Goal: Task Accomplishment & Management: Manage account settings

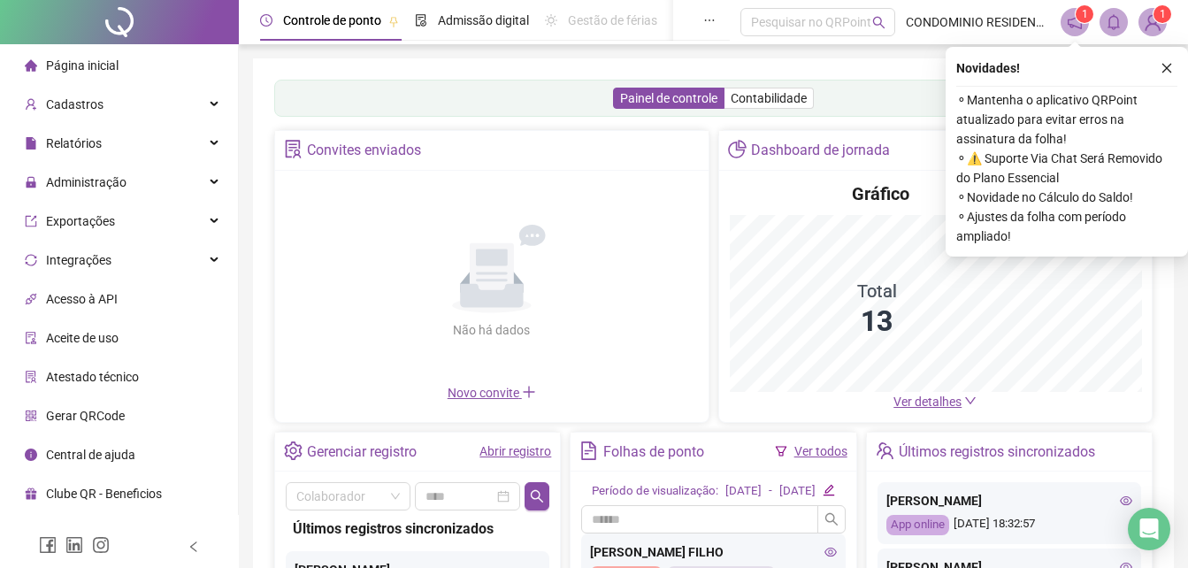
drag, startPoint x: 1164, startPoint y: 71, endPoint x: 1147, endPoint y: 72, distance: 16.8
click at [1164, 69] on icon "close" at bounding box center [1167, 68] width 12 height 12
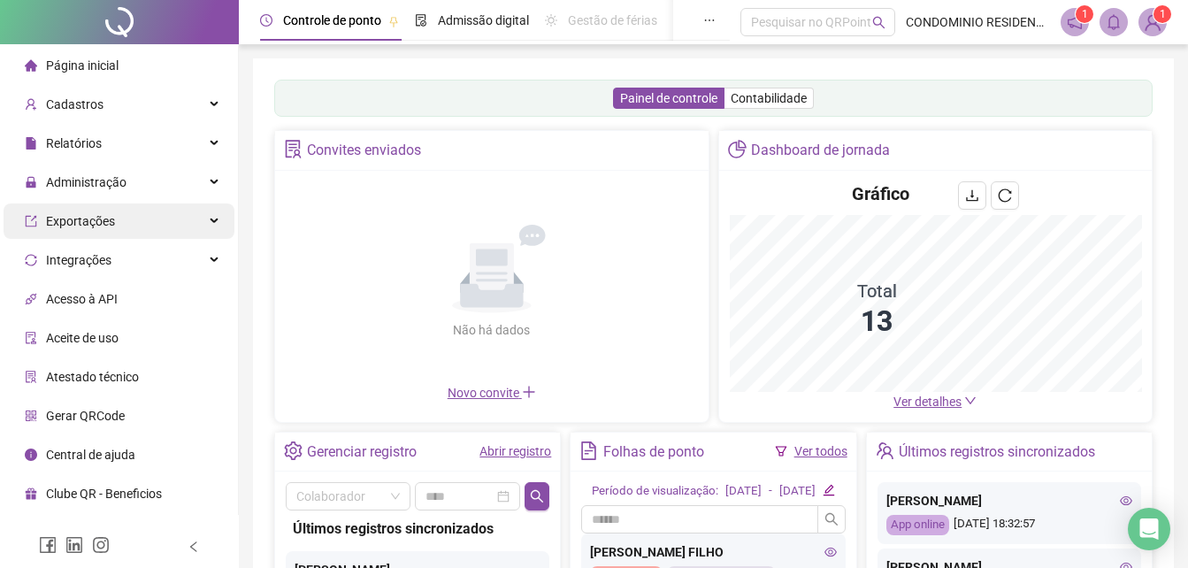
click at [76, 141] on span "Relatórios" at bounding box center [74, 143] width 56 height 14
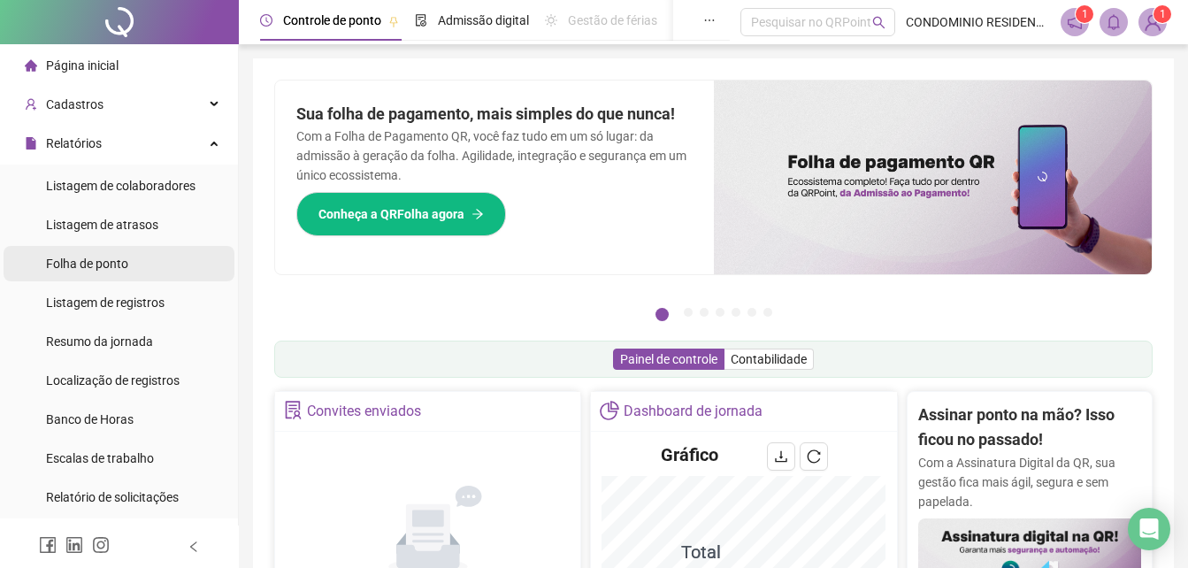
click at [96, 270] on span "Folha de ponto" at bounding box center [87, 264] width 82 height 14
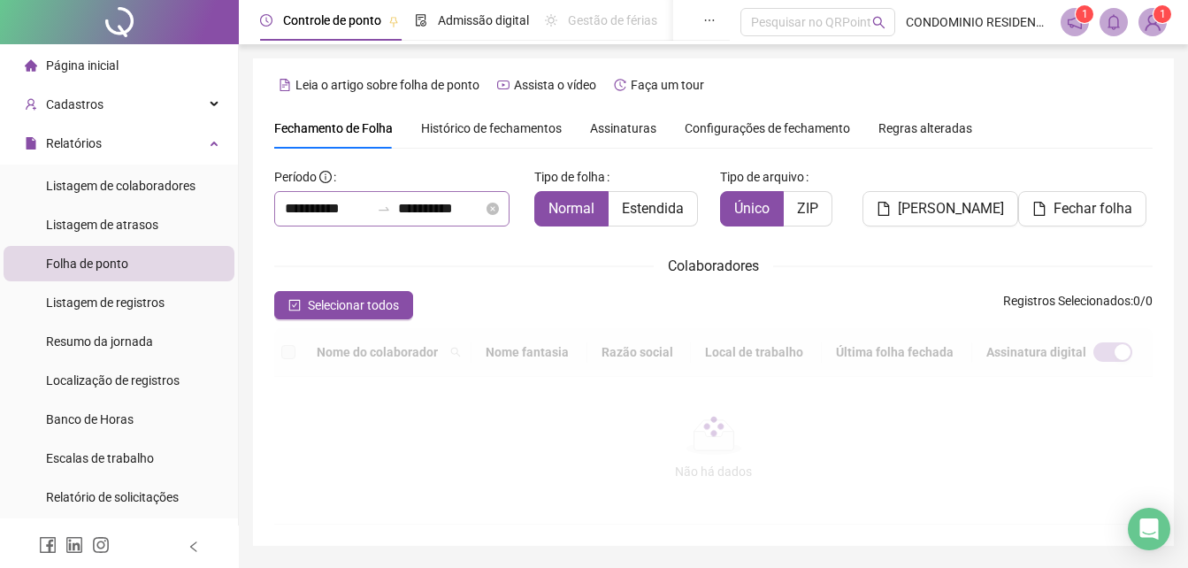
type input "**********"
click at [351, 208] on input "**********" at bounding box center [327, 208] width 85 height 21
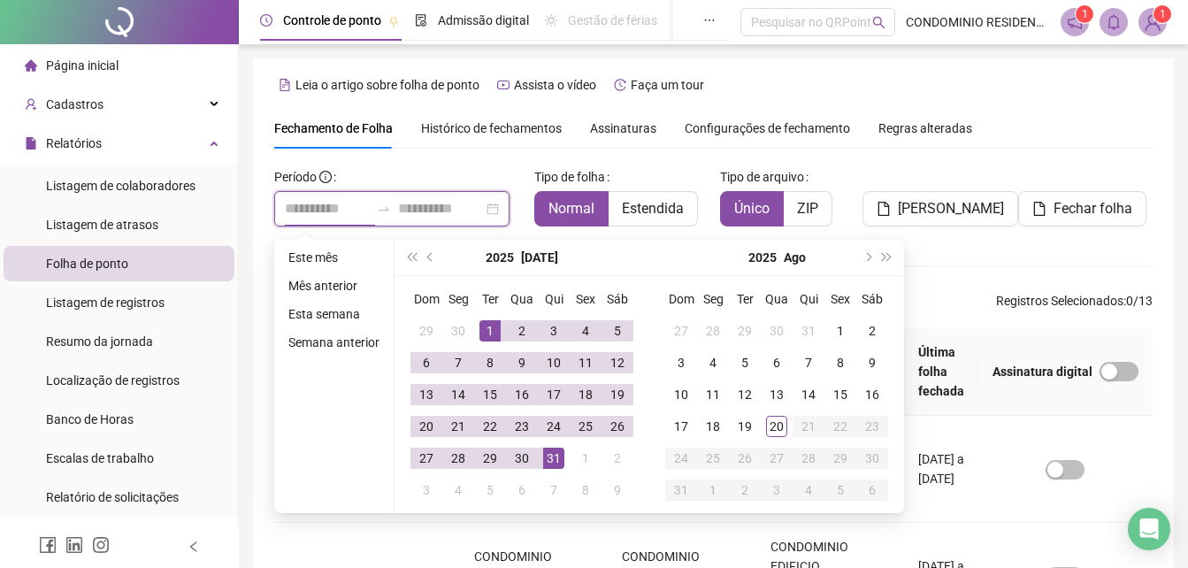
type input "**********"
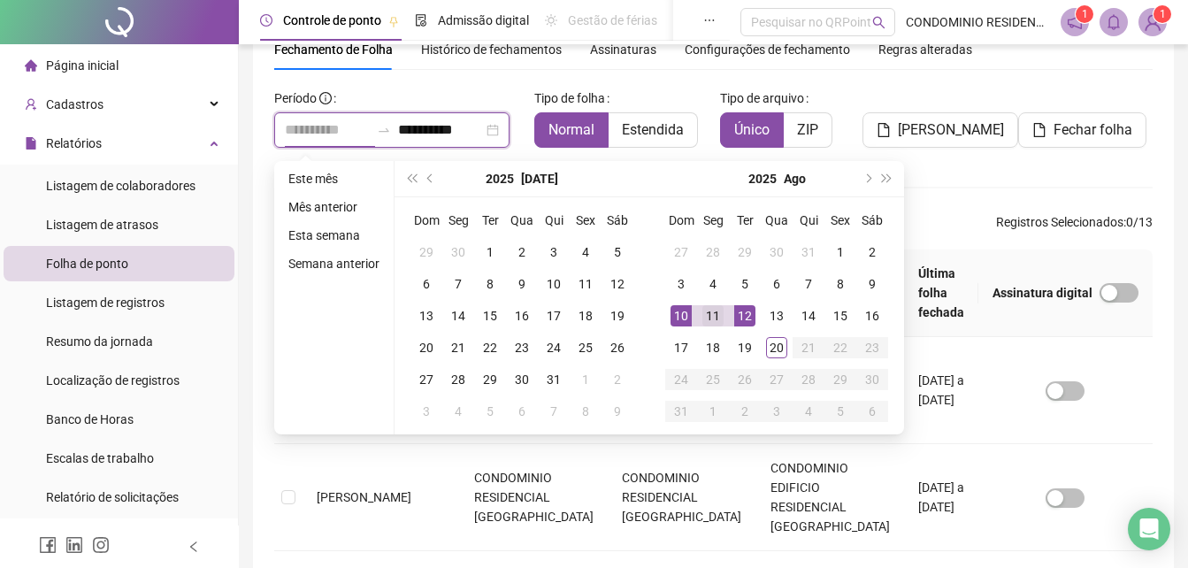
type input "**********"
click at [707, 317] on div "11" at bounding box center [713, 315] width 21 height 21
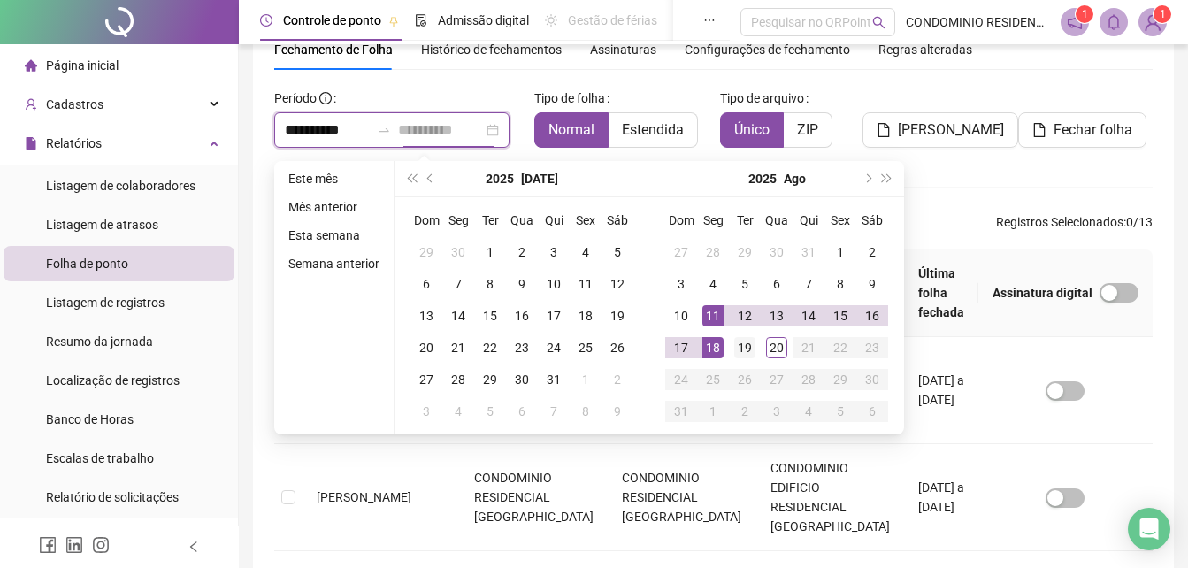
type input "**********"
click at [737, 347] on div "19" at bounding box center [745, 347] width 21 height 21
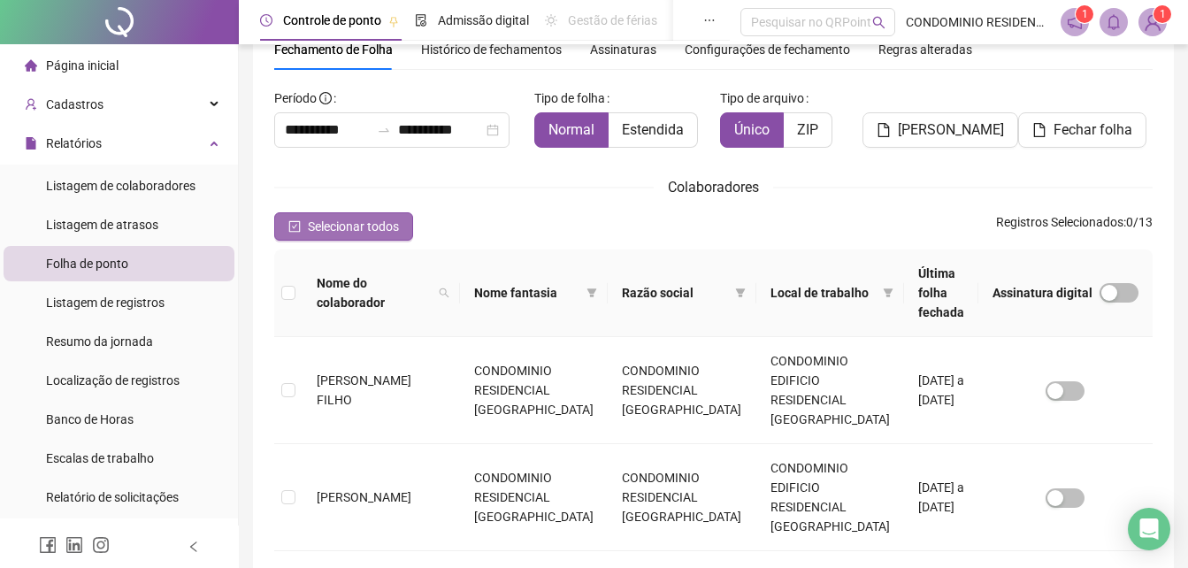
click at [334, 223] on span "Selecionar todos" at bounding box center [353, 226] width 91 height 19
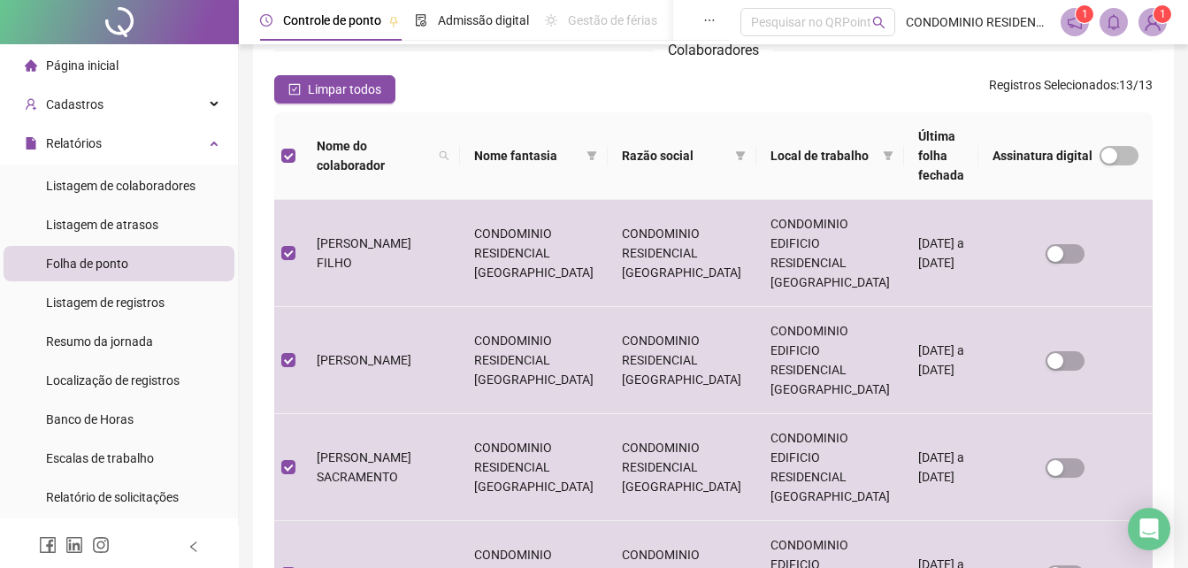
scroll to position [0, 0]
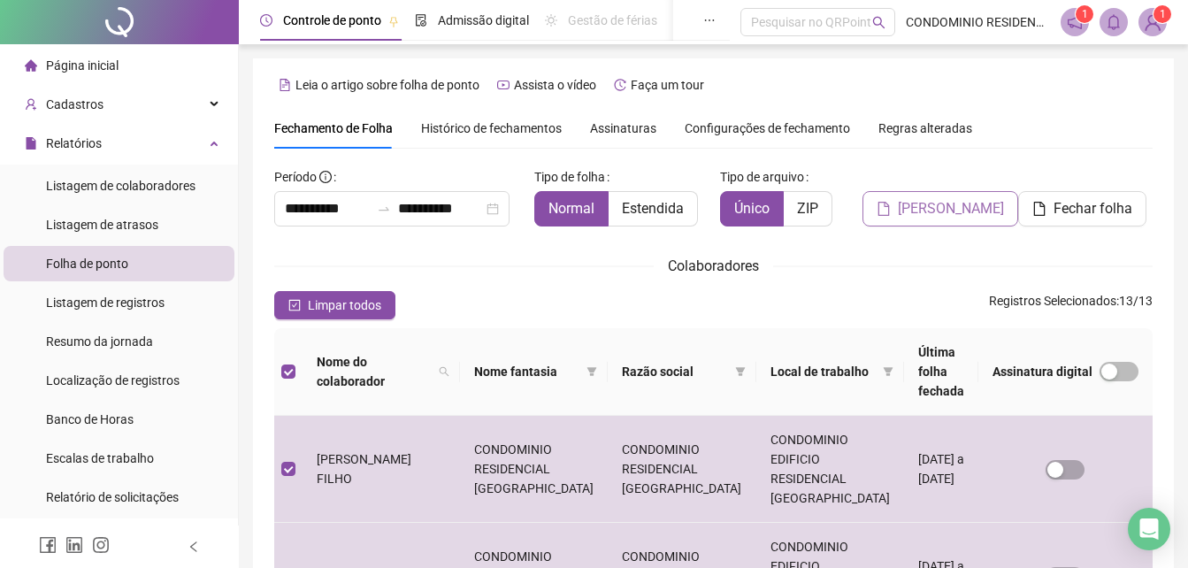
click at [952, 216] on span "[PERSON_NAME]" at bounding box center [951, 208] width 106 height 21
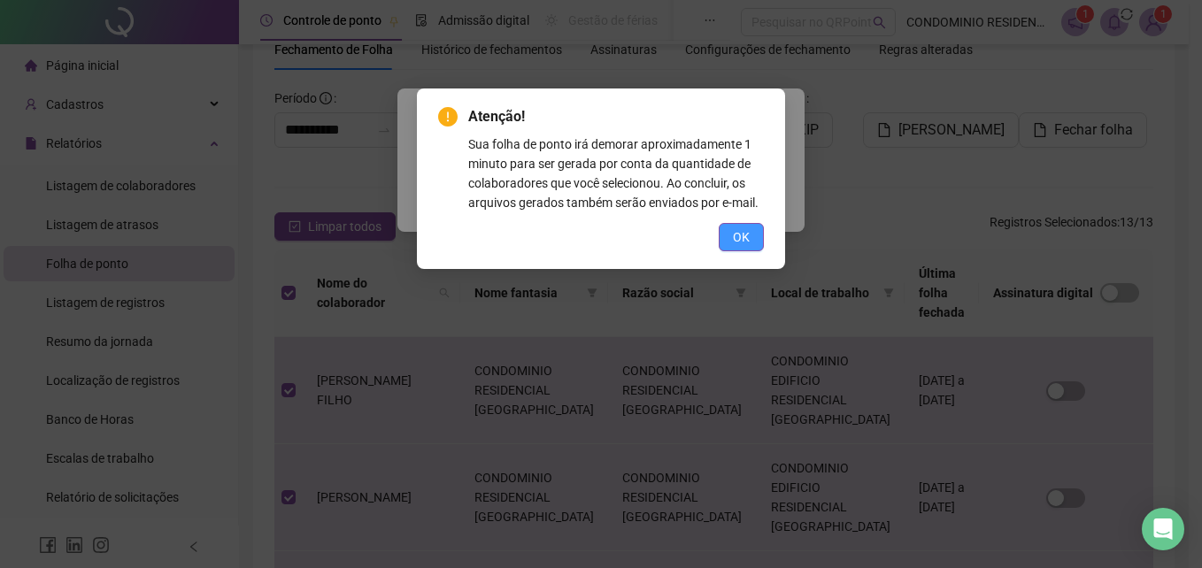
click at [742, 235] on span "OK" at bounding box center [741, 236] width 17 height 19
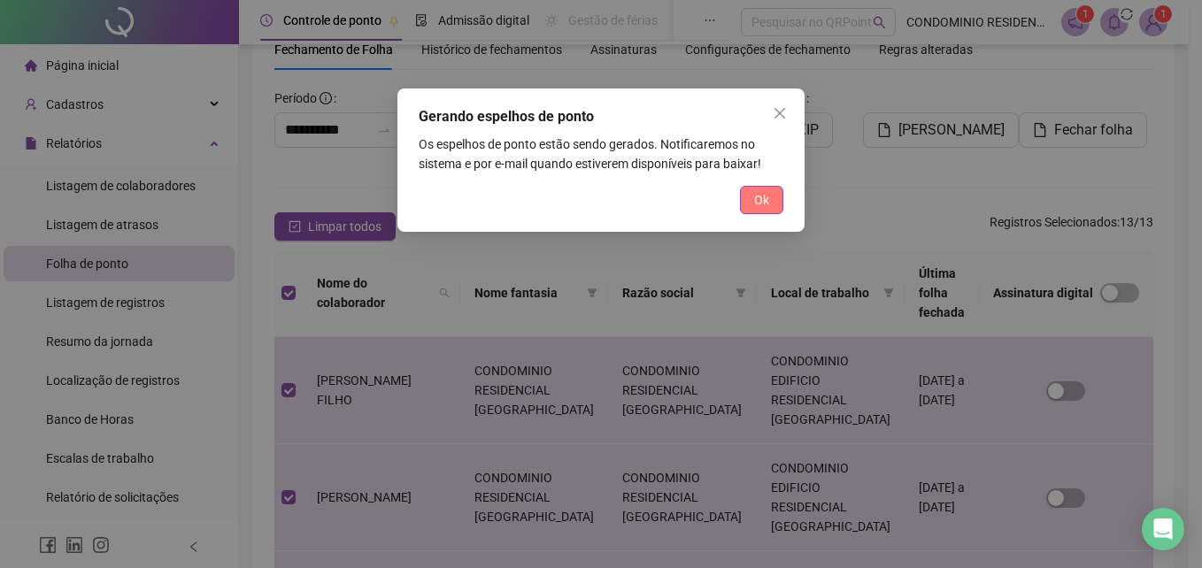
click at [770, 211] on button "Ok" at bounding box center [761, 200] width 43 height 28
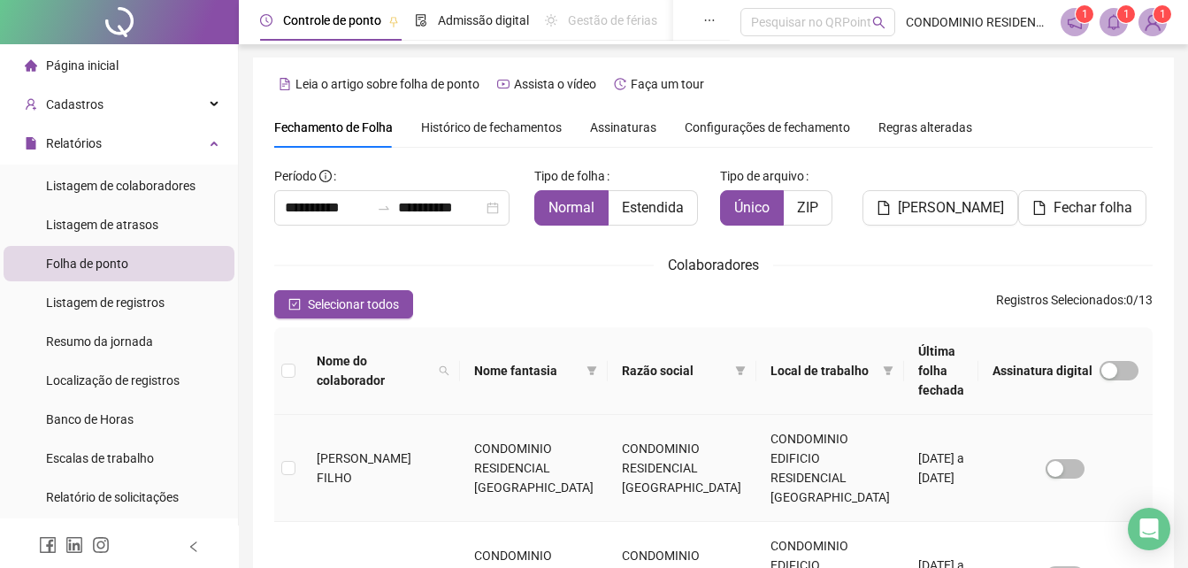
scroll to position [0, 0]
click at [1113, 31] on span at bounding box center [1114, 22] width 28 height 28
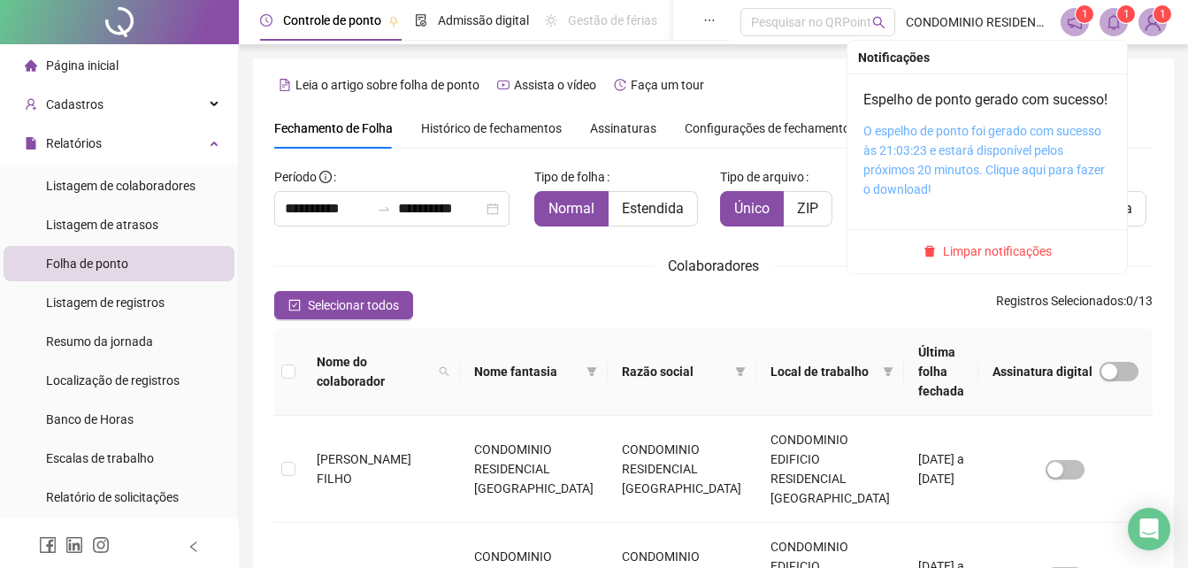
click at [963, 169] on link "O espelho de ponto foi gerado com sucesso às 21:03:23 e estará disponível pelos…" at bounding box center [985, 160] width 242 height 73
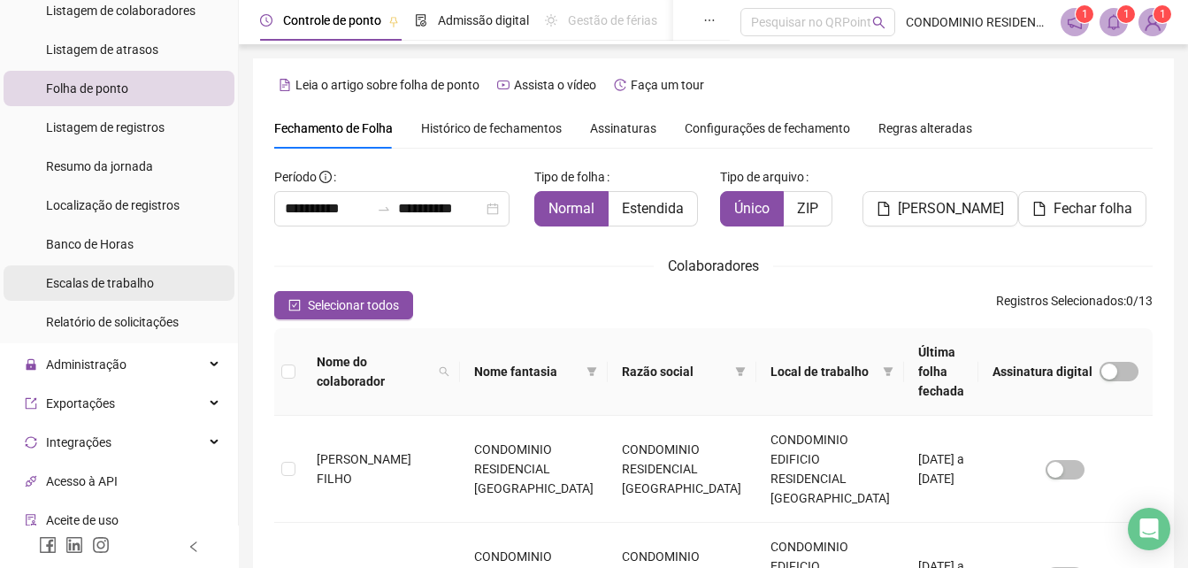
scroll to position [177, 0]
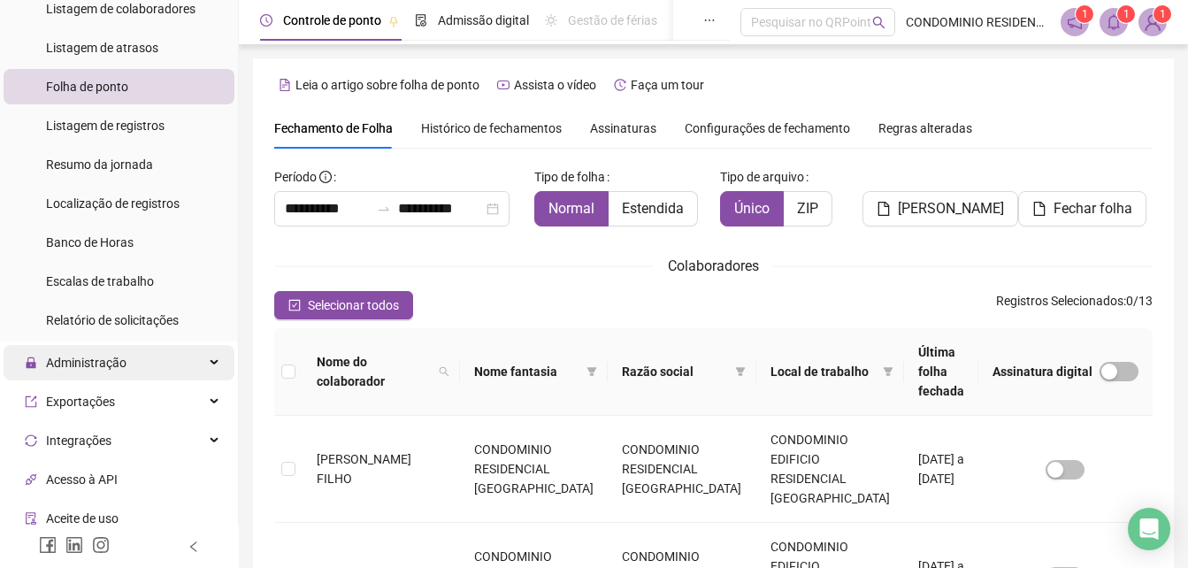
click at [104, 364] on span "Administração" at bounding box center [86, 363] width 81 height 14
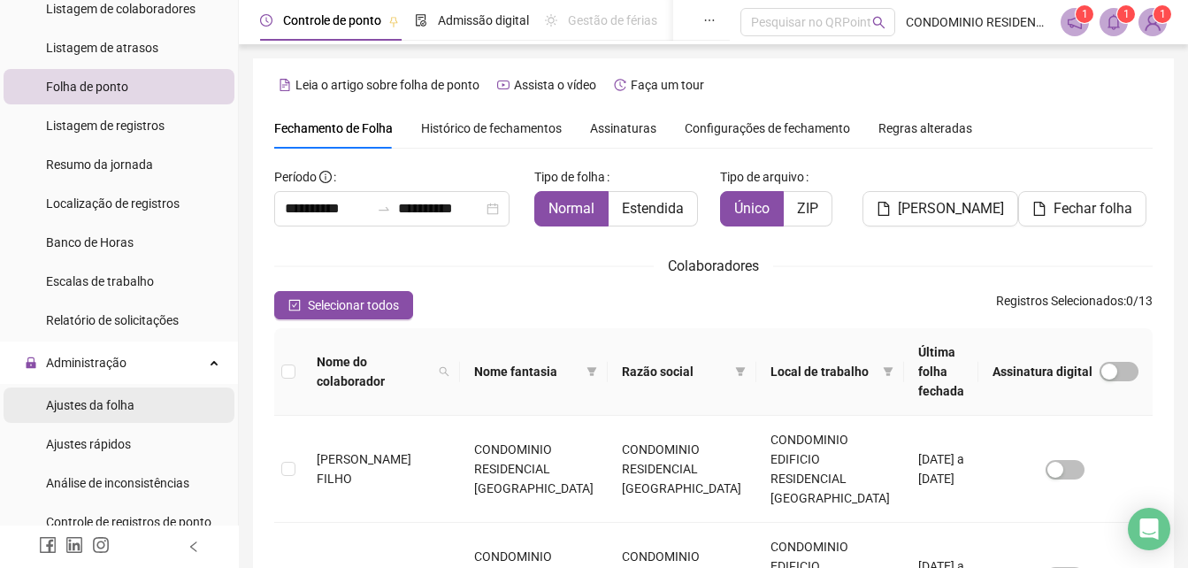
click at [96, 412] on span "Ajustes da folha" at bounding box center [90, 405] width 88 height 14
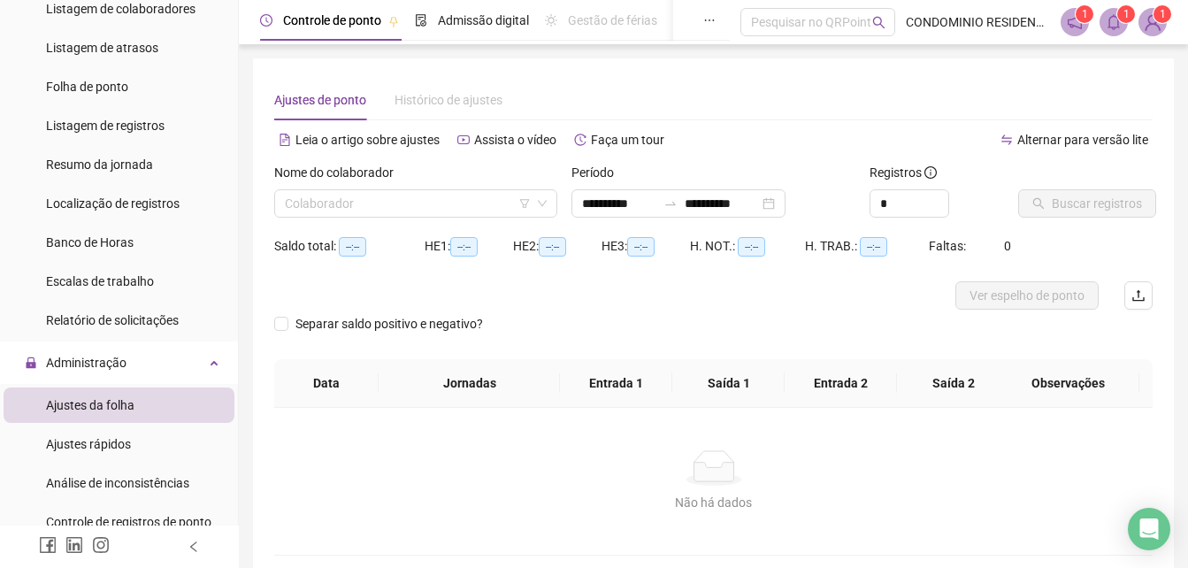
type input "**********"
click at [438, 204] on input "search" at bounding box center [408, 203] width 246 height 27
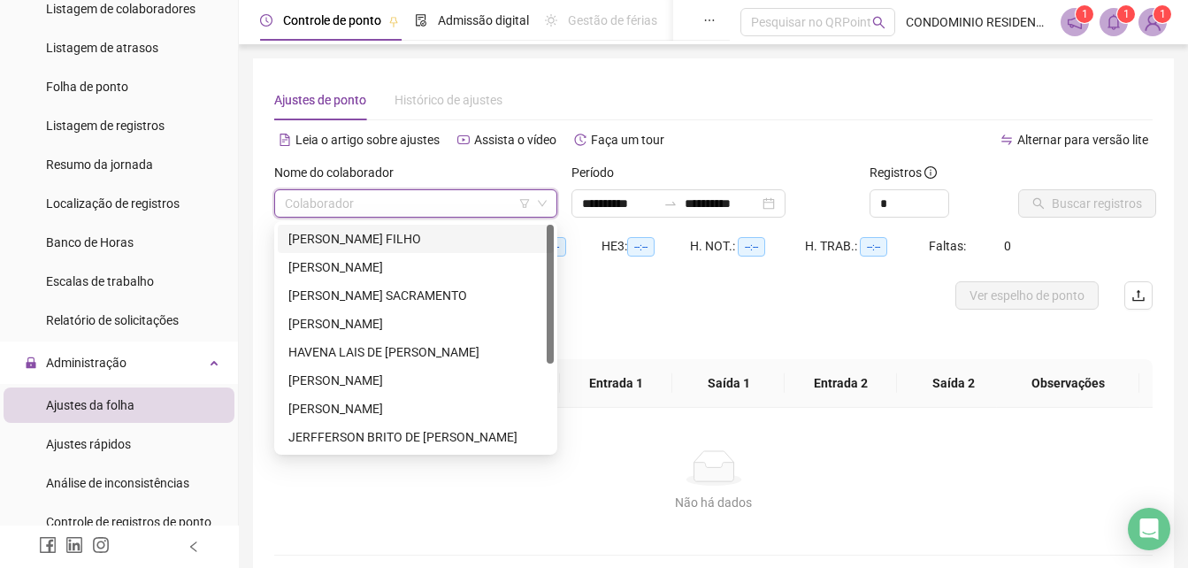
click at [391, 241] on div "[PERSON_NAME] FILHO" at bounding box center [415, 238] width 255 height 19
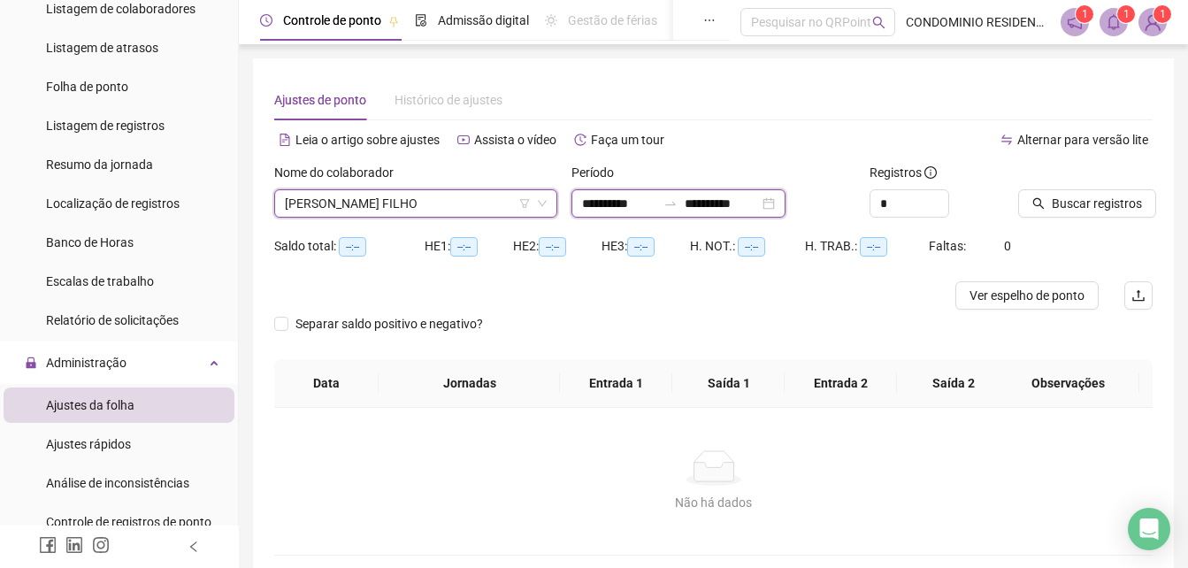
click at [595, 207] on input "**********" at bounding box center [619, 203] width 74 height 19
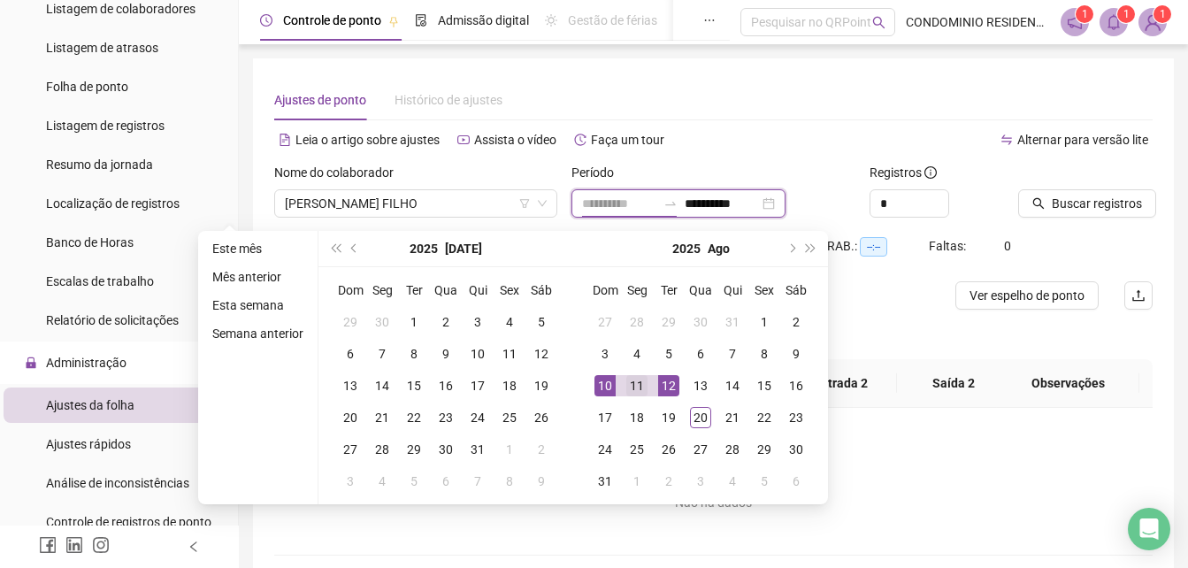
type input "**********"
click at [632, 386] on div "11" at bounding box center [637, 385] width 21 height 21
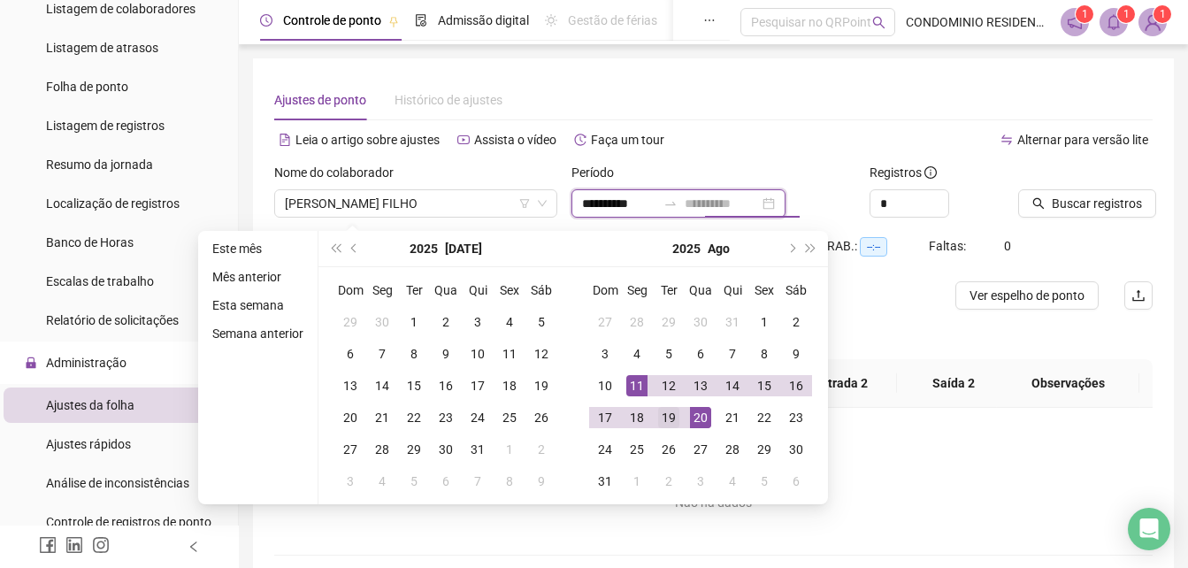
type input "**********"
click at [664, 421] on div "19" at bounding box center [668, 417] width 21 height 21
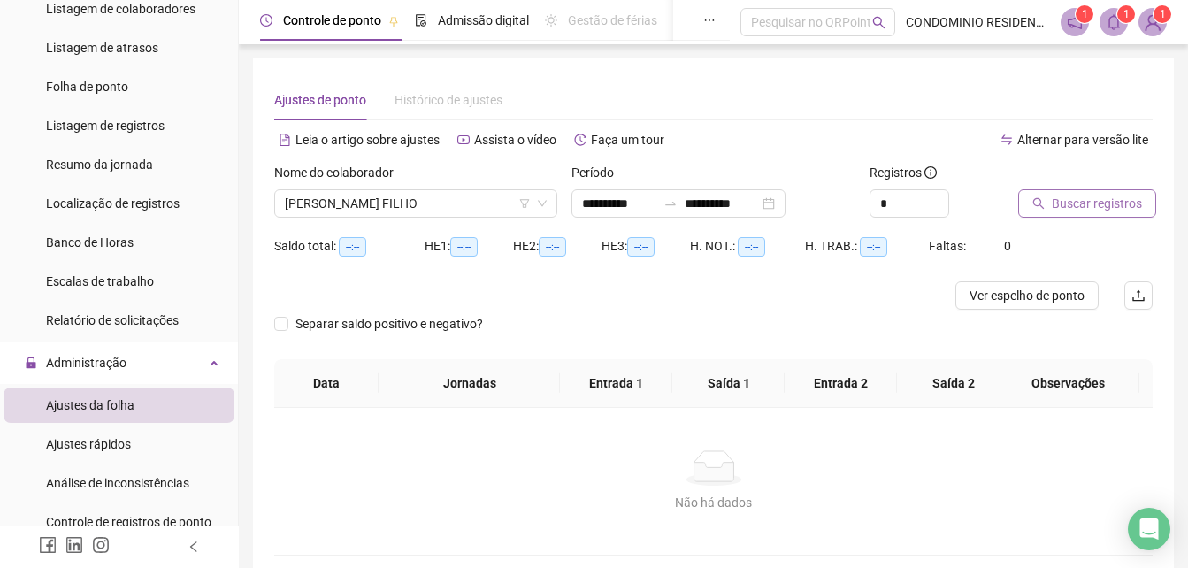
click at [1073, 204] on span "Buscar registros" at bounding box center [1097, 203] width 90 height 19
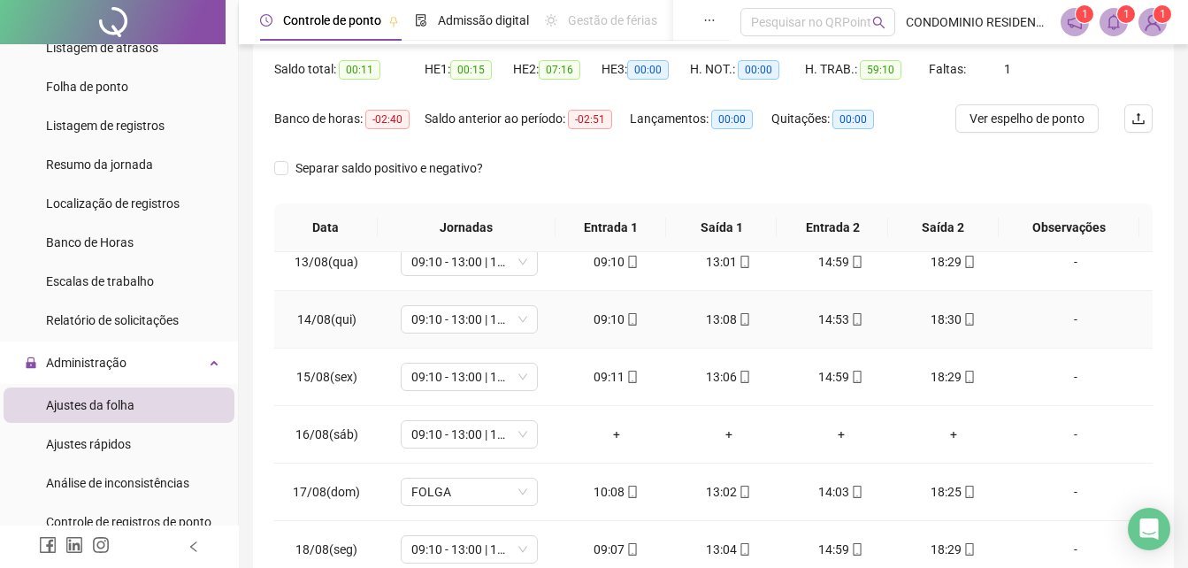
scroll to position [140, 0]
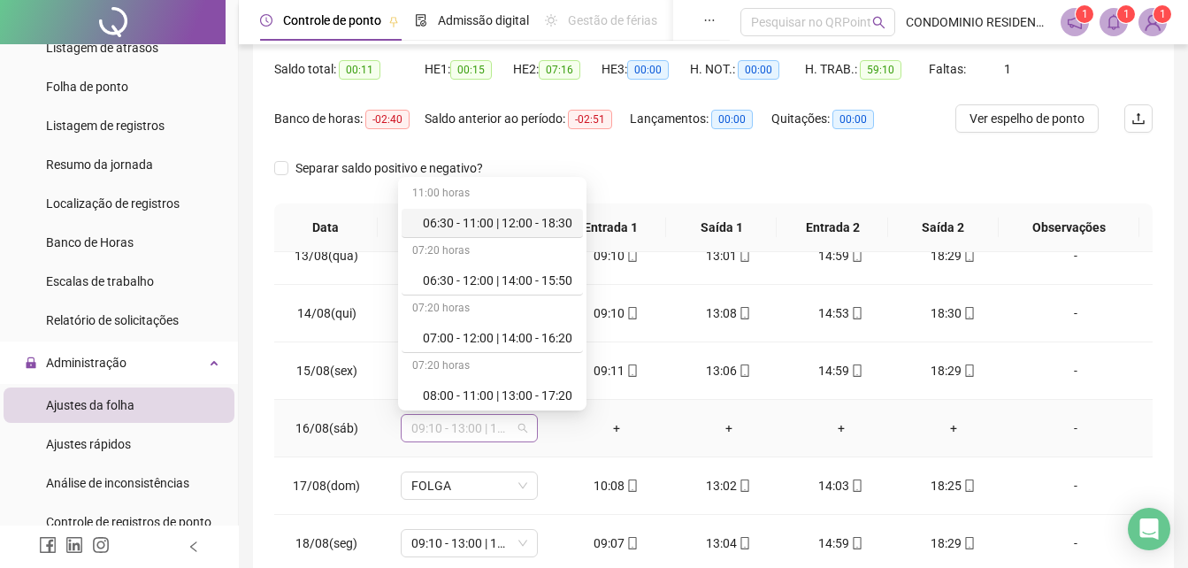
click at [457, 428] on span "09:10 - 13:00 | 15:00 - 18:30" at bounding box center [470, 428] width 116 height 27
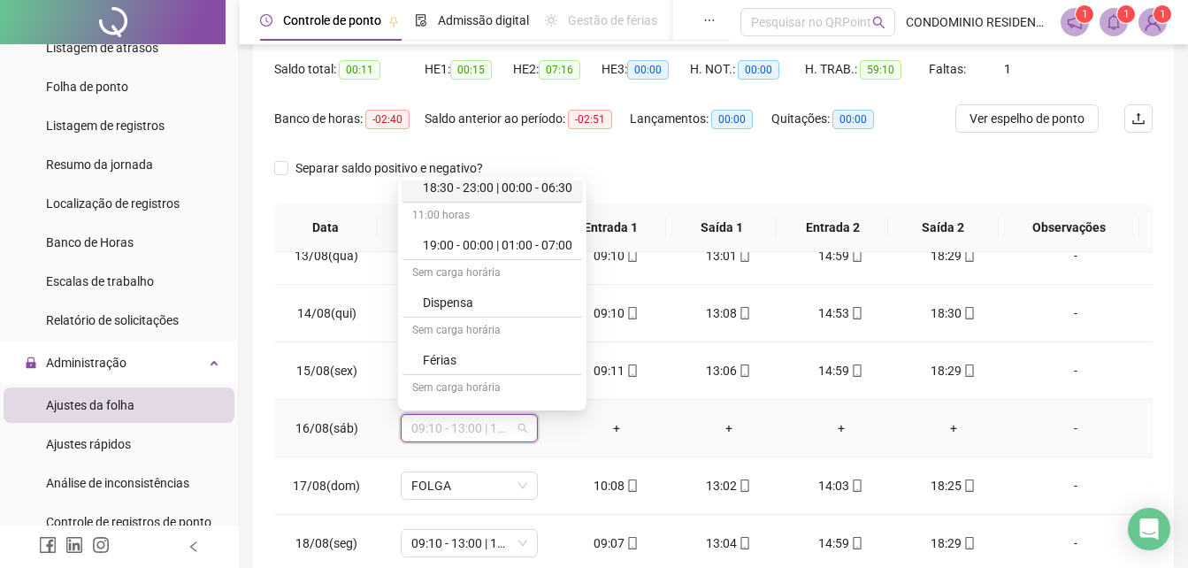
scroll to position [809, 0]
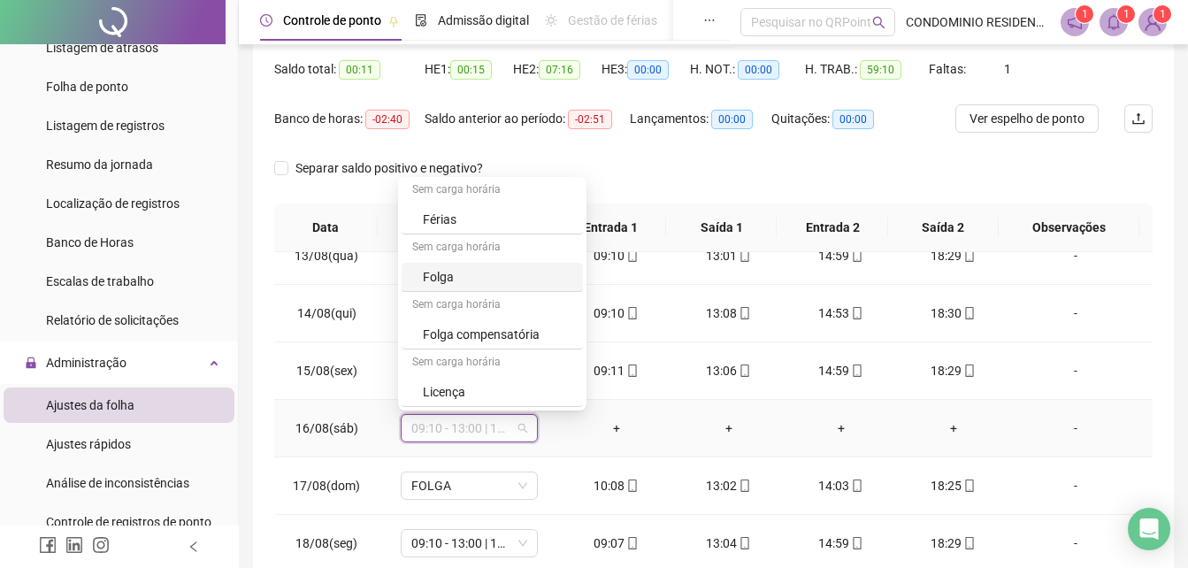
click at [470, 272] on div "Folga" at bounding box center [498, 276] width 150 height 19
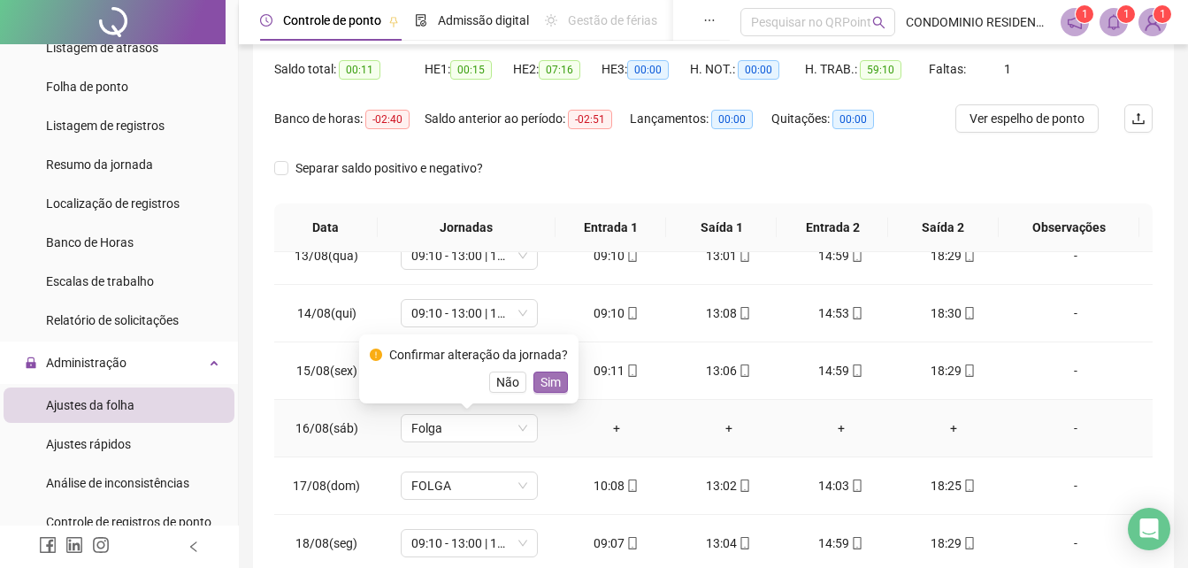
click at [544, 380] on span "Sim" at bounding box center [551, 382] width 20 height 19
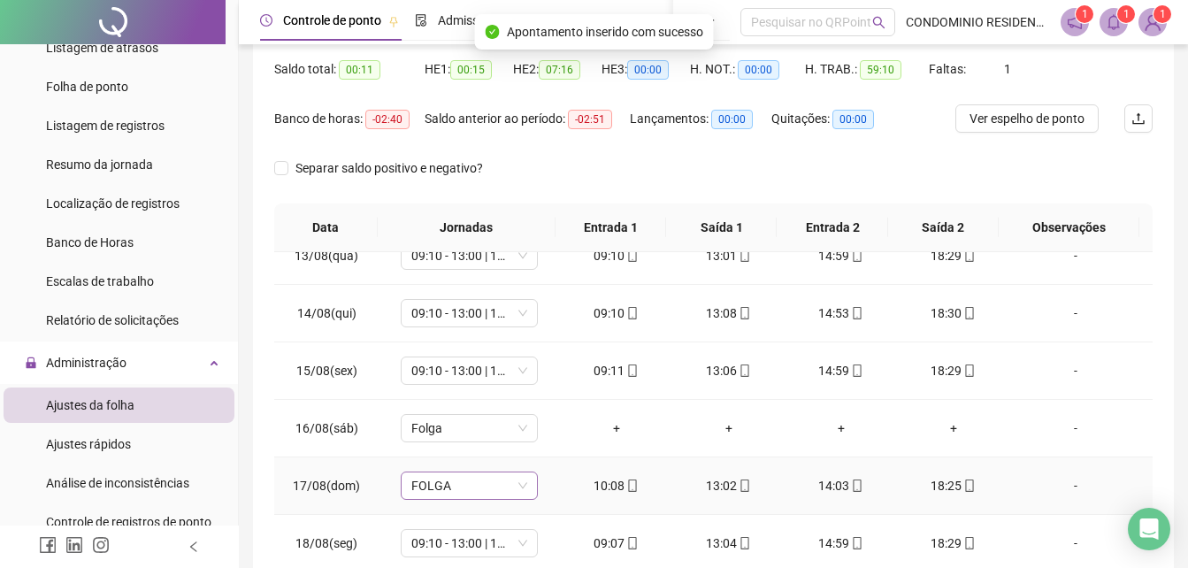
click at [435, 496] on span "FOLGA" at bounding box center [470, 486] width 116 height 27
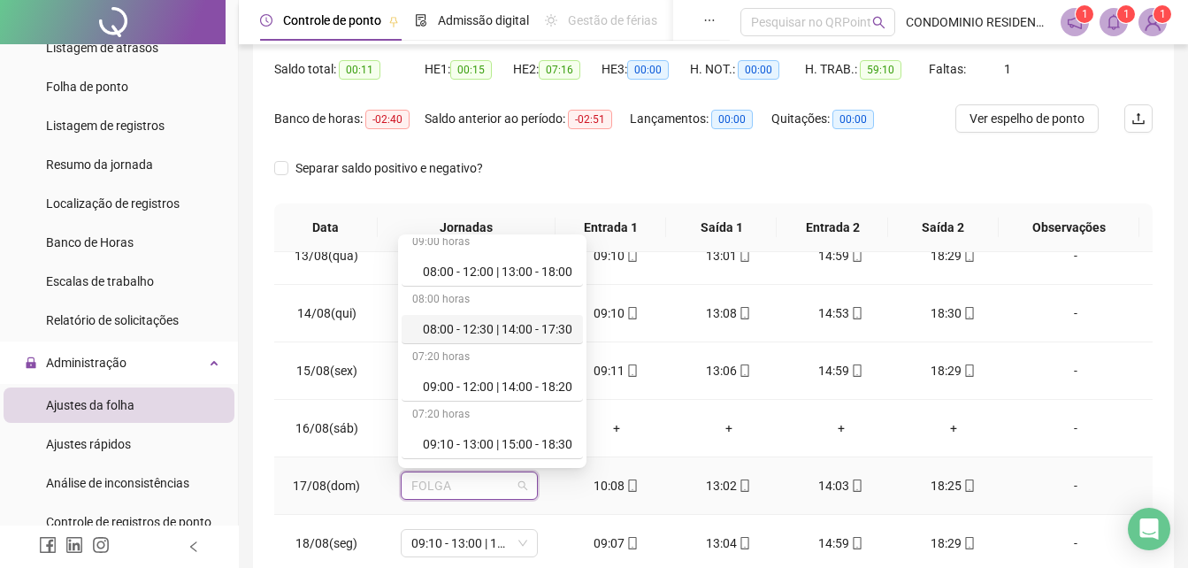
scroll to position [442, 0]
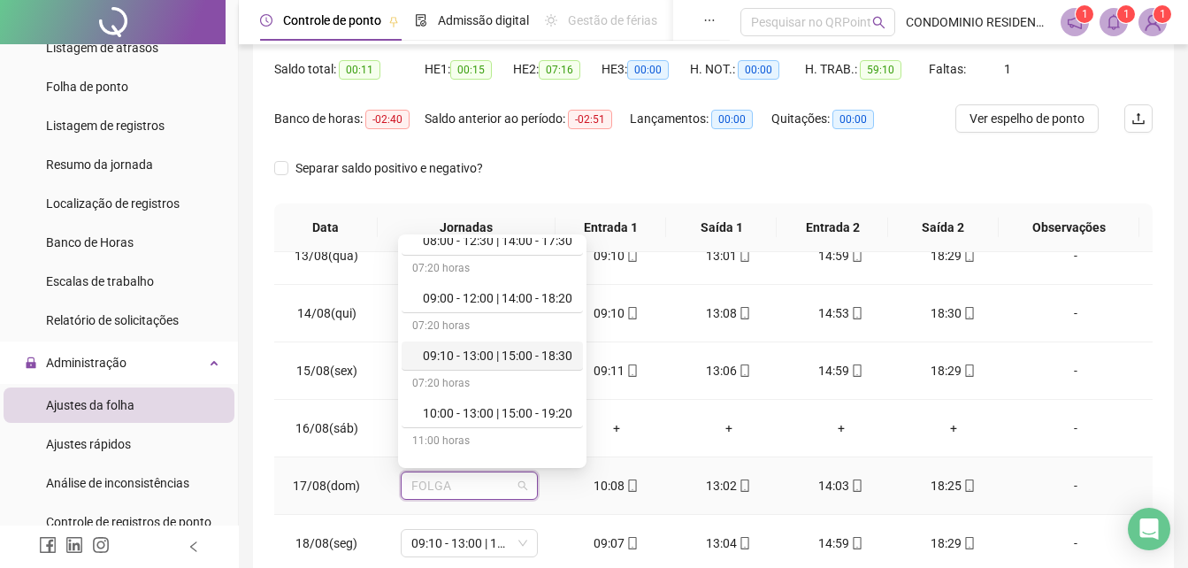
click at [486, 359] on div "09:10 - 13:00 | 15:00 - 18:30" at bounding box center [498, 355] width 150 height 19
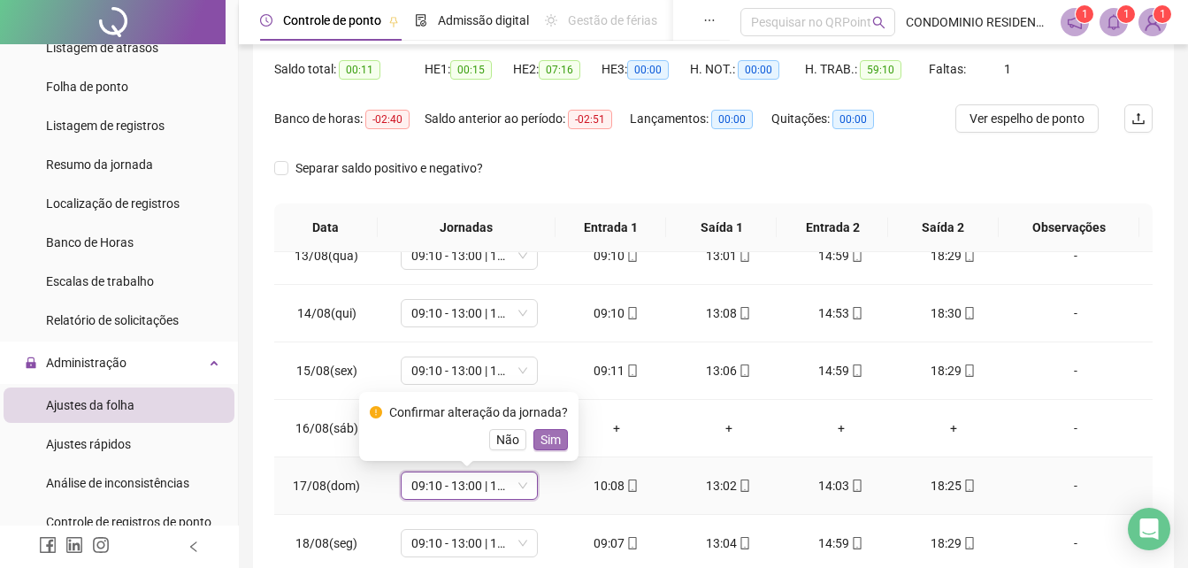
click at [542, 438] on span "Sim" at bounding box center [551, 439] width 20 height 19
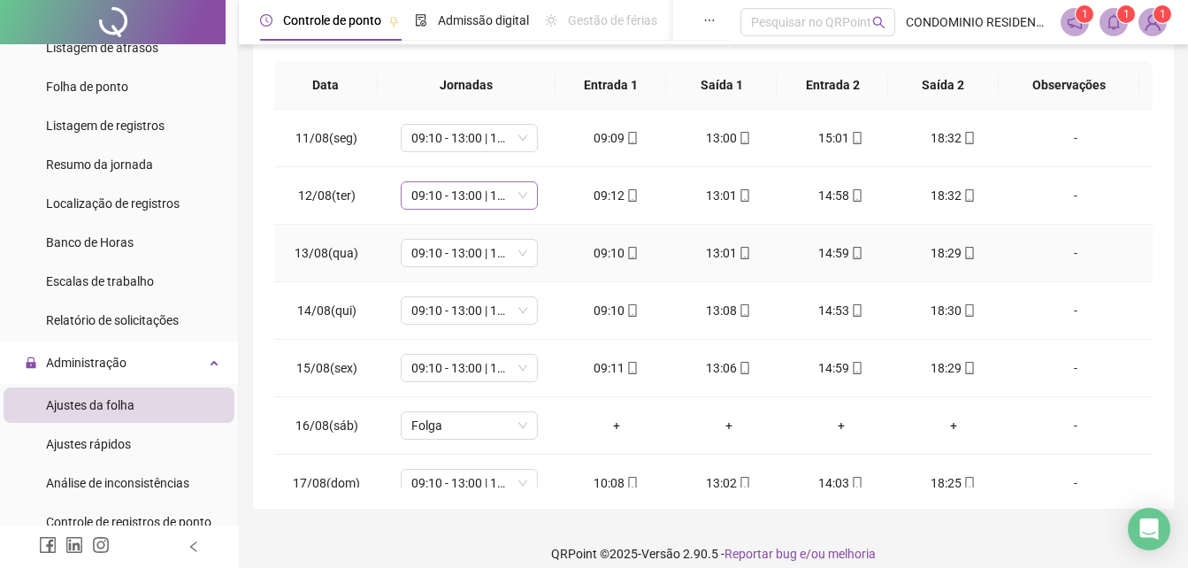
scroll to position [0, 0]
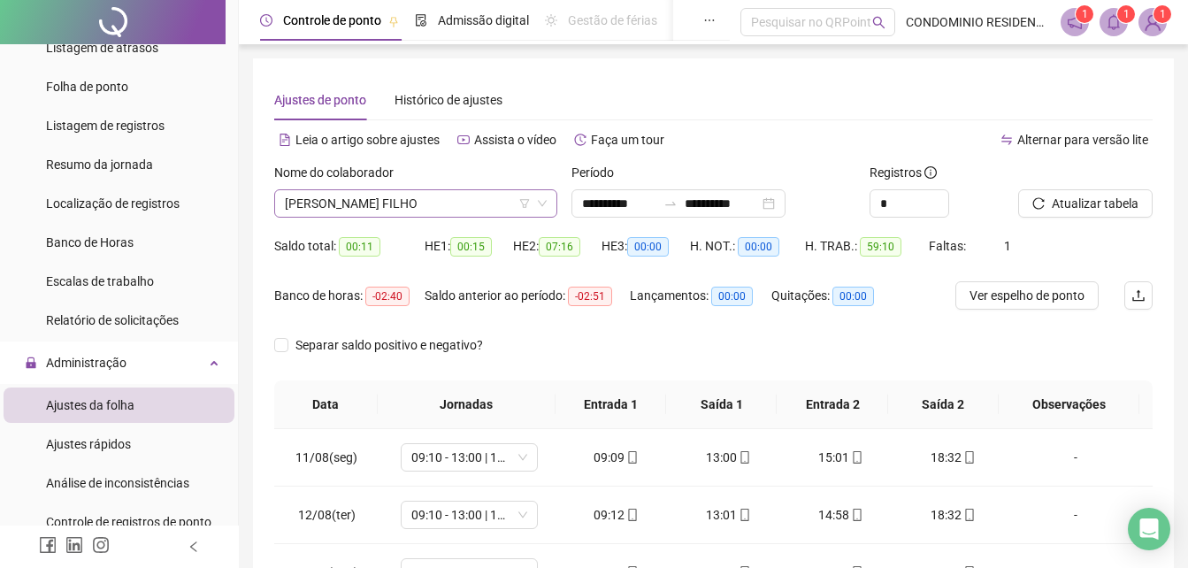
click at [426, 211] on span "[PERSON_NAME] FILHO" at bounding box center [416, 203] width 262 height 27
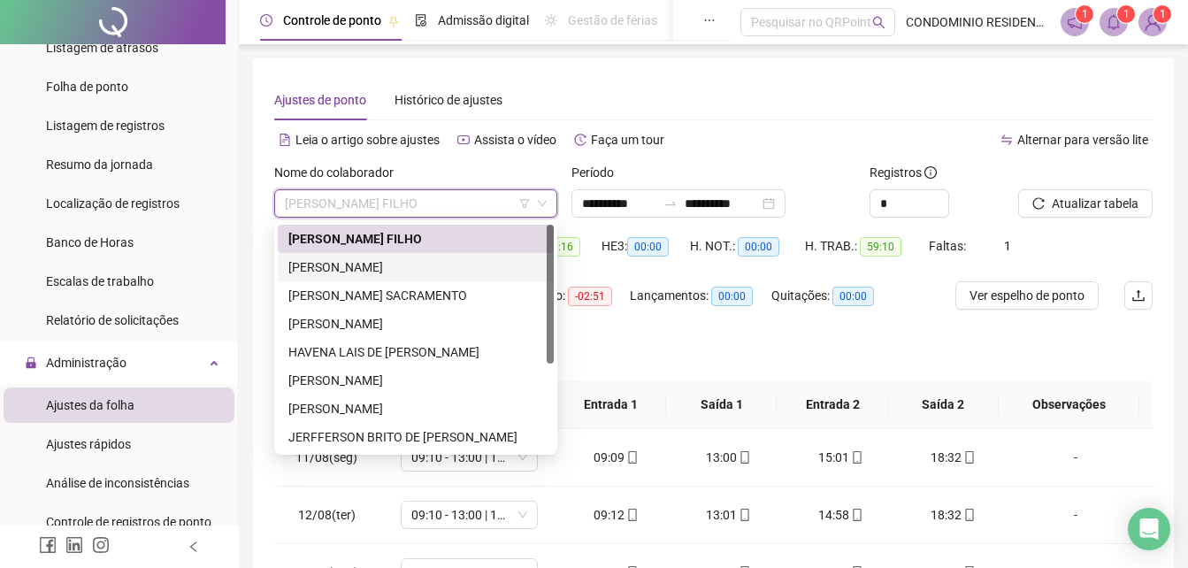
click at [365, 273] on div "[PERSON_NAME]" at bounding box center [415, 267] width 255 height 19
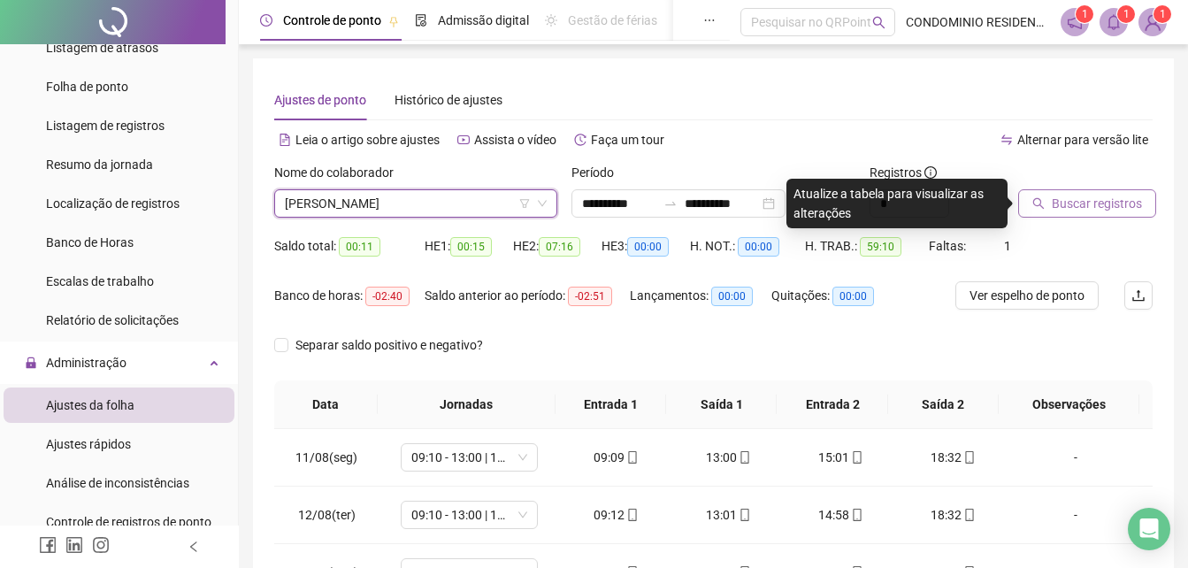
click at [1081, 207] on span "Buscar registros" at bounding box center [1097, 203] width 90 height 19
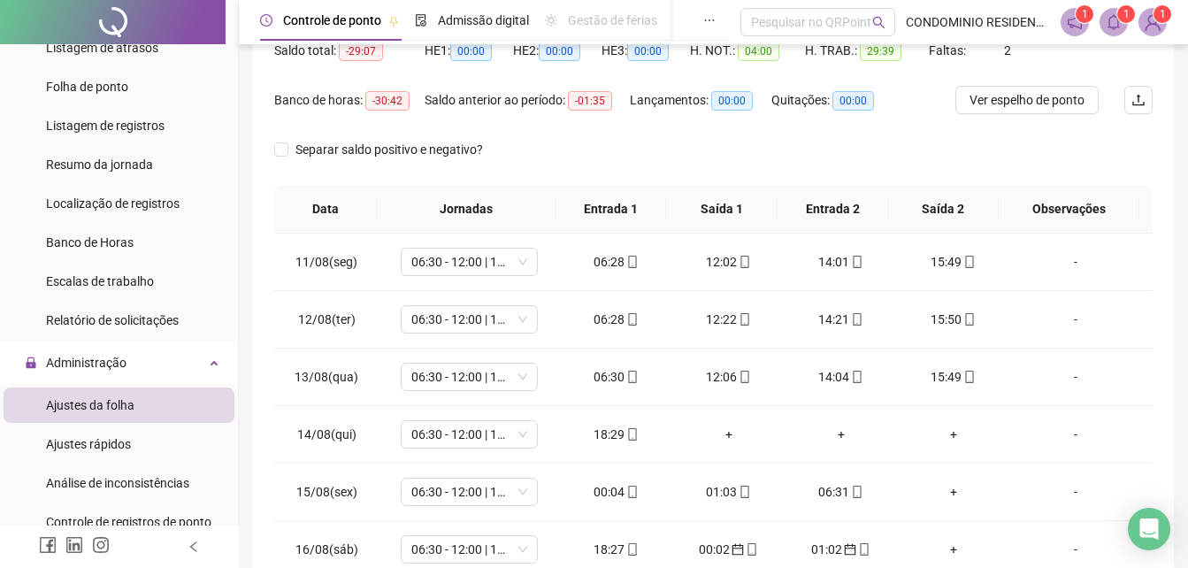
scroll to position [265, 0]
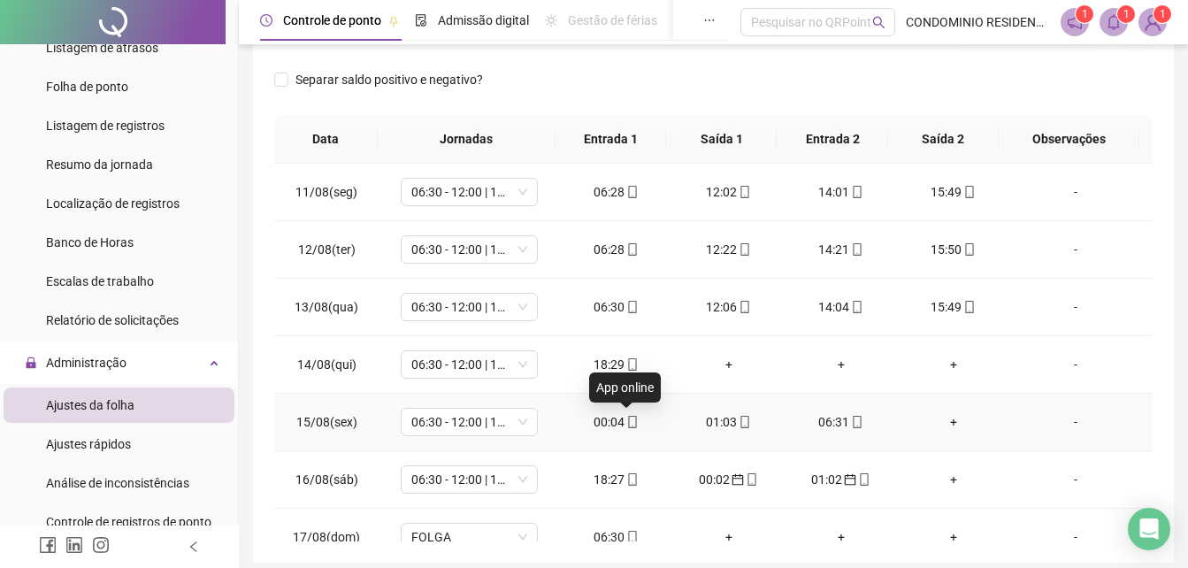
click at [625, 426] on span "mobile" at bounding box center [632, 422] width 14 height 12
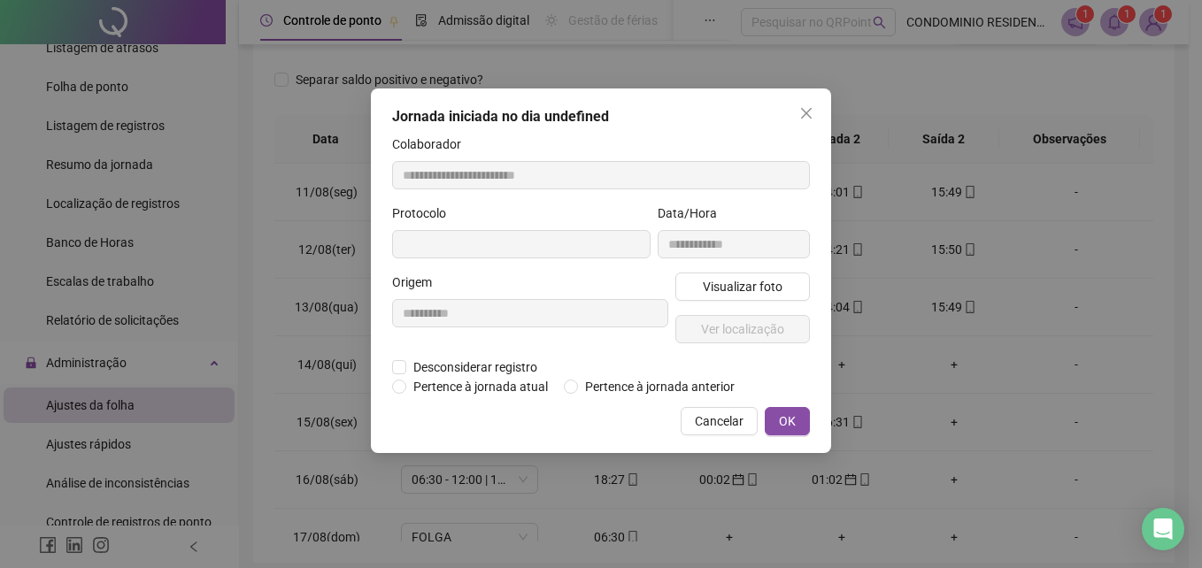
type input "**********"
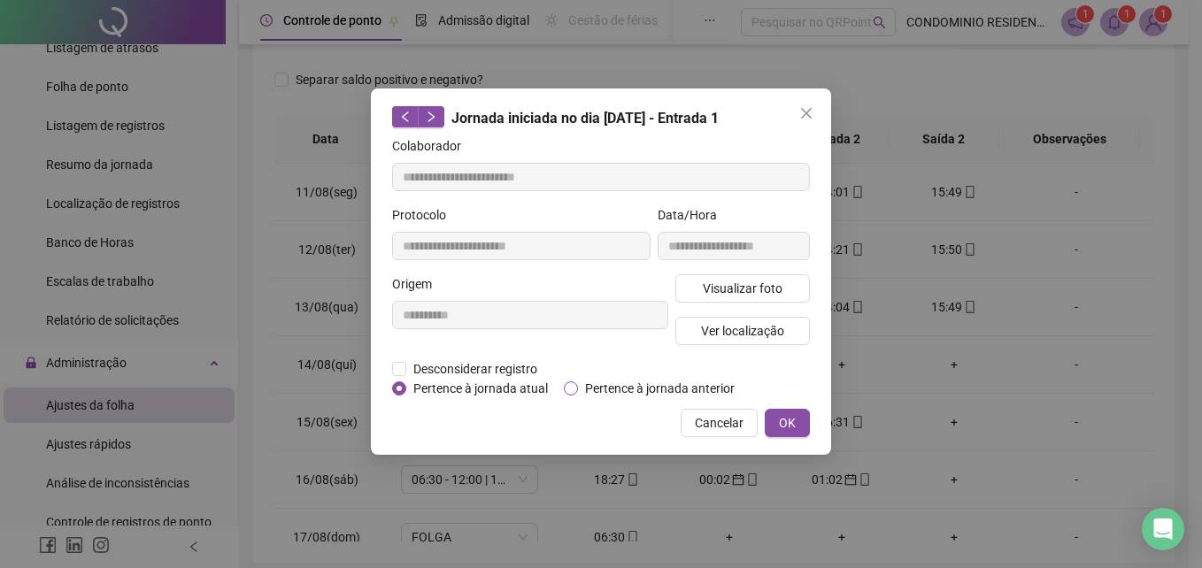
click at [644, 391] on span "Pertence à jornada anterior" at bounding box center [660, 388] width 164 height 19
click at [785, 427] on span "OK" at bounding box center [787, 422] width 17 height 19
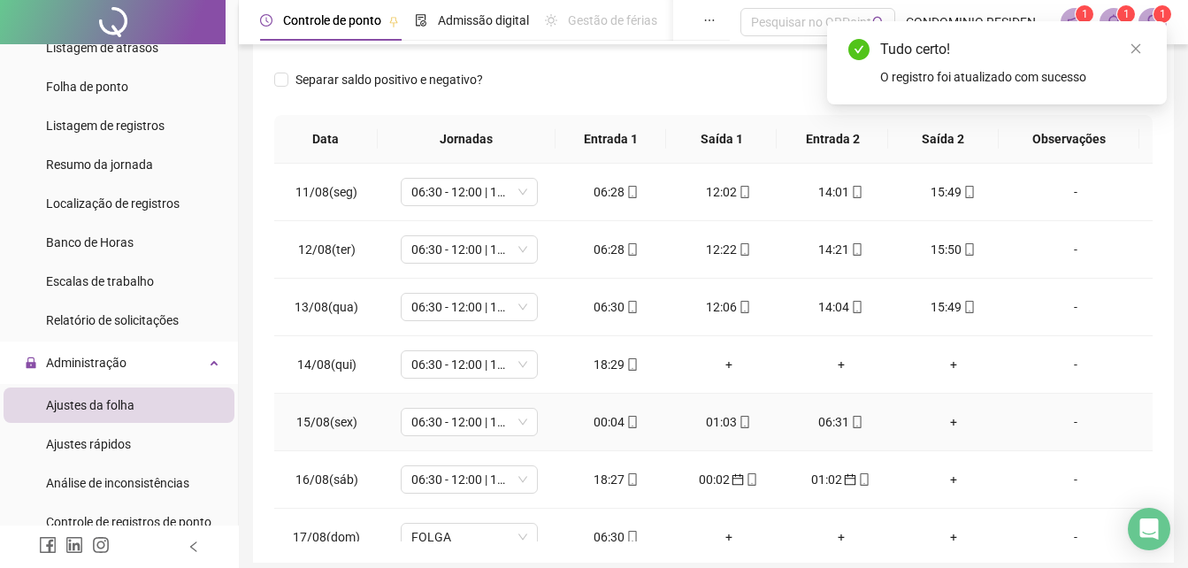
click at [722, 424] on div "01:03" at bounding box center [729, 421] width 84 height 19
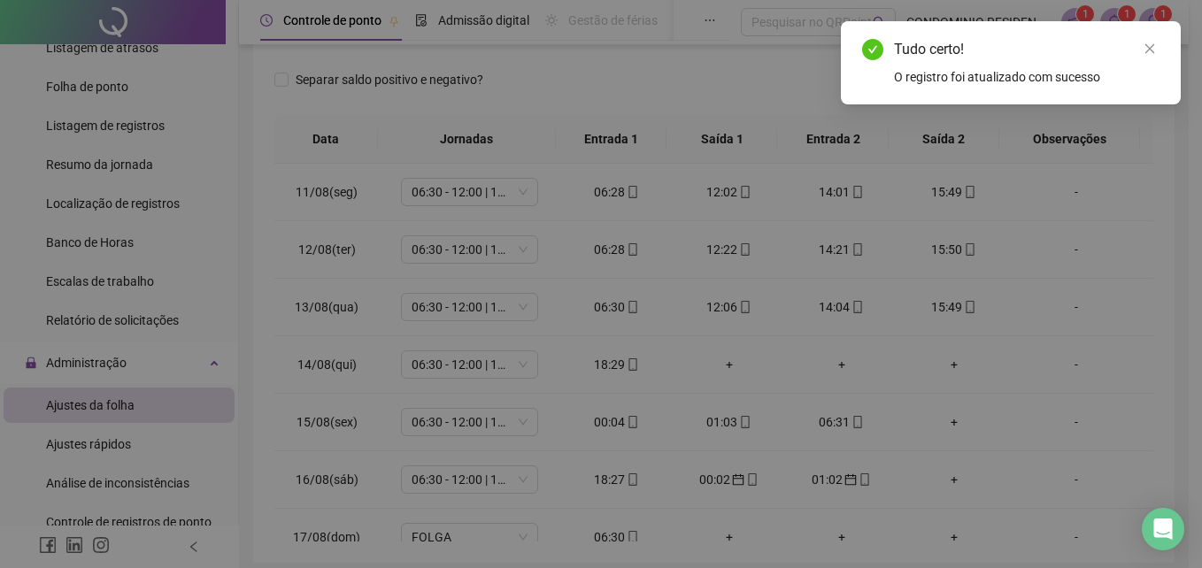
type input "**********"
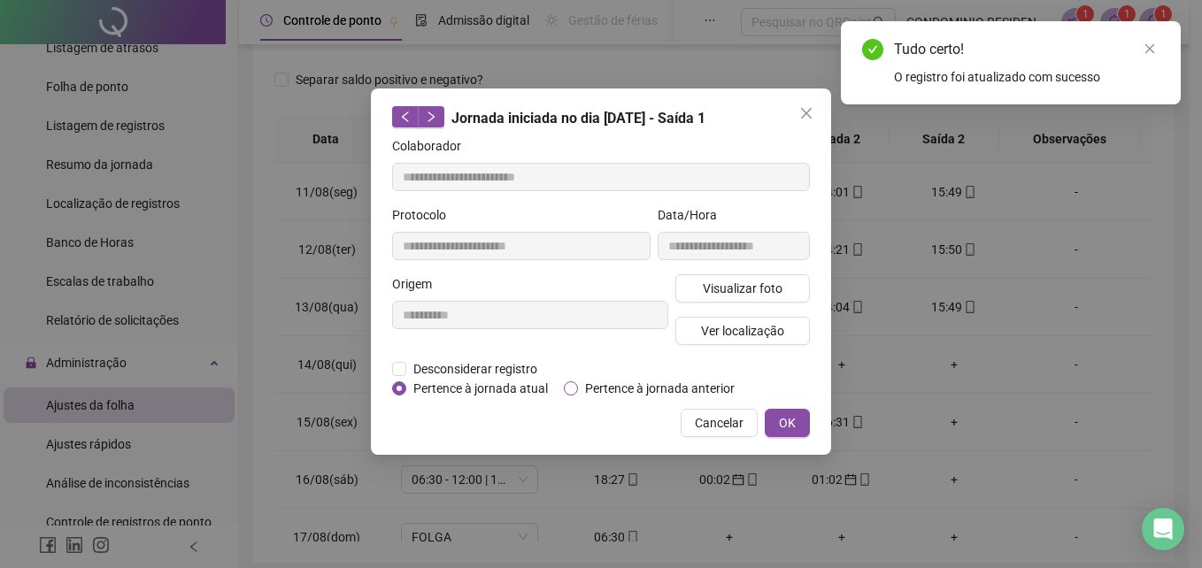
click at [715, 391] on span "Pertence à jornada anterior" at bounding box center [660, 388] width 164 height 19
click at [802, 432] on button "OK" at bounding box center [787, 423] width 45 height 28
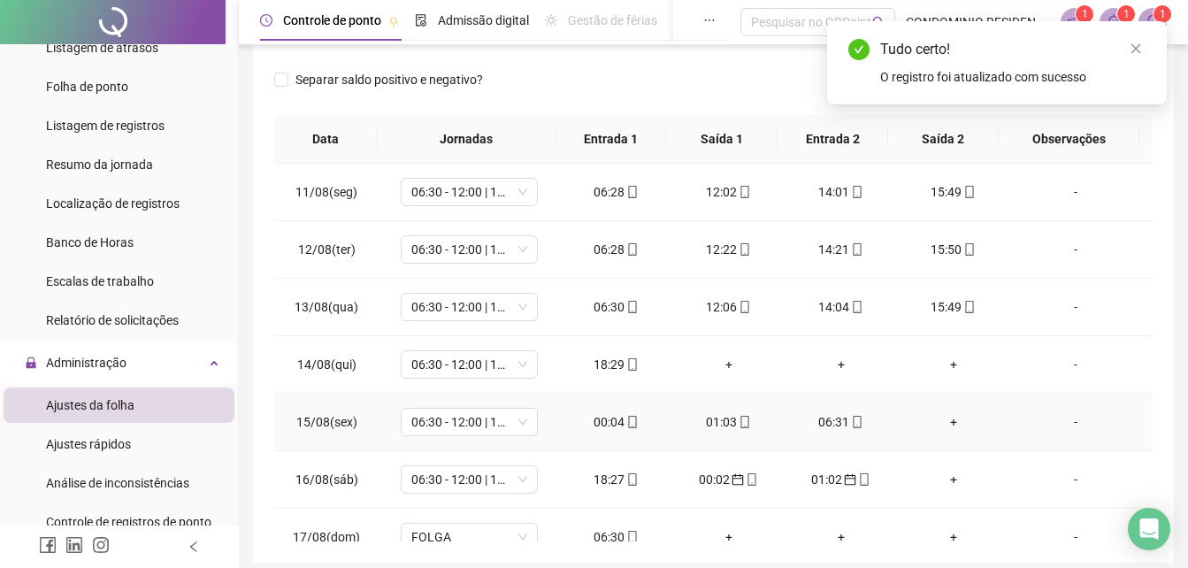
click at [832, 425] on div "06:31" at bounding box center [841, 421] width 84 height 19
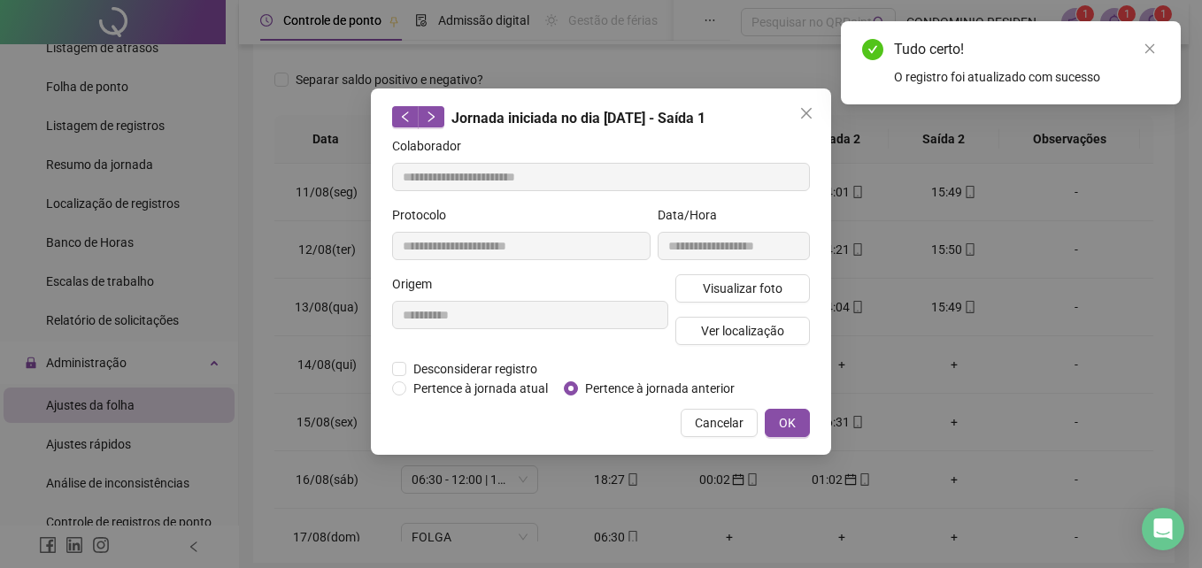
type input "**********"
drag, startPoint x: 695, startPoint y: 385, endPoint x: 750, endPoint y: 397, distance: 57.1
click at [694, 386] on span "Pertence à jornada anterior" at bounding box center [660, 388] width 164 height 19
click at [806, 428] on button "OK" at bounding box center [787, 423] width 45 height 28
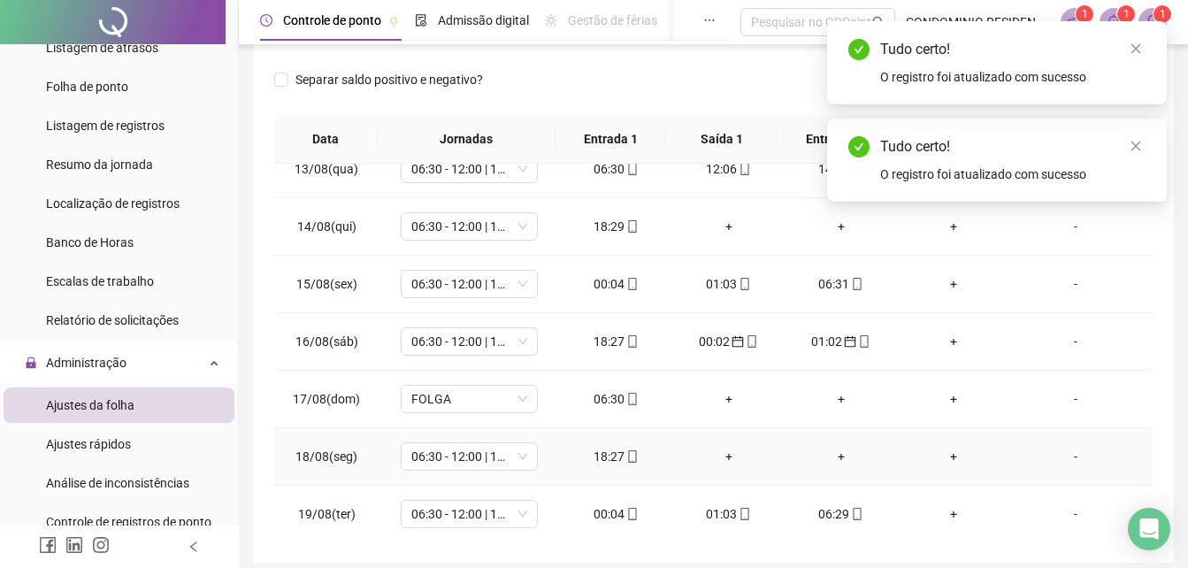
scroll to position [140, 0]
click at [608, 391] on div "06:30" at bounding box center [616, 397] width 84 height 19
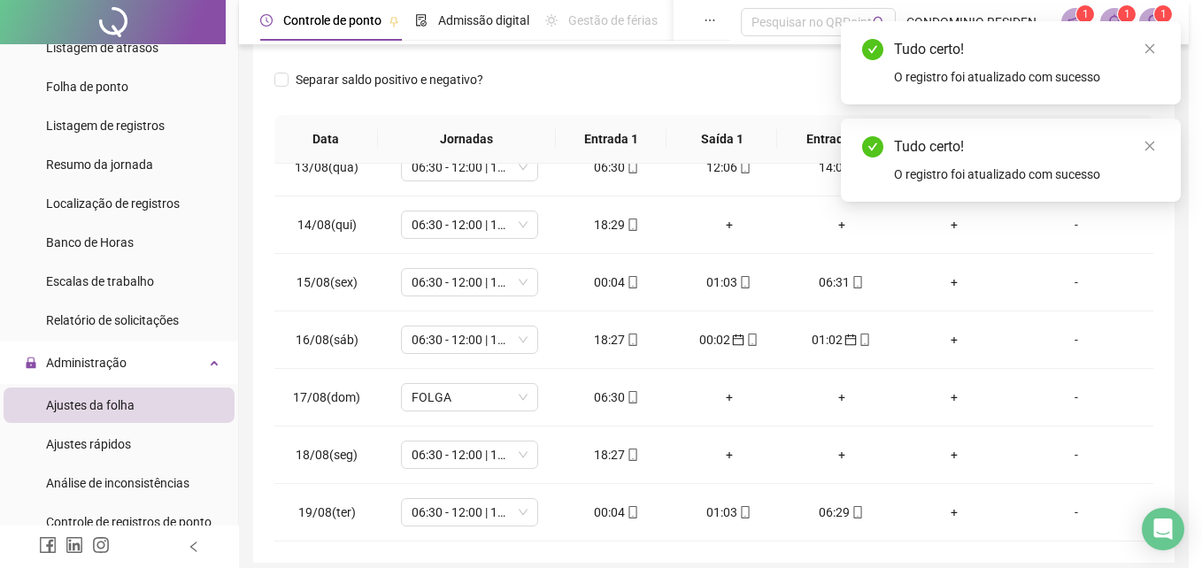
type input "**********"
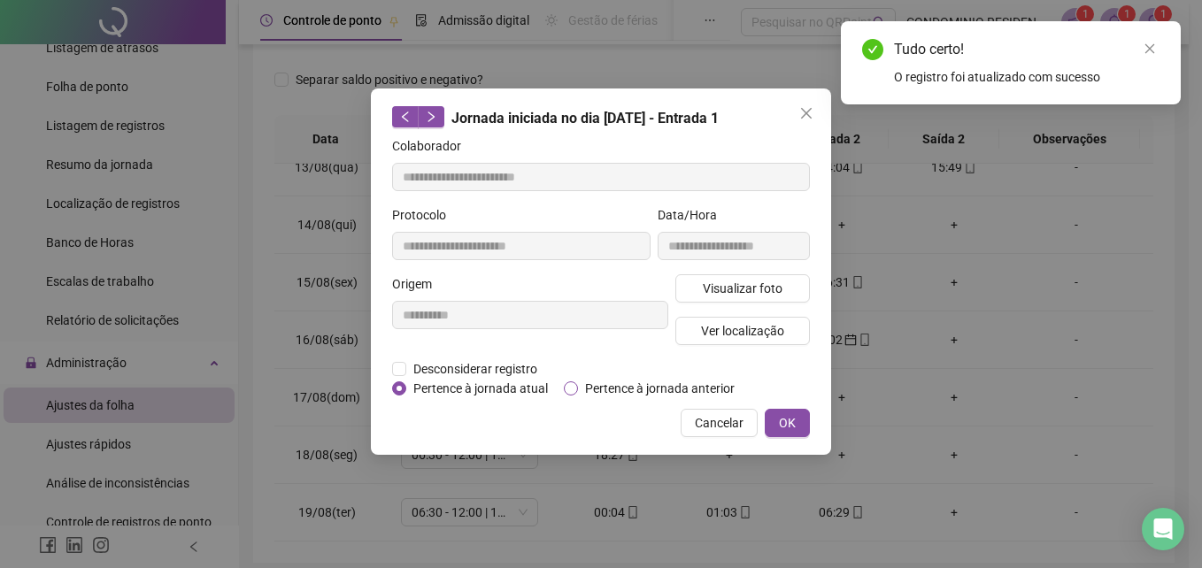
click at [645, 383] on span "Pertence à jornada anterior" at bounding box center [660, 388] width 164 height 19
click at [788, 423] on span "OK" at bounding box center [787, 422] width 17 height 19
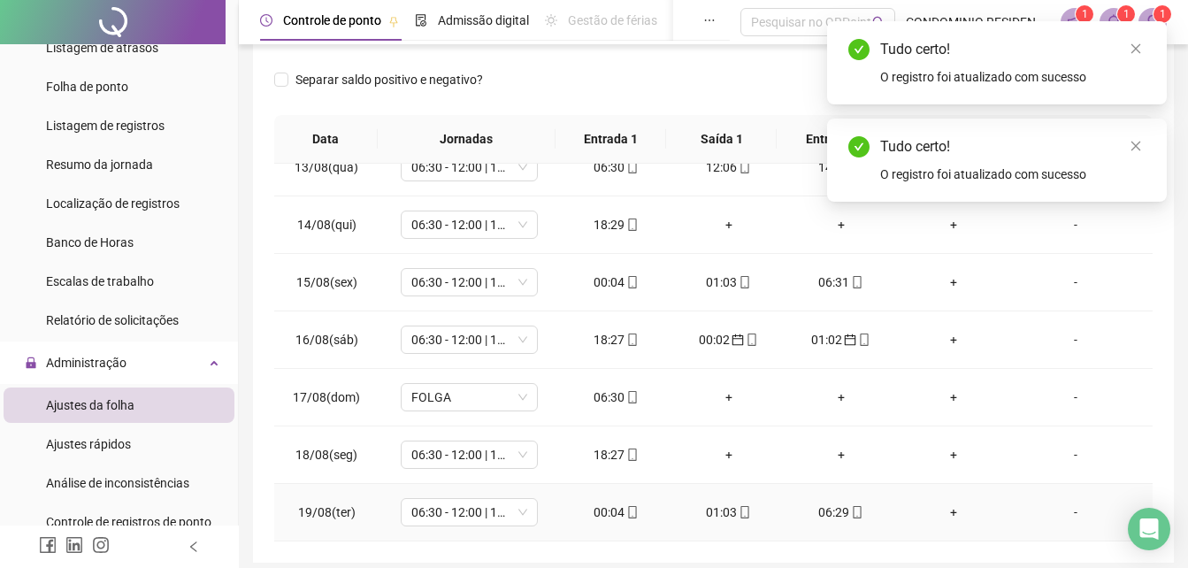
scroll to position [336, 0]
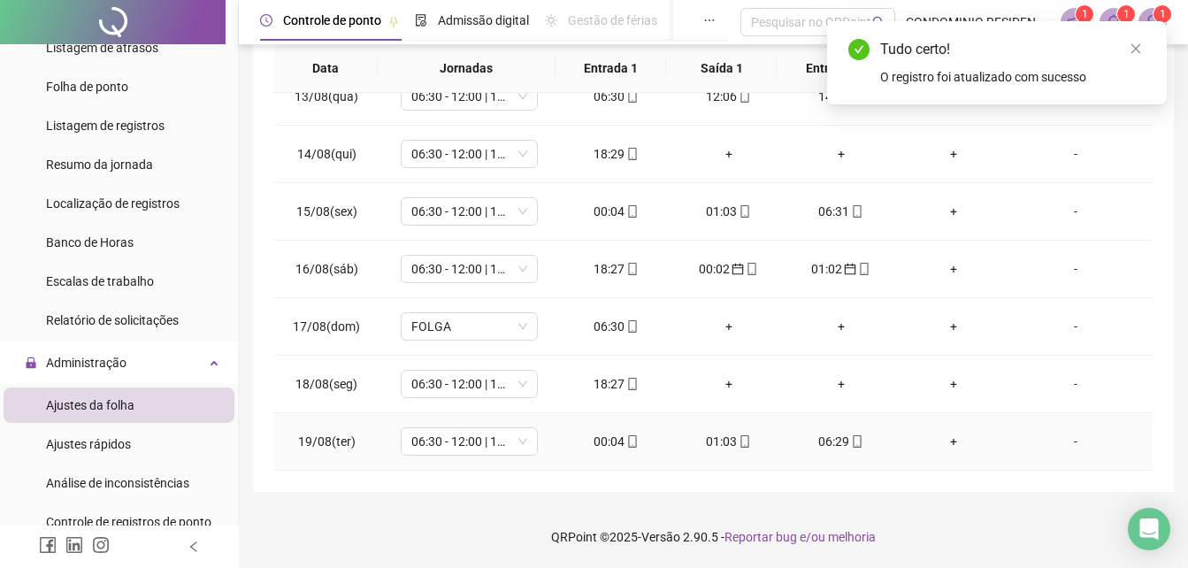
click at [609, 443] on div "00:04" at bounding box center [616, 441] width 84 height 19
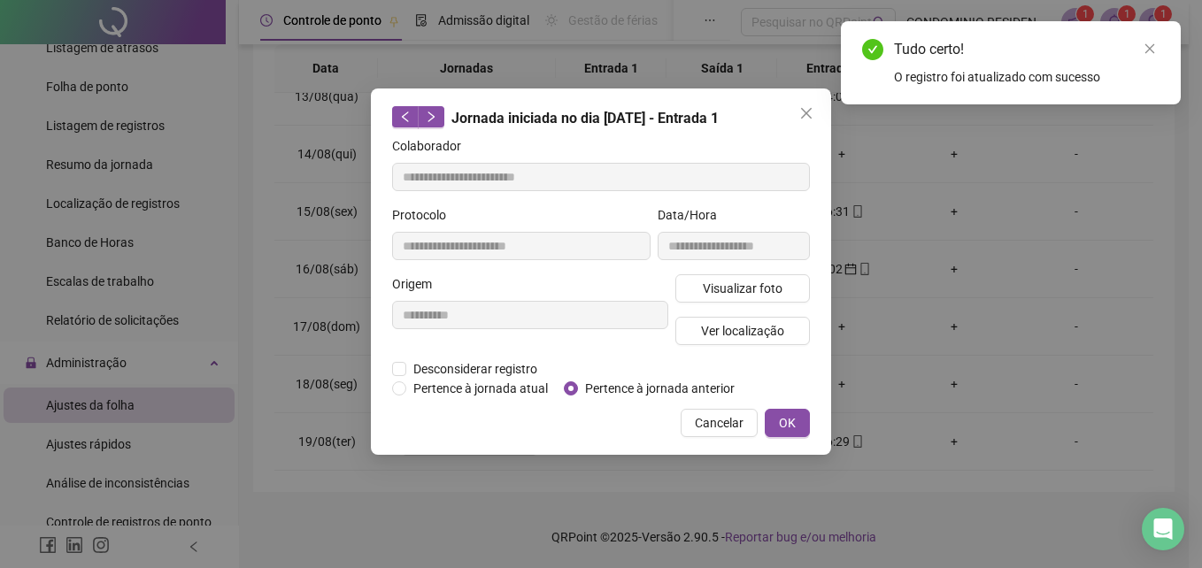
type input "**********"
click at [686, 389] on span "Pertence à jornada anterior" at bounding box center [660, 388] width 164 height 19
click at [777, 422] on button "OK" at bounding box center [787, 423] width 45 height 28
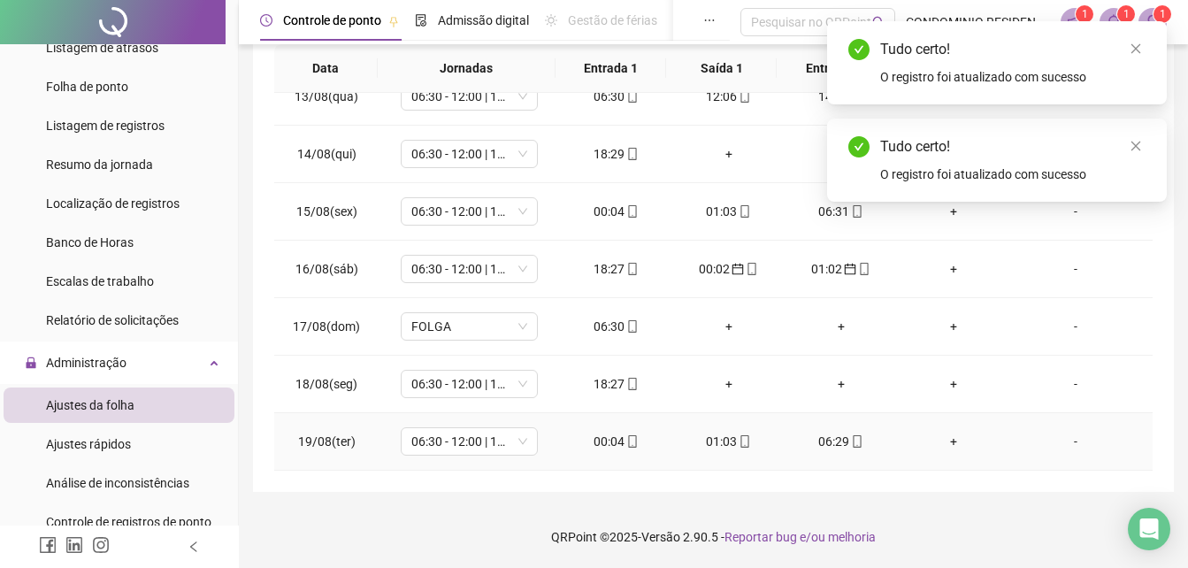
click at [725, 432] on div "01:03" at bounding box center [729, 441] width 84 height 19
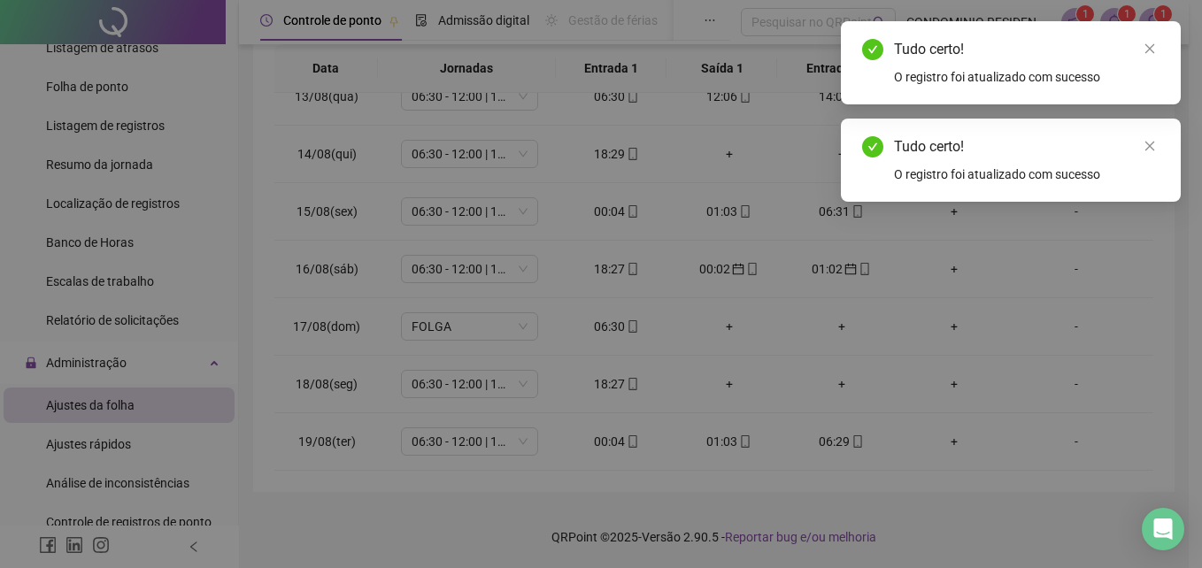
type input "**********"
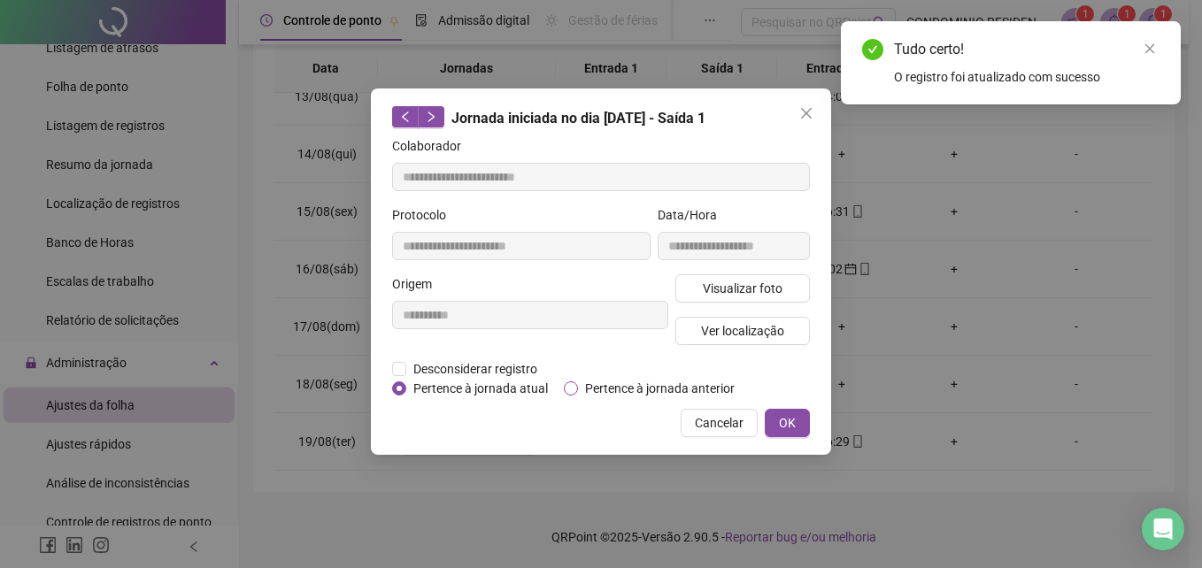
click at [690, 388] on span "Pertence à jornada anterior" at bounding box center [660, 388] width 164 height 19
click at [787, 424] on span "OK" at bounding box center [787, 422] width 17 height 19
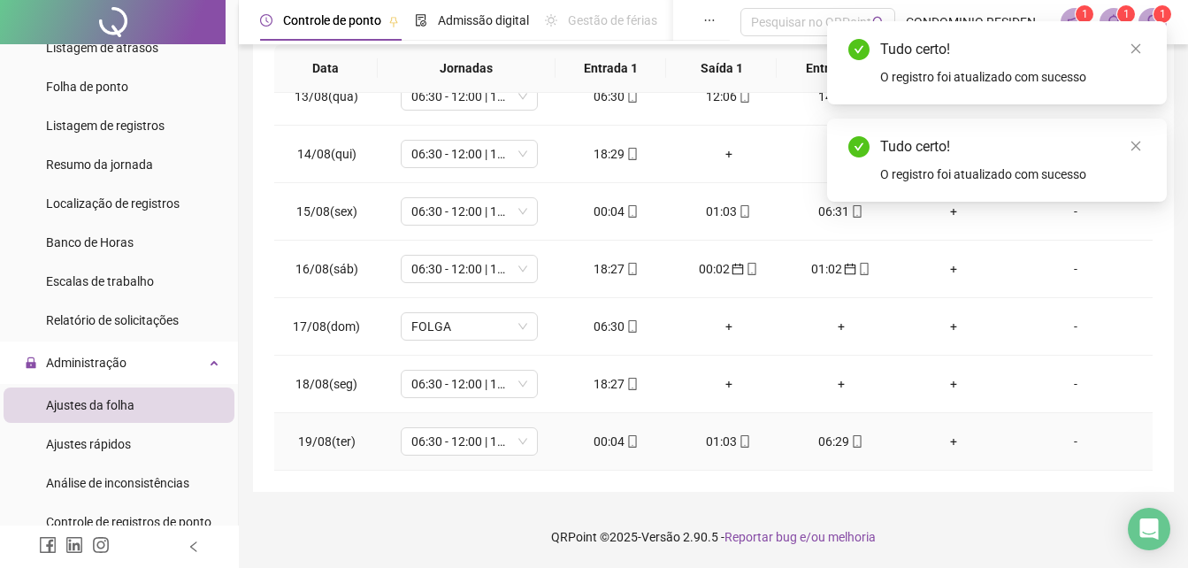
click at [833, 442] on div "06:29" at bounding box center [841, 441] width 84 height 19
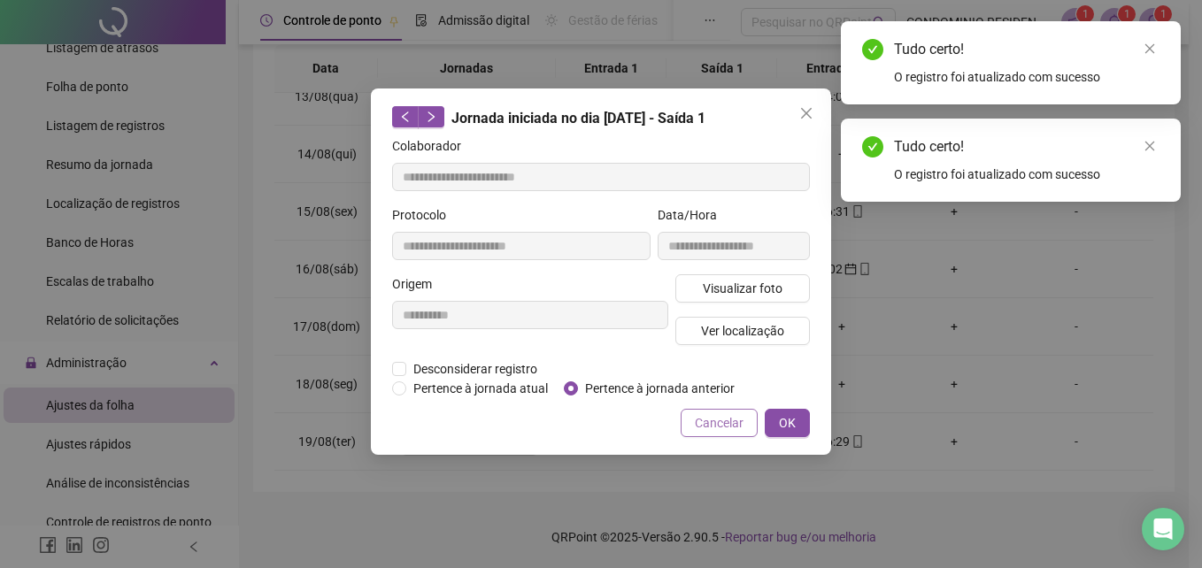
type input "**********"
click at [702, 390] on span "Pertence à jornada anterior" at bounding box center [660, 388] width 164 height 19
click at [791, 419] on span "OK" at bounding box center [787, 422] width 17 height 19
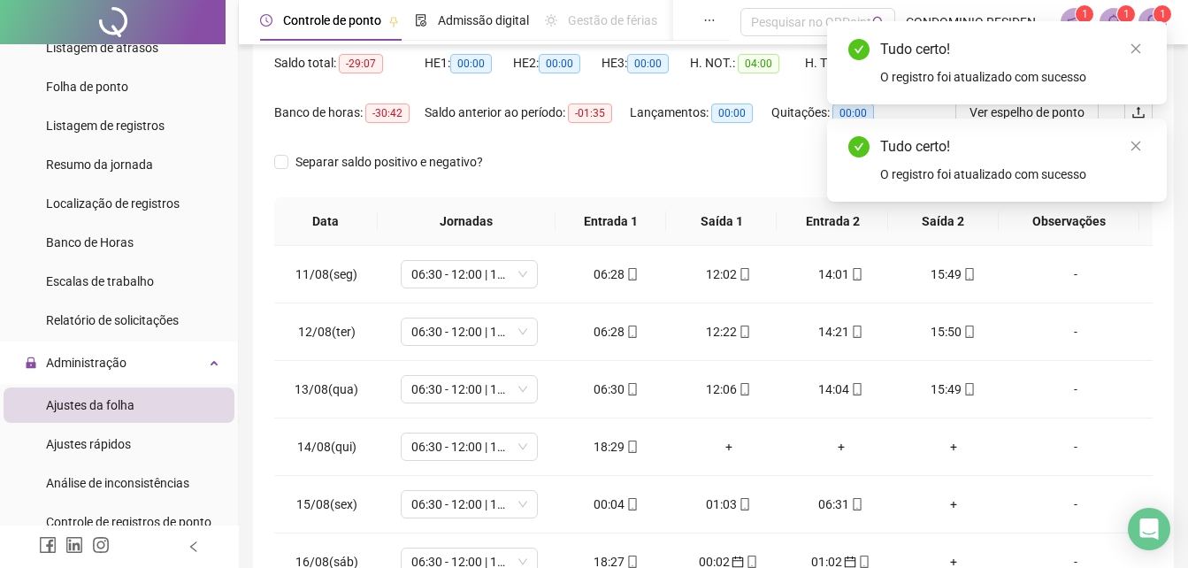
scroll to position [0, 0]
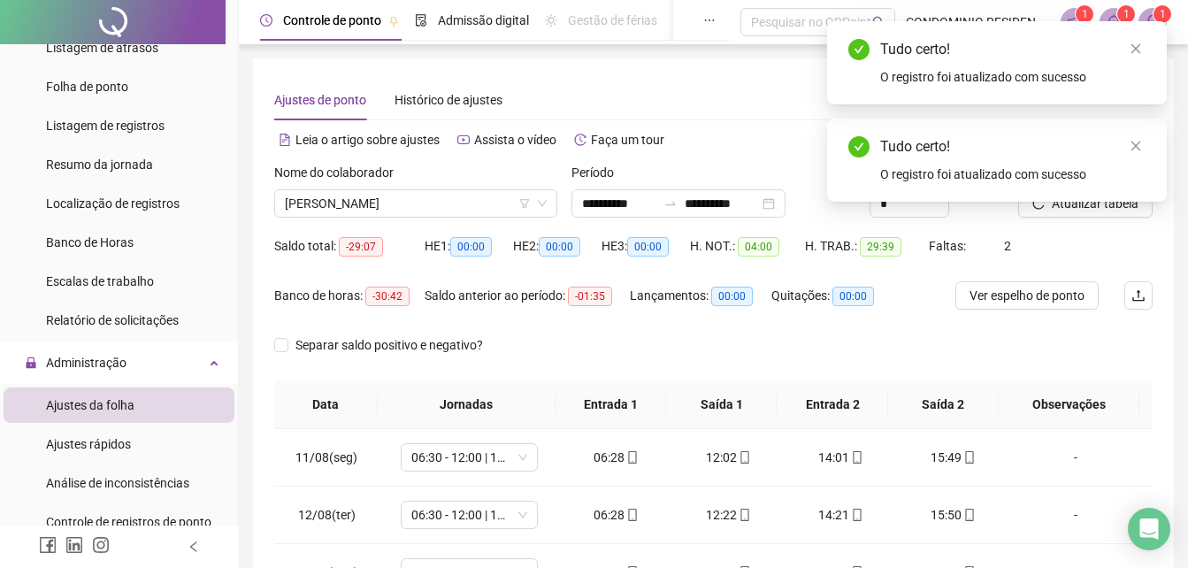
click at [1078, 202] on div "Tudo certo! O registro foi atualizado com sucesso" at bounding box center [997, 160] width 340 height 83
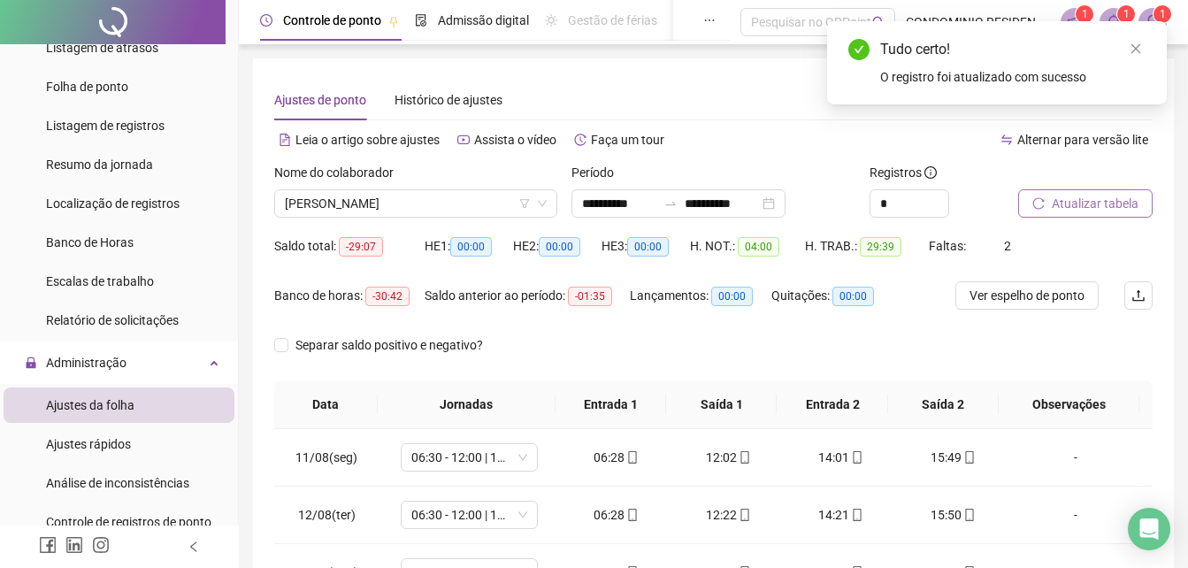
click at [1067, 202] on span "Atualizar tabela" at bounding box center [1095, 203] width 87 height 19
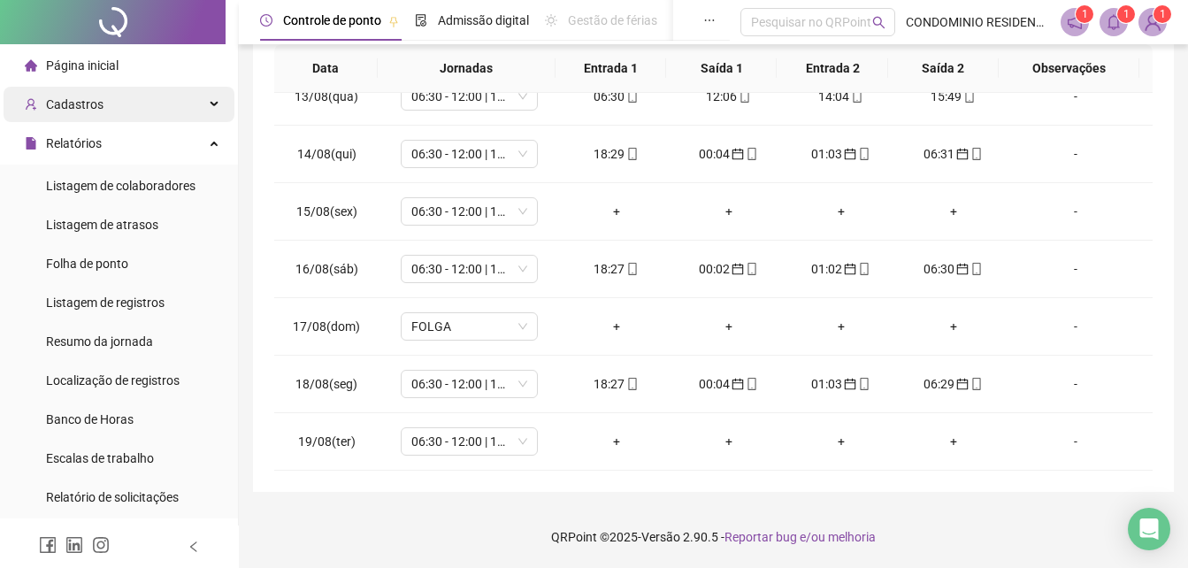
click at [104, 107] on div "Cadastros" at bounding box center [119, 104] width 231 height 35
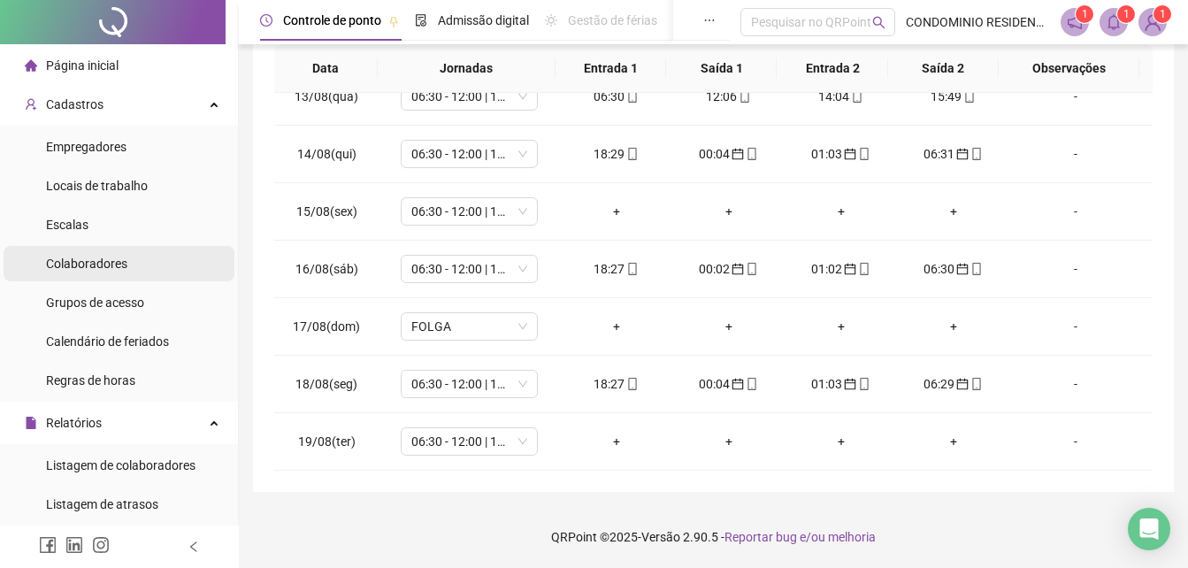
click at [77, 260] on span "Colaboradores" at bounding box center [86, 264] width 81 height 14
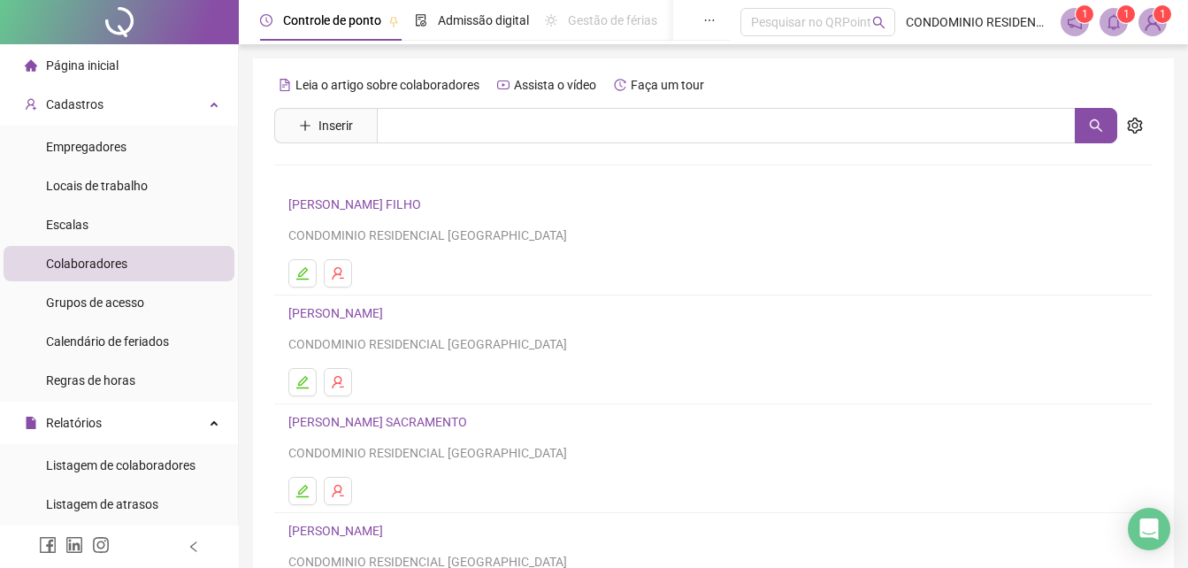
click at [366, 316] on link "[PERSON_NAME]" at bounding box center [338, 313] width 100 height 14
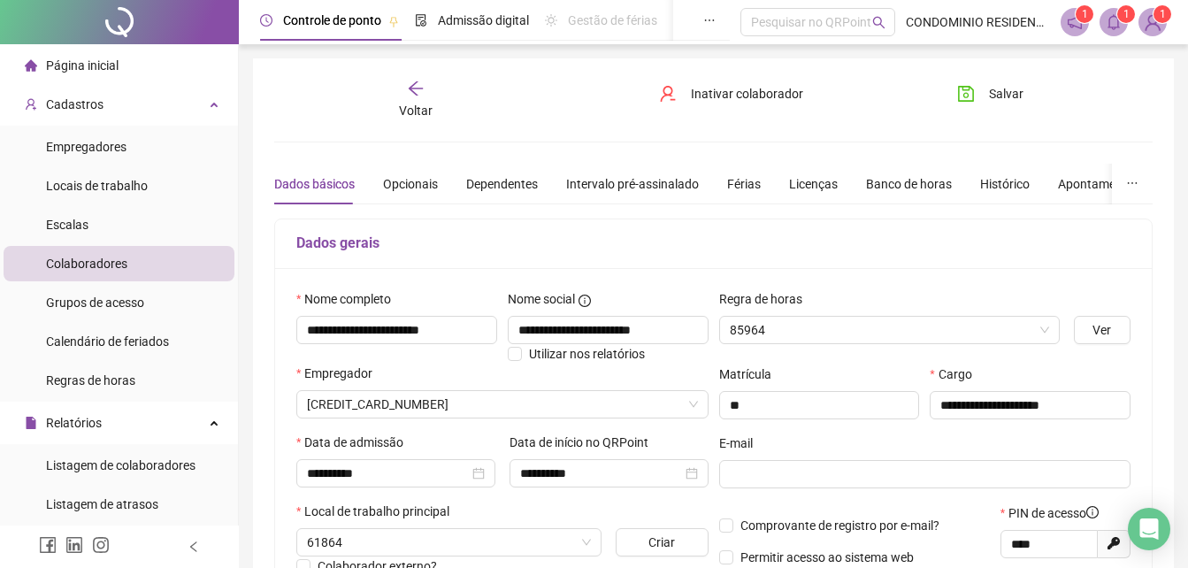
type input "**********"
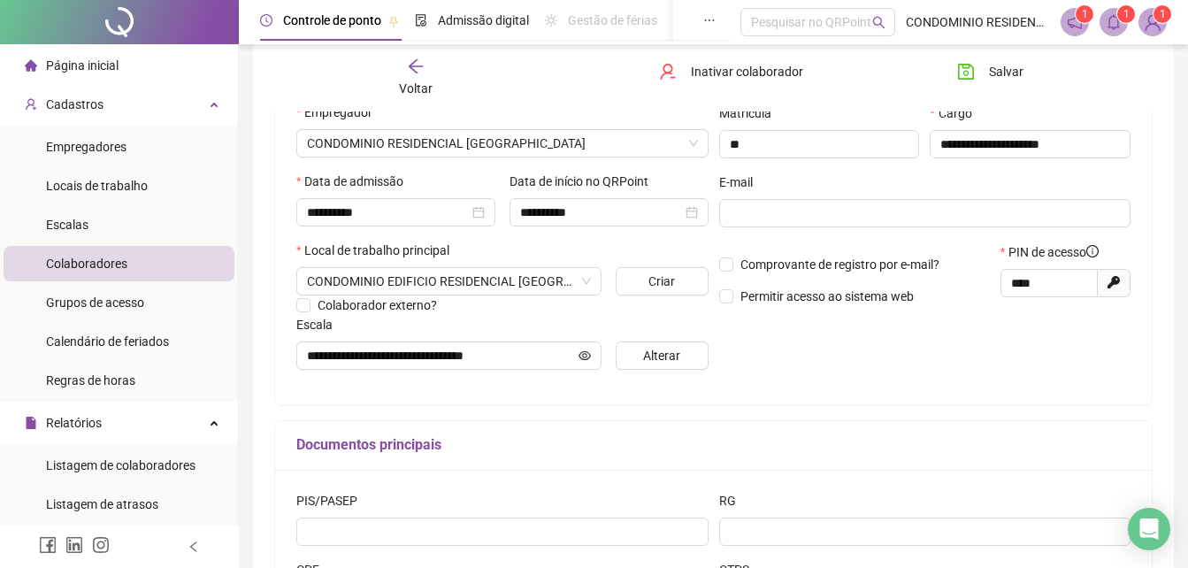
scroll to position [265, 0]
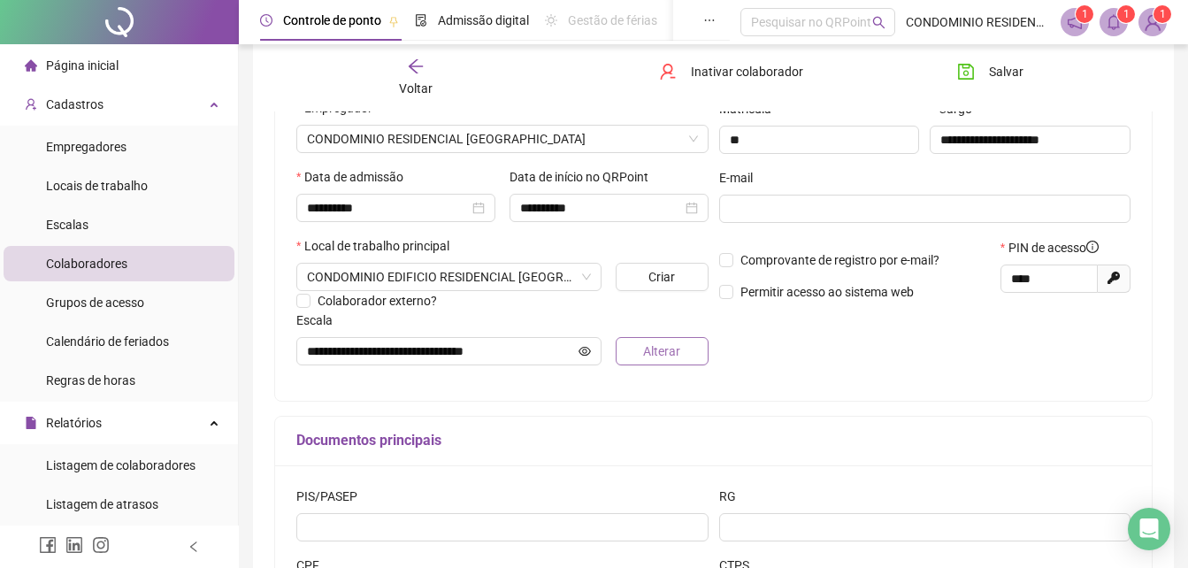
click at [667, 354] on span "Alterar" at bounding box center [661, 351] width 37 height 19
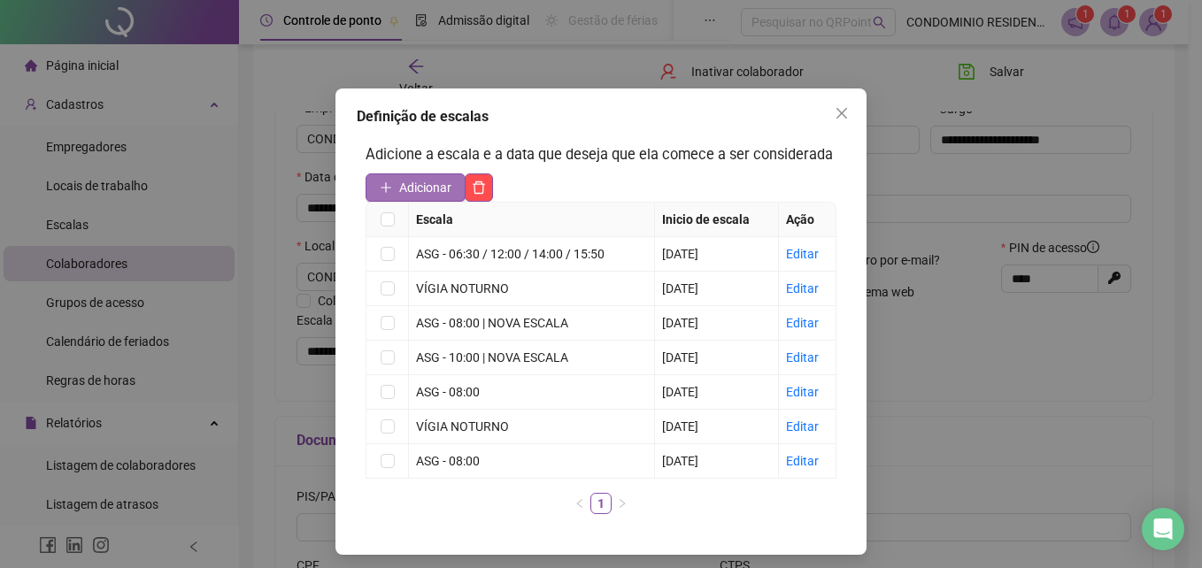
click at [399, 184] on span "Adicionar" at bounding box center [425, 187] width 52 height 19
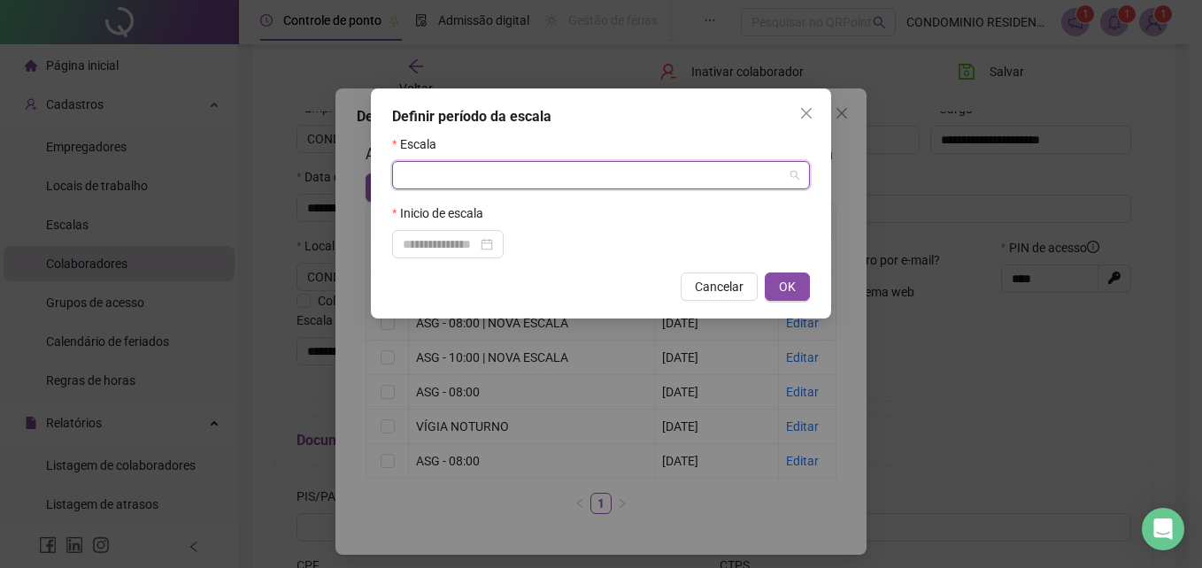
click at [473, 180] on input "search" at bounding box center [593, 175] width 381 height 27
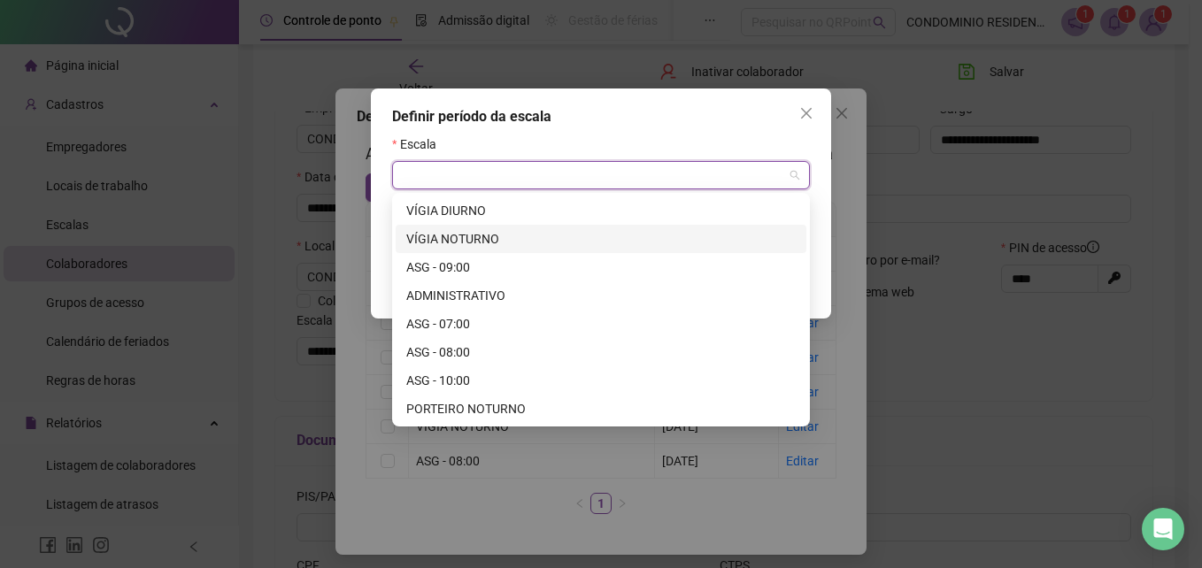
click at [487, 240] on div "VÍGIA NOTURNO" at bounding box center [600, 238] width 389 height 19
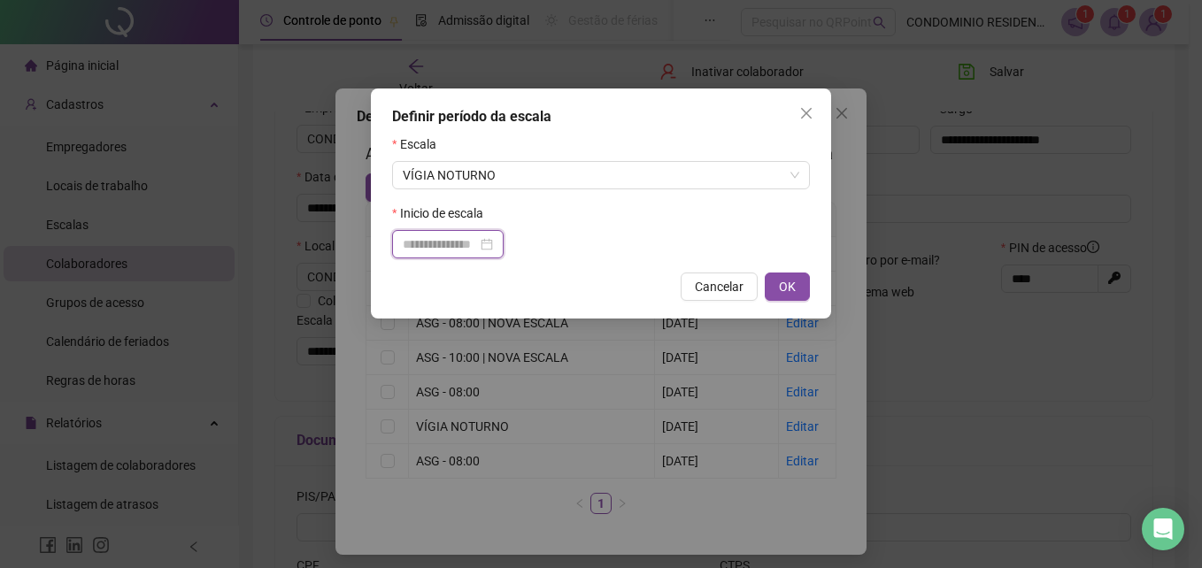
click at [465, 242] on input at bounding box center [440, 244] width 74 height 19
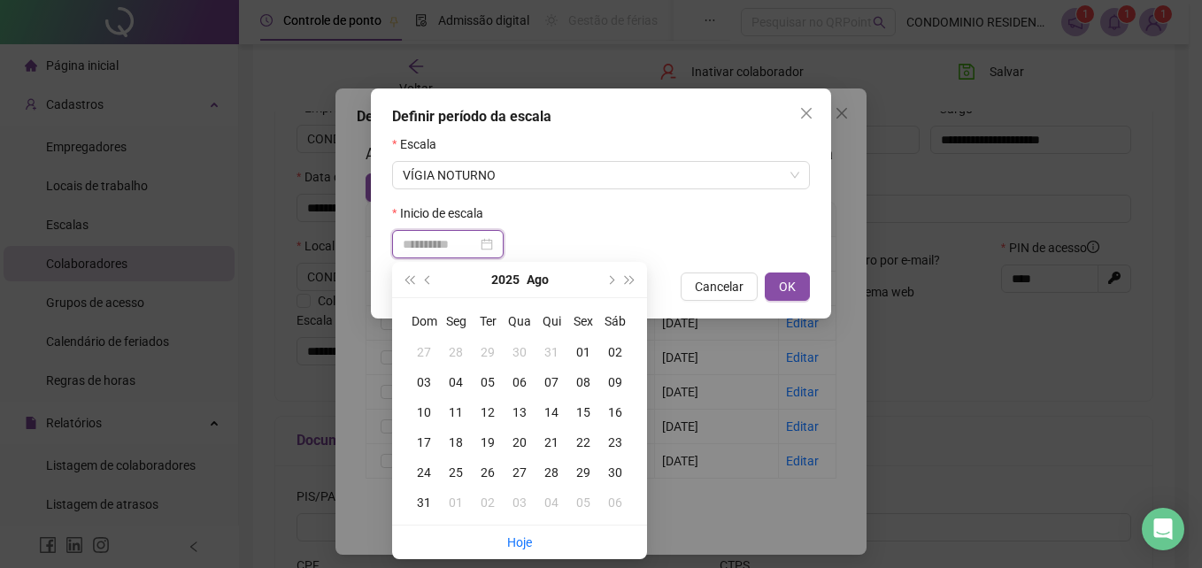
type input "**********"
click at [550, 415] on div "14" at bounding box center [551, 412] width 32 height 19
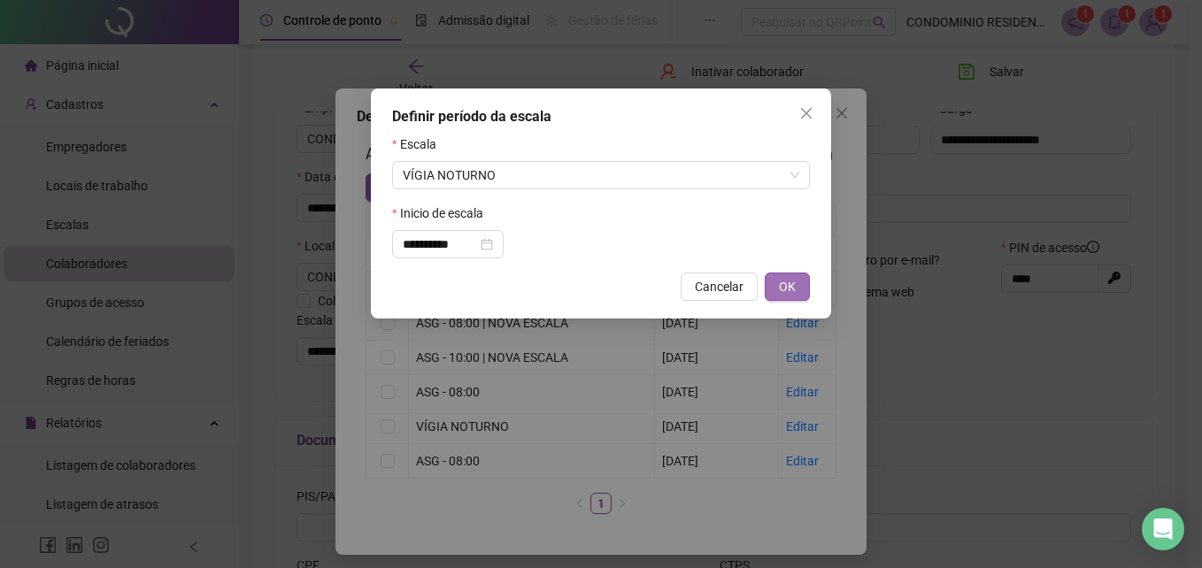
click at [781, 292] on span "OK" at bounding box center [787, 286] width 17 height 19
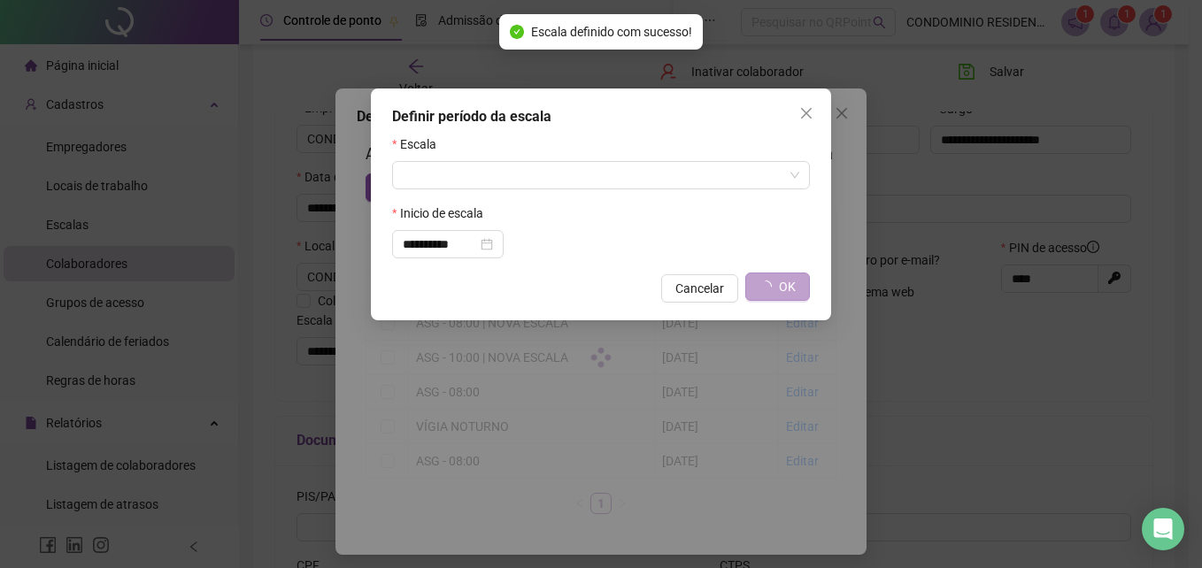
type input "**********"
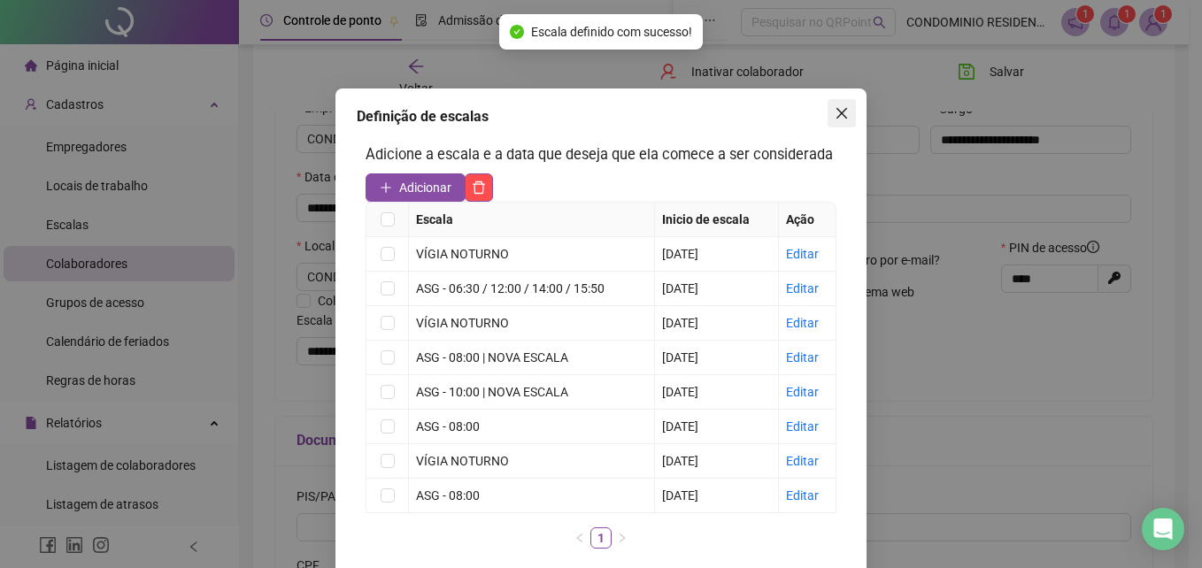
click at [838, 112] on icon "close" at bounding box center [842, 113] width 14 height 14
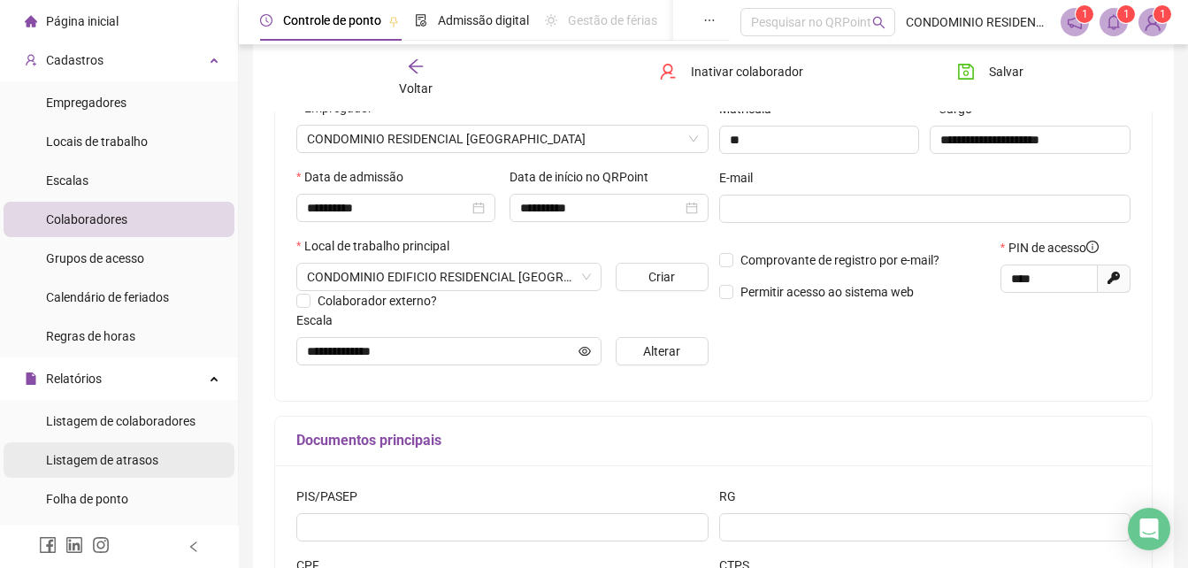
scroll to position [88, 0]
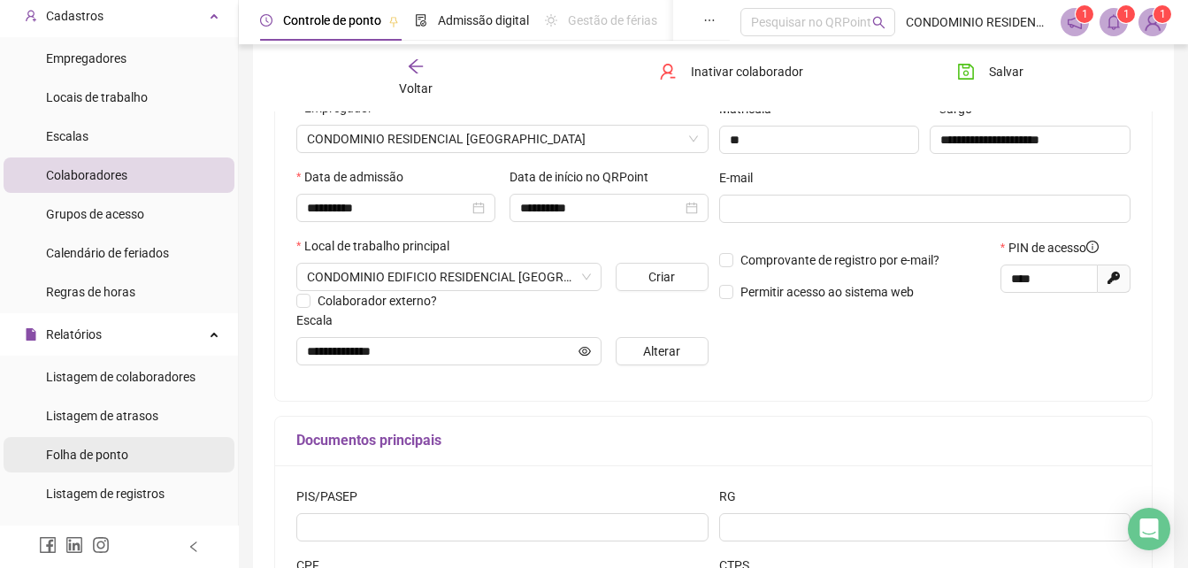
click at [96, 455] on span "Folha de ponto" at bounding box center [87, 455] width 82 height 14
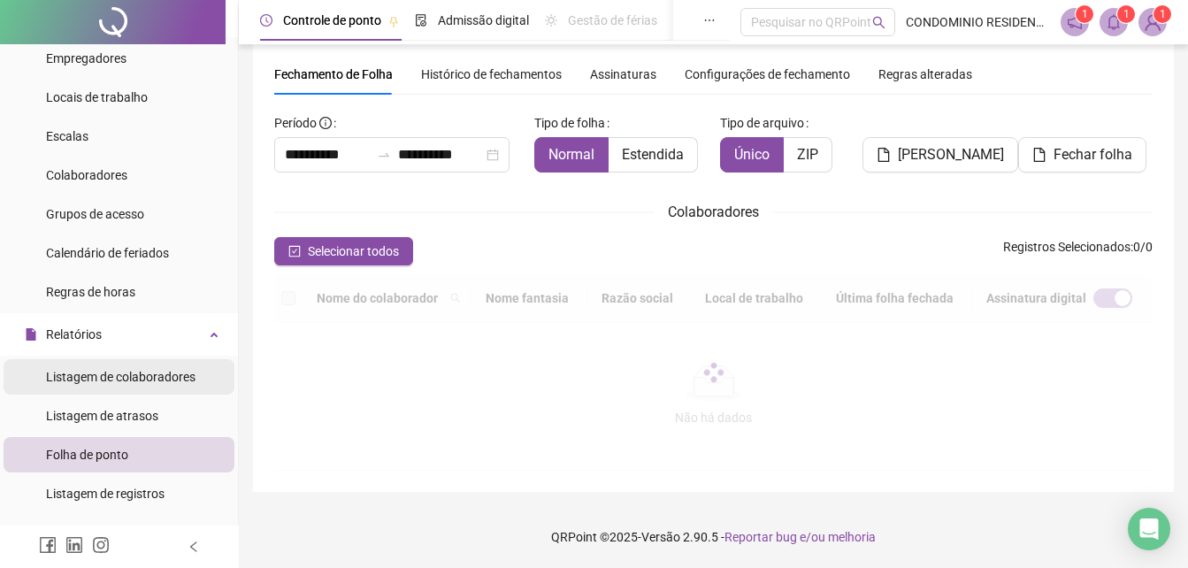
type input "**********"
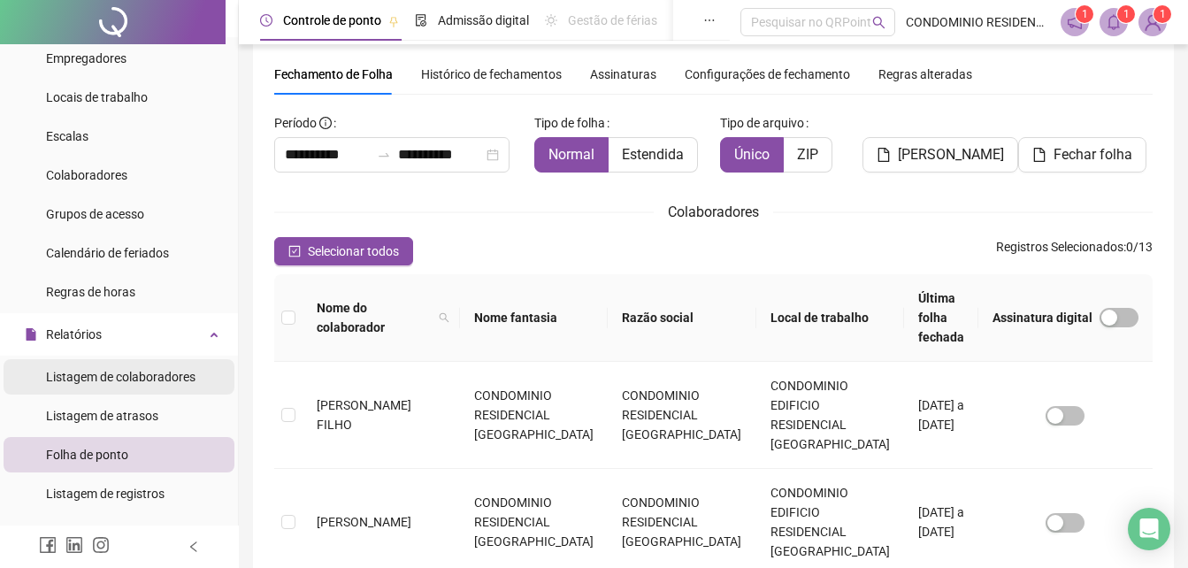
scroll to position [79, 0]
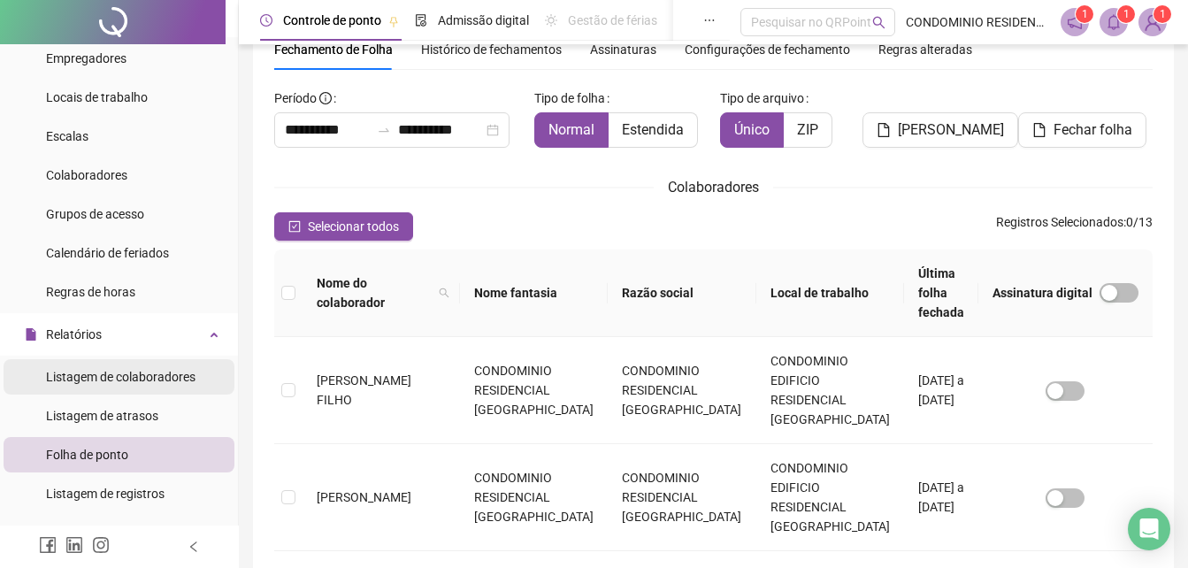
click at [127, 378] on span "Listagem de colaboradores" at bounding box center [121, 377] width 150 height 14
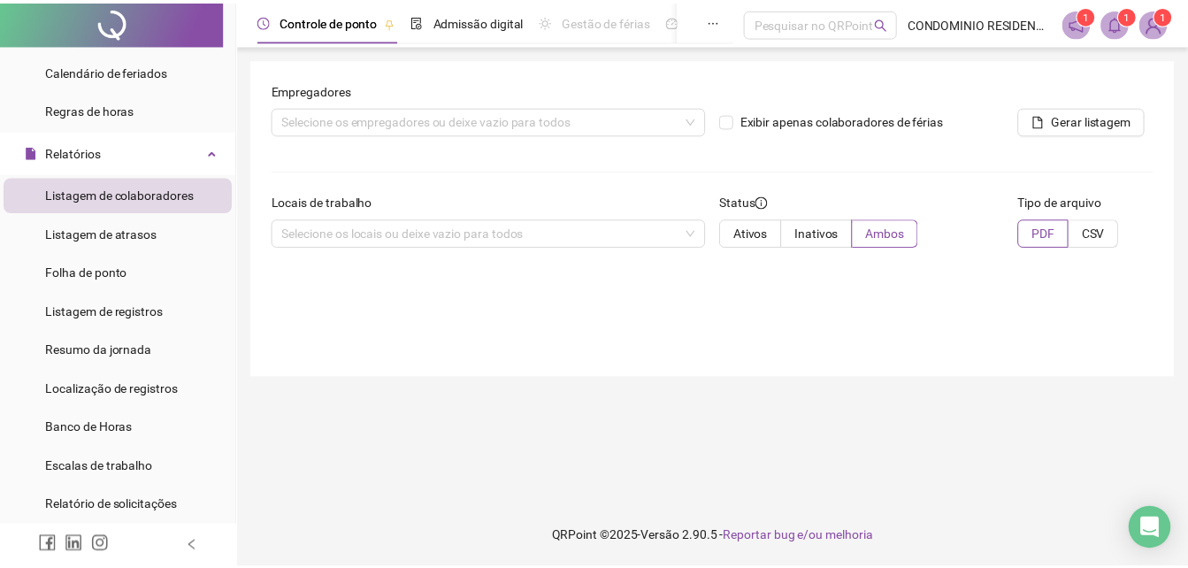
scroll to position [442, 0]
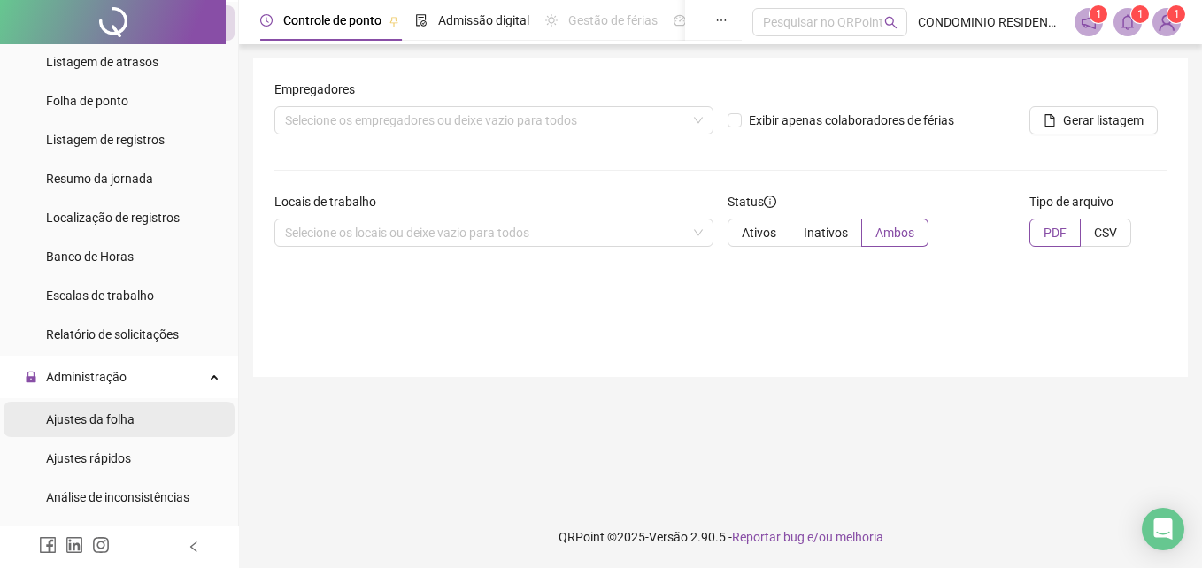
click at [73, 430] on div "Ajustes da folha" at bounding box center [90, 419] width 88 height 35
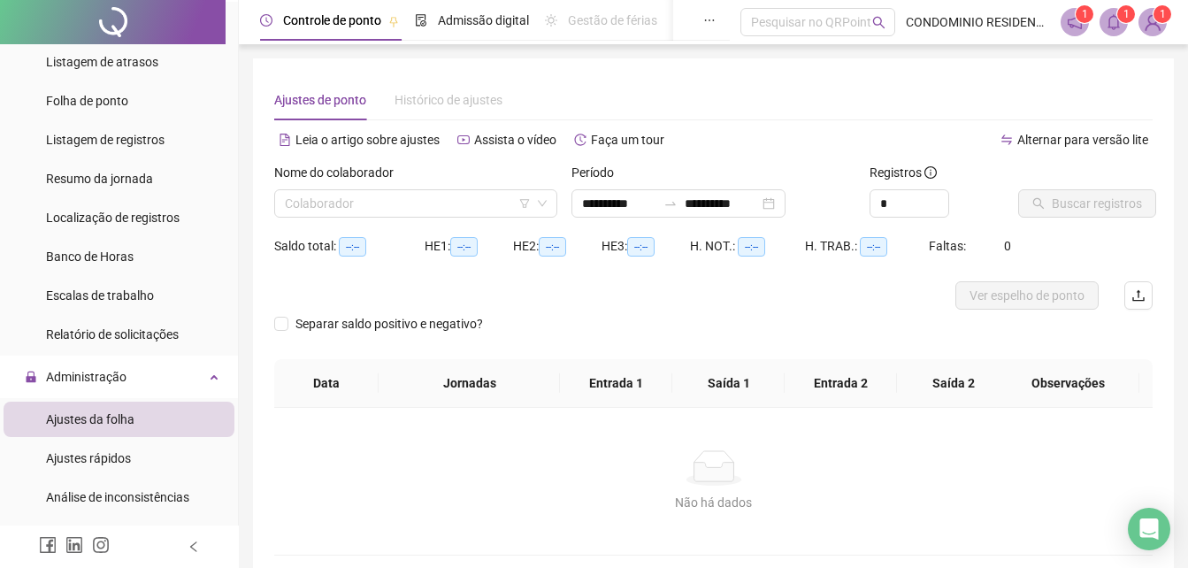
type input "**********"
drag, startPoint x: 390, startPoint y: 181, endPoint x: 381, endPoint y: 186, distance: 10.3
click at [390, 179] on label "Nome do colaborador" at bounding box center [339, 172] width 131 height 19
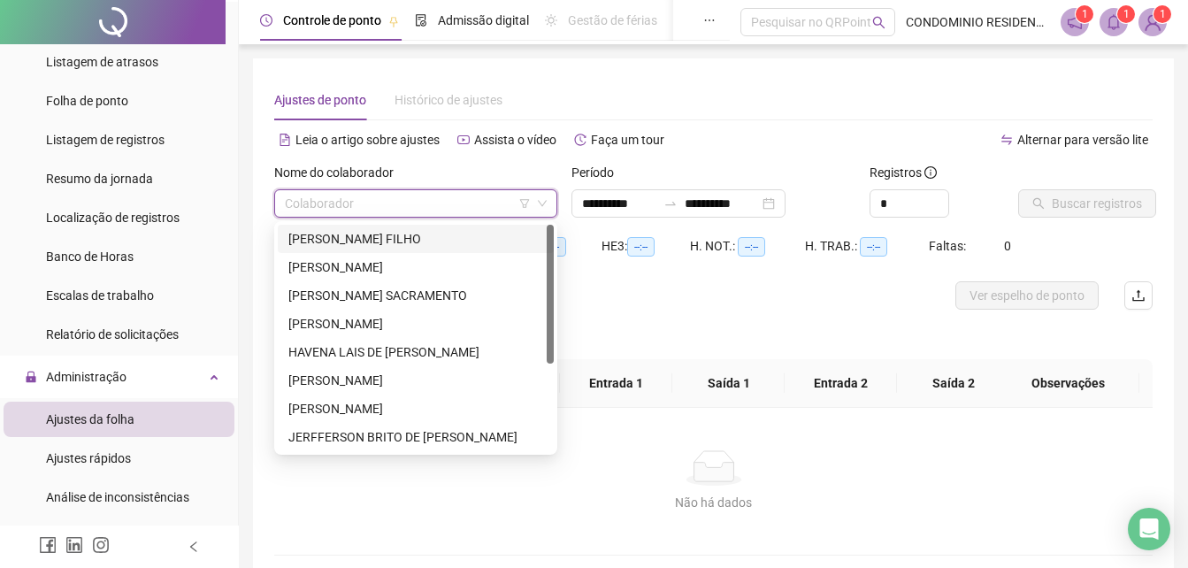
click at [368, 192] on input "search" at bounding box center [408, 203] width 246 height 27
click at [356, 260] on div "[PERSON_NAME]" at bounding box center [415, 267] width 255 height 19
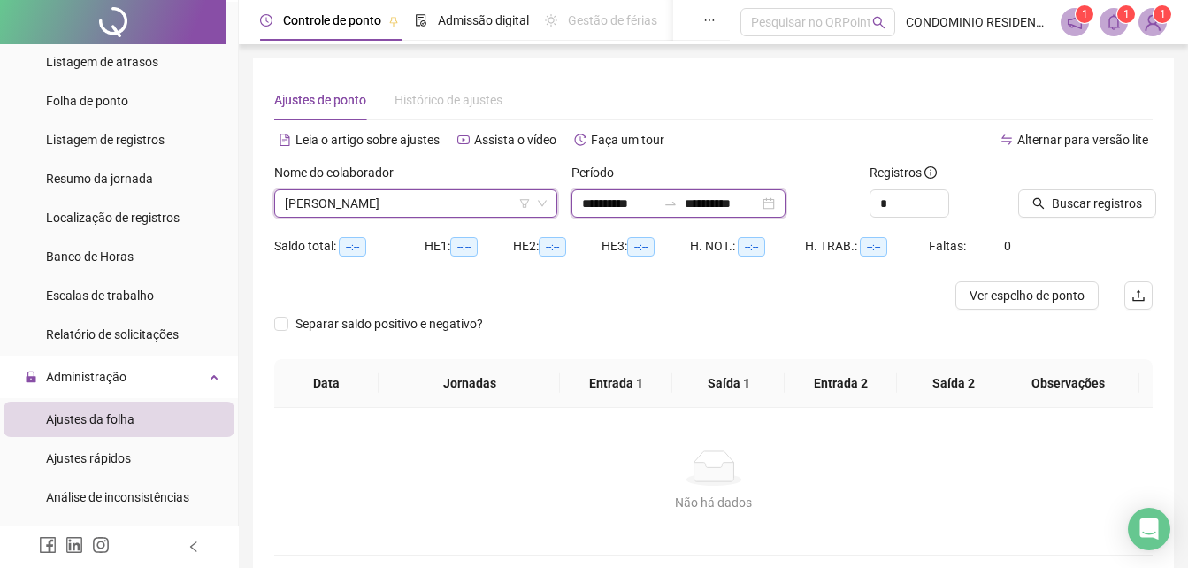
click at [630, 204] on input "**********" at bounding box center [619, 203] width 74 height 19
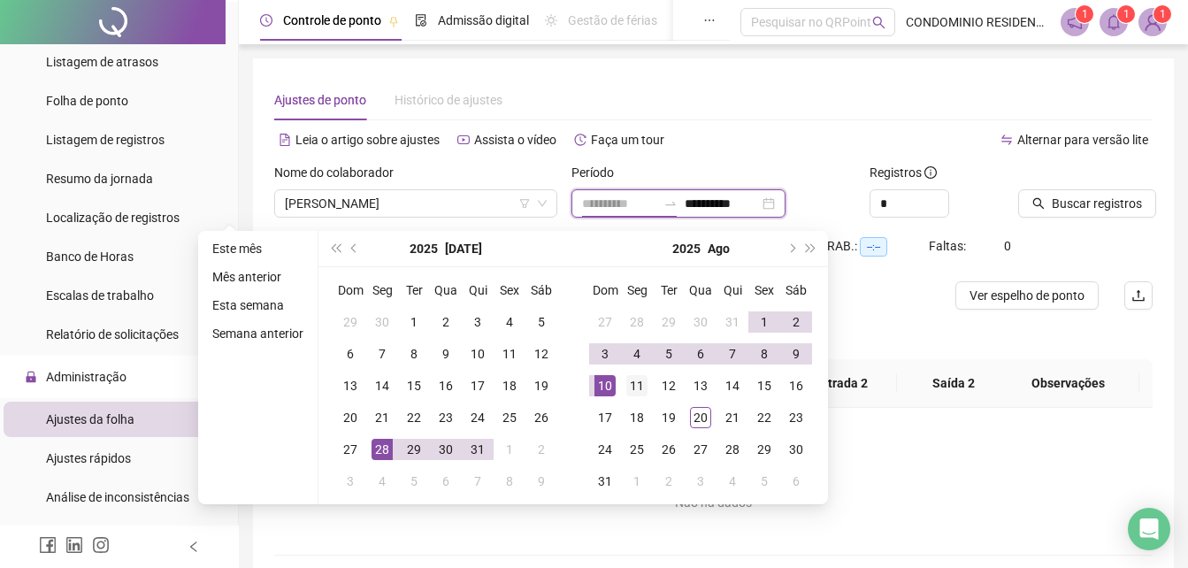
type input "**********"
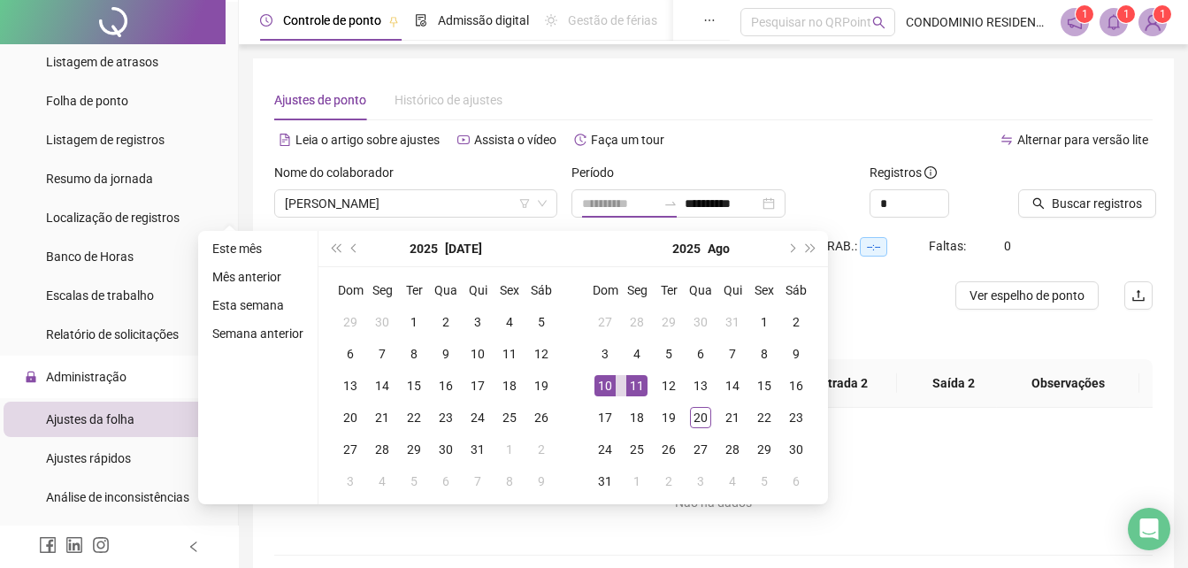
click at [639, 387] on div "11" at bounding box center [637, 385] width 21 height 21
type input "**********"
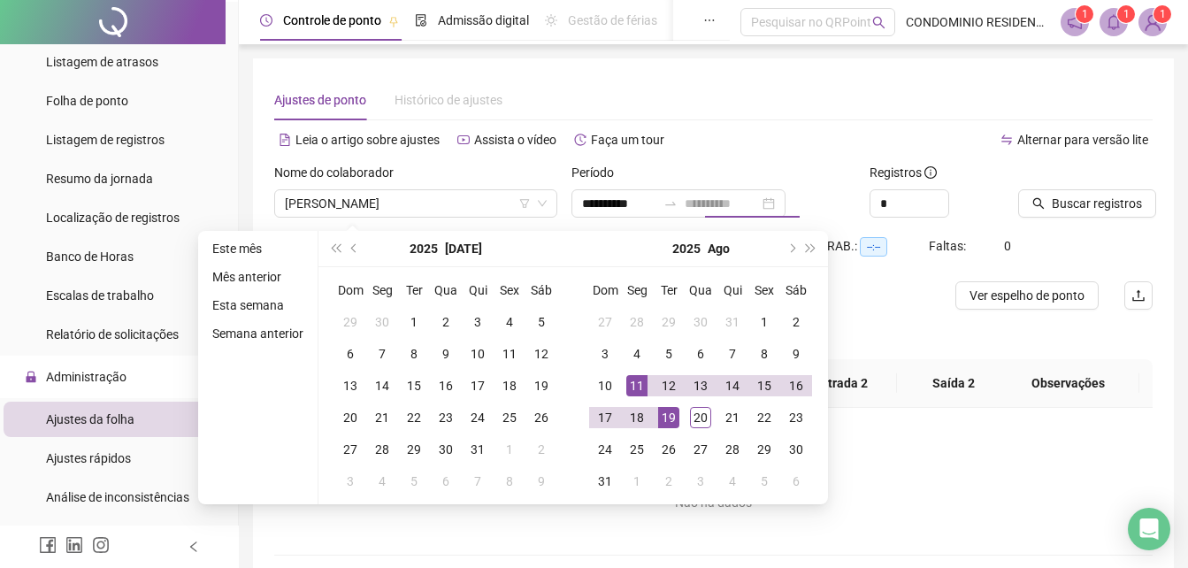
click at [669, 419] on div "19" at bounding box center [668, 417] width 21 height 21
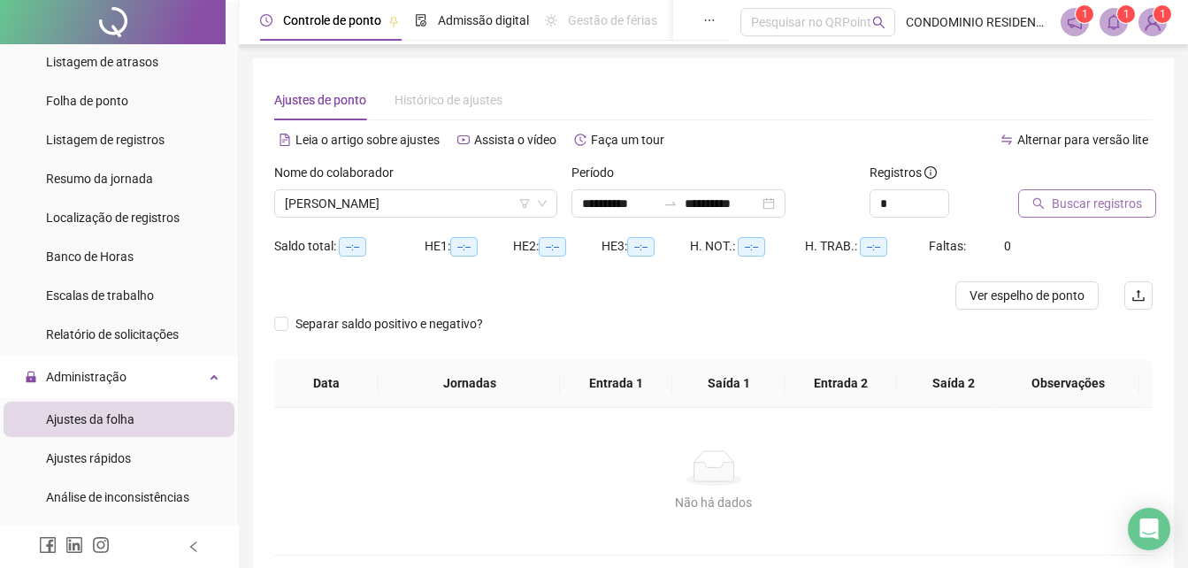
click at [1082, 198] on span "Buscar registros" at bounding box center [1097, 203] width 90 height 19
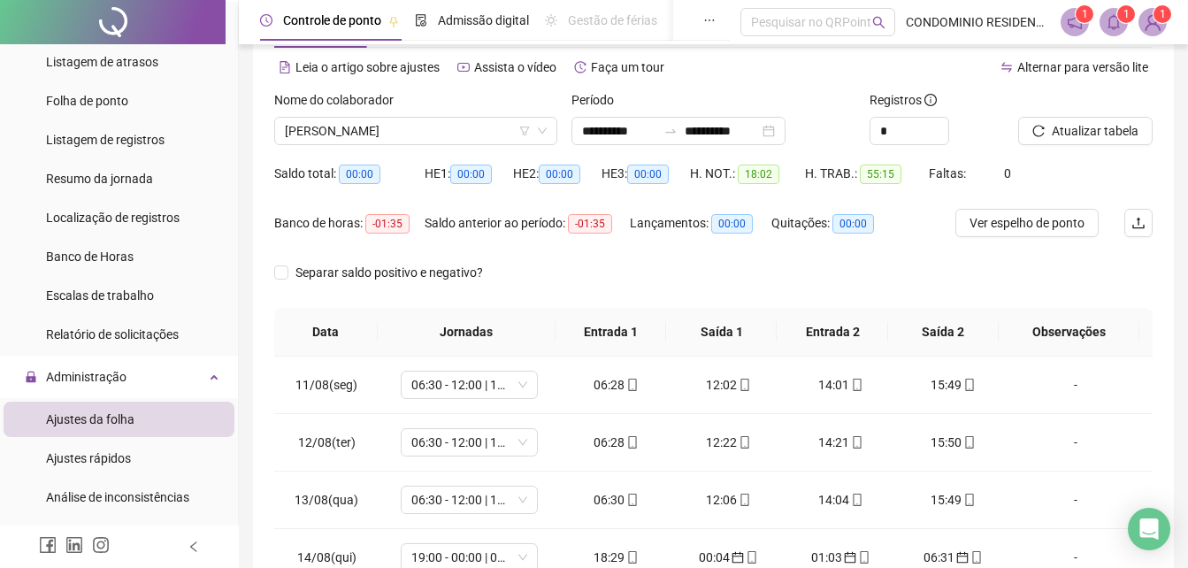
scroll to position [71, 0]
click at [379, 127] on span "[PERSON_NAME]" at bounding box center [416, 132] width 262 height 27
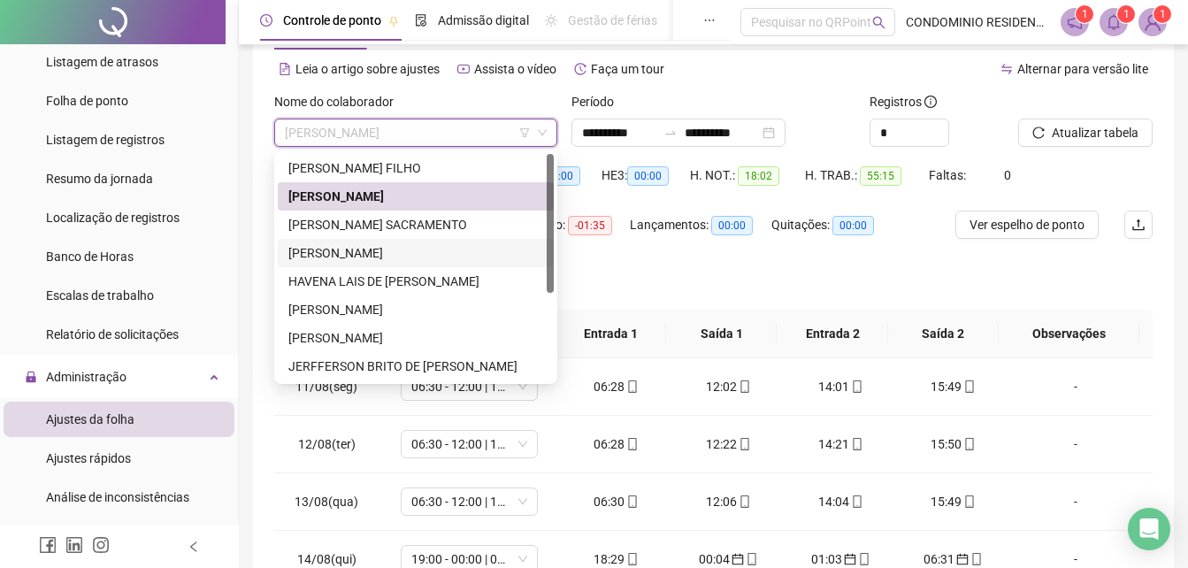
click at [328, 255] on div "[PERSON_NAME]" at bounding box center [415, 252] width 255 height 19
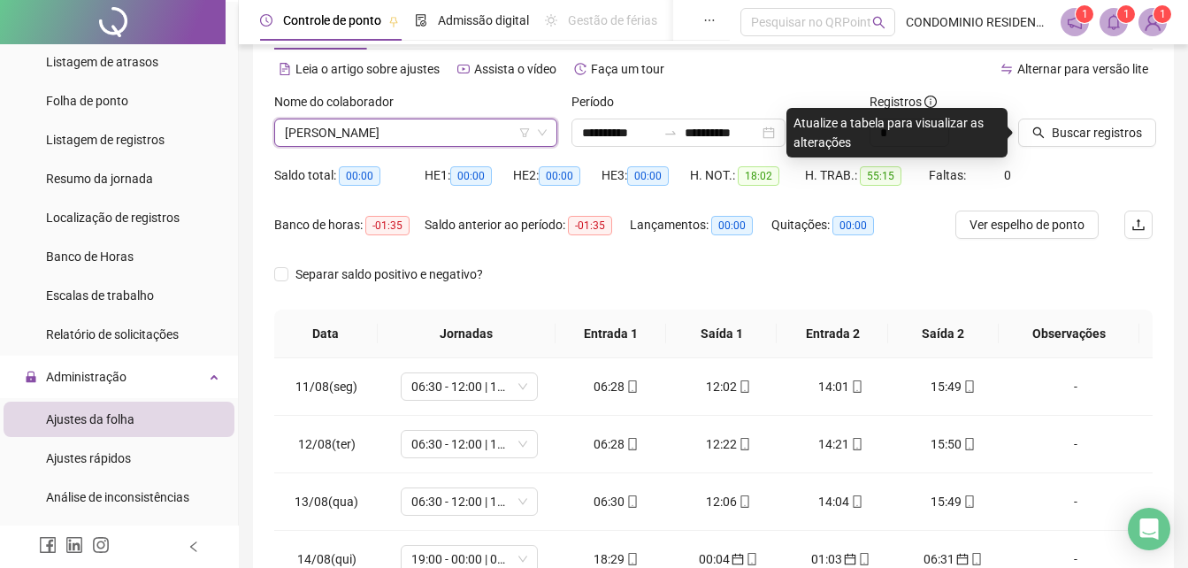
click at [1090, 147] on div "Buscar registros" at bounding box center [1086, 126] width 149 height 69
click at [1092, 136] on span "Buscar registros" at bounding box center [1097, 132] width 90 height 19
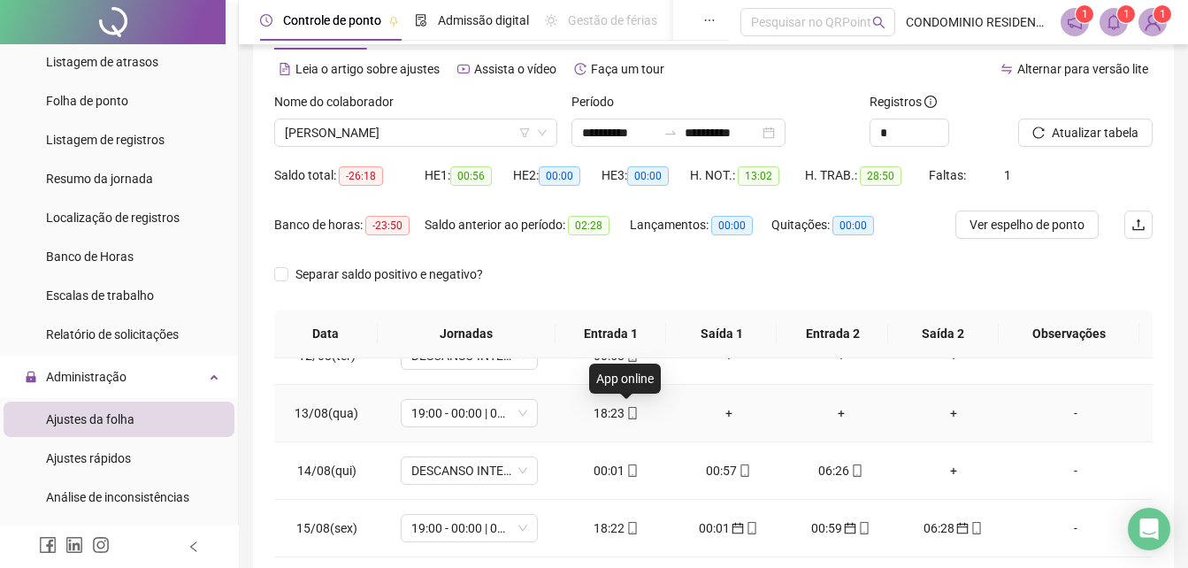
scroll to position [0, 0]
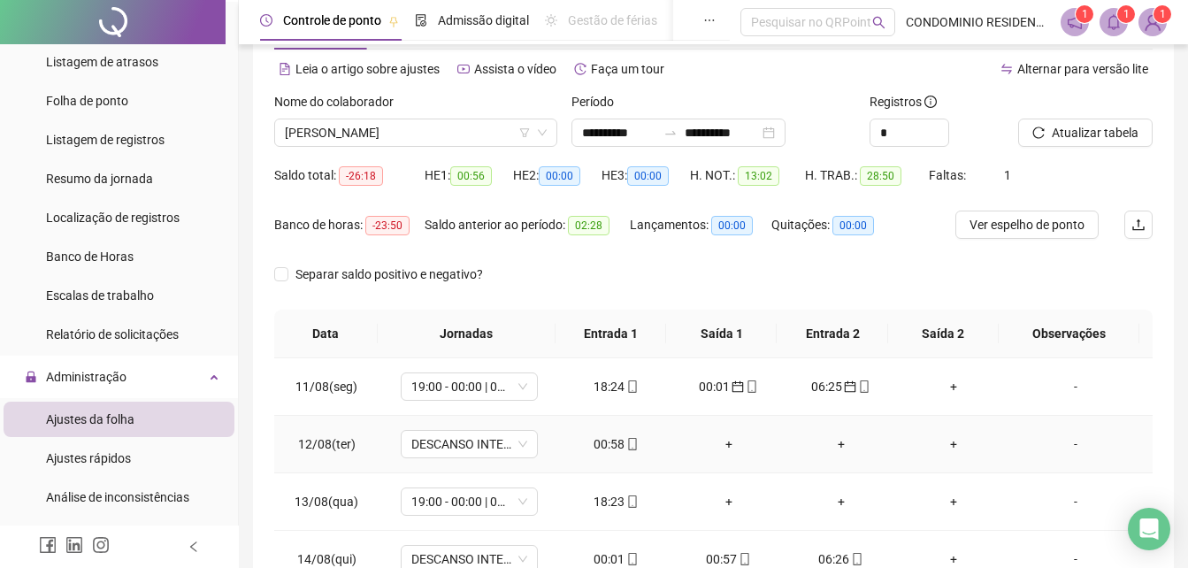
click at [599, 445] on div "00:58" at bounding box center [616, 444] width 84 height 19
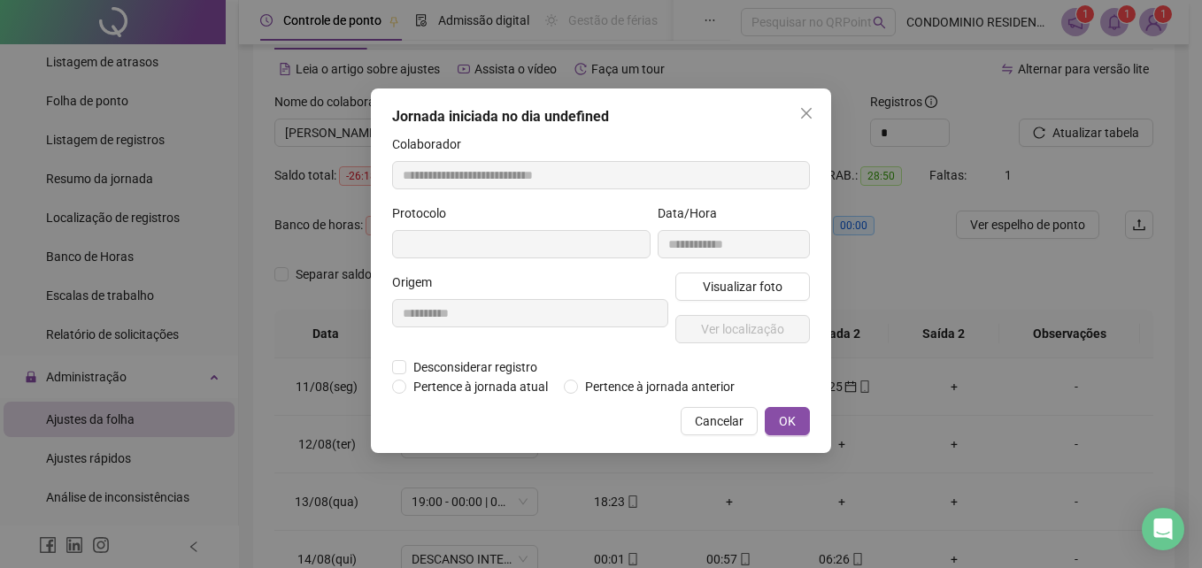
type input "**********"
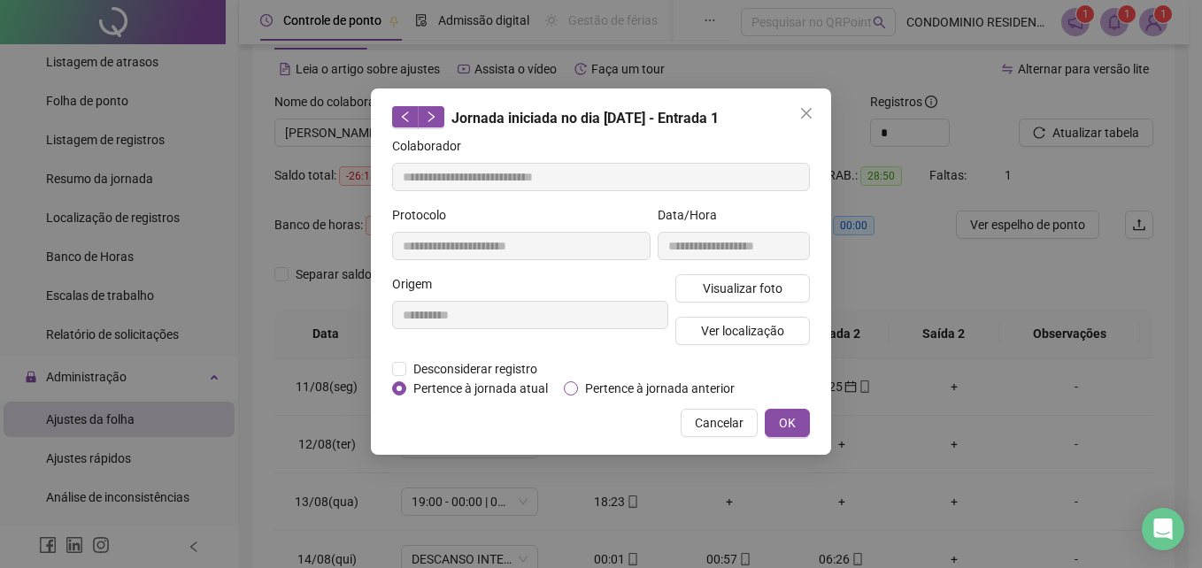
click at [623, 386] on span "Pertence à jornada anterior" at bounding box center [660, 388] width 164 height 19
drag, startPoint x: 623, startPoint y: 386, endPoint x: 672, endPoint y: 389, distance: 48.8
click at [672, 389] on span "Pertence à jornada anterior" at bounding box center [660, 388] width 164 height 19
click at [803, 436] on div "**********" at bounding box center [601, 271] width 460 height 366
click at [793, 426] on span "OK" at bounding box center [787, 422] width 17 height 19
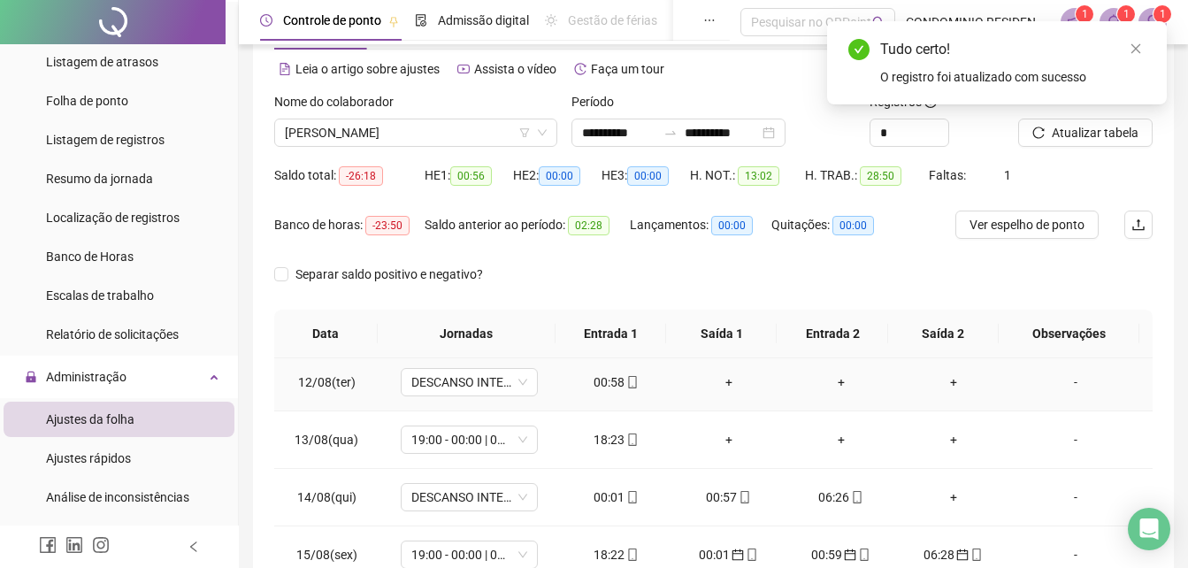
scroll to position [140, 0]
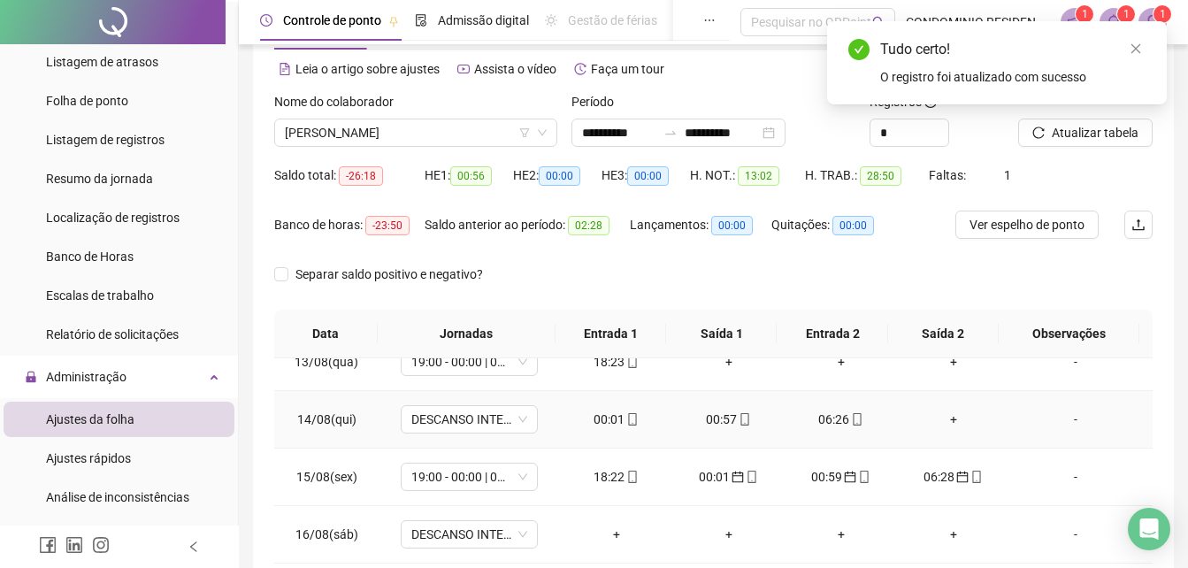
click at [602, 419] on div "00:01" at bounding box center [616, 419] width 84 height 19
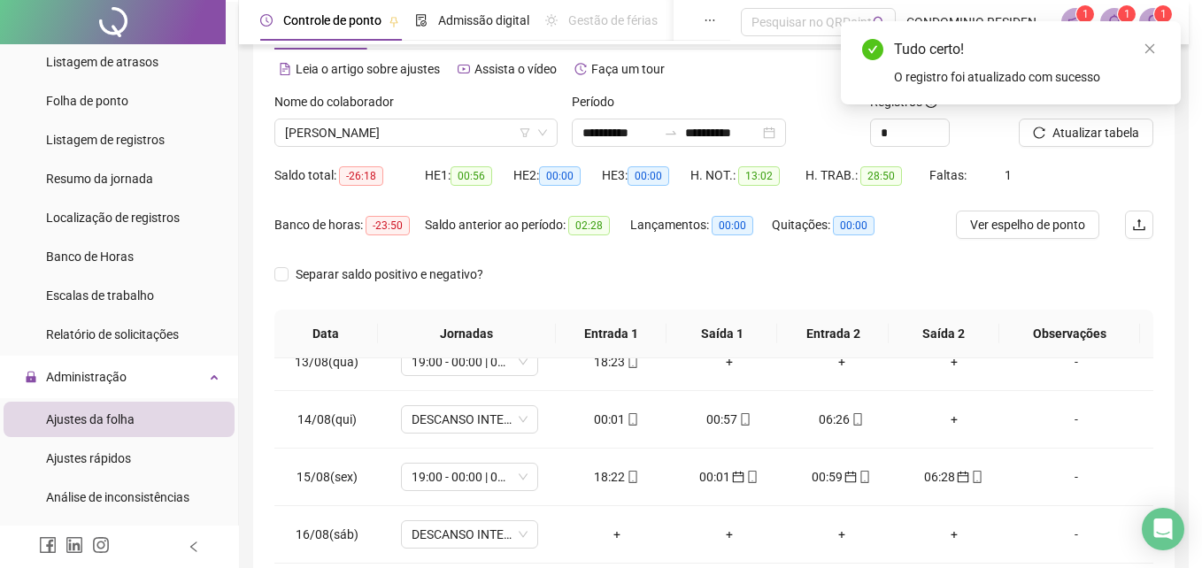
type input "**********"
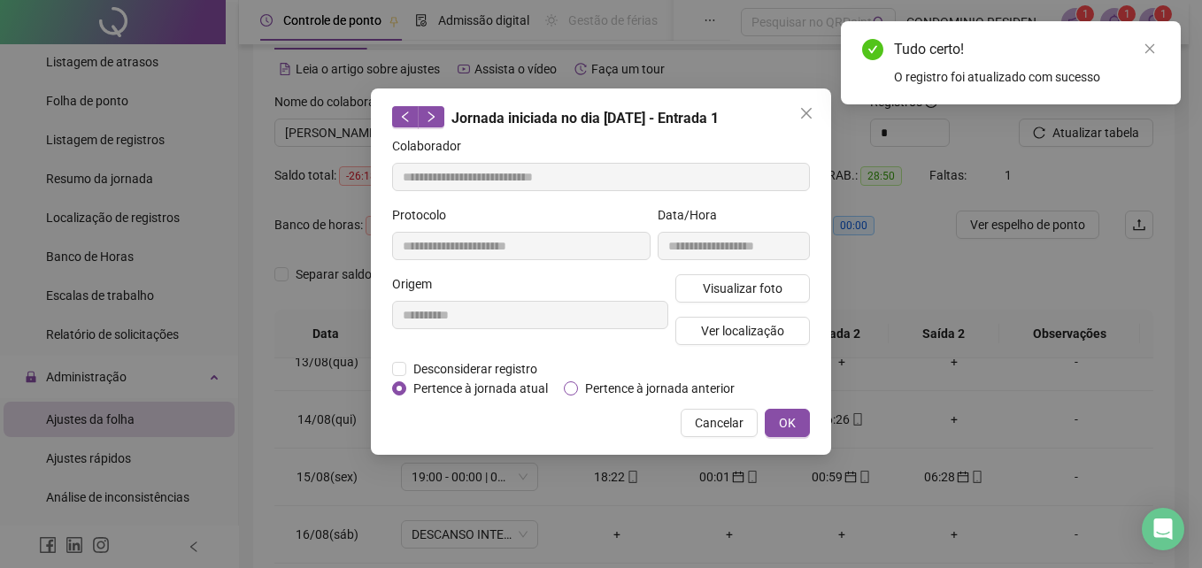
click at [612, 385] on span "Pertence à jornada anterior" at bounding box center [660, 388] width 164 height 19
click at [782, 419] on span "OK" at bounding box center [787, 422] width 17 height 19
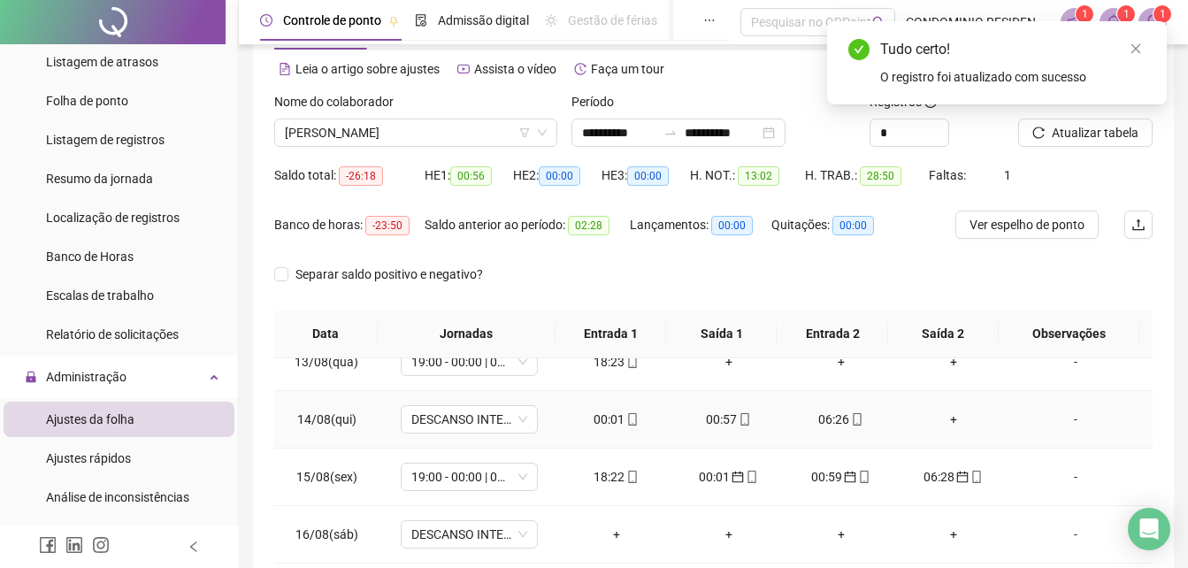
click at [727, 419] on div "00:57" at bounding box center [729, 419] width 84 height 19
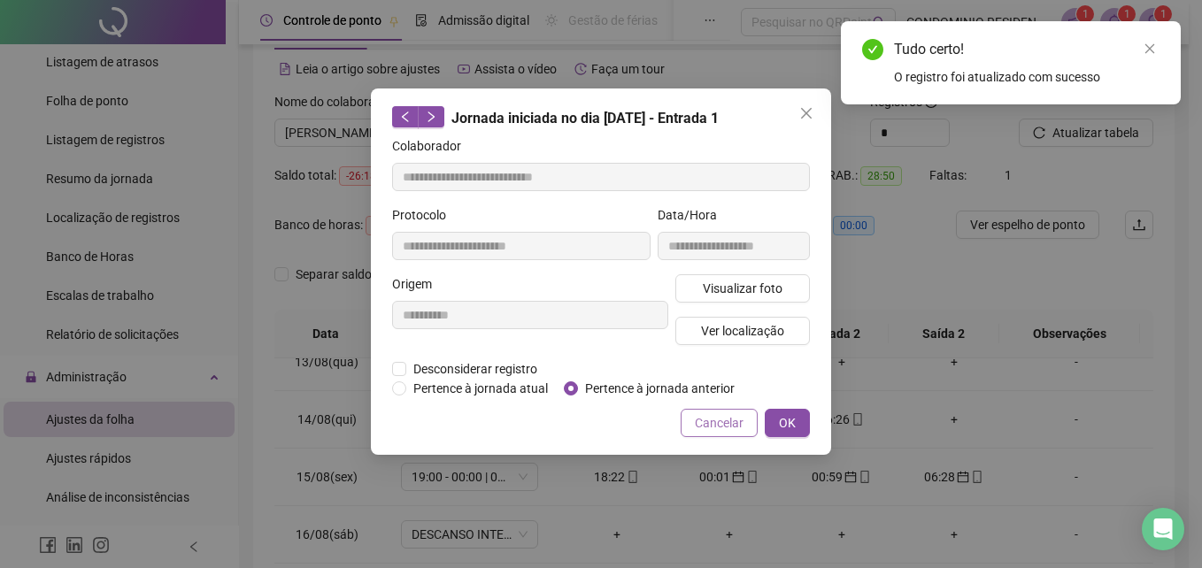
type input "**********"
click at [681, 392] on span "Pertence à jornada anterior" at bounding box center [660, 388] width 164 height 19
click at [779, 427] on span "OK" at bounding box center [787, 422] width 17 height 19
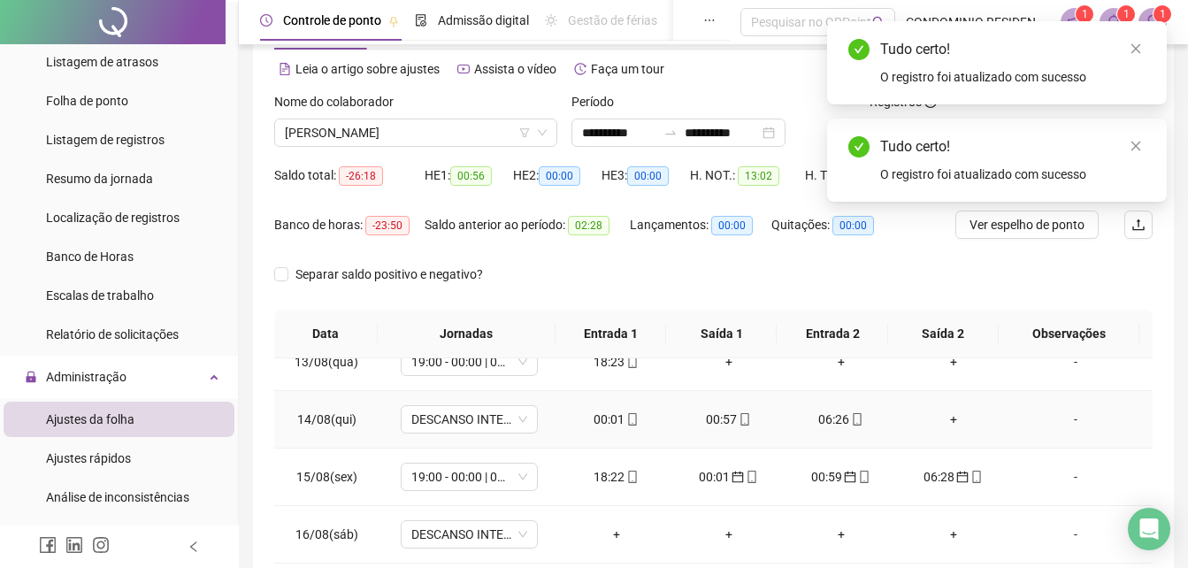
click at [831, 420] on div "06:26" at bounding box center [841, 419] width 84 height 19
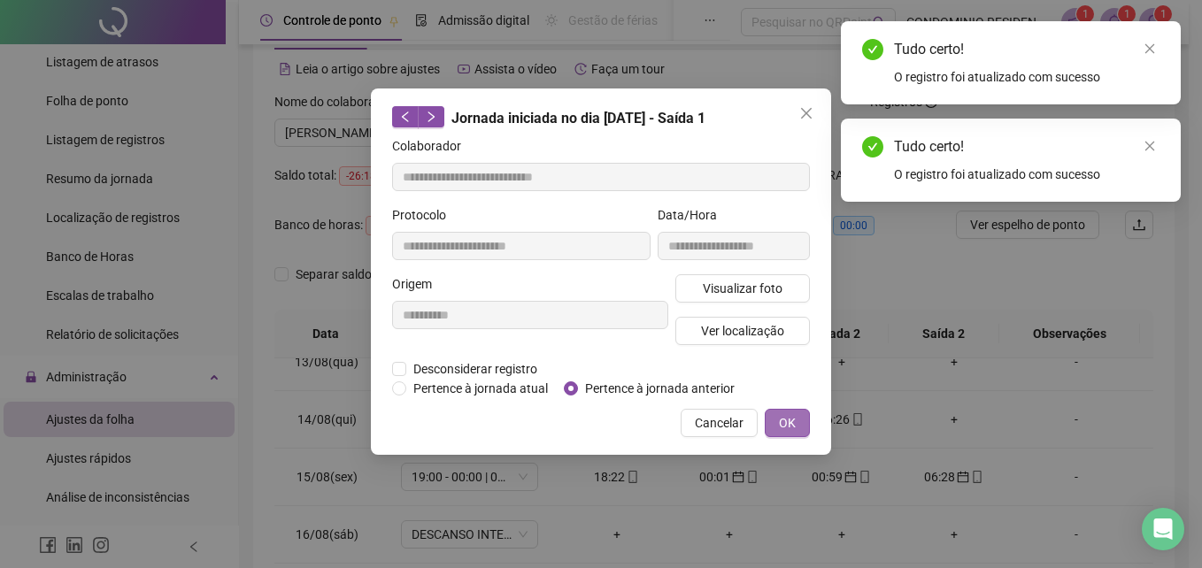
type input "**********"
click at [669, 386] on span "Pertence à jornada anterior" at bounding box center [660, 388] width 164 height 19
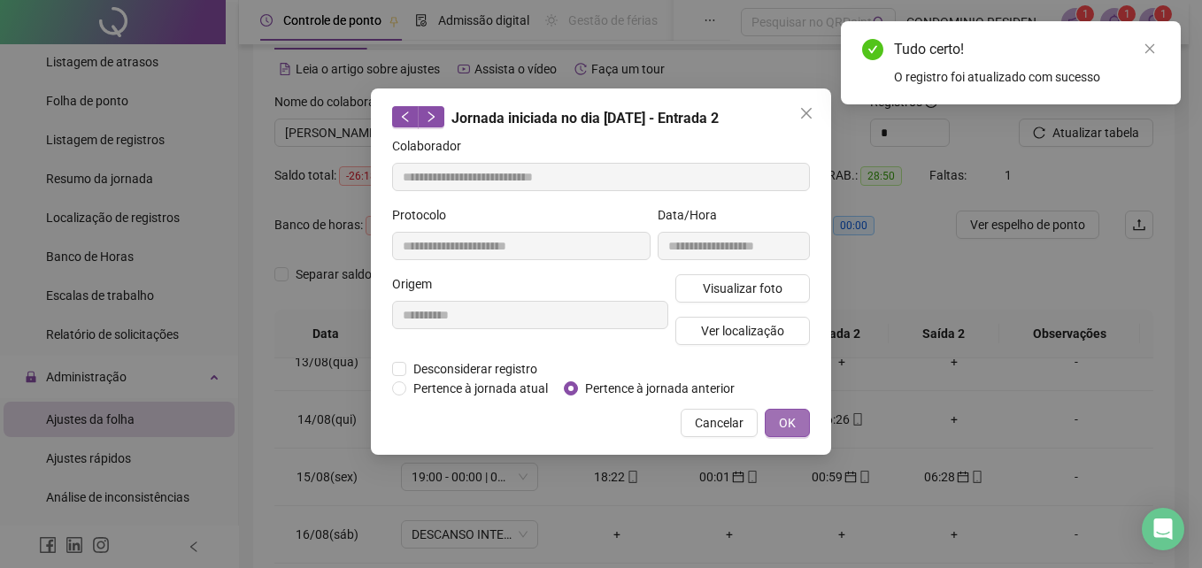
click at [784, 419] on span "OK" at bounding box center [787, 422] width 17 height 19
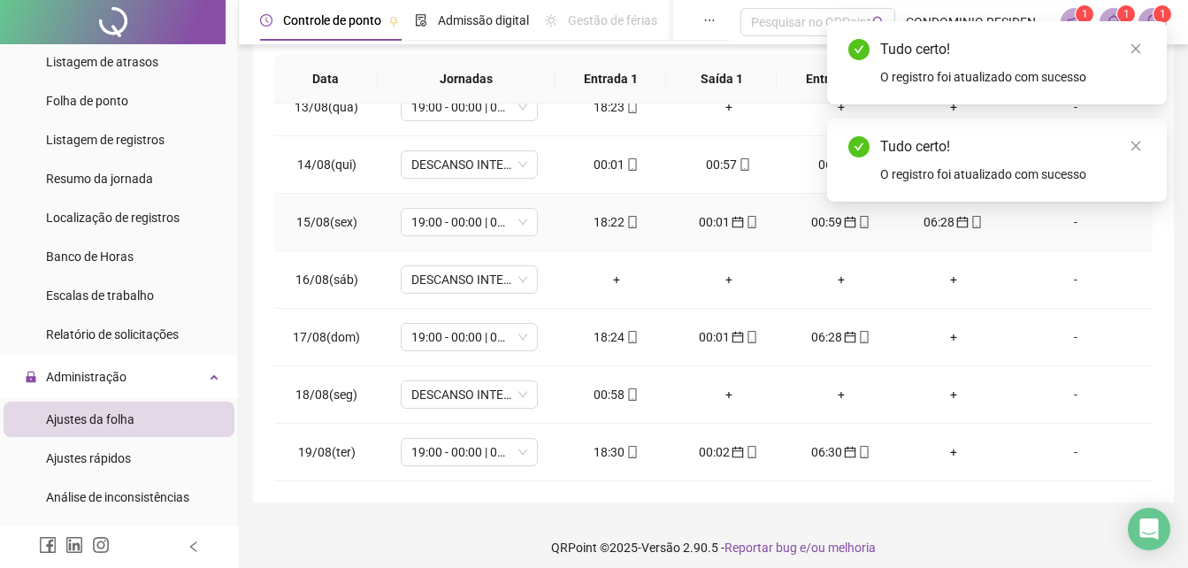
scroll to position [336, 0]
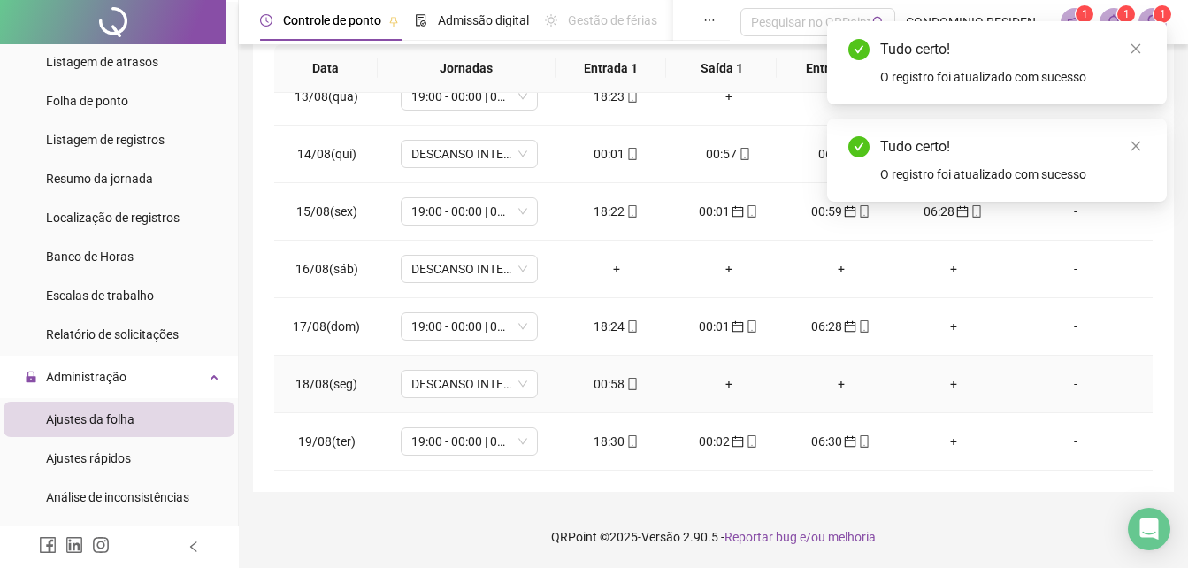
click at [607, 386] on div "00:58" at bounding box center [616, 383] width 84 height 19
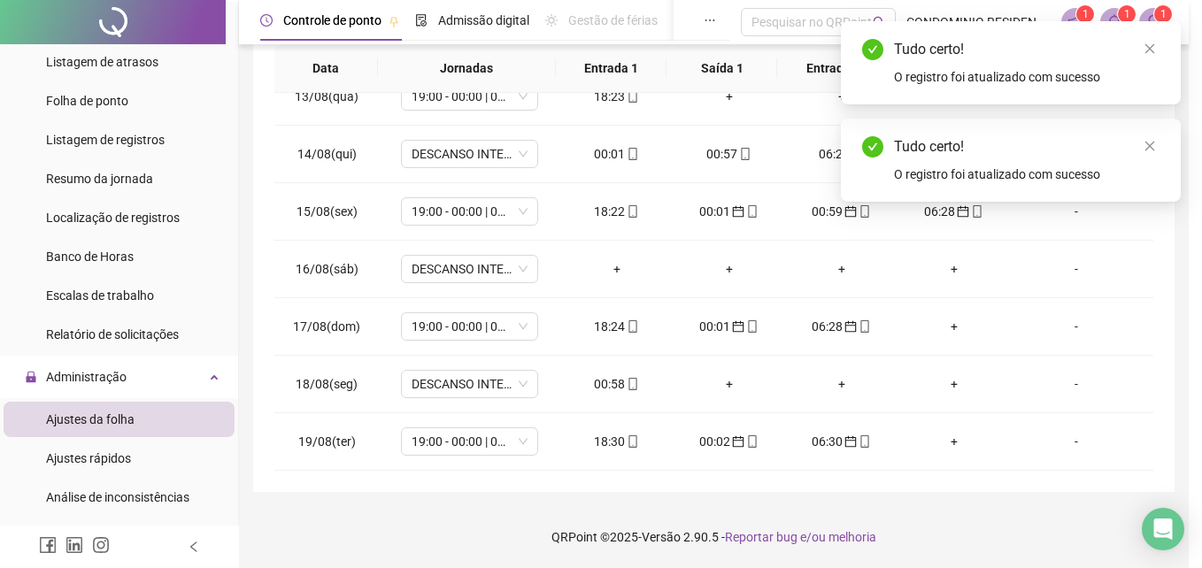
type input "**********"
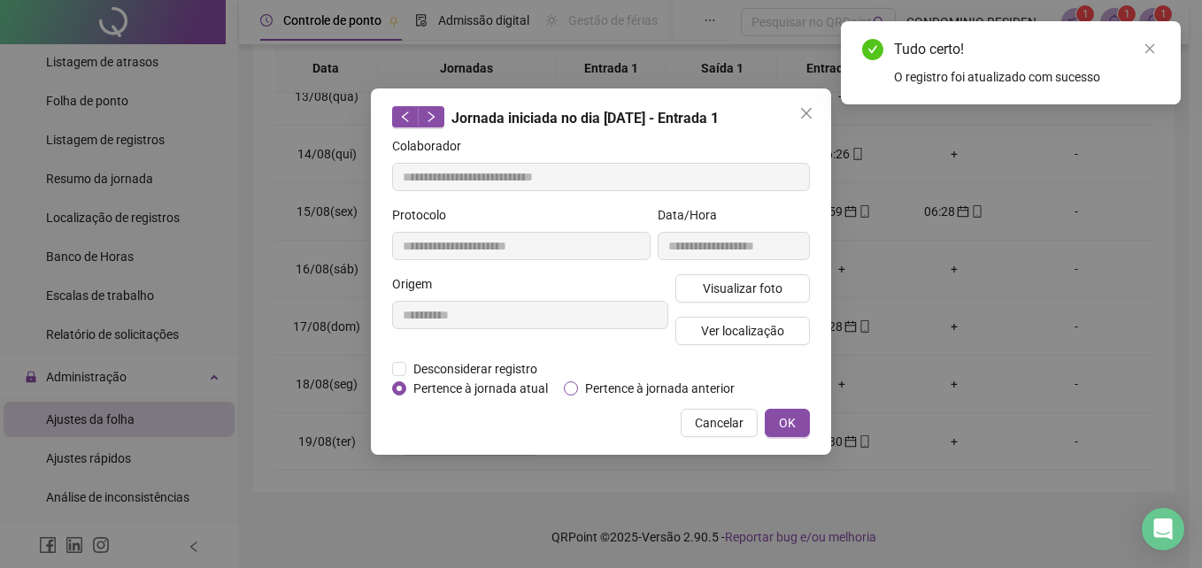
click at [658, 385] on span "Pertence à jornada anterior" at bounding box center [660, 388] width 164 height 19
click at [796, 417] on button "OK" at bounding box center [787, 423] width 45 height 28
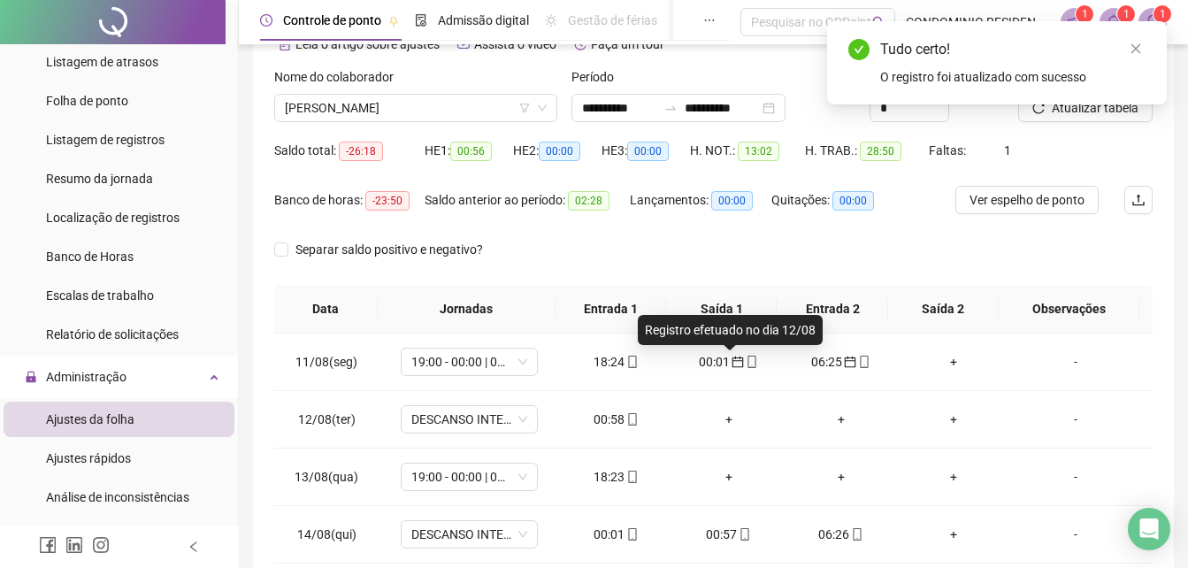
scroll to position [71, 0]
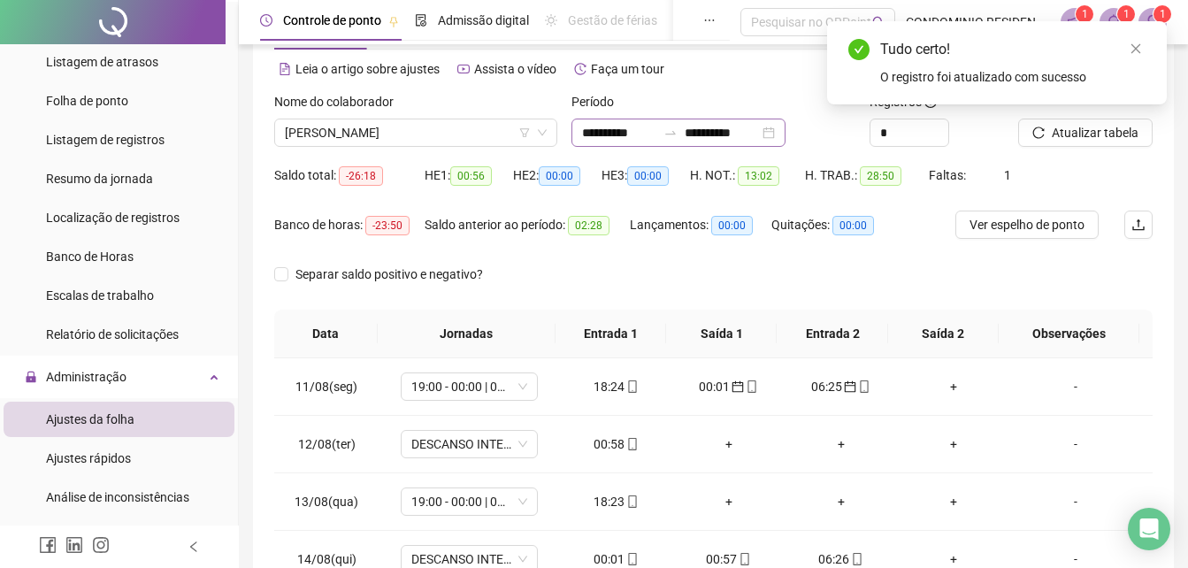
drag, startPoint x: 810, startPoint y: 131, endPoint x: 807, endPoint y: 141, distance: 10.1
click at [786, 131] on div "**********" at bounding box center [679, 133] width 214 height 28
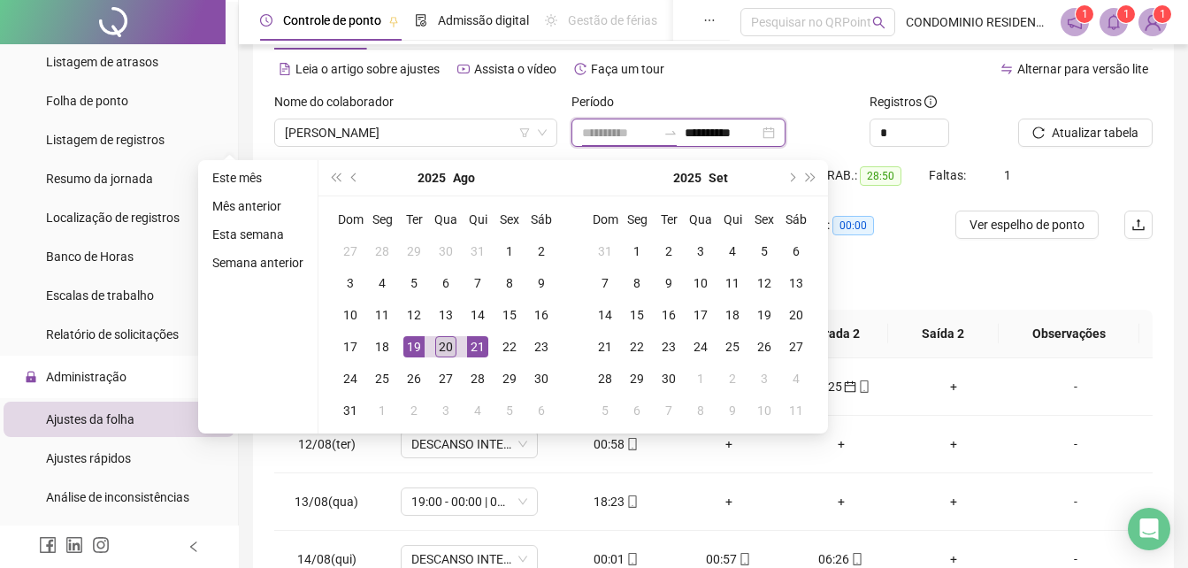
type input "**********"
click at [443, 350] on div "20" at bounding box center [445, 346] width 21 height 21
type input "**********"
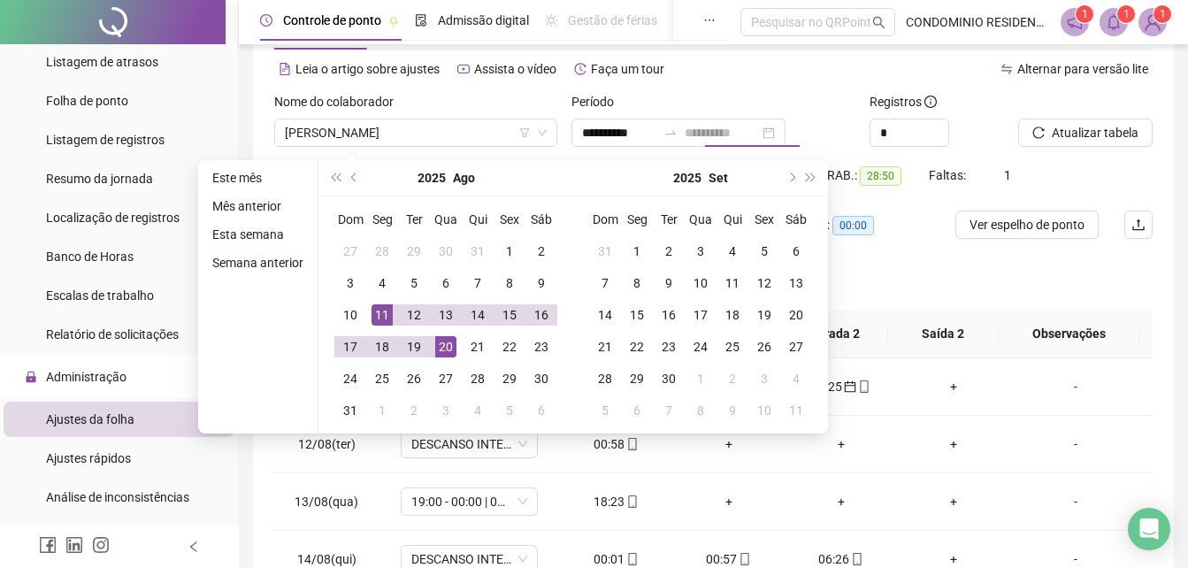
click at [376, 316] on div "11" at bounding box center [382, 314] width 21 height 21
type input "**********"
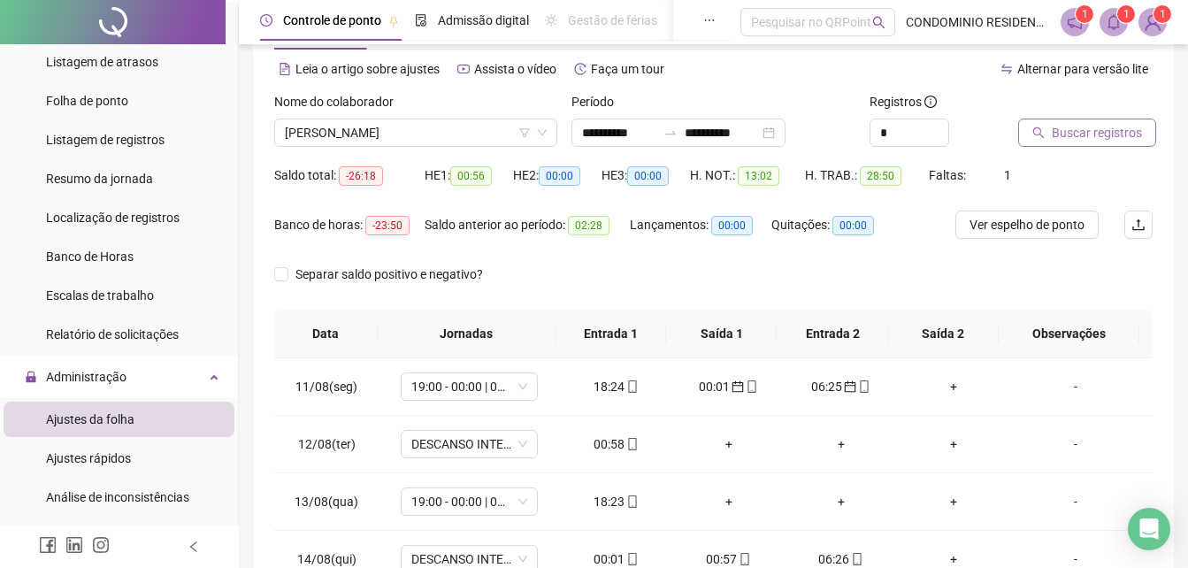
click at [1052, 138] on span "Buscar registros" at bounding box center [1097, 132] width 90 height 19
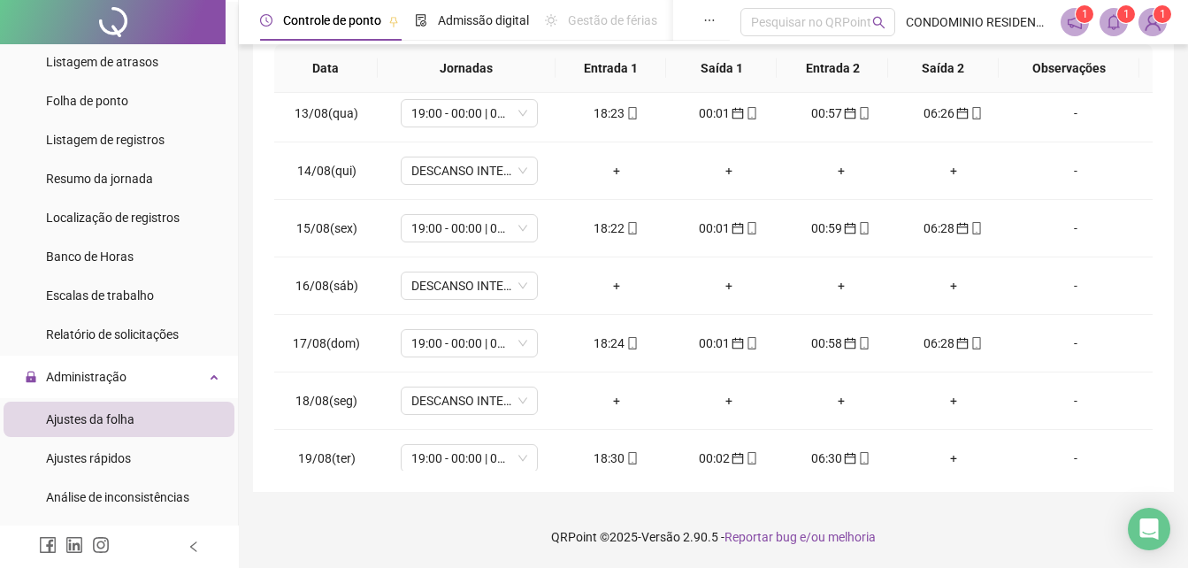
scroll to position [197, 0]
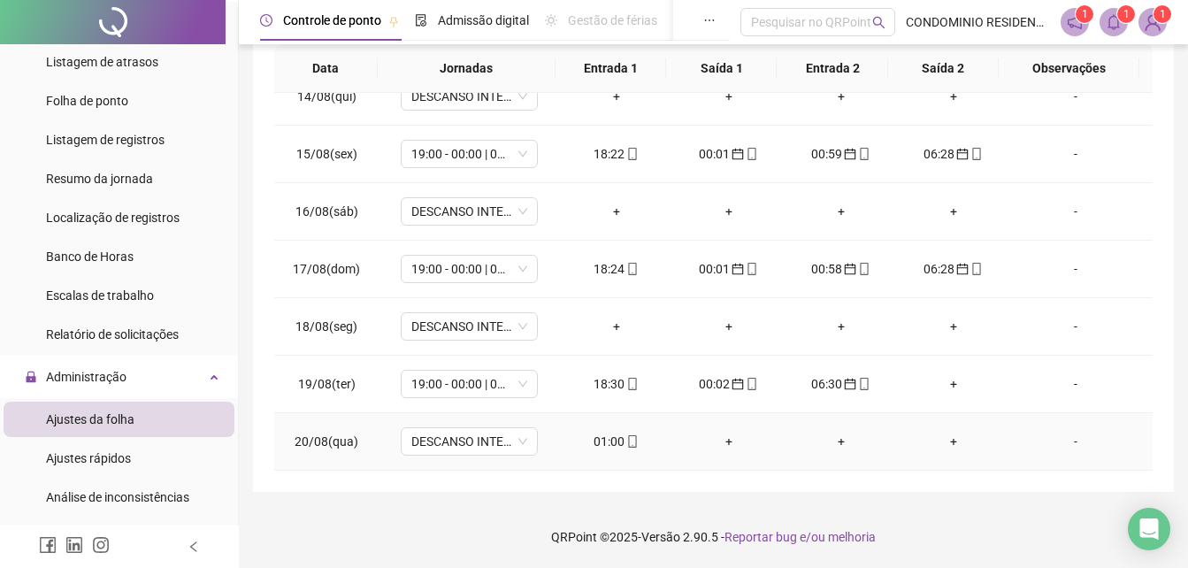
click at [594, 436] on div "01:00" at bounding box center [616, 441] width 84 height 19
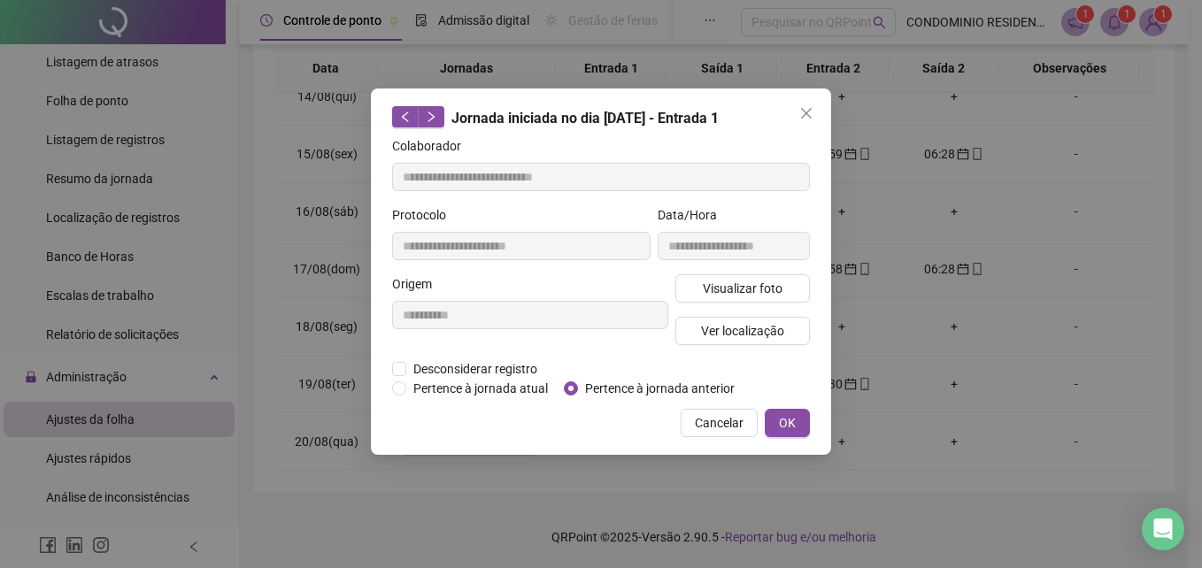
type input "**********"
click at [611, 388] on span "Pertence à jornada anterior" at bounding box center [660, 388] width 164 height 19
click at [785, 413] on span "OK" at bounding box center [787, 422] width 17 height 19
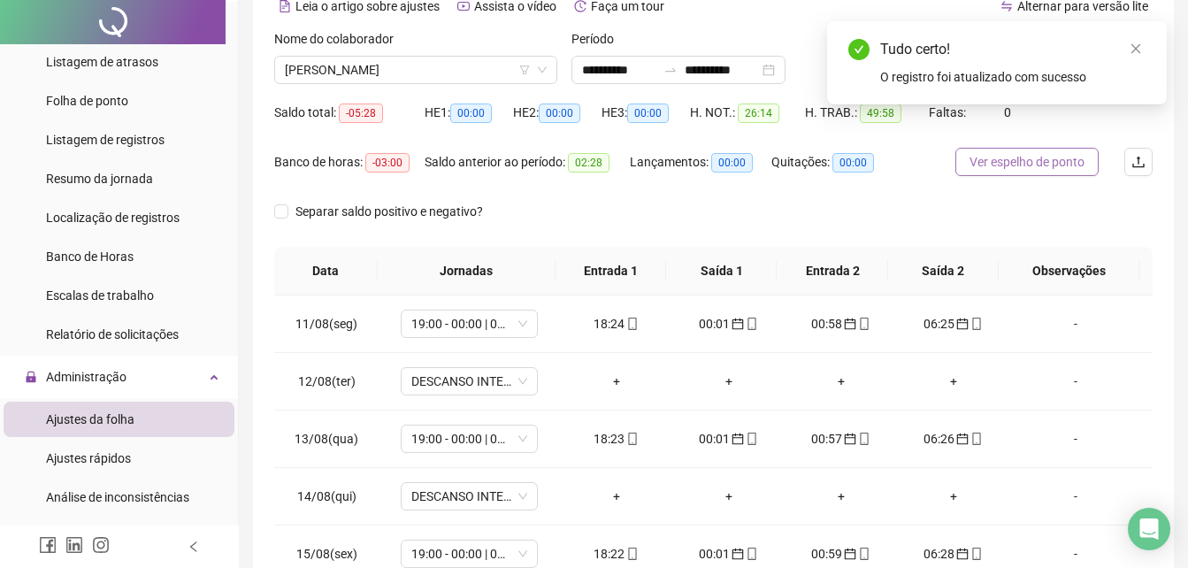
scroll to position [0, 0]
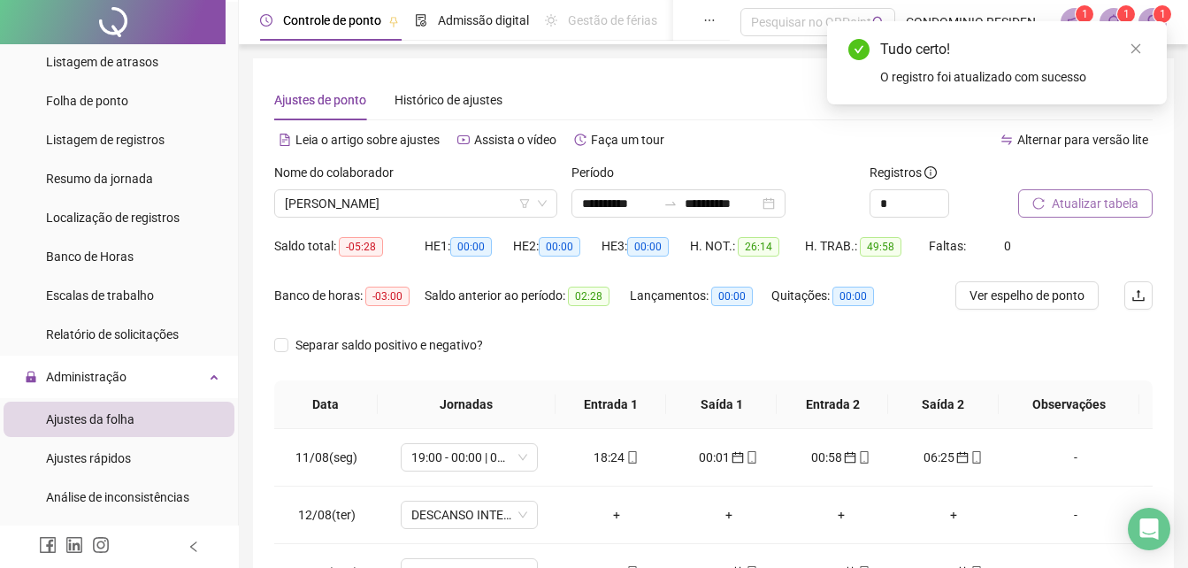
click at [1103, 201] on span "Atualizar tabela" at bounding box center [1095, 203] width 87 height 19
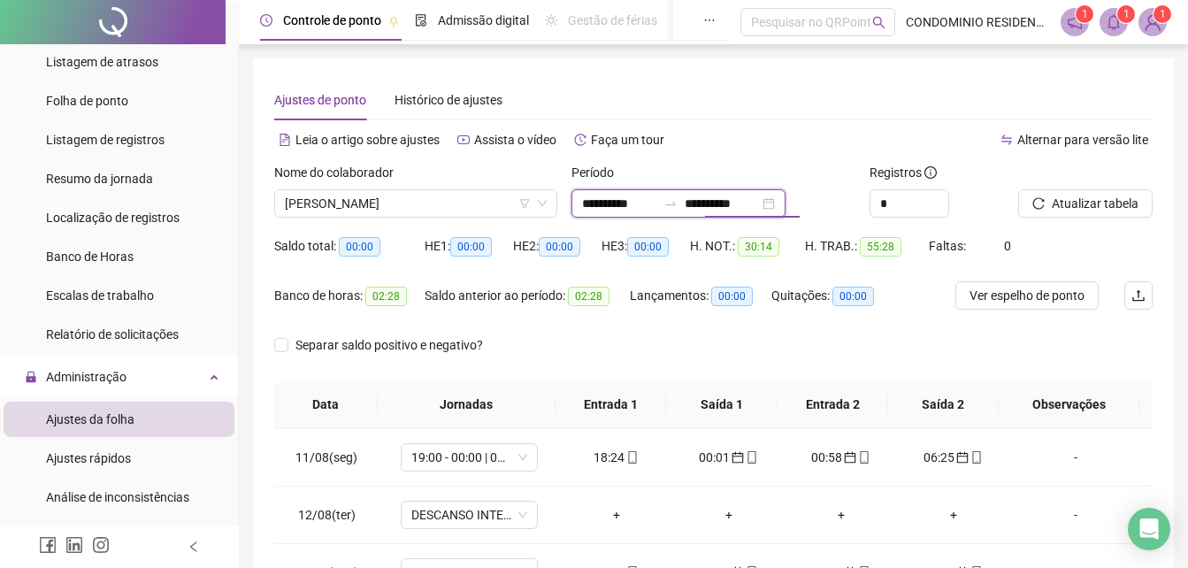
click at [714, 210] on input "**********" at bounding box center [722, 203] width 74 height 19
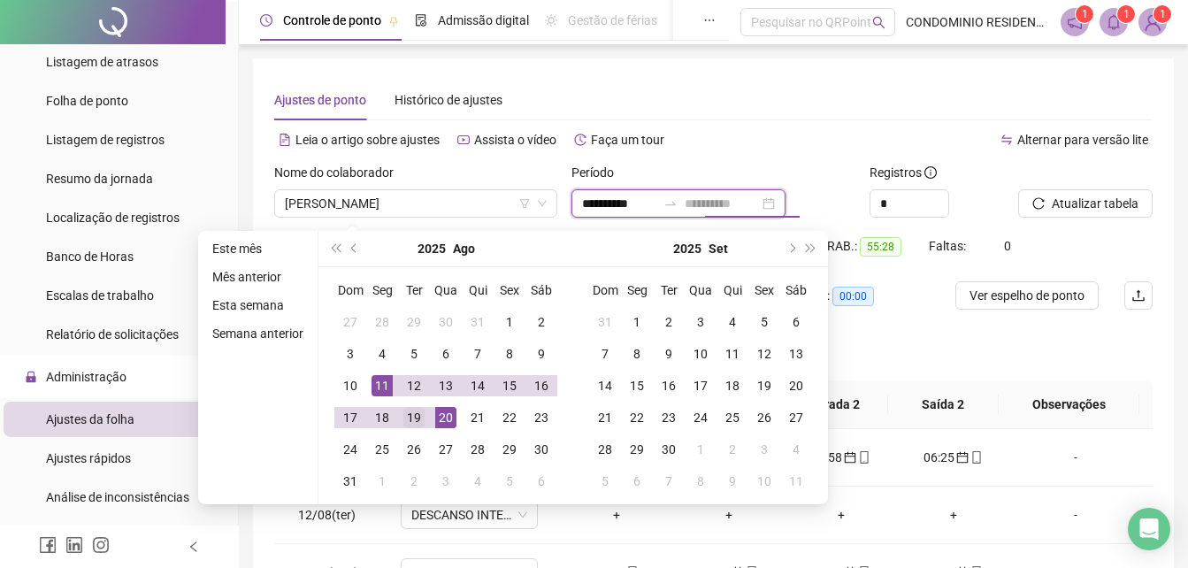
type input "**********"
click at [419, 423] on div "19" at bounding box center [414, 417] width 21 height 21
type input "**********"
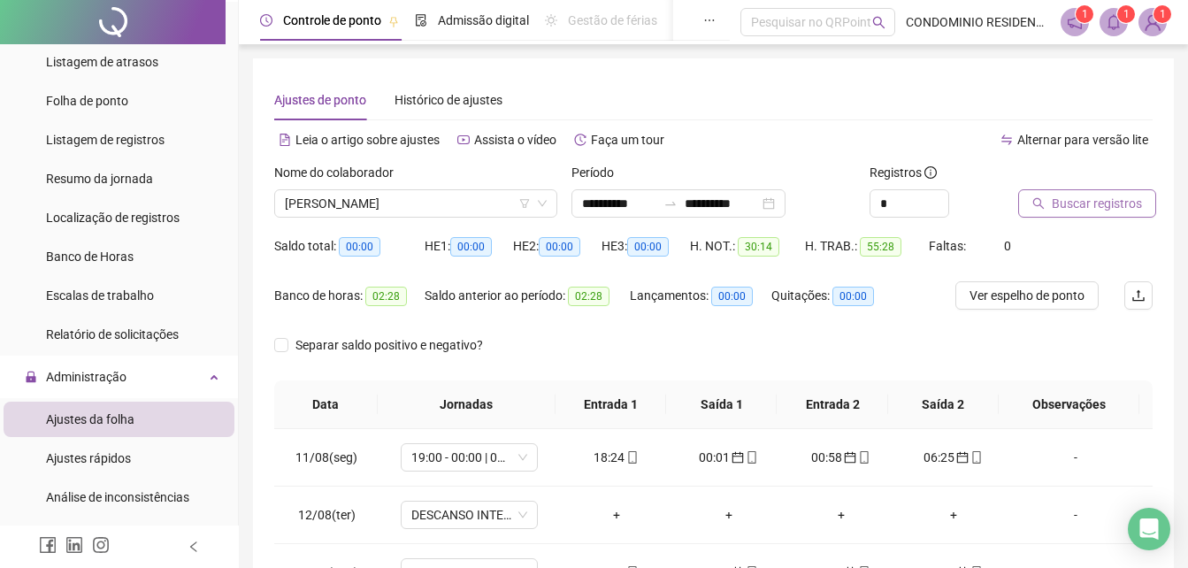
click at [1060, 198] on span "Buscar registros" at bounding box center [1097, 203] width 90 height 19
click at [402, 192] on span "[PERSON_NAME]" at bounding box center [416, 203] width 262 height 27
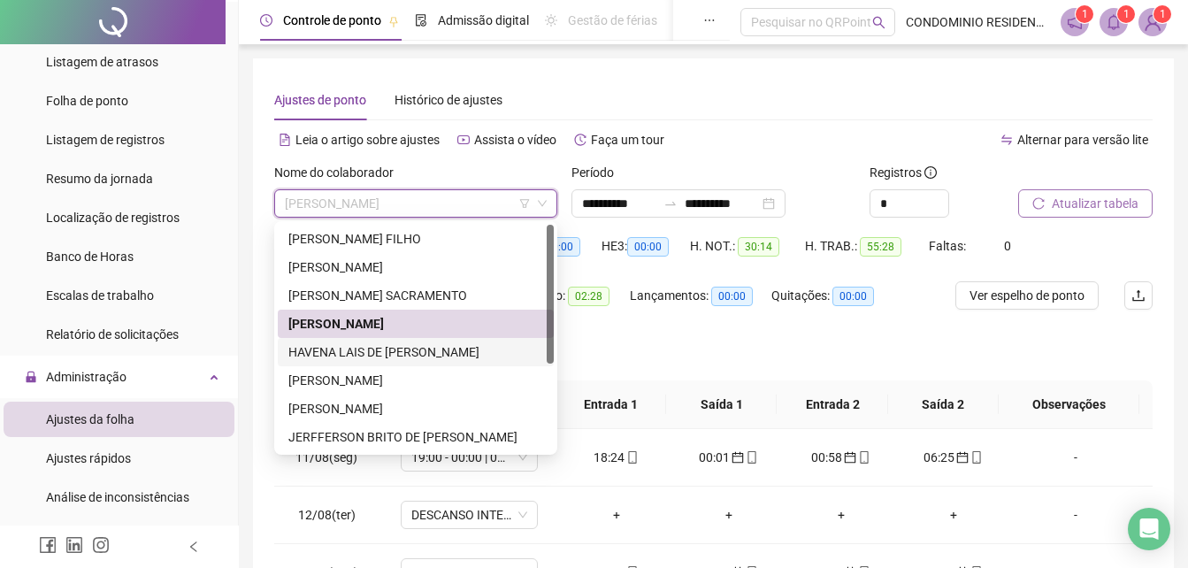
click at [327, 347] on div "HAVENA LAIS DE [PERSON_NAME]" at bounding box center [415, 351] width 255 height 19
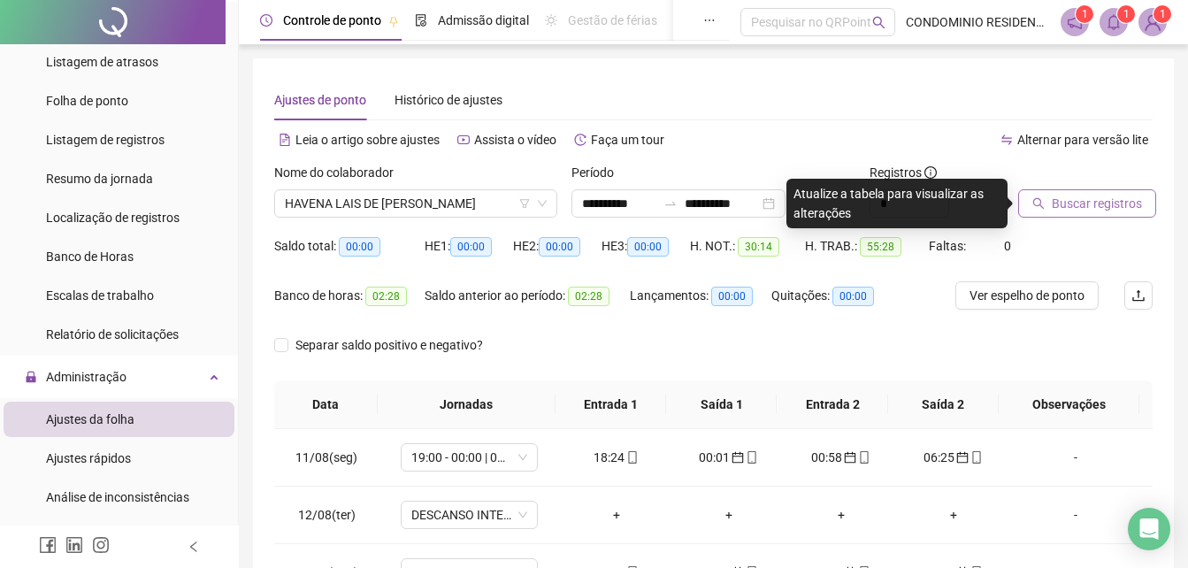
click at [1107, 199] on span "Buscar registros" at bounding box center [1097, 203] width 90 height 19
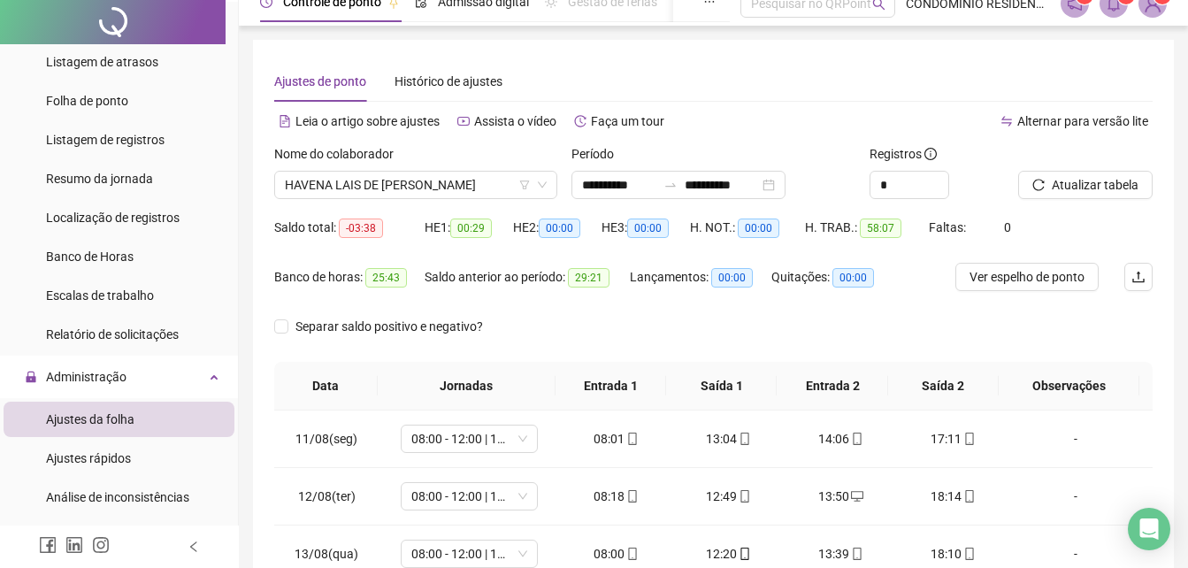
scroll to position [336, 0]
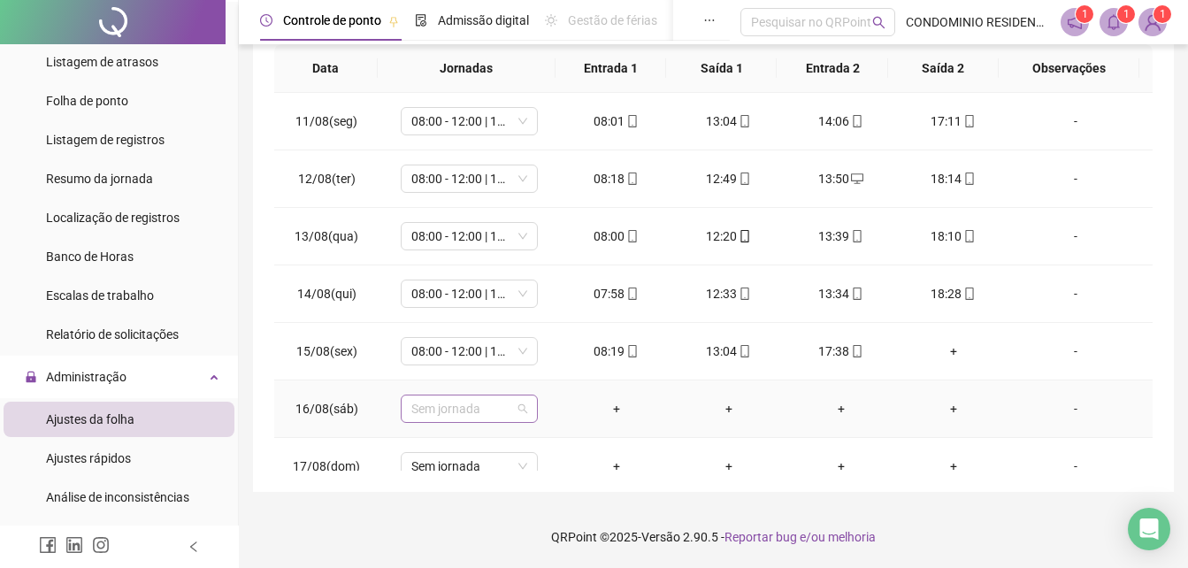
click at [436, 413] on span "Sem jornada" at bounding box center [470, 409] width 116 height 27
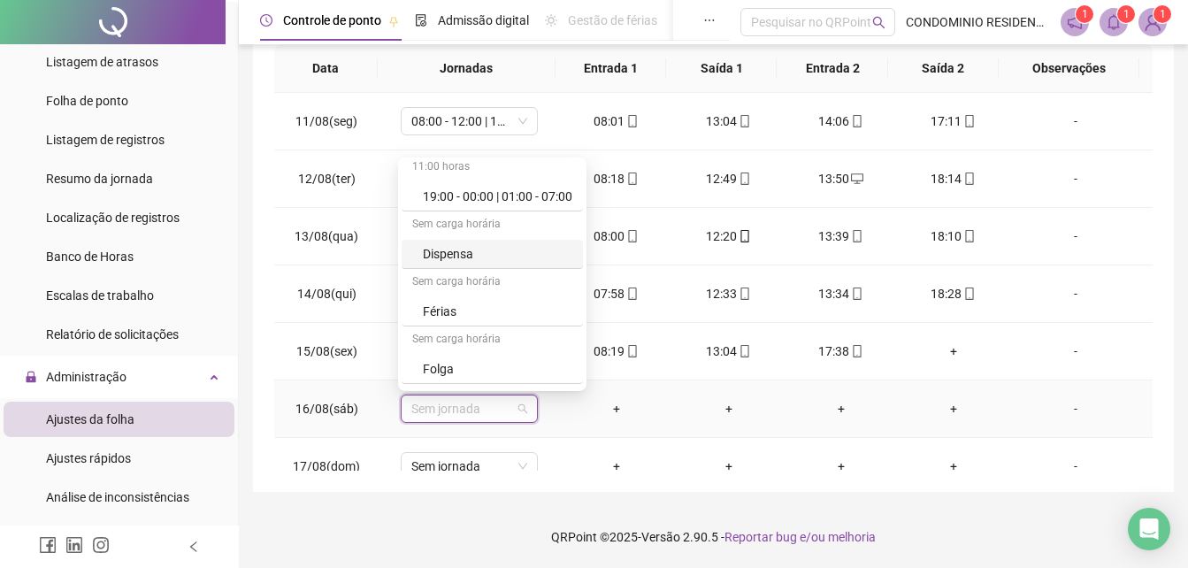
scroll to position [796, 0]
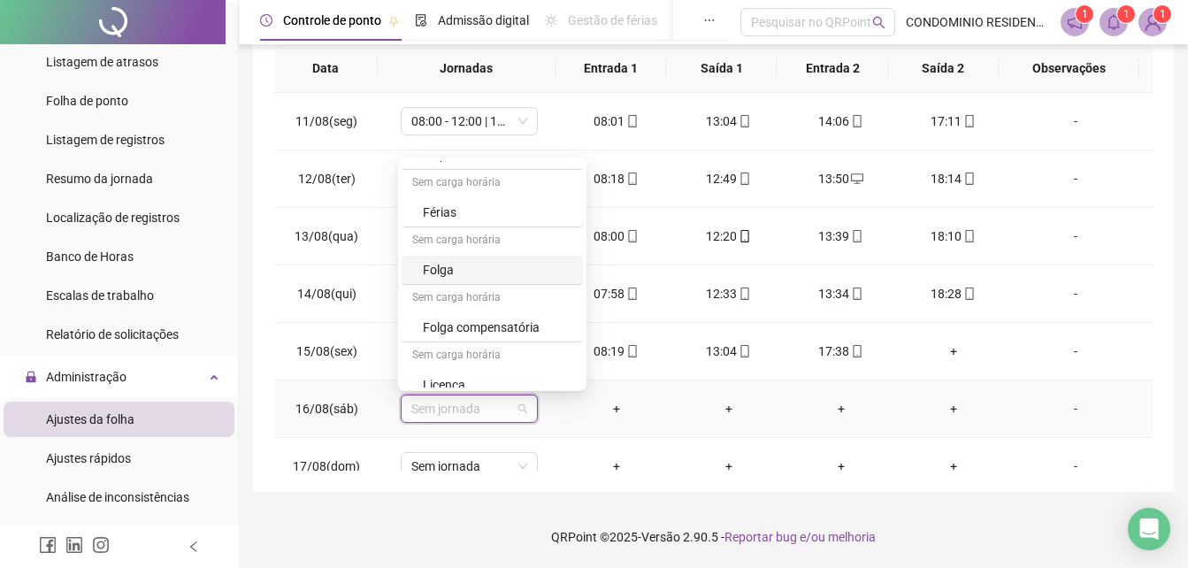
click at [447, 276] on div "Folga" at bounding box center [498, 269] width 150 height 19
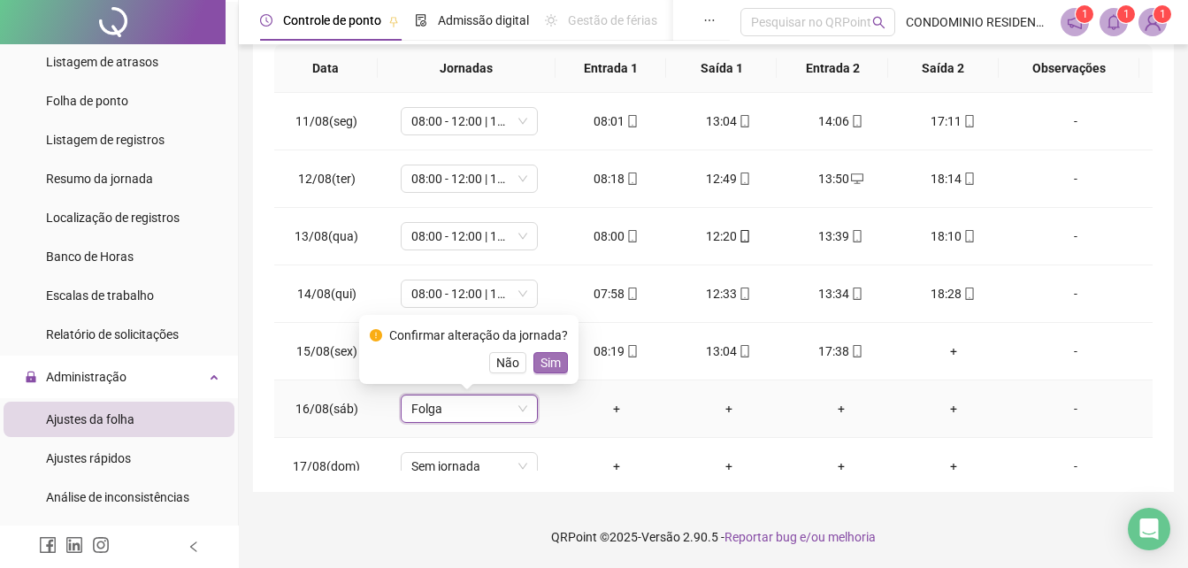
click at [550, 358] on span "Sim" at bounding box center [551, 362] width 20 height 19
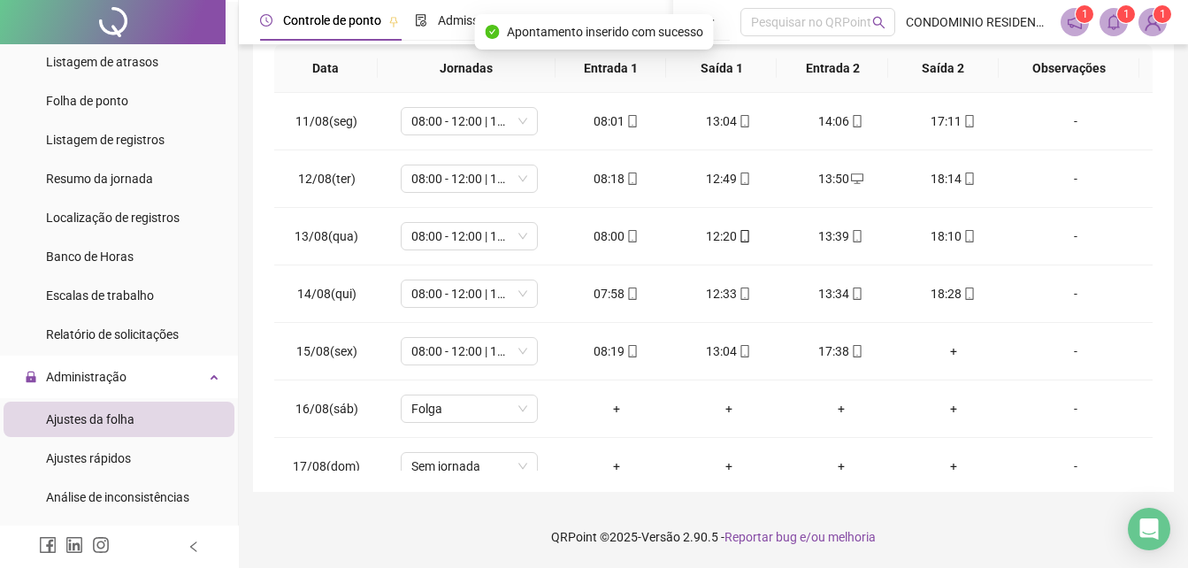
click at [459, 471] on div "**********" at bounding box center [713, 107] width 921 height 770
click at [461, 459] on span "Sem jornada" at bounding box center [470, 466] width 116 height 27
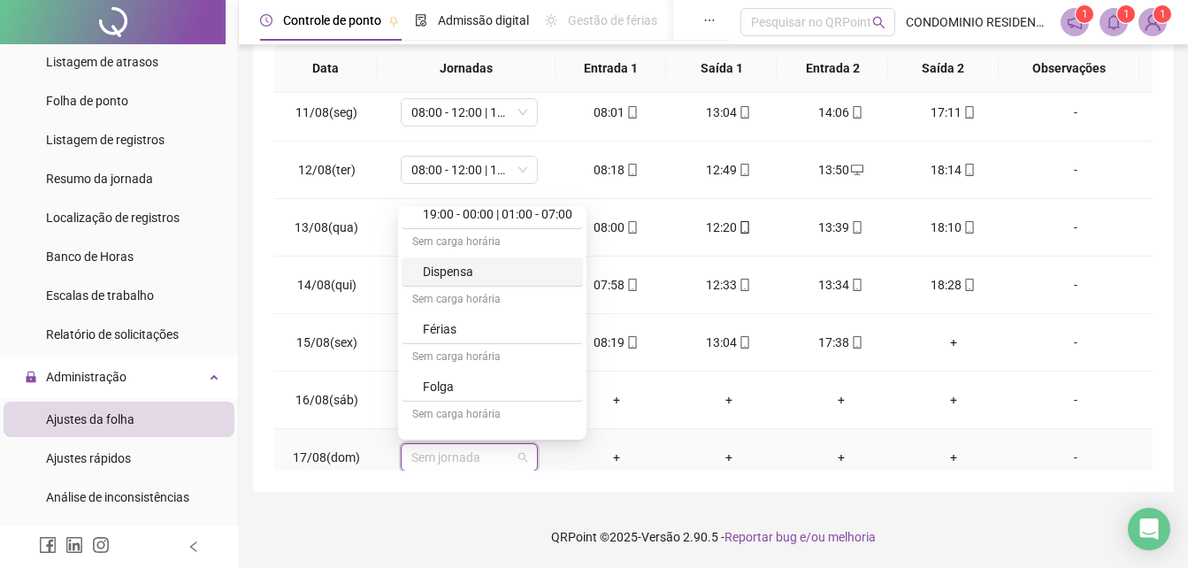
scroll to position [809, 0]
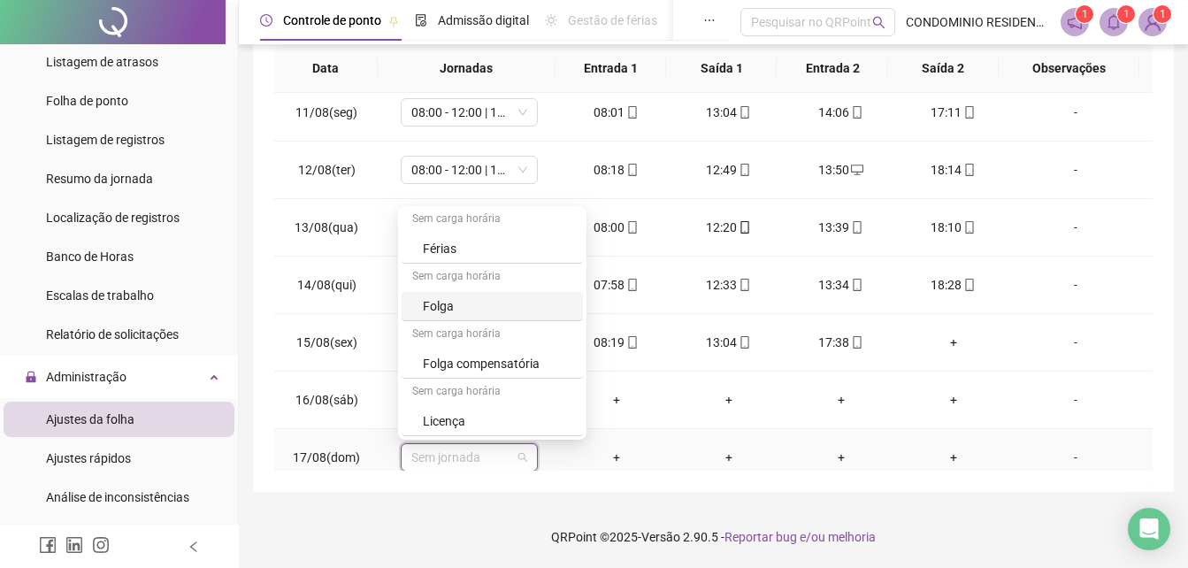
click at [476, 305] on div "Folga" at bounding box center [498, 305] width 150 height 19
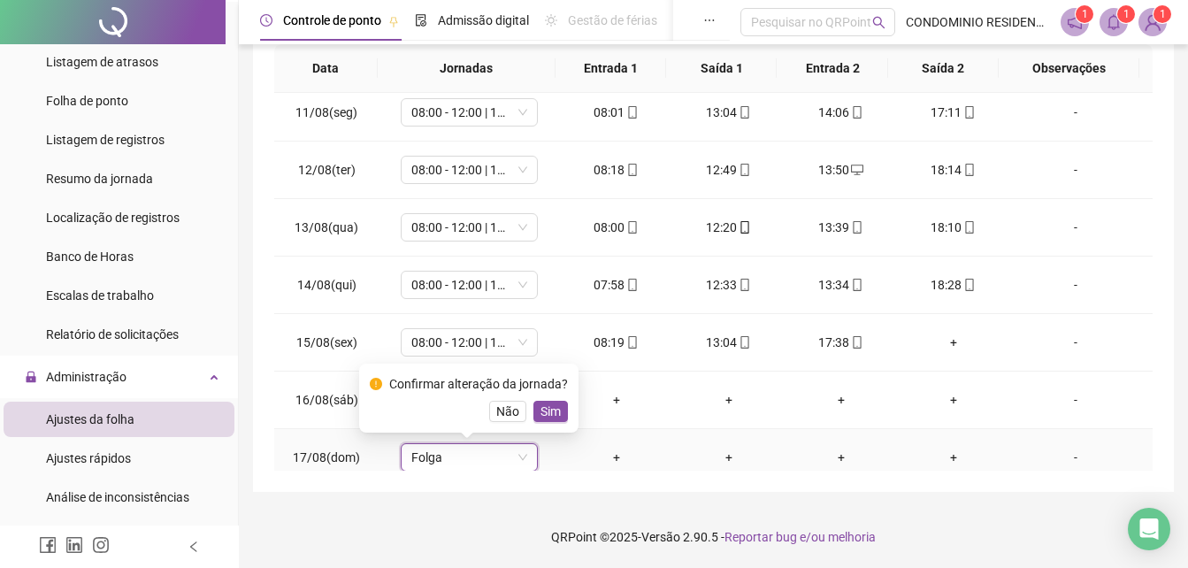
click at [541, 412] on span "Sim" at bounding box center [551, 411] width 20 height 19
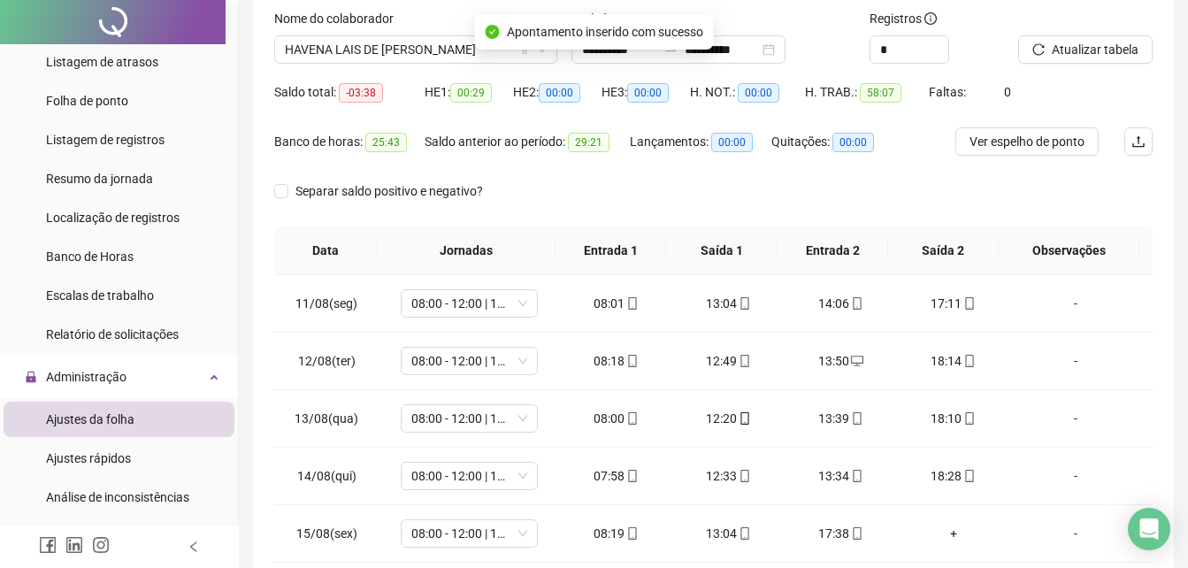
scroll to position [0, 0]
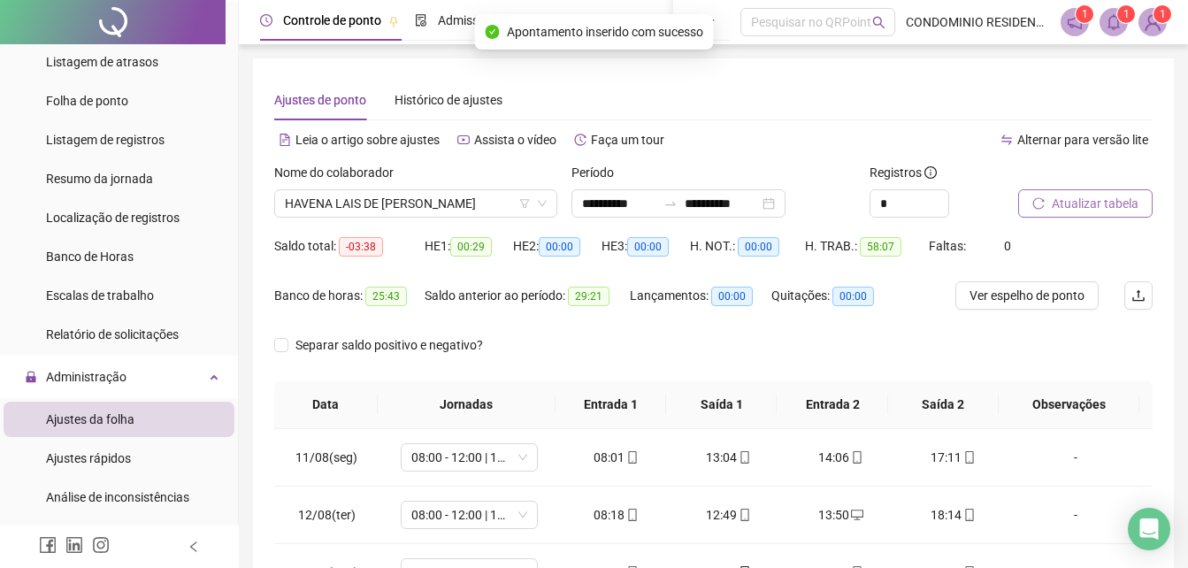
click at [1073, 209] on span "Atualizar tabela" at bounding box center [1095, 203] width 87 height 19
drag, startPoint x: 419, startPoint y: 206, endPoint x: 412, endPoint y: 220, distance: 16.2
click at [419, 206] on span "HAVENA LAIS DE [PERSON_NAME]" at bounding box center [416, 203] width 262 height 27
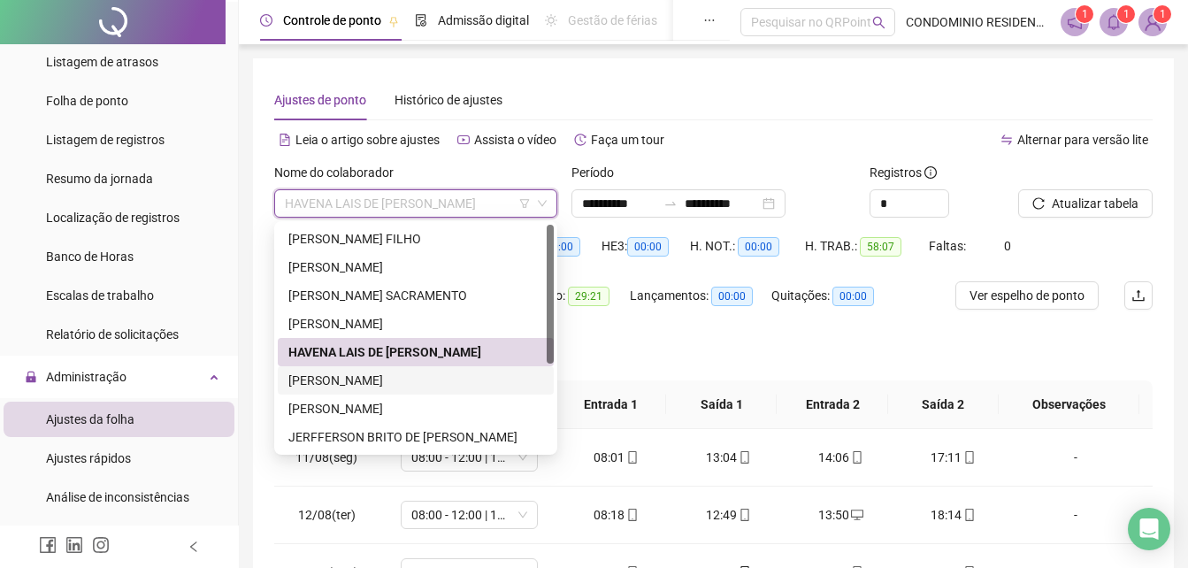
click at [342, 384] on div "[PERSON_NAME]" at bounding box center [415, 380] width 255 height 19
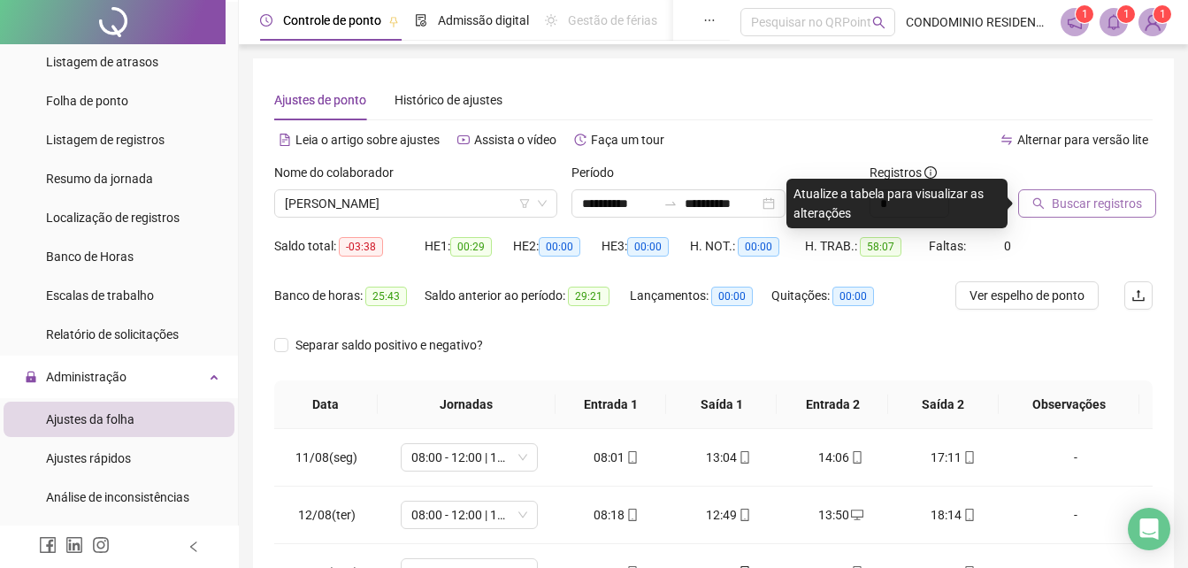
click at [1067, 201] on span "Buscar registros" at bounding box center [1097, 203] width 90 height 19
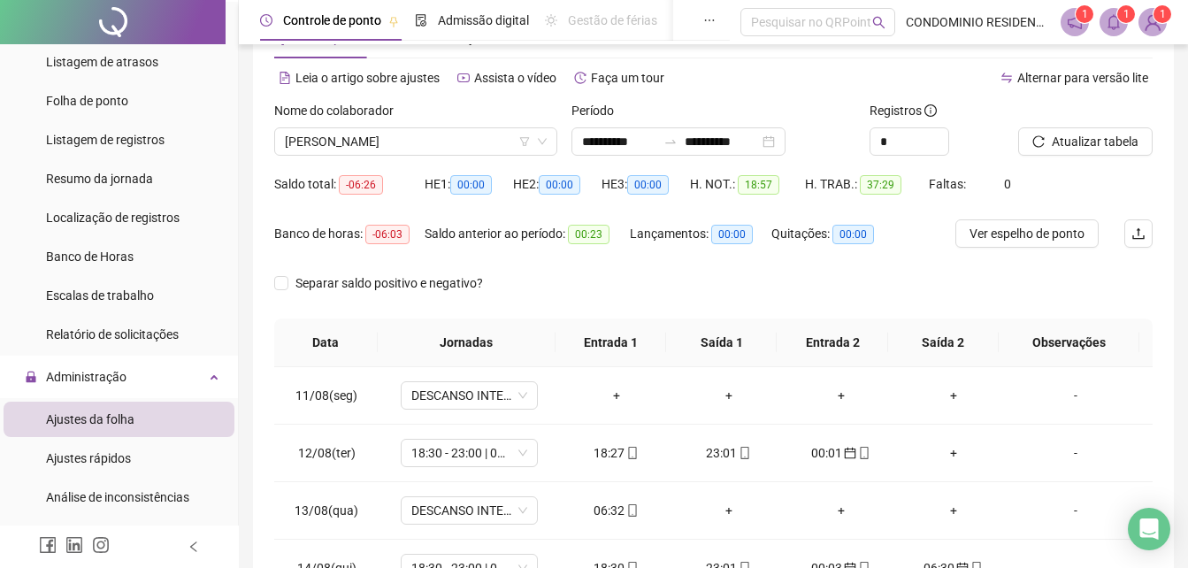
scroll to position [177, 0]
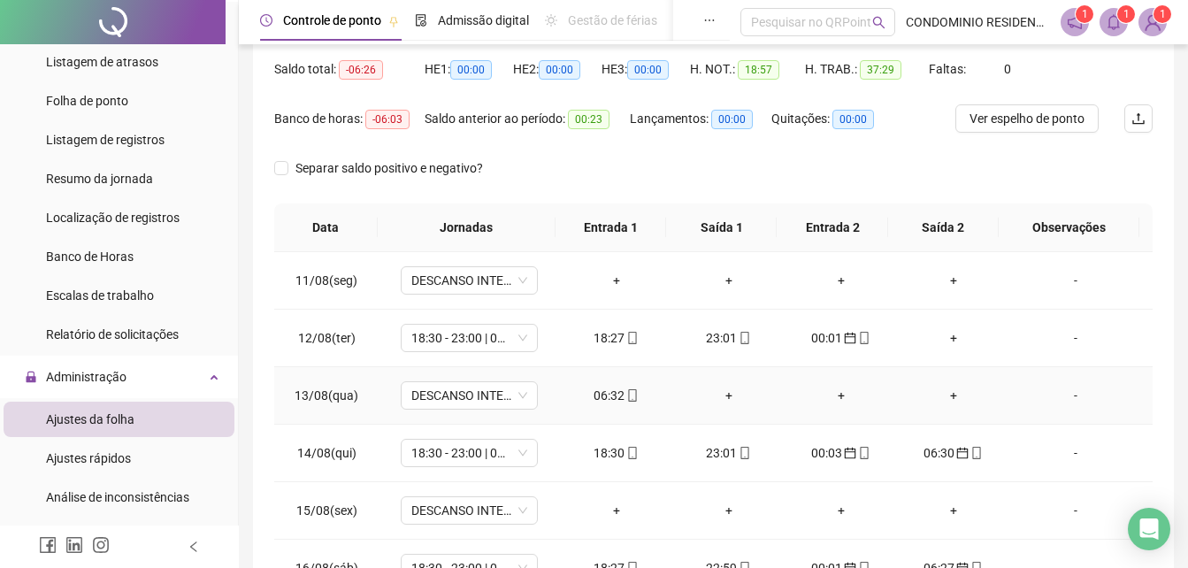
click at [605, 397] on div "06:32" at bounding box center [616, 395] width 84 height 19
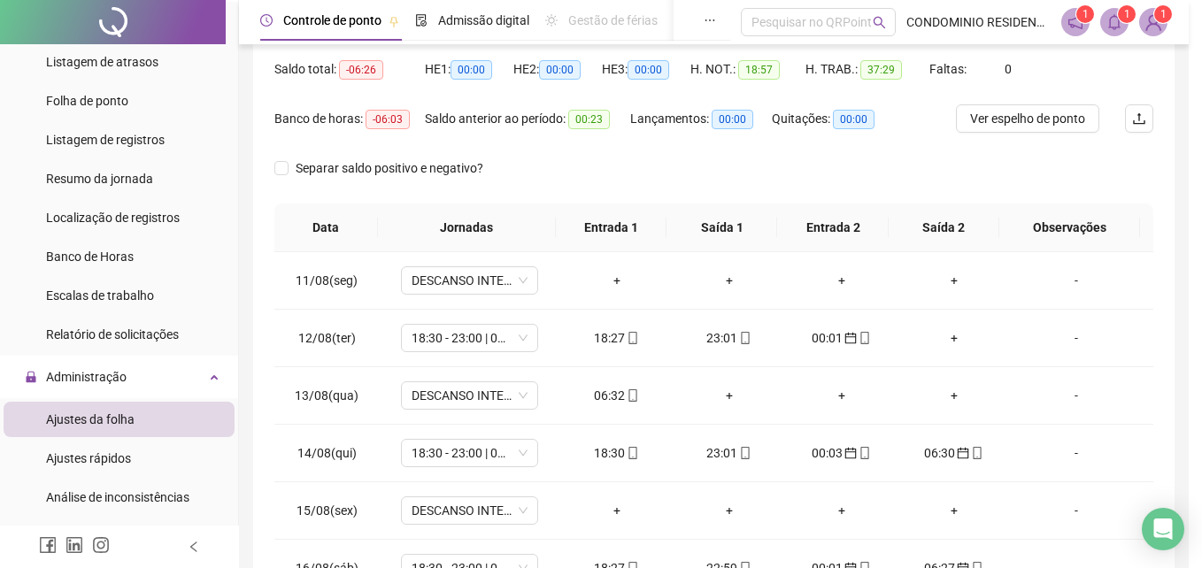
type input "**********"
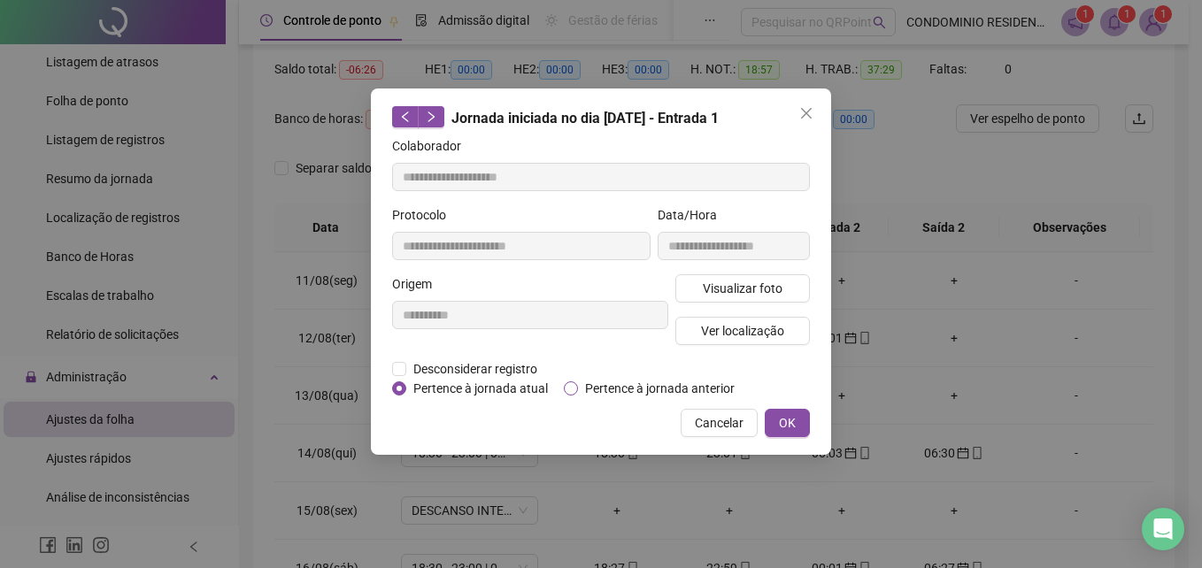
click at [615, 388] on span "Pertence à jornada anterior" at bounding box center [660, 388] width 164 height 19
click at [764, 425] on div "Cancelar OK" at bounding box center [601, 423] width 418 height 28
click at [782, 429] on span "OK" at bounding box center [787, 422] width 17 height 19
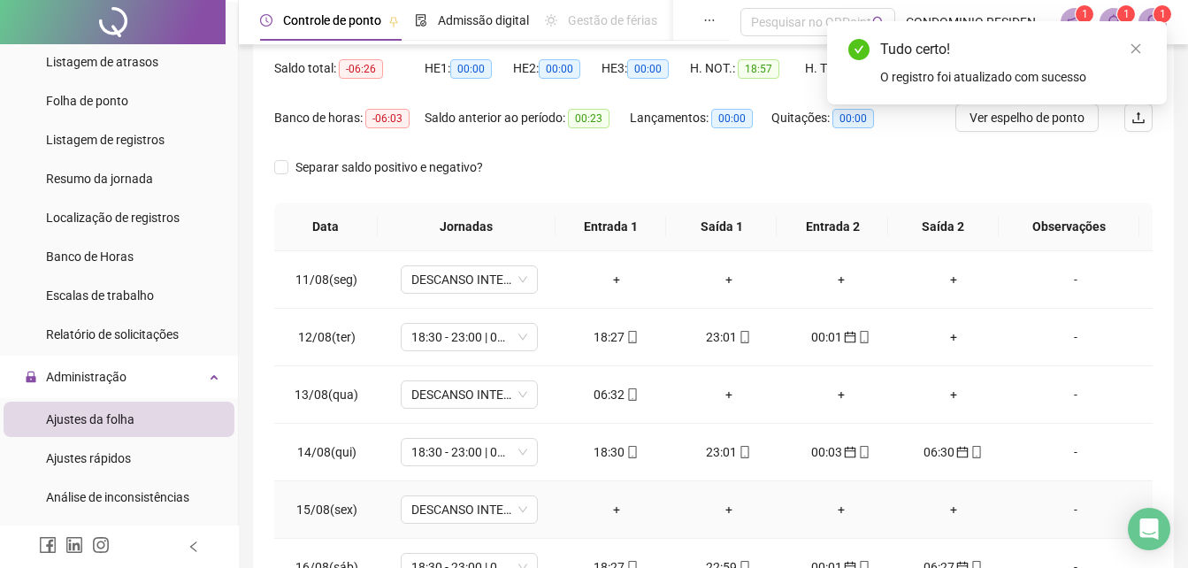
scroll to position [0, 0]
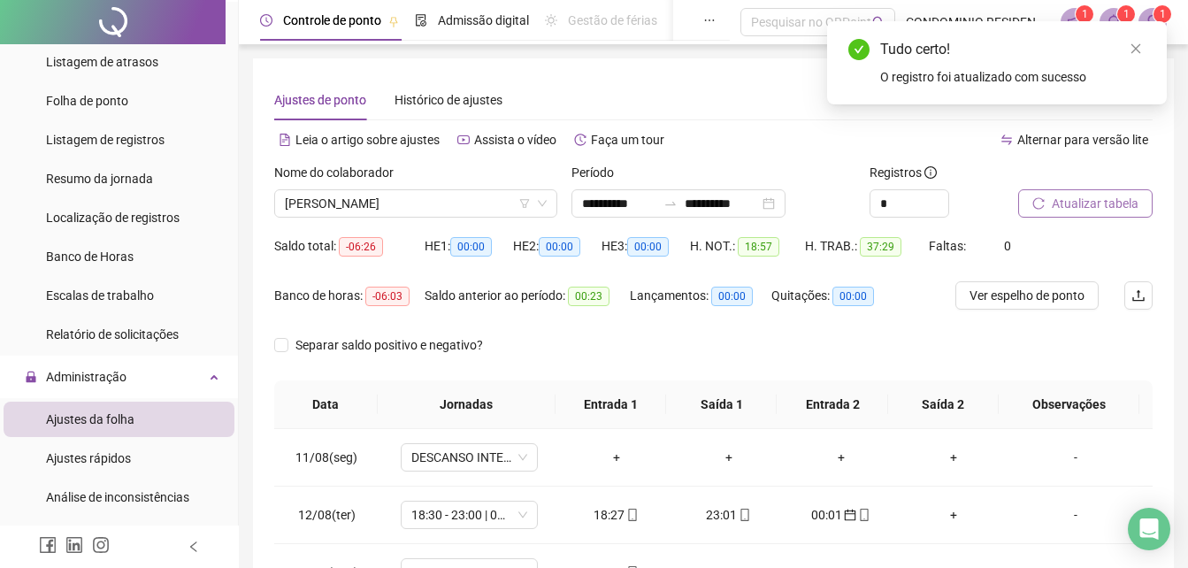
click at [1075, 189] on button "Atualizar tabela" at bounding box center [1086, 203] width 135 height 28
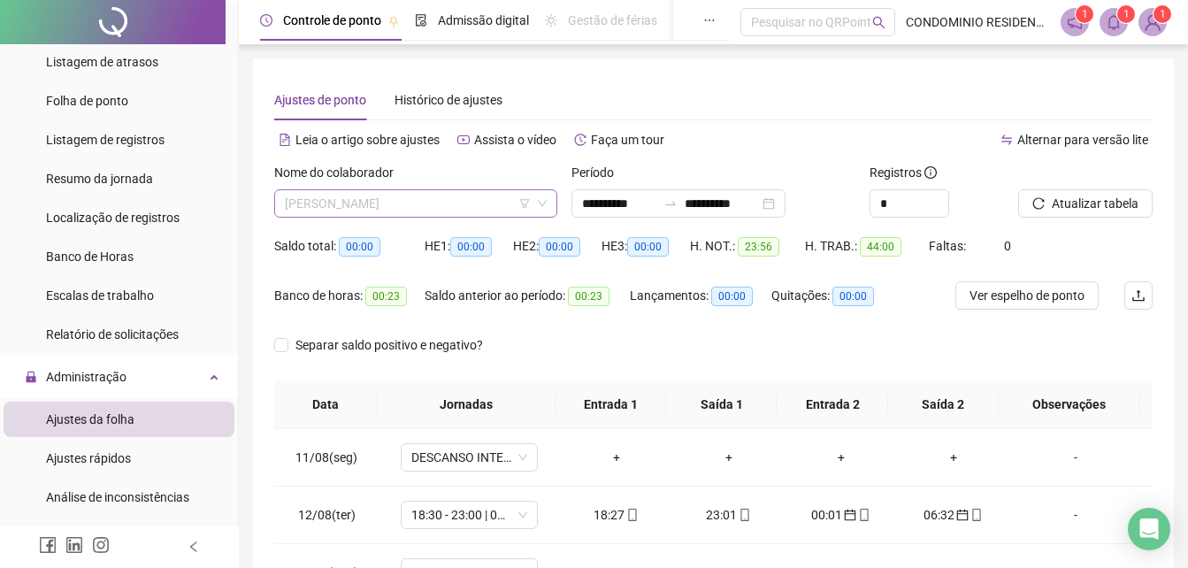
click at [436, 203] on span "[PERSON_NAME]" at bounding box center [416, 203] width 262 height 27
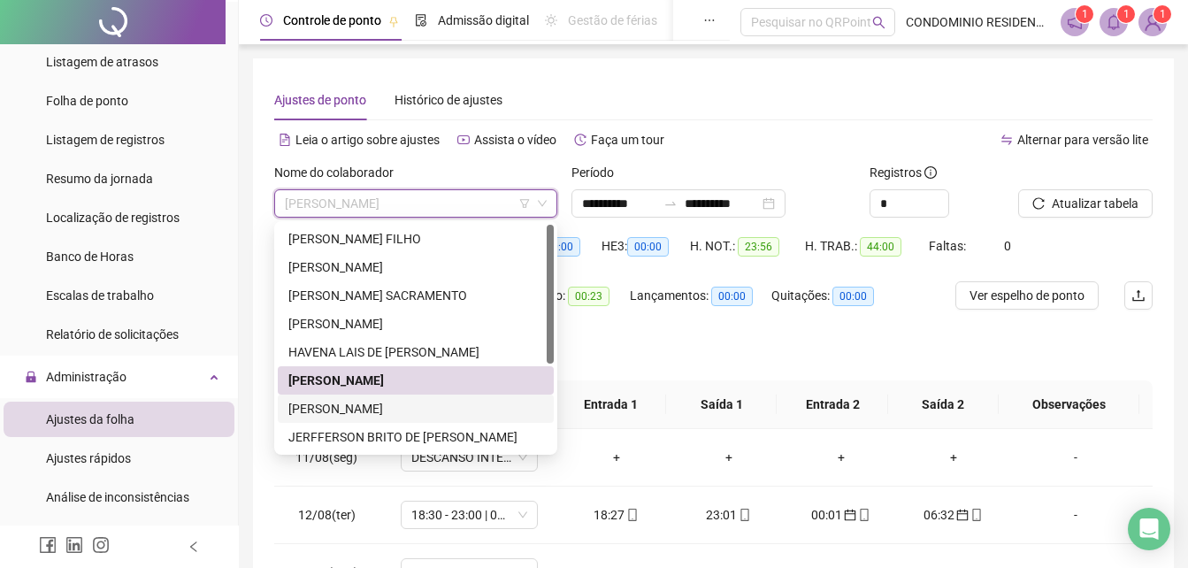
click at [343, 409] on div "[PERSON_NAME]" at bounding box center [415, 408] width 255 height 19
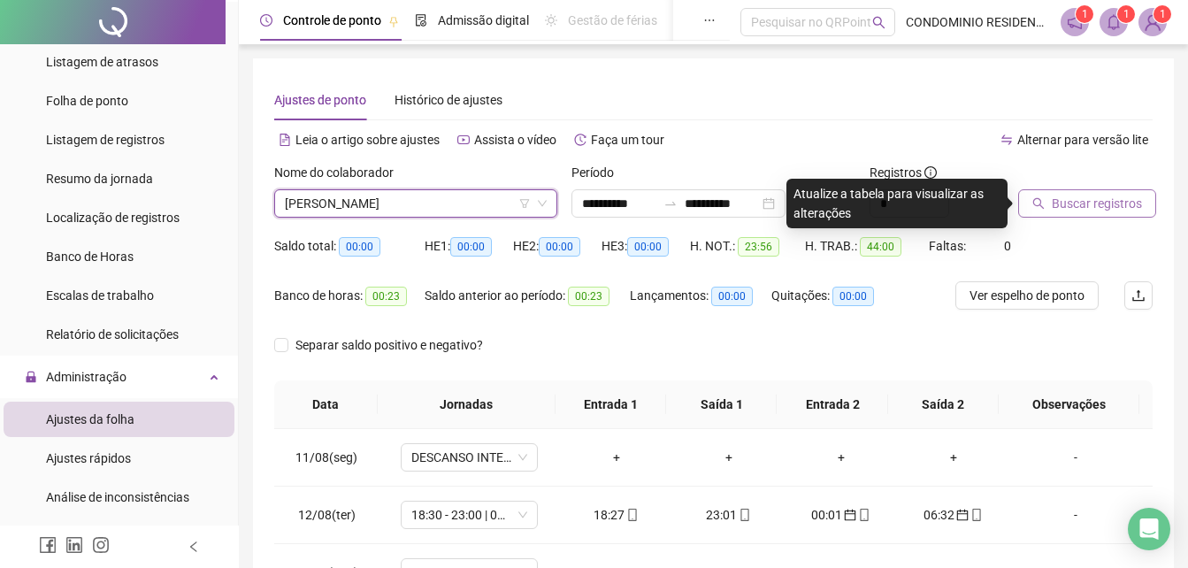
click at [1077, 204] on span "Buscar registros" at bounding box center [1097, 203] width 90 height 19
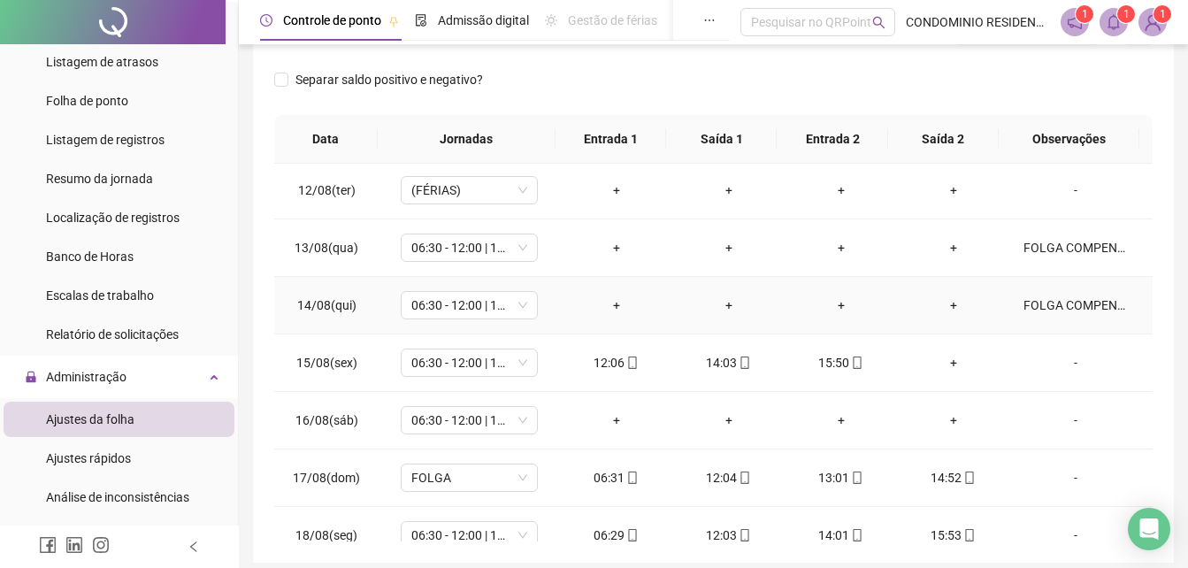
scroll to position [88, 0]
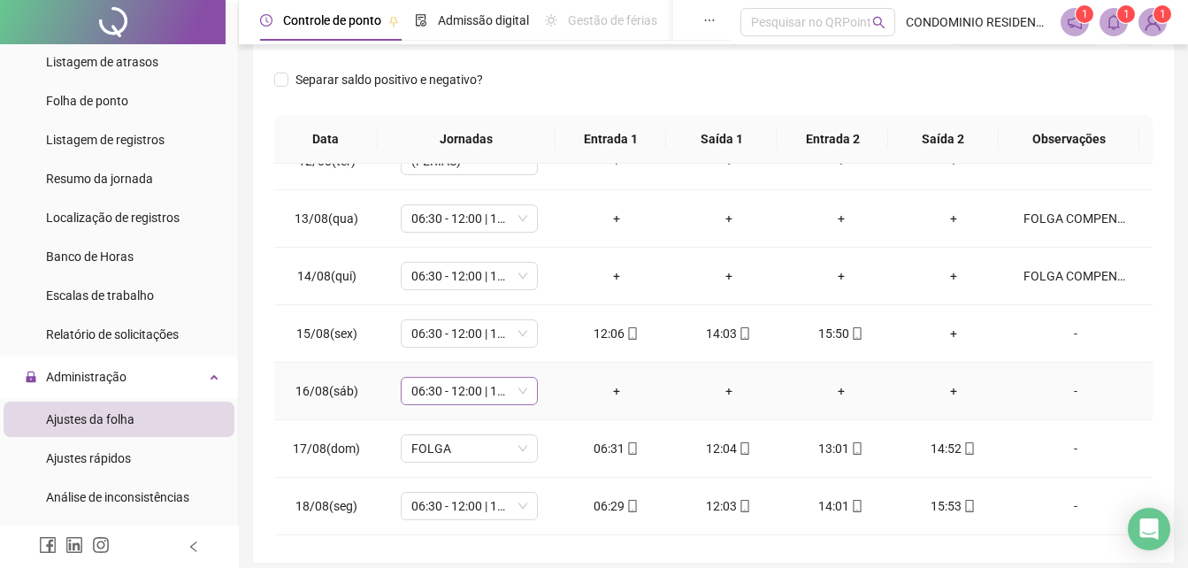
click at [460, 395] on span "06:30 - 12:00 | 14:00 - 15:50" at bounding box center [470, 391] width 116 height 27
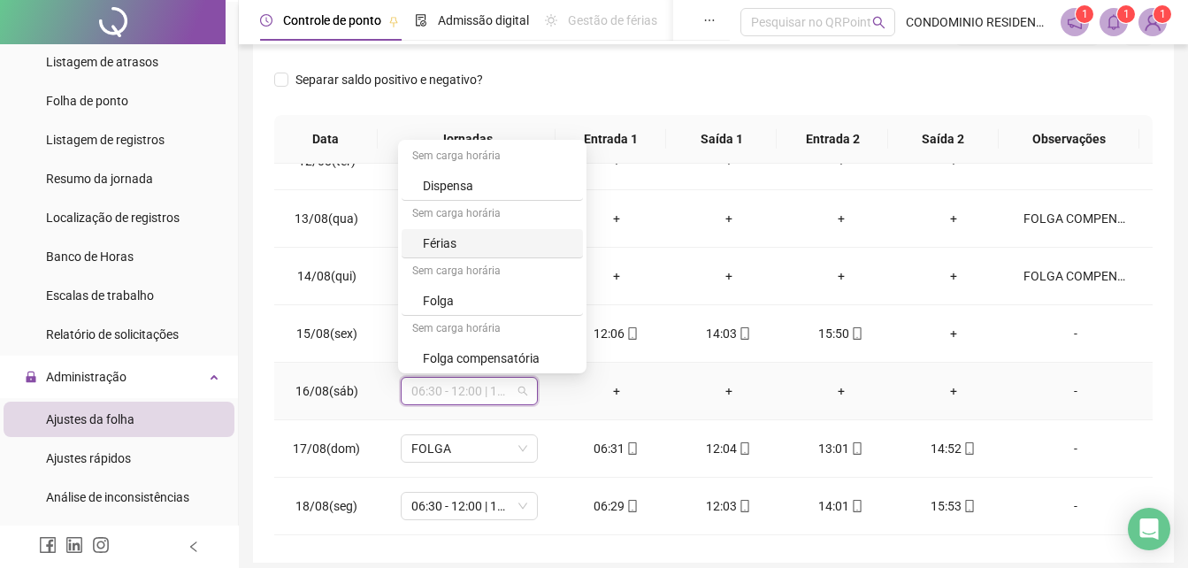
scroll to position [796, 0]
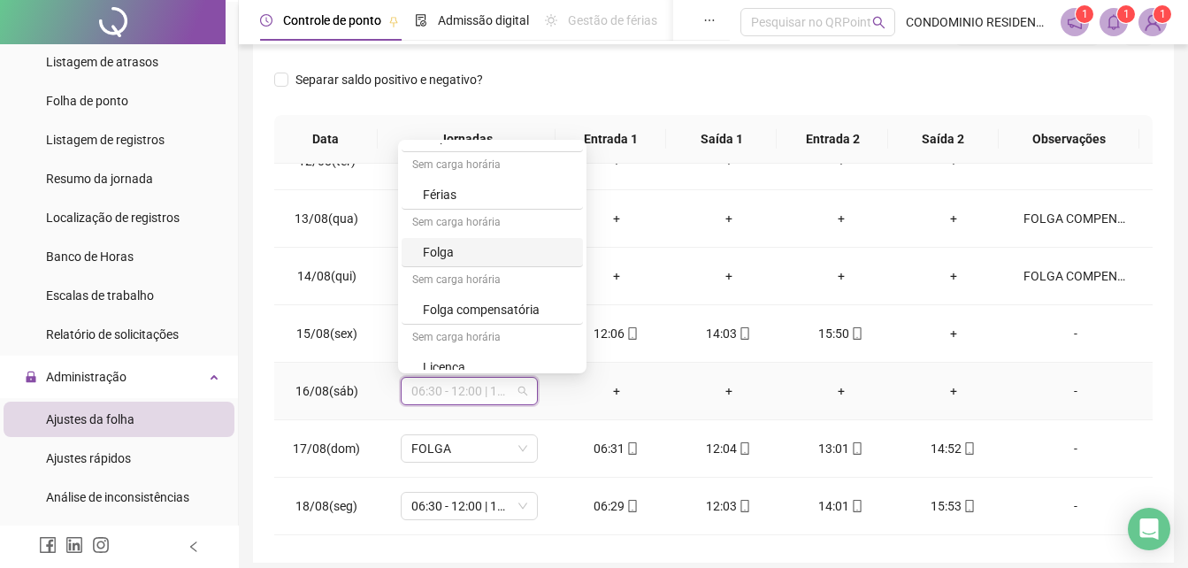
click at [457, 254] on div "Folga" at bounding box center [498, 251] width 150 height 19
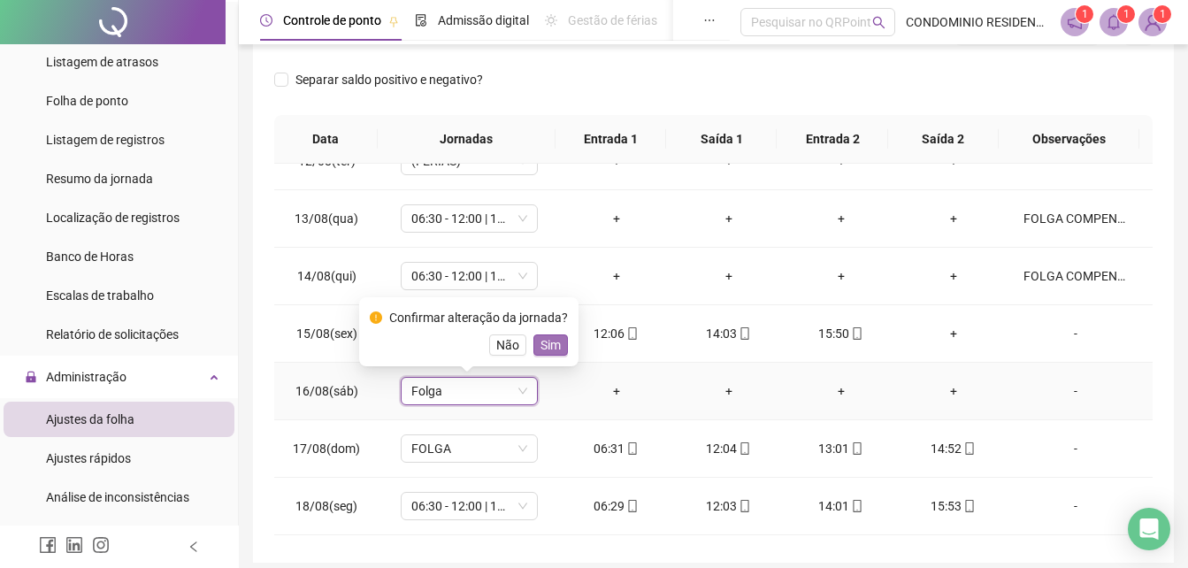
click at [541, 342] on span "Sim" at bounding box center [551, 344] width 20 height 19
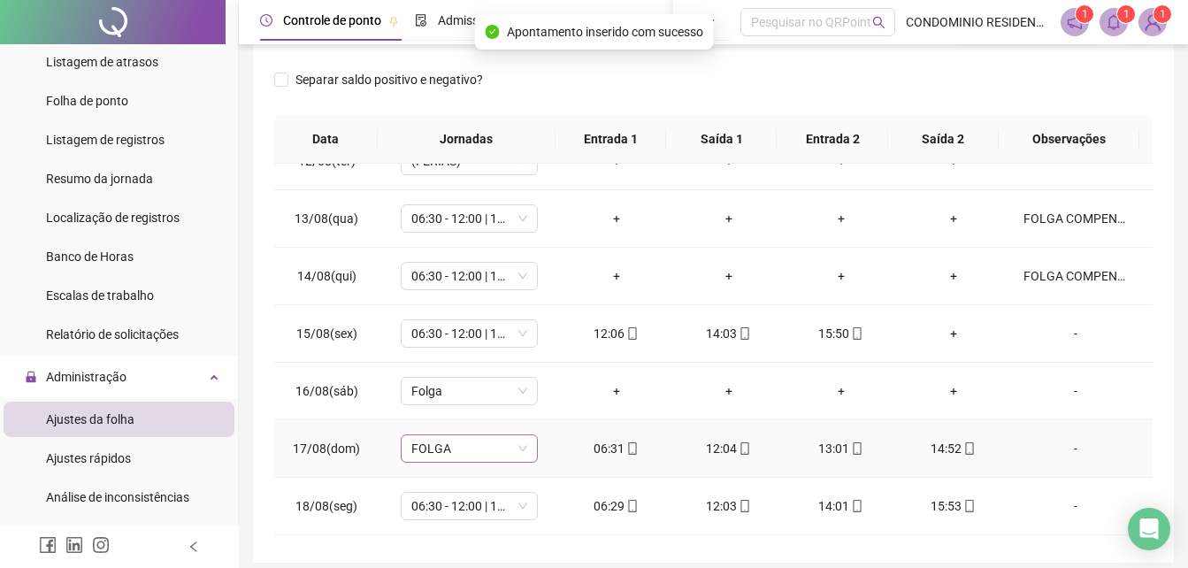
click at [459, 444] on span "FOLGA" at bounding box center [470, 448] width 116 height 27
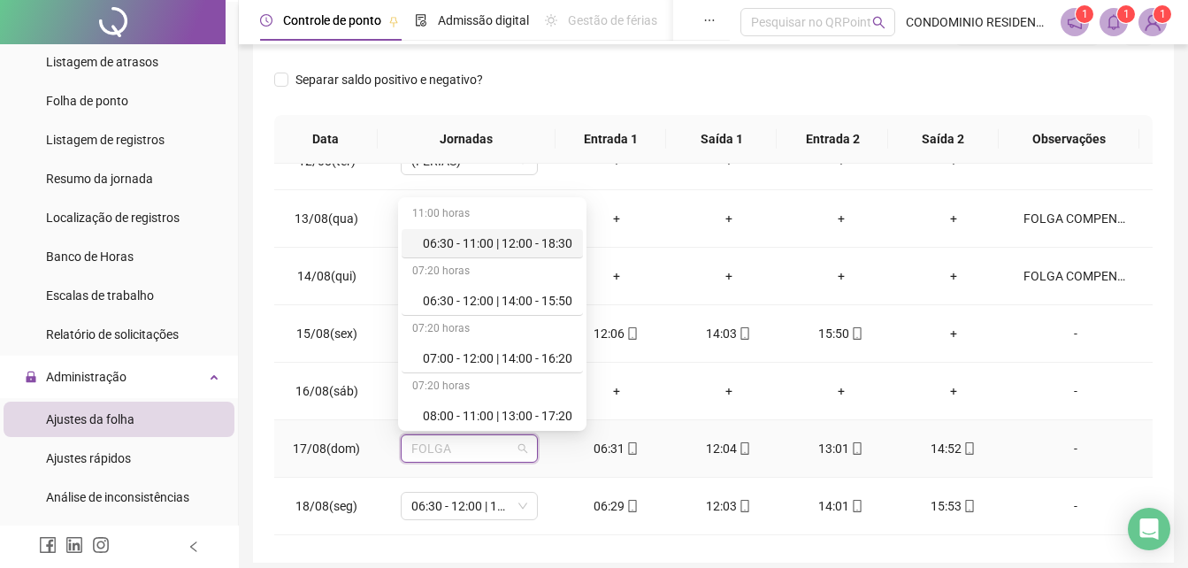
click at [500, 250] on div "06:30 - 11:00 | 12:00 - 18:30" at bounding box center [498, 243] width 150 height 19
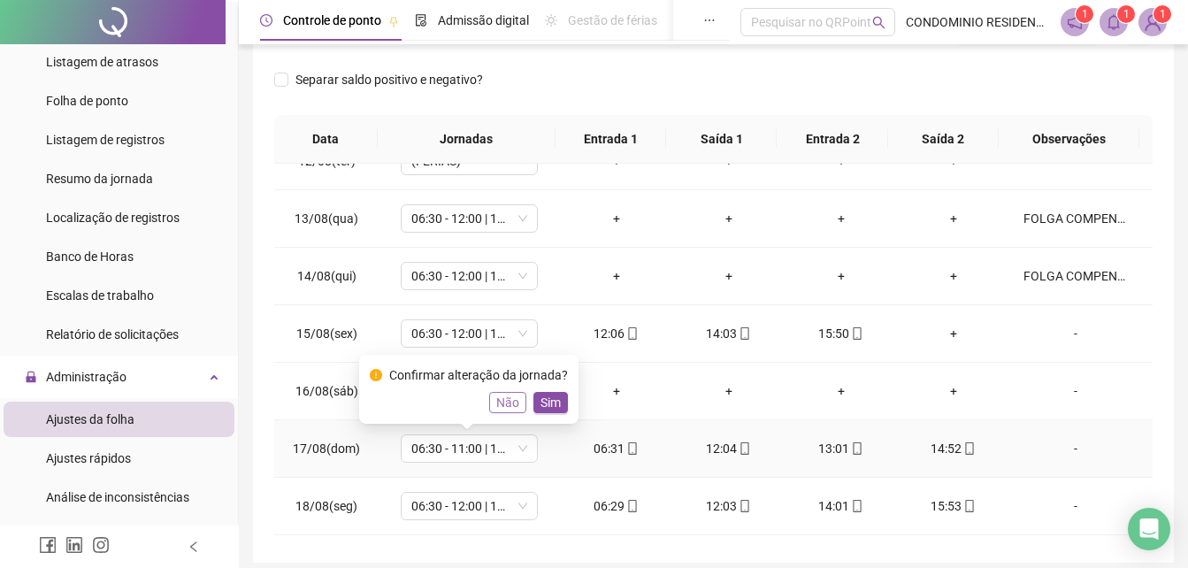
click at [503, 404] on span "Não" at bounding box center [507, 402] width 23 height 19
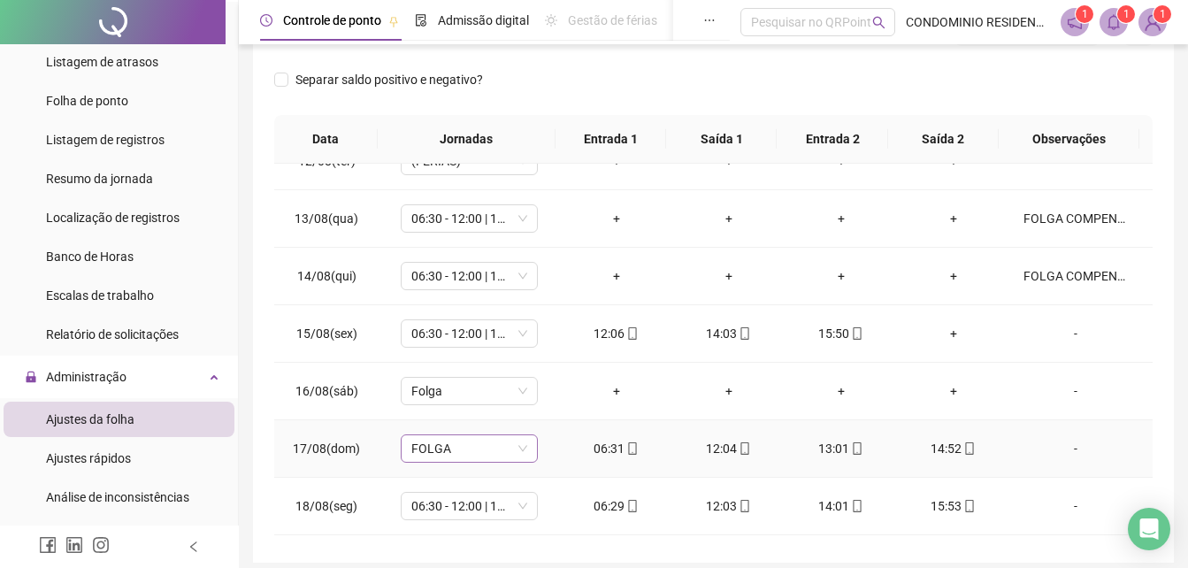
click at [469, 444] on span "FOLGA" at bounding box center [470, 448] width 116 height 27
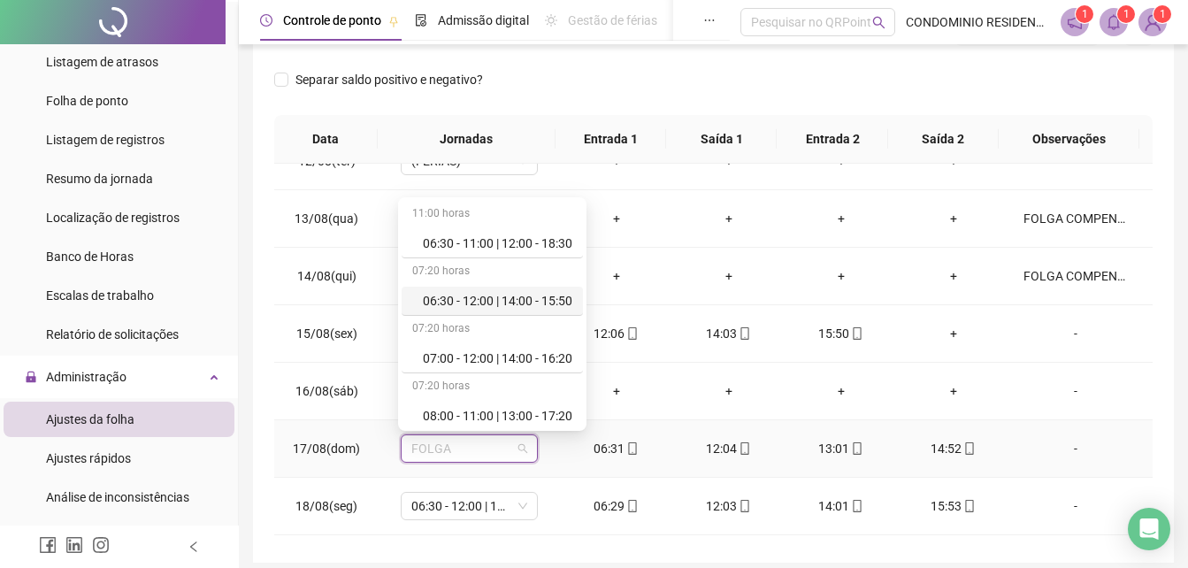
click at [518, 304] on div "06:30 - 12:00 | 14:00 - 15:50" at bounding box center [498, 300] width 150 height 19
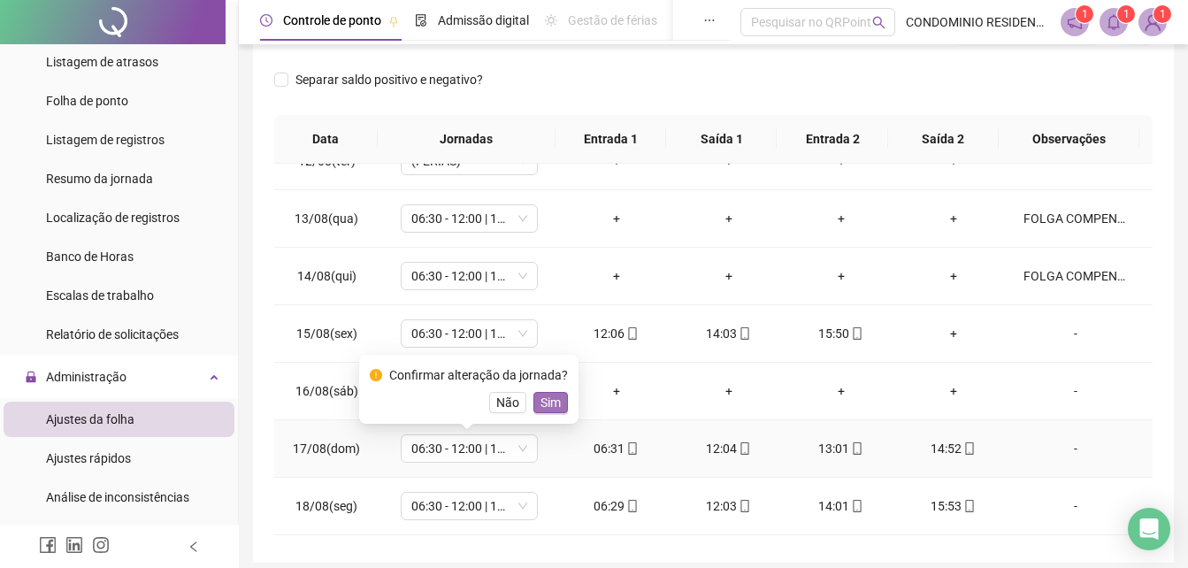
click at [545, 397] on span "Sim" at bounding box center [551, 402] width 20 height 19
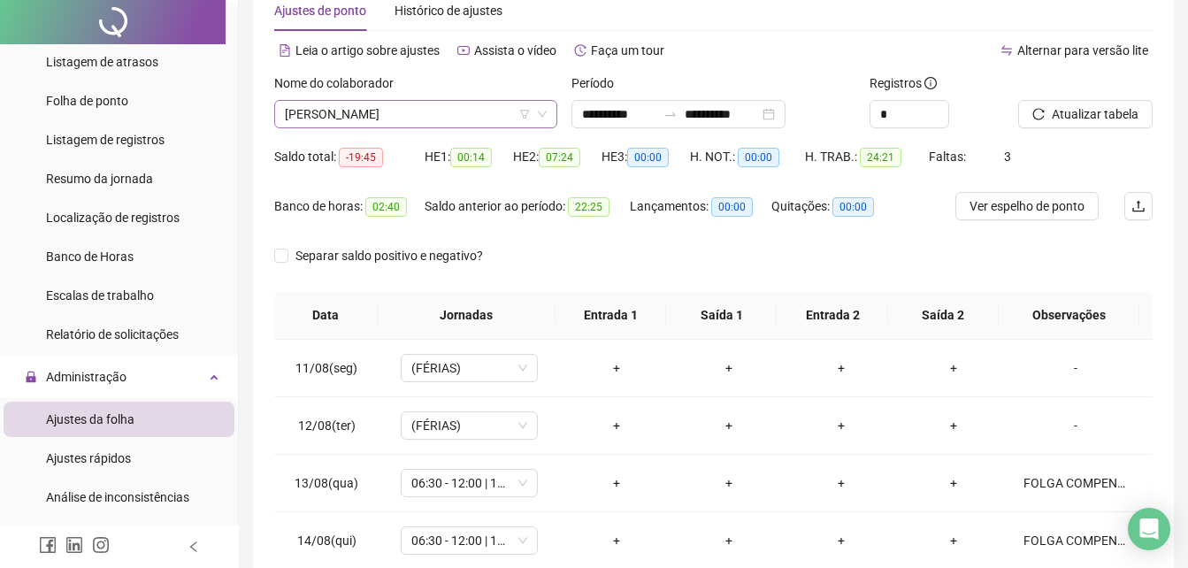
scroll to position [0, 0]
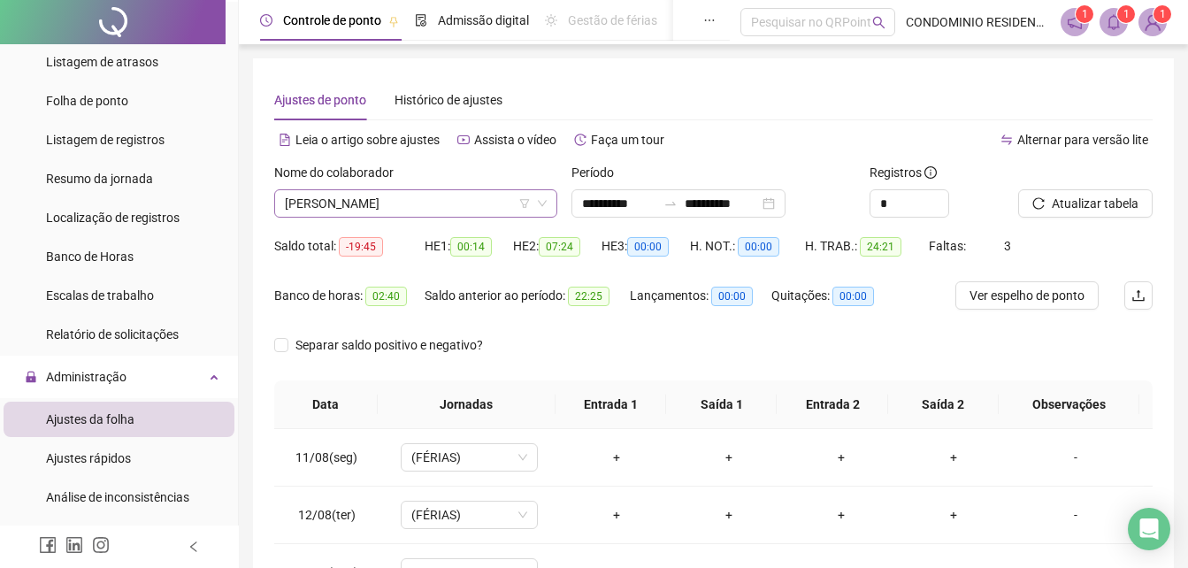
click at [454, 198] on span "[PERSON_NAME]" at bounding box center [416, 203] width 262 height 27
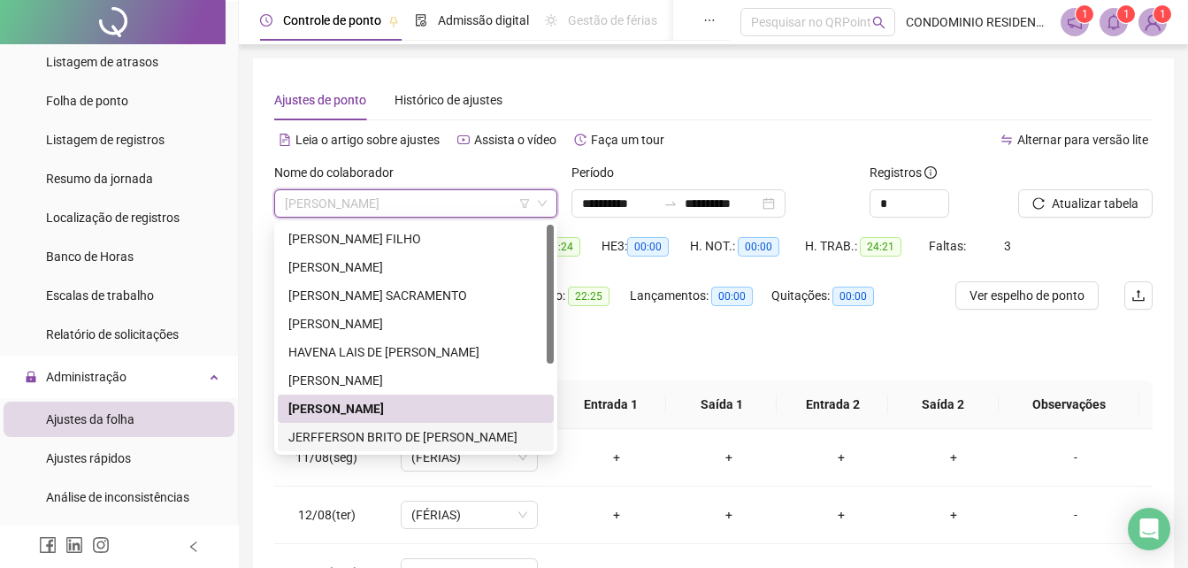
click at [341, 434] on div "JERFFERSON BRITO DE [PERSON_NAME]" at bounding box center [415, 436] width 255 height 19
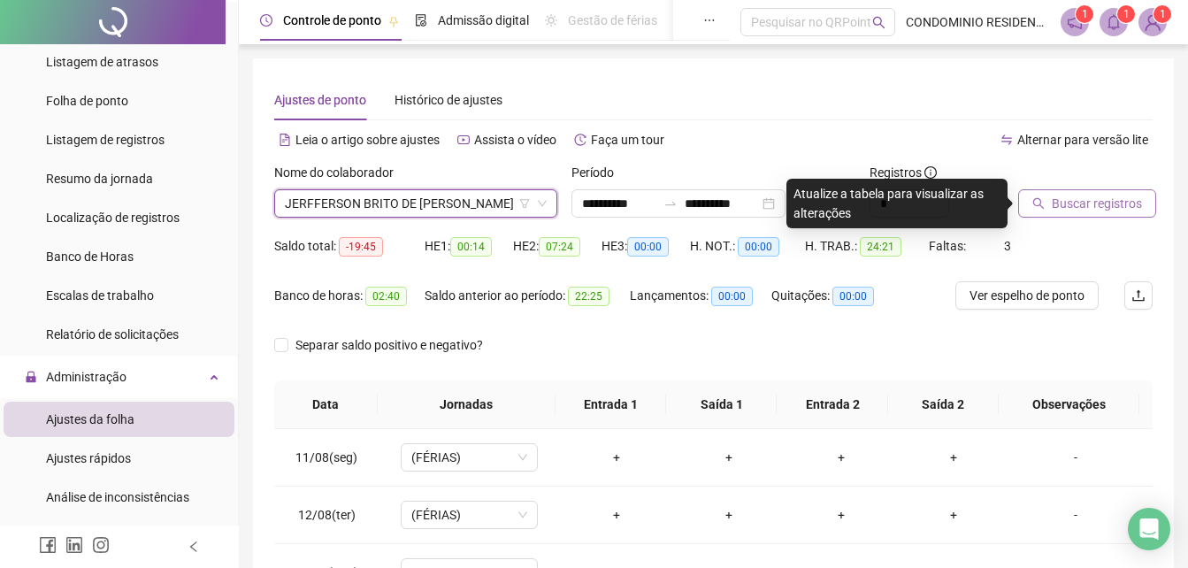
click at [1056, 197] on span "Buscar registros" at bounding box center [1097, 203] width 90 height 19
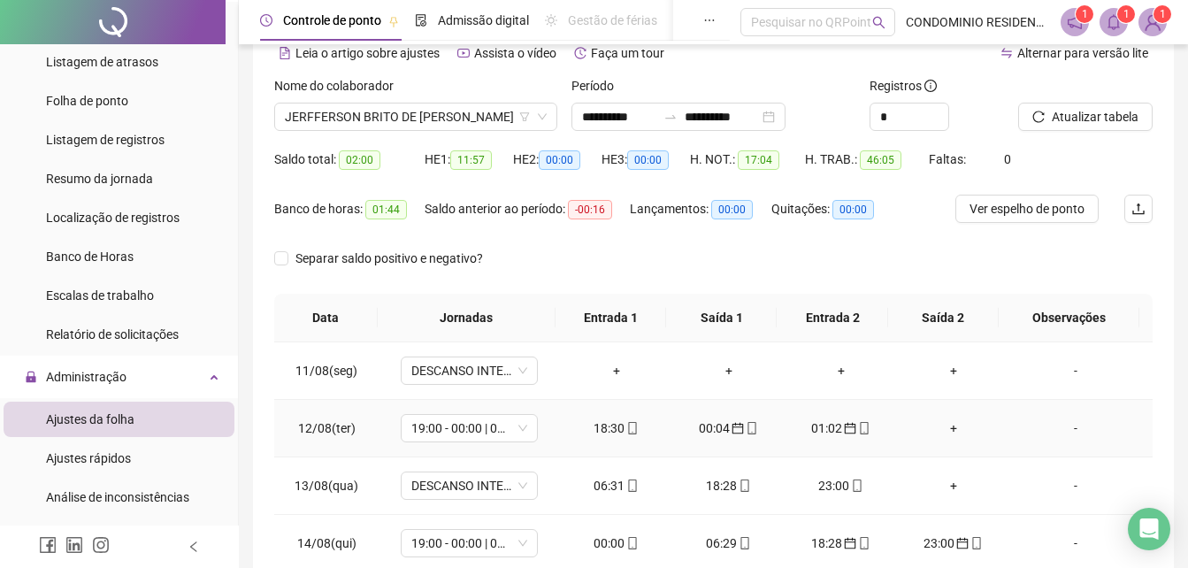
scroll to position [177, 0]
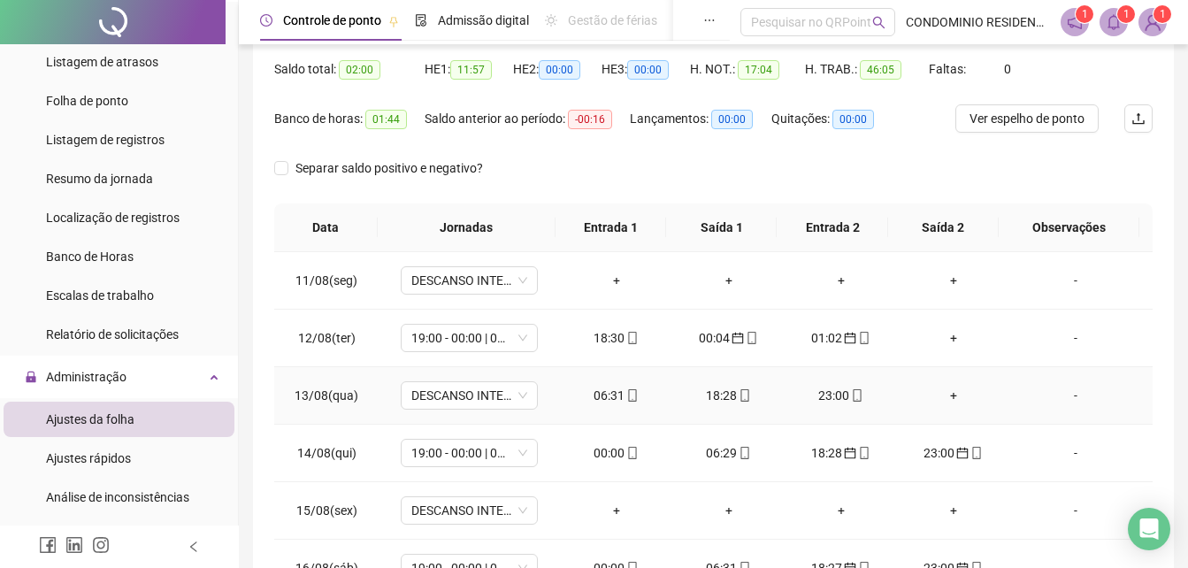
click at [600, 391] on div "06:31" at bounding box center [616, 395] width 84 height 19
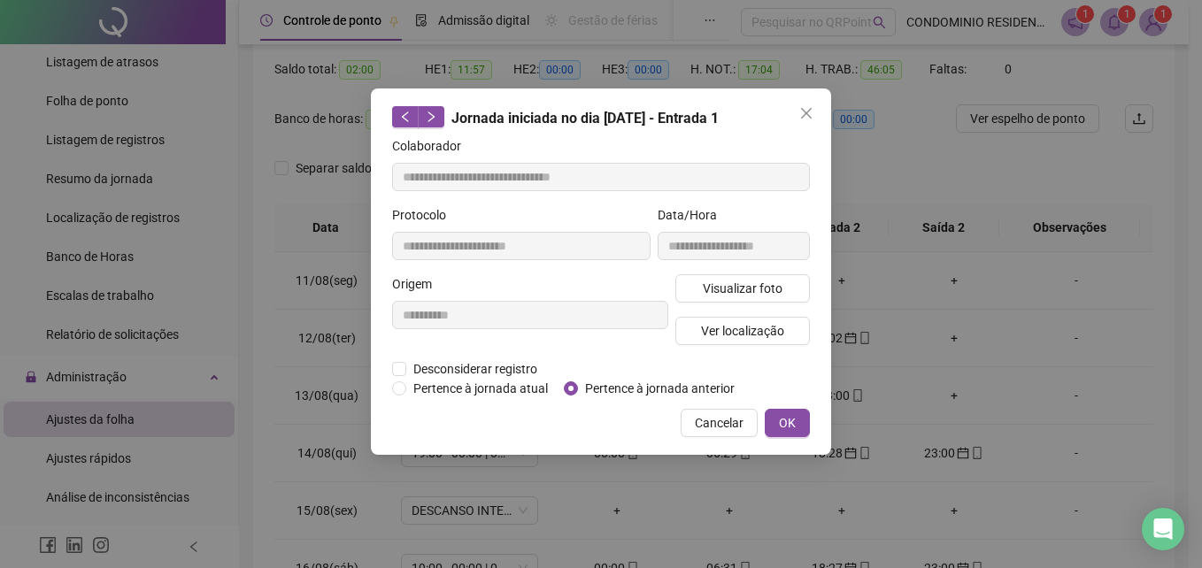
type input "**********"
click at [647, 392] on span "Pertence à jornada anterior" at bounding box center [660, 388] width 164 height 19
click at [791, 428] on span "OK" at bounding box center [787, 422] width 17 height 19
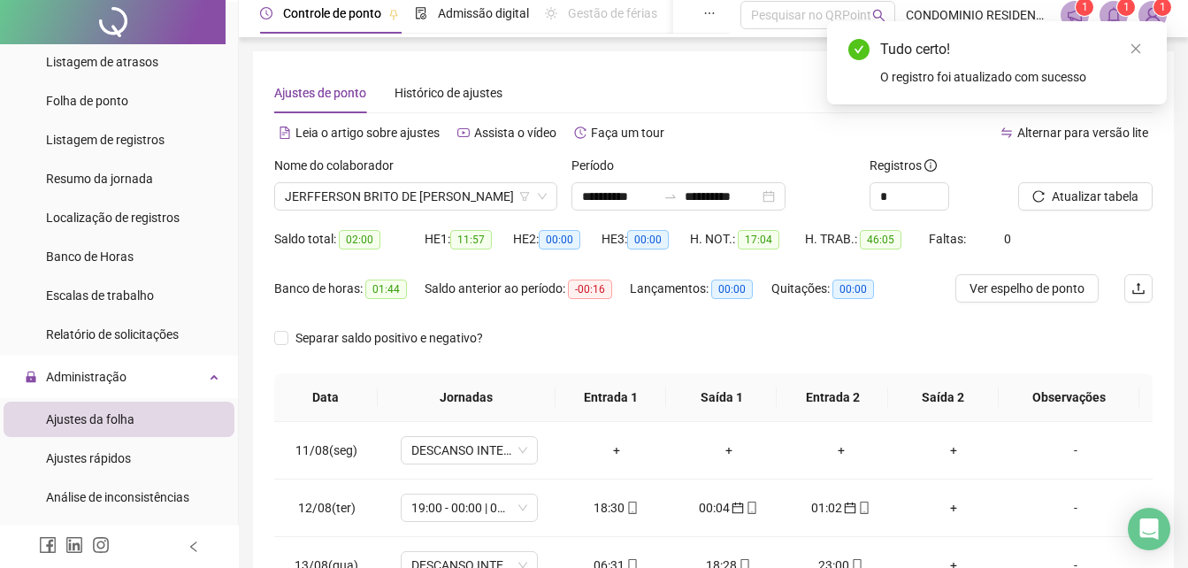
scroll to position [0, 0]
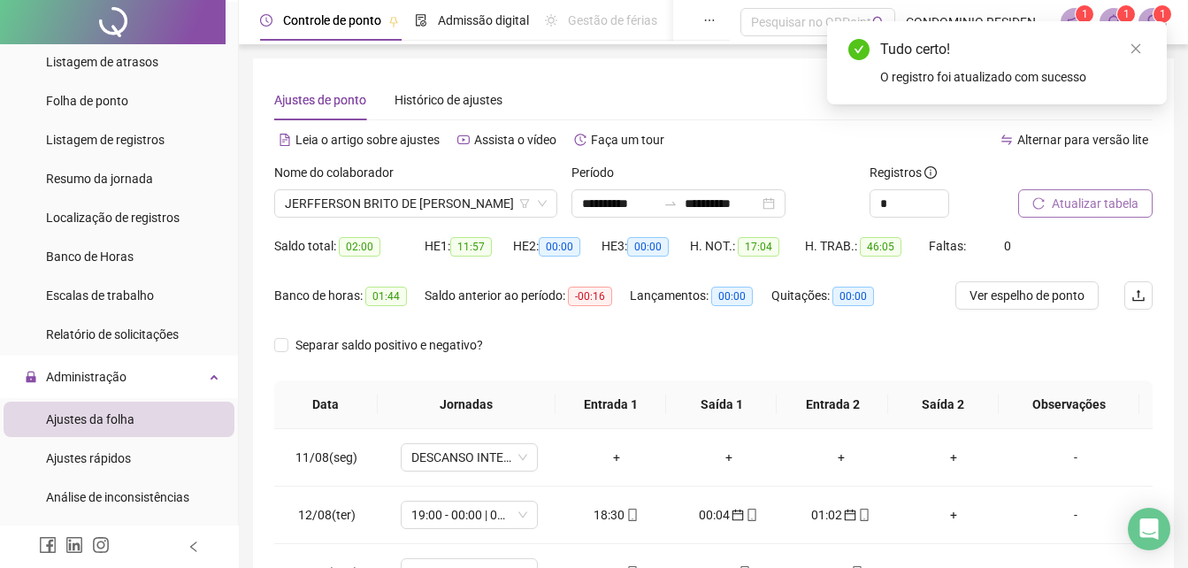
click at [1082, 201] on span "Atualizar tabela" at bounding box center [1095, 203] width 87 height 19
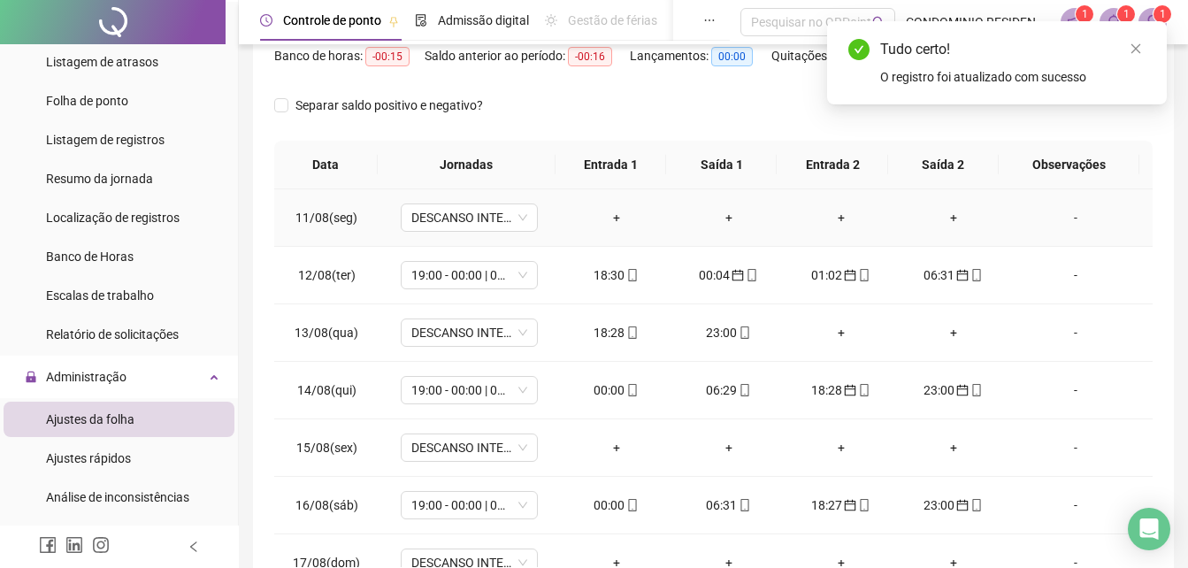
scroll to position [265, 0]
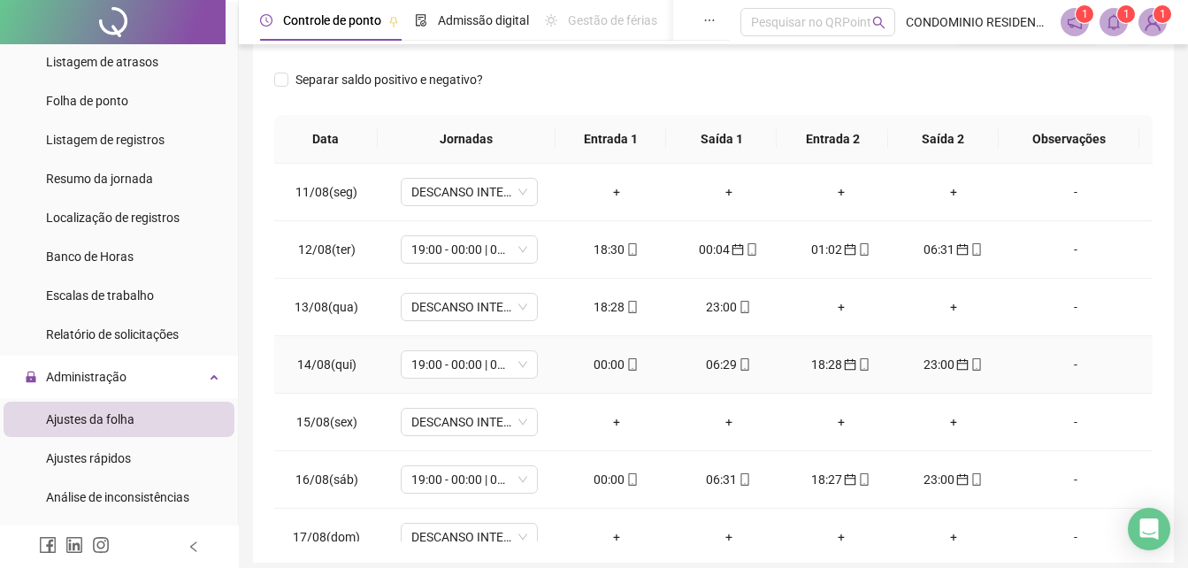
click at [609, 369] on div "00:00" at bounding box center [616, 364] width 84 height 19
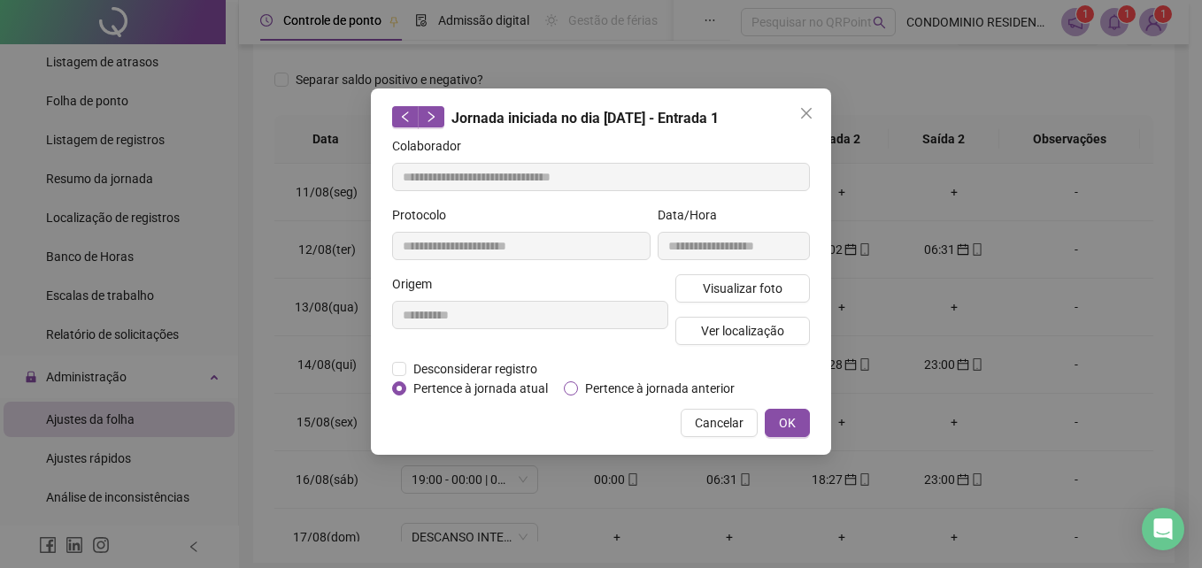
click at [670, 390] on span "Pertence à jornada anterior" at bounding box center [660, 388] width 164 height 19
click at [778, 416] on button "OK" at bounding box center [787, 423] width 45 height 28
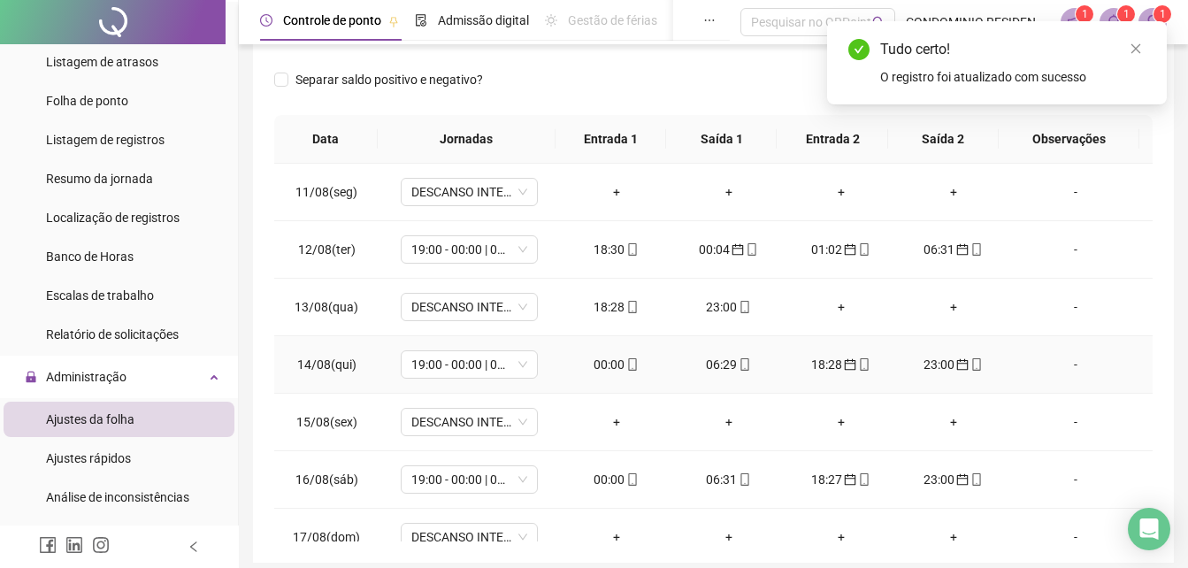
click at [721, 366] on div "06:29" at bounding box center [729, 364] width 84 height 19
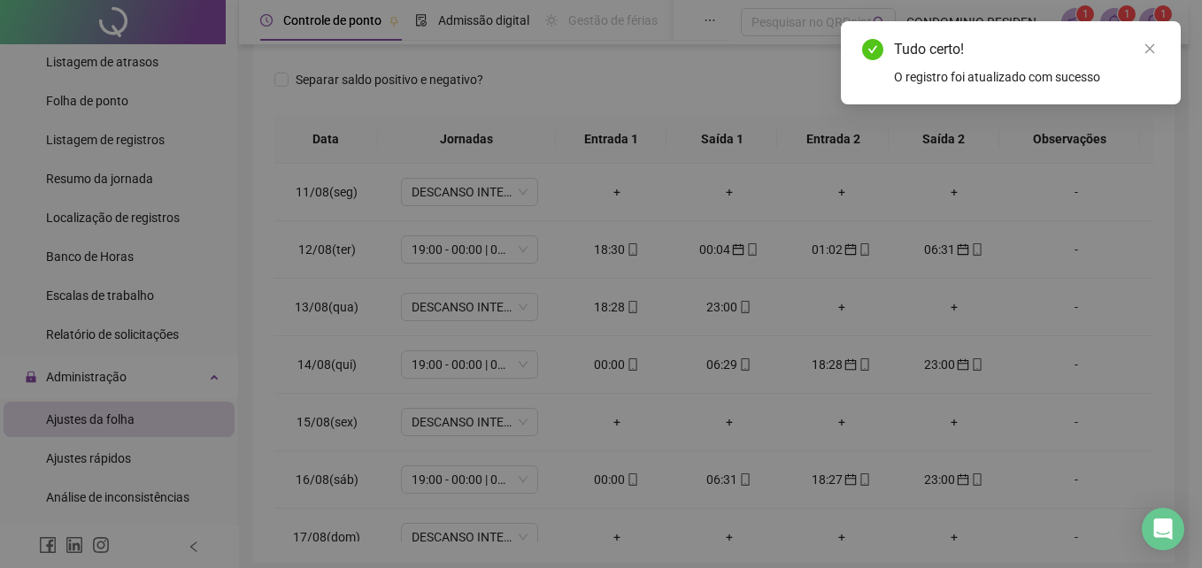
type input "**********"
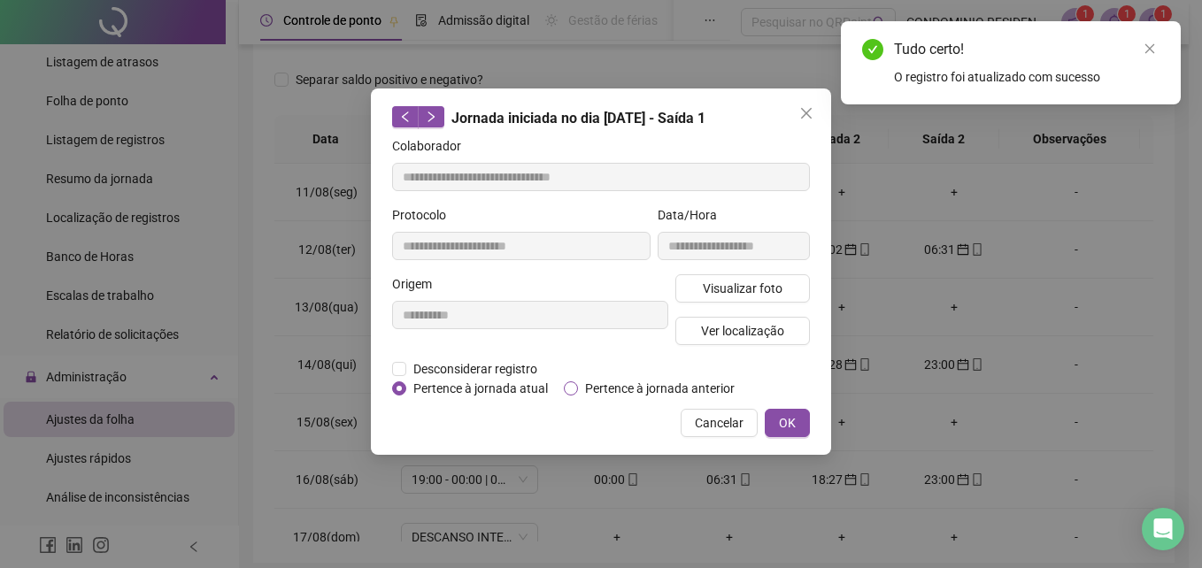
click at [665, 388] on span "Pertence à jornada anterior" at bounding box center [660, 388] width 164 height 19
click at [785, 422] on span "OK" at bounding box center [787, 422] width 17 height 19
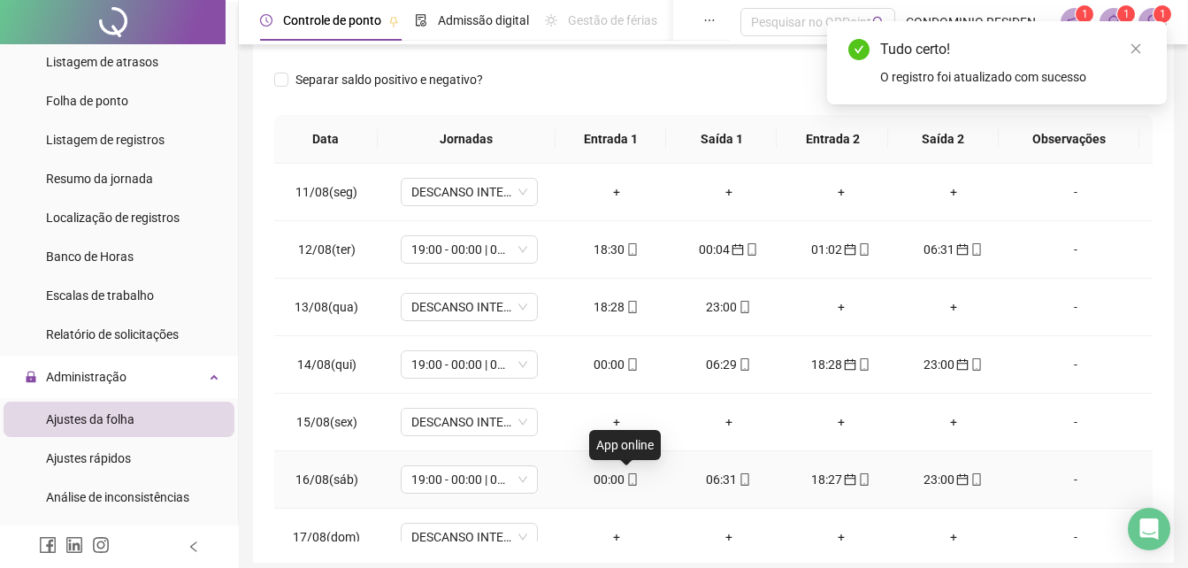
click at [625, 478] on span "mobile" at bounding box center [632, 479] width 14 height 12
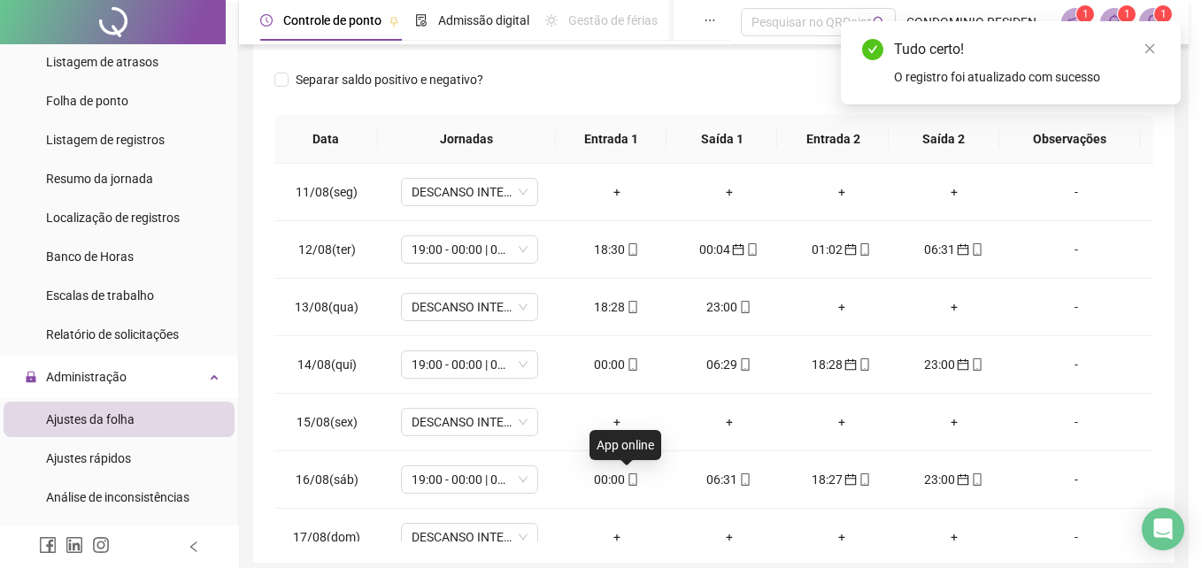
type input "**********"
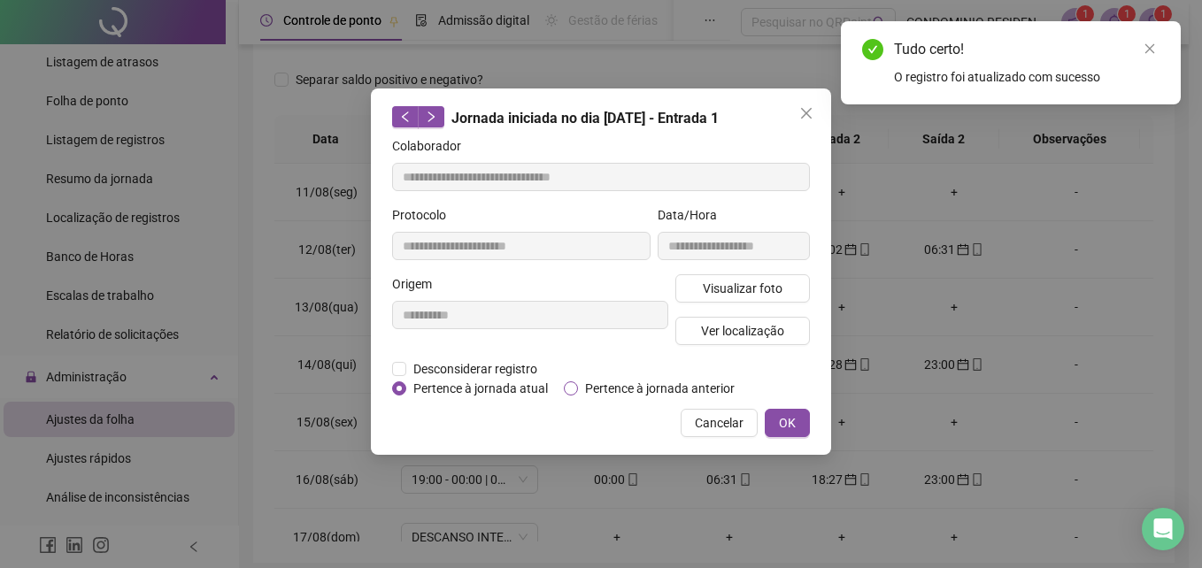
click at [627, 392] on span "Pertence à jornada anterior" at bounding box center [660, 388] width 164 height 19
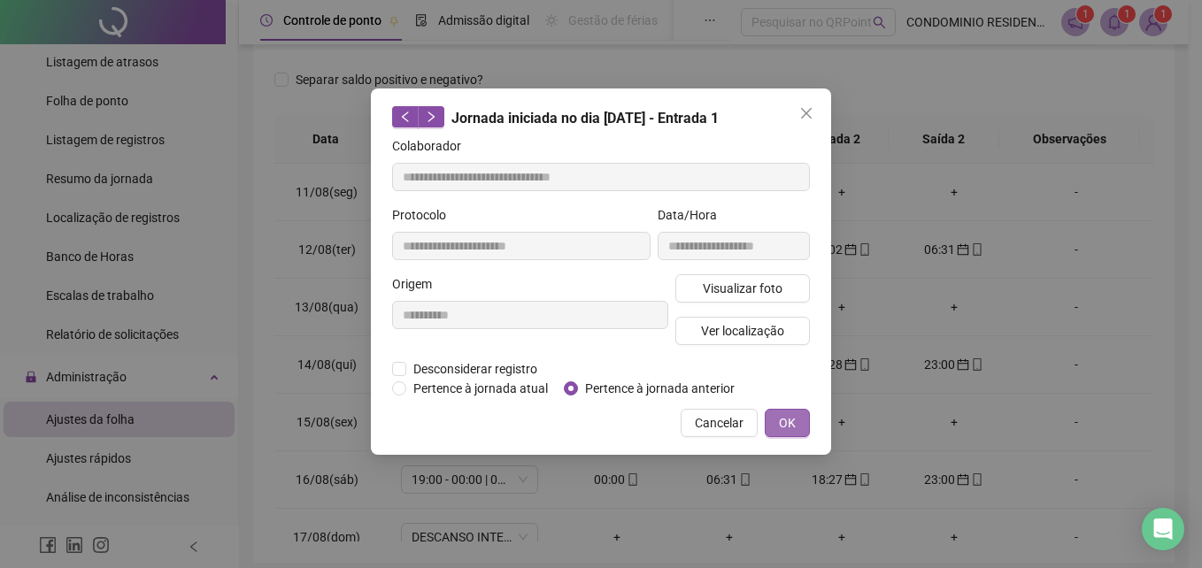
click at [772, 416] on button "OK" at bounding box center [787, 423] width 45 height 28
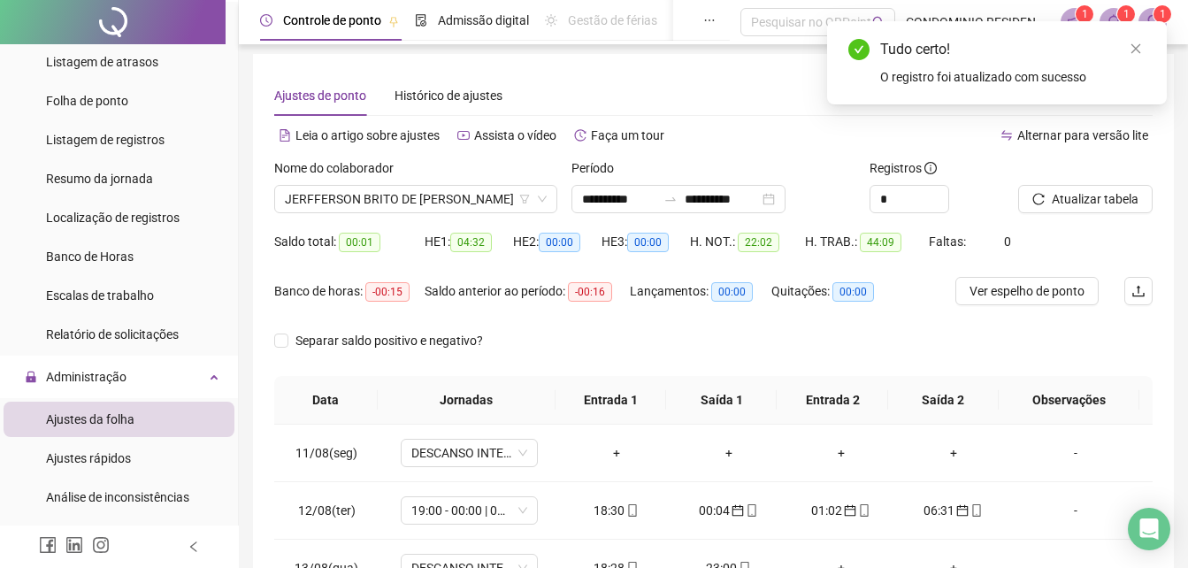
scroll to position [0, 0]
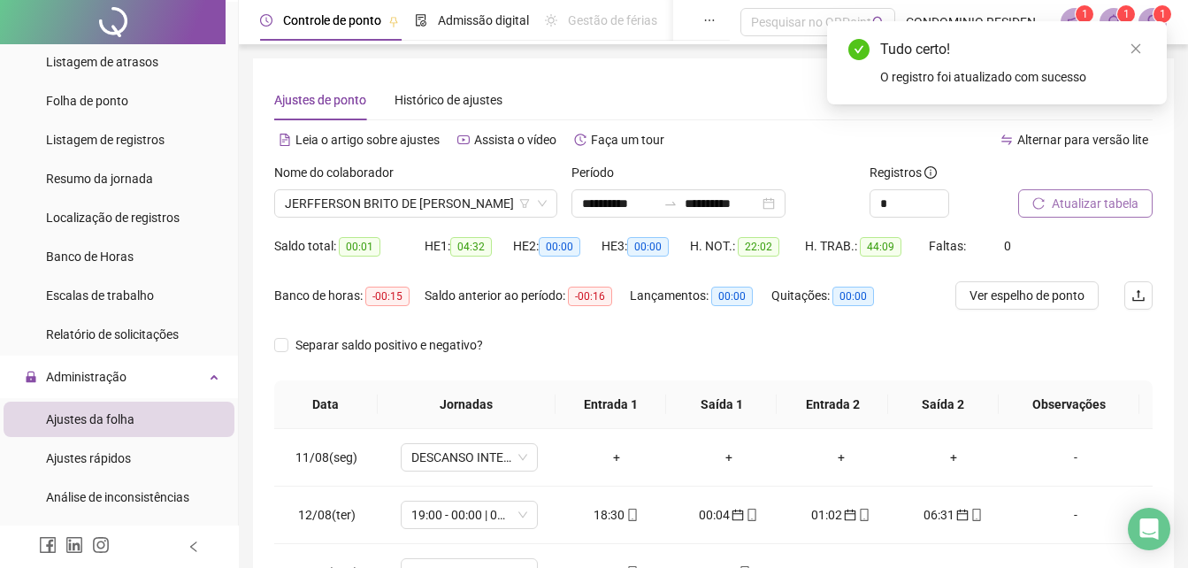
click at [1076, 206] on span "Atualizar tabela" at bounding box center [1095, 203] width 87 height 19
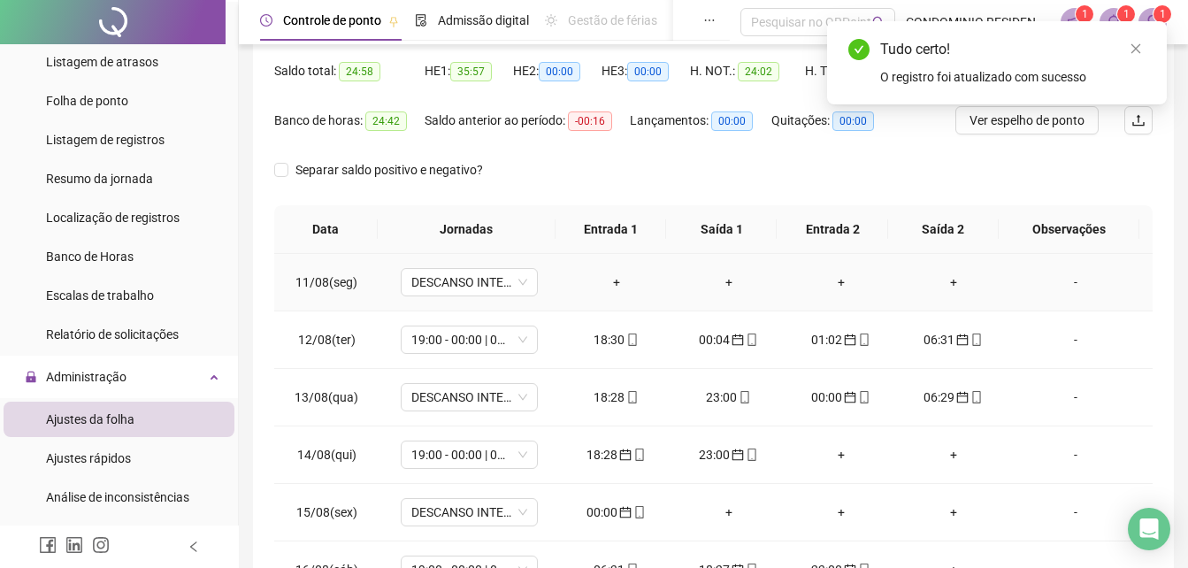
scroll to position [177, 0]
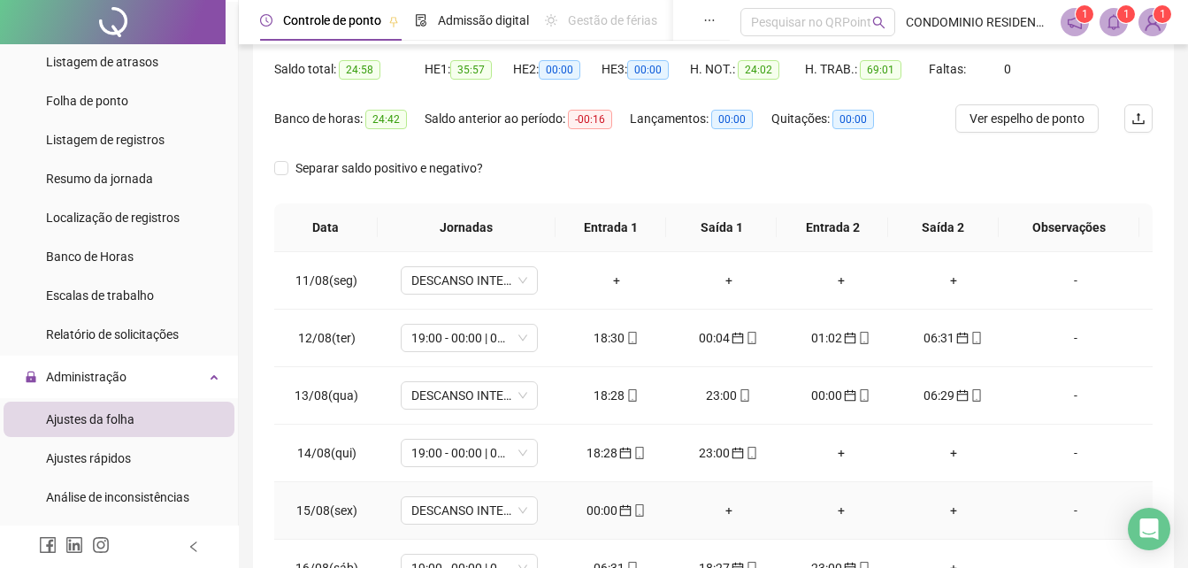
click at [593, 510] on div "00:00" at bounding box center [616, 510] width 84 height 19
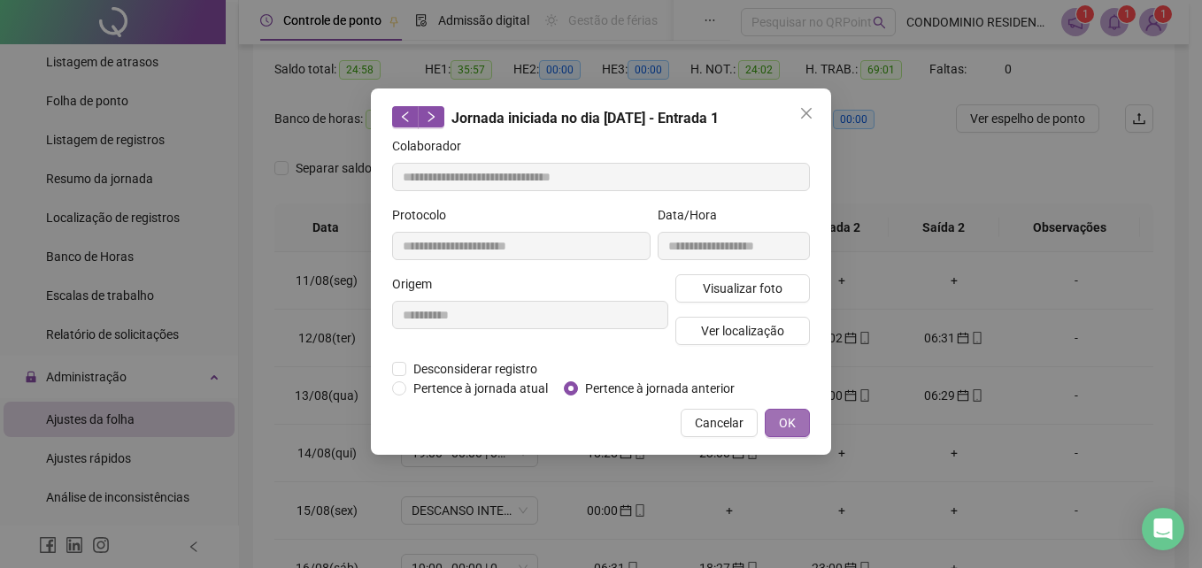
click at [779, 418] on button "OK" at bounding box center [787, 423] width 45 height 28
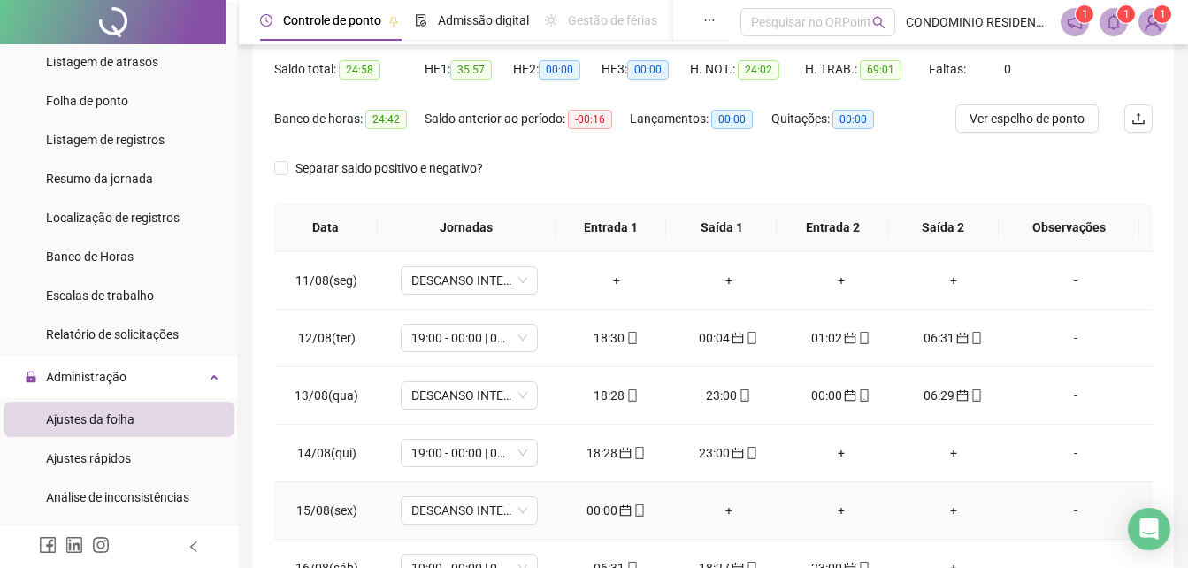
click at [673, 508] on td "+" at bounding box center [729, 511] width 112 height 58
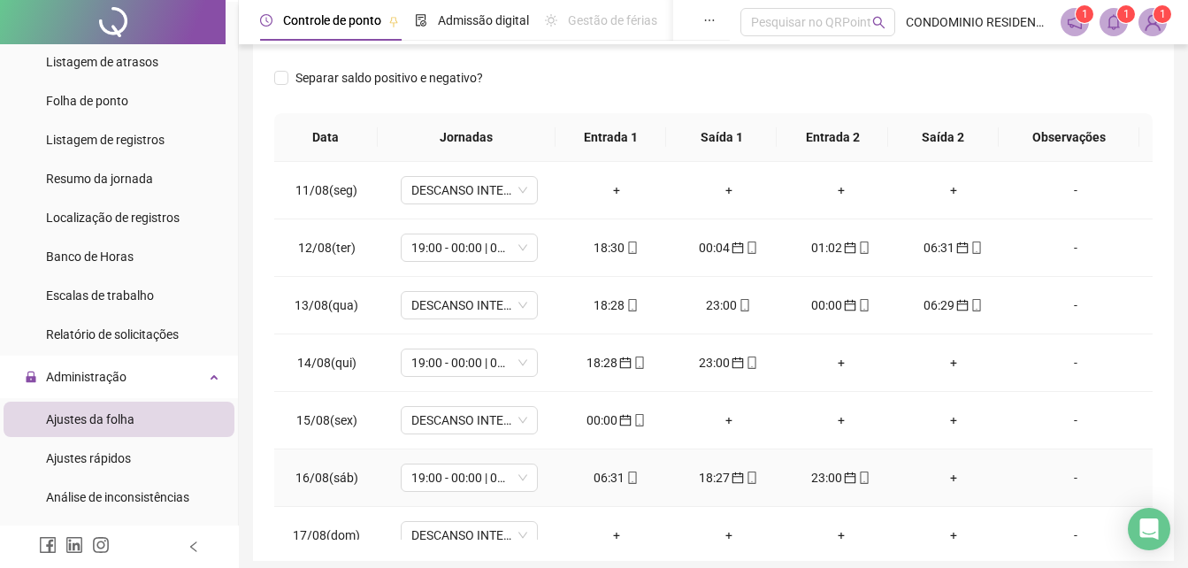
scroll to position [248, 0]
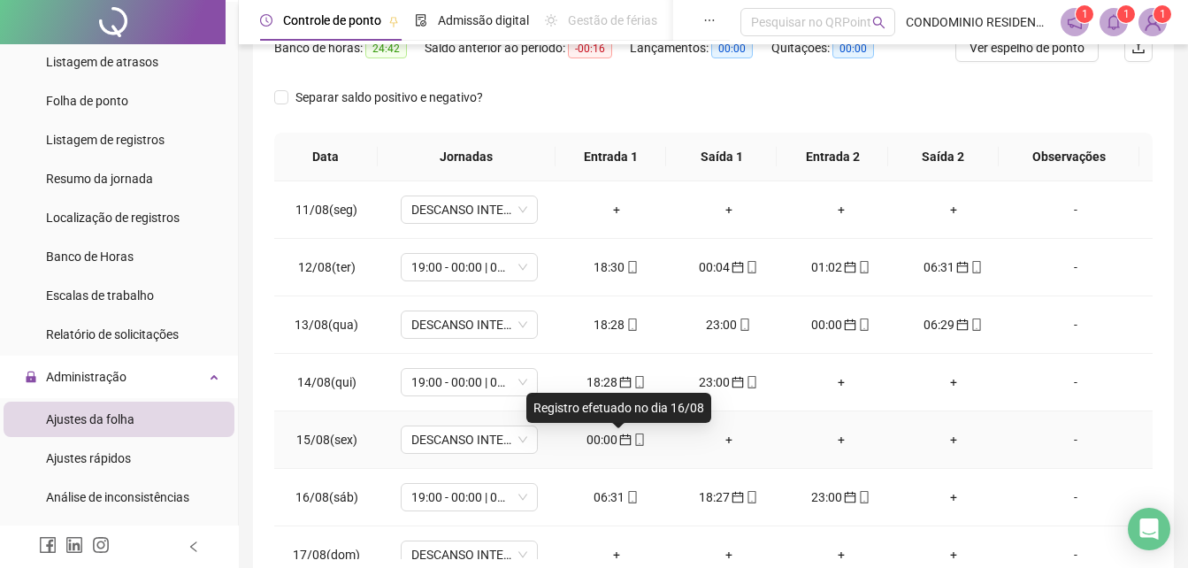
click at [618, 439] on span "calendar" at bounding box center [625, 440] width 14 height 12
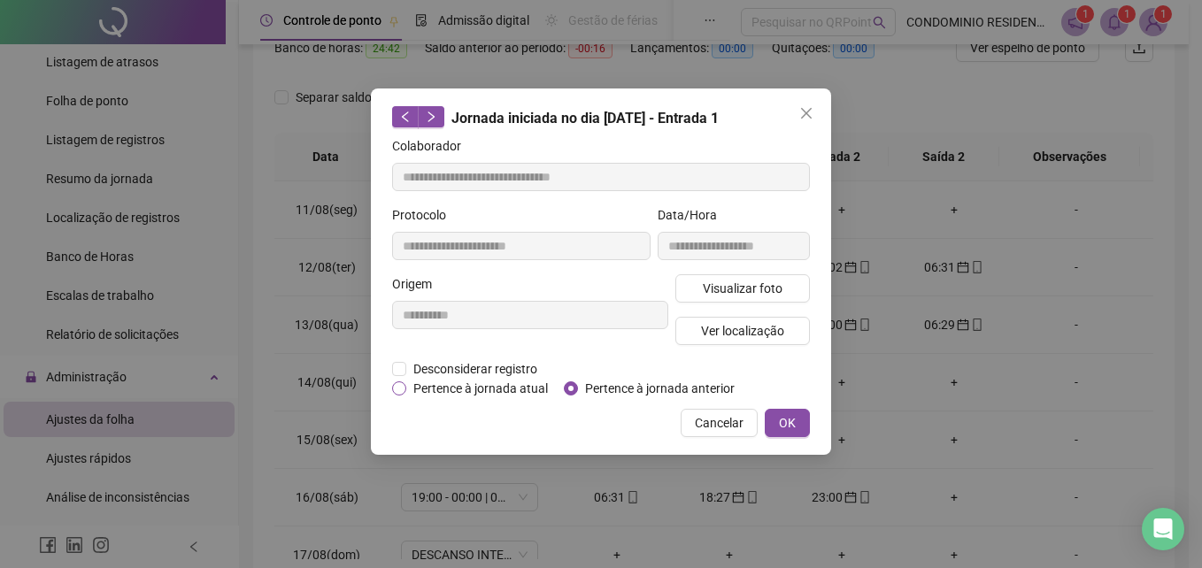
click at [517, 390] on span "Pertence à jornada atual" at bounding box center [480, 388] width 149 height 19
click at [777, 417] on button "OK" at bounding box center [787, 423] width 45 height 28
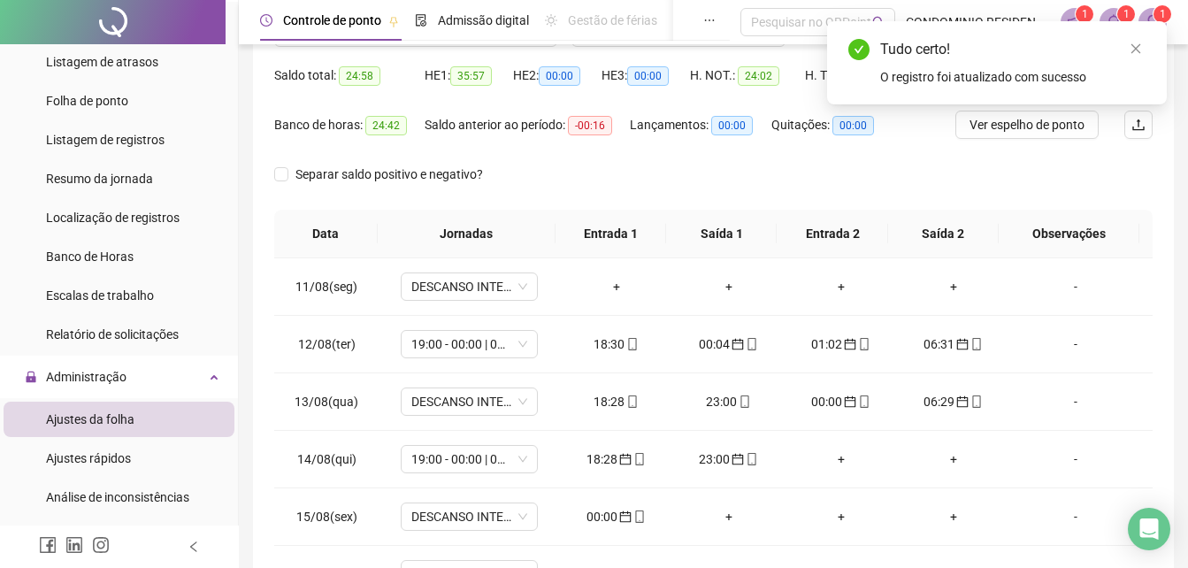
scroll to position [71, 0]
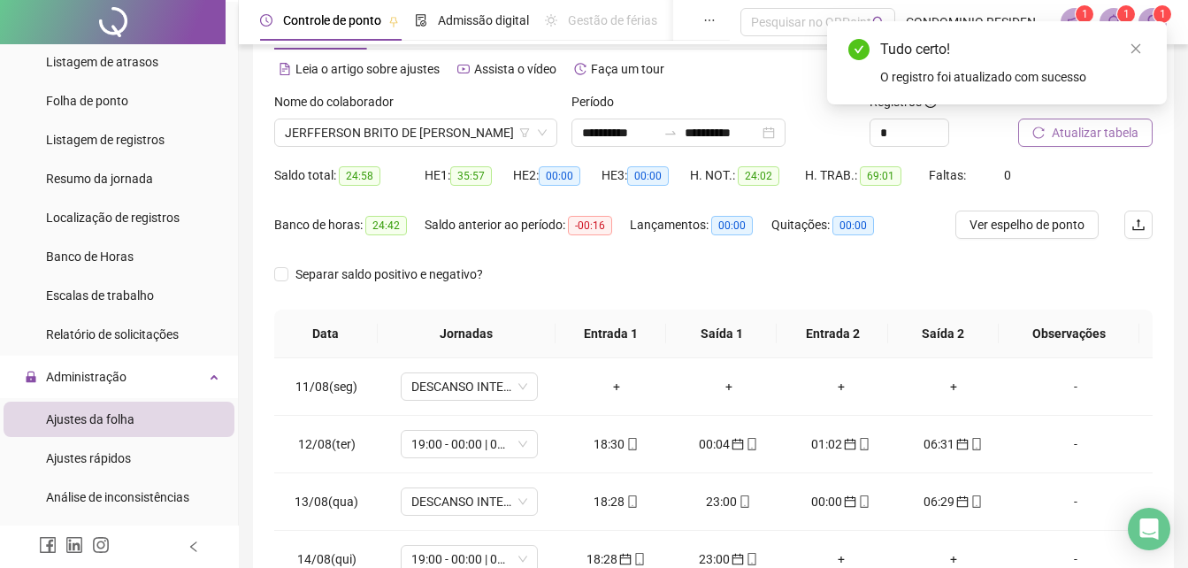
click at [1086, 124] on span "Atualizar tabela" at bounding box center [1095, 132] width 87 height 19
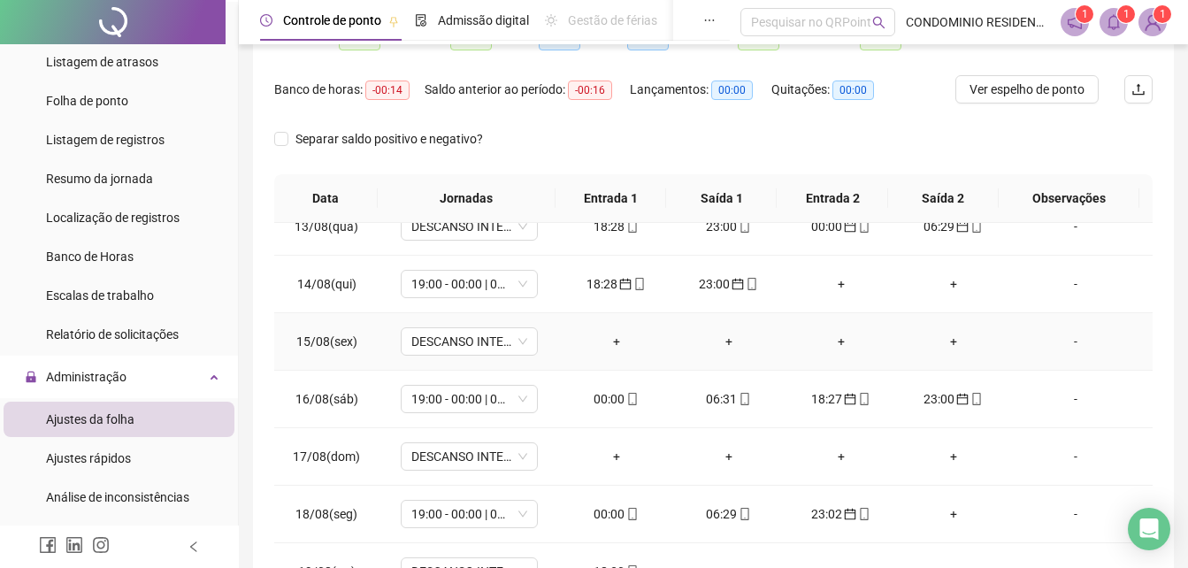
scroll to position [248, 0]
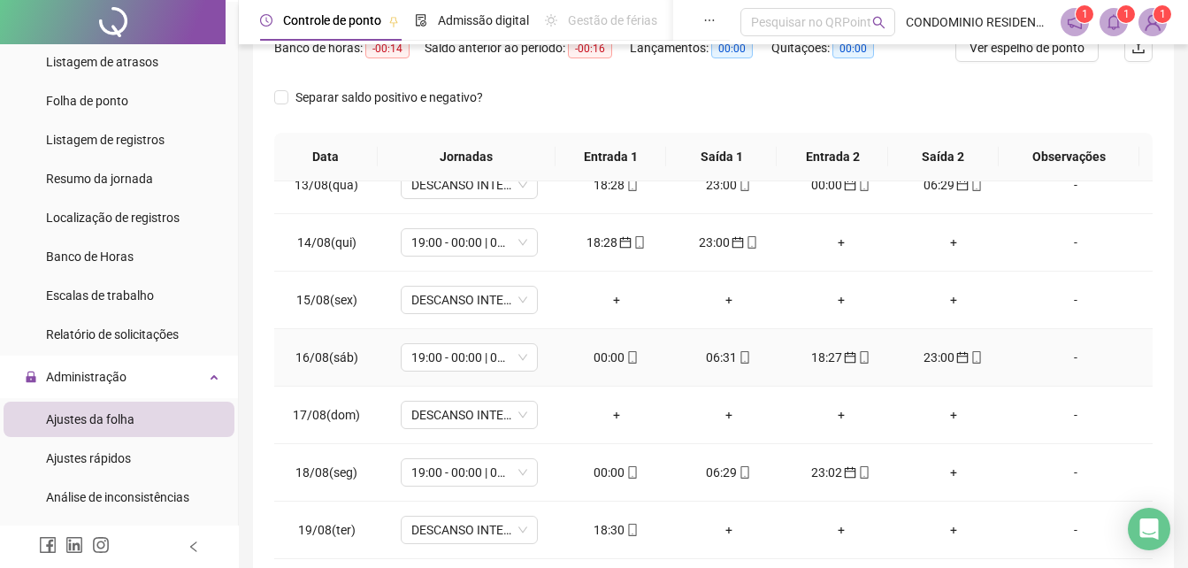
click at [617, 359] on div "00:00" at bounding box center [616, 357] width 84 height 19
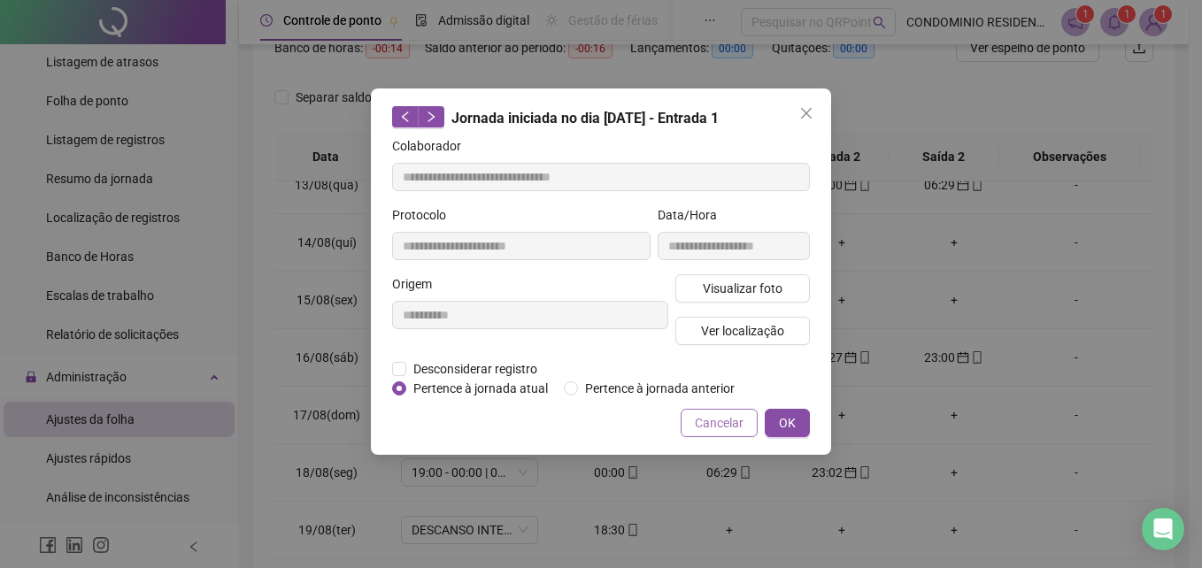
click at [699, 427] on span "Cancelar" at bounding box center [719, 422] width 49 height 19
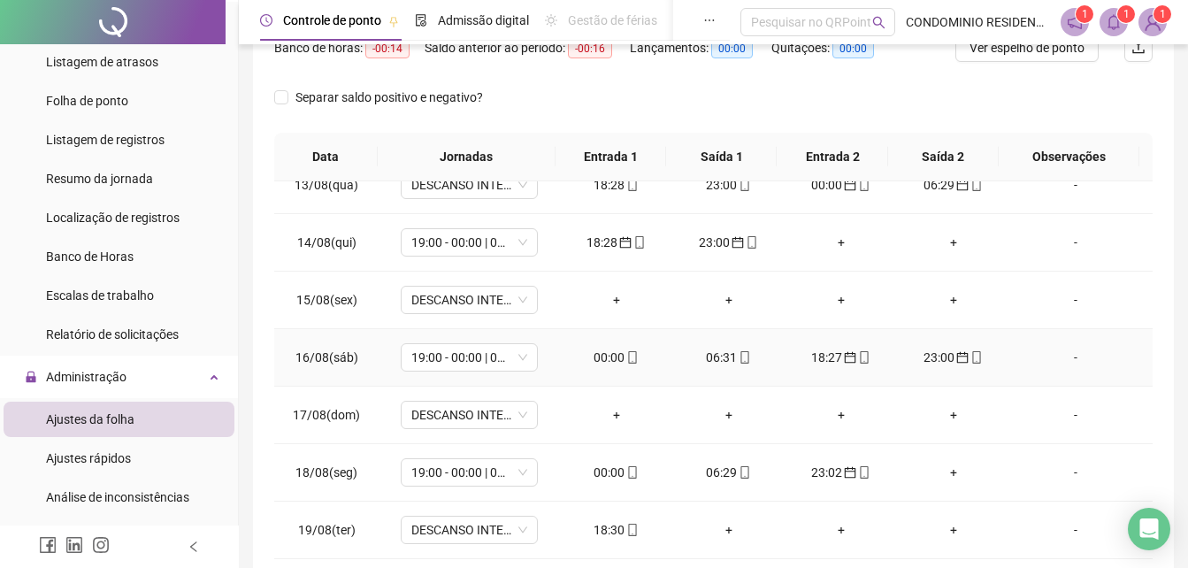
click at [702, 356] on div "06:31" at bounding box center [729, 357] width 84 height 19
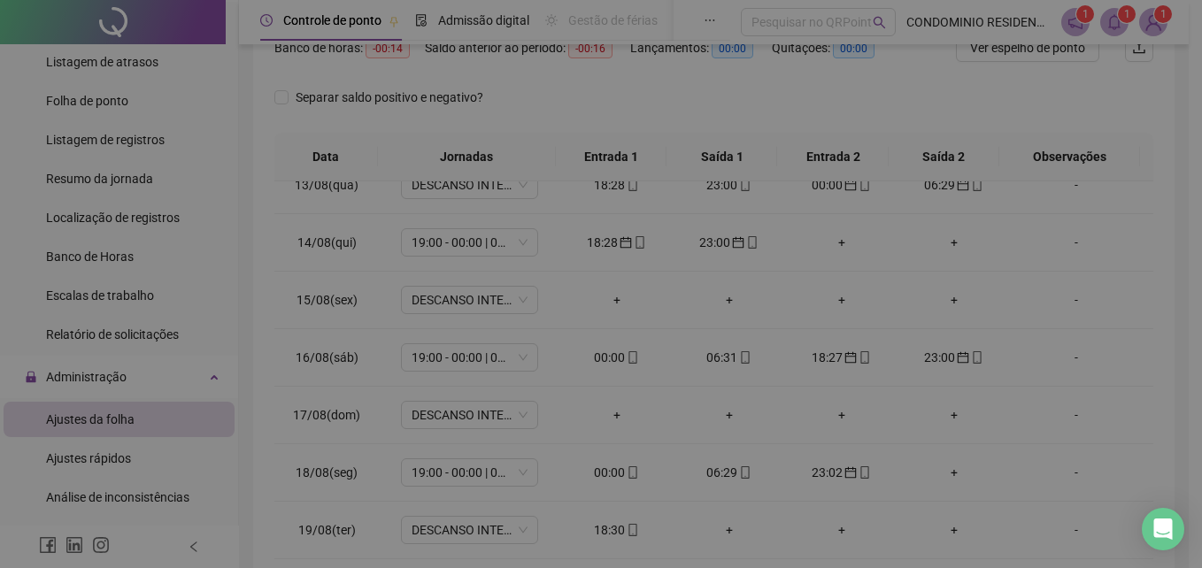
type input "**********"
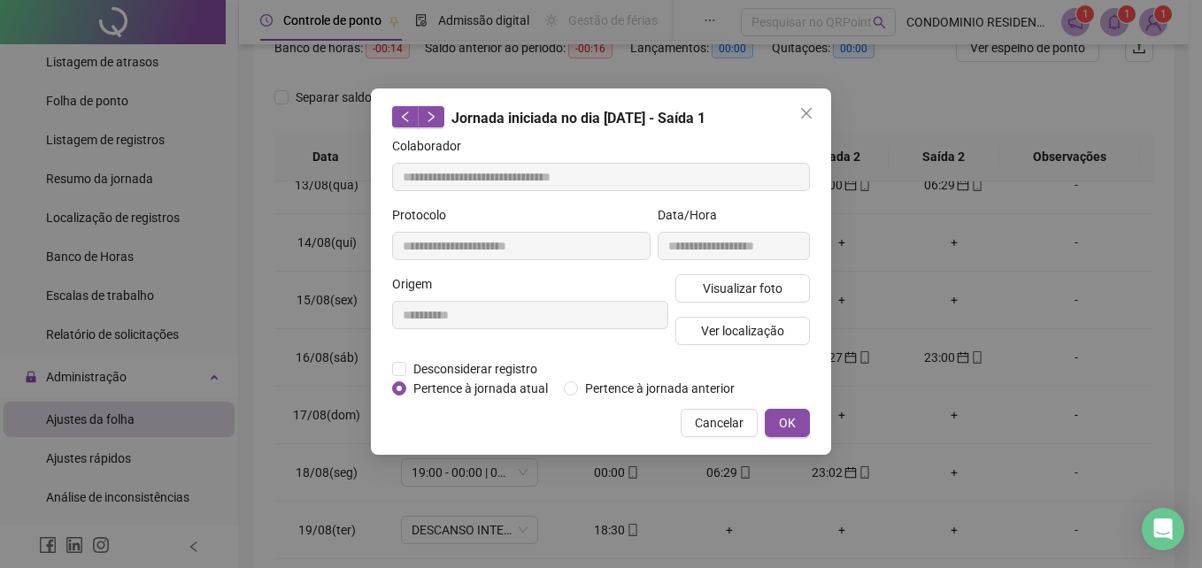
drag, startPoint x: 709, startPoint y: 419, endPoint x: 724, endPoint y: 419, distance: 15.0
click at [712, 419] on span "Cancelar" at bounding box center [719, 422] width 49 height 19
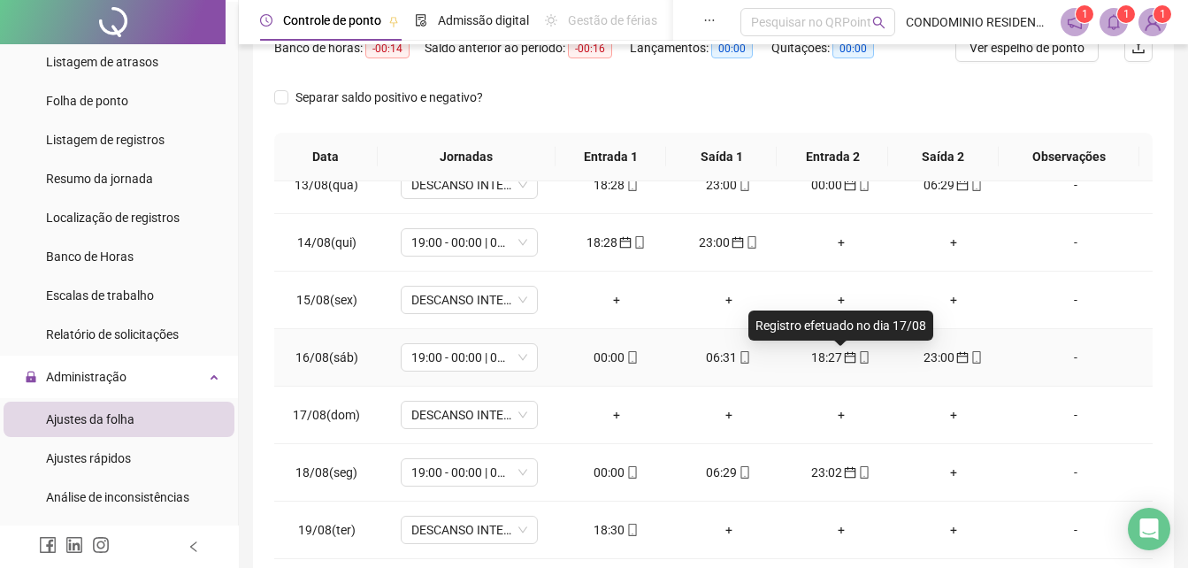
click at [844, 358] on icon "calendar" at bounding box center [850, 357] width 12 height 12
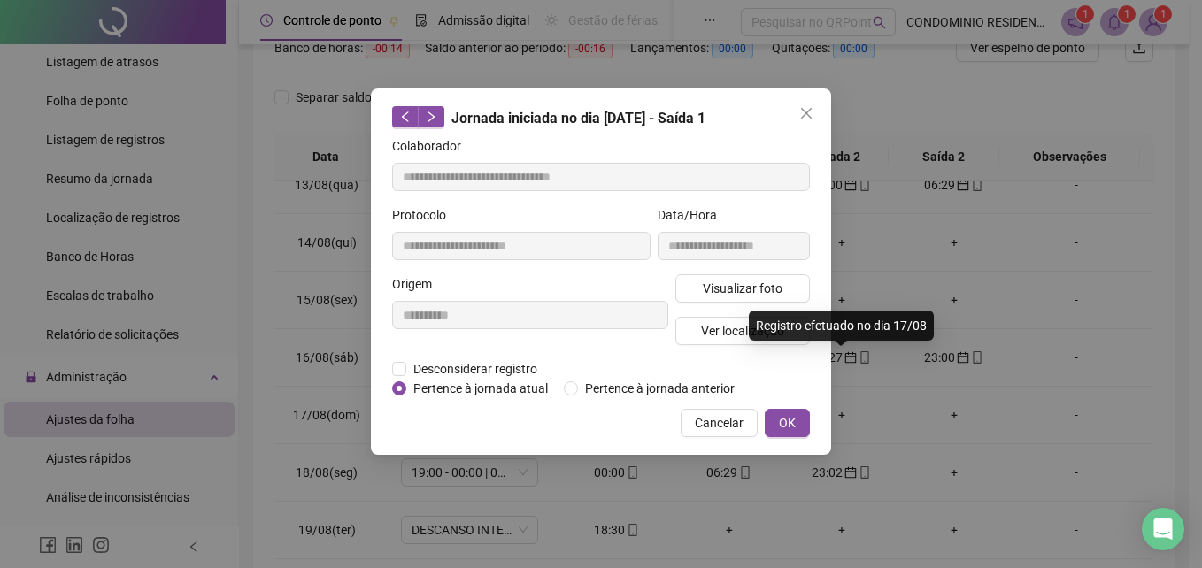
type input "**********"
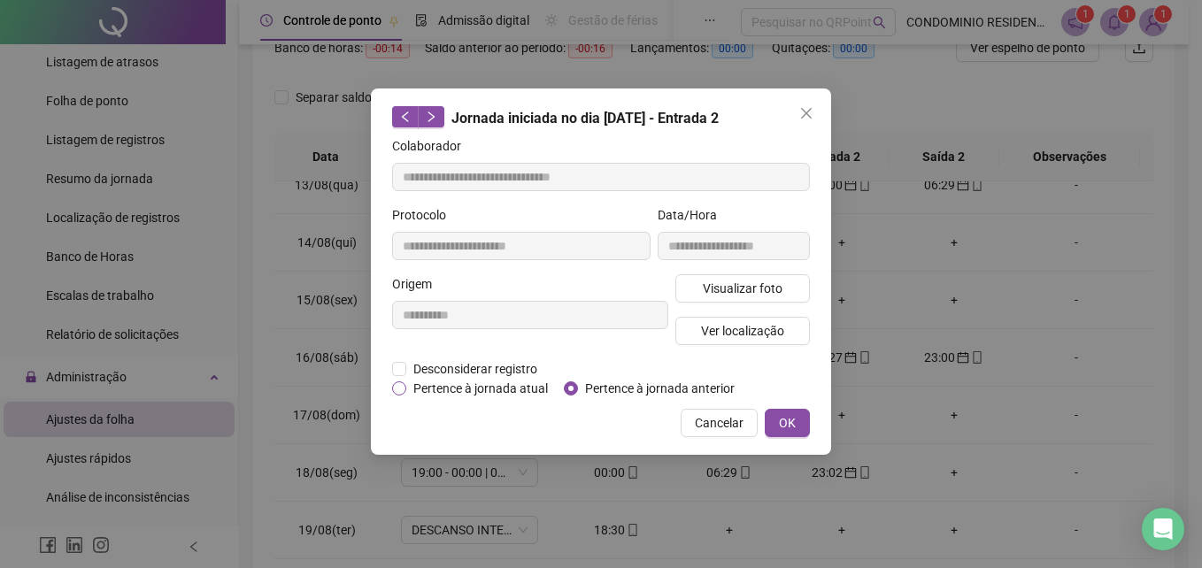
click at [506, 390] on span "Pertence à jornada atual" at bounding box center [480, 388] width 149 height 19
click at [788, 427] on span "OK" at bounding box center [787, 422] width 17 height 19
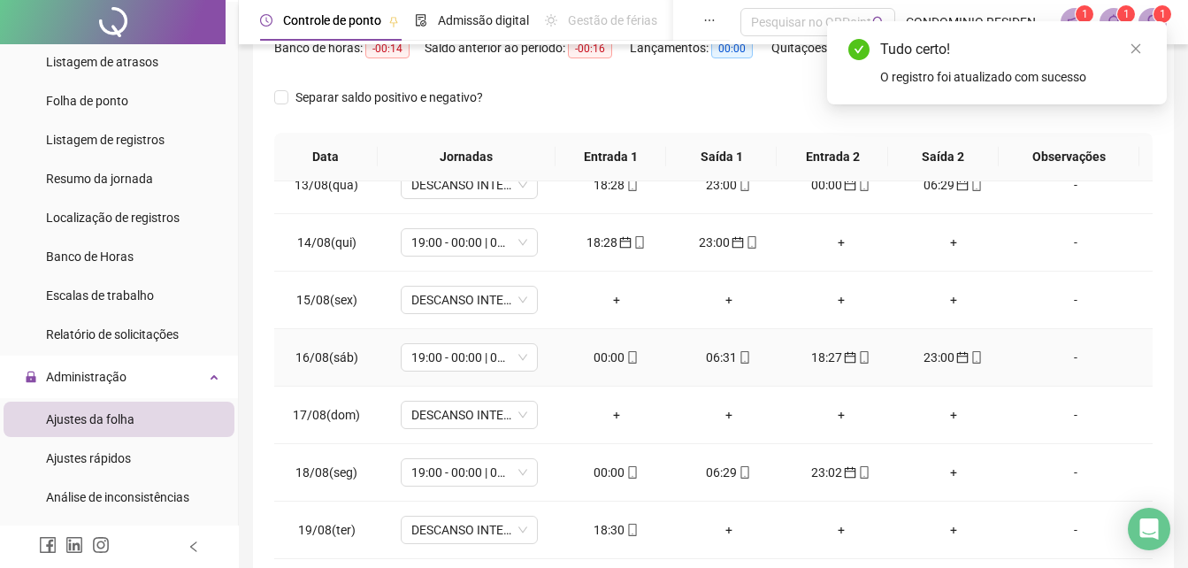
click at [941, 364] on div "23:00" at bounding box center [954, 357] width 84 height 19
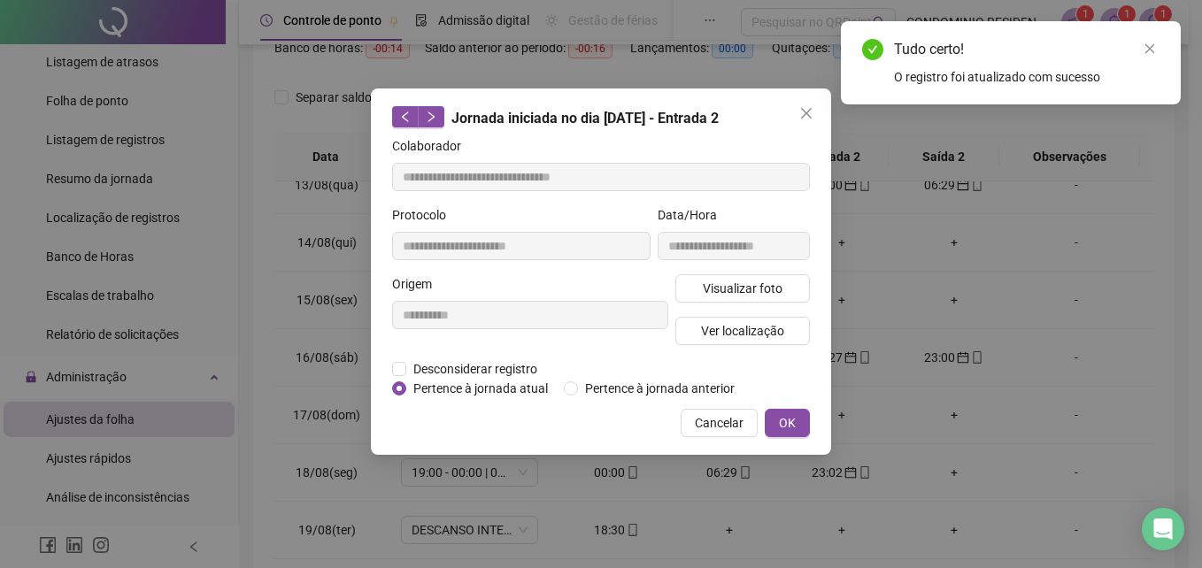
type input "**********"
click at [481, 386] on span "Pertence à jornada atual" at bounding box center [480, 388] width 149 height 19
click at [780, 412] on button "OK" at bounding box center [787, 423] width 45 height 28
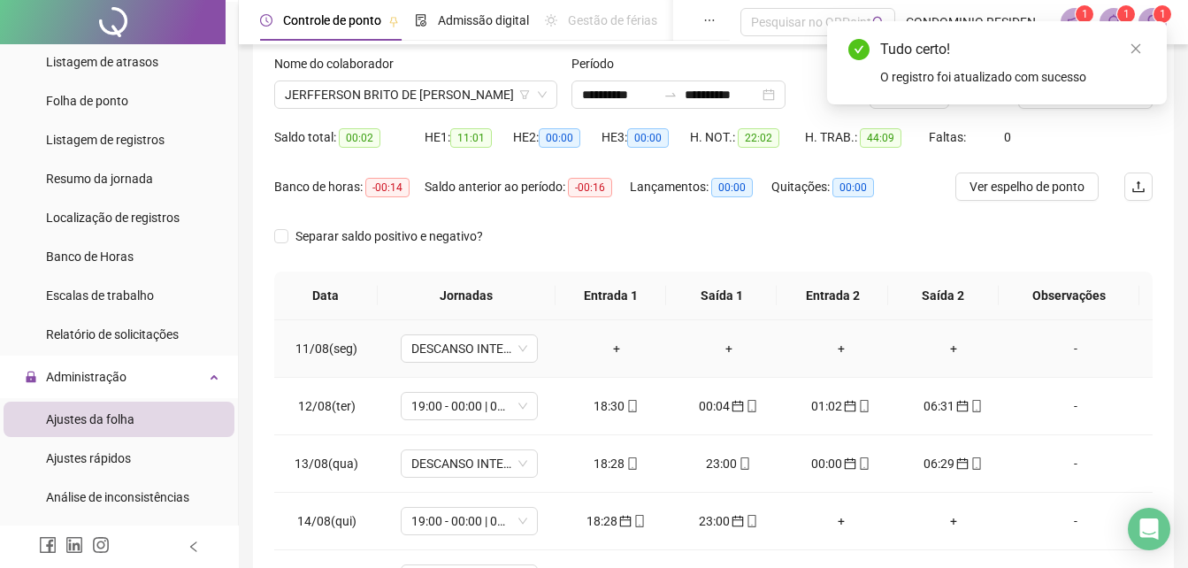
scroll to position [0, 0]
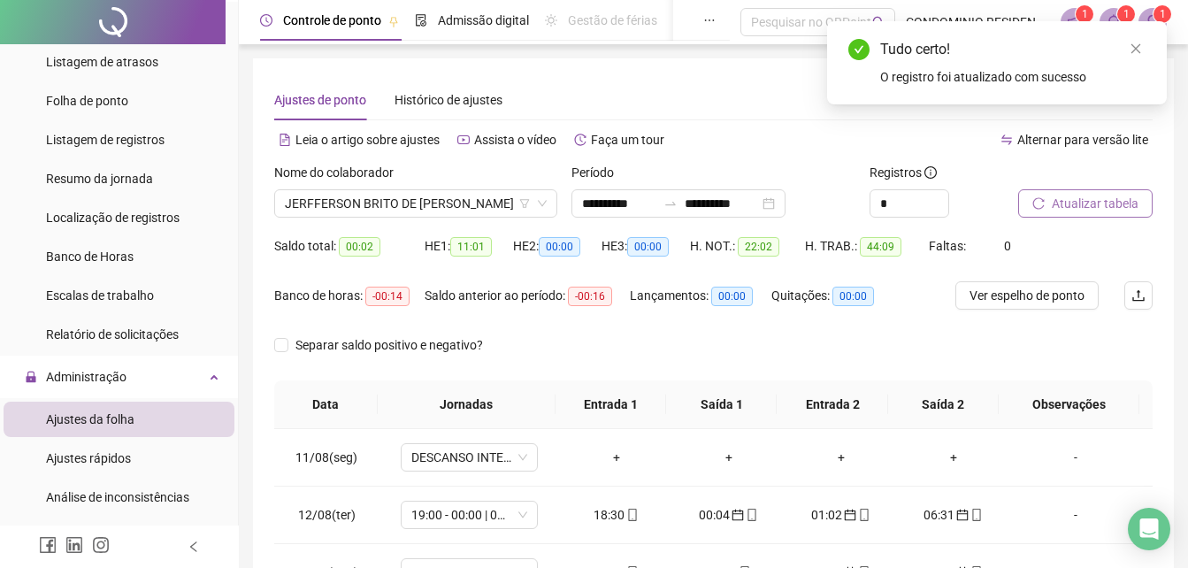
click at [1096, 203] on span "Atualizar tabela" at bounding box center [1095, 203] width 87 height 19
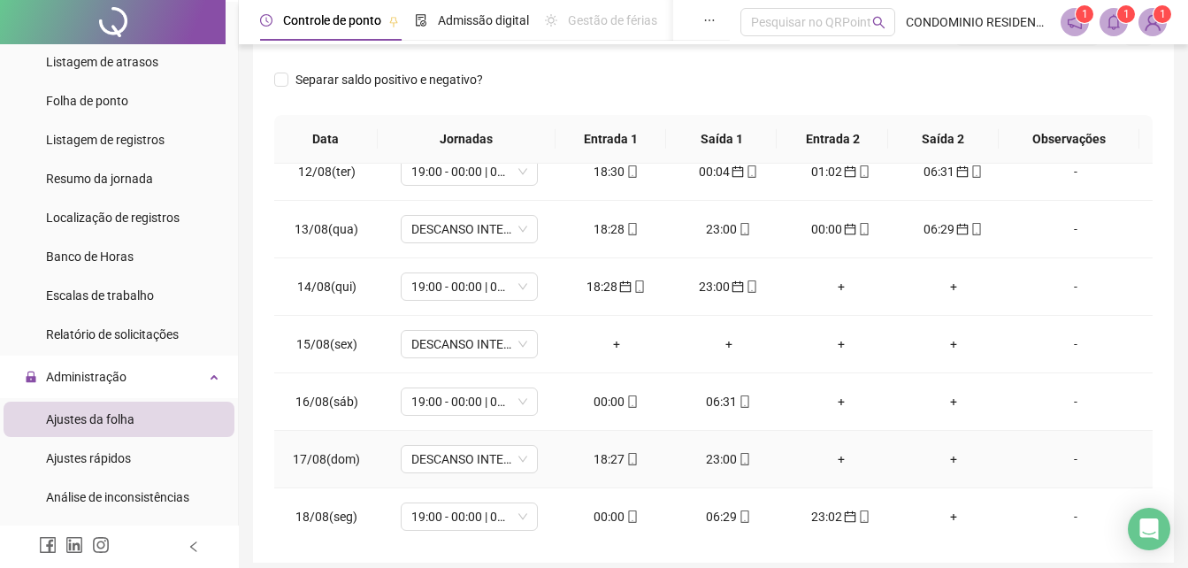
scroll to position [51, 0]
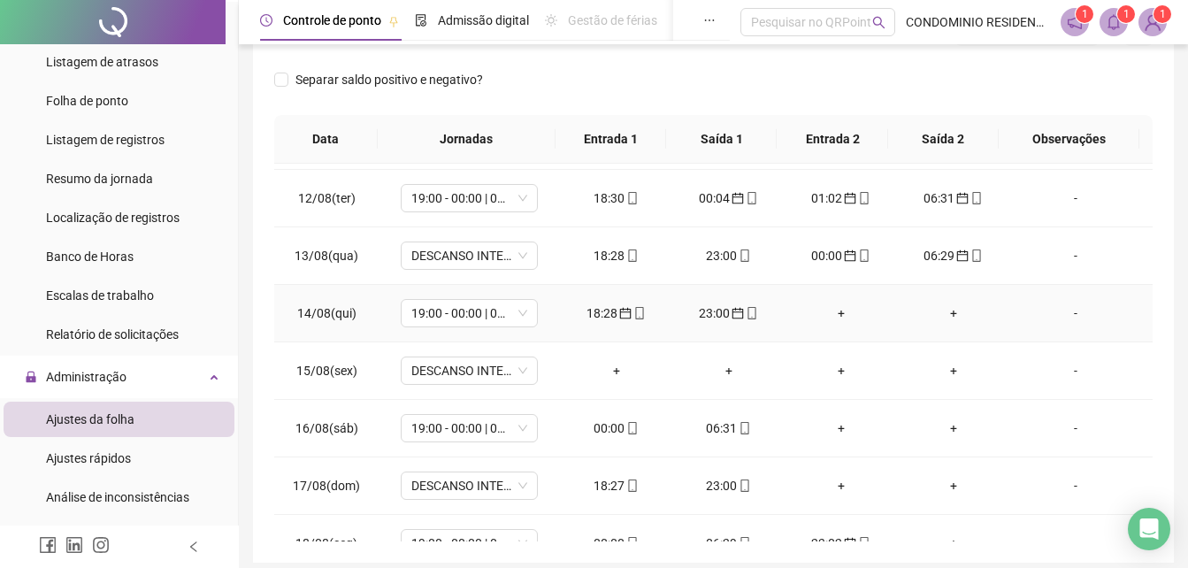
click at [719, 317] on div "23:00" at bounding box center [729, 313] width 84 height 19
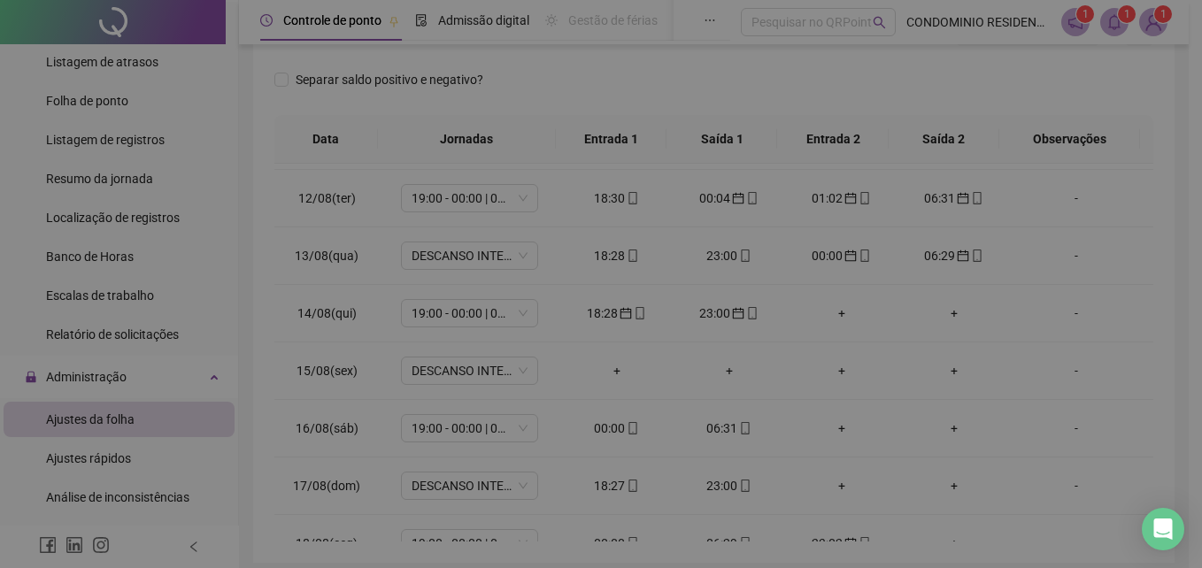
type input "**********"
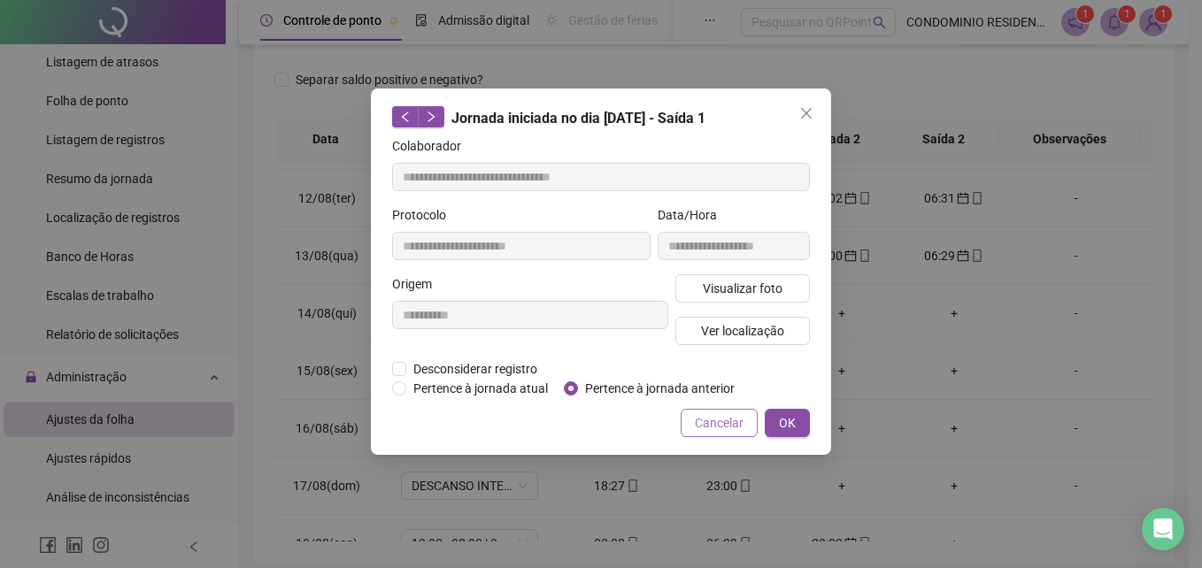
click at [714, 412] on button "Cancelar" at bounding box center [719, 423] width 77 height 28
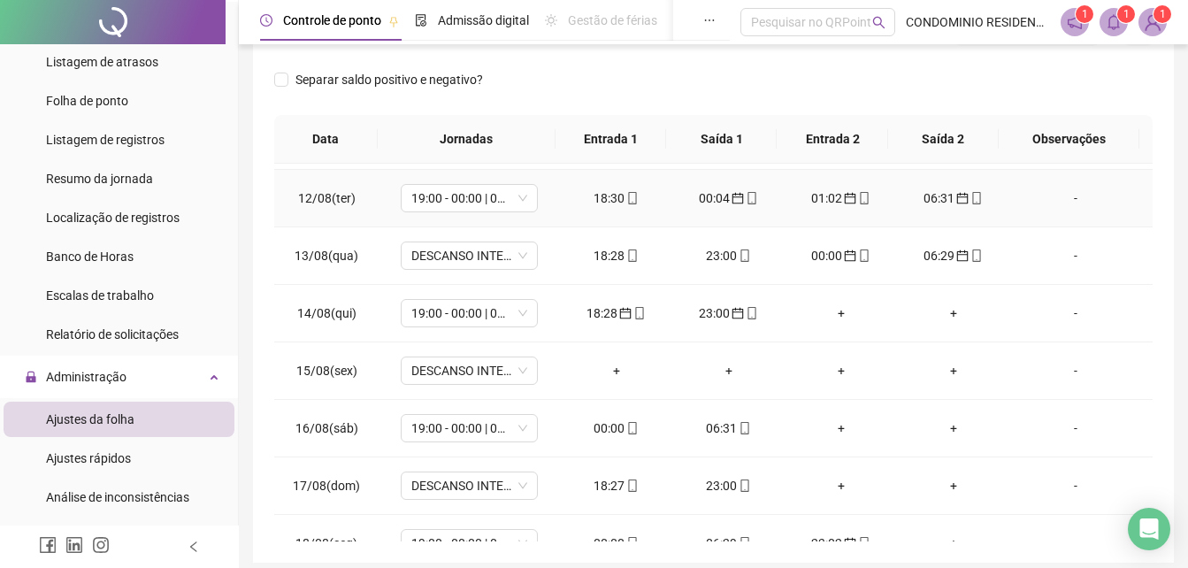
click at [733, 204] on icon "calendar" at bounding box center [739, 199] width 12 height 12
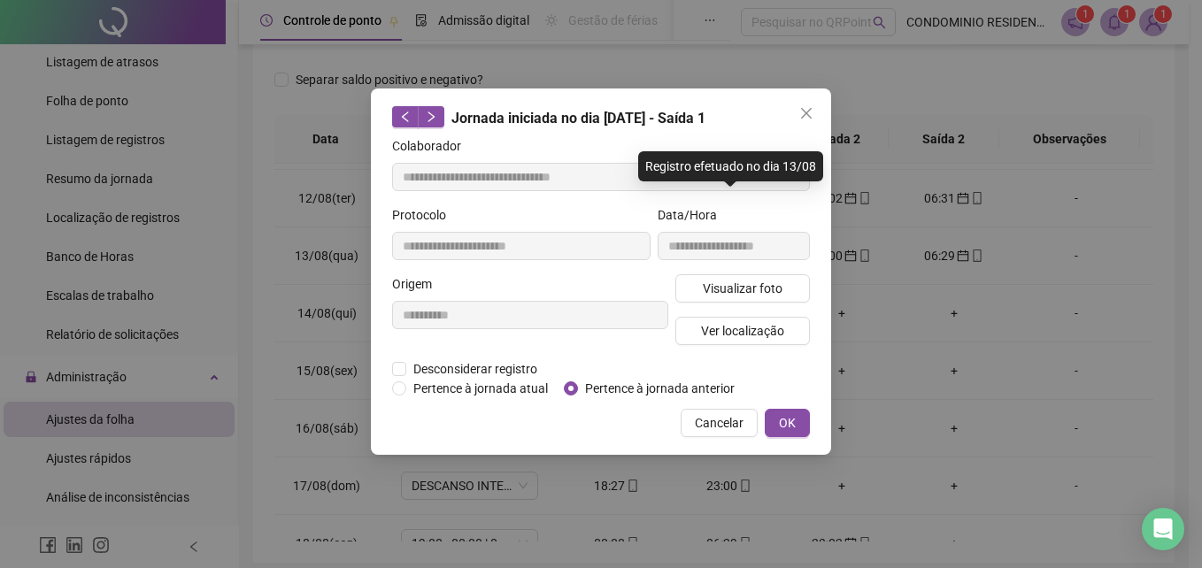
type input "**********"
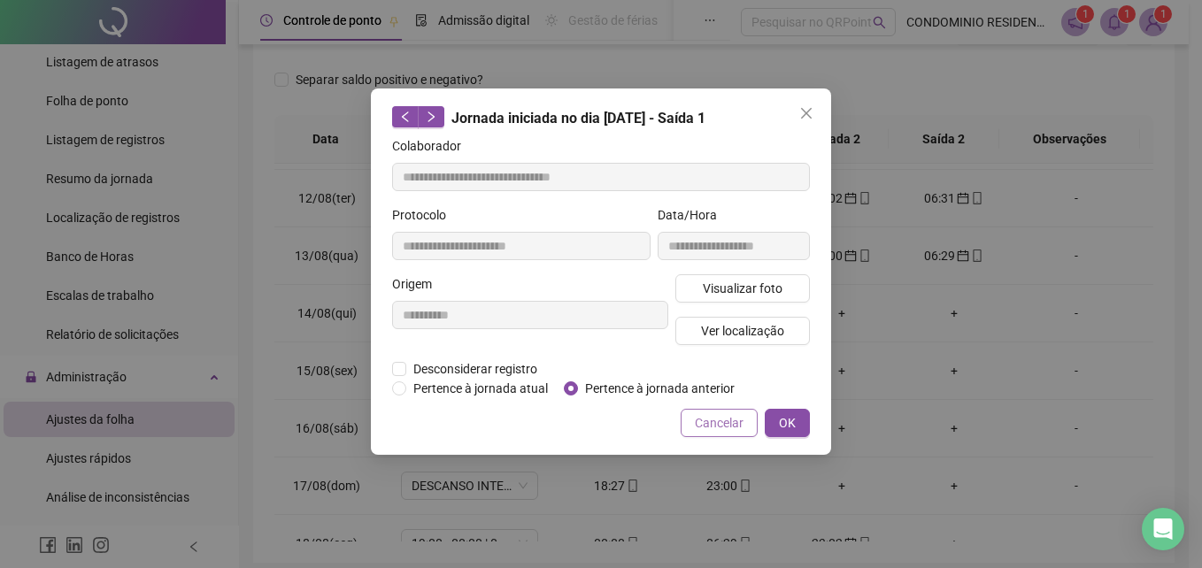
click at [708, 417] on span "Cancelar" at bounding box center [719, 422] width 49 height 19
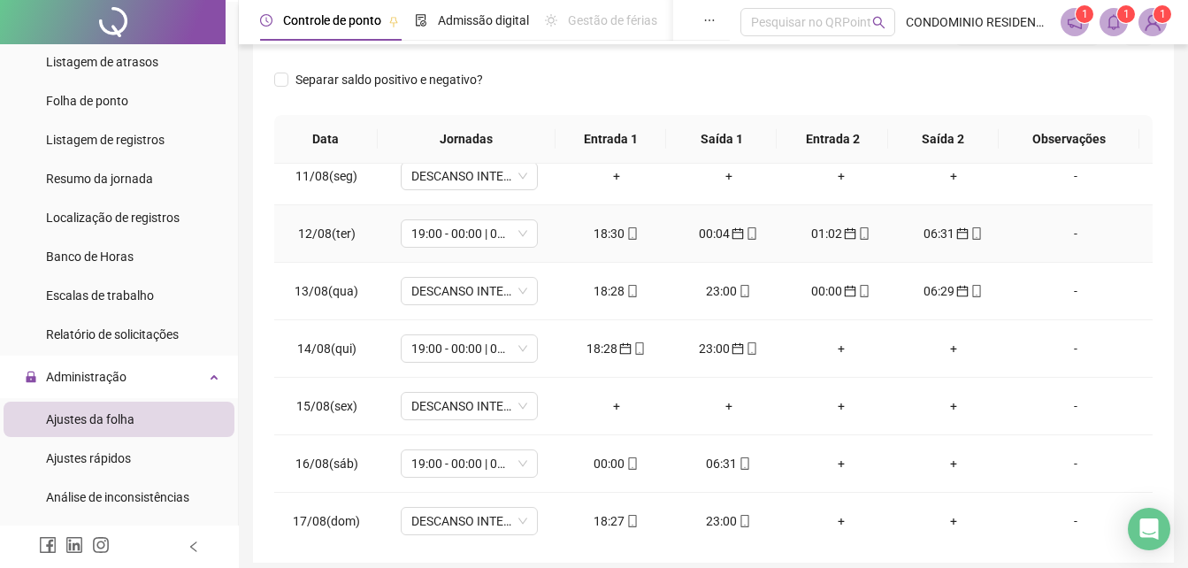
scroll to position [0, 0]
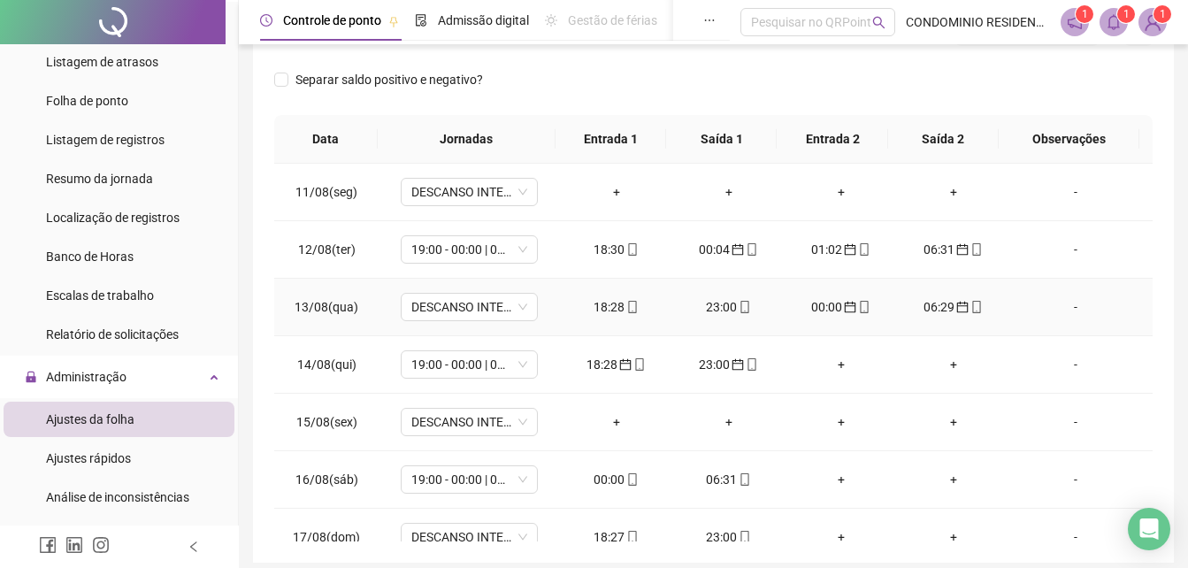
click at [613, 304] on div "18:28" at bounding box center [616, 306] width 84 height 19
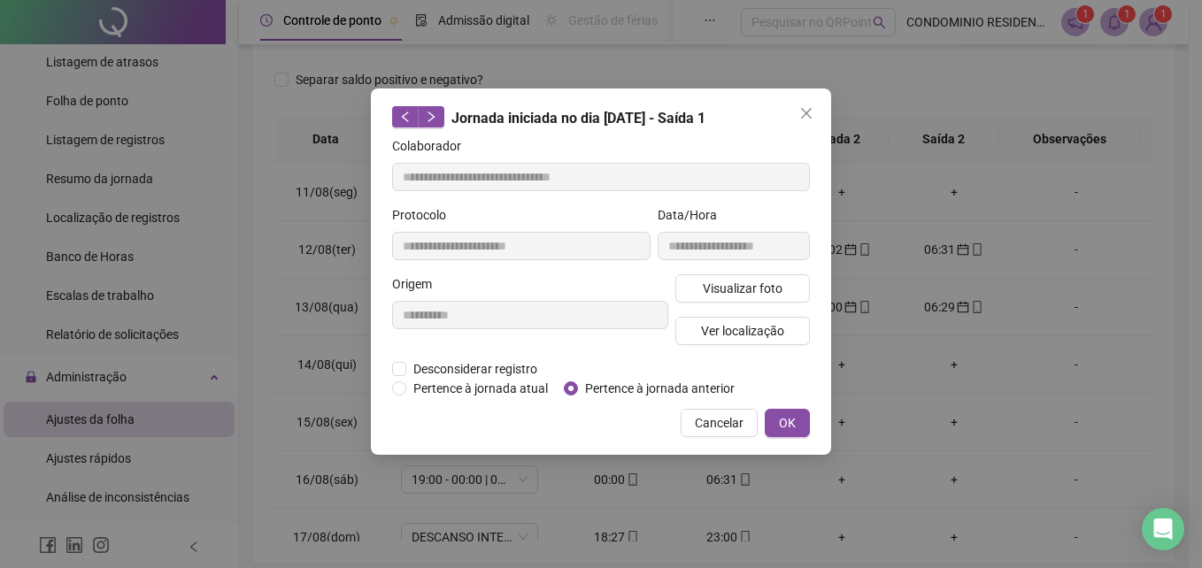
type input "**********"
click at [717, 414] on span "Cancelar" at bounding box center [719, 422] width 49 height 19
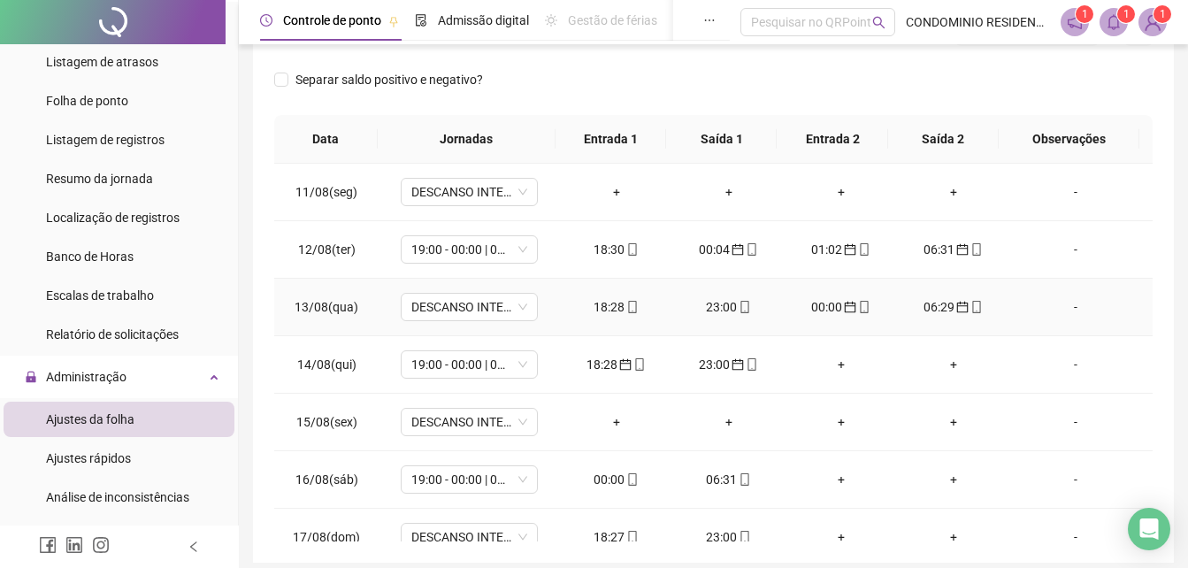
click at [714, 301] on div "23:00" at bounding box center [729, 306] width 84 height 19
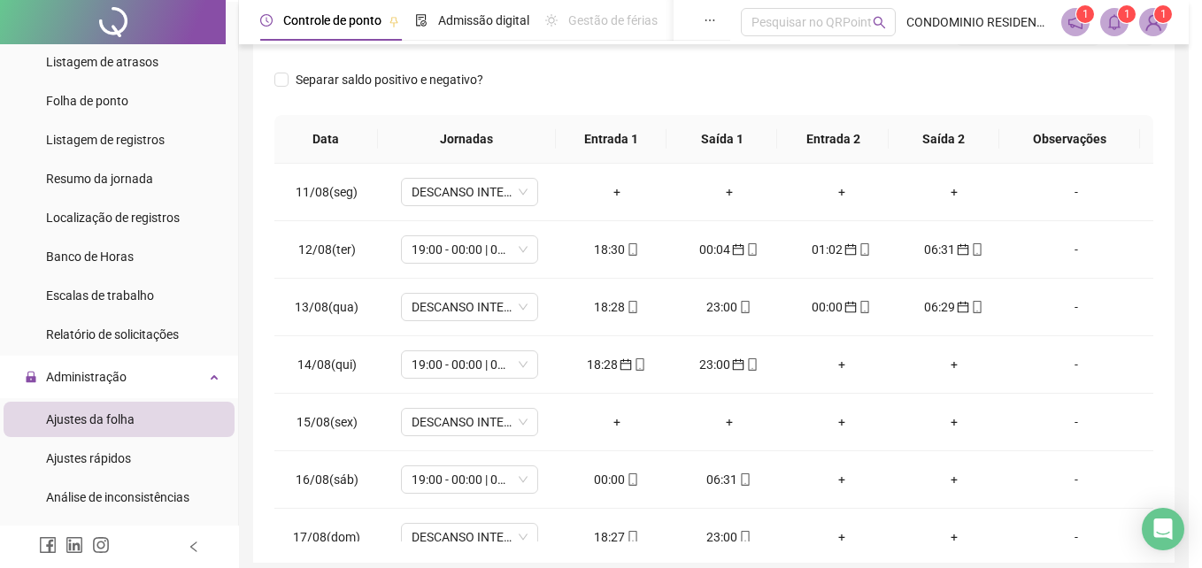
type input "**********"
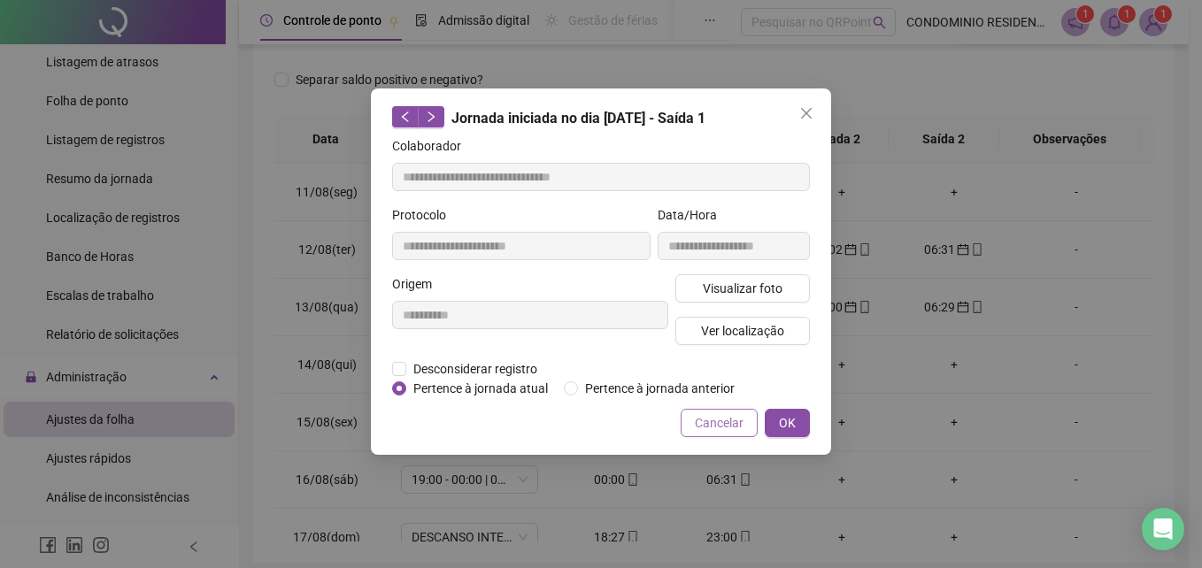
click at [711, 420] on span "Cancelar" at bounding box center [719, 422] width 49 height 19
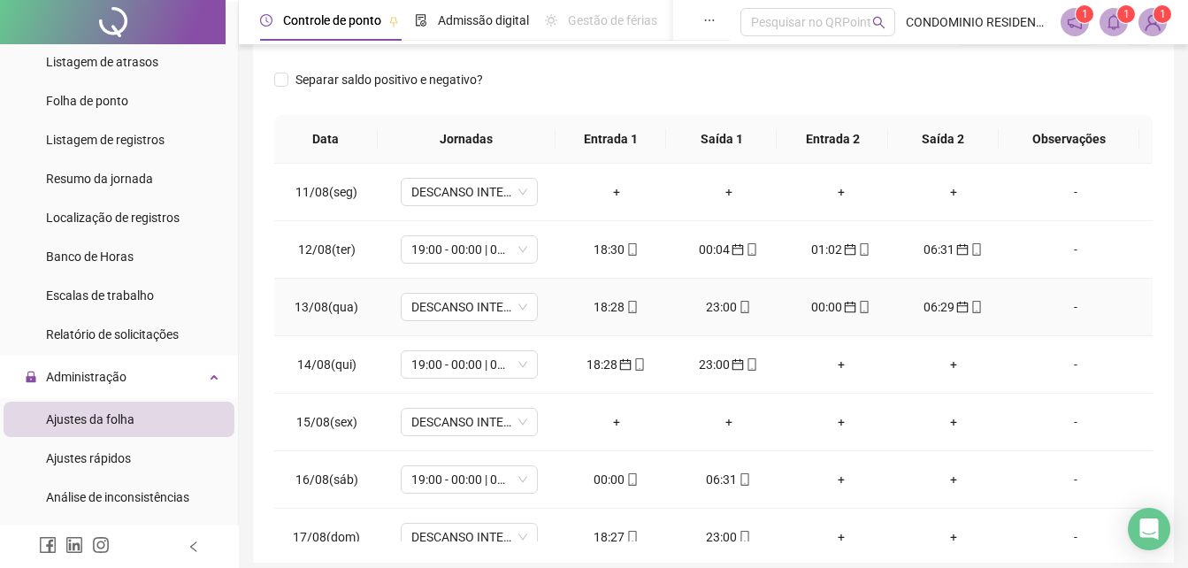
click at [838, 313] on div "00:00" at bounding box center [841, 306] width 84 height 19
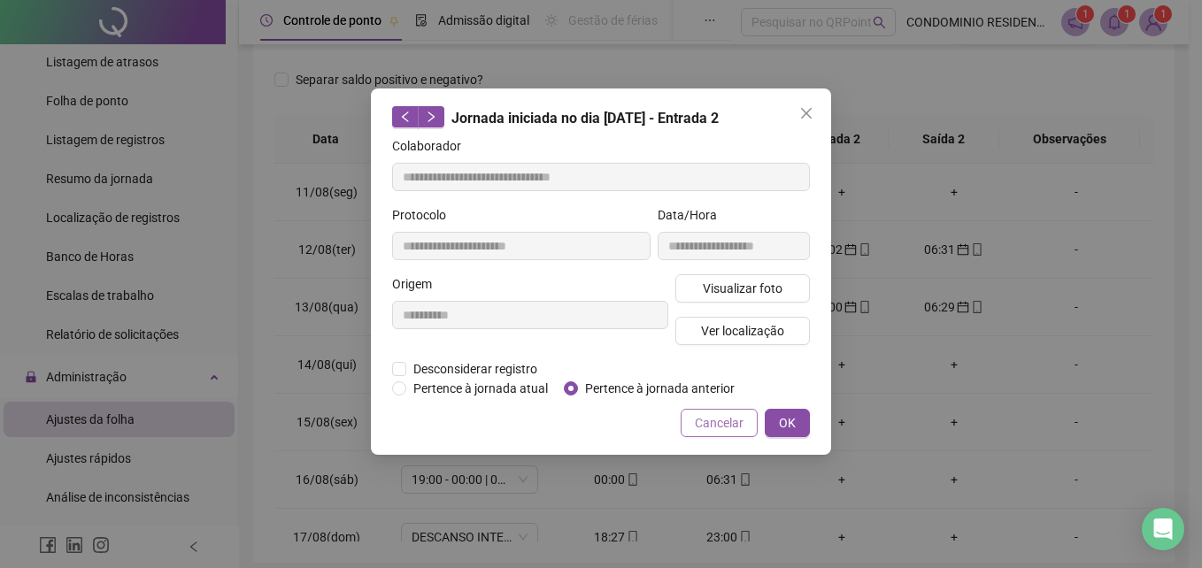
click at [725, 424] on span "Cancelar" at bounding box center [719, 422] width 49 height 19
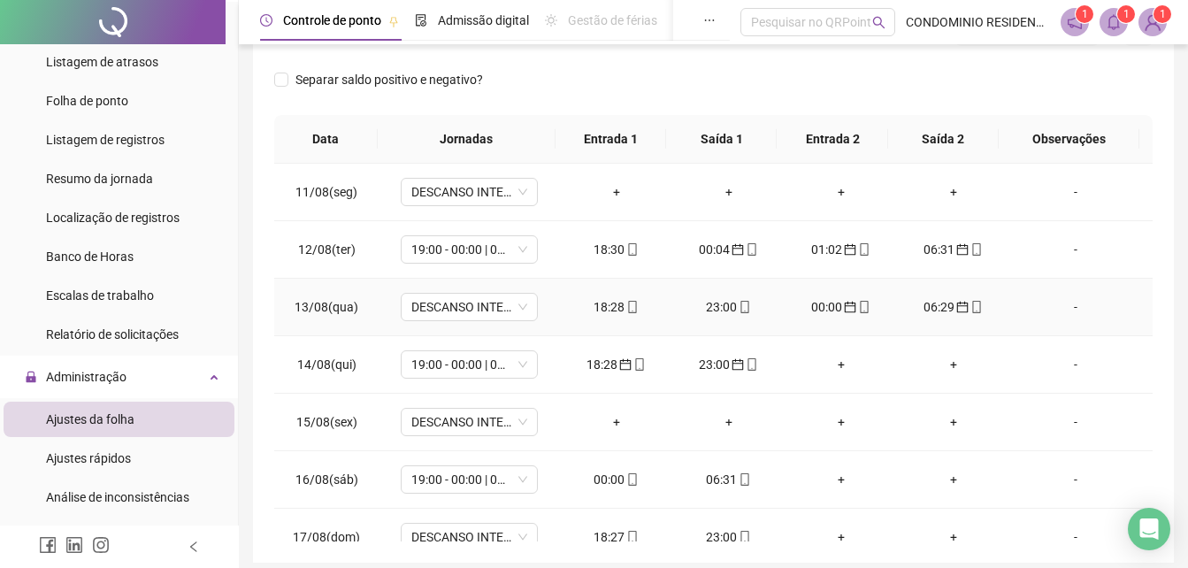
click at [816, 305] on div "00:00" at bounding box center [841, 306] width 84 height 19
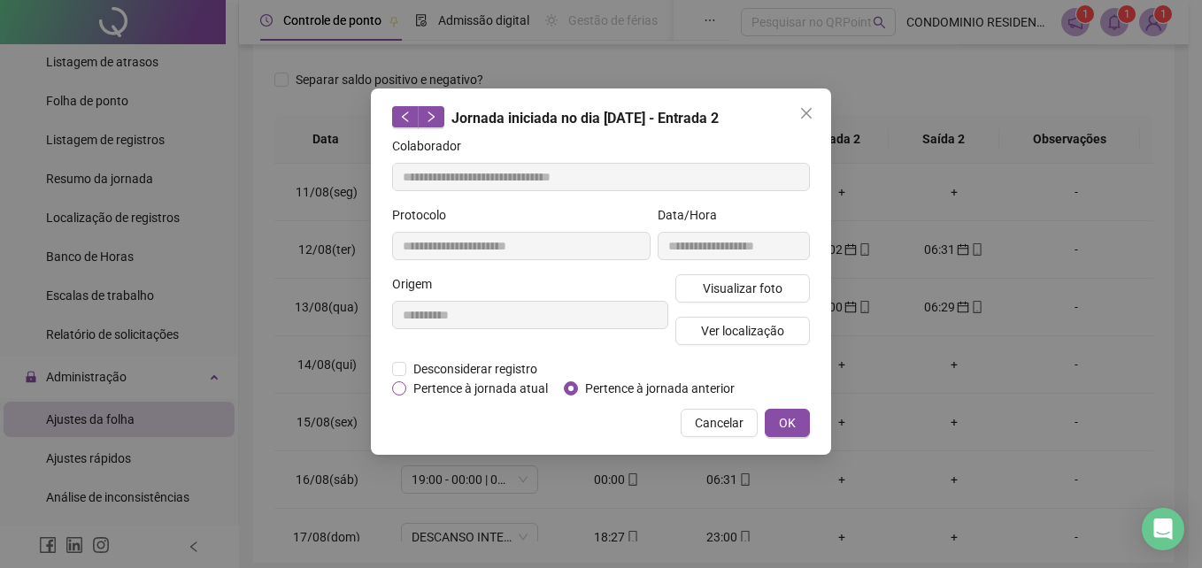
click at [476, 388] on span "Pertence à jornada atual" at bounding box center [480, 388] width 149 height 19
click at [786, 427] on span "OK" at bounding box center [787, 422] width 17 height 19
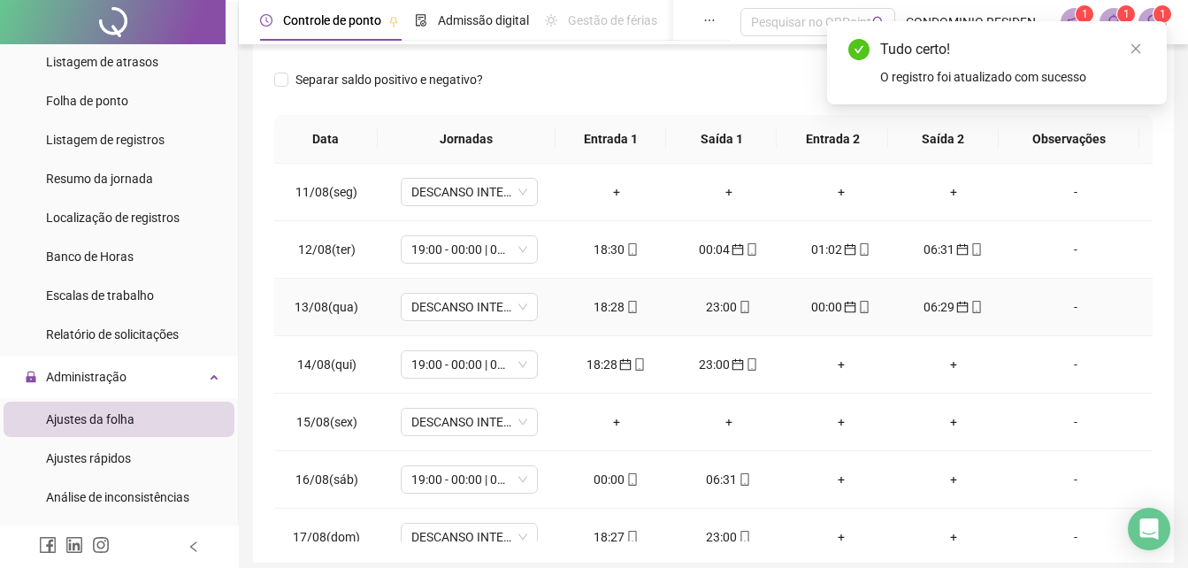
click at [955, 304] on span "calendar" at bounding box center [962, 307] width 14 height 12
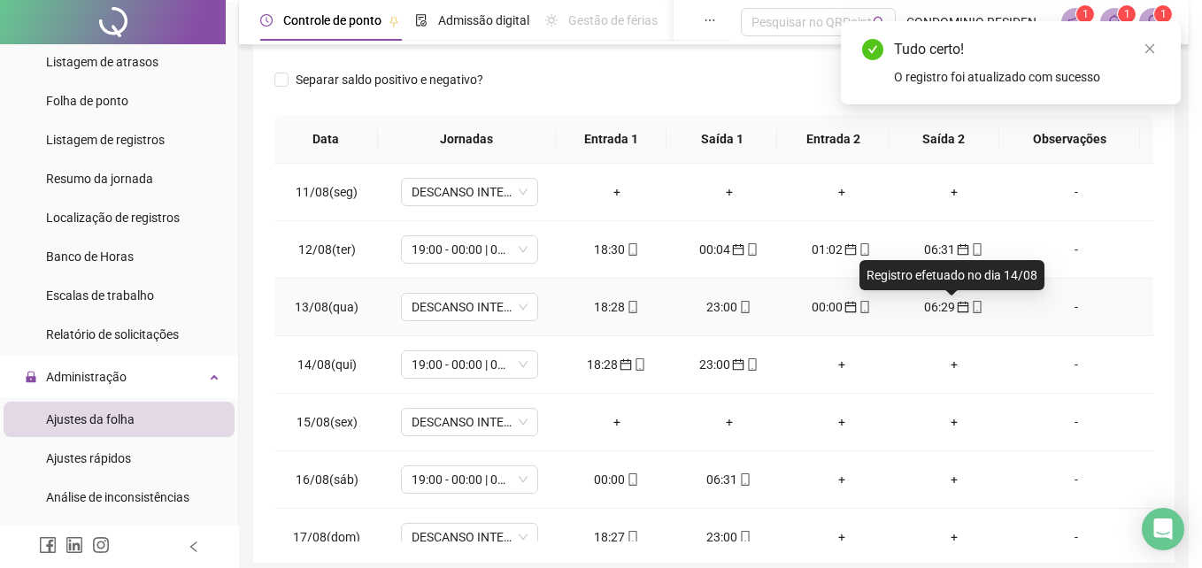
type input "**********"
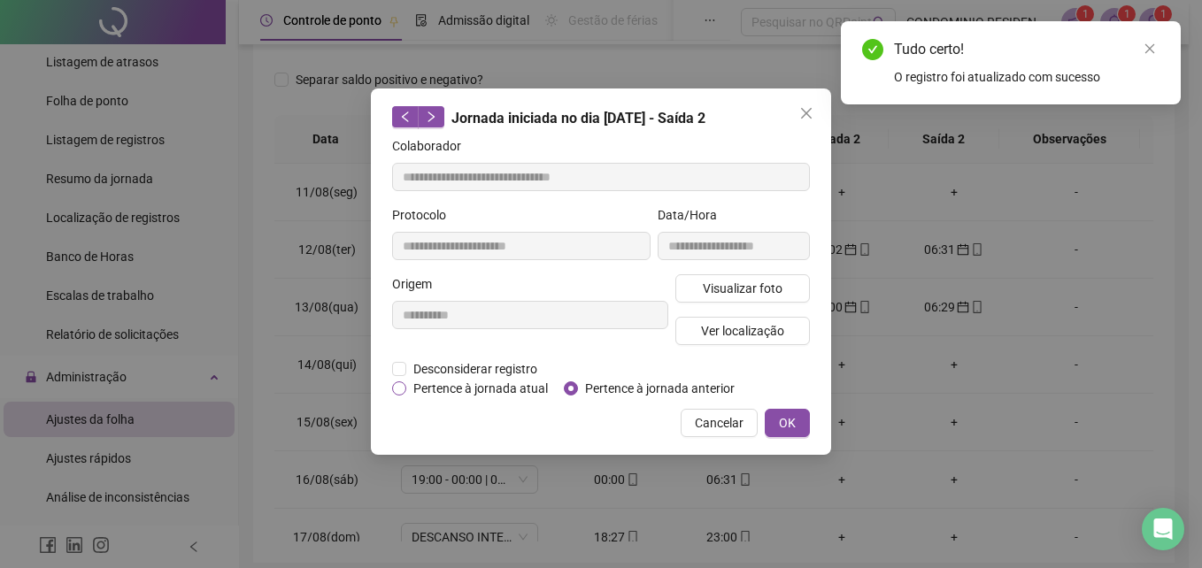
click at [472, 394] on span "Pertence à jornada atual" at bounding box center [480, 388] width 149 height 19
click at [782, 426] on span "OK" at bounding box center [787, 422] width 17 height 19
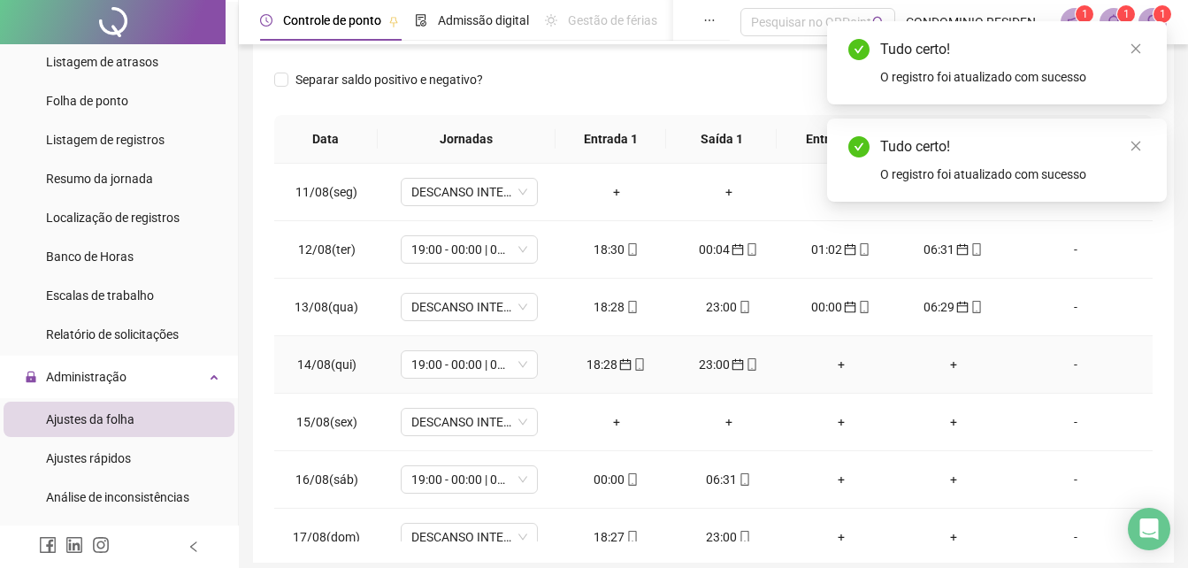
click at [989, 382] on td "+" at bounding box center [953, 365] width 112 height 58
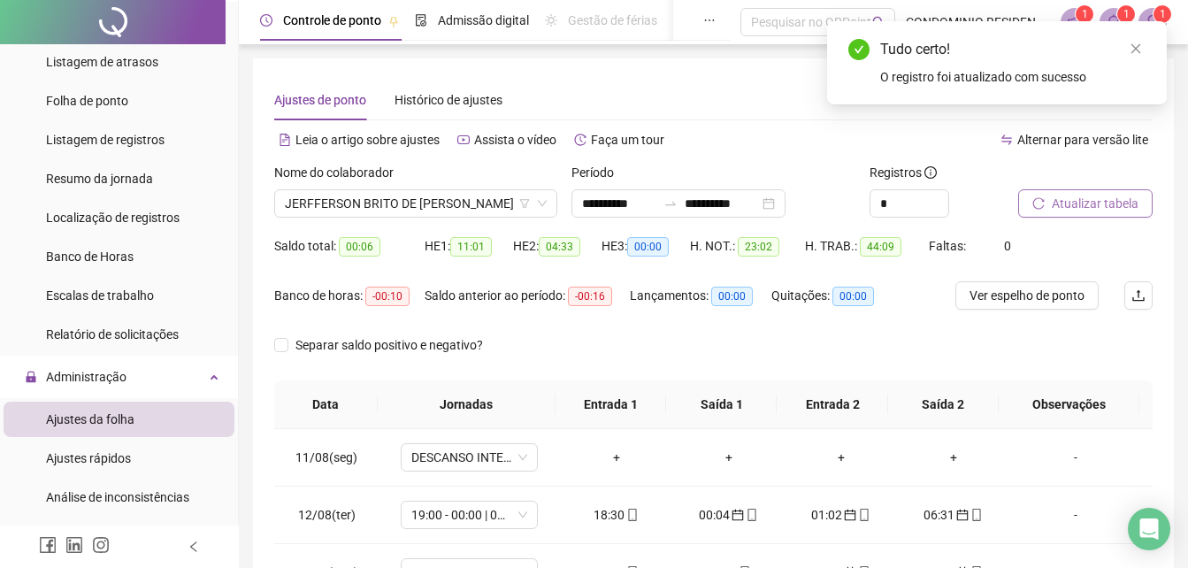
click at [1079, 204] on span "Atualizar tabela" at bounding box center [1095, 203] width 87 height 19
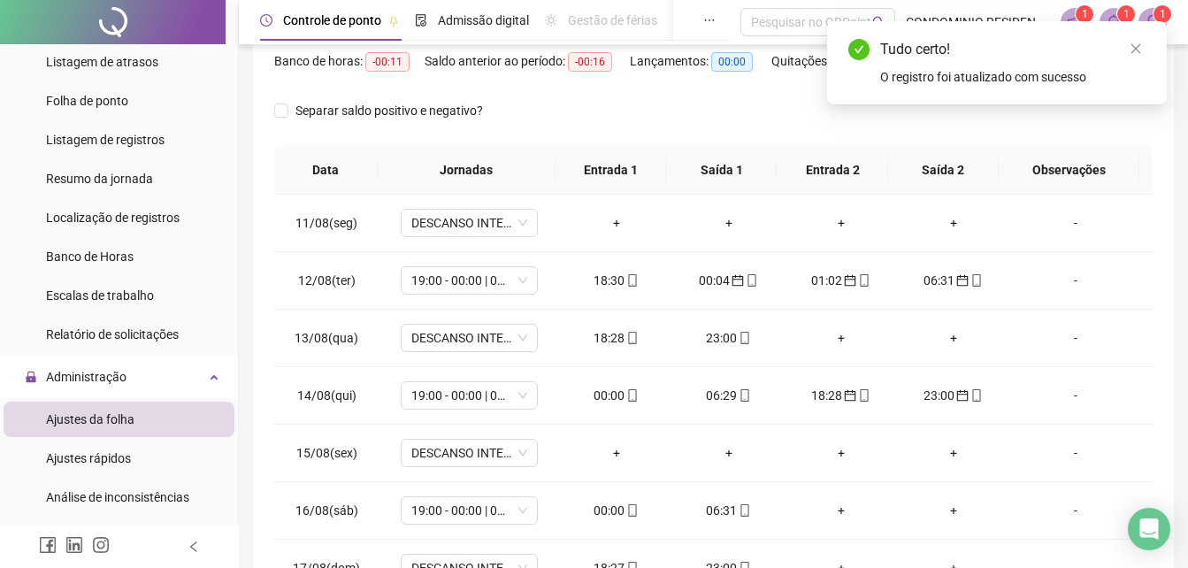
scroll to position [265, 0]
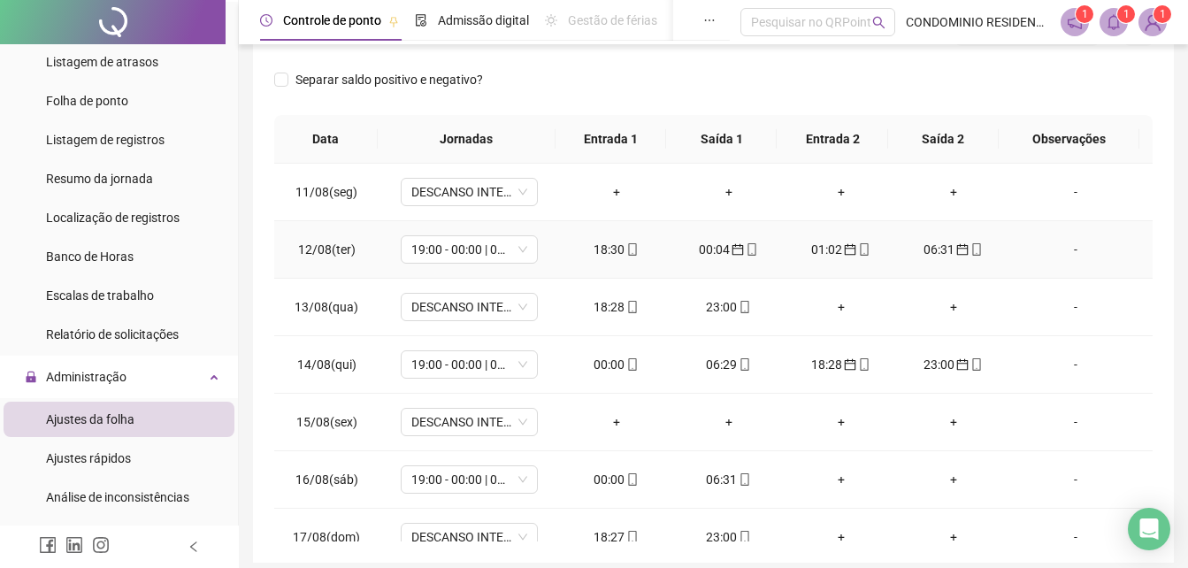
click at [714, 250] on div "00:04" at bounding box center [729, 249] width 84 height 19
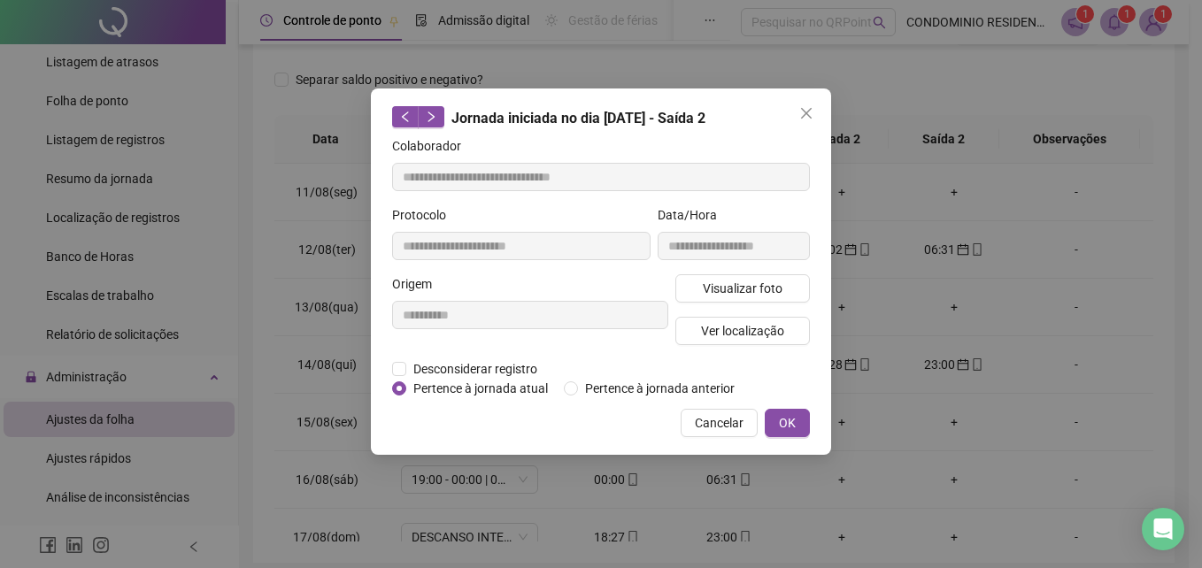
type input "**********"
click at [721, 419] on span "Cancelar" at bounding box center [719, 422] width 49 height 19
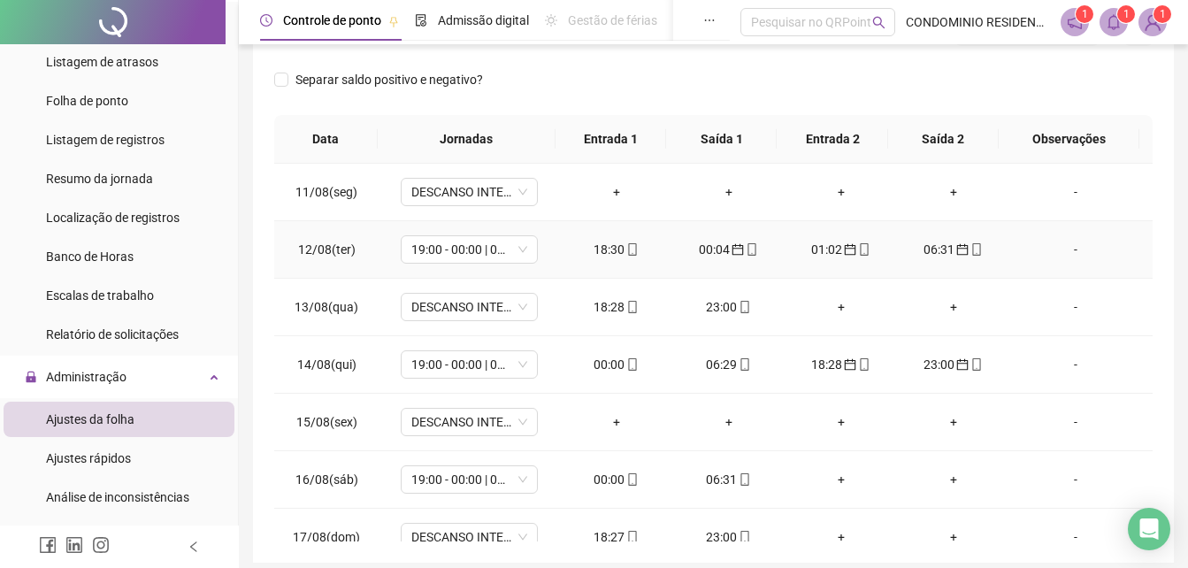
click at [633, 247] on icon "mobile" at bounding box center [633, 249] width 12 height 12
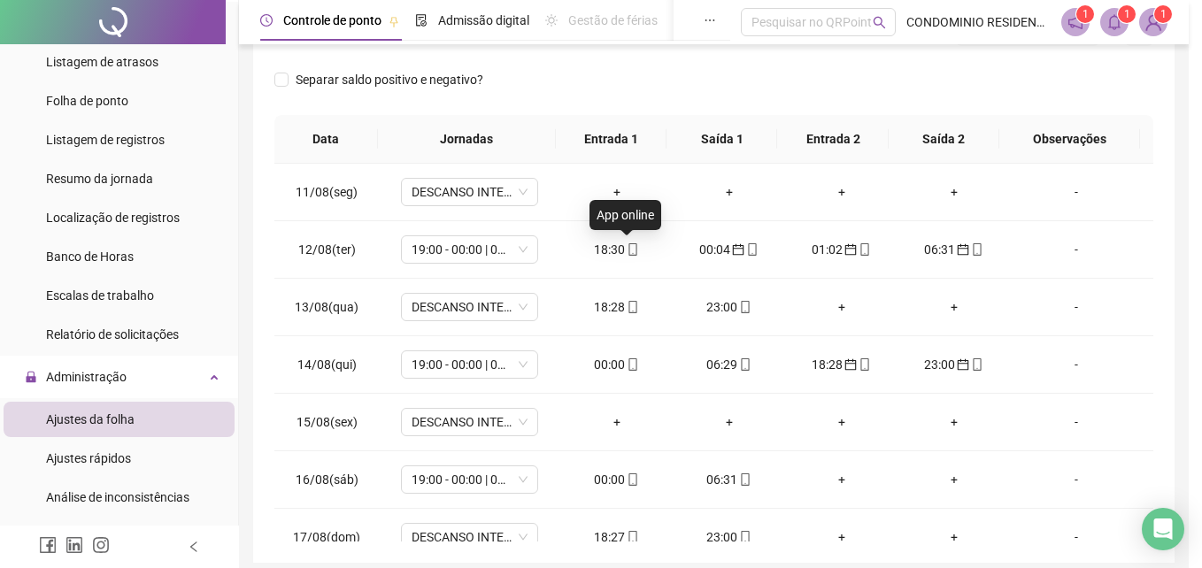
type input "**********"
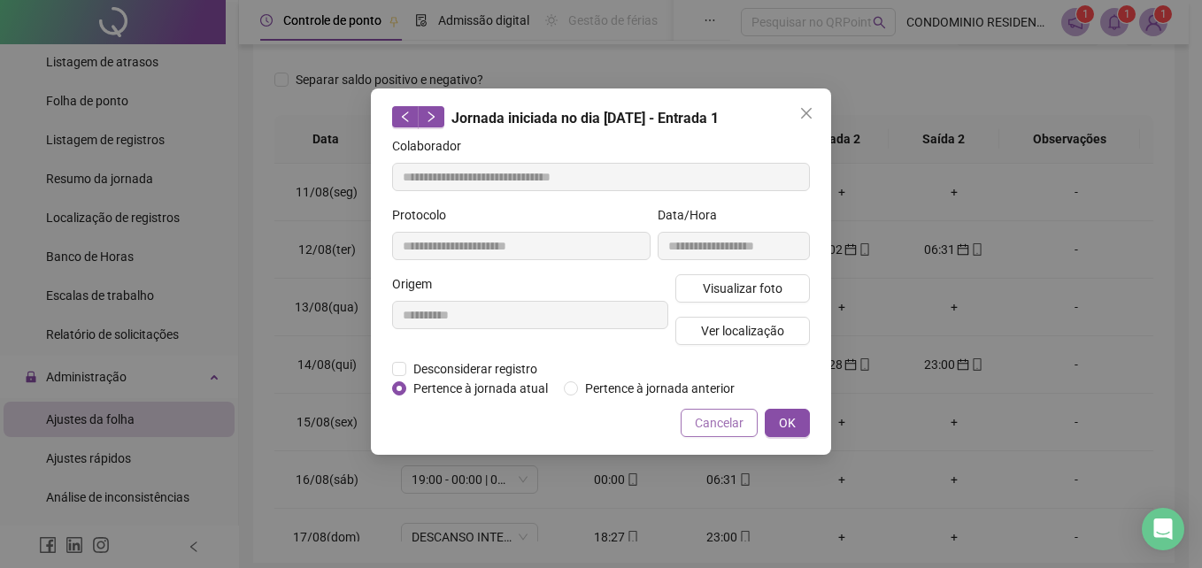
click at [734, 419] on span "Cancelar" at bounding box center [719, 422] width 49 height 19
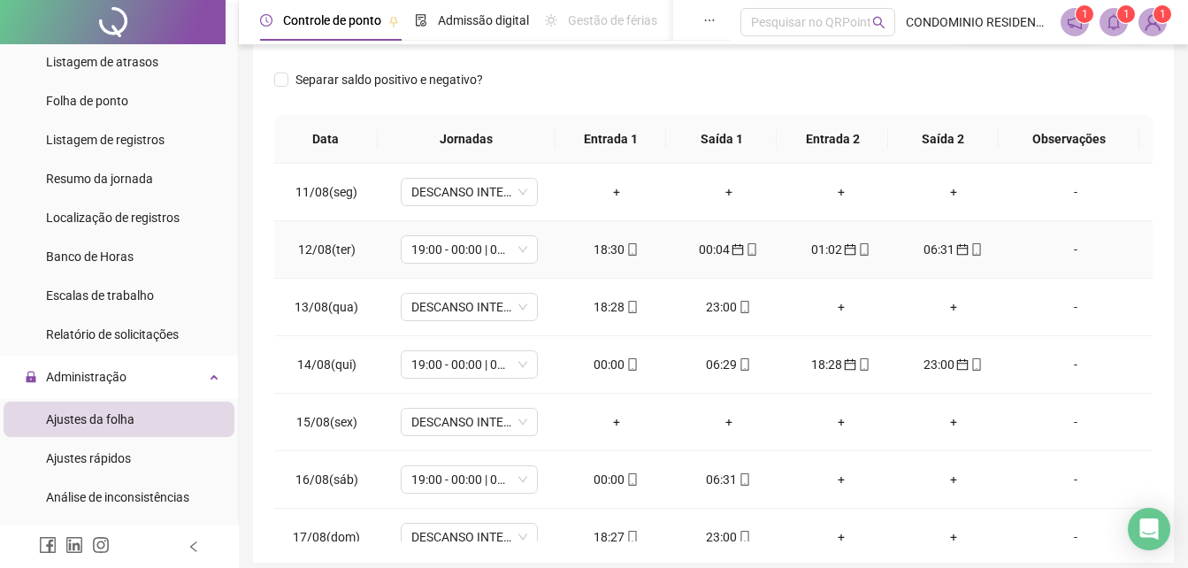
scroll to position [177, 0]
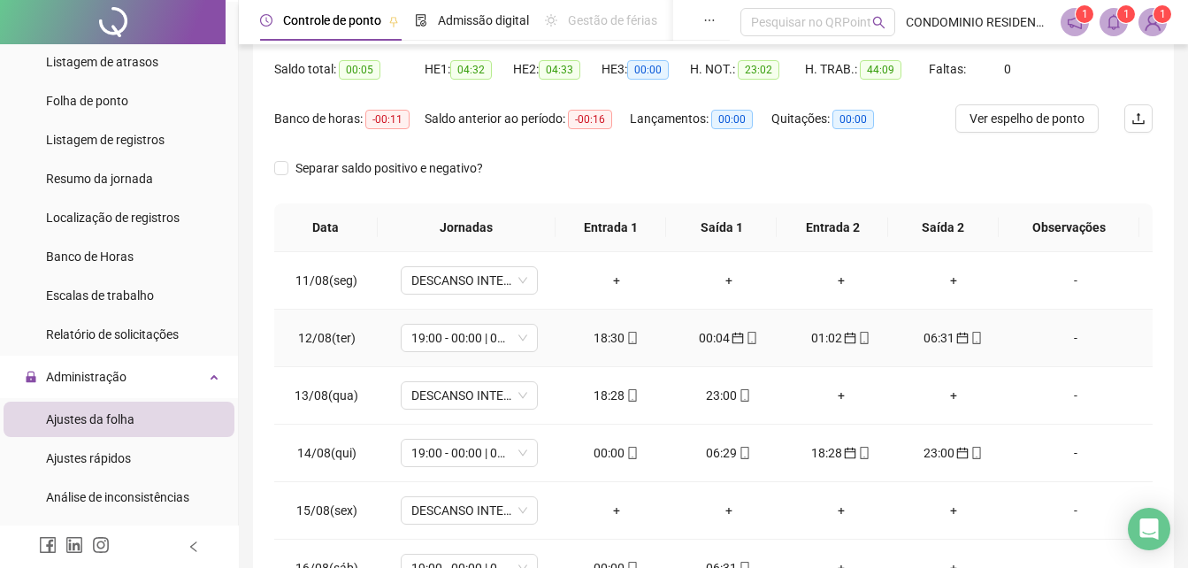
click at [721, 336] on div "00:04" at bounding box center [729, 337] width 84 height 19
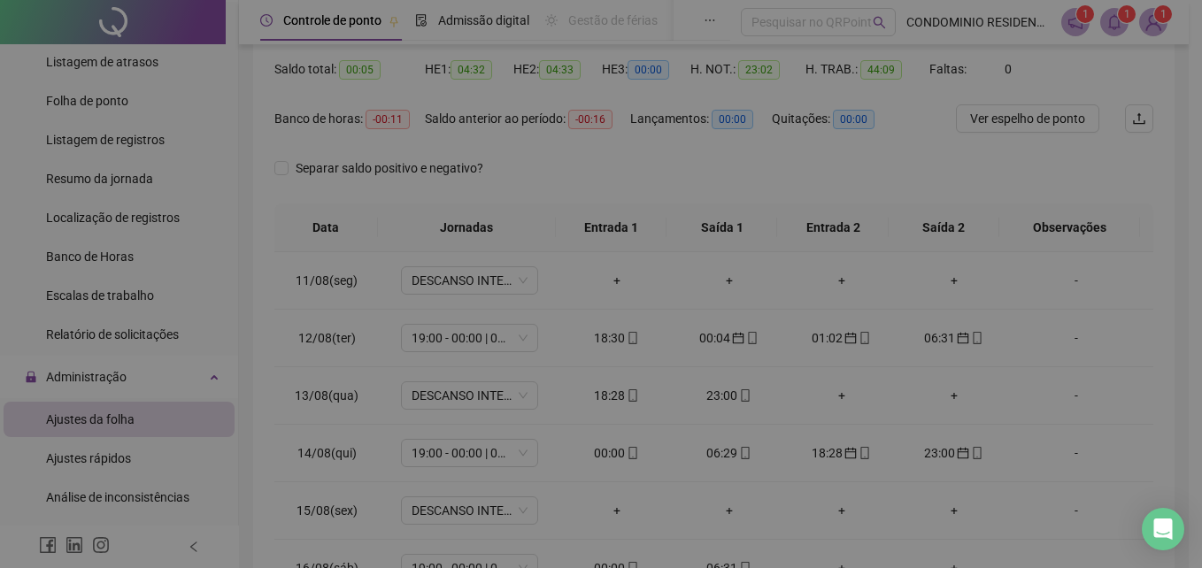
type input "**********"
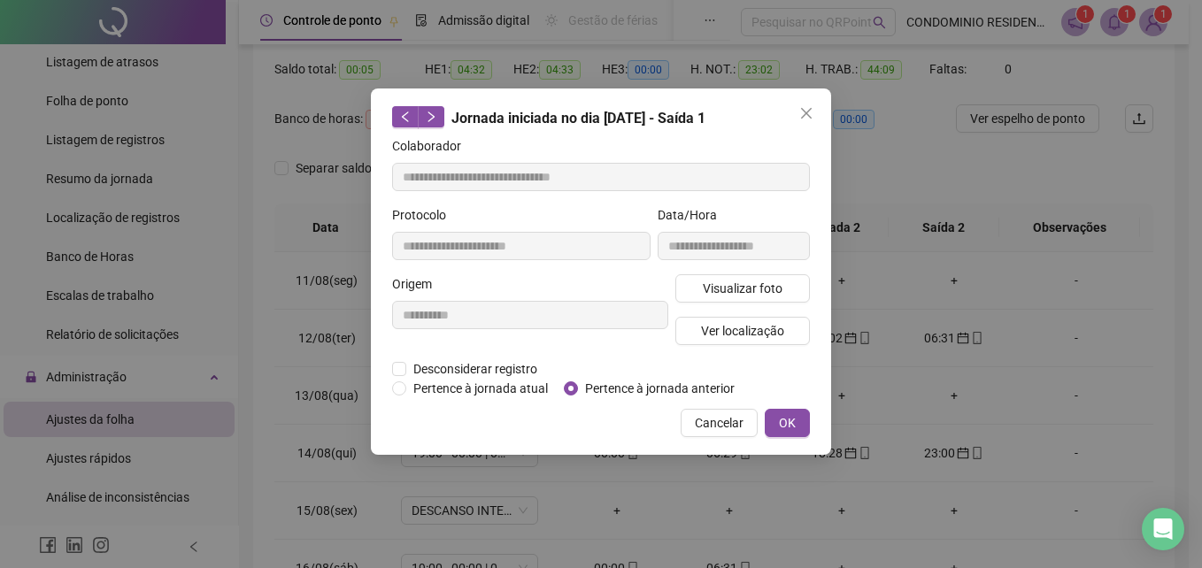
click at [713, 426] on span "Cancelar" at bounding box center [719, 422] width 49 height 19
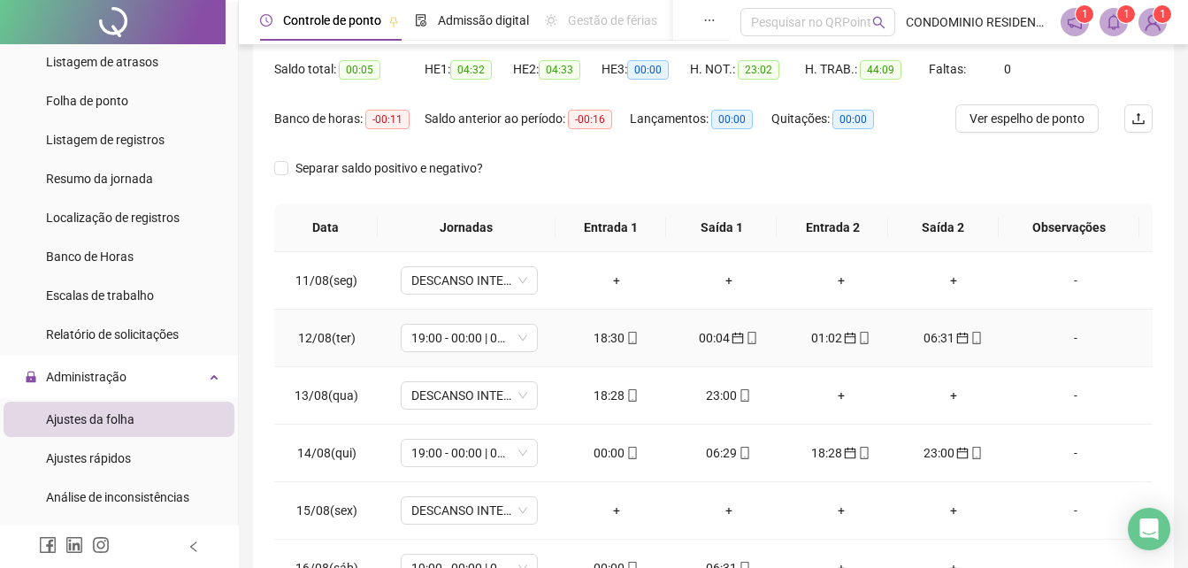
click at [709, 341] on div "00:04" at bounding box center [729, 337] width 84 height 19
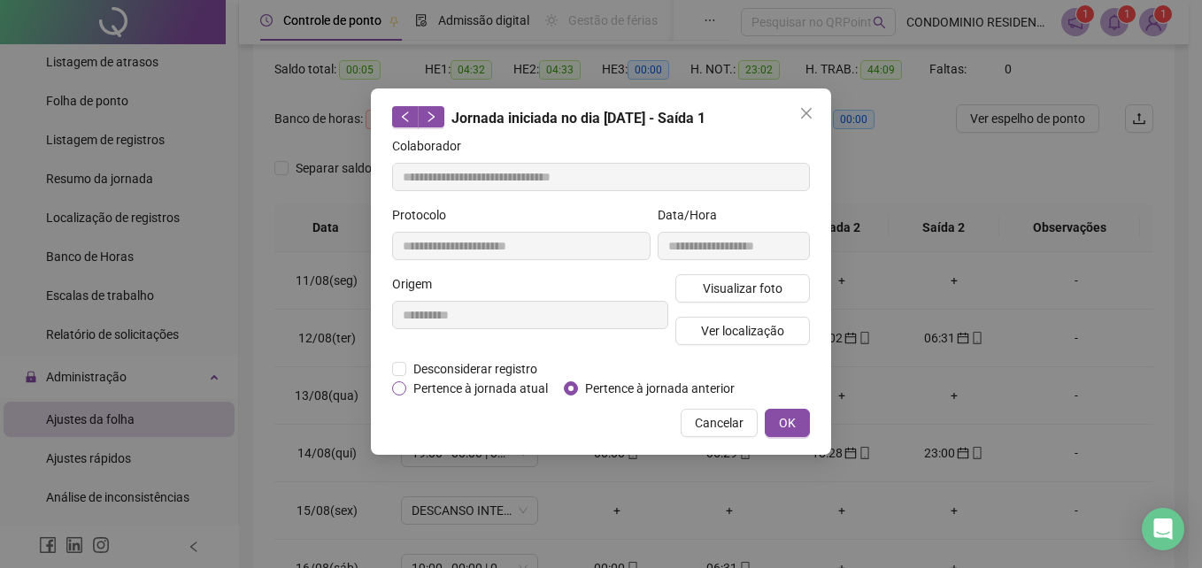
click at [495, 385] on span "Pertence à jornada atual" at bounding box center [480, 388] width 149 height 19
click at [772, 422] on button "OK" at bounding box center [787, 423] width 45 height 28
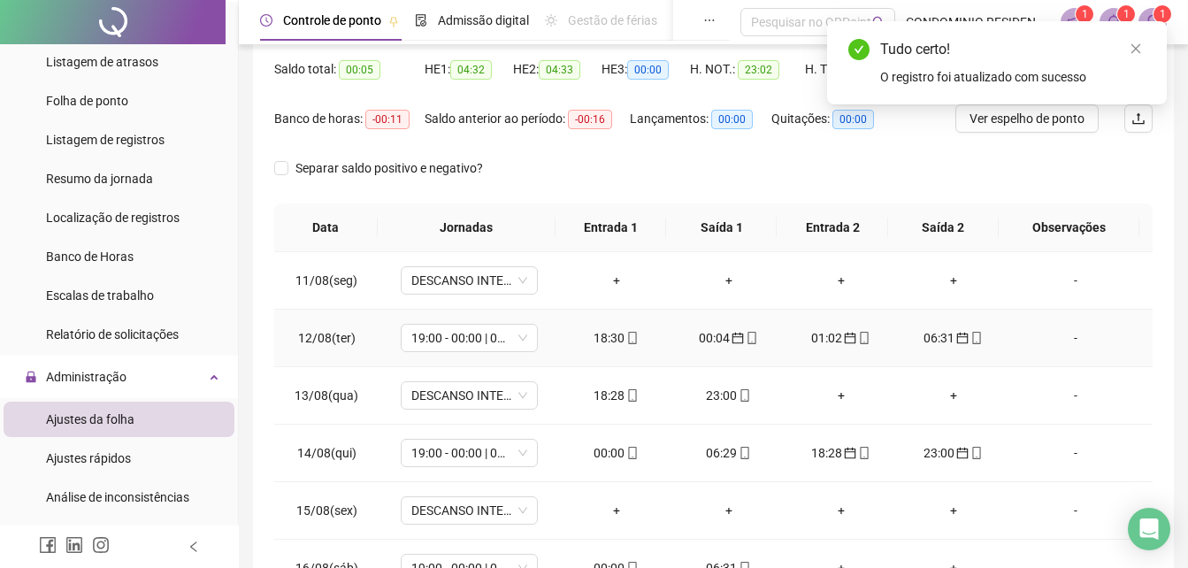
click at [828, 334] on div "01:02" at bounding box center [841, 337] width 84 height 19
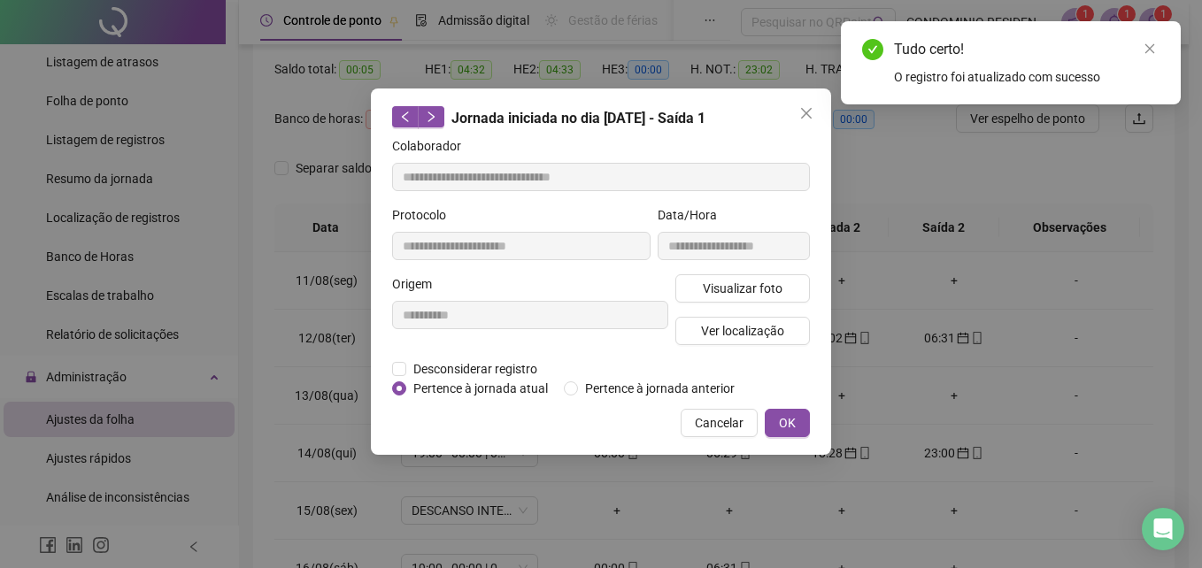
type input "**********"
click at [497, 394] on span "Pertence à jornada atual" at bounding box center [480, 388] width 149 height 19
click at [785, 423] on span "OK" at bounding box center [787, 422] width 17 height 19
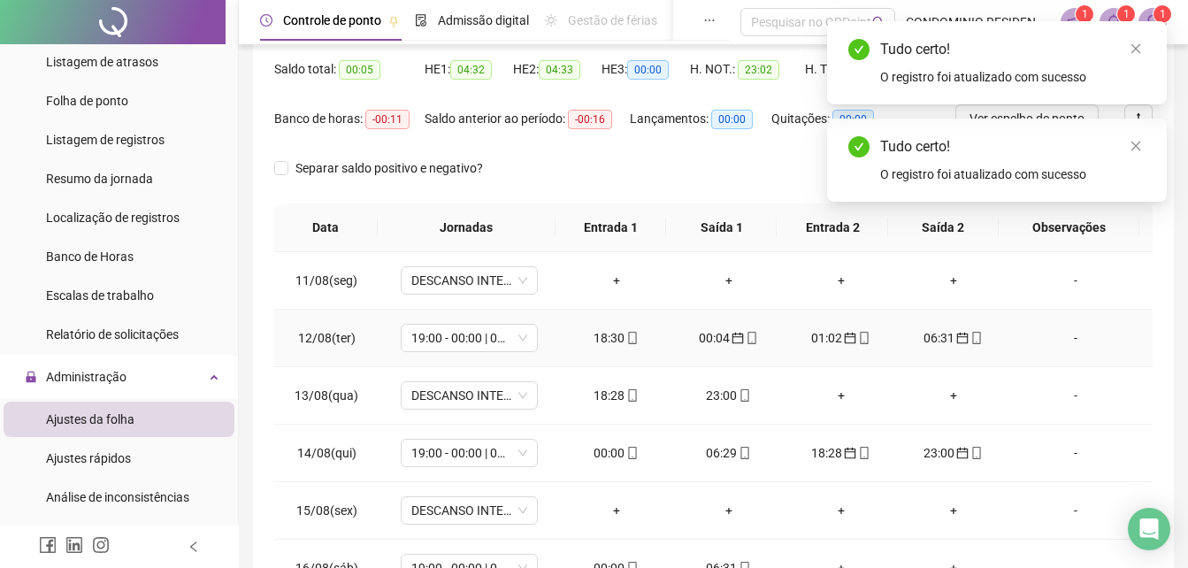
click at [939, 341] on div "06:31" at bounding box center [954, 337] width 84 height 19
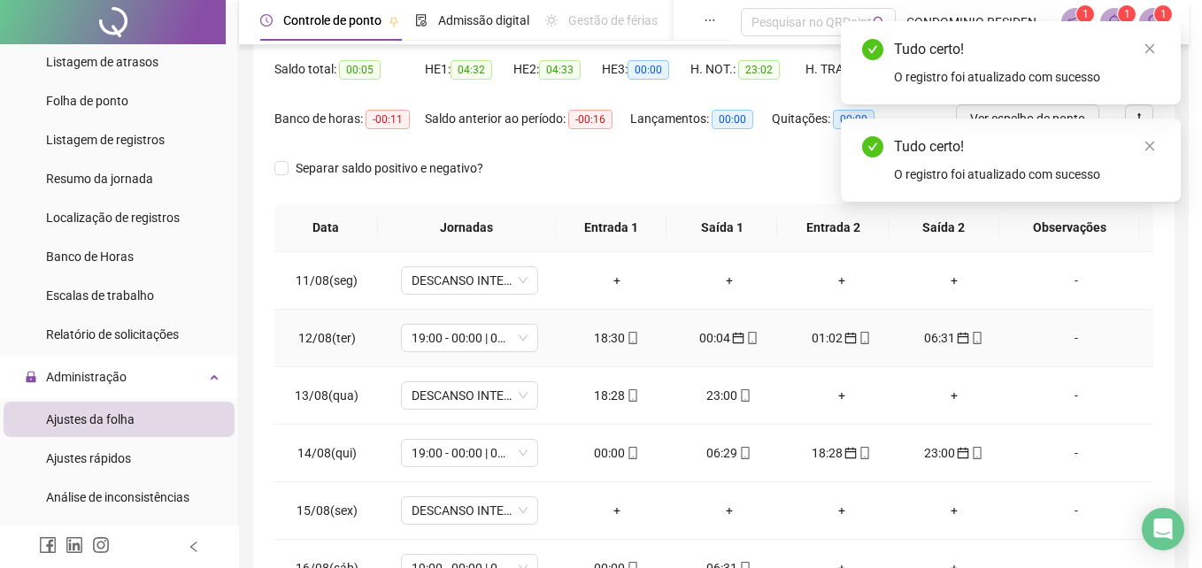
type input "**********"
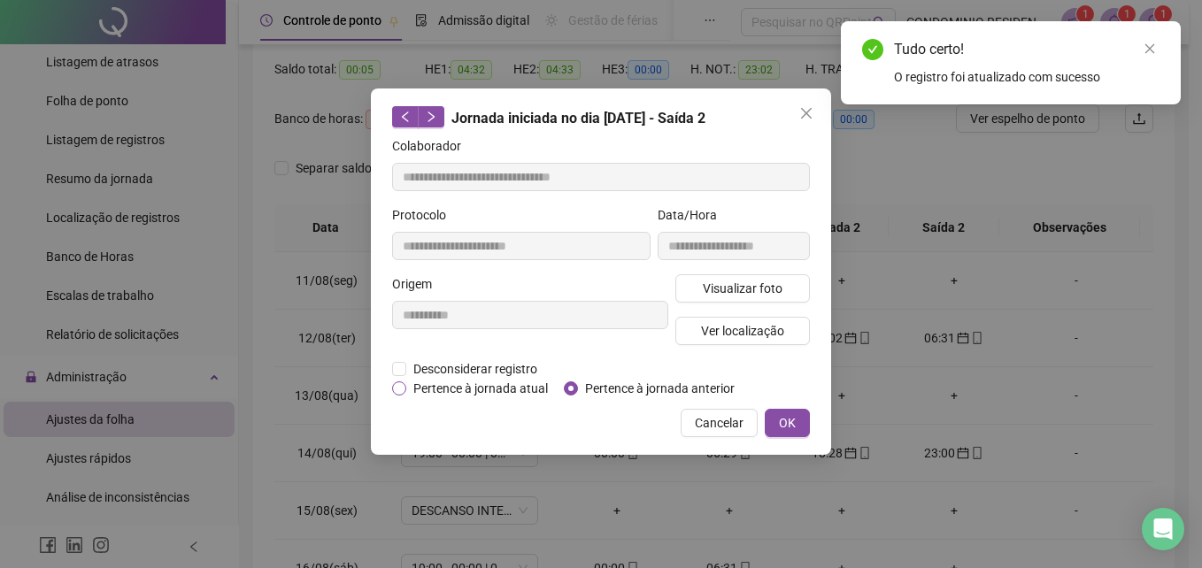
click at [451, 388] on span "Pertence à jornada atual" at bounding box center [480, 388] width 149 height 19
drag, startPoint x: 827, startPoint y: 427, endPoint x: 790, endPoint y: 427, distance: 36.3
click at [823, 427] on div "**********" at bounding box center [601, 271] width 460 height 366
click at [790, 427] on span "OK" at bounding box center [787, 422] width 17 height 19
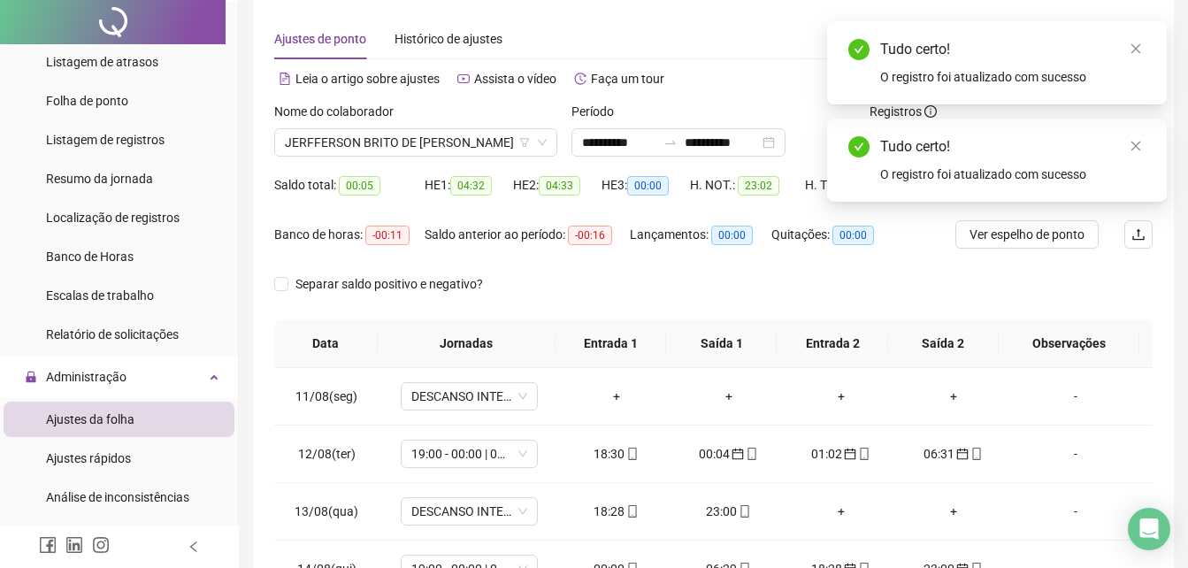
scroll to position [0, 0]
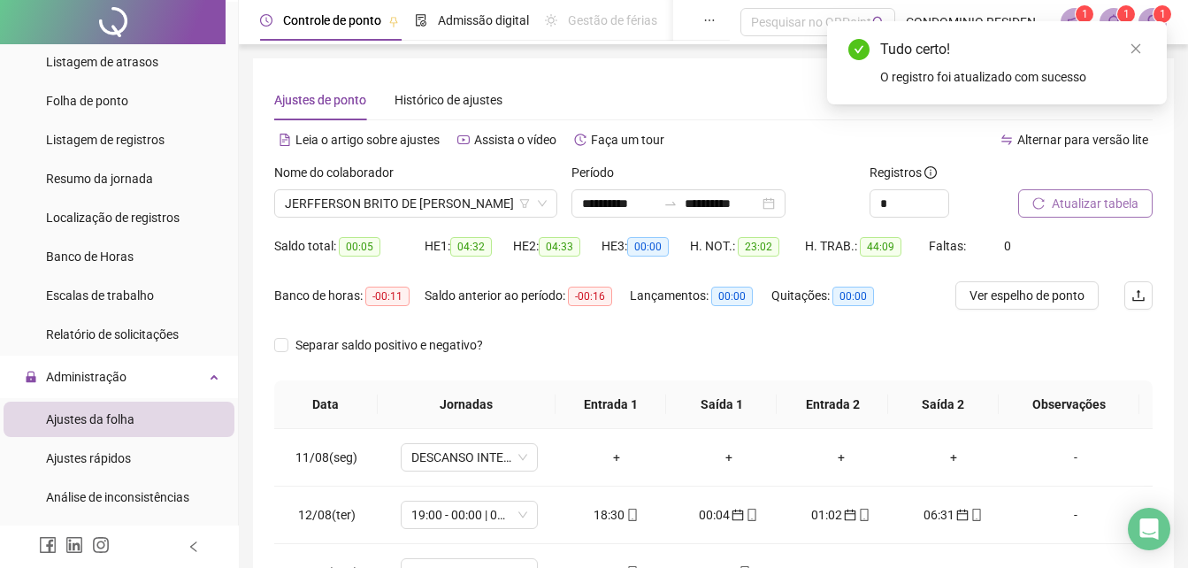
click at [1076, 207] on span "Atualizar tabela" at bounding box center [1095, 203] width 87 height 19
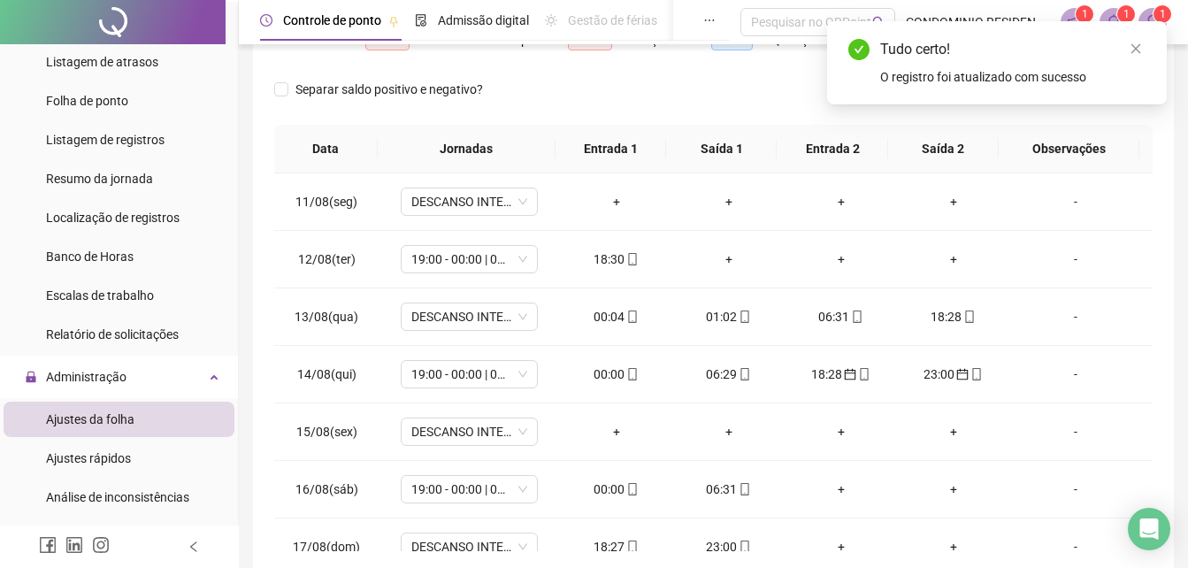
scroll to position [265, 0]
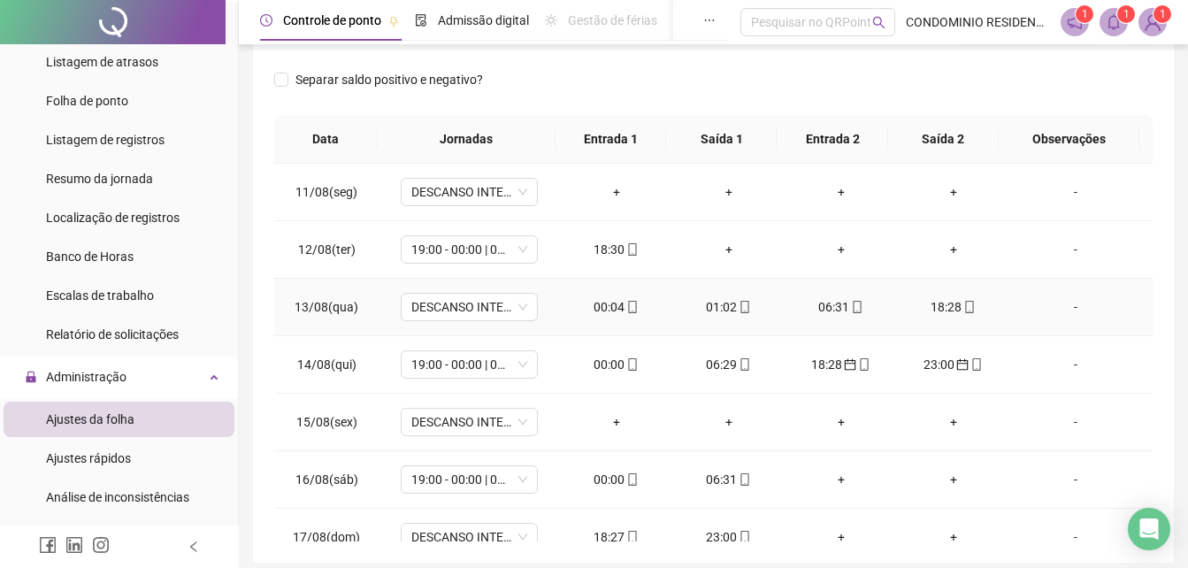
click at [964, 303] on icon "mobile" at bounding box center [970, 307] width 12 height 12
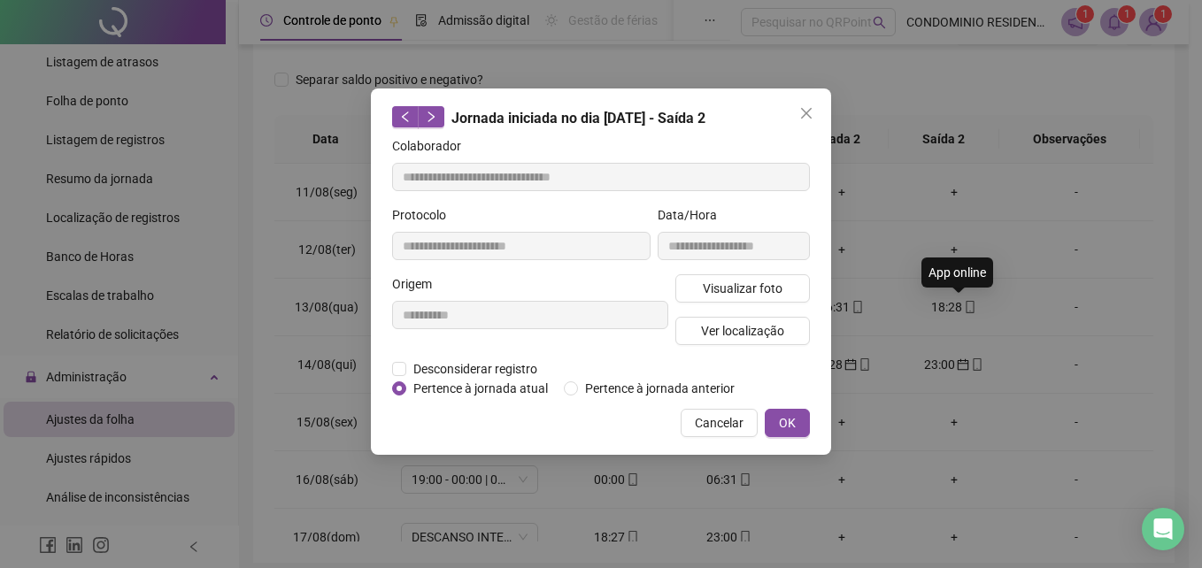
type input "**********"
click at [726, 422] on span "Cancelar" at bounding box center [719, 422] width 49 height 19
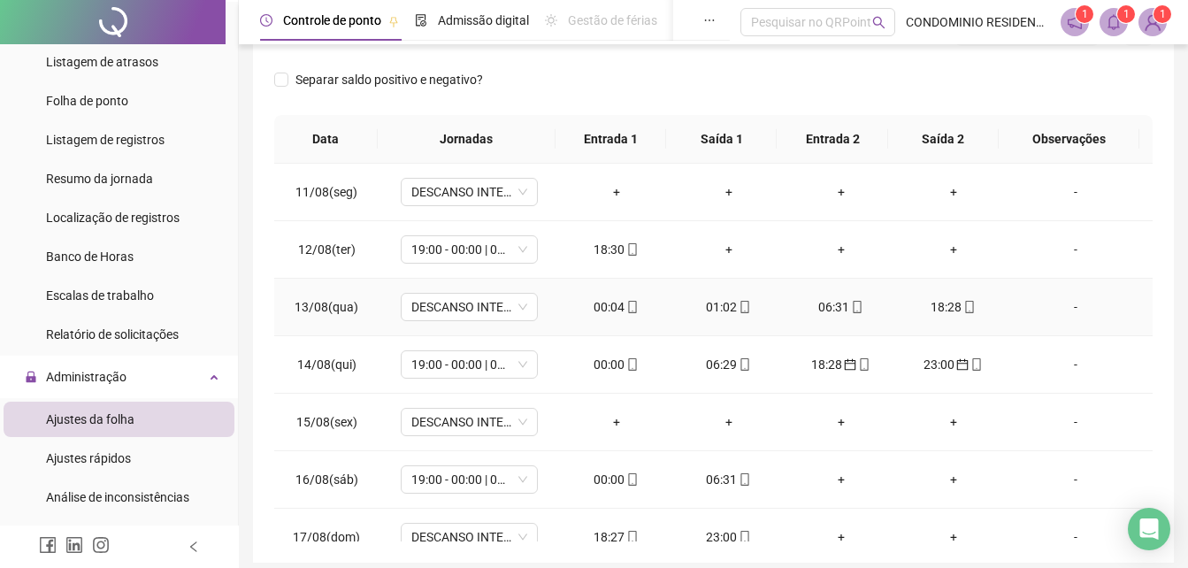
click at [824, 320] on td "06:31" at bounding box center [841, 308] width 112 height 58
click at [827, 315] on div "06:31" at bounding box center [841, 306] width 84 height 19
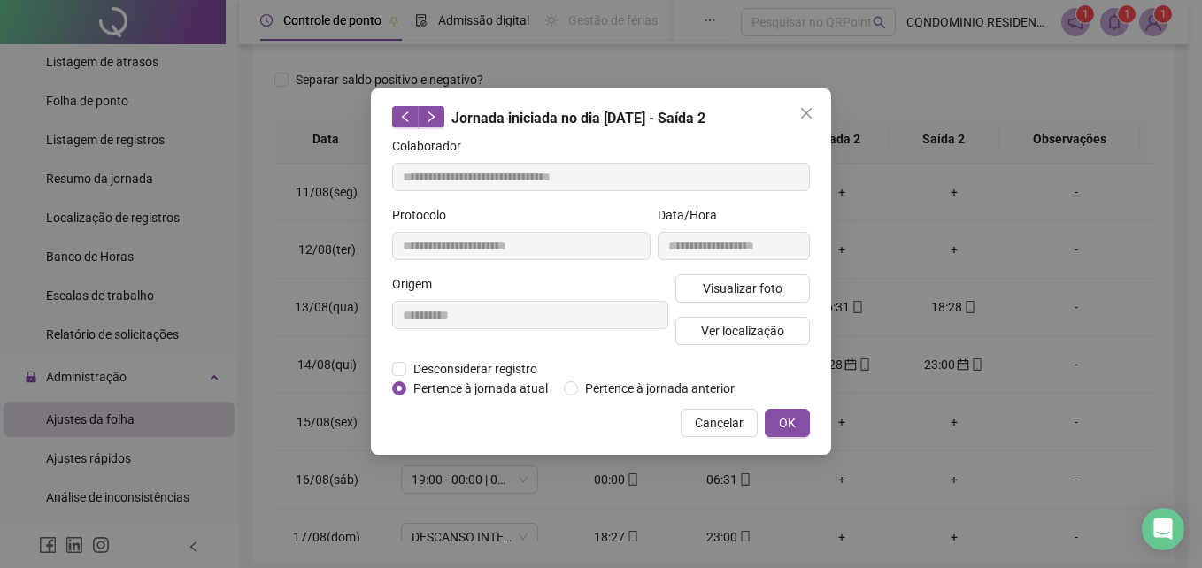
type input "**********"
click at [736, 427] on span "Cancelar" at bounding box center [719, 422] width 49 height 19
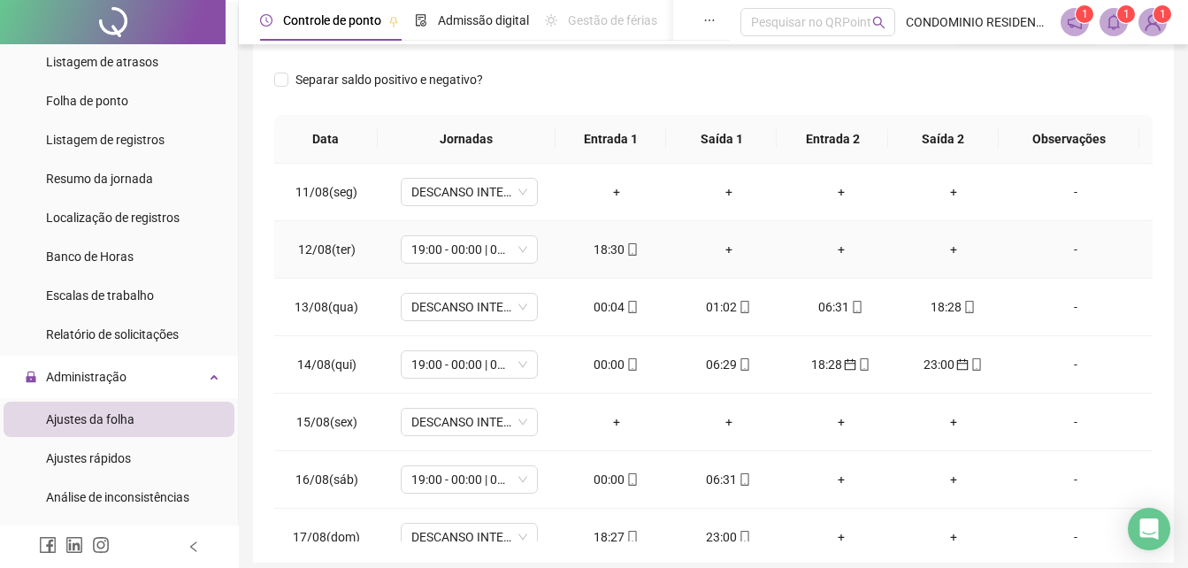
click at [602, 263] on td "18:30" at bounding box center [616, 250] width 112 height 58
click at [604, 254] on div "18:30" at bounding box center [616, 249] width 84 height 19
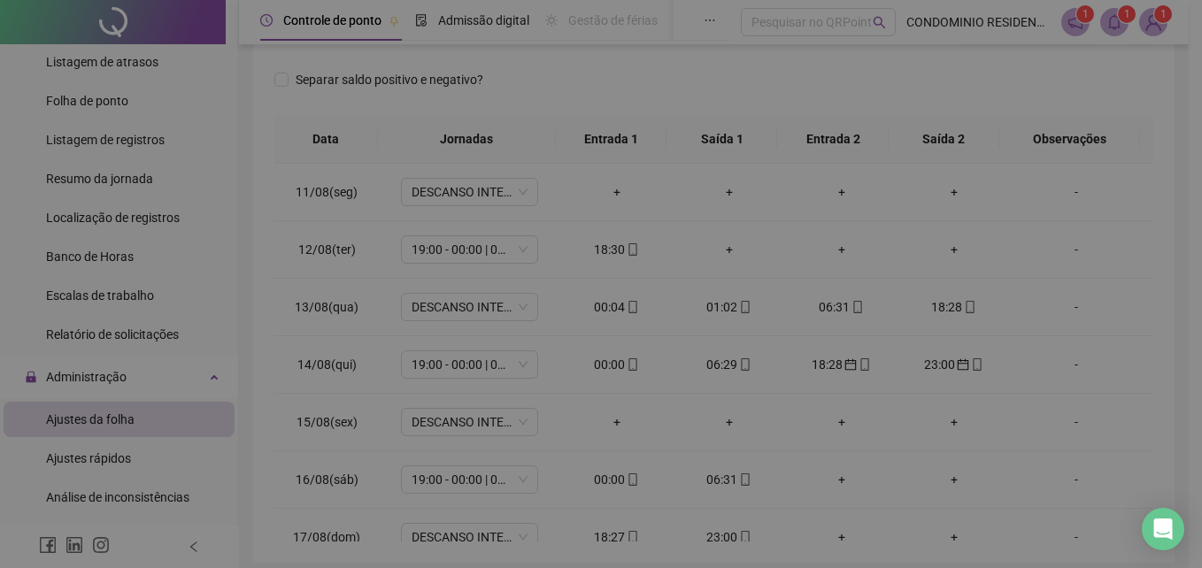
type input "**********"
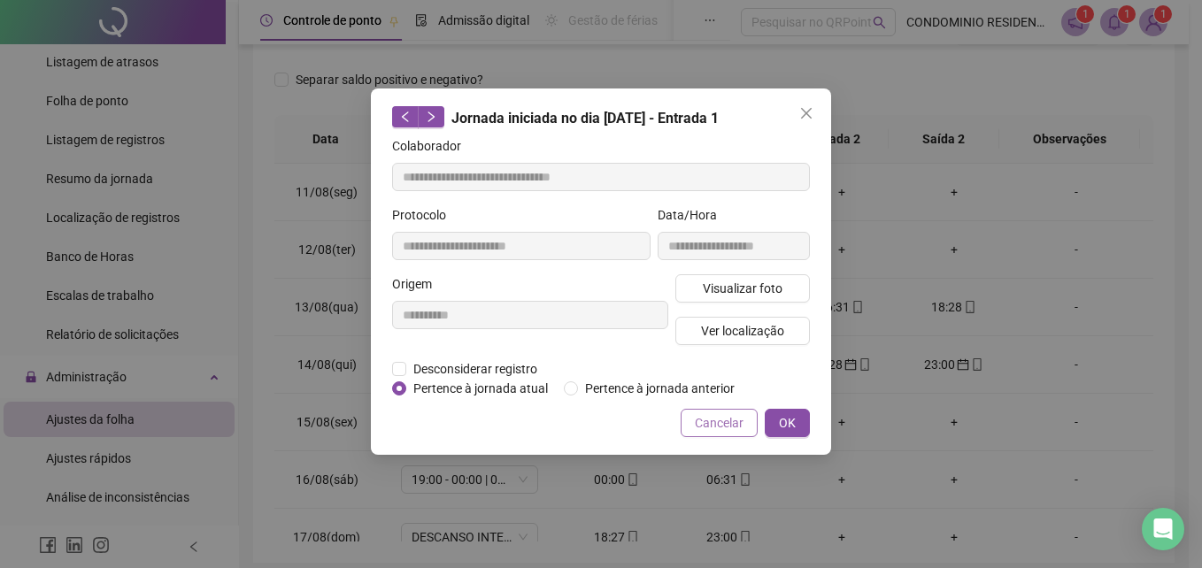
click at [713, 419] on span "Cancelar" at bounding box center [719, 422] width 49 height 19
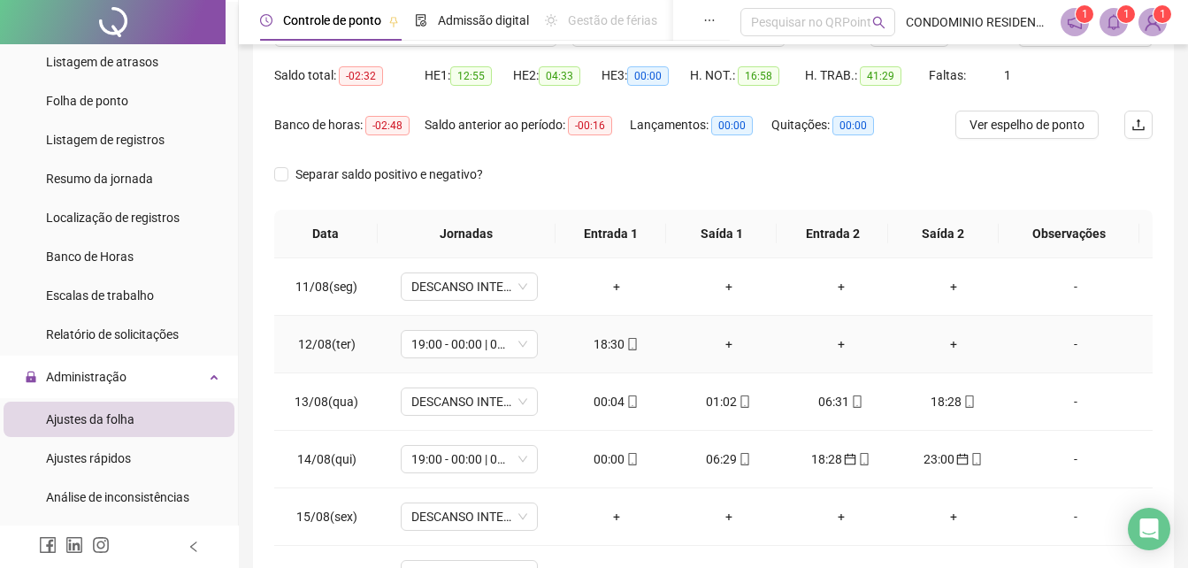
scroll to position [0, 0]
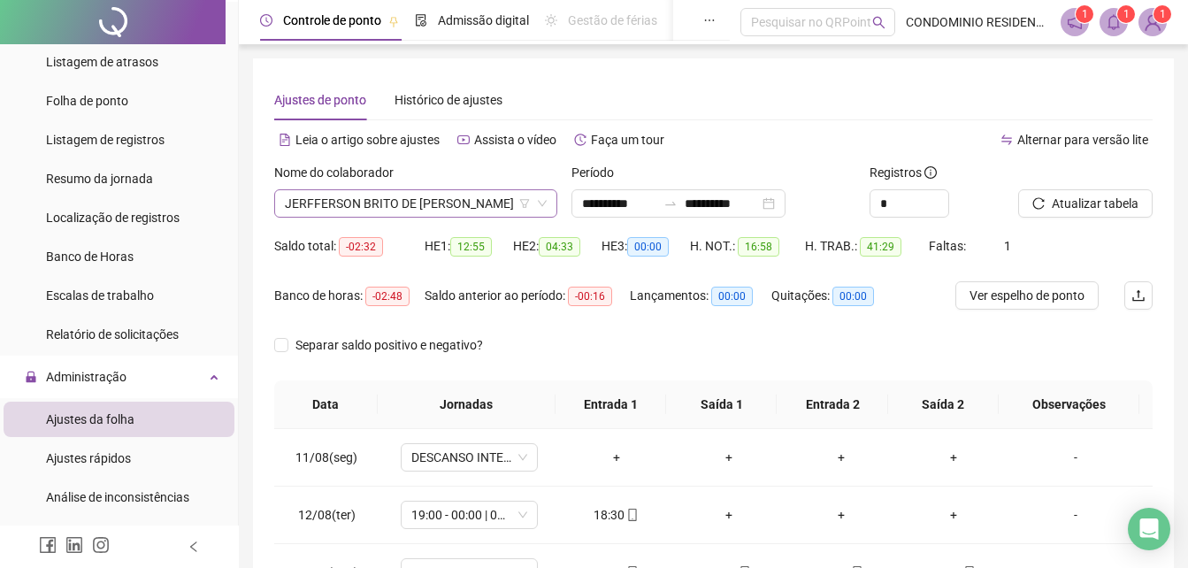
click at [436, 201] on span "JERFFERSON BRITO DE [PERSON_NAME]" at bounding box center [416, 203] width 262 height 27
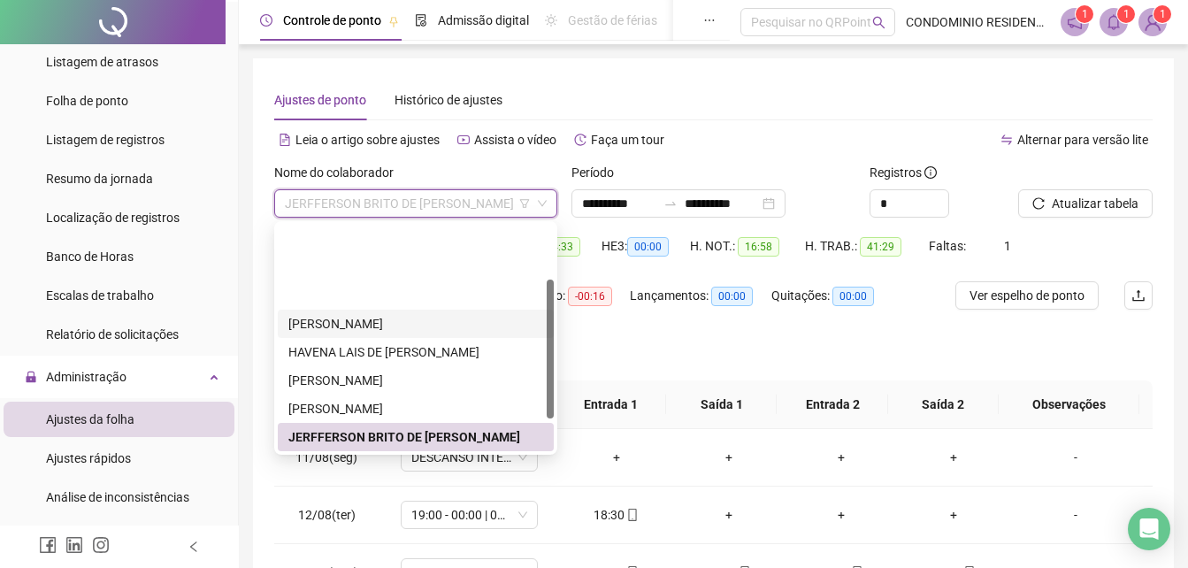
scroll to position [142, 0]
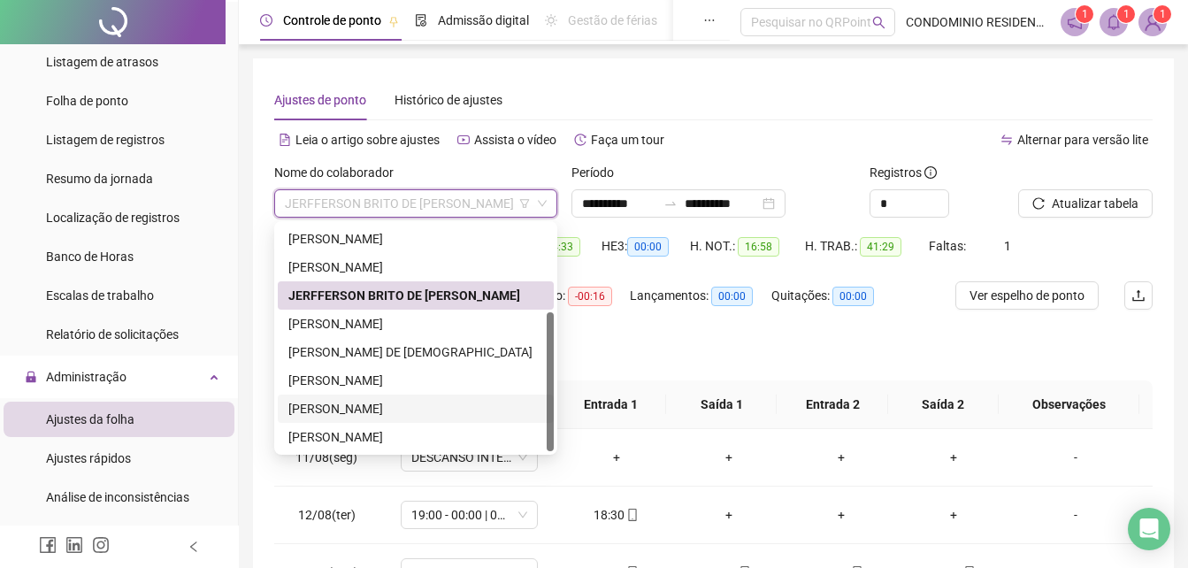
click at [351, 413] on div "[PERSON_NAME]" at bounding box center [415, 408] width 255 height 19
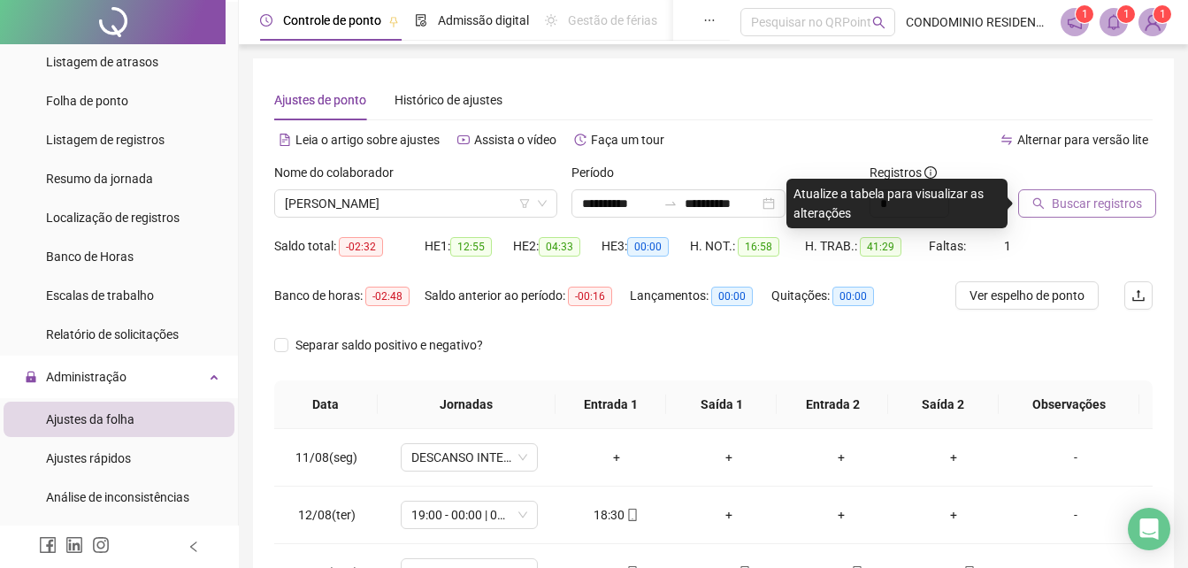
click at [1058, 203] on span "Buscar registros" at bounding box center [1097, 203] width 90 height 19
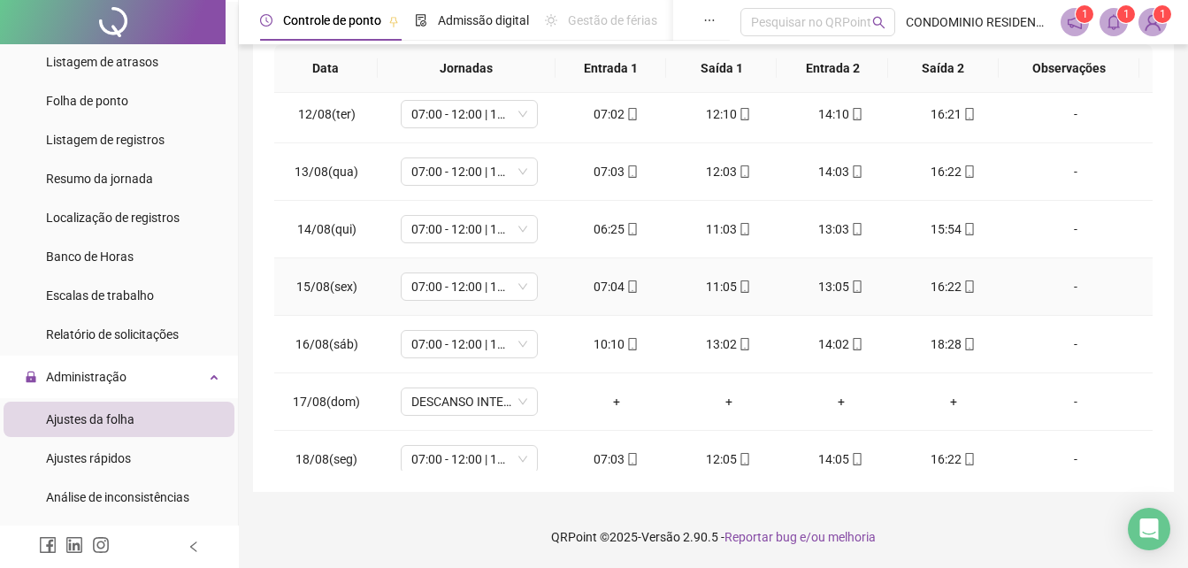
scroll to position [140, 0]
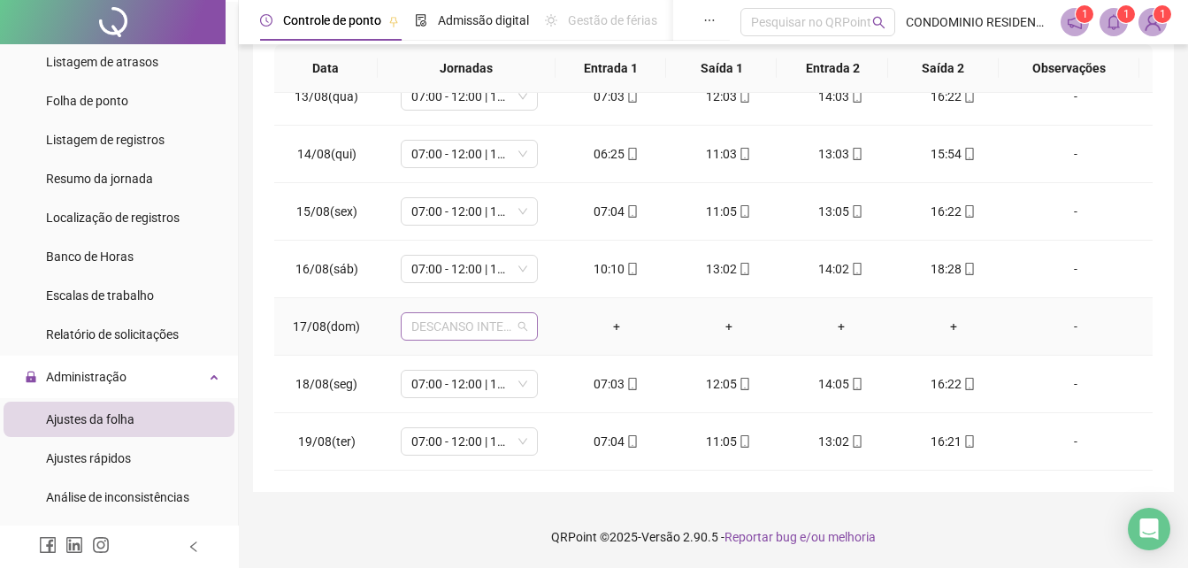
click at [474, 330] on span "DESCANSO INTER-JORNADA" at bounding box center [470, 326] width 116 height 27
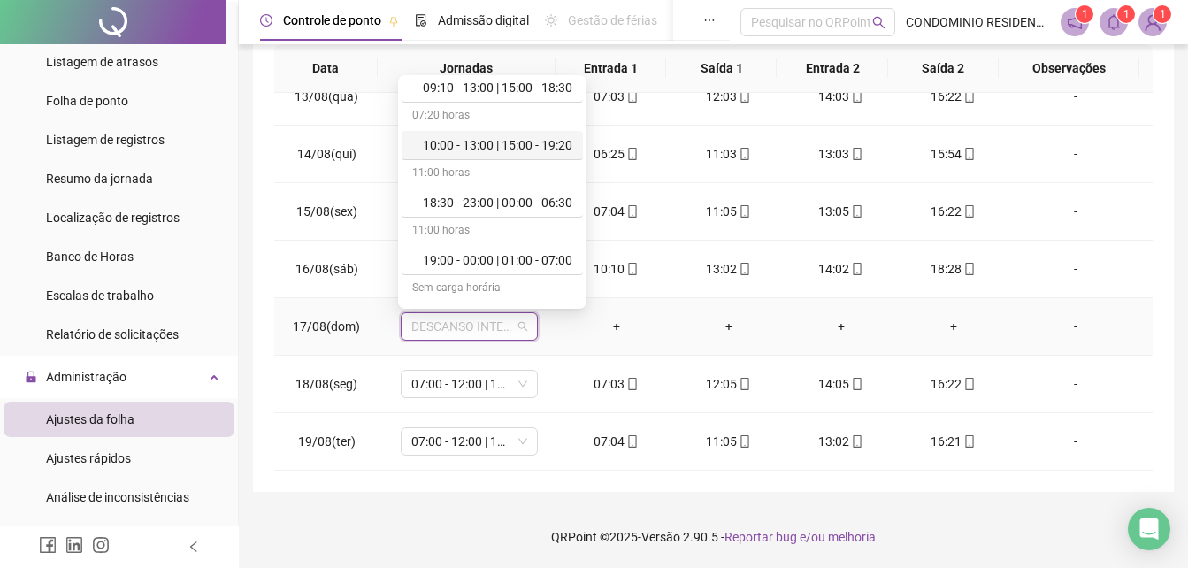
scroll to position [708, 0]
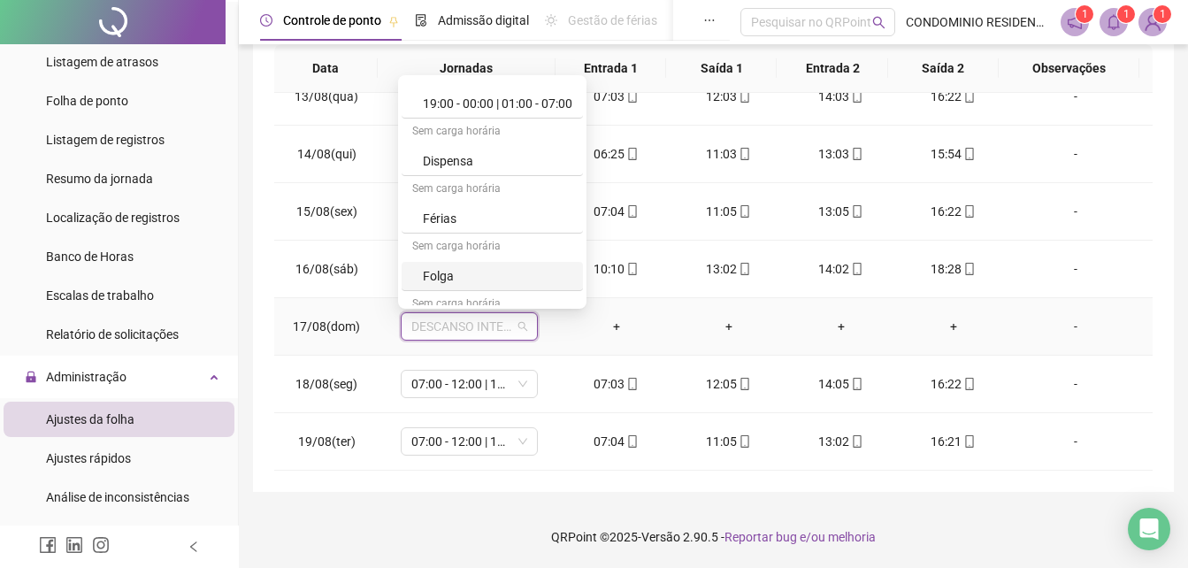
click at [463, 267] on div "Folga" at bounding box center [498, 275] width 150 height 19
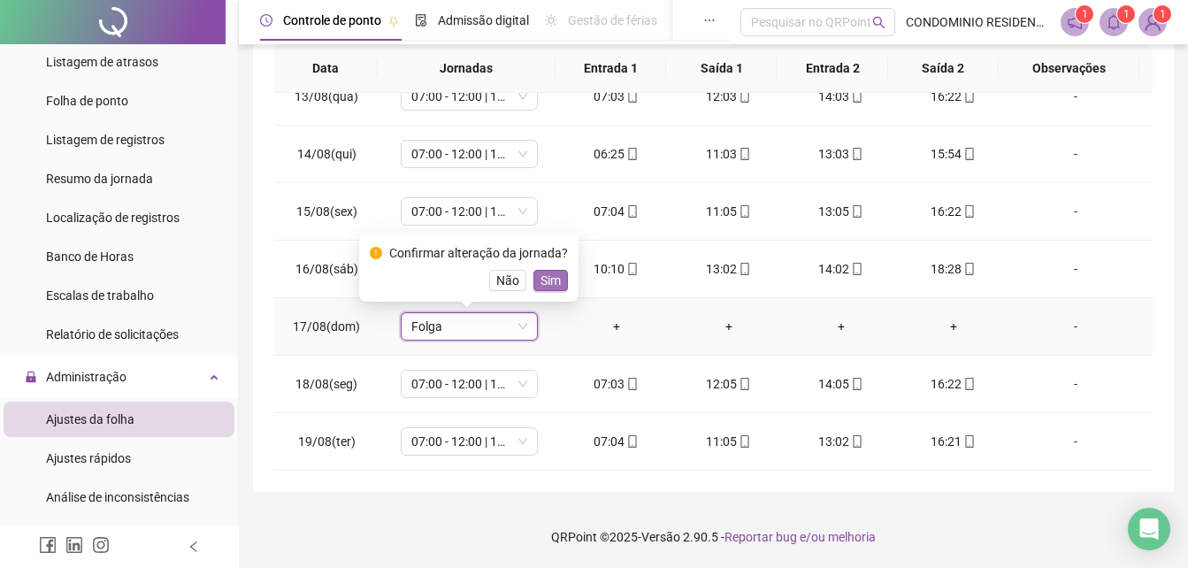
click at [545, 286] on span "Sim" at bounding box center [551, 280] width 20 height 19
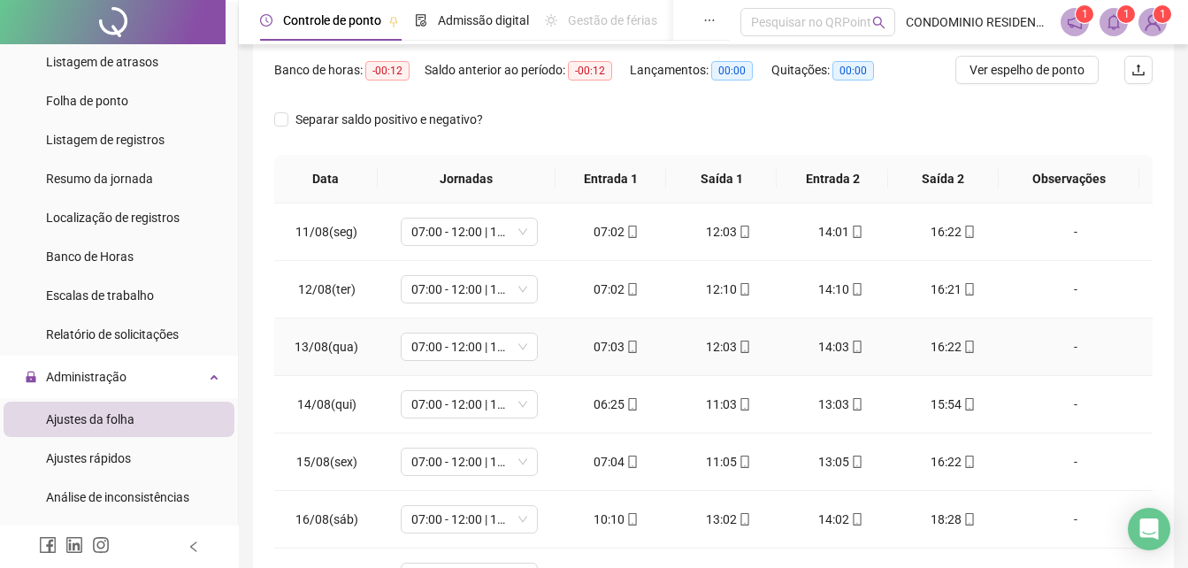
scroll to position [0, 0]
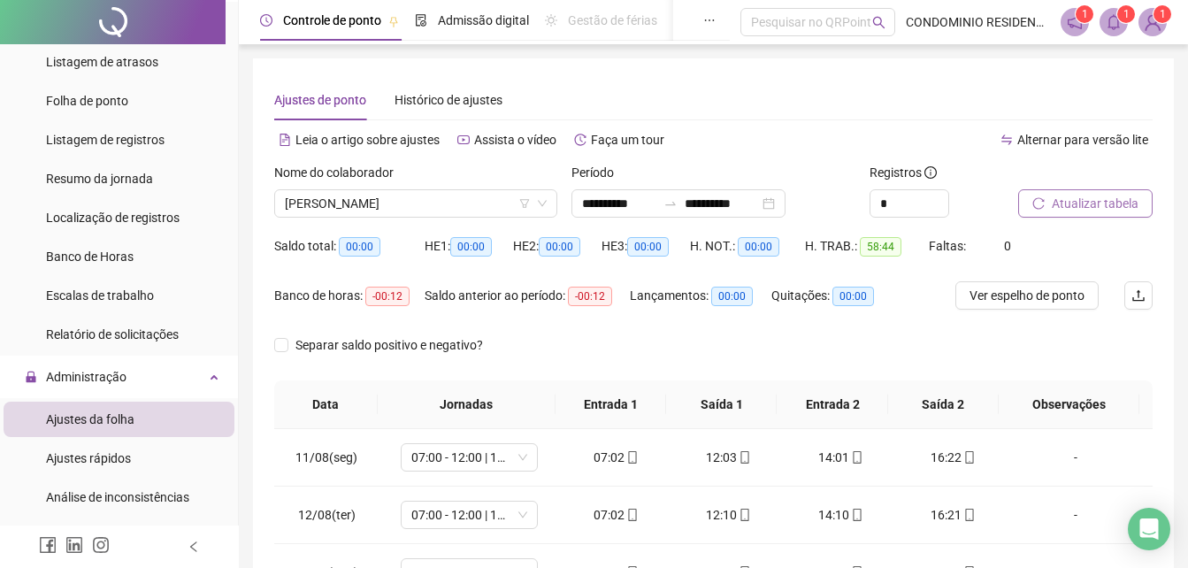
click at [458, 227] on div "Nome do colaborador [PERSON_NAME]" at bounding box center [415, 197] width 297 height 69
click at [455, 211] on span "[PERSON_NAME]" at bounding box center [416, 203] width 262 height 27
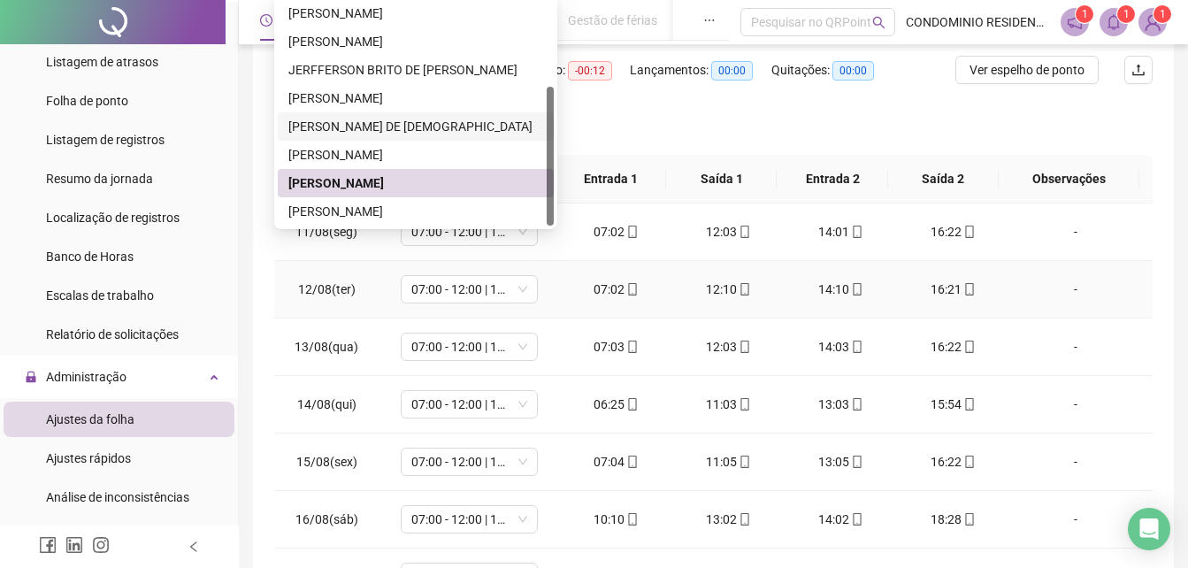
scroll to position [336, 0]
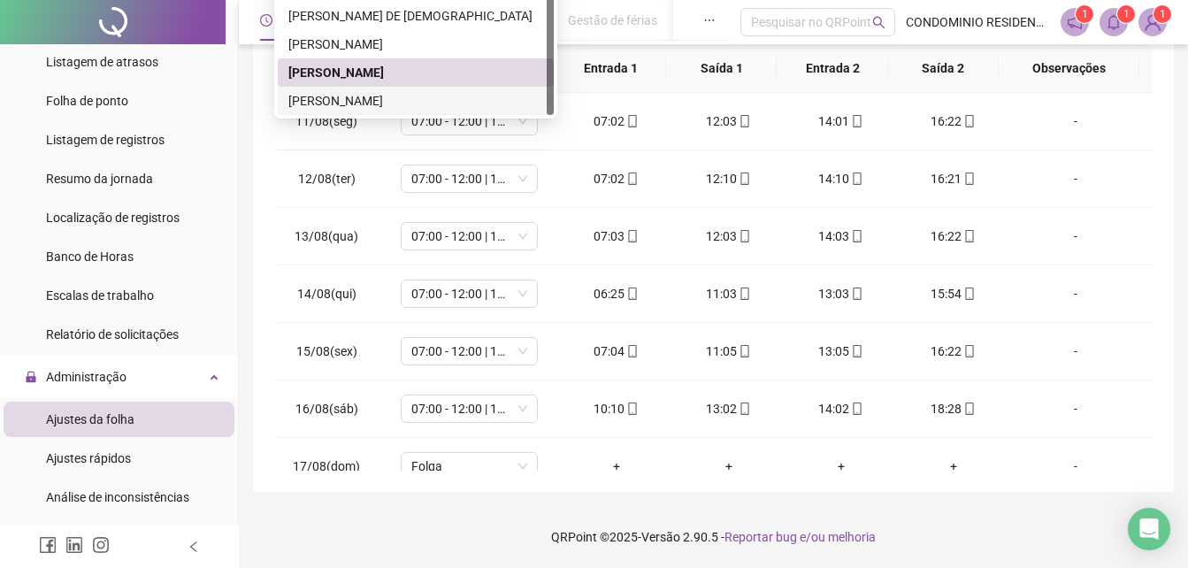
click at [393, 94] on div "[PERSON_NAME]" at bounding box center [415, 100] width 255 height 19
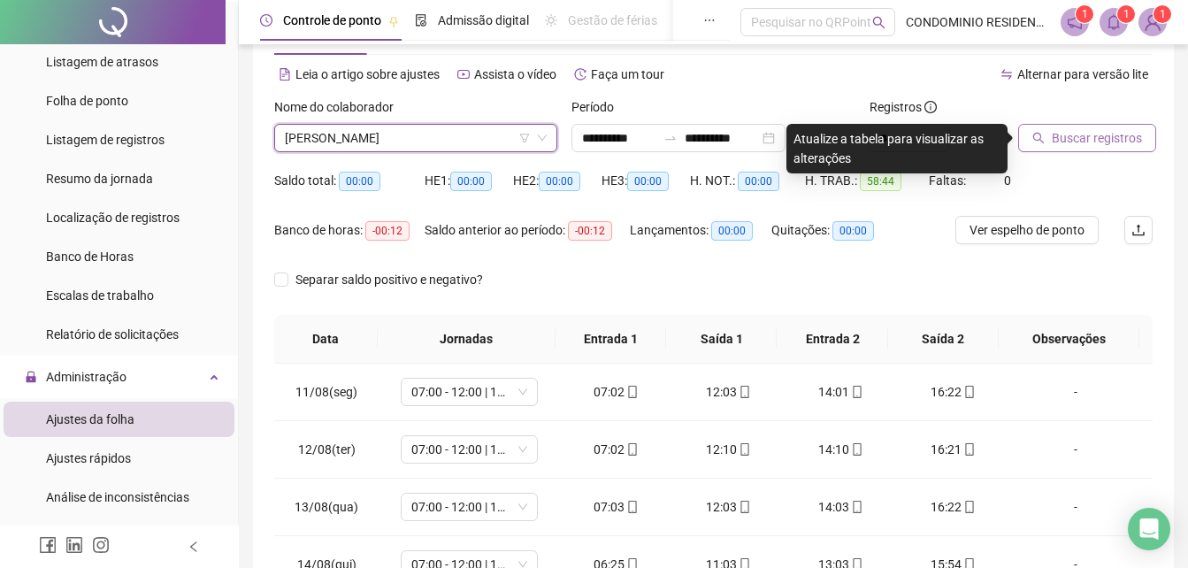
scroll to position [0, 0]
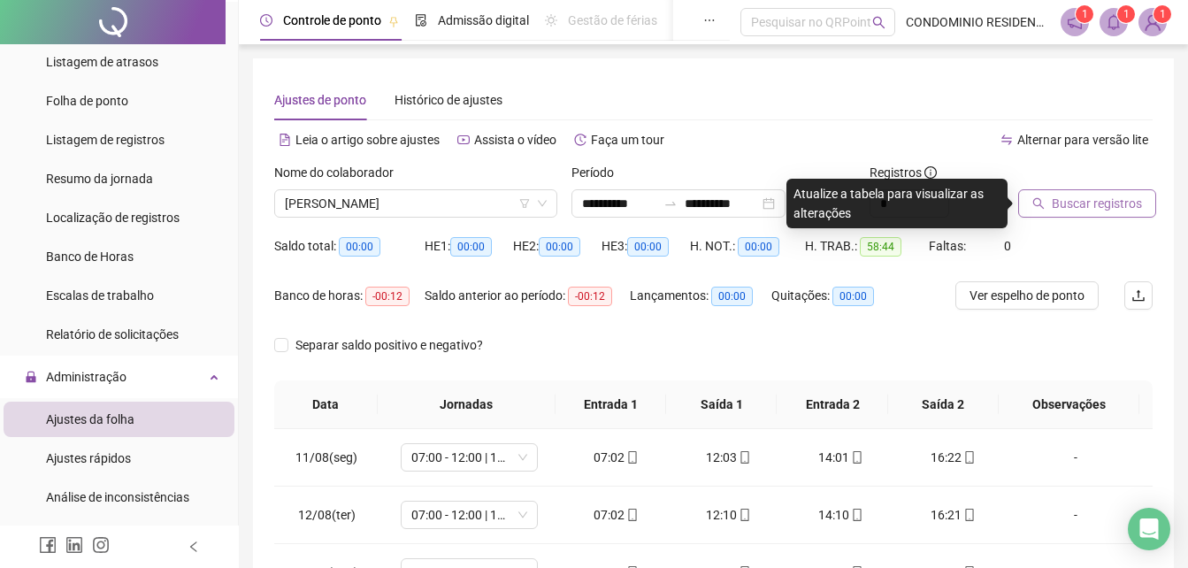
click at [1091, 195] on span "Buscar registros" at bounding box center [1097, 203] width 90 height 19
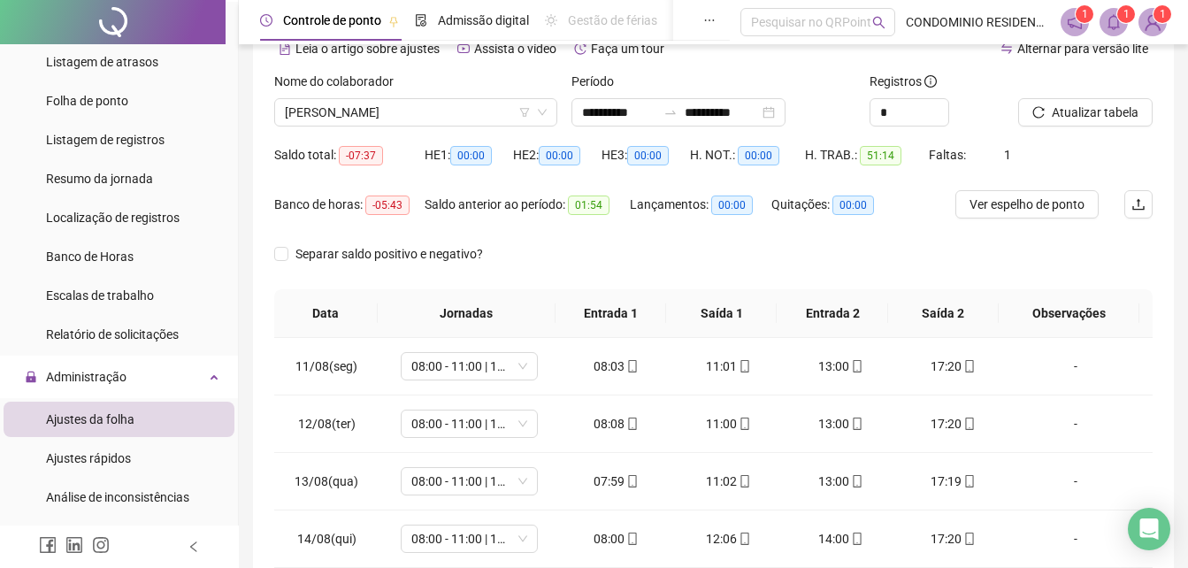
scroll to position [336, 0]
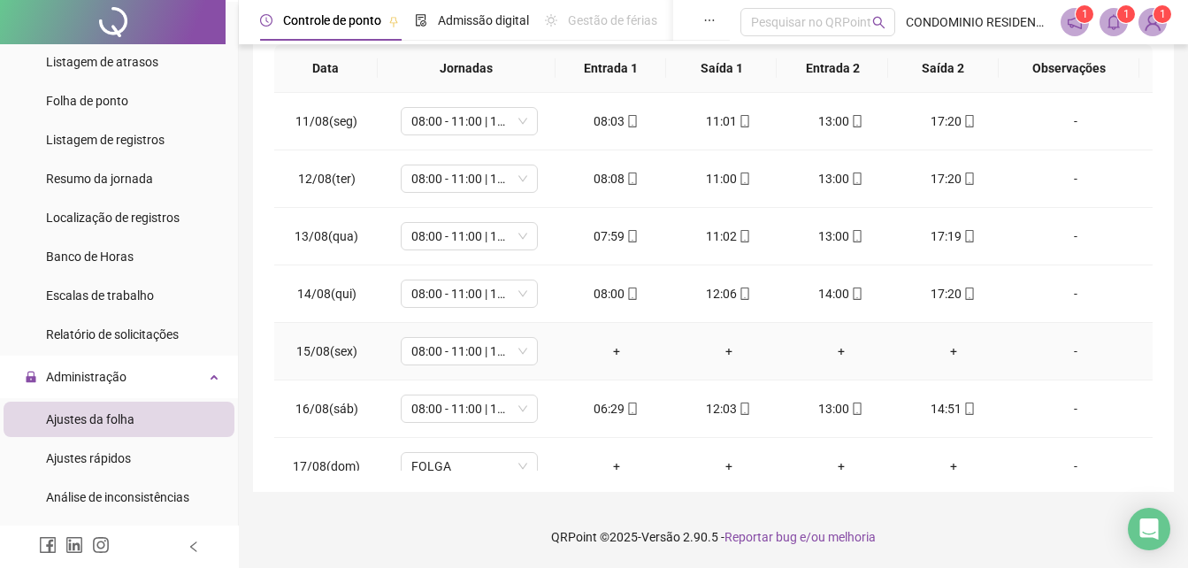
click at [1063, 352] on div "-" at bounding box center [1076, 351] width 104 height 19
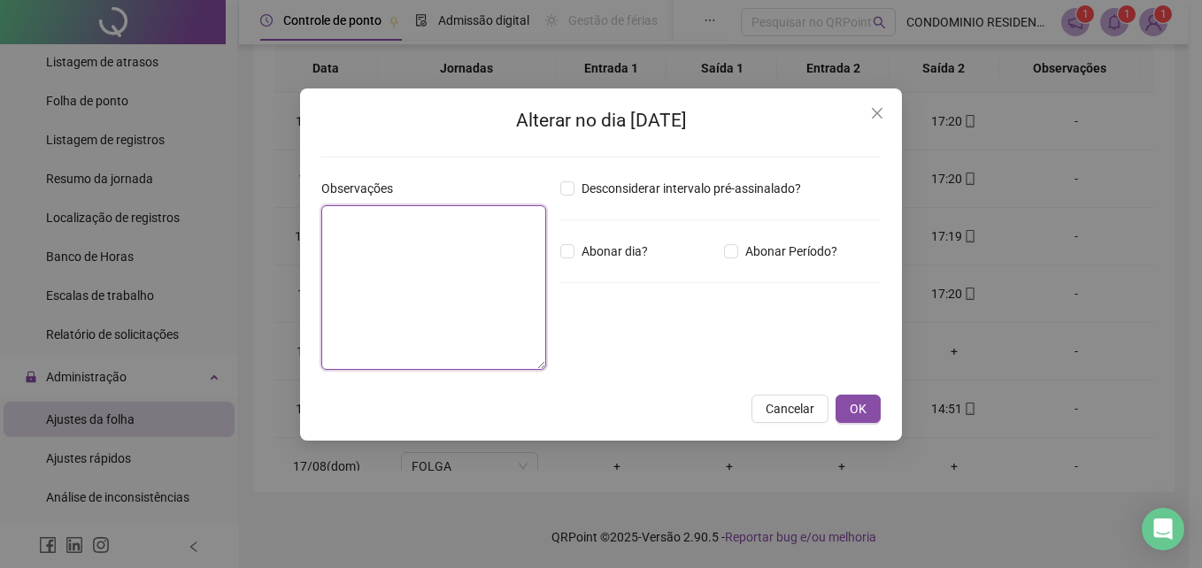
click at [458, 286] on textarea at bounding box center [433, 287] width 225 height 165
type textarea "*"
type textarea "**********"
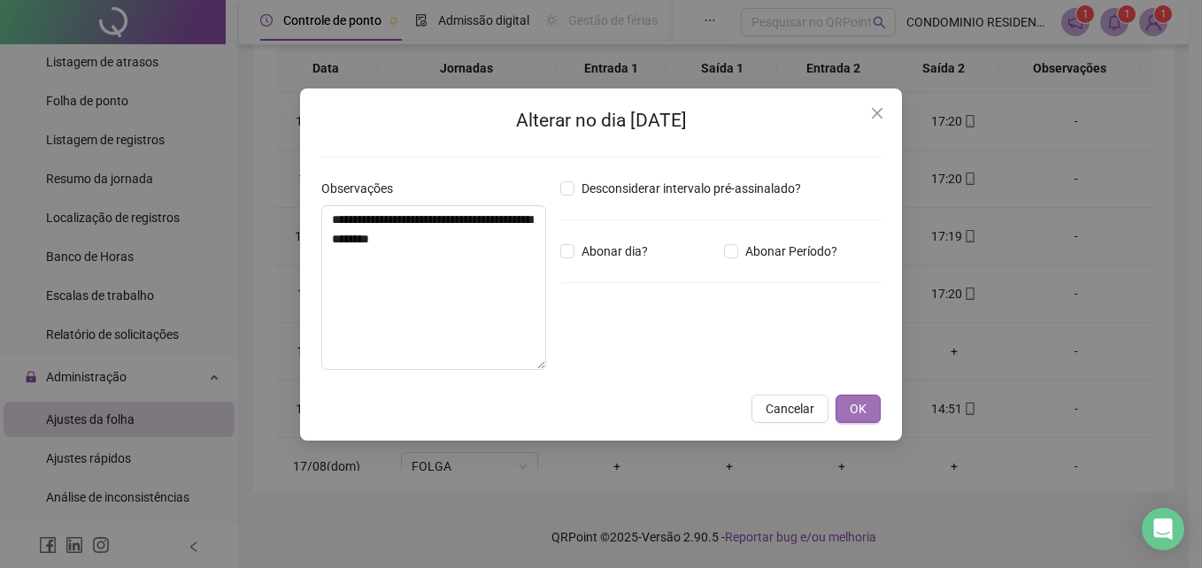
click at [859, 402] on span "OK" at bounding box center [858, 408] width 17 height 19
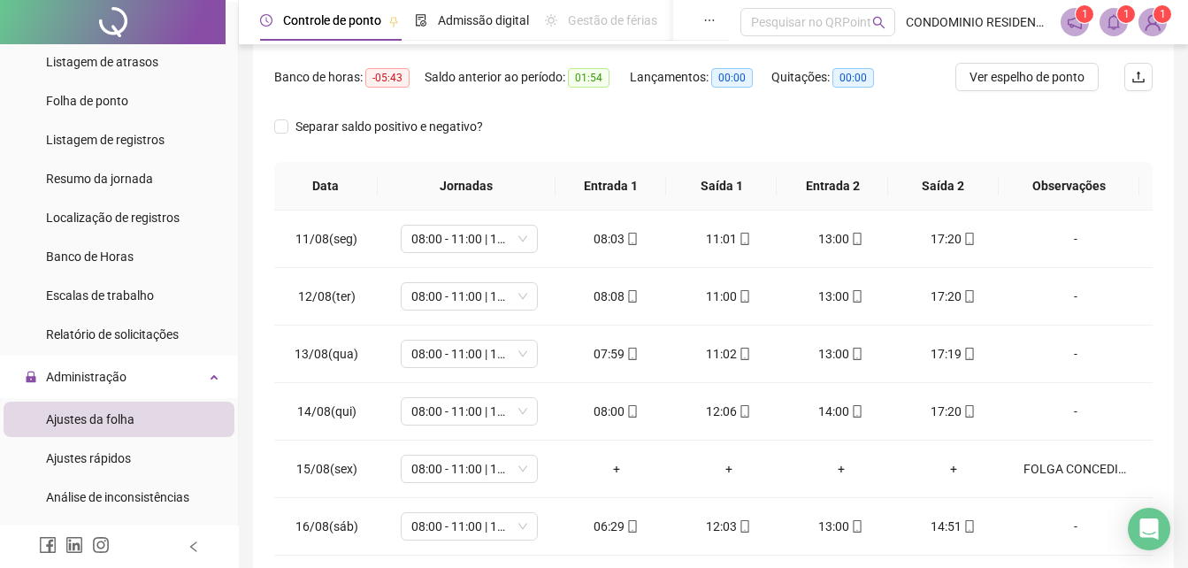
scroll to position [0, 0]
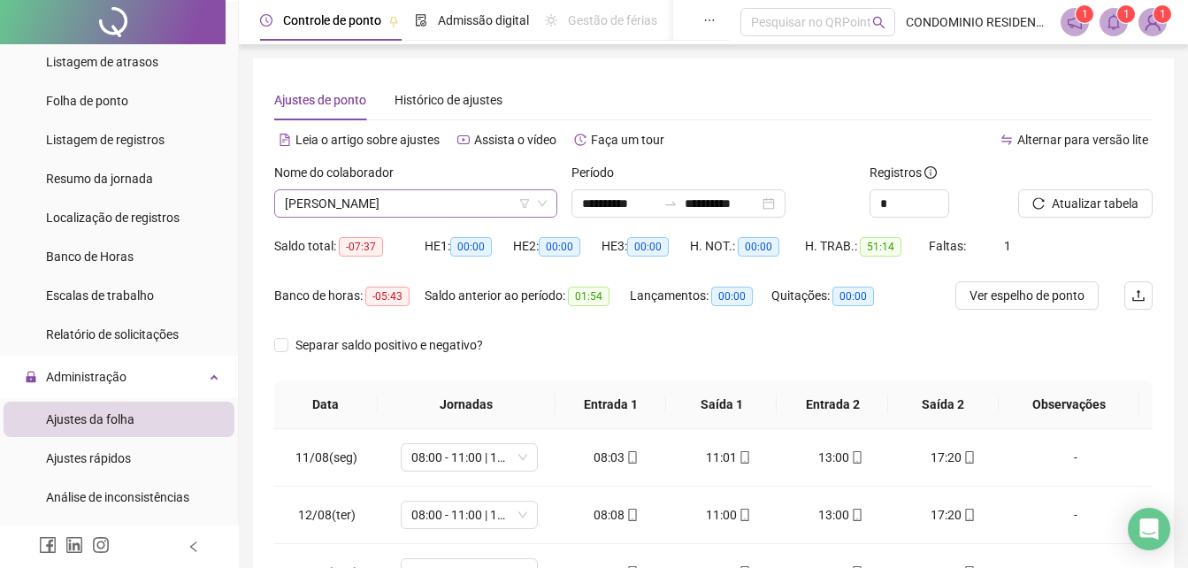
click at [549, 212] on div "[PERSON_NAME]" at bounding box center [415, 203] width 283 height 28
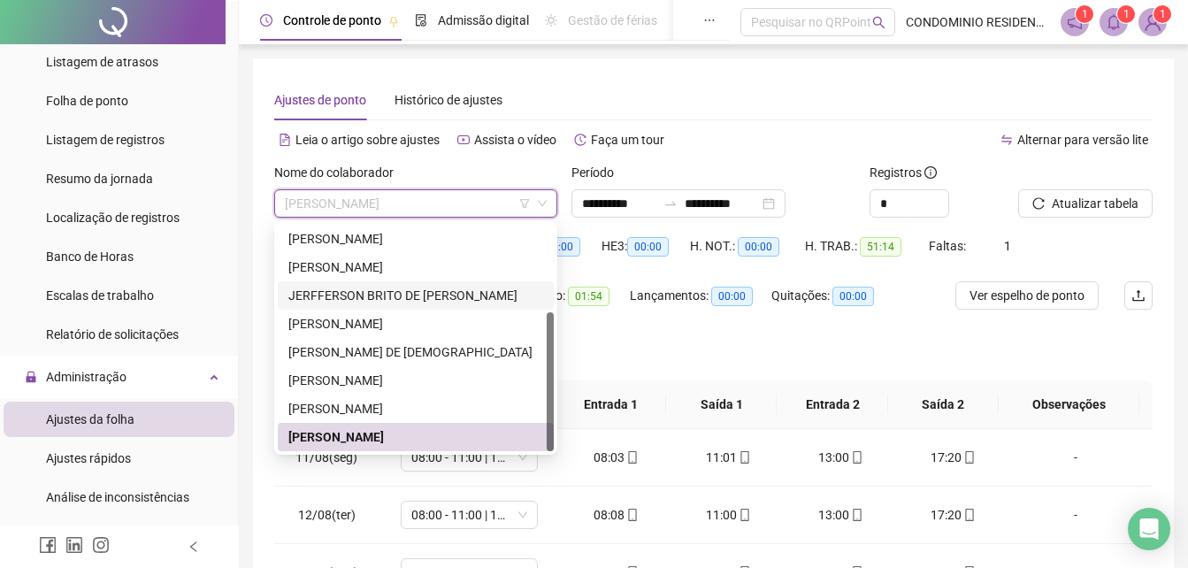
click at [394, 296] on div "JERFFERSON BRITO DE [PERSON_NAME]" at bounding box center [415, 295] width 255 height 19
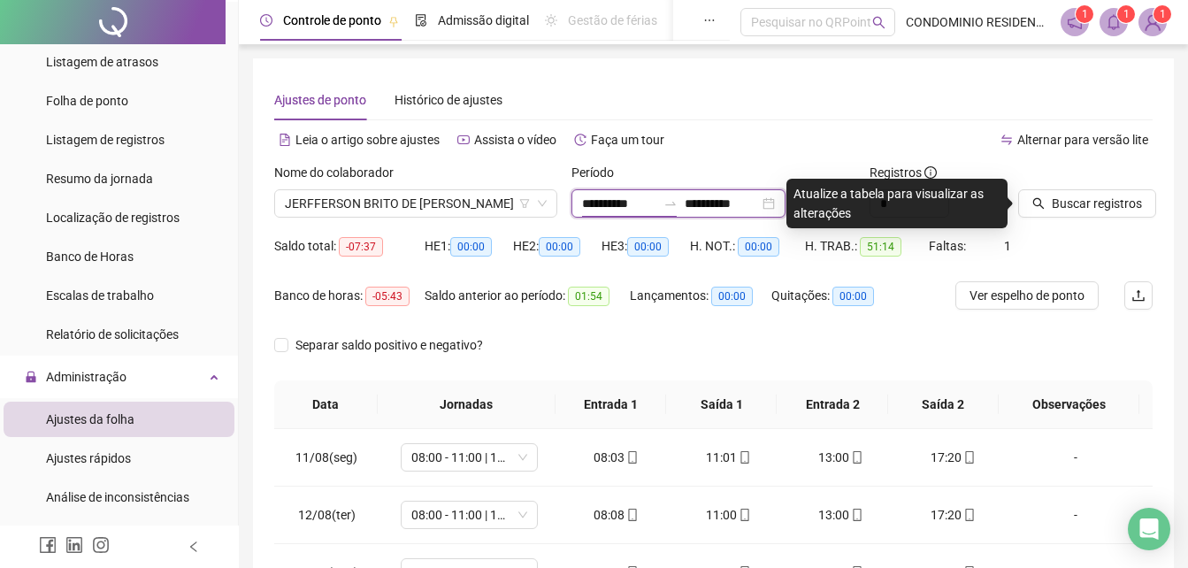
click at [613, 207] on input "**********" at bounding box center [619, 203] width 74 height 19
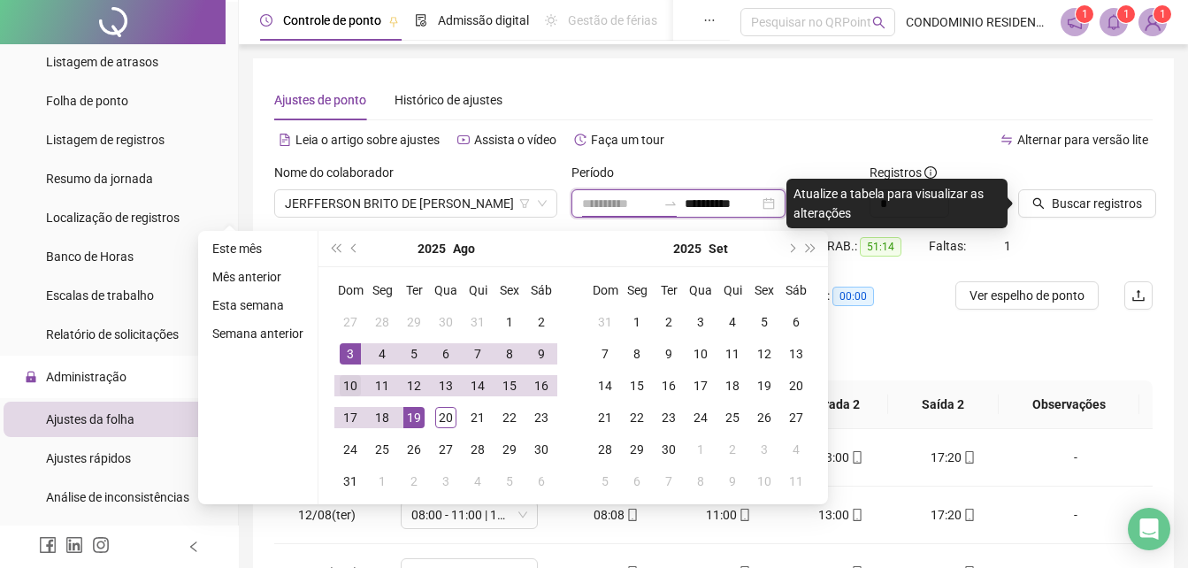
type input "**********"
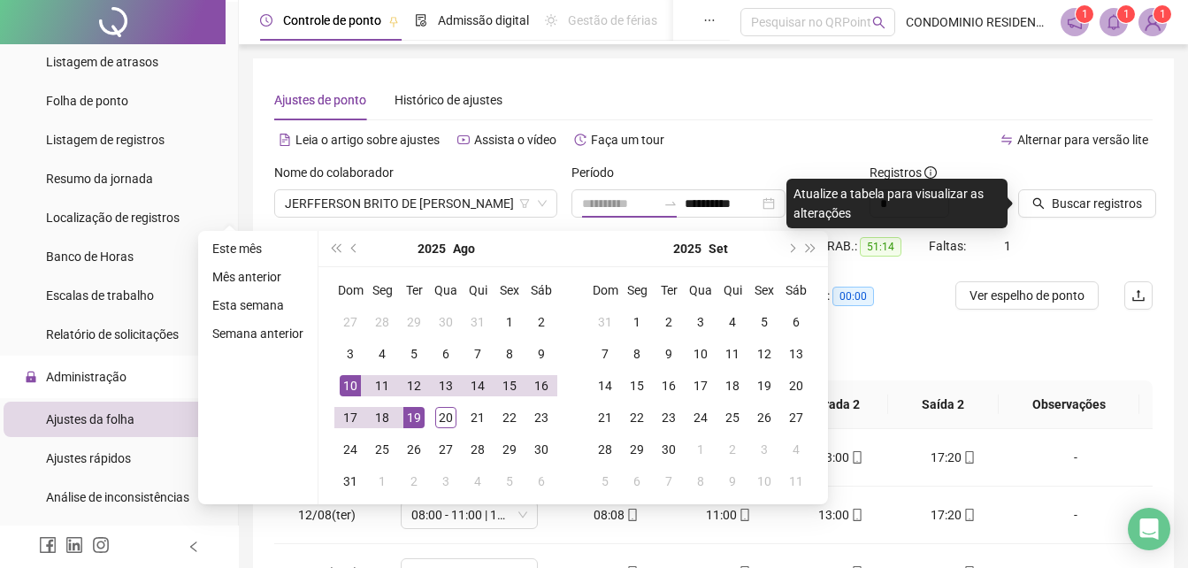
click at [346, 379] on div "10" at bounding box center [350, 385] width 21 height 21
type input "**********"
click at [437, 420] on div "20" at bounding box center [445, 417] width 21 height 21
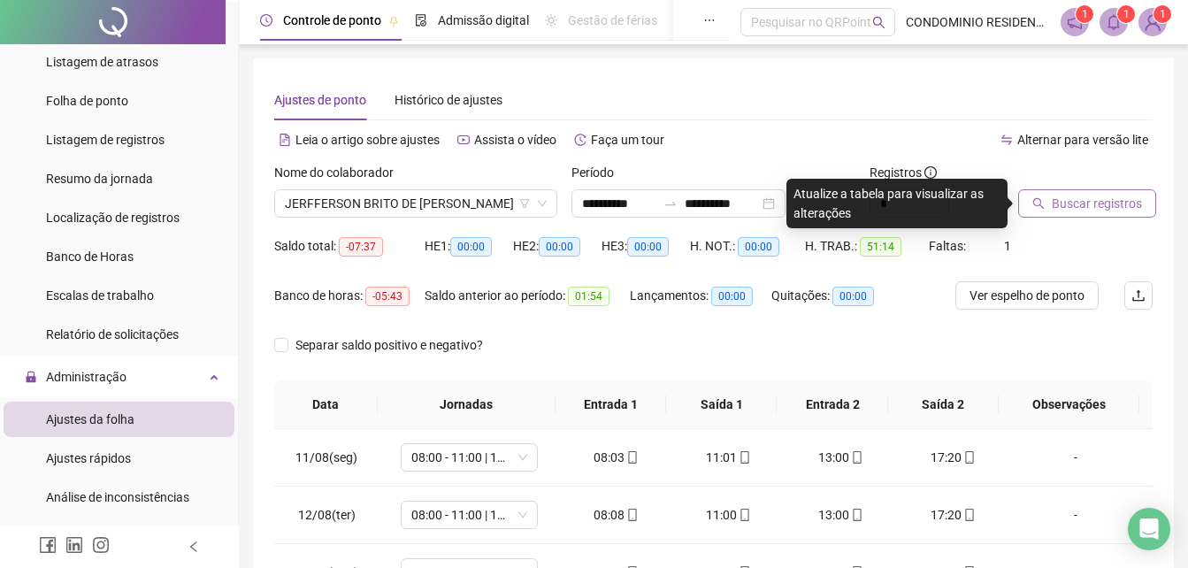
click at [1088, 199] on span "Buscar registros" at bounding box center [1097, 203] width 90 height 19
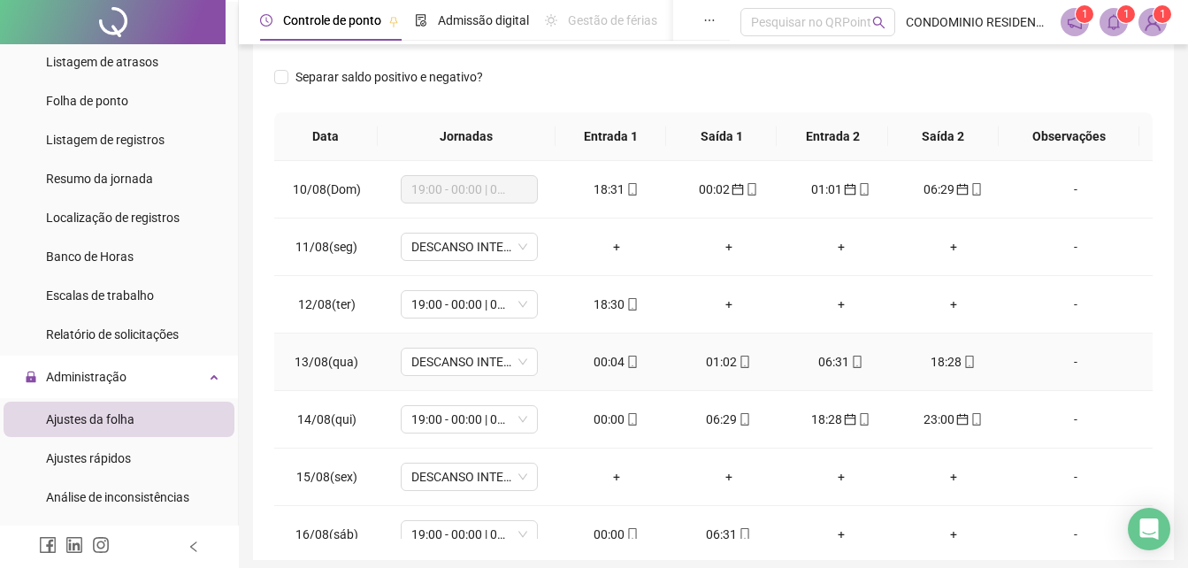
scroll to position [159, 0]
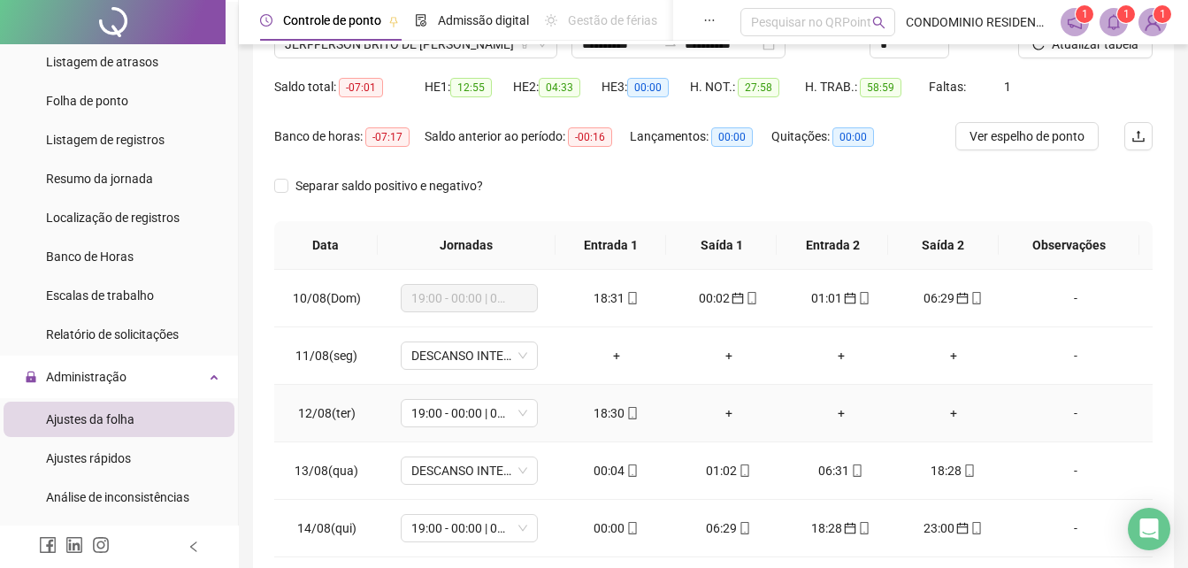
click at [605, 417] on div "18:30" at bounding box center [616, 413] width 84 height 19
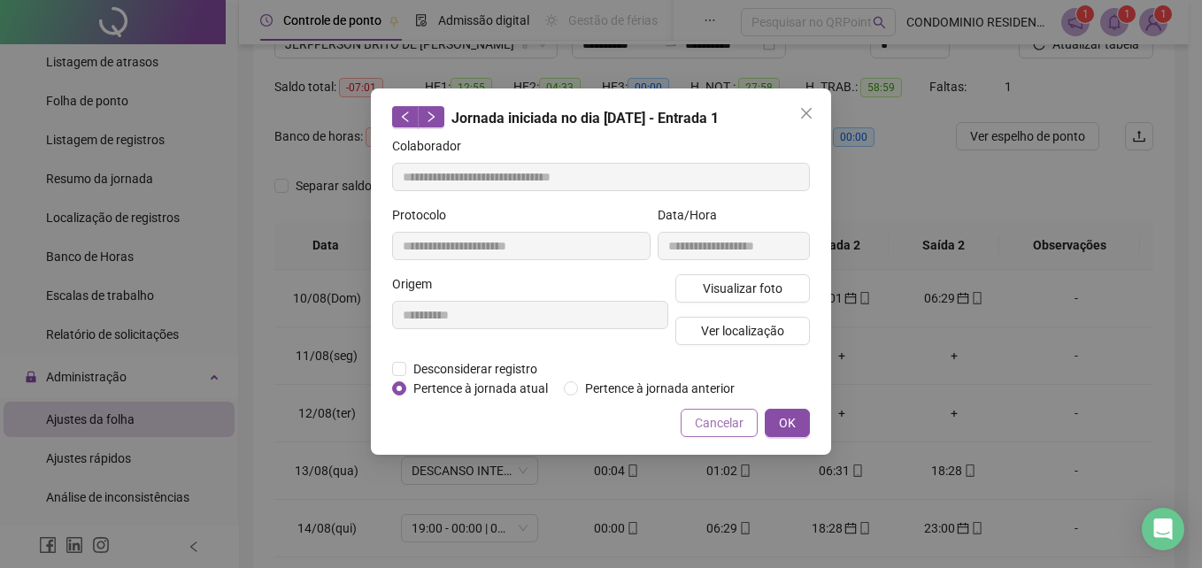
click at [726, 424] on span "Cancelar" at bounding box center [719, 422] width 49 height 19
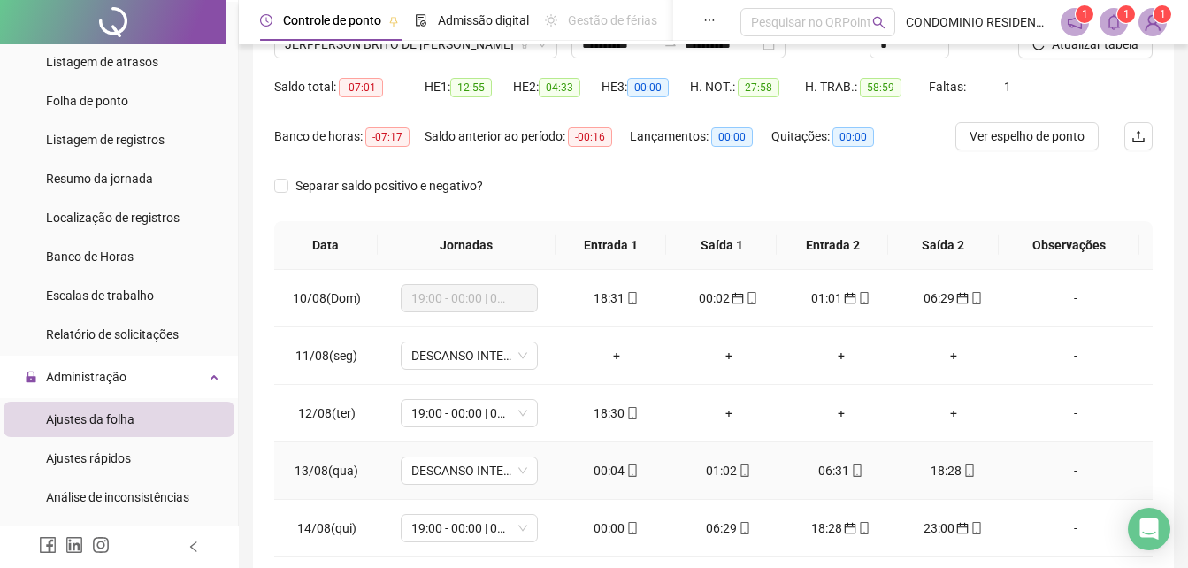
click at [616, 475] on div "00:04" at bounding box center [616, 470] width 84 height 19
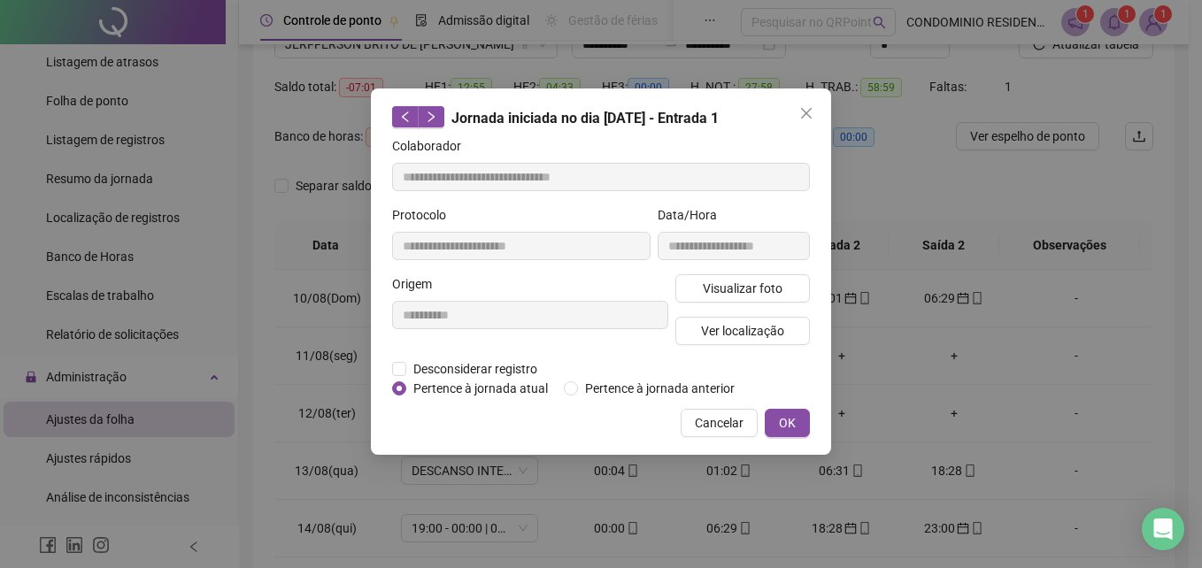
type input "**********"
click at [729, 427] on span "Cancelar" at bounding box center [719, 422] width 49 height 19
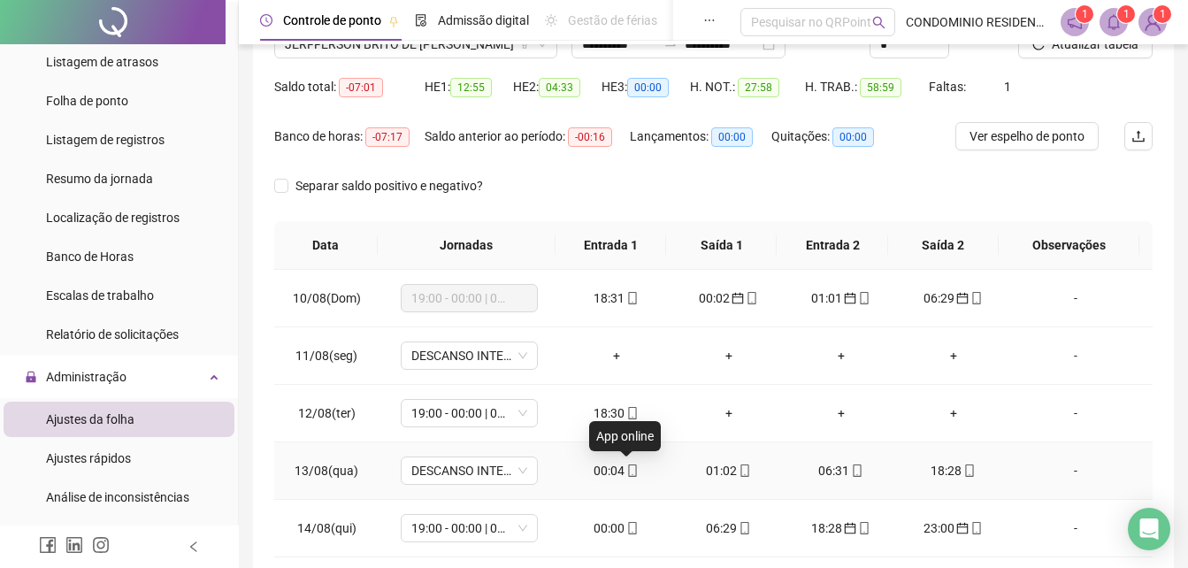
click at [627, 472] on icon "mobile" at bounding box center [633, 471] width 12 height 12
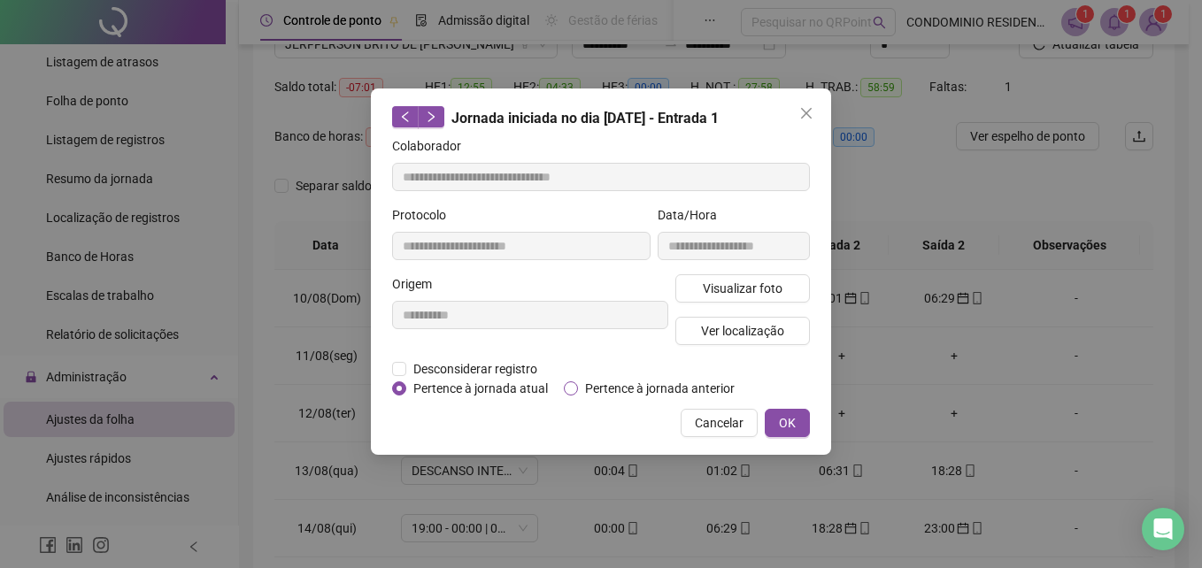
click at [616, 385] on span "Pertence à jornada anterior" at bounding box center [660, 388] width 164 height 19
drag, startPoint x: 616, startPoint y: 385, endPoint x: 594, endPoint y: 396, distance: 24.5
click at [585, 393] on span "Pertence à jornada anterior" at bounding box center [660, 388] width 164 height 19
click at [796, 420] on button "OK" at bounding box center [787, 423] width 45 height 28
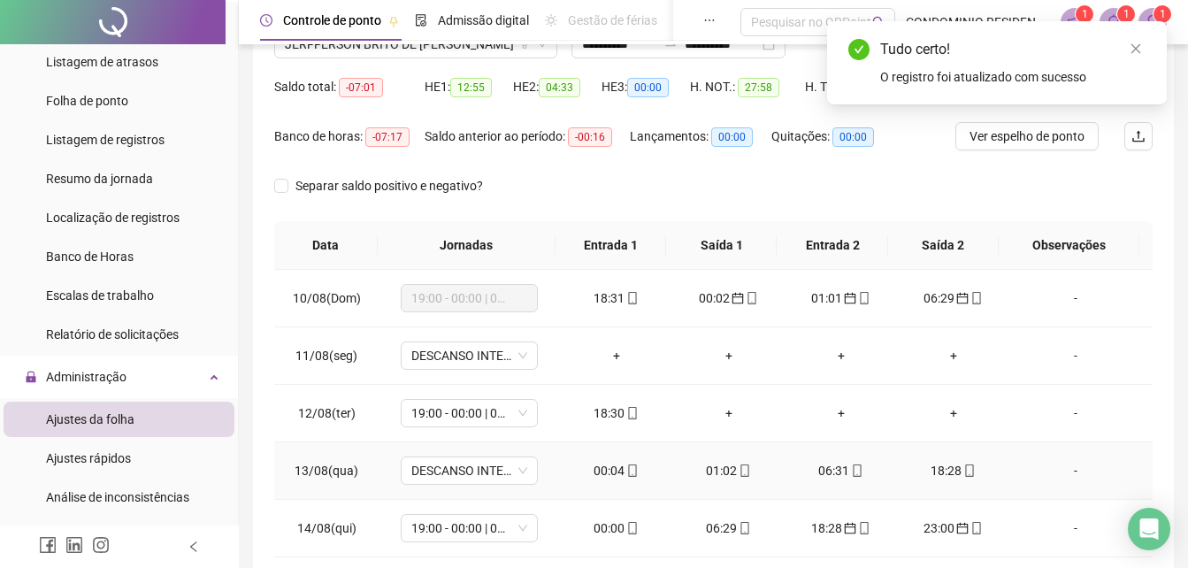
click at [714, 467] on div "01:02" at bounding box center [729, 470] width 84 height 19
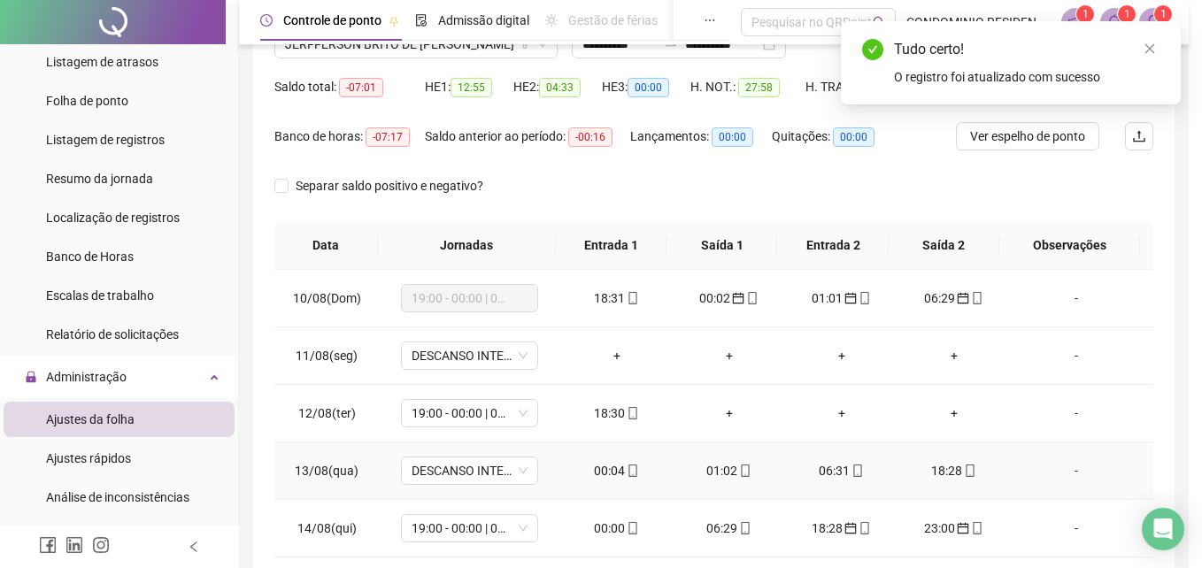
type input "**********"
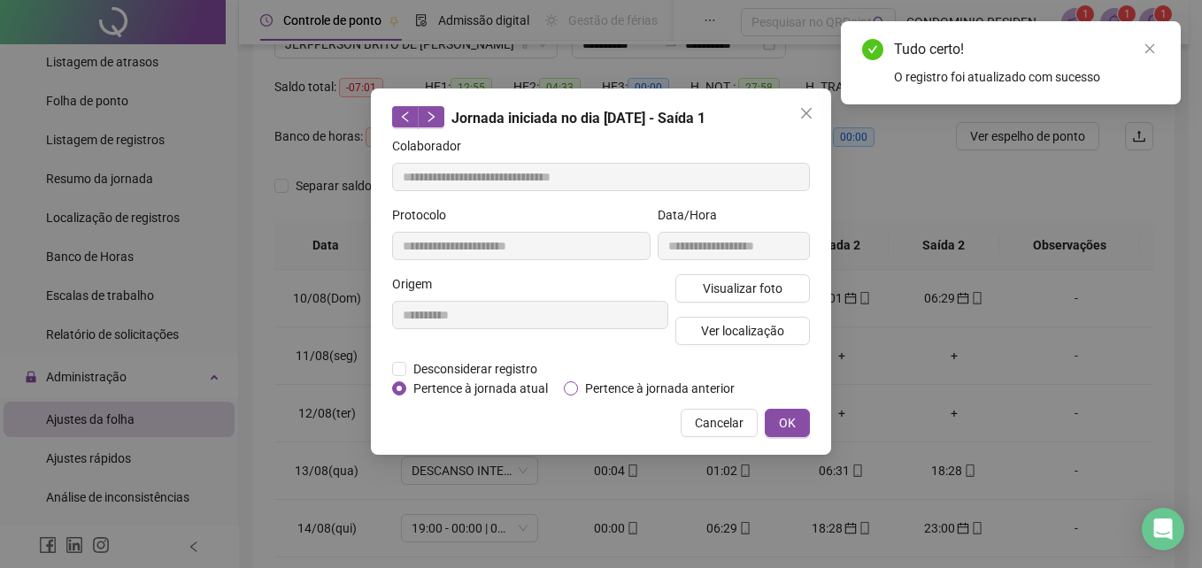
click at [666, 392] on span "Pertence à jornada anterior" at bounding box center [660, 388] width 164 height 19
drag, startPoint x: 667, startPoint y: 393, endPoint x: 595, endPoint y: 392, distance: 72.6
click at [595, 392] on span "Pertence à jornada anterior" at bounding box center [660, 388] width 164 height 19
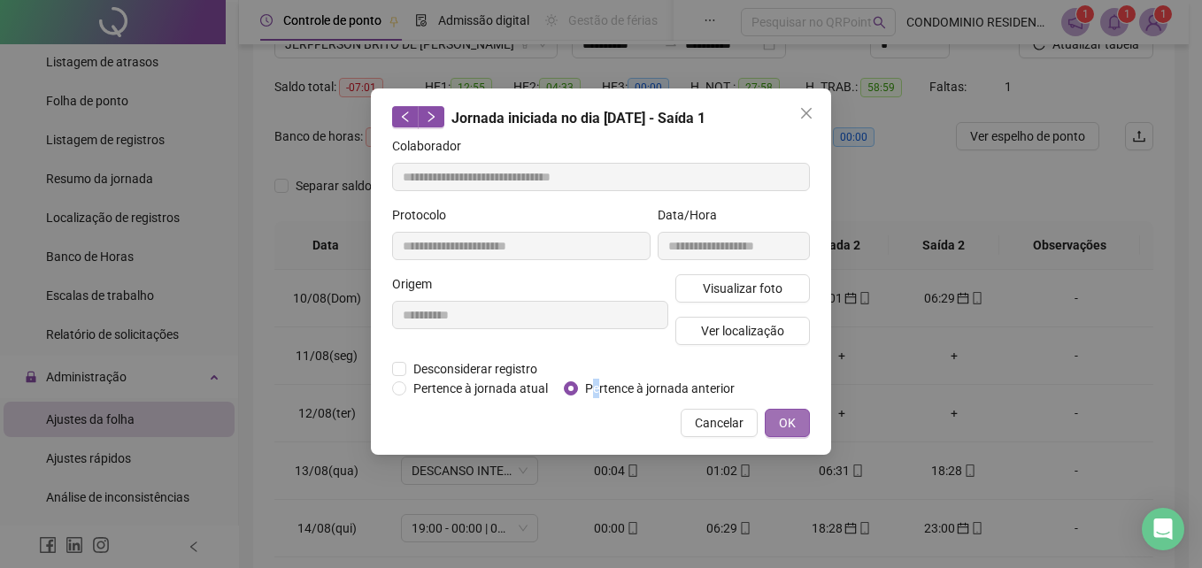
click at [794, 420] on span "OK" at bounding box center [787, 422] width 17 height 19
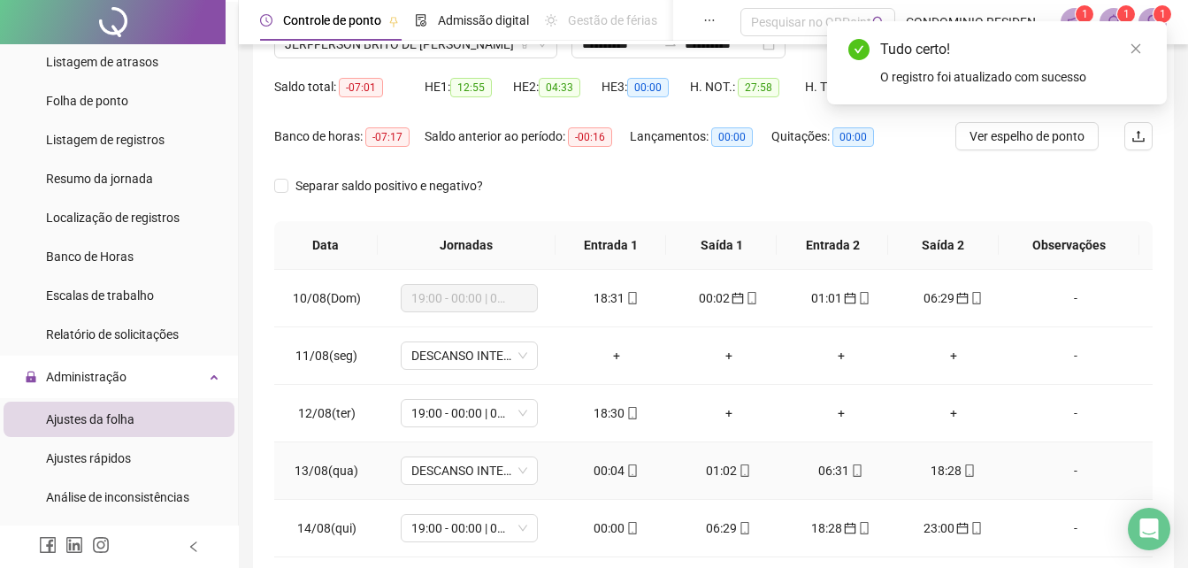
click at [827, 467] on div "06:31" at bounding box center [841, 470] width 84 height 19
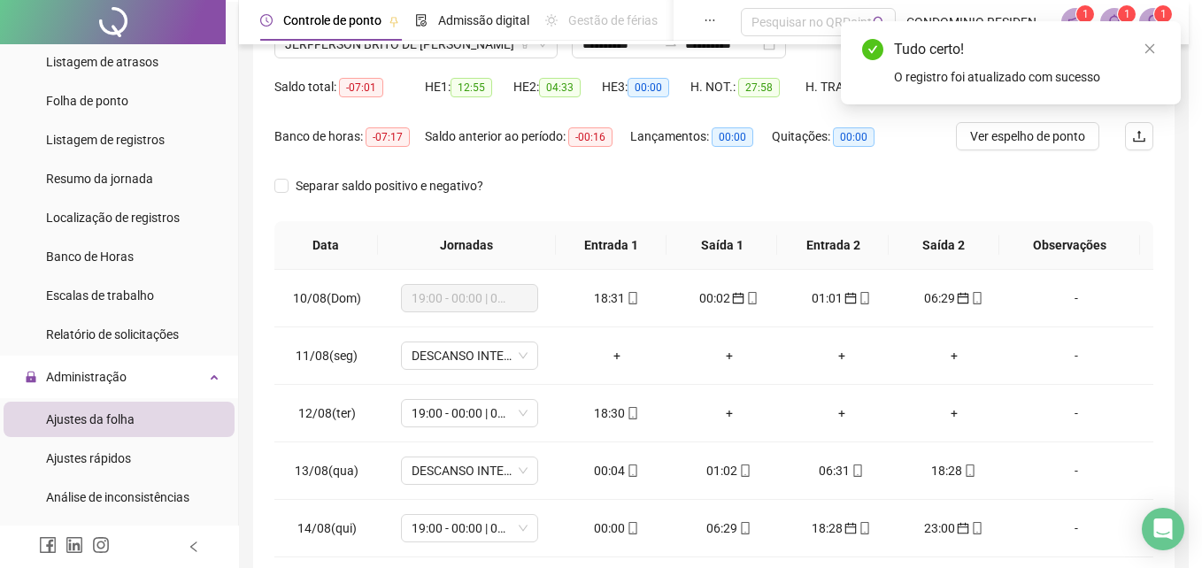
type input "**********"
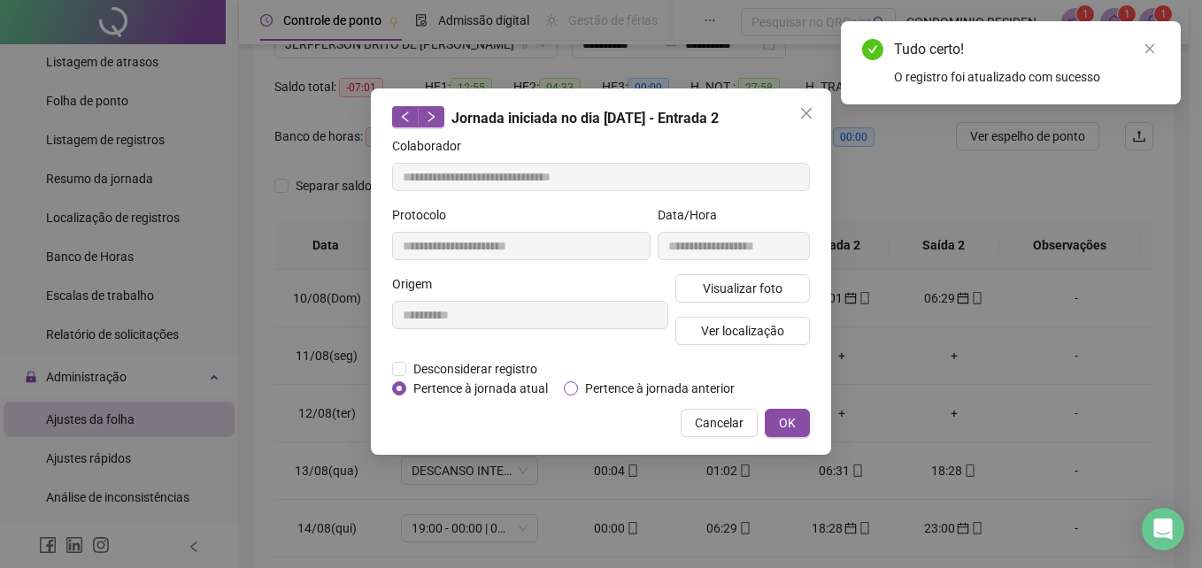
click at [630, 385] on span "Pertence à jornada anterior" at bounding box center [660, 388] width 164 height 19
click at [777, 424] on button "OK" at bounding box center [787, 423] width 45 height 28
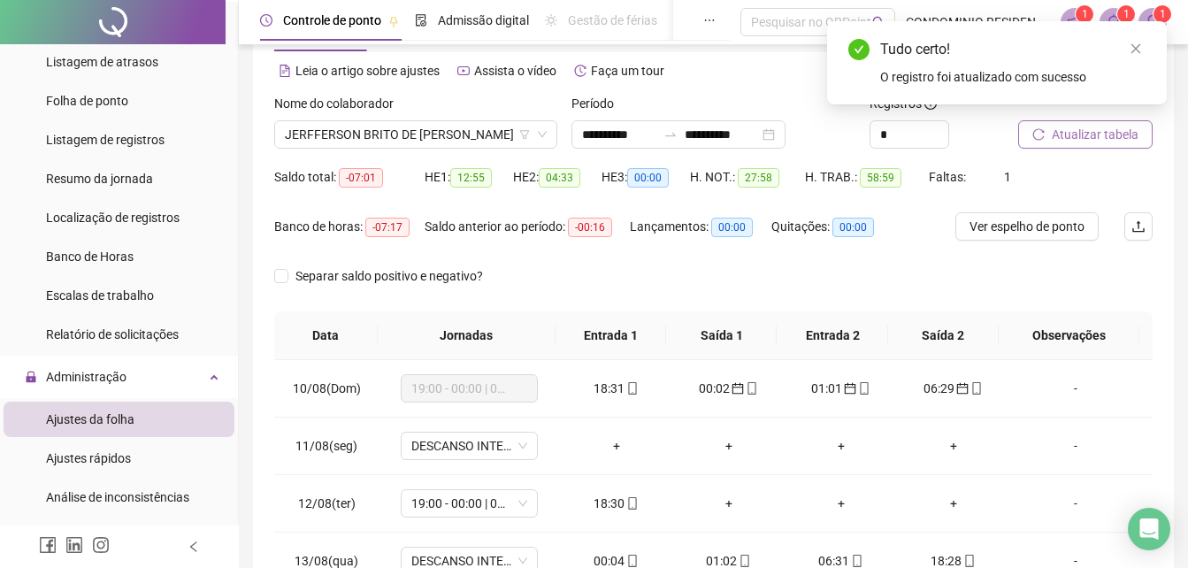
scroll to position [0, 0]
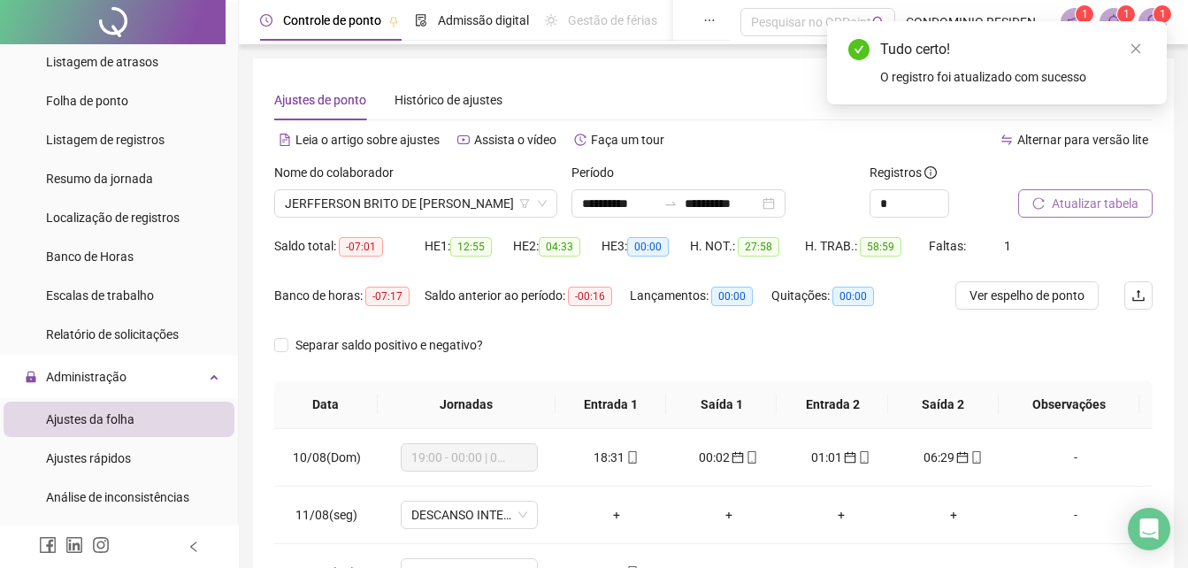
click at [1078, 195] on span "Atualizar tabela" at bounding box center [1095, 203] width 87 height 19
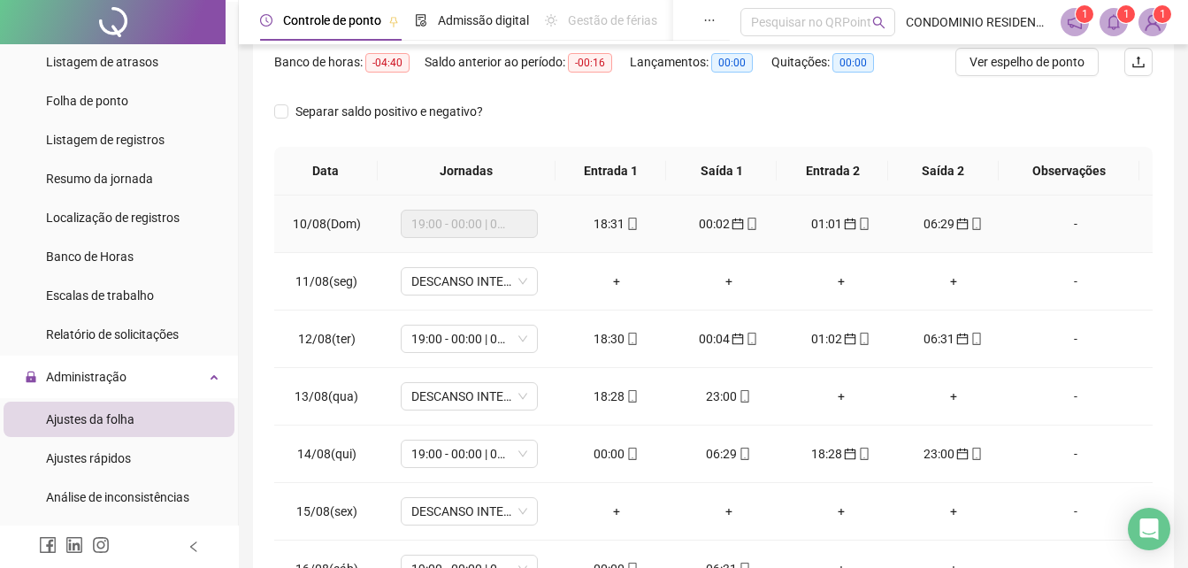
scroll to position [265, 0]
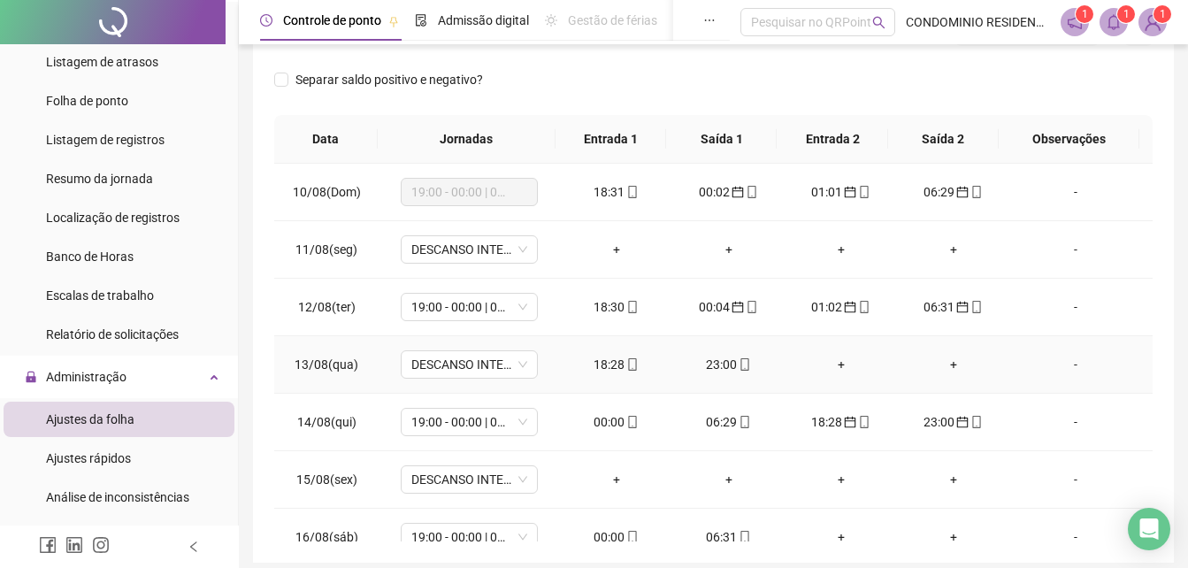
click at [707, 368] on div "23:00" at bounding box center [729, 364] width 84 height 19
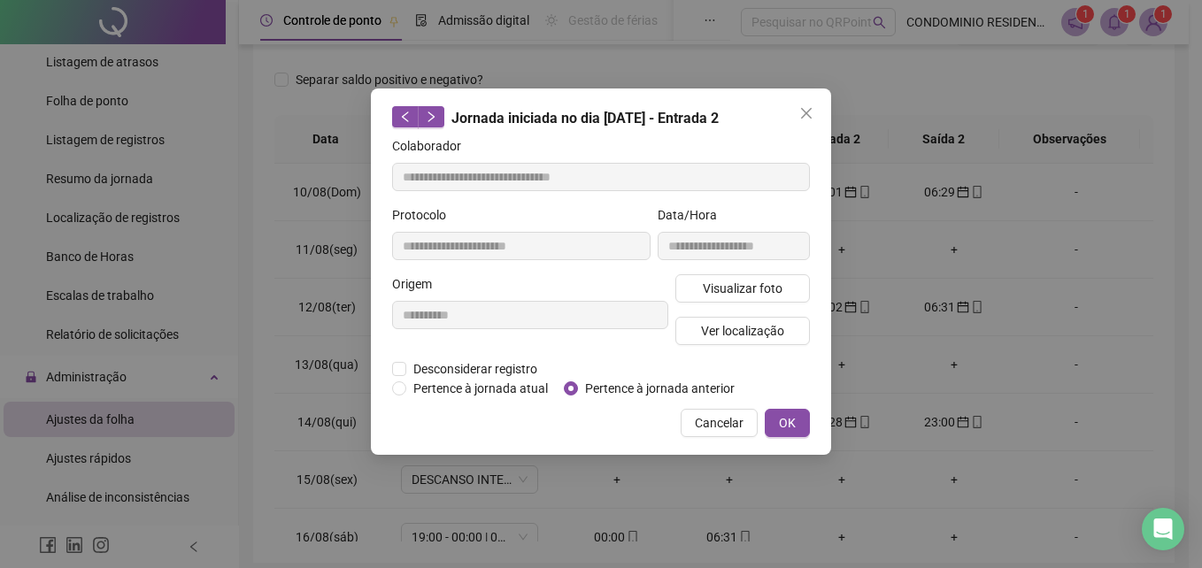
type input "**********"
click at [717, 419] on span "Cancelar" at bounding box center [719, 422] width 49 height 19
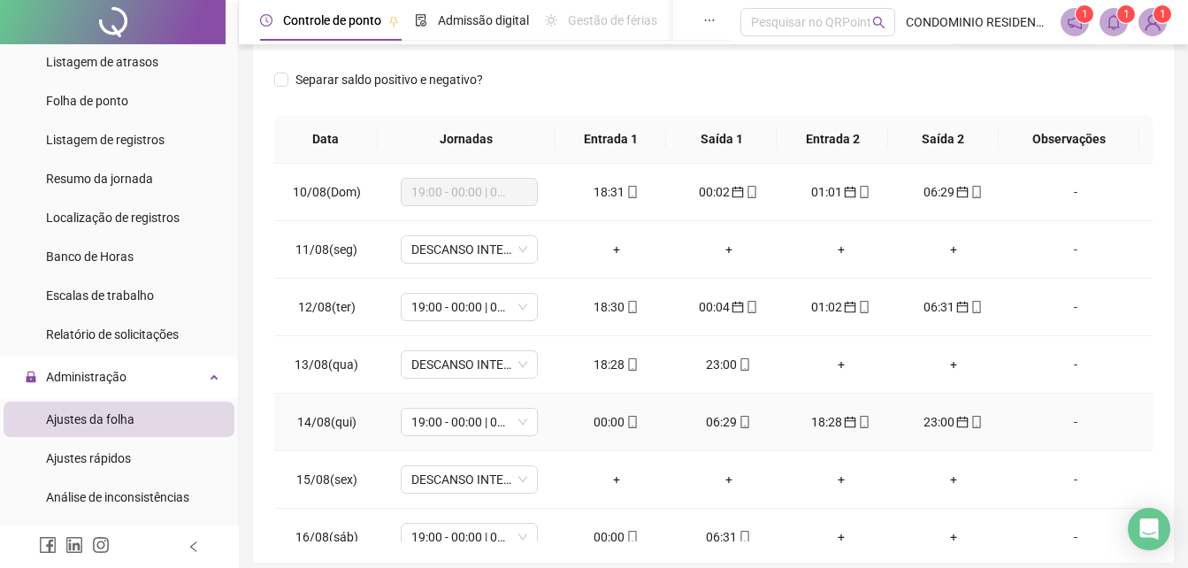
click at [605, 419] on div "00:00" at bounding box center [616, 421] width 84 height 19
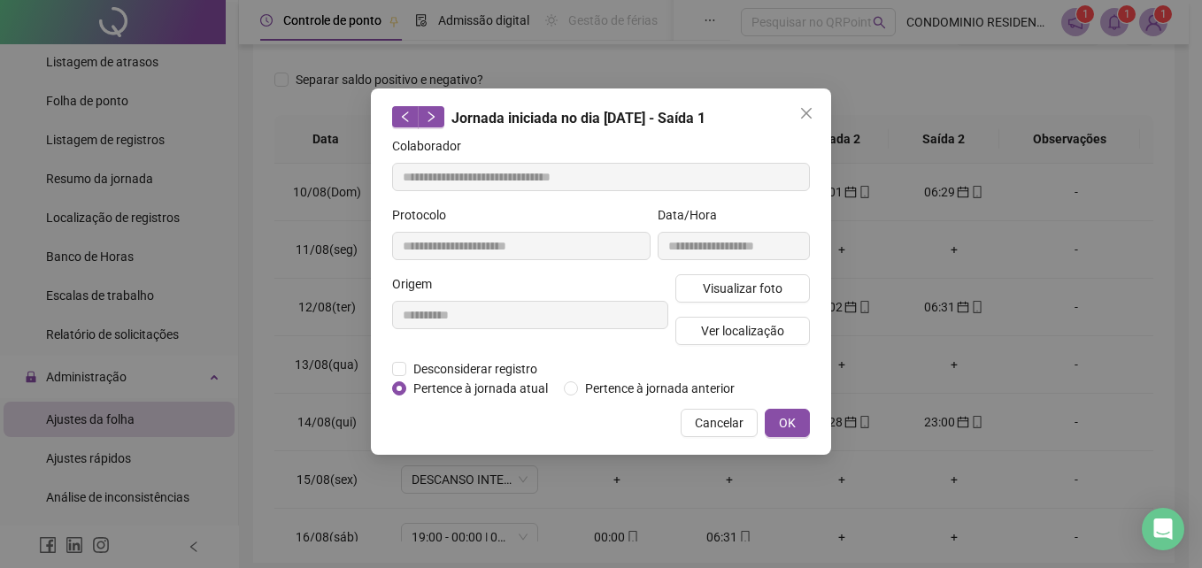
type input "**********"
click at [718, 417] on span "Cancelar" at bounding box center [719, 422] width 49 height 19
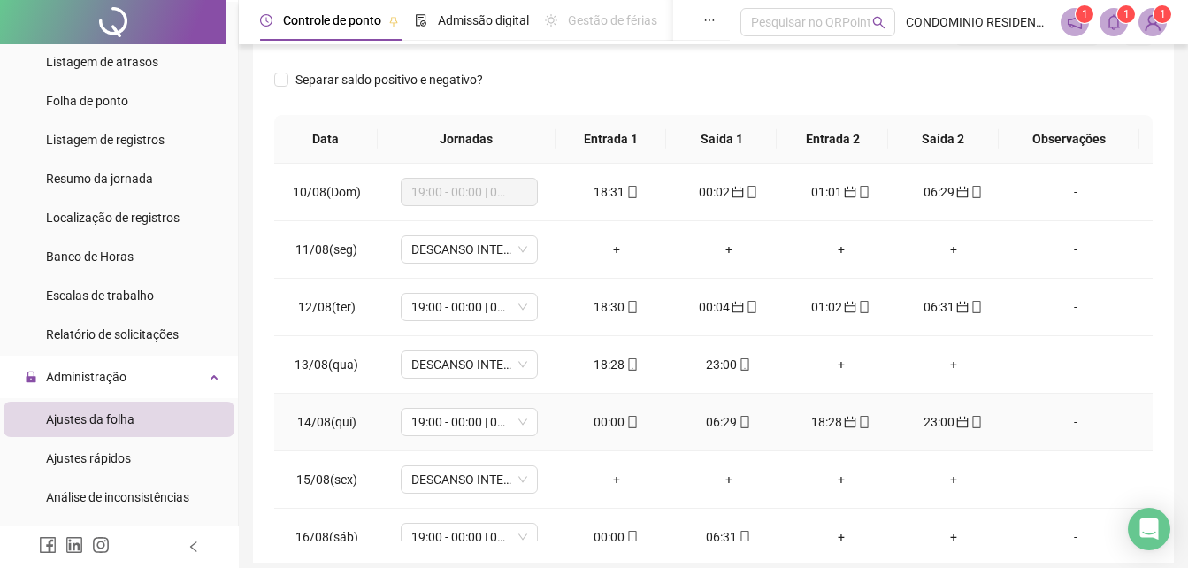
click at [606, 423] on div "00:00" at bounding box center [616, 421] width 84 height 19
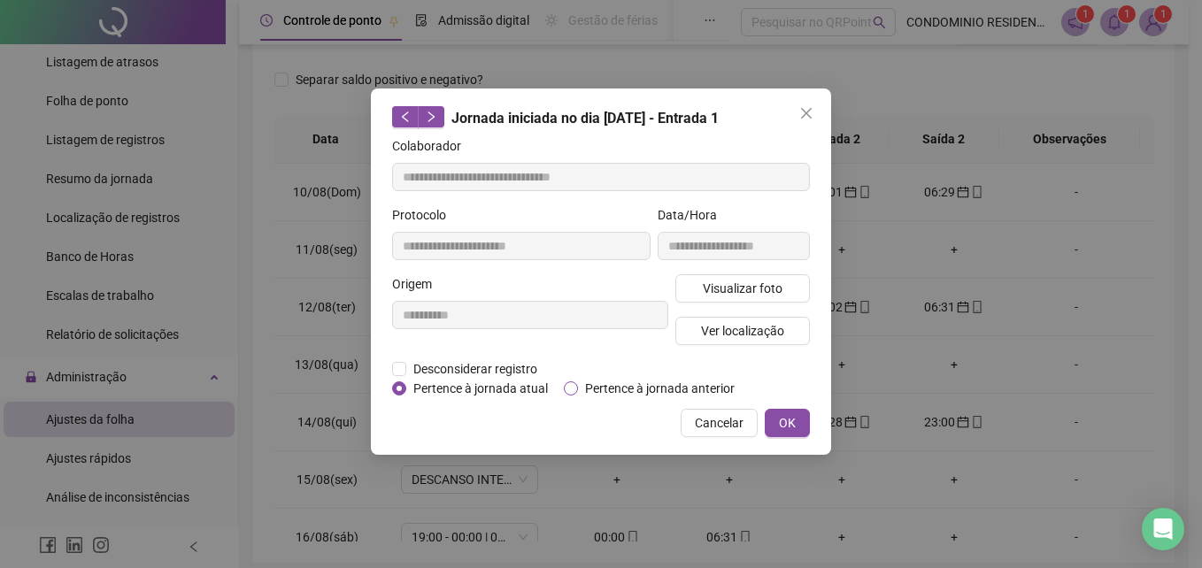
click at [603, 381] on span "Pertence à jornada anterior" at bounding box center [660, 388] width 164 height 19
drag, startPoint x: 603, startPoint y: 381, endPoint x: 675, endPoint y: 394, distance: 73.6
click at [673, 393] on span "Pertence à jornada anterior" at bounding box center [660, 388] width 164 height 19
click at [799, 419] on button "OK" at bounding box center [787, 423] width 45 height 28
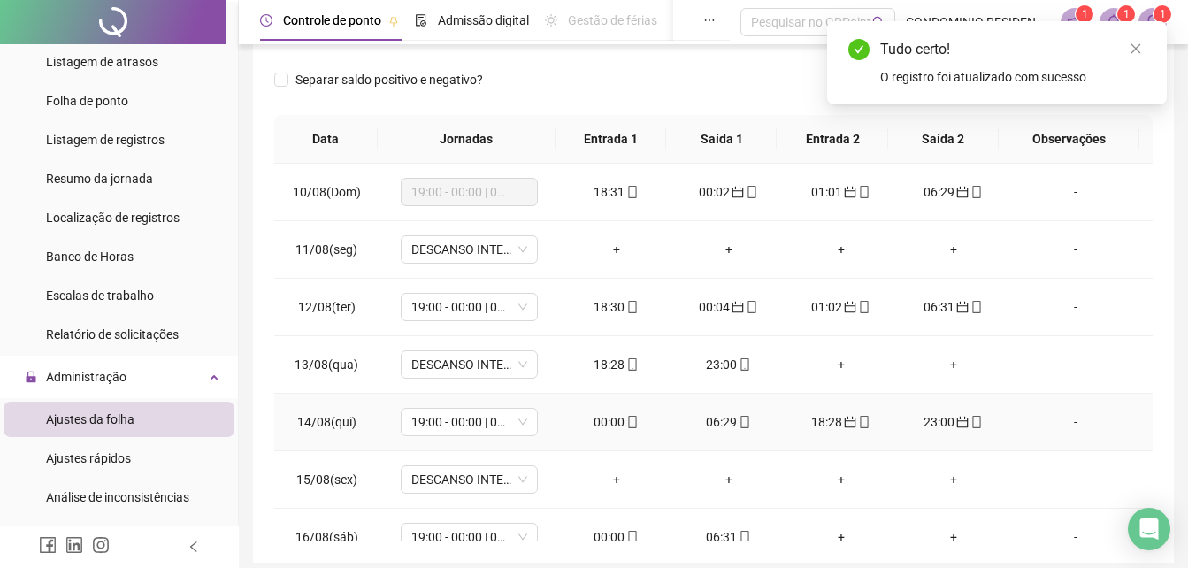
click at [709, 418] on div "06:29" at bounding box center [729, 421] width 84 height 19
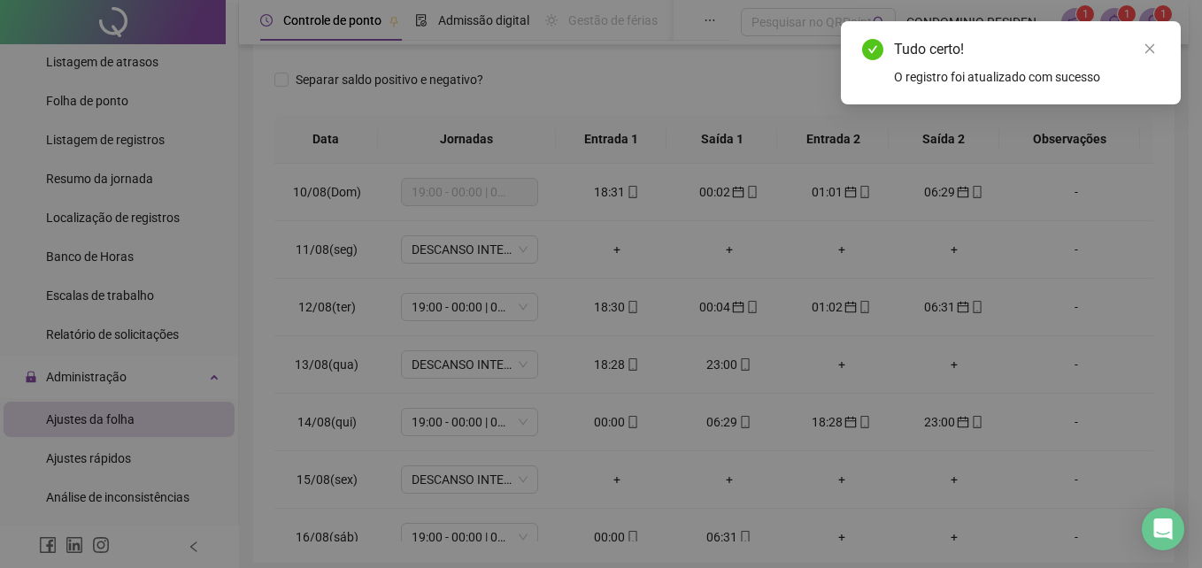
type input "**********"
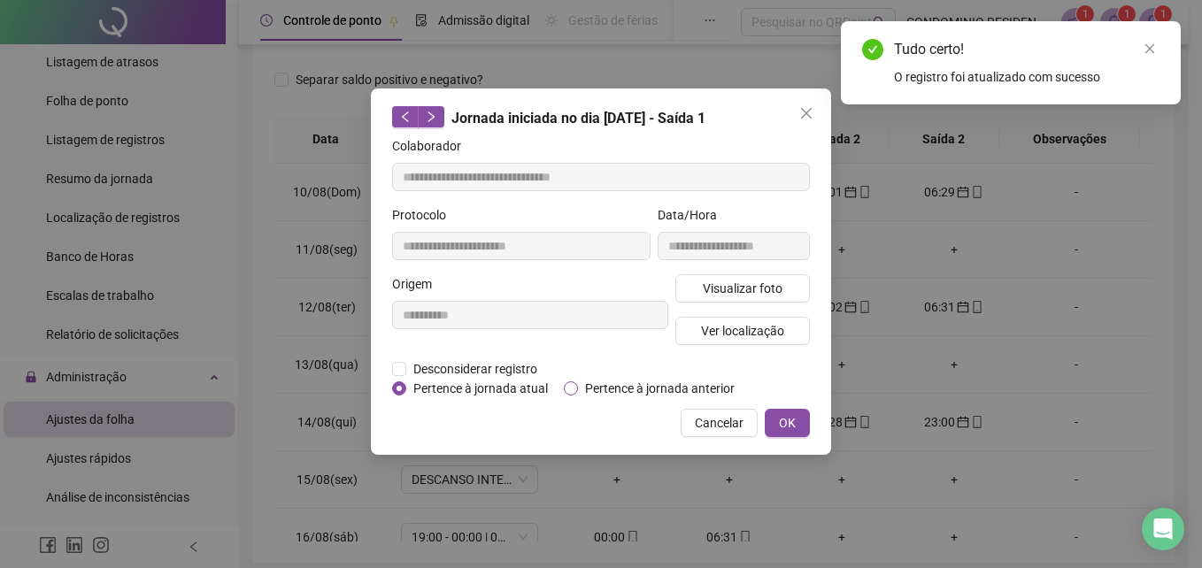
click at [694, 382] on span "Pertence à jornada anterior" at bounding box center [660, 388] width 164 height 19
click at [784, 421] on span "OK" at bounding box center [787, 422] width 17 height 19
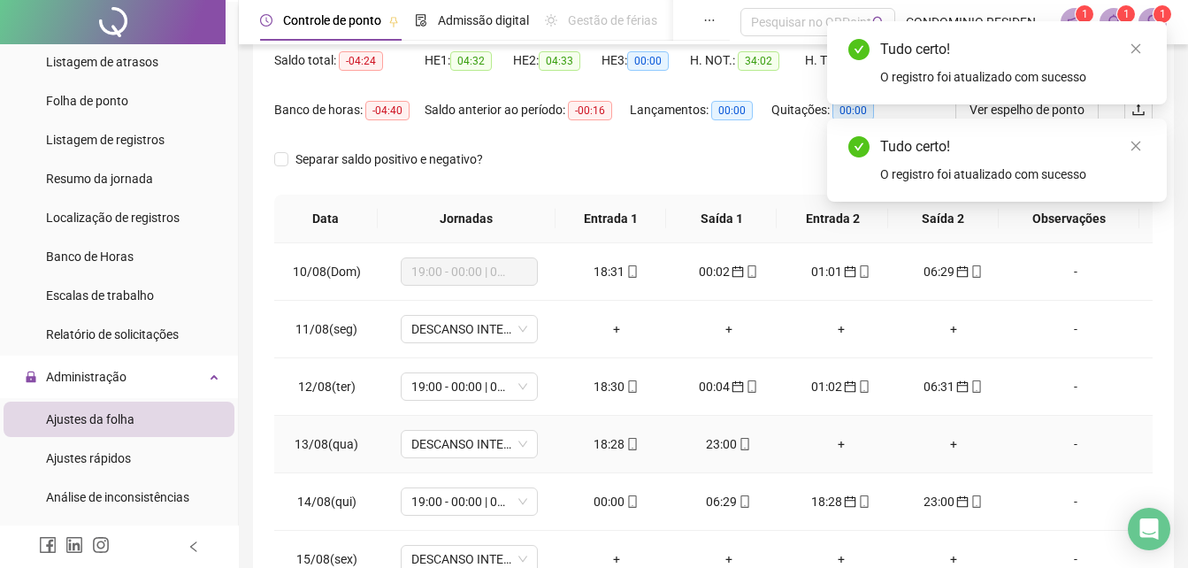
scroll to position [0, 0]
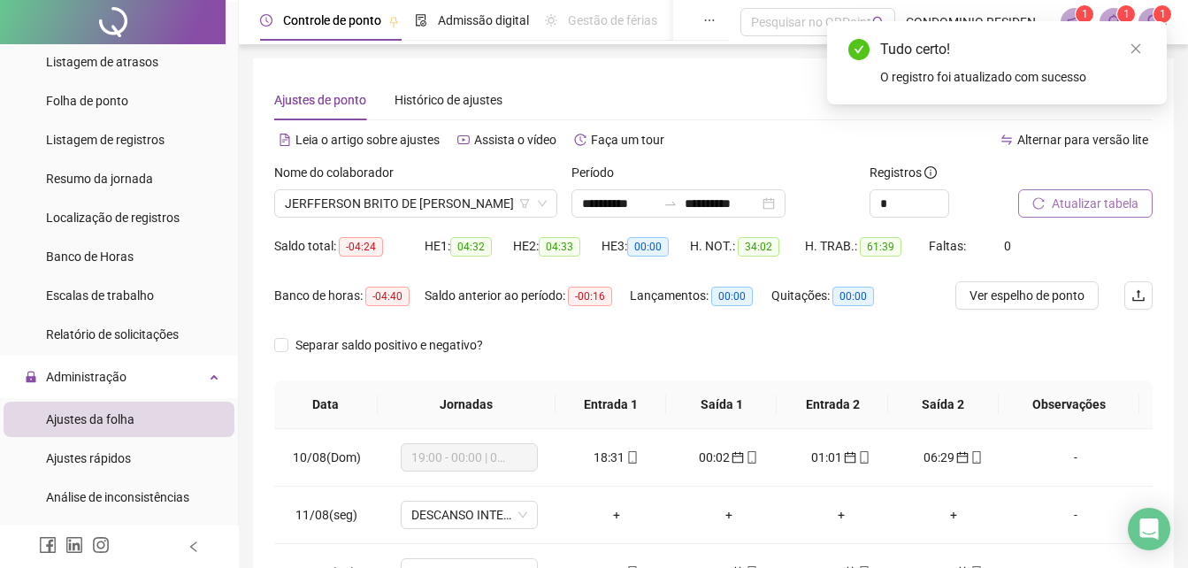
click at [1104, 207] on span "Atualizar tabela" at bounding box center [1095, 203] width 87 height 19
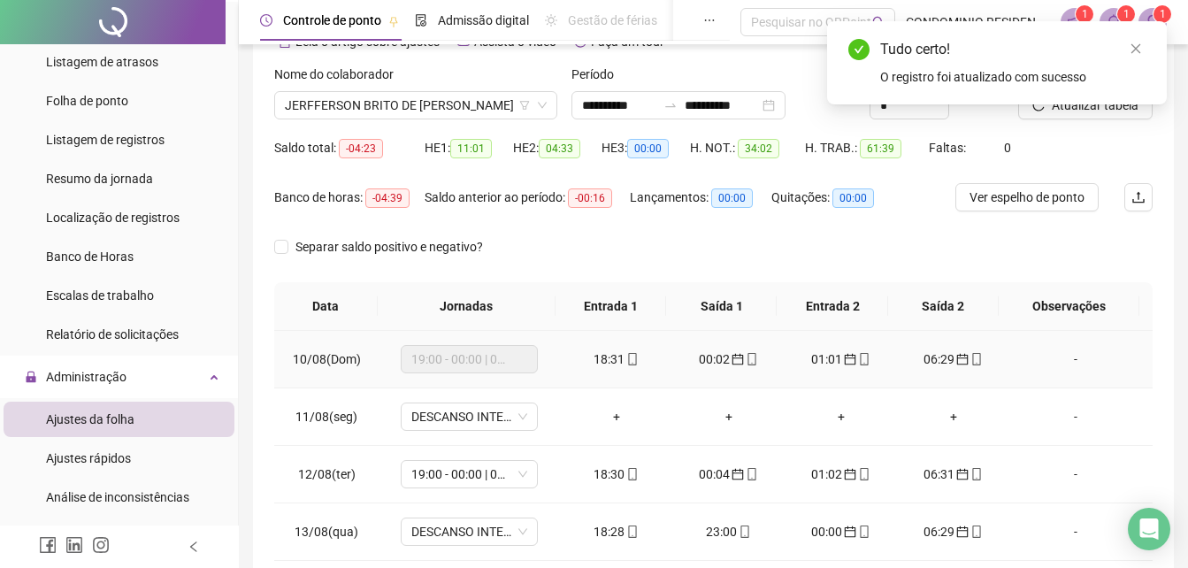
scroll to position [265, 0]
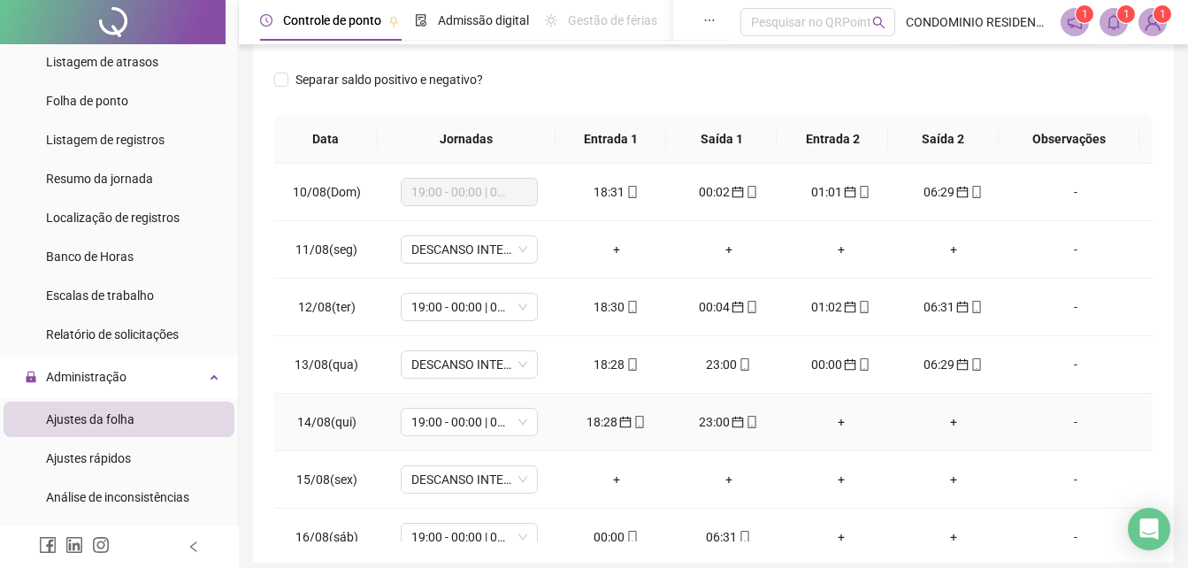
click at [605, 427] on div "18:28" at bounding box center [616, 421] width 84 height 19
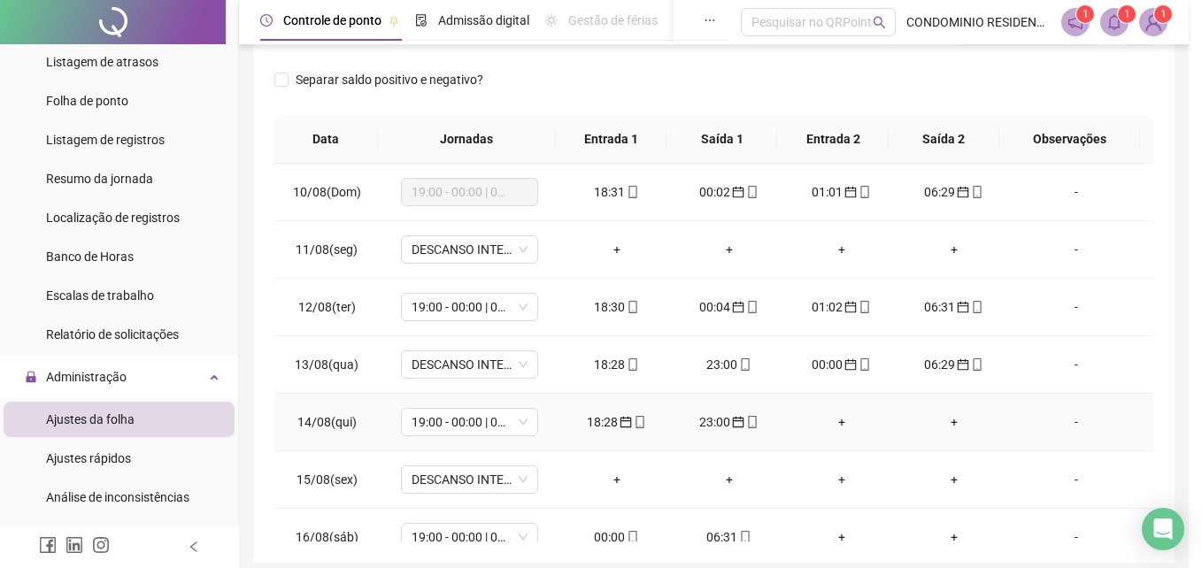
type input "**********"
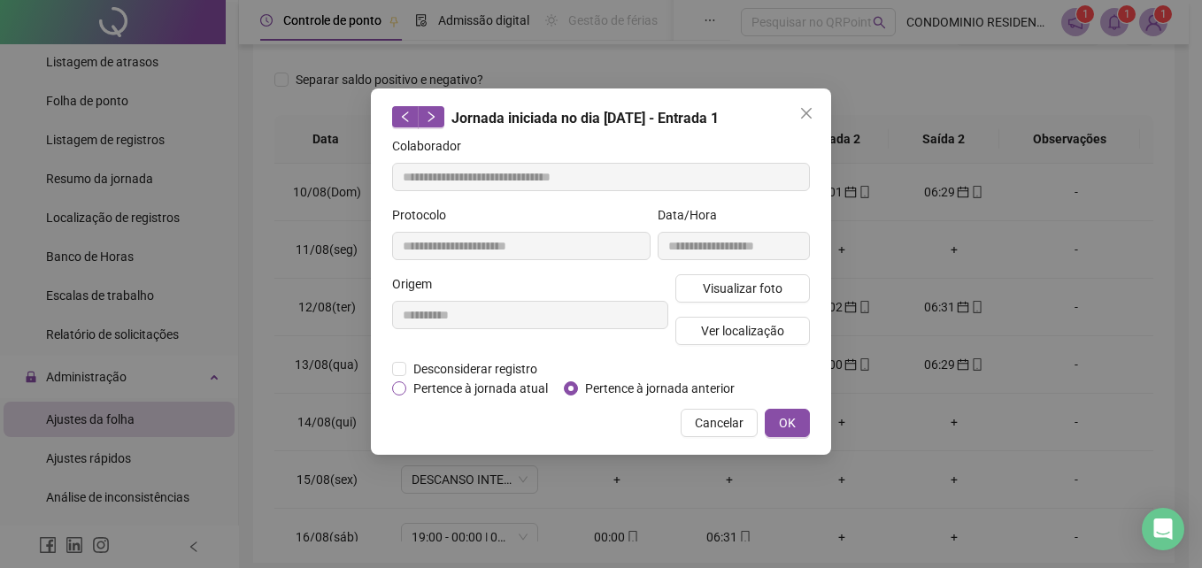
click at [521, 388] on span "Pertence à jornada atual" at bounding box center [480, 388] width 149 height 19
click at [773, 418] on button "OK" at bounding box center [787, 423] width 45 height 28
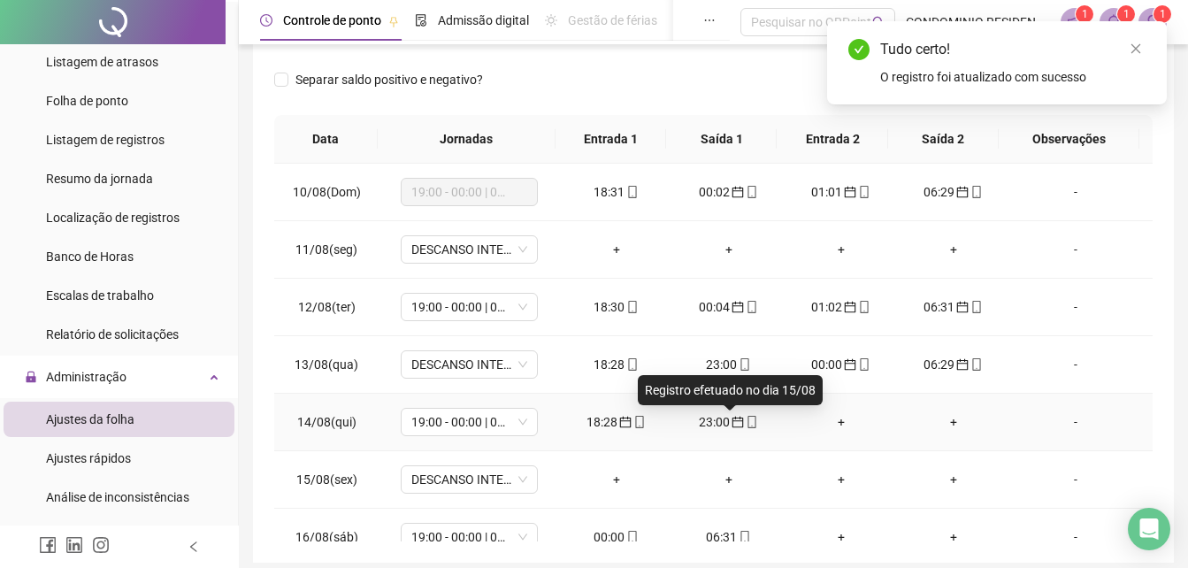
click at [732, 426] on icon "calendar" at bounding box center [738, 422] width 12 height 12
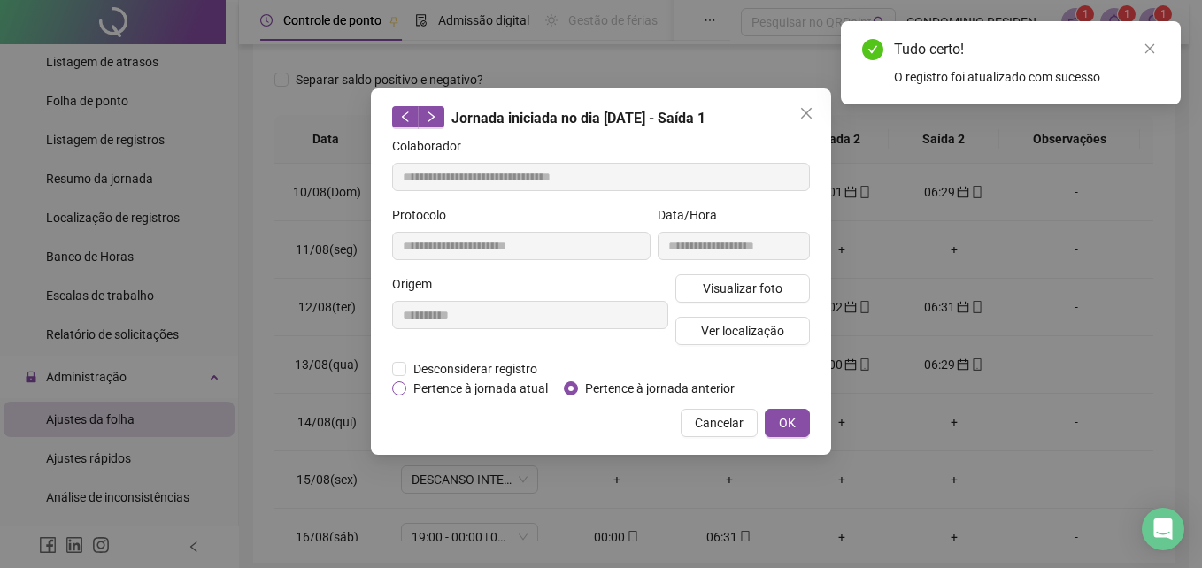
click at [488, 386] on span "Pertence à jornada atual" at bounding box center [480, 388] width 149 height 19
click at [786, 416] on span "OK" at bounding box center [787, 422] width 17 height 19
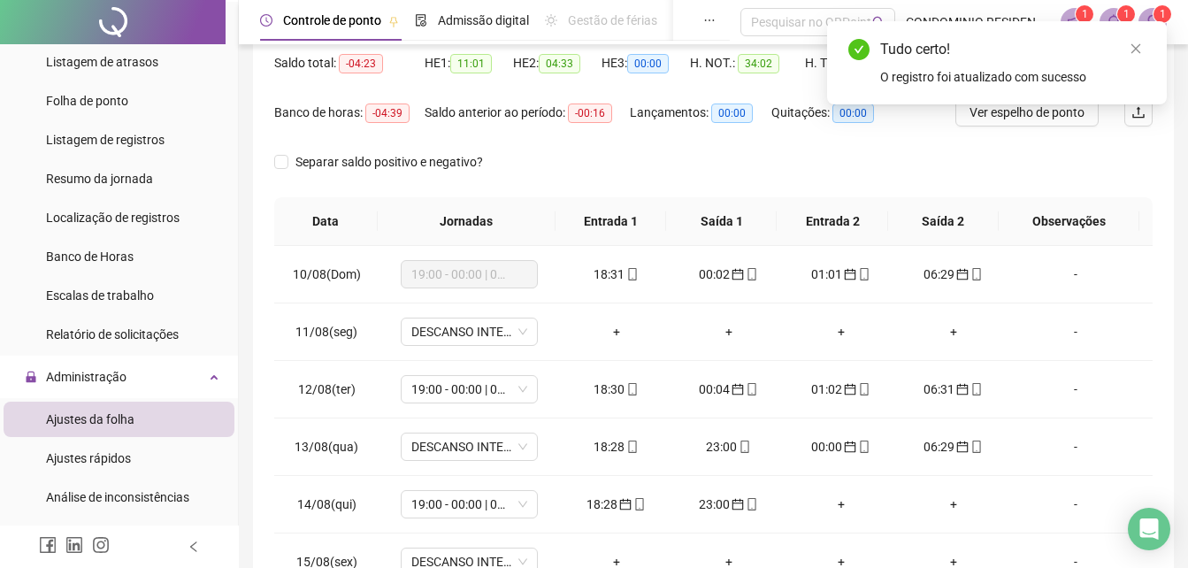
scroll to position [0, 0]
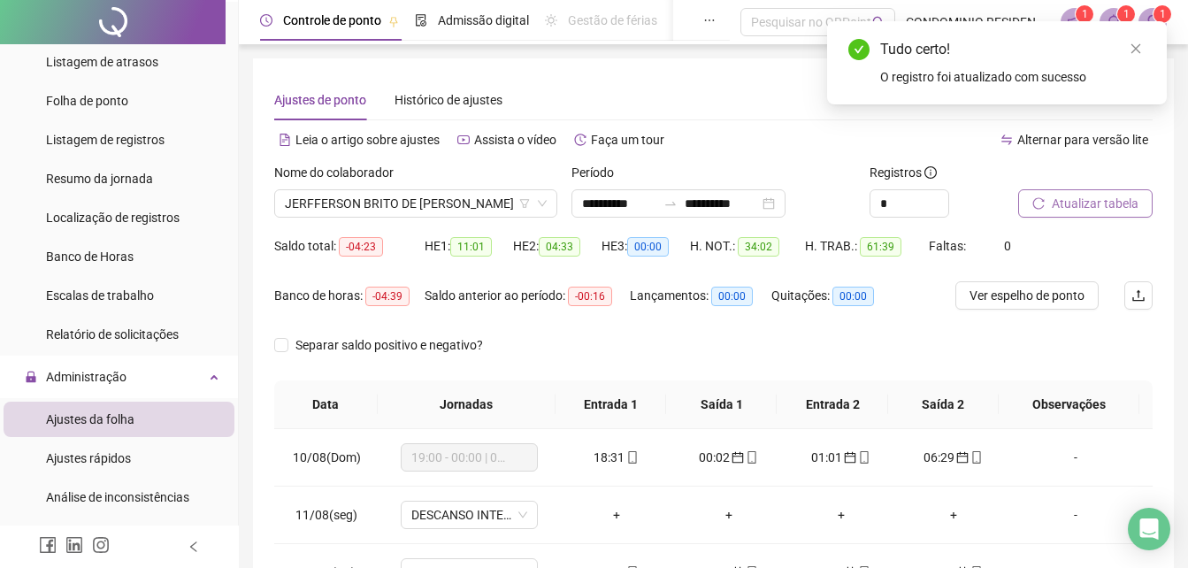
click at [1088, 204] on span "Atualizar tabela" at bounding box center [1095, 203] width 87 height 19
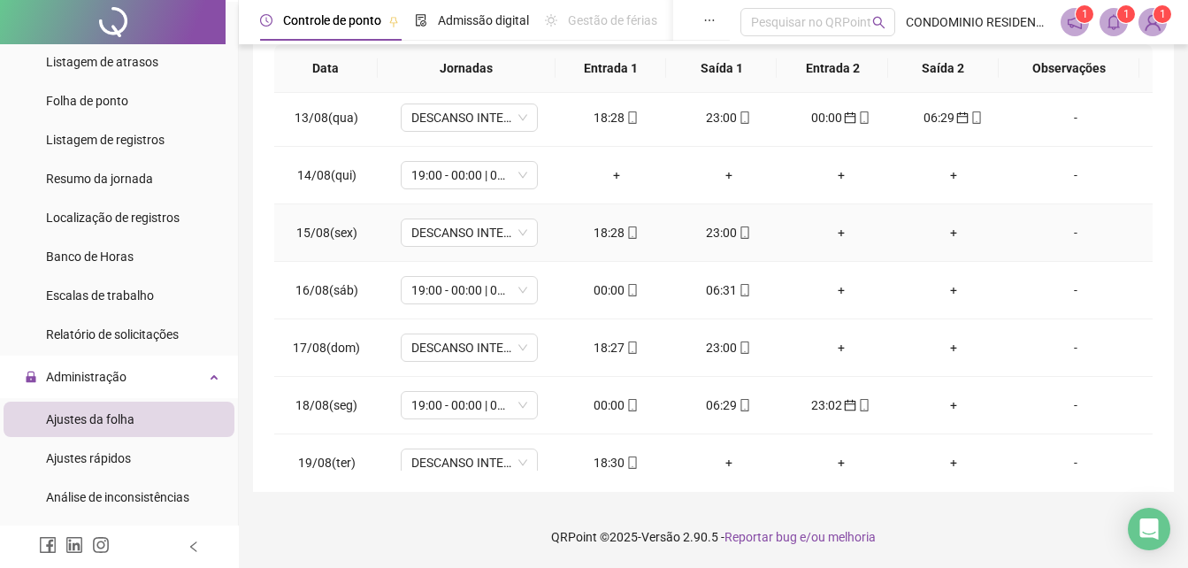
scroll to position [177, 0]
click at [609, 292] on div "00:00" at bounding box center [616, 289] width 84 height 19
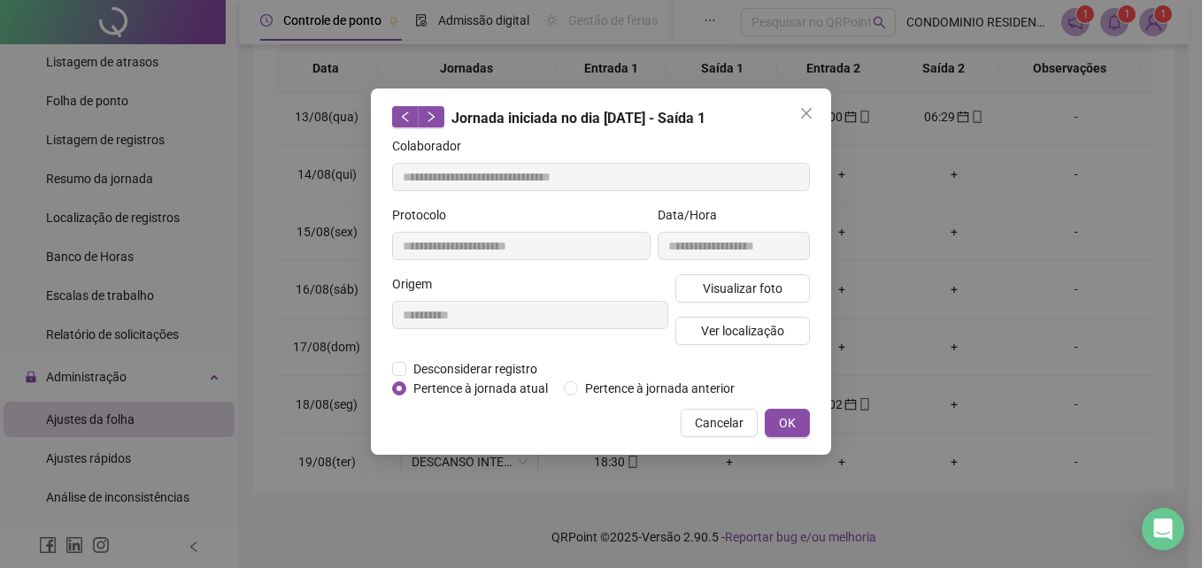
type input "**********"
click at [671, 388] on span "Pertence à jornada anterior" at bounding box center [660, 388] width 164 height 19
drag, startPoint x: 673, startPoint y: 388, endPoint x: 635, endPoint y: 386, distance: 38.1
click at [632, 384] on span "Pertence à jornada anterior" at bounding box center [660, 388] width 164 height 19
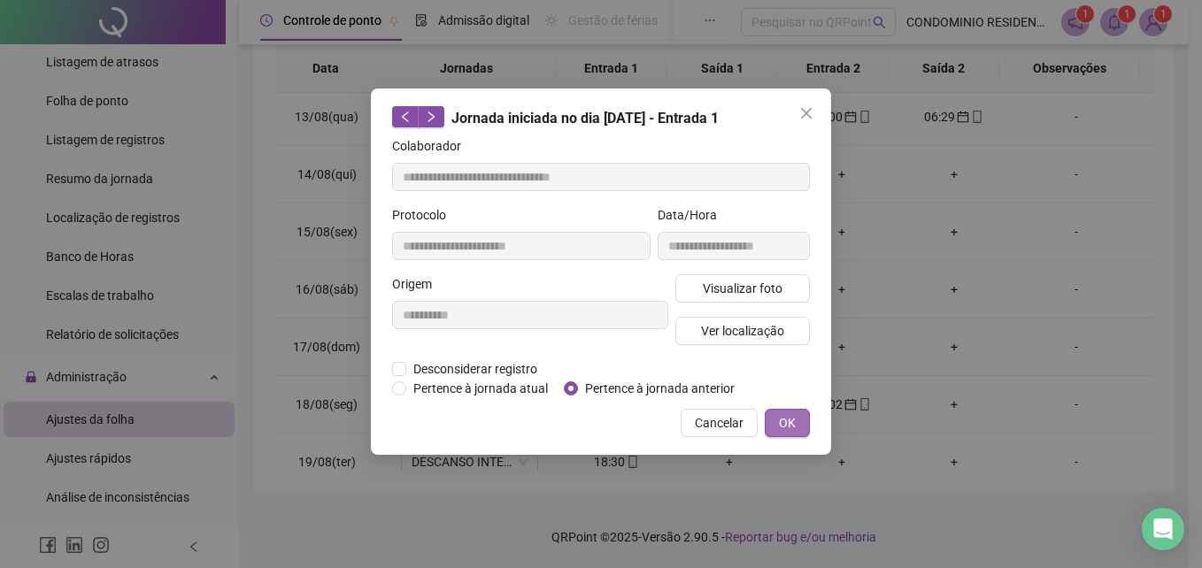
click at [777, 419] on button "OK" at bounding box center [787, 423] width 45 height 28
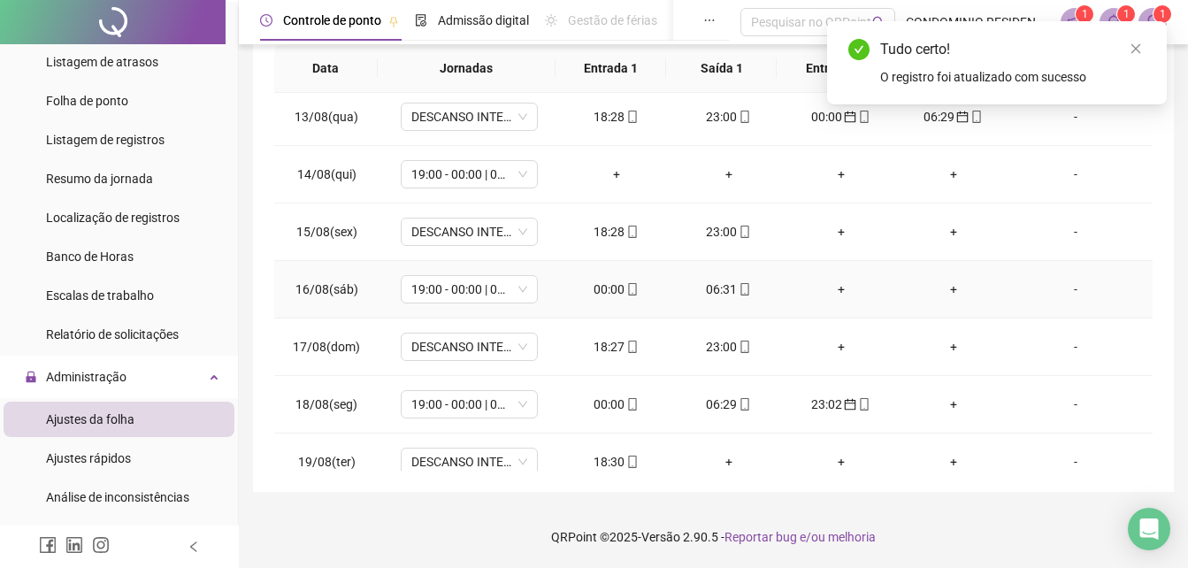
click at [727, 293] on div "06:31" at bounding box center [729, 289] width 84 height 19
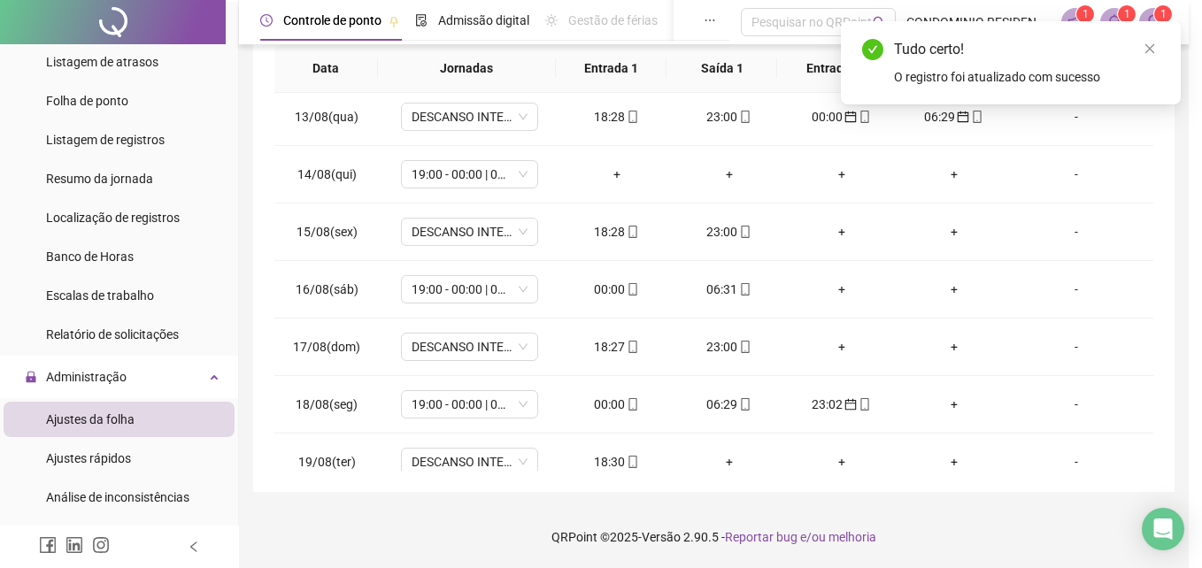
type input "**********"
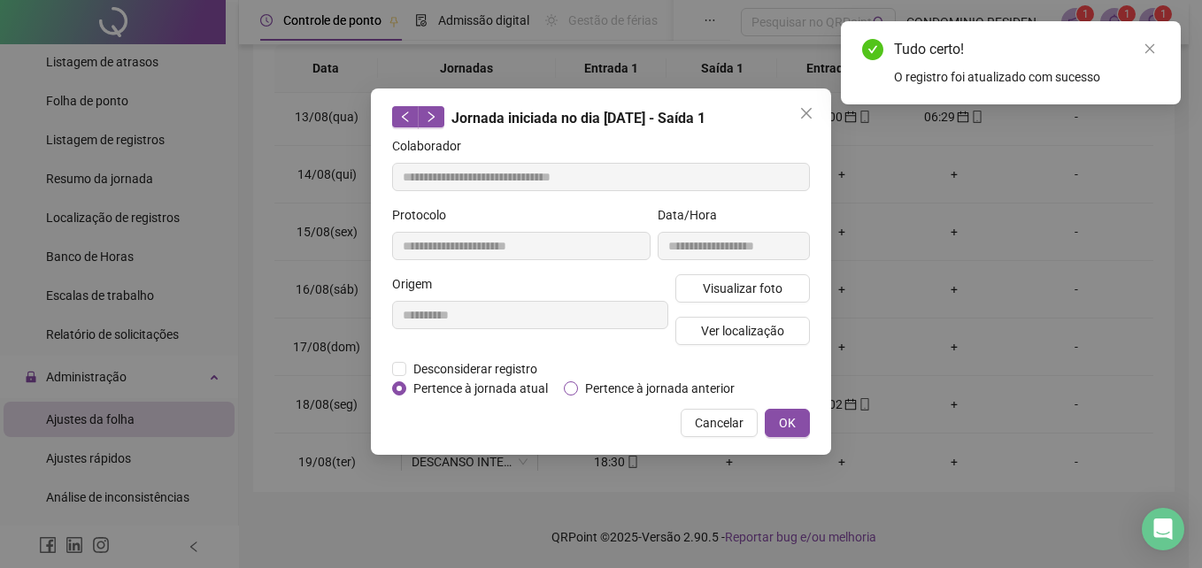
click at [681, 385] on span "Pertence à jornada anterior" at bounding box center [660, 388] width 164 height 19
click at [781, 416] on span "OK" at bounding box center [787, 422] width 17 height 19
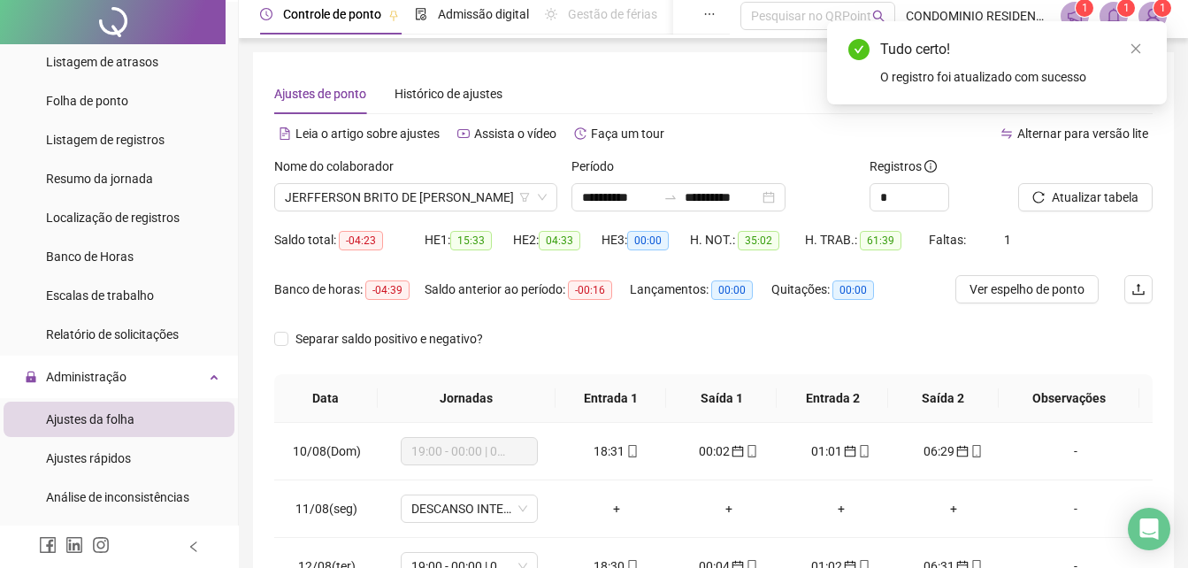
scroll to position [0, 0]
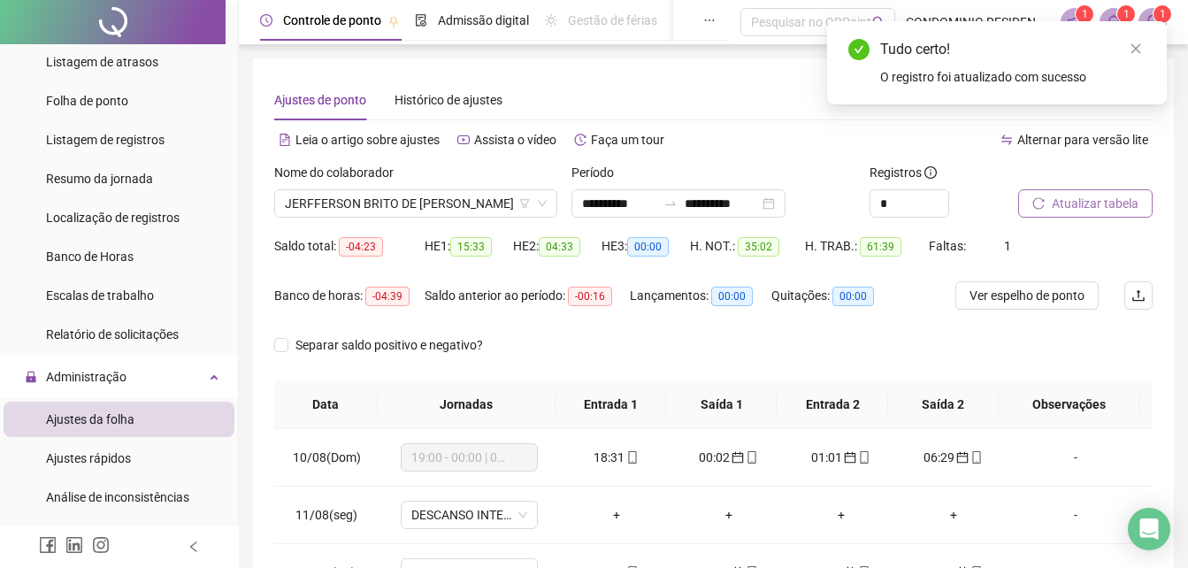
click at [1091, 203] on span "Atualizar tabela" at bounding box center [1095, 203] width 87 height 19
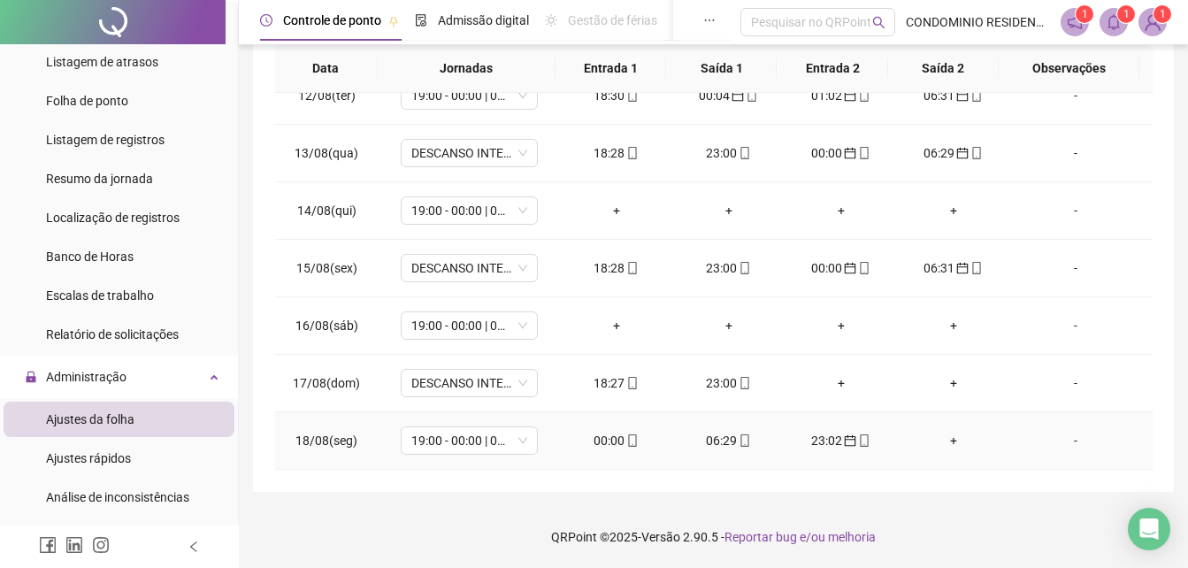
scroll to position [177, 0]
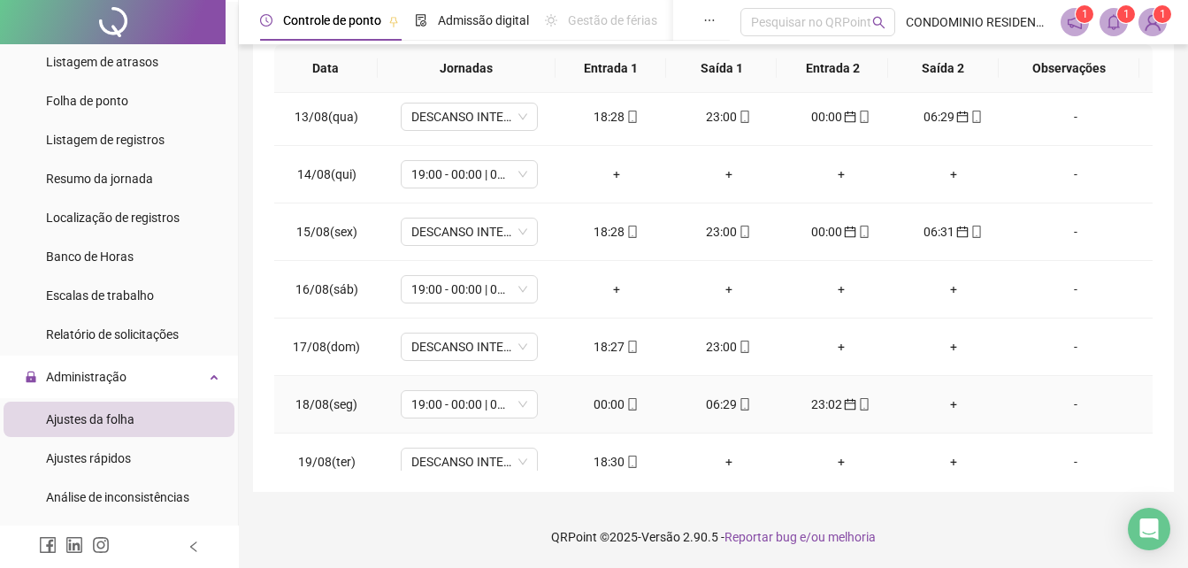
click at [597, 404] on div "00:00" at bounding box center [616, 404] width 84 height 19
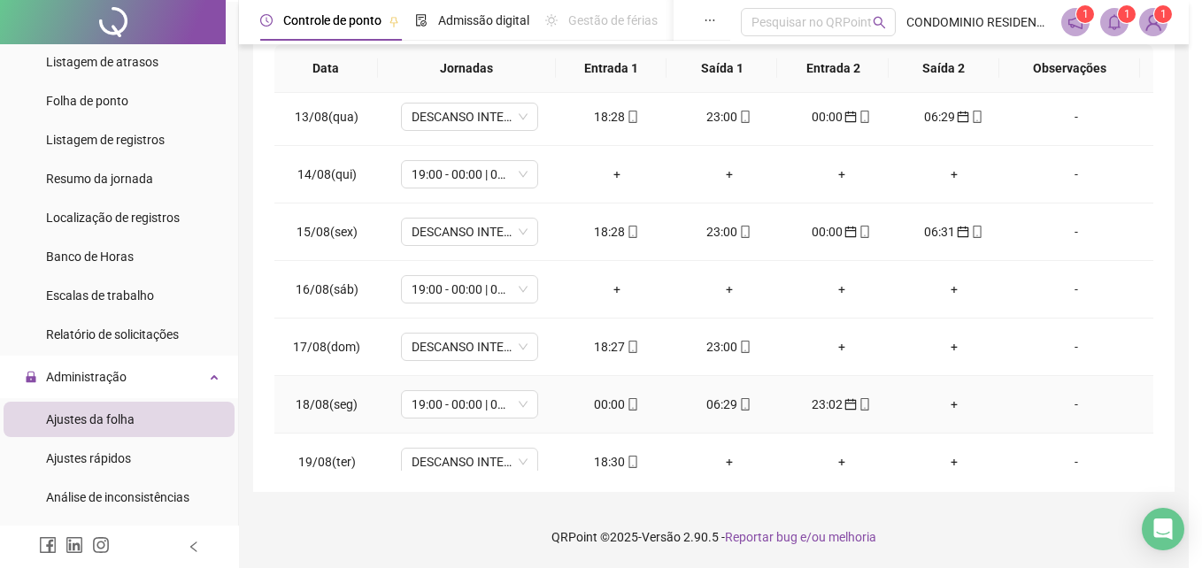
type input "**********"
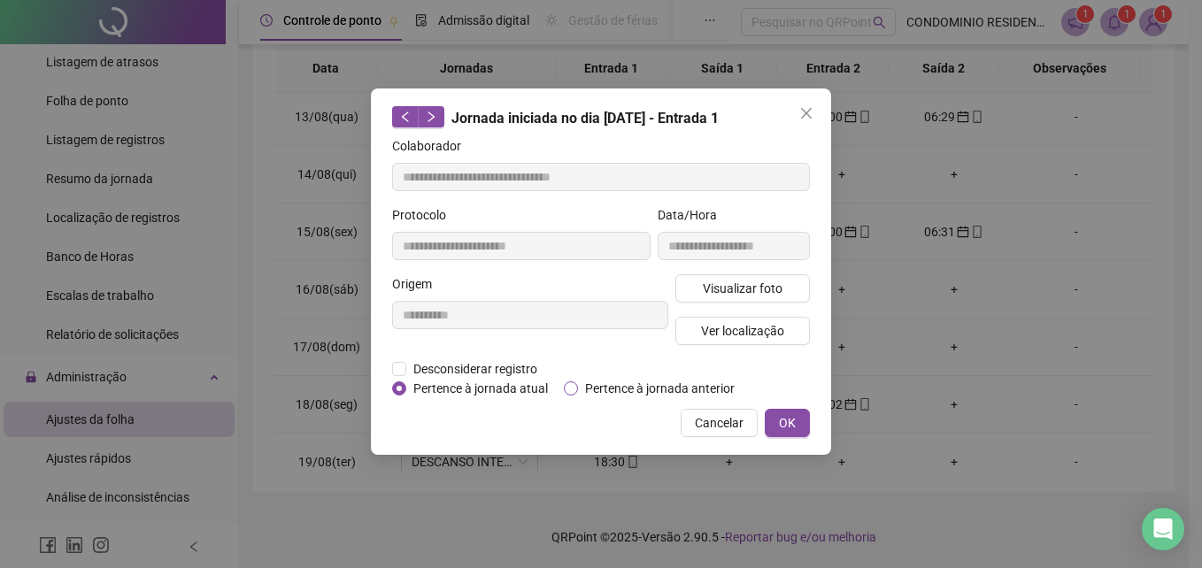
drag, startPoint x: 625, startPoint y: 386, endPoint x: 674, endPoint y: 386, distance: 49.6
click at [626, 386] on span "Pertence à jornada anterior" at bounding box center [660, 388] width 164 height 19
click at [780, 413] on span "OK" at bounding box center [787, 422] width 17 height 19
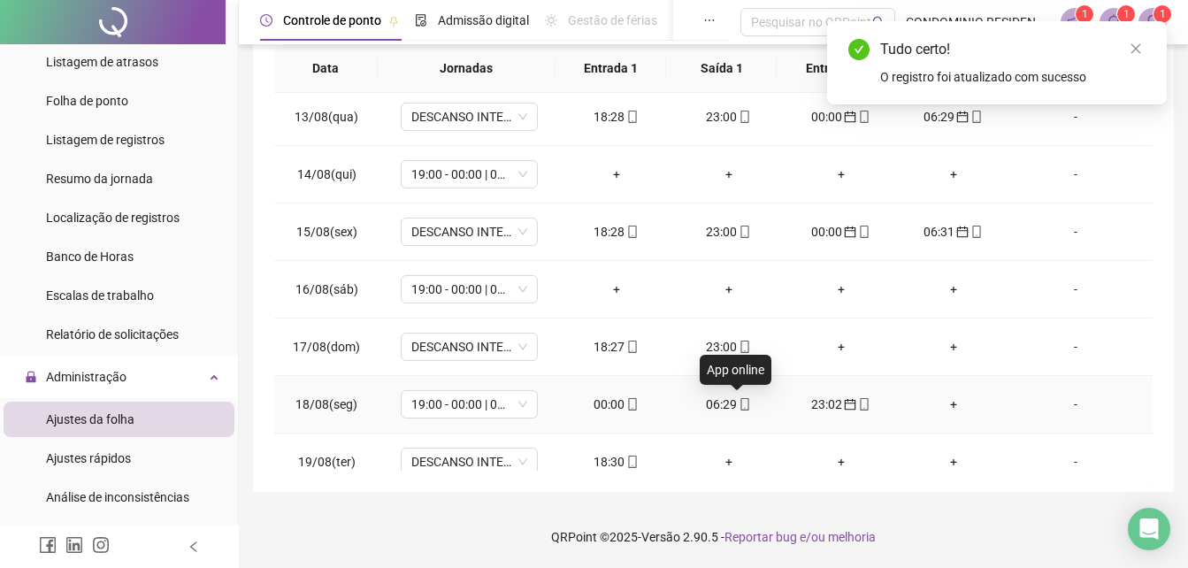
click at [742, 406] on icon "mobile" at bounding box center [746, 404] width 8 height 12
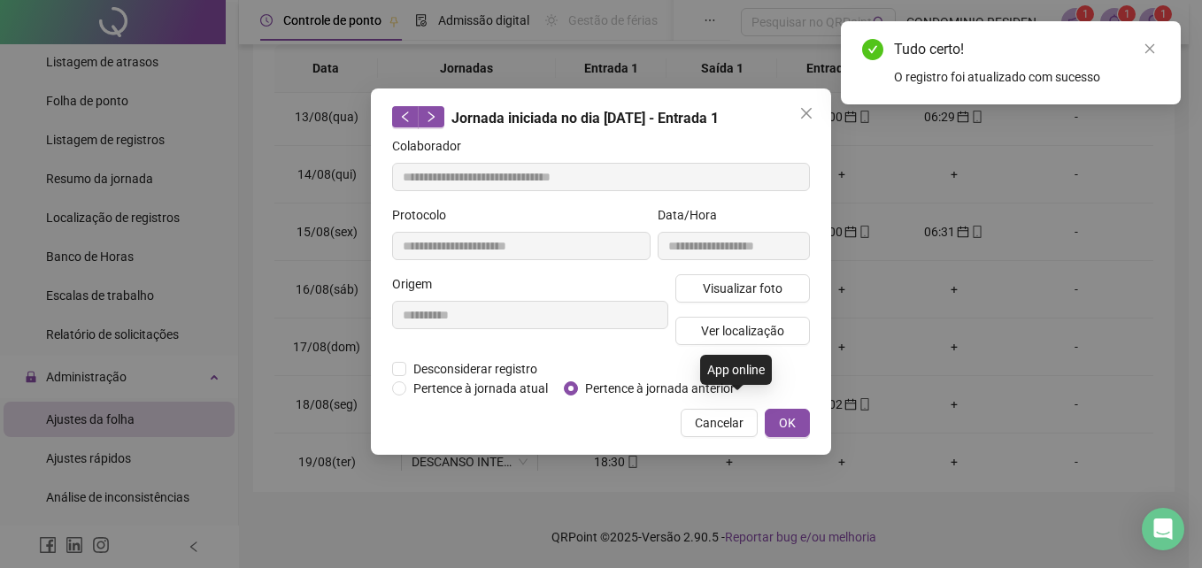
type input "**********"
click at [695, 394] on span "Pertence à jornada anterior" at bounding box center [660, 388] width 164 height 19
click at [757, 416] on button "Cancelar" at bounding box center [719, 423] width 77 height 28
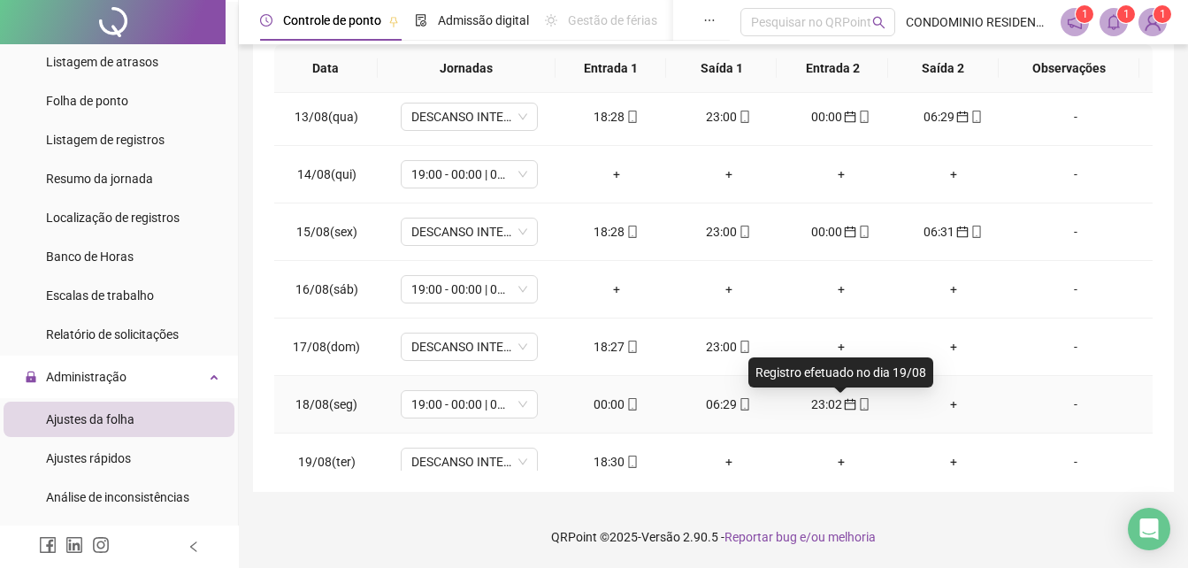
click at [844, 405] on icon "calendar" at bounding box center [850, 404] width 12 height 12
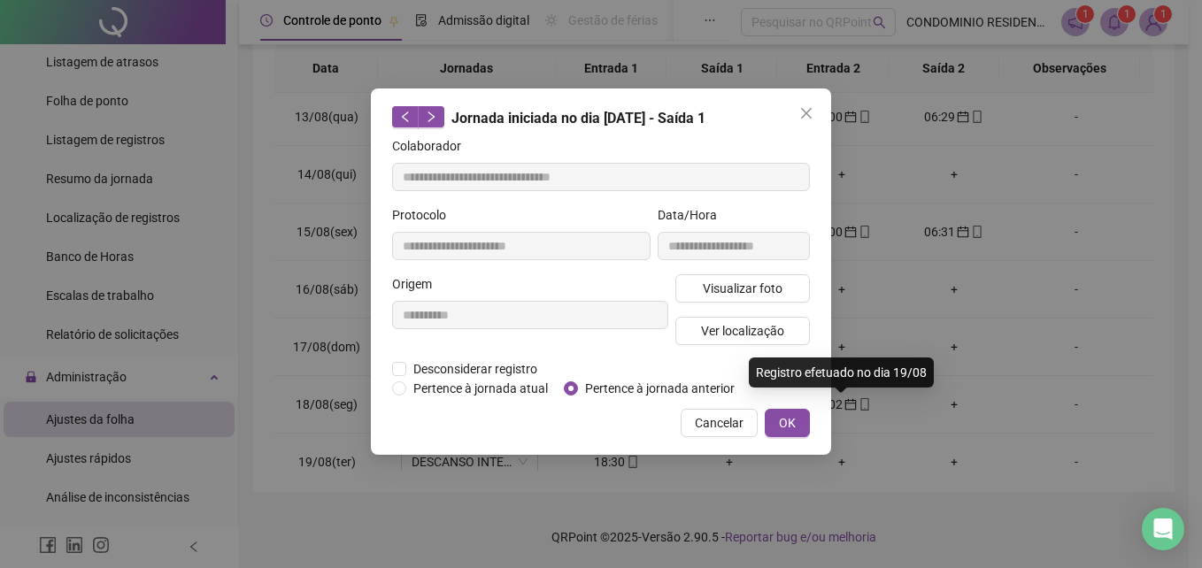
type input "**********"
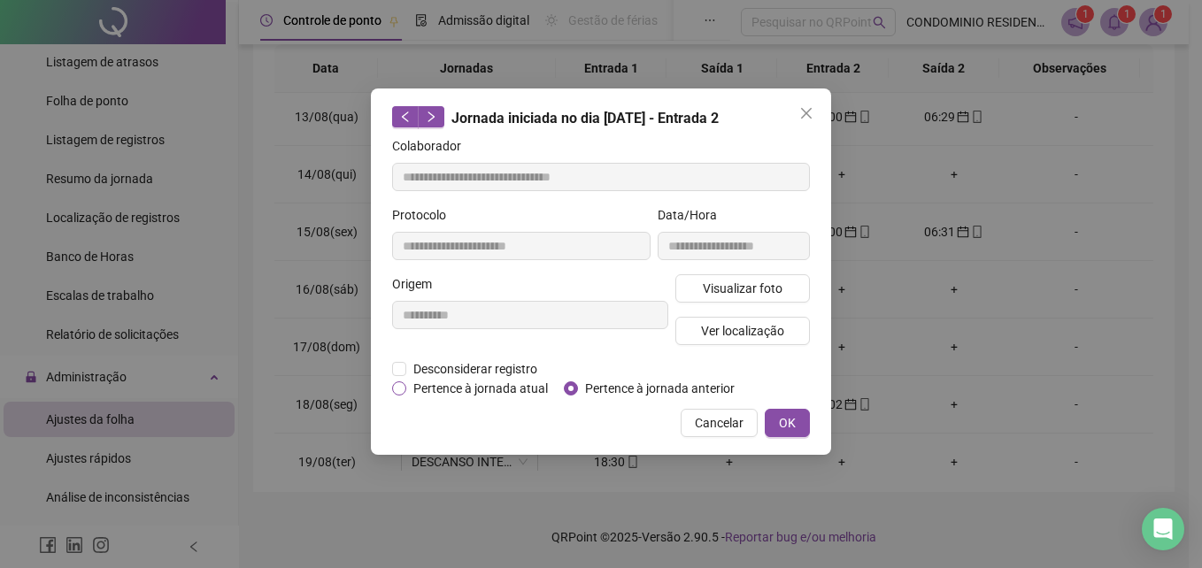
click at [519, 390] on span "Pertence à jornada atual" at bounding box center [480, 388] width 149 height 19
click at [786, 413] on span "OK" at bounding box center [787, 422] width 17 height 19
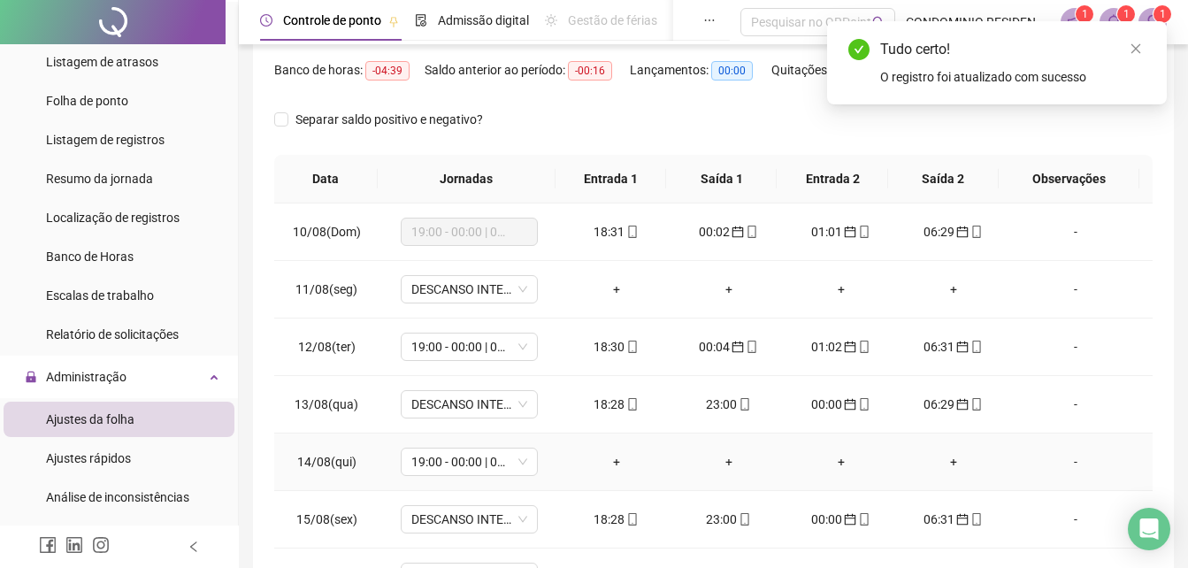
scroll to position [0, 0]
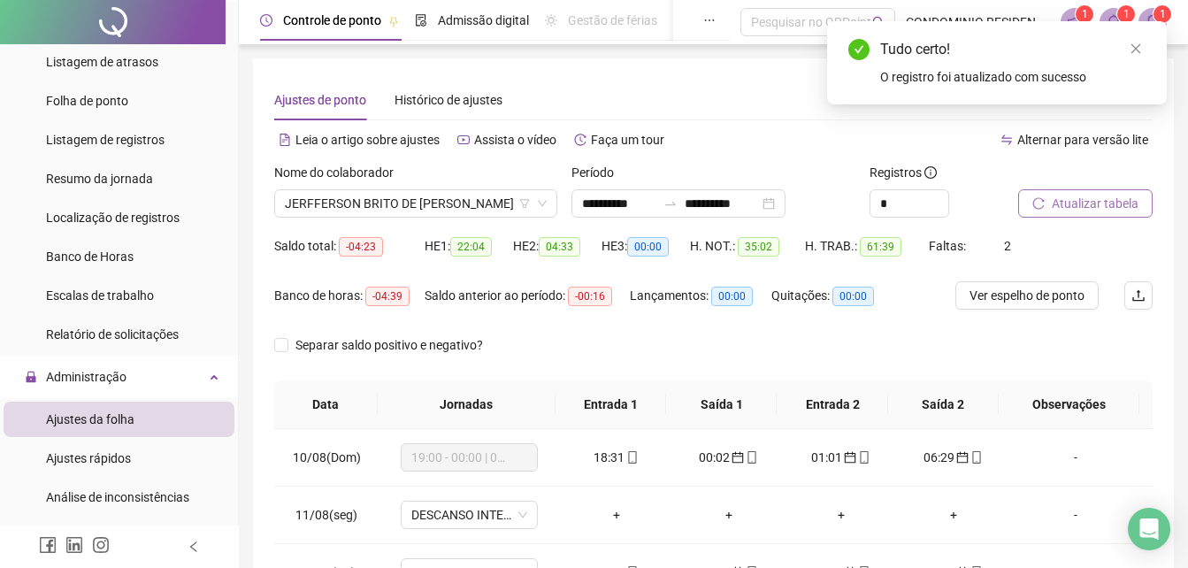
click at [1105, 190] on button "Atualizar tabela" at bounding box center [1086, 203] width 135 height 28
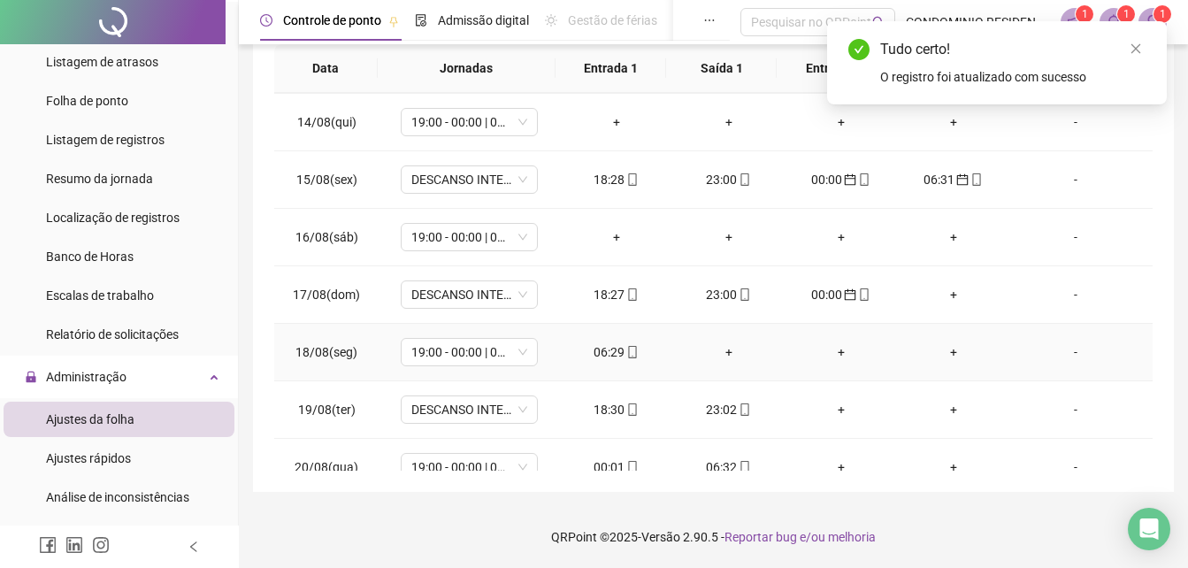
scroll to position [255, 0]
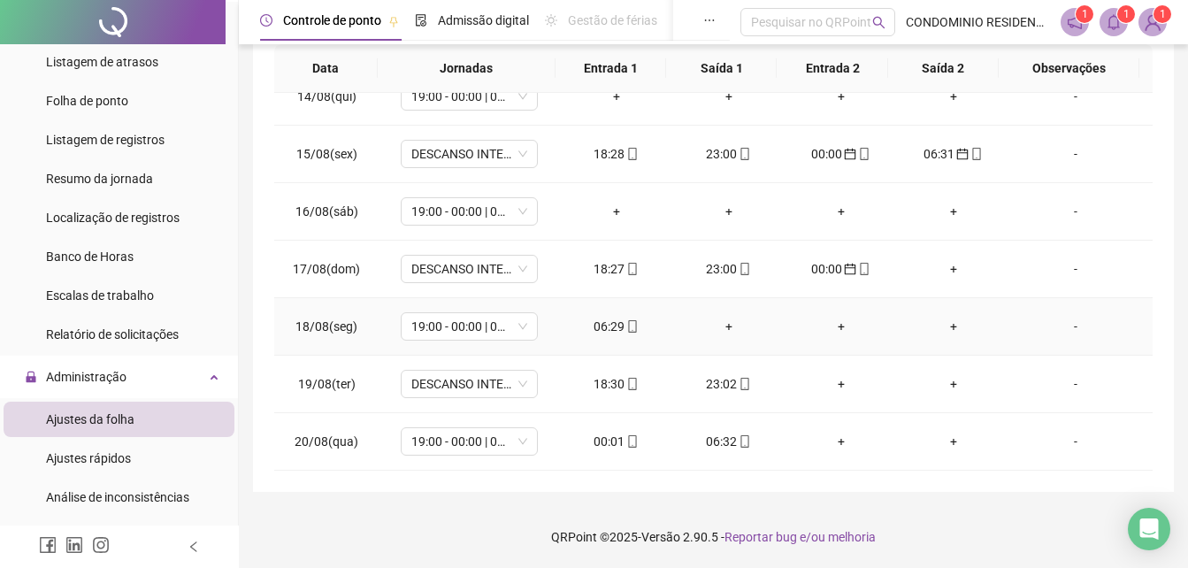
click at [607, 323] on div "06:29" at bounding box center [616, 326] width 84 height 19
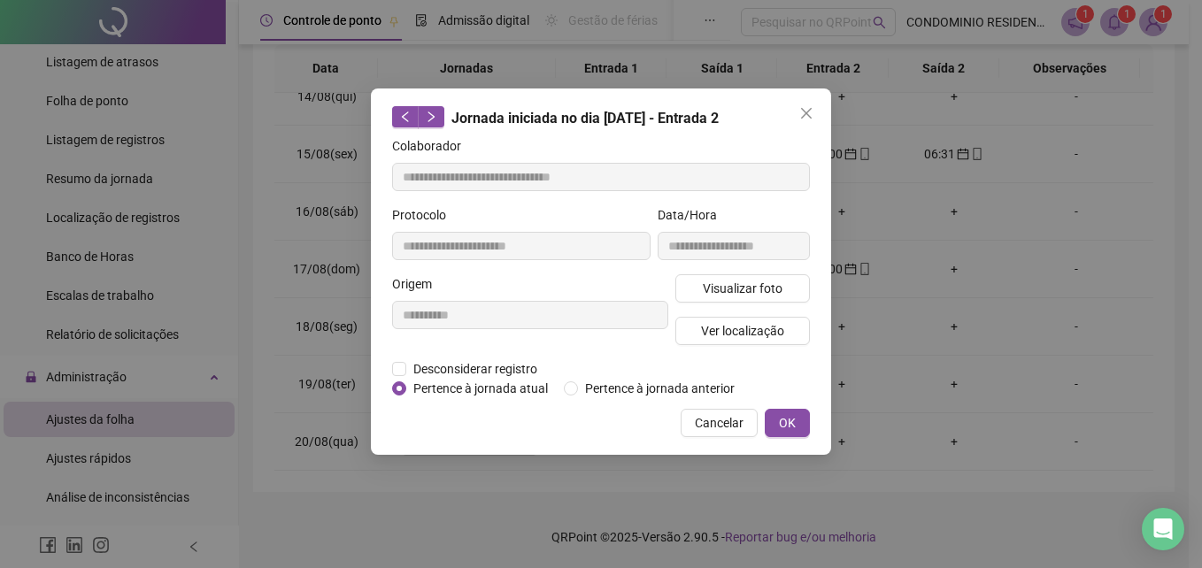
type input "**********"
drag, startPoint x: 606, startPoint y: 323, endPoint x: 666, endPoint y: 386, distance: 87.0
click at [666, 386] on span "Pertence à jornada anterior" at bounding box center [660, 388] width 164 height 19
click at [785, 416] on span "OK" at bounding box center [787, 422] width 17 height 19
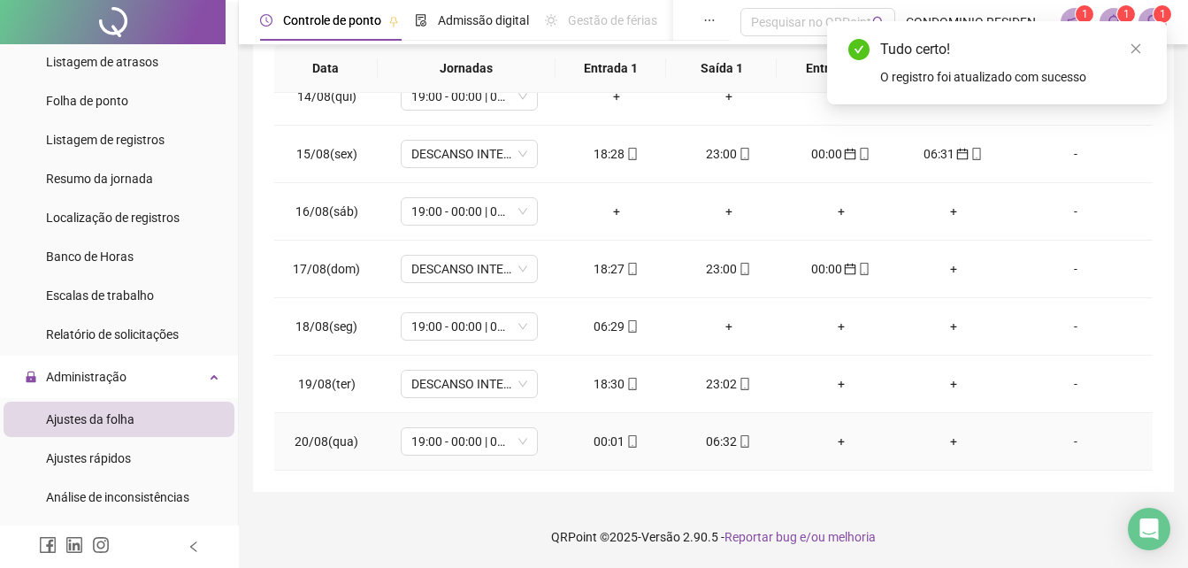
click at [608, 438] on div "00:01" at bounding box center [616, 441] width 84 height 19
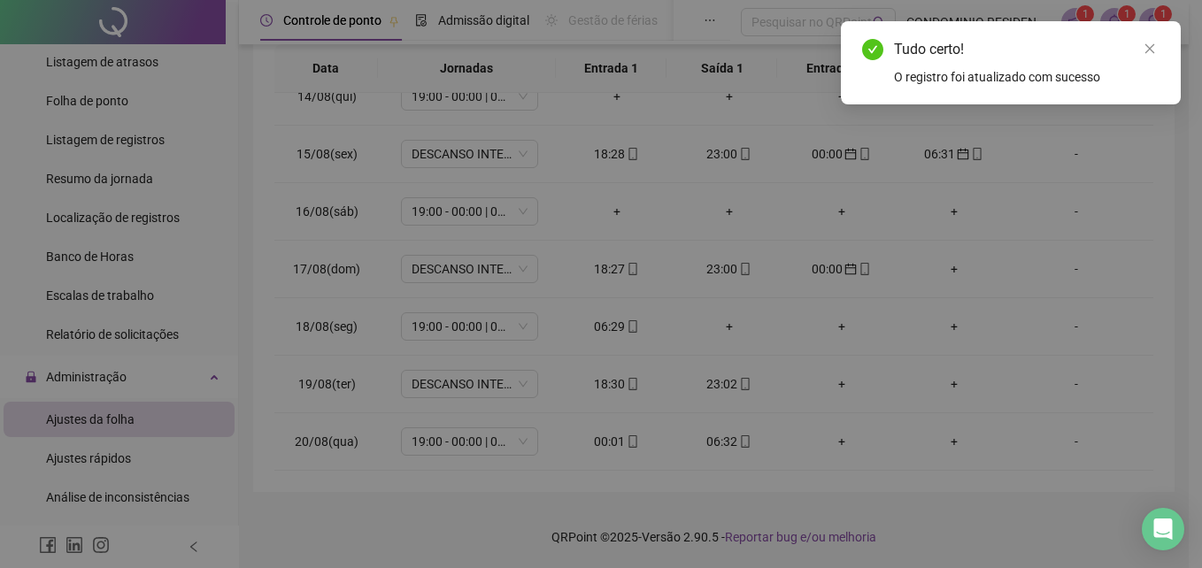
type input "**********"
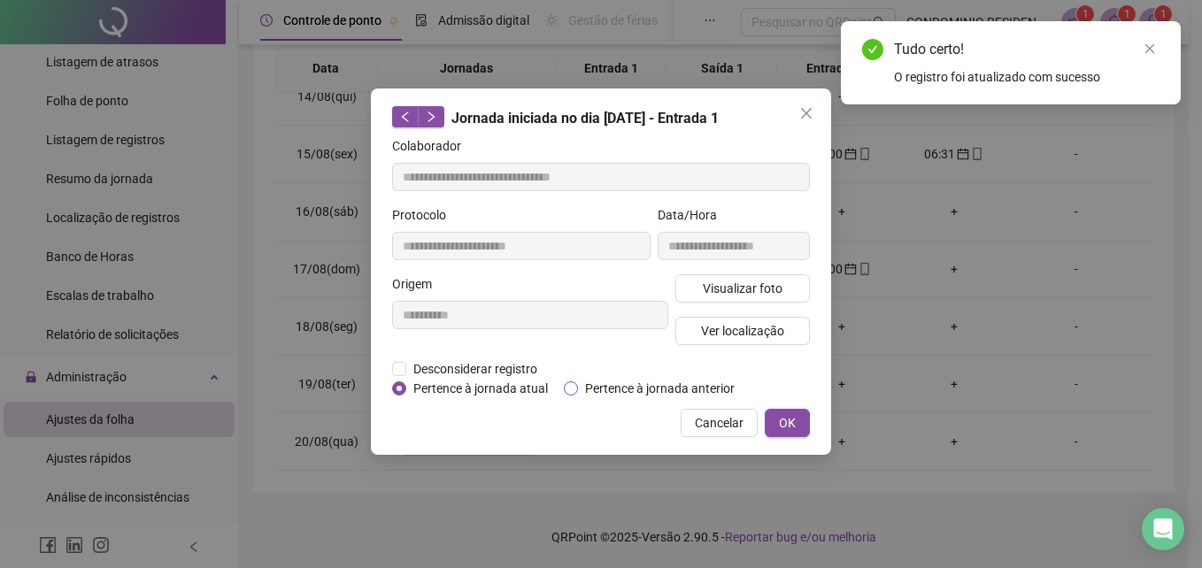
click at [617, 396] on span "Pertence à jornada anterior" at bounding box center [660, 388] width 164 height 19
click at [772, 419] on button "OK" at bounding box center [787, 423] width 45 height 28
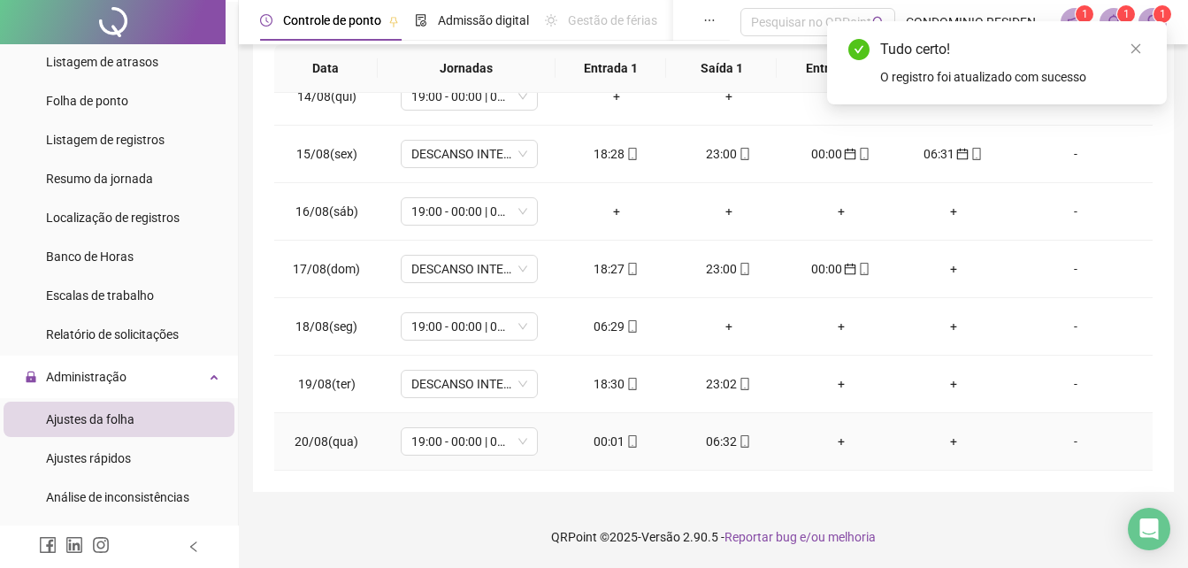
click at [720, 436] on div "06:32" at bounding box center [729, 441] width 84 height 19
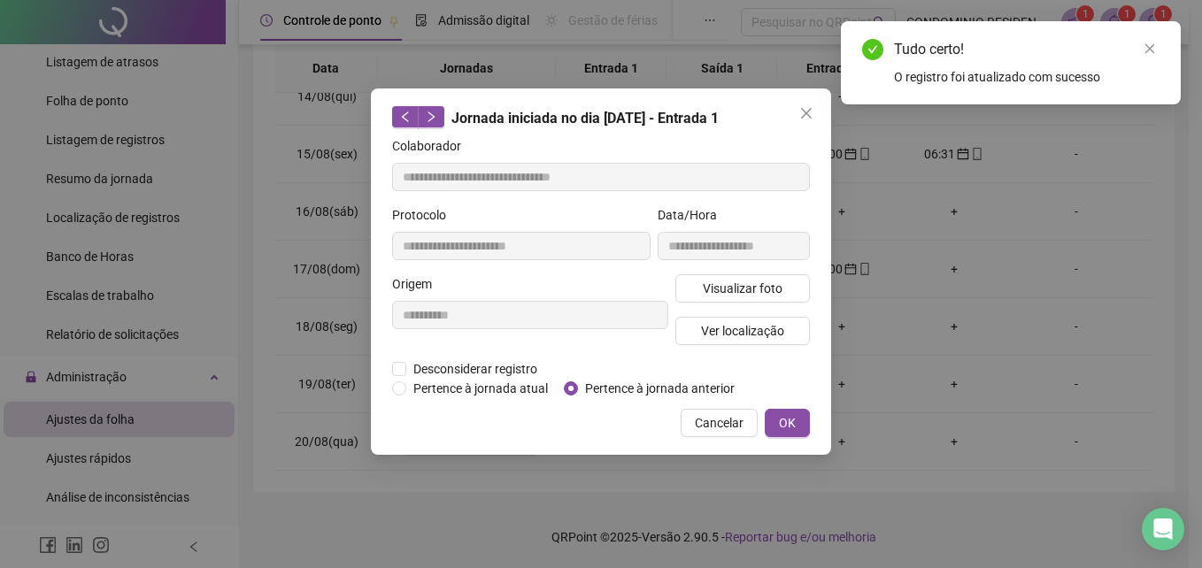
type input "**********"
click at [667, 389] on span "Pertence à jornada anterior" at bounding box center [660, 388] width 164 height 19
click at [788, 424] on span "OK" at bounding box center [787, 422] width 17 height 19
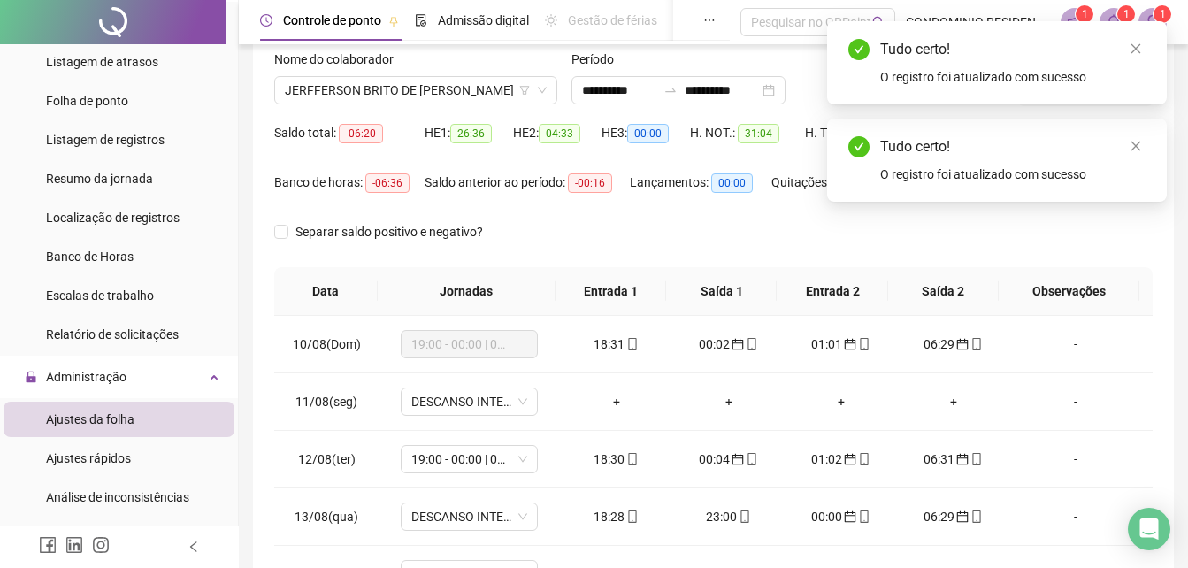
scroll to position [0, 0]
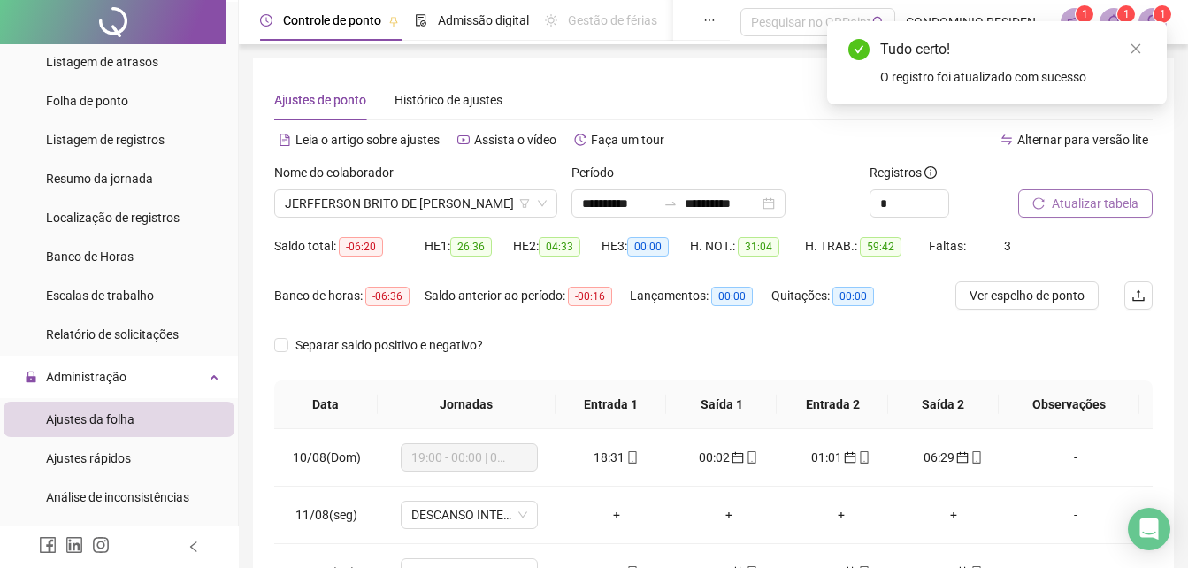
click at [1100, 206] on span "Atualizar tabela" at bounding box center [1095, 203] width 87 height 19
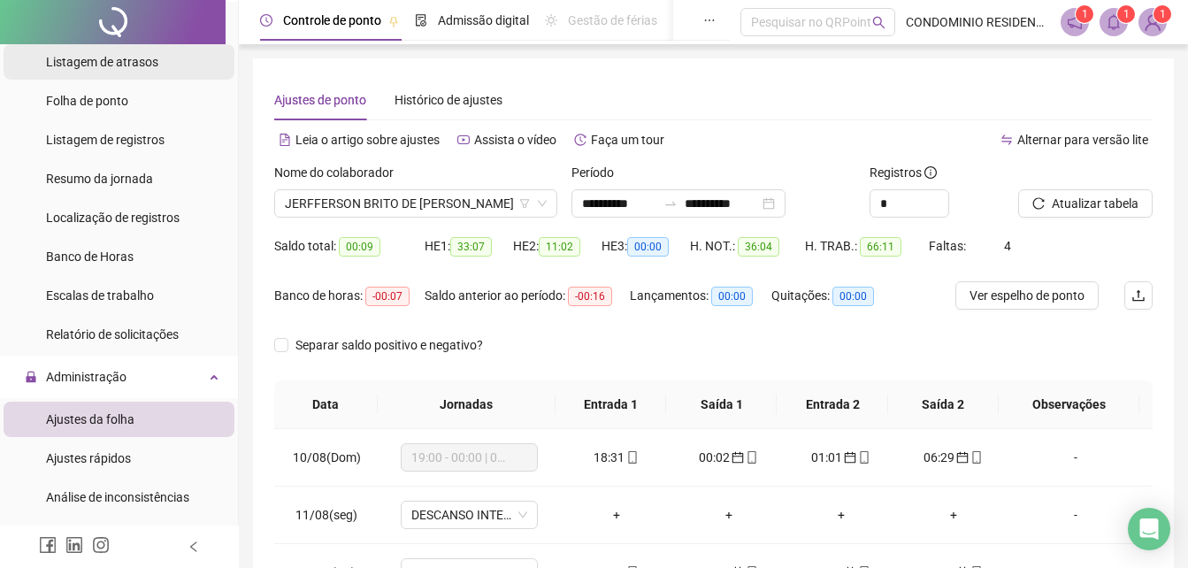
scroll to position [177, 0]
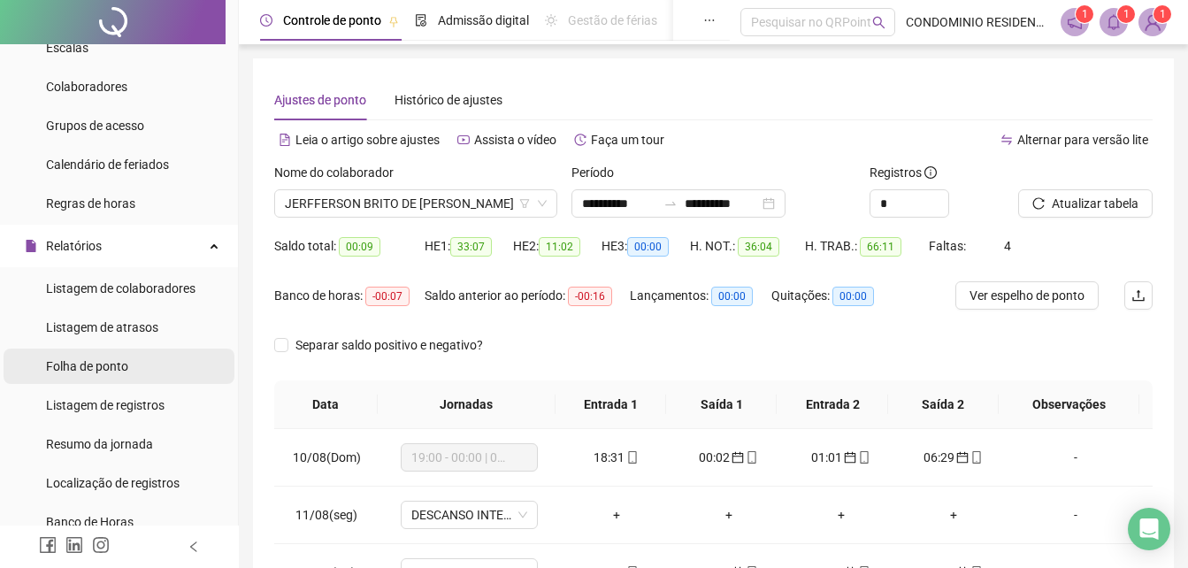
click at [93, 365] on span "Folha de ponto" at bounding box center [87, 366] width 82 height 14
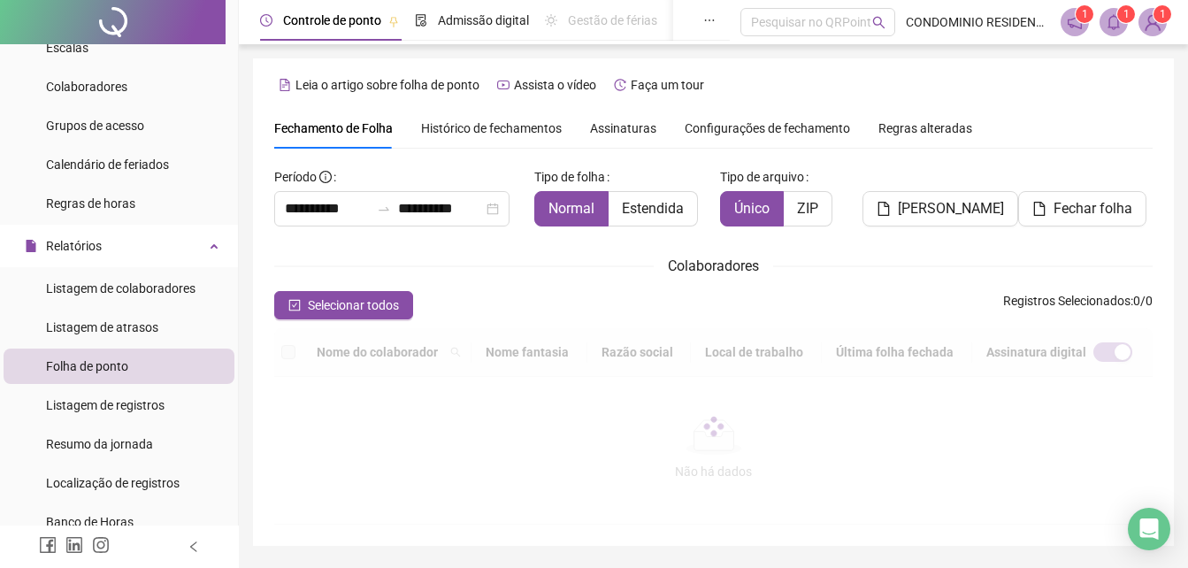
type input "**********"
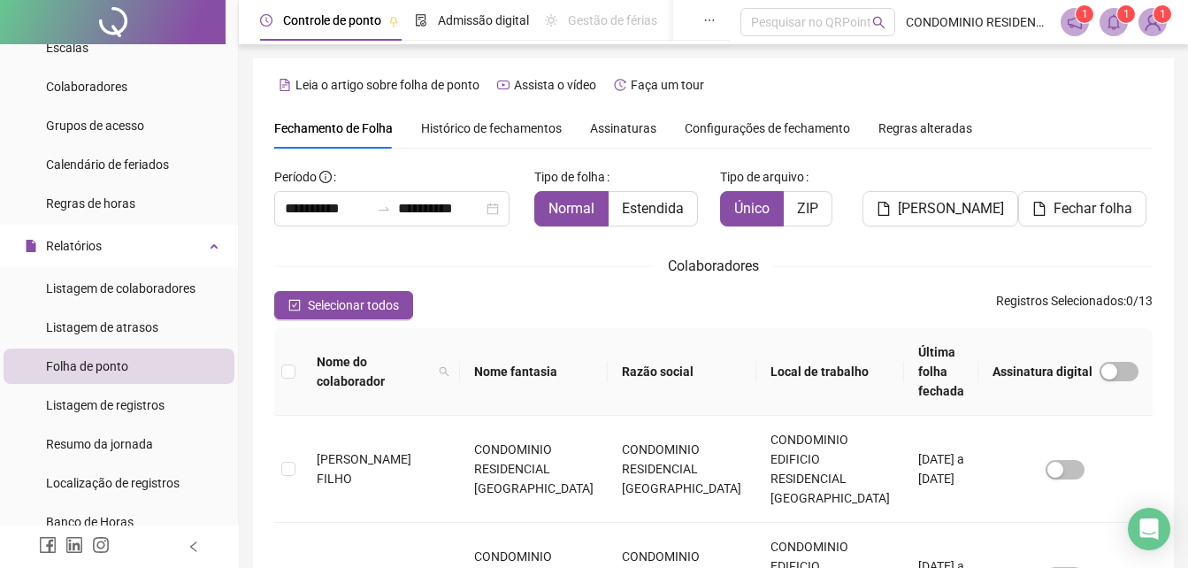
scroll to position [79, 0]
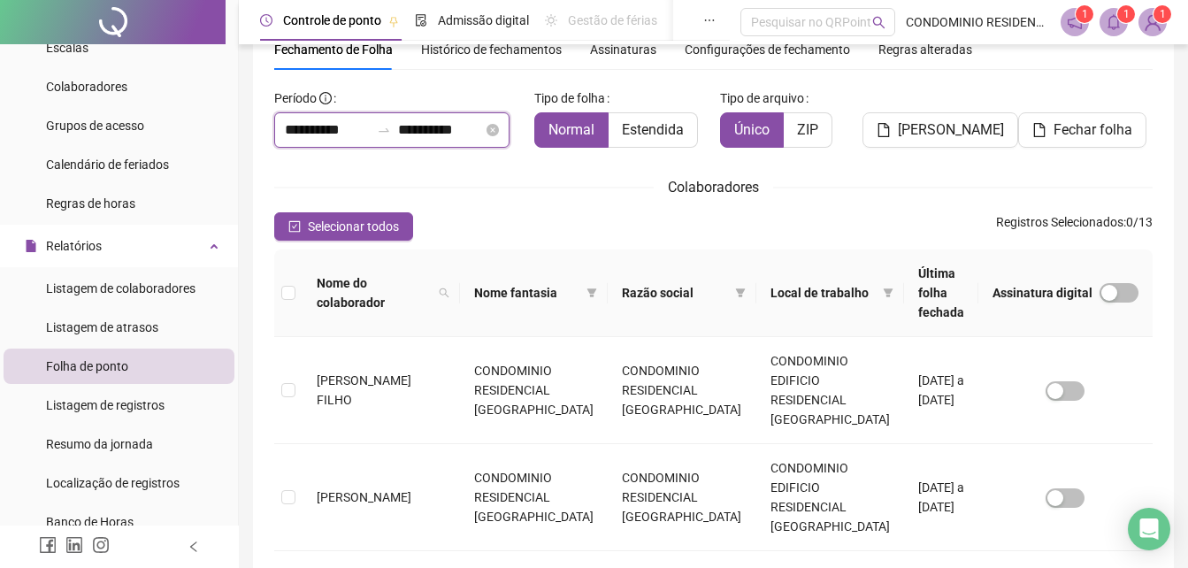
click at [370, 134] on input "**********" at bounding box center [327, 129] width 85 height 21
click at [959, 227] on div "Selecionar todos Registros Selecionados : 0 / 13" at bounding box center [713, 226] width 879 height 28
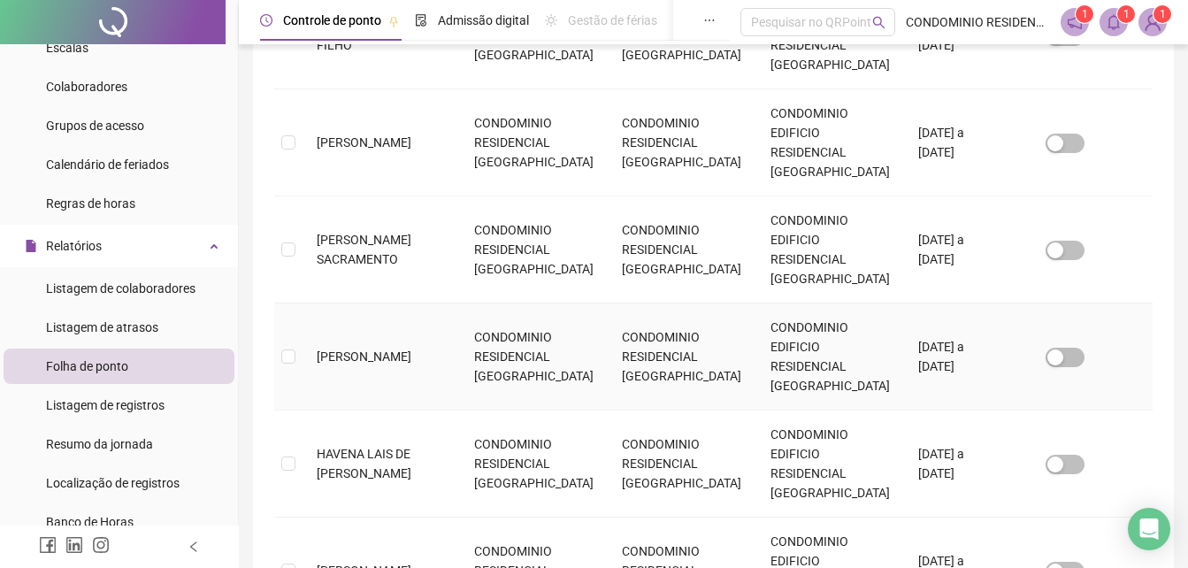
scroll to position [0, 0]
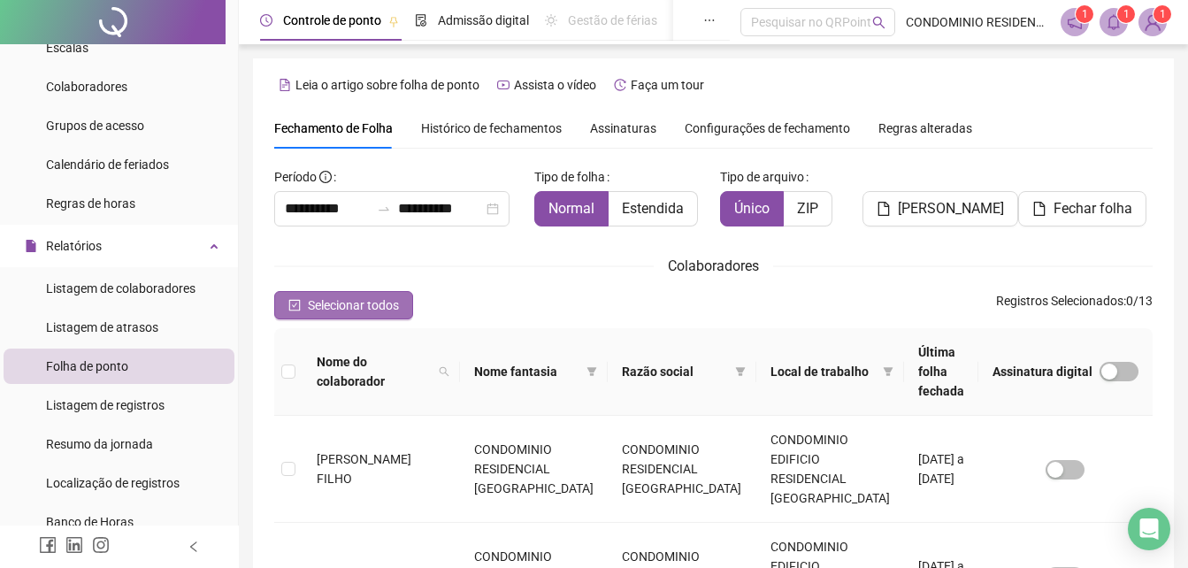
click at [354, 312] on span "Selecionar todos" at bounding box center [353, 305] width 91 height 19
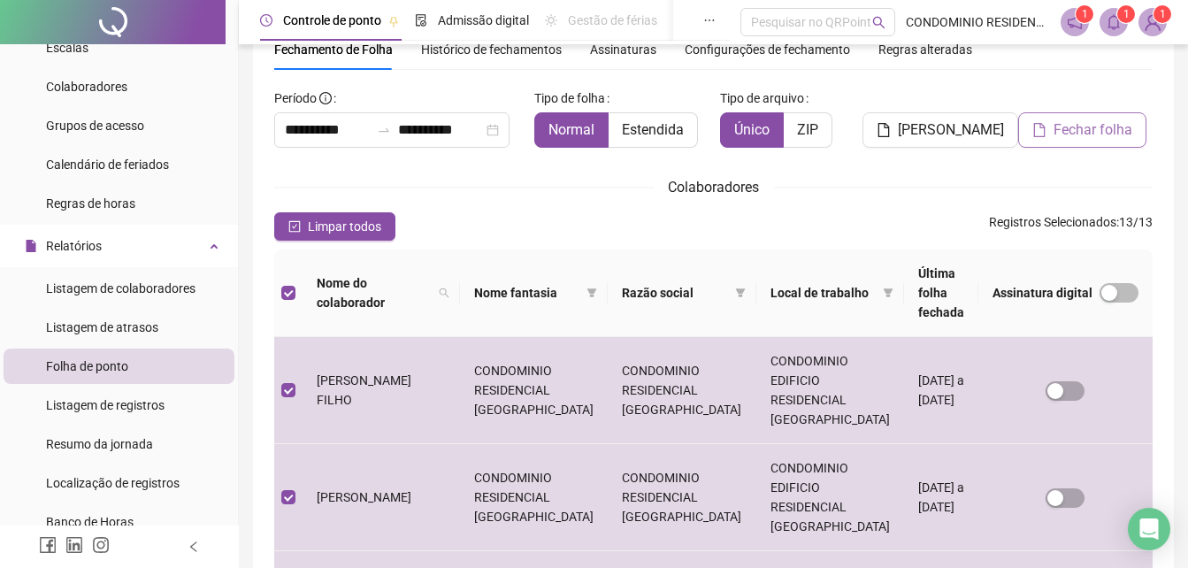
click at [1072, 124] on span "Fechar folha" at bounding box center [1093, 129] width 79 height 21
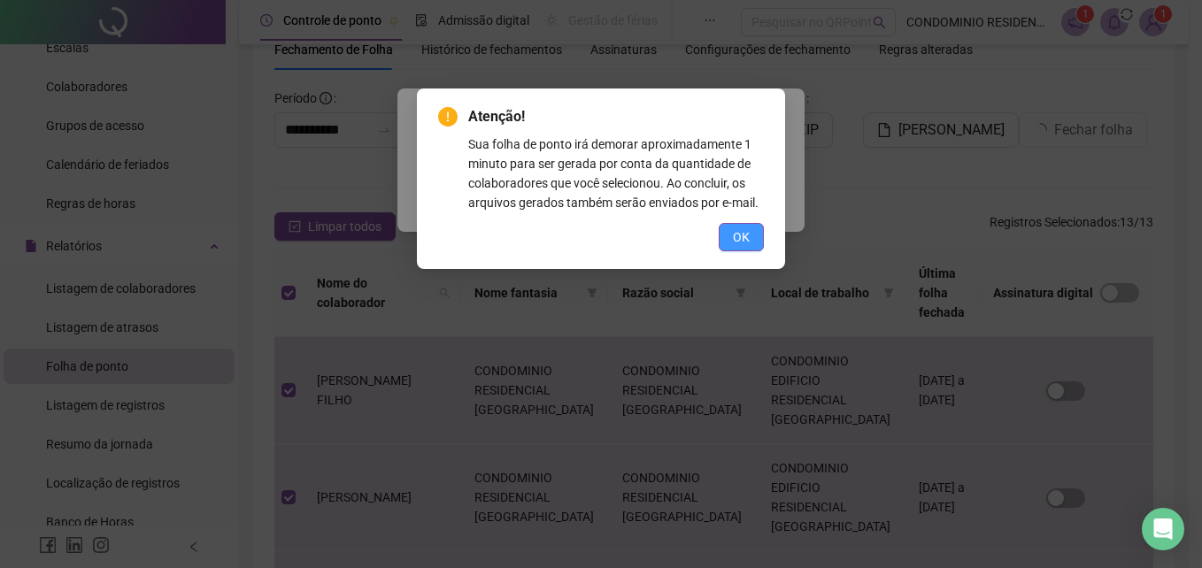
click at [735, 235] on span "OK" at bounding box center [741, 236] width 17 height 19
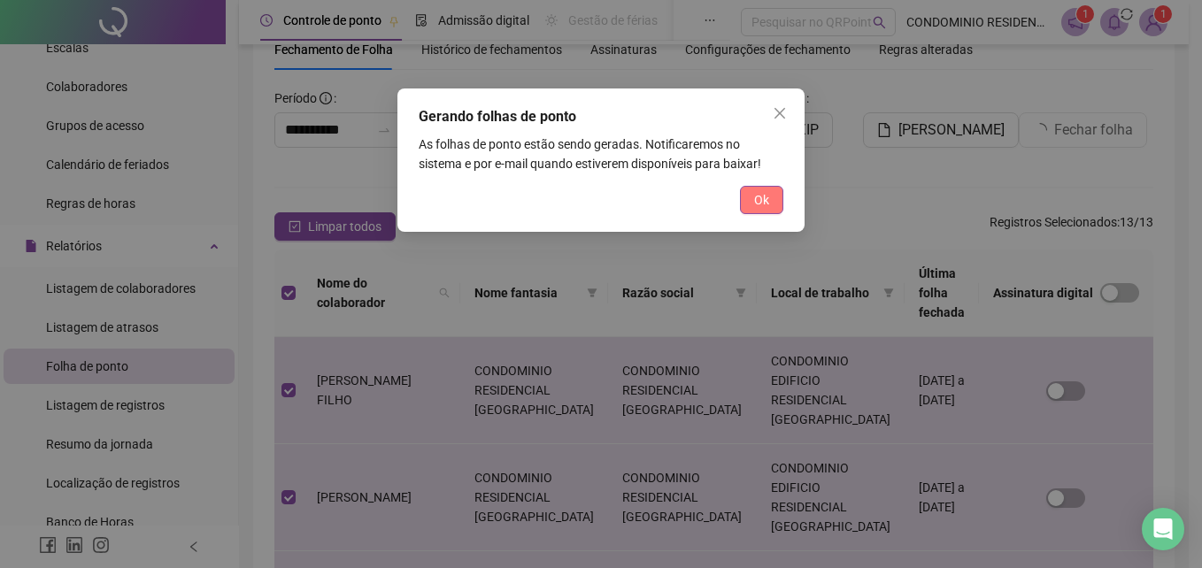
click at [765, 205] on span "Ok" at bounding box center [761, 199] width 15 height 19
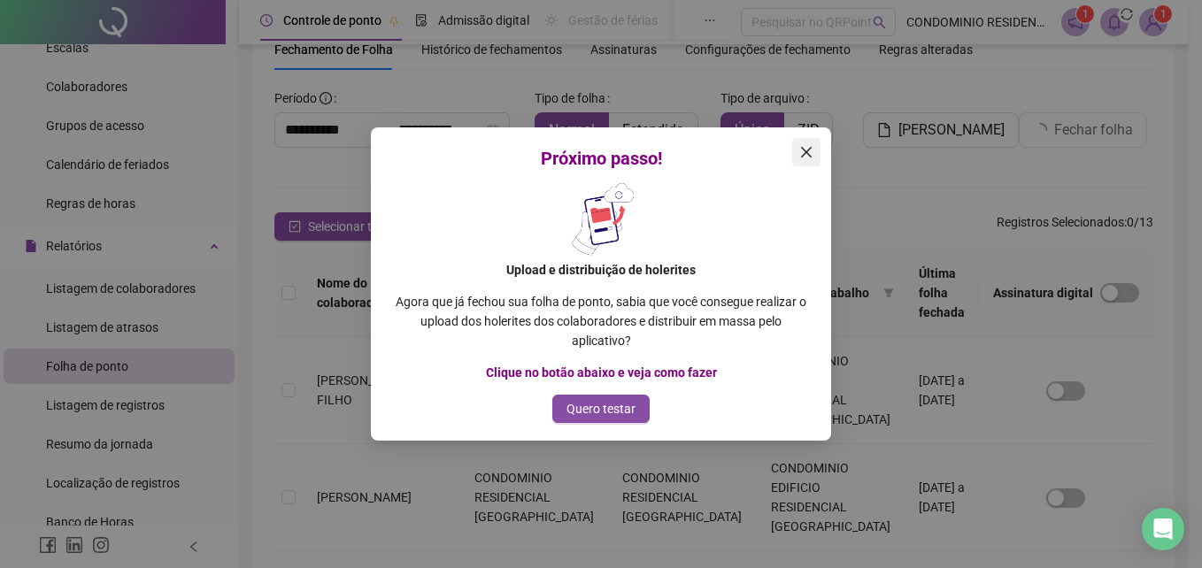
click at [808, 158] on icon "close" at bounding box center [806, 152] width 14 height 14
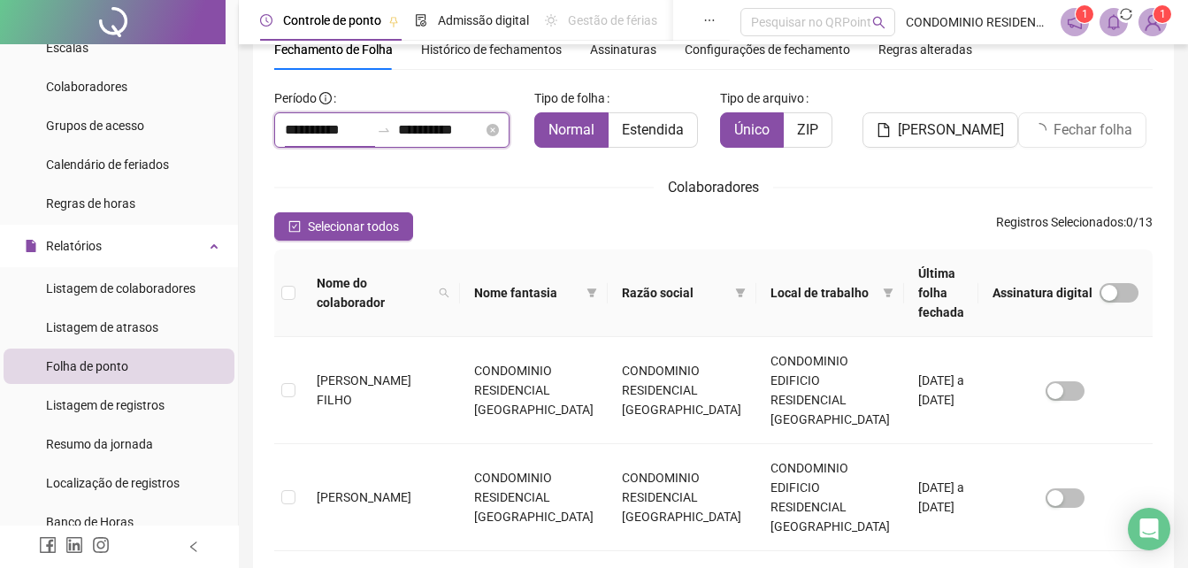
click at [351, 133] on input "**********" at bounding box center [327, 129] width 85 height 21
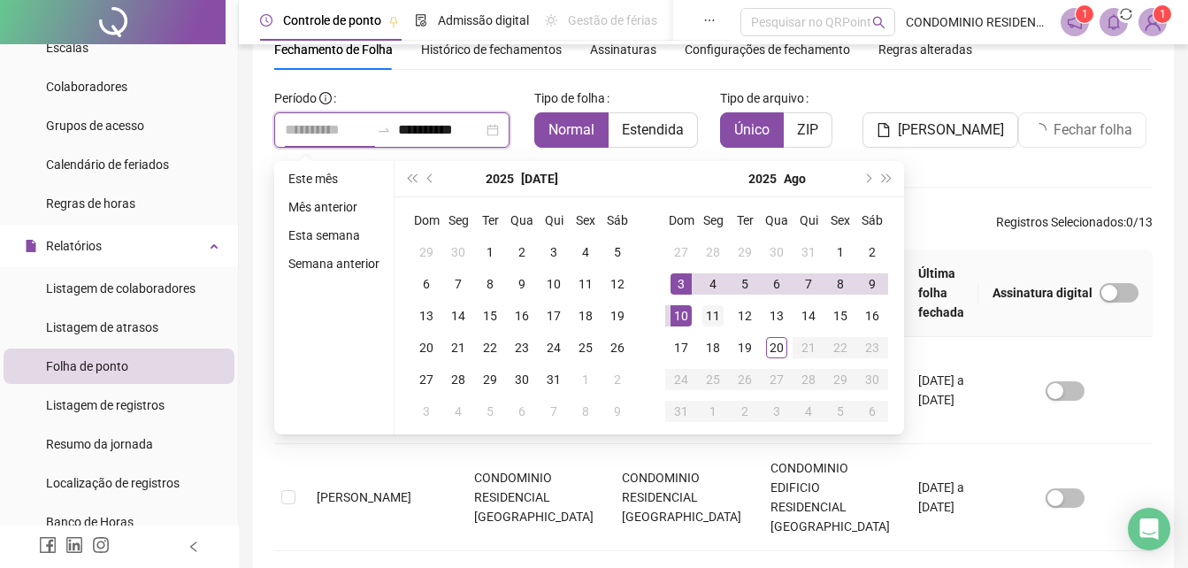
type input "**********"
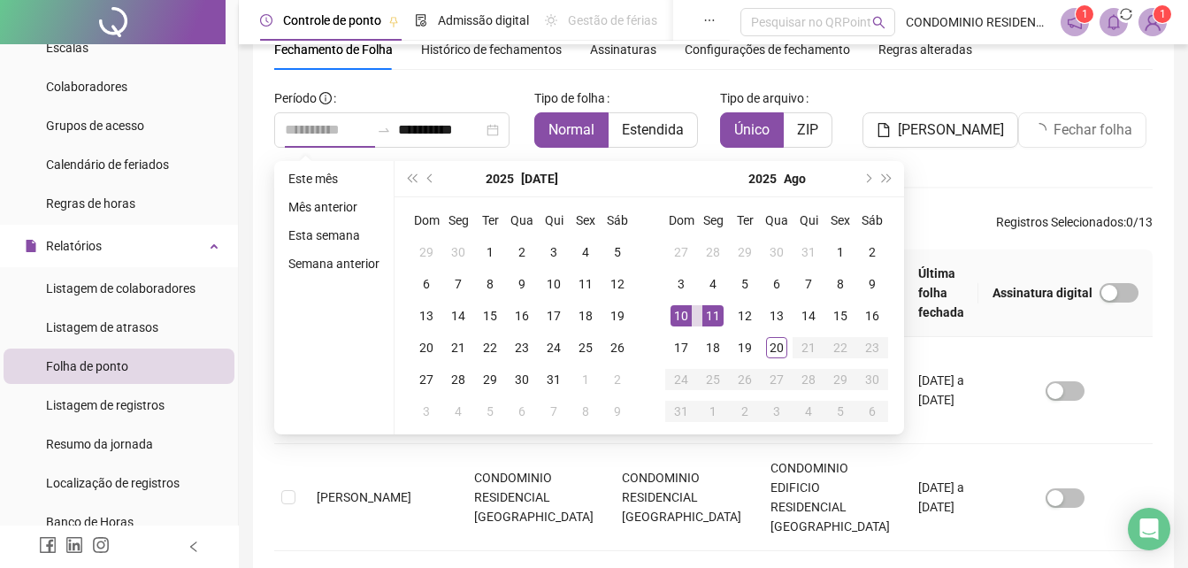
click at [708, 313] on div "11" at bounding box center [713, 315] width 21 height 21
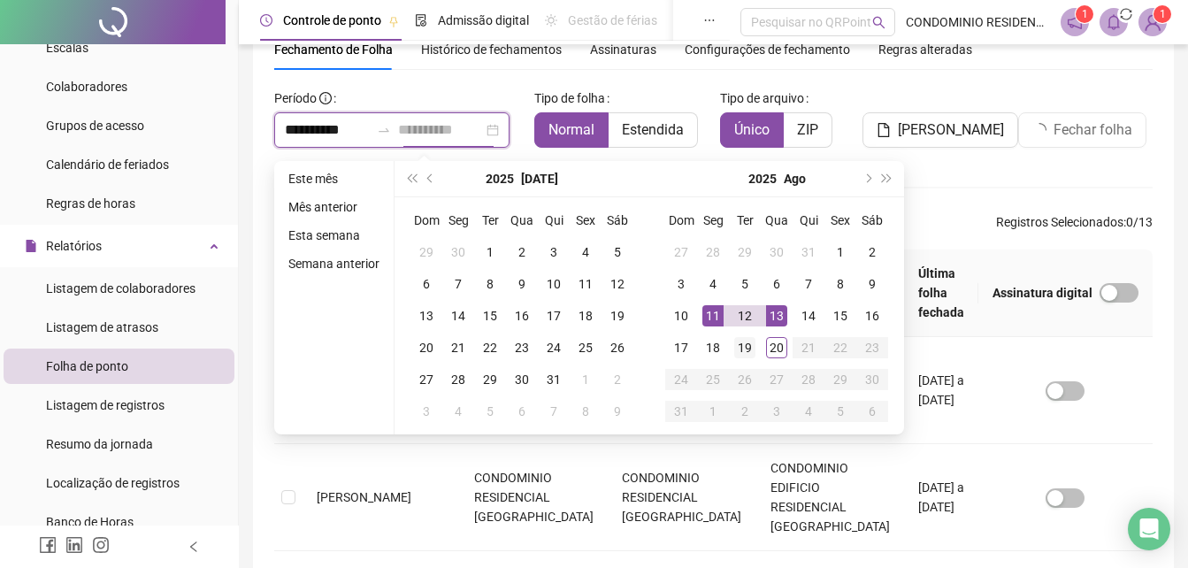
type input "**********"
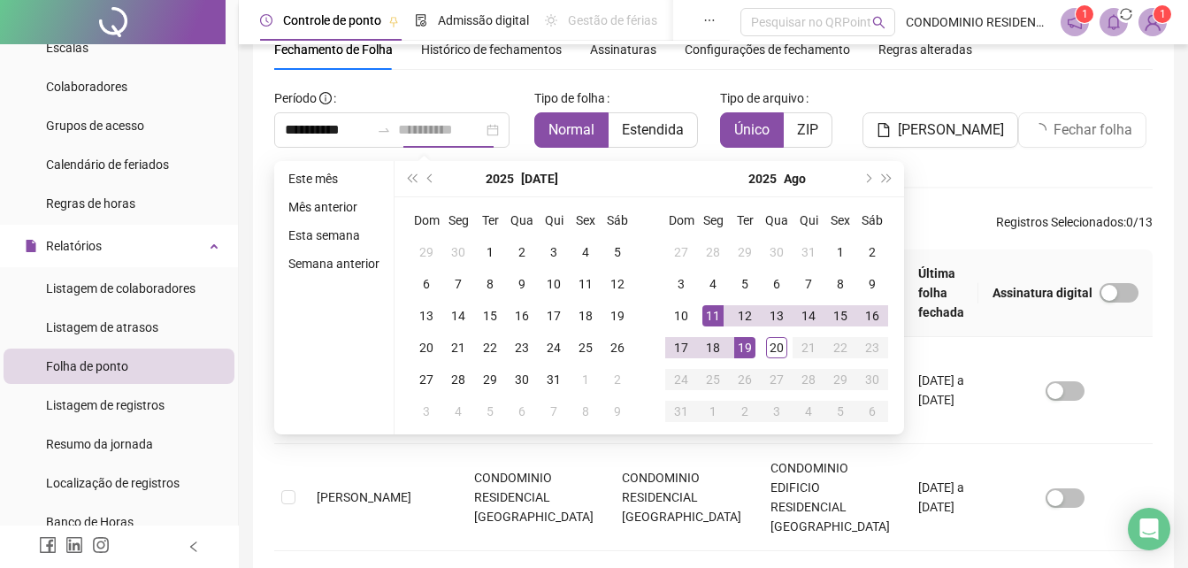
click at [748, 346] on div "19" at bounding box center [745, 347] width 21 height 21
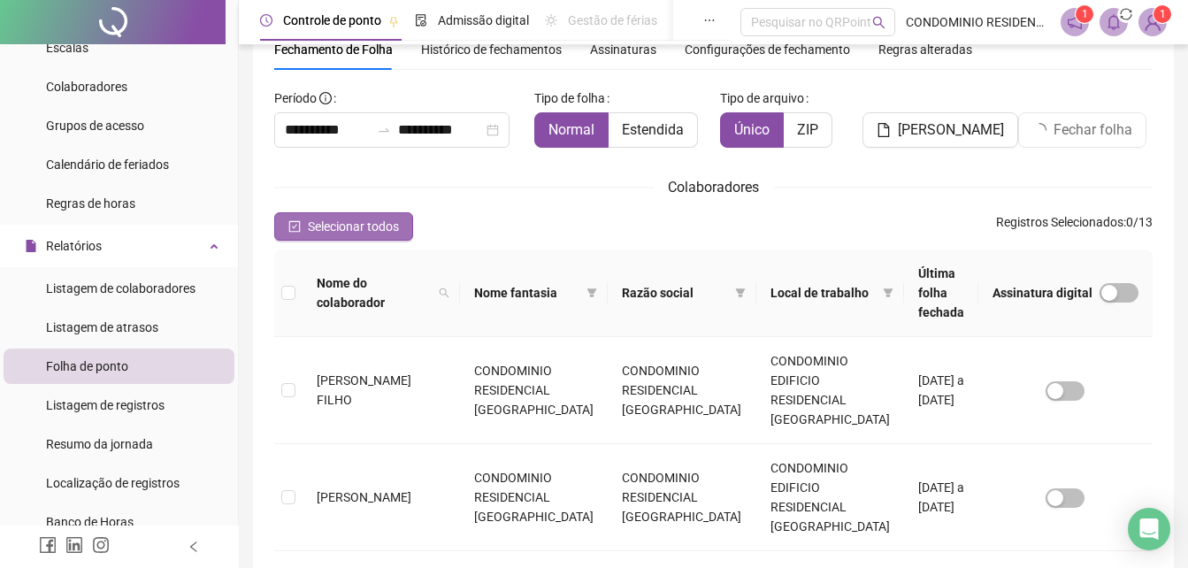
click at [343, 234] on span "Selecionar todos" at bounding box center [353, 226] width 91 height 19
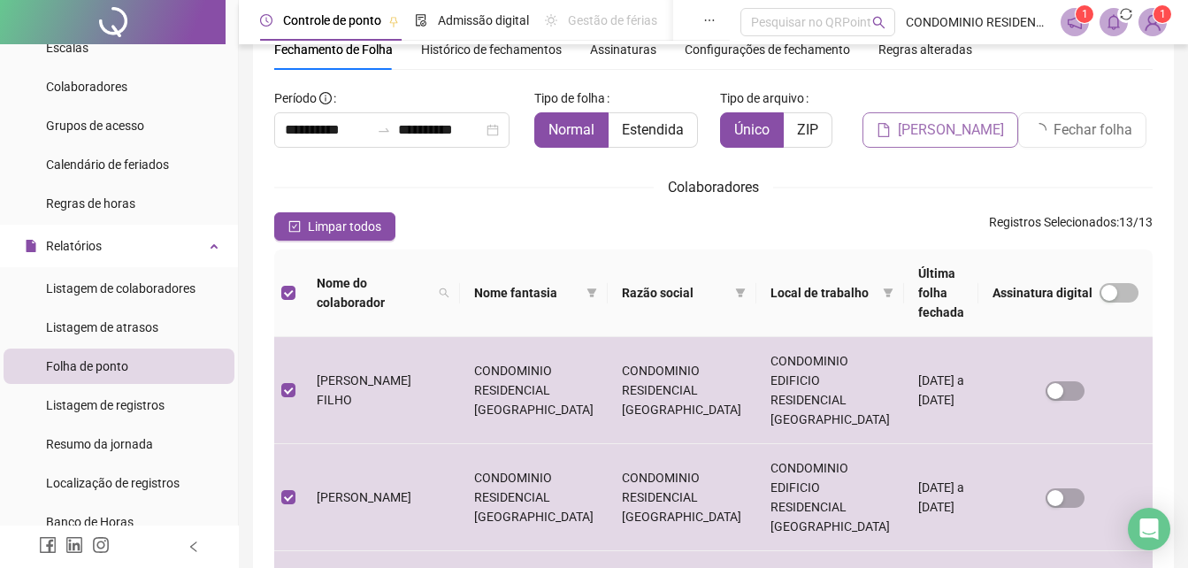
click at [965, 135] on span "[PERSON_NAME]" at bounding box center [951, 129] width 106 height 21
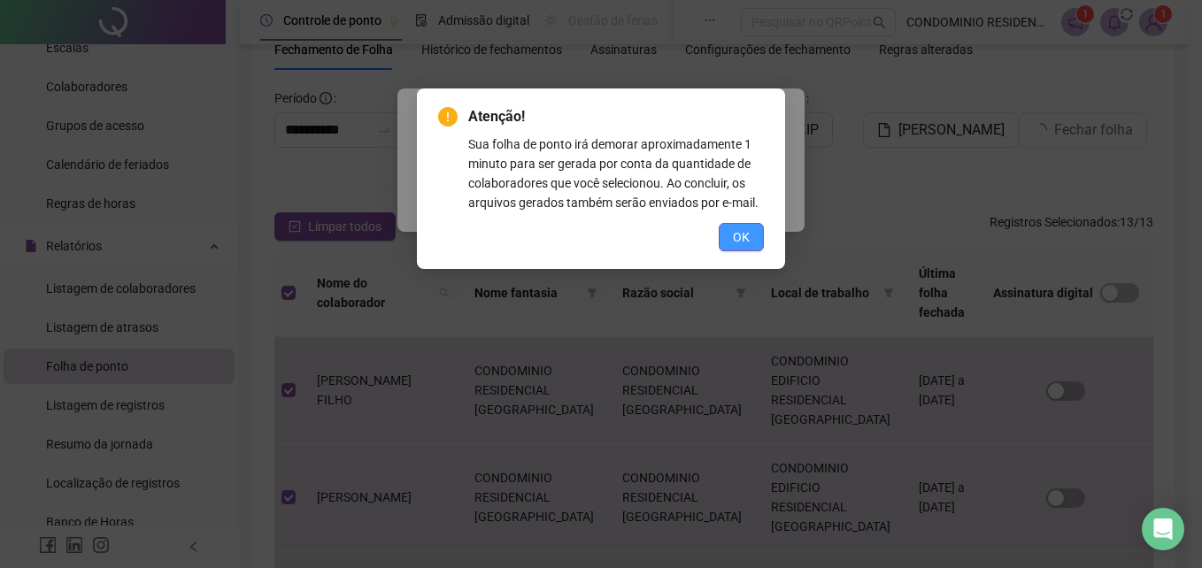
click at [734, 228] on span "OK" at bounding box center [741, 236] width 17 height 19
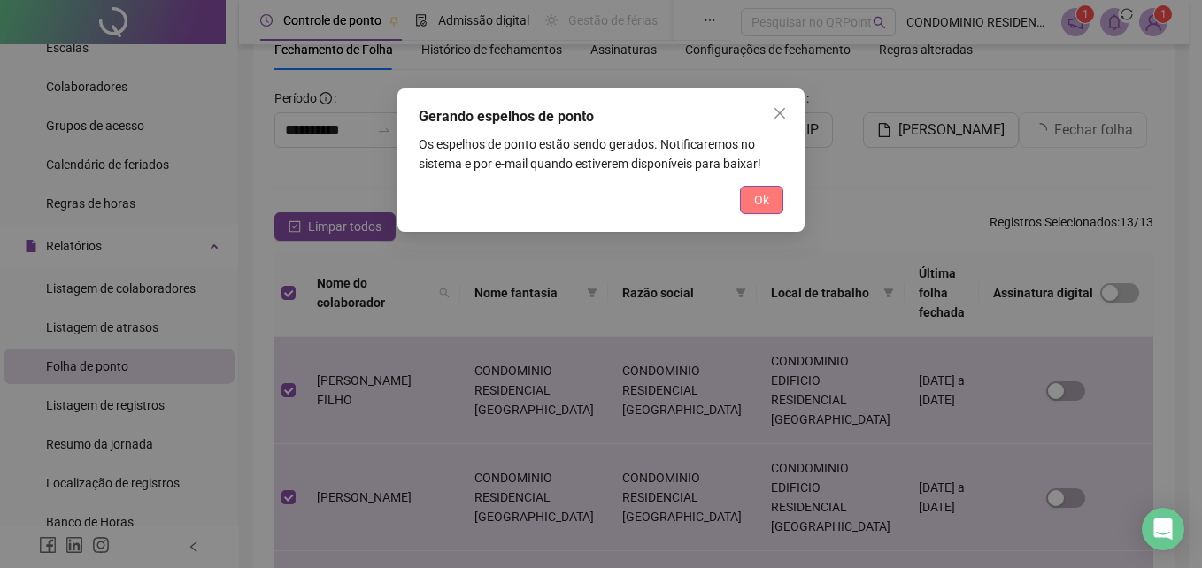
click at [750, 208] on button "Ok" at bounding box center [761, 200] width 43 height 28
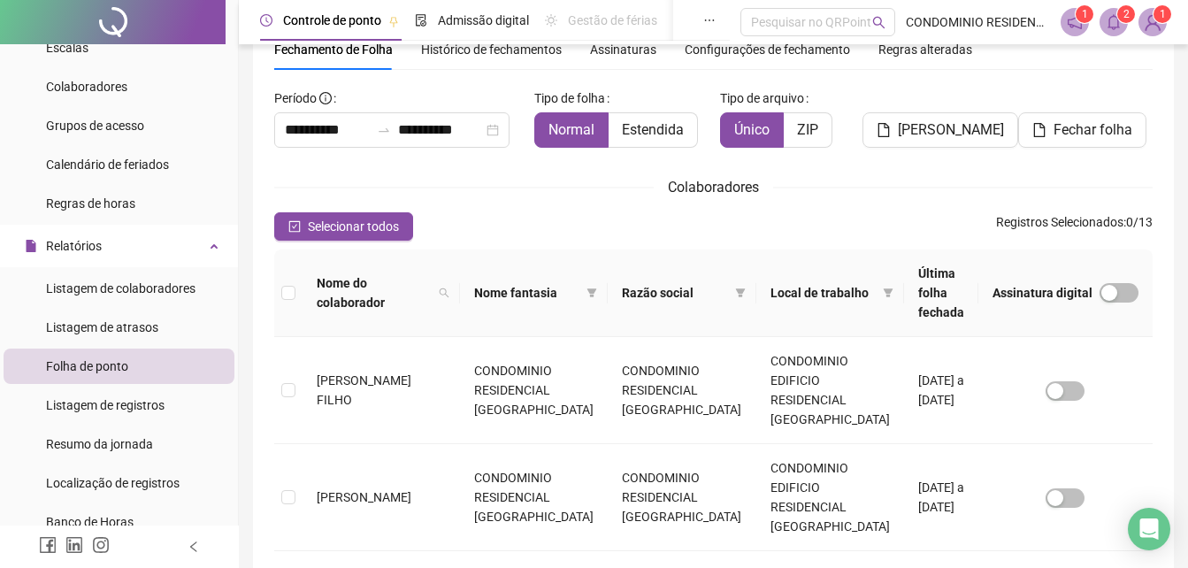
click at [1108, 24] on icon "bell" at bounding box center [1114, 22] width 16 height 16
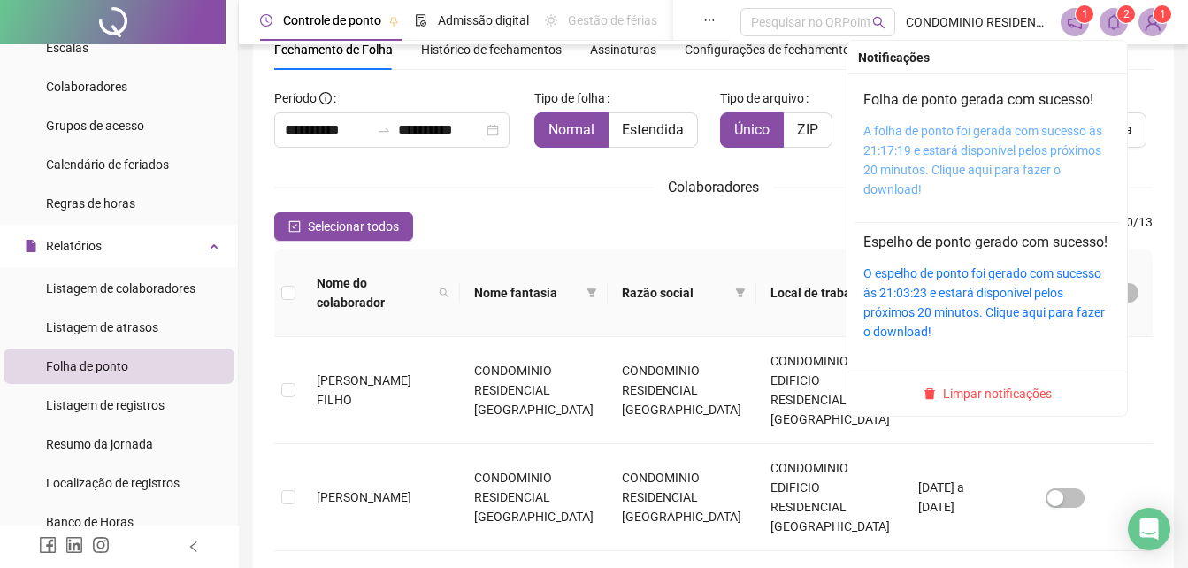
click at [1046, 135] on link "A folha de ponto foi gerada com sucesso às 21:17:19 e estará disponível pelos p…" at bounding box center [983, 160] width 239 height 73
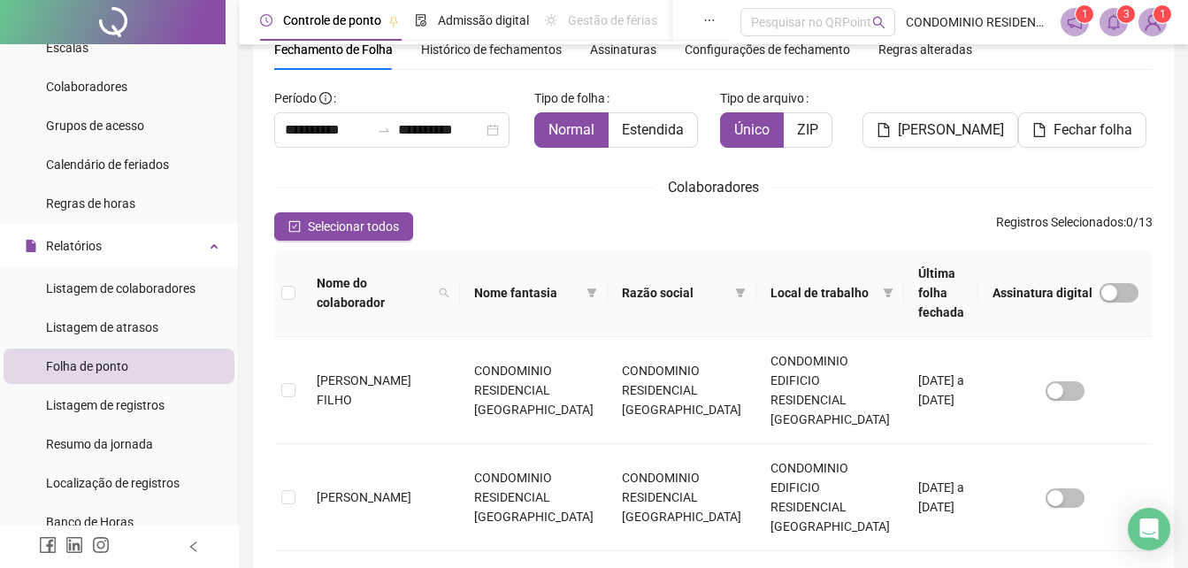
click at [1120, 23] on icon "bell" at bounding box center [1114, 22] width 16 height 16
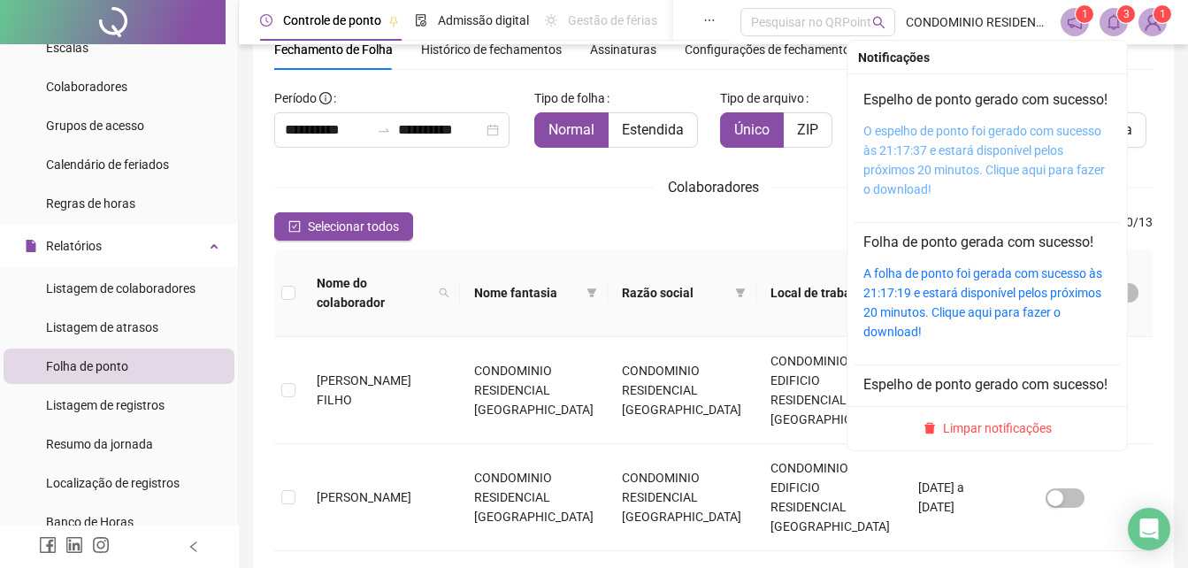
click at [1016, 148] on link "O espelho de ponto foi gerado com sucesso às 21:17:37 e estará disponível pelos…" at bounding box center [985, 160] width 242 height 73
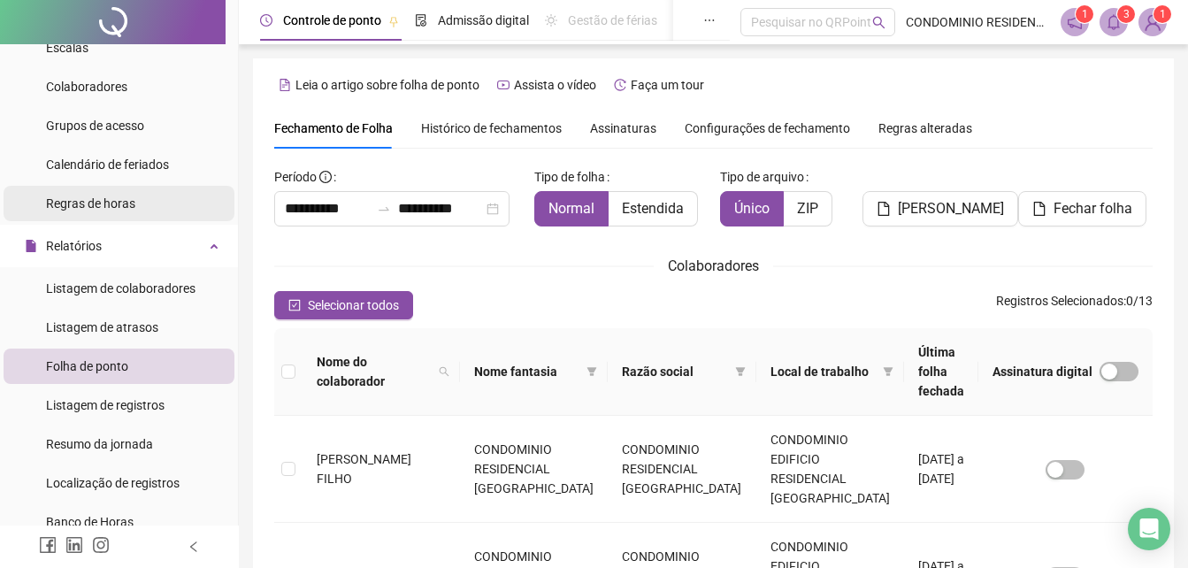
scroll to position [0, 0]
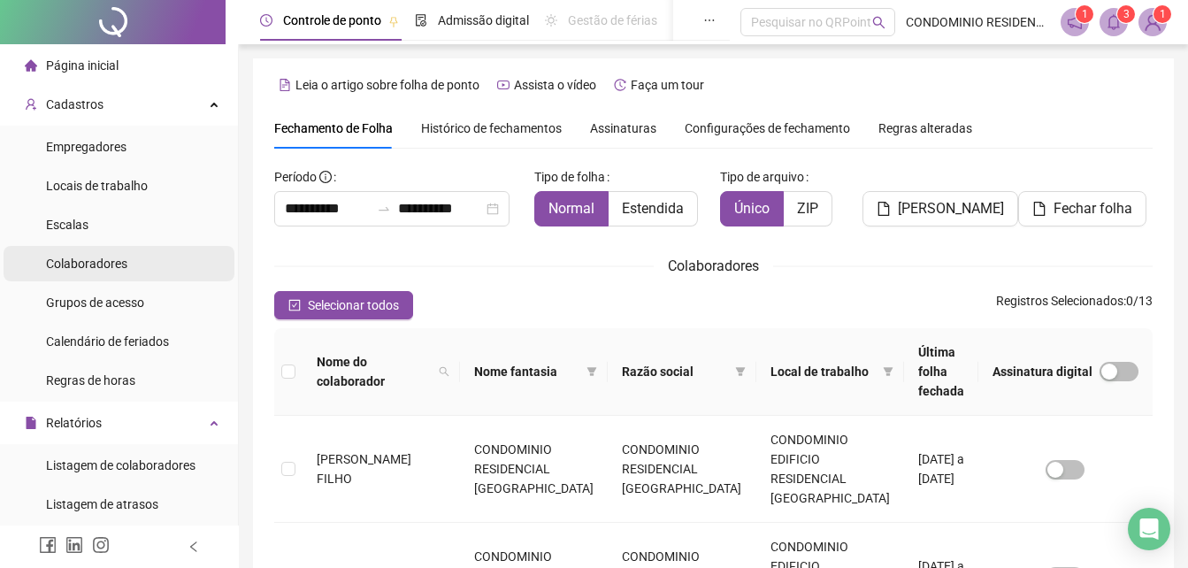
click at [88, 274] on div "Colaboradores" at bounding box center [86, 263] width 81 height 35
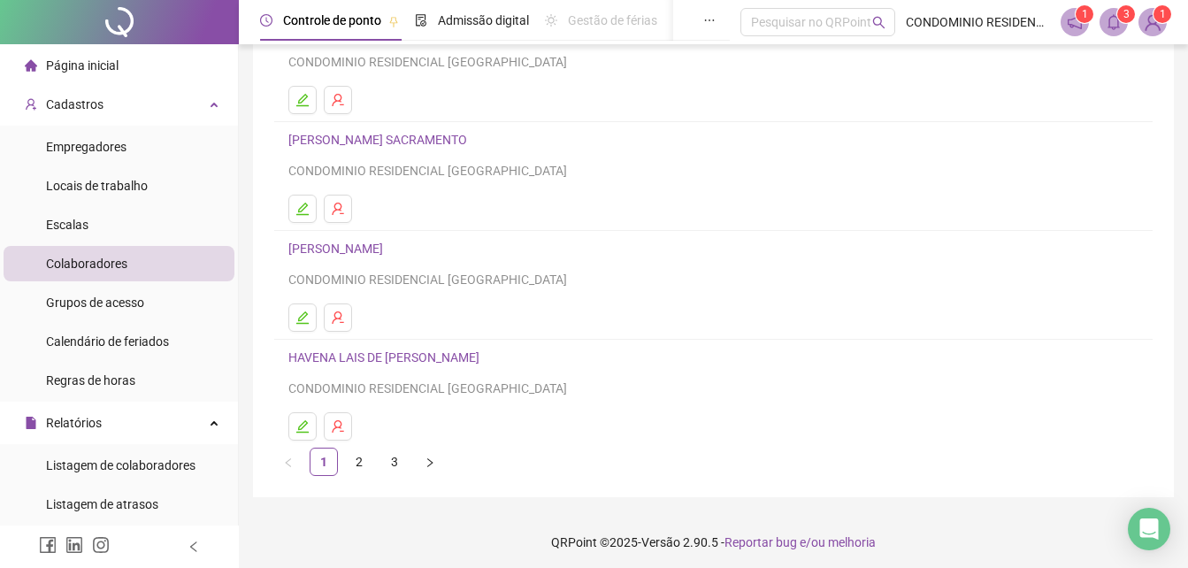
scroll to position [288, 0]
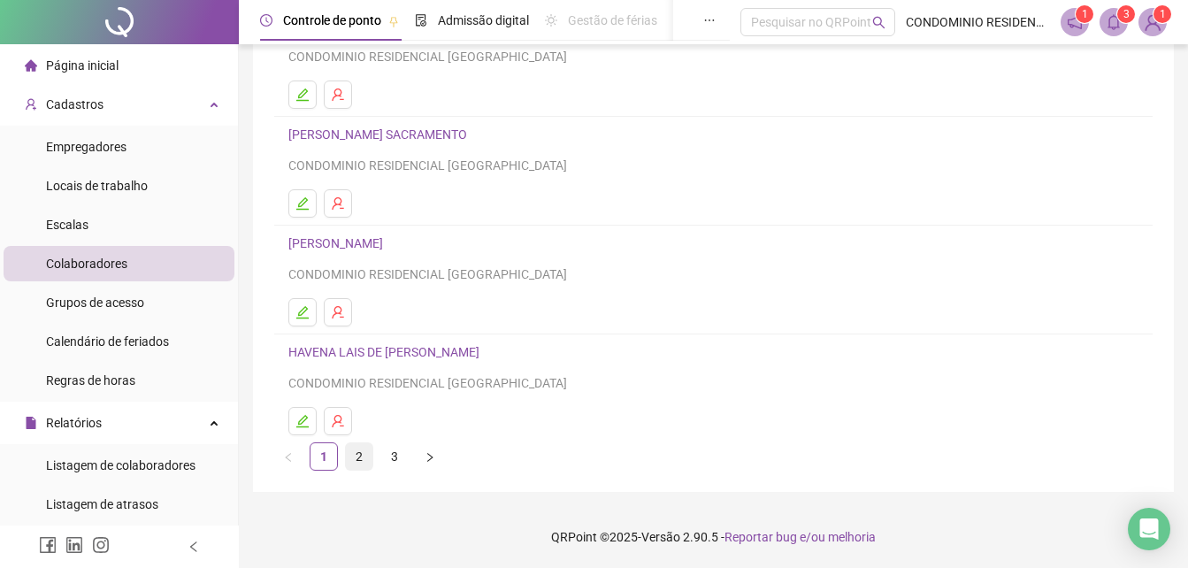
click at [358, 445] on link "2" at bounding box center [359, 456] width 27 height 27
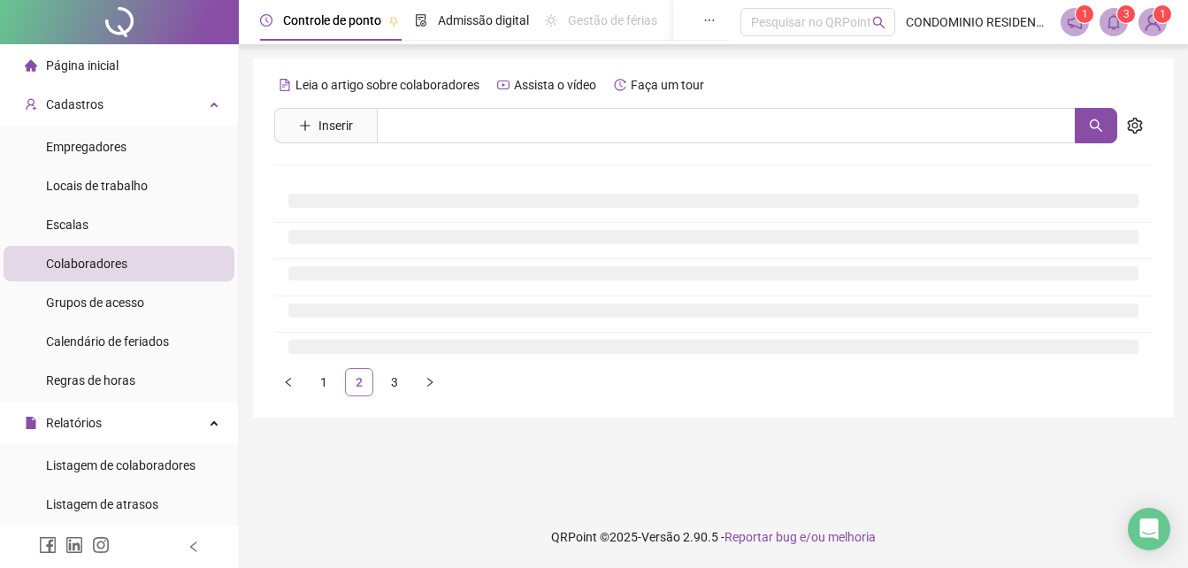
scroll to position [0, 0]
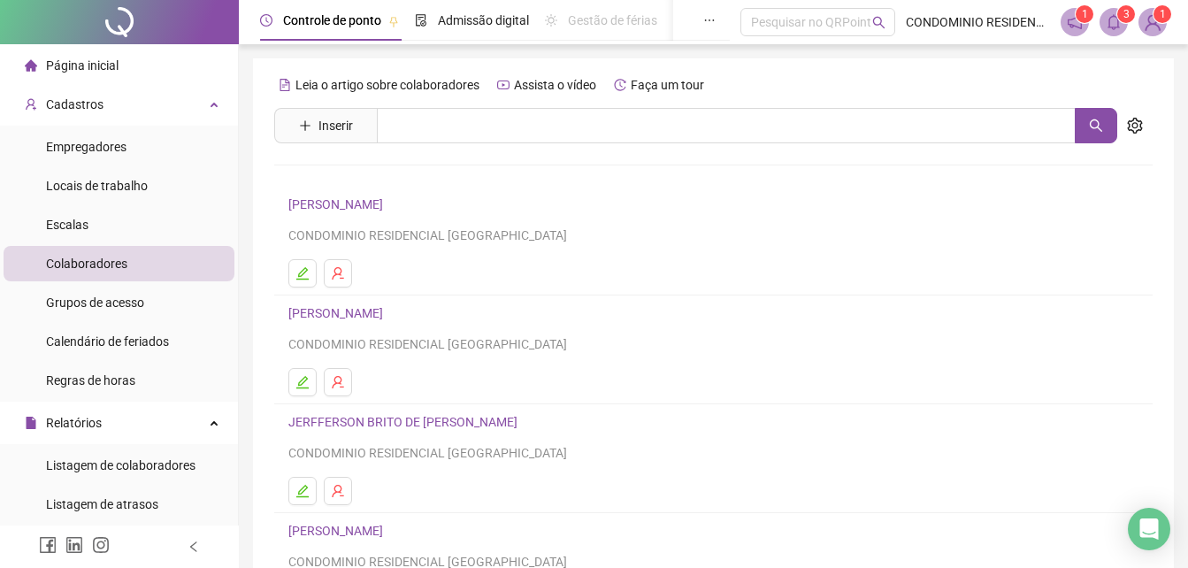
click at [351, 419] on link "JERFFERSON BRITO DE [PERSON_NAME]" at bounding box center [405, 422] width 235 height 14
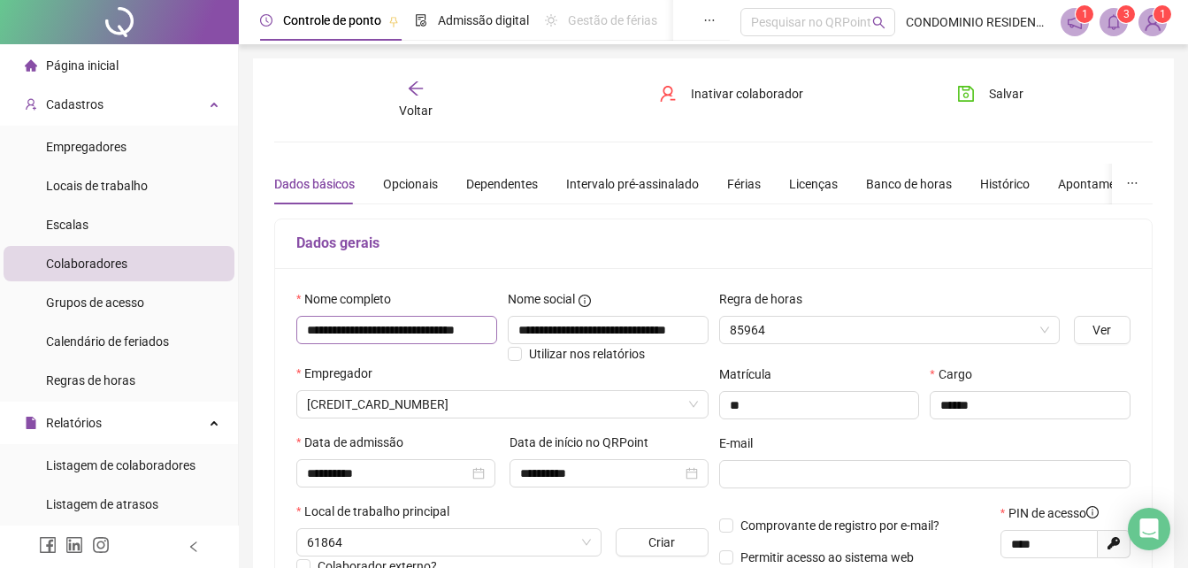
type input "**********"
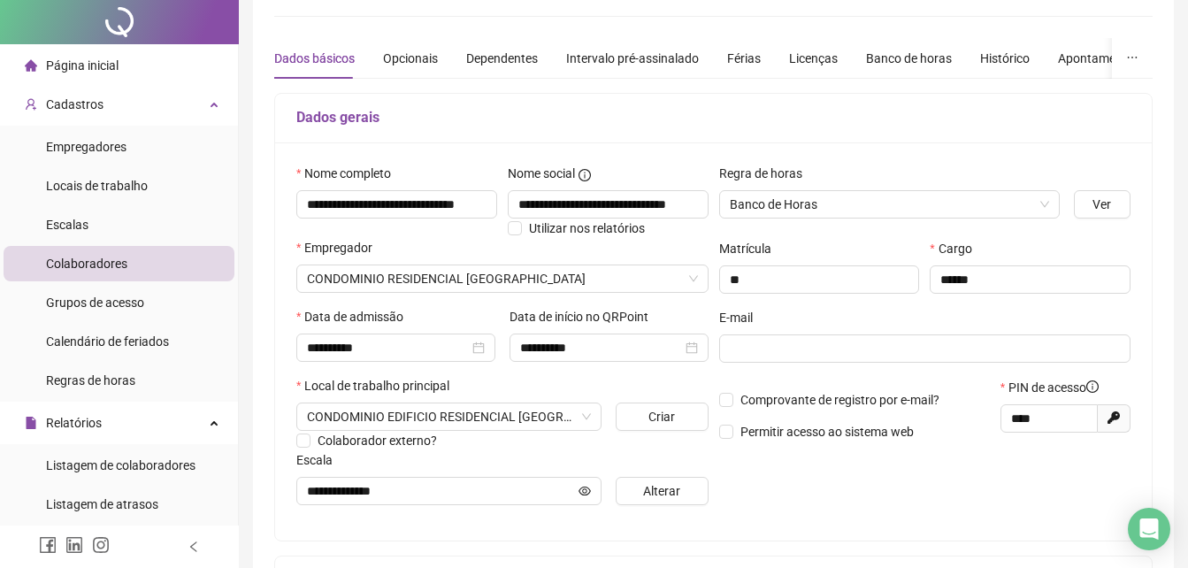
scroll to position [265, 0]
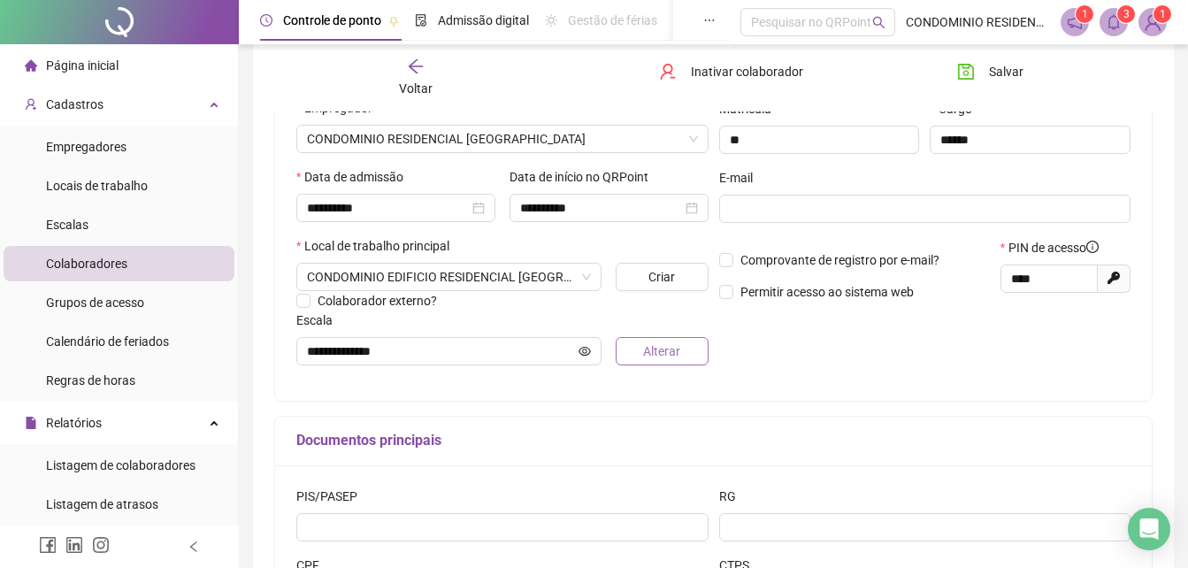
click at [635, 353] on button "Alterar" at bounding box center [662, 351] width 92 height 28
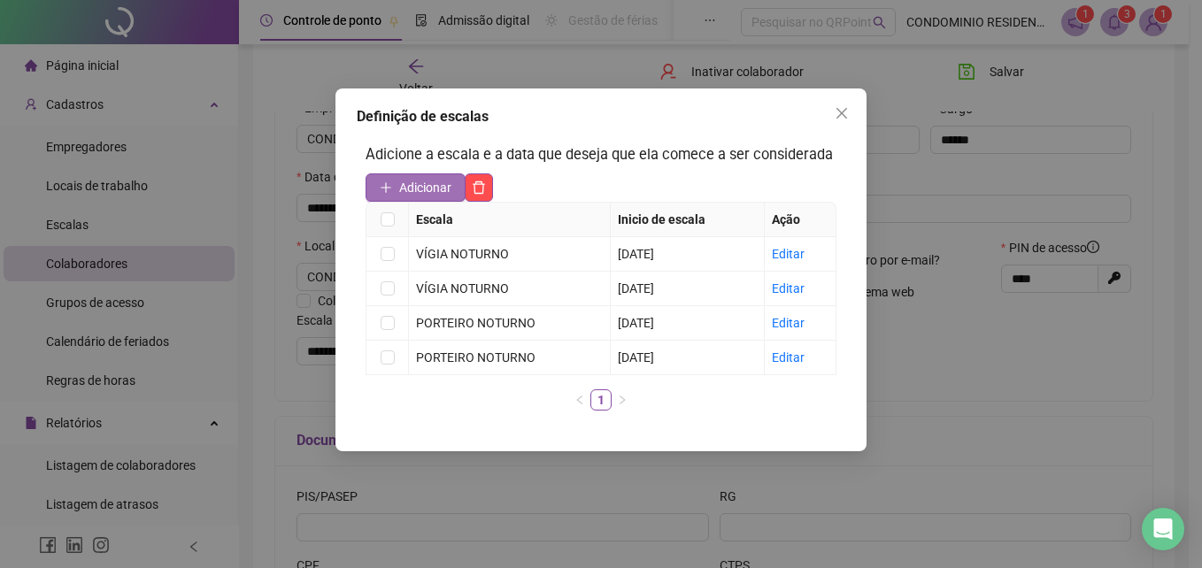
click at [414, 185] on span "Adicionar" at bounding box center [425, 187] width 52 height 19
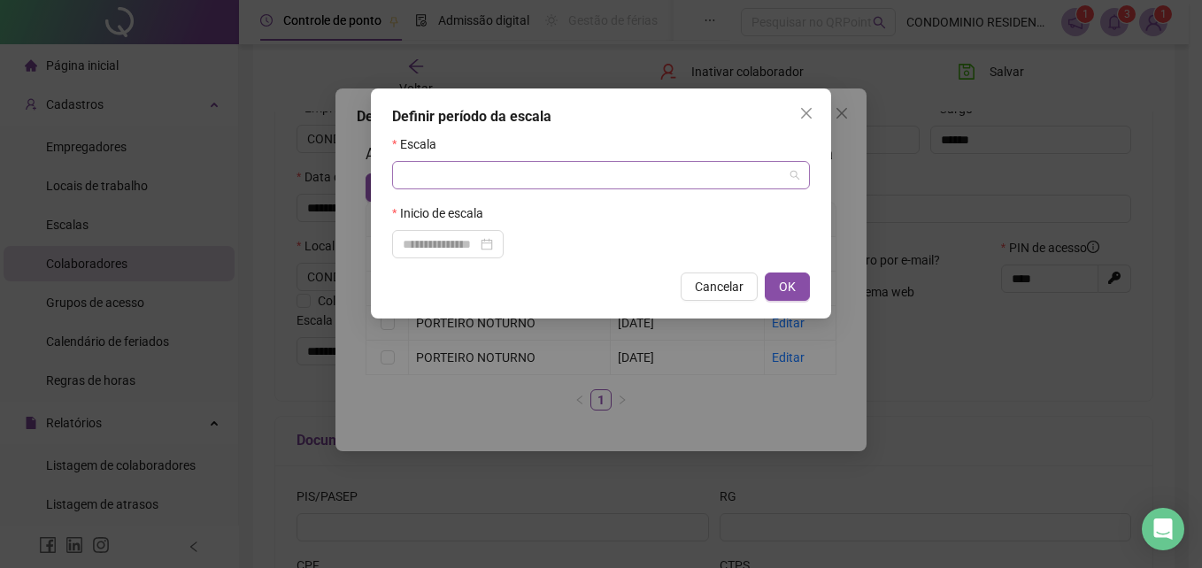
click at [450, 181] on input "search" at bounding box center [593, 175] width 381 height 27
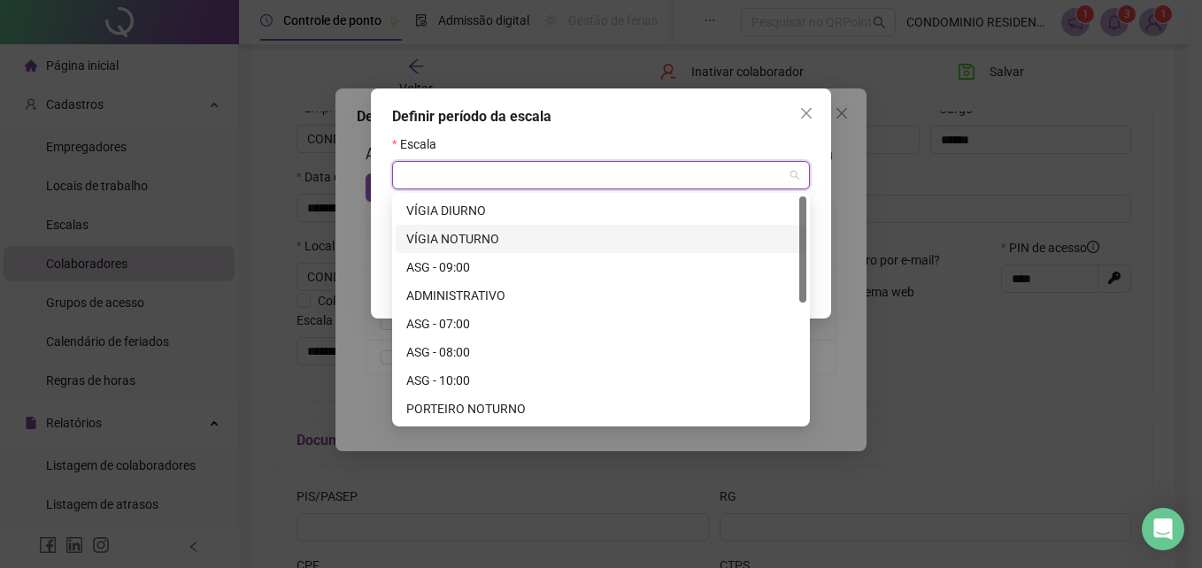
click at [460, 235] on div "VÍGIA NOTURNO" at bounding box center [600, 238] width 389 height 19
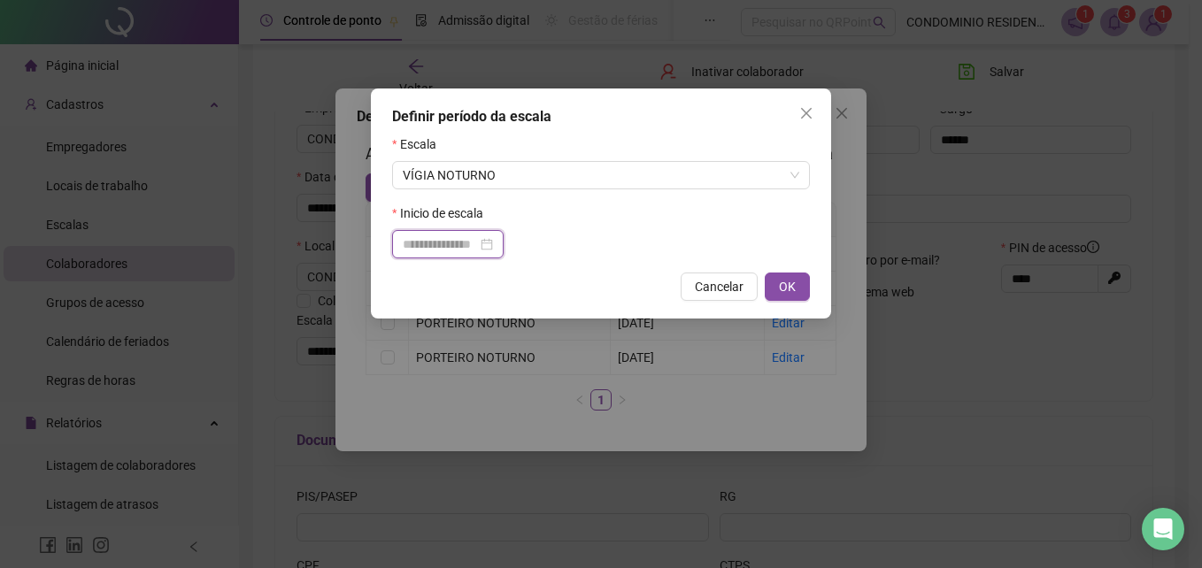
click at [477, 242] on input at bounding box center [440, 244] width 74 height 19
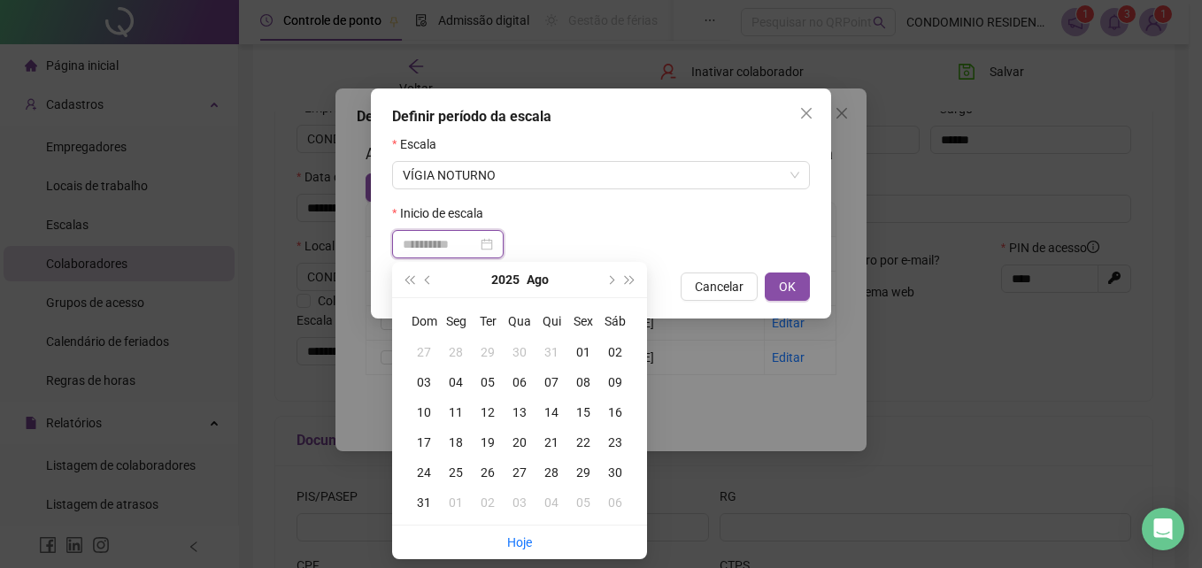
type input "**********"
click at [513, 414] on div "13" at bounding box center [520, 412] width 32 height 19
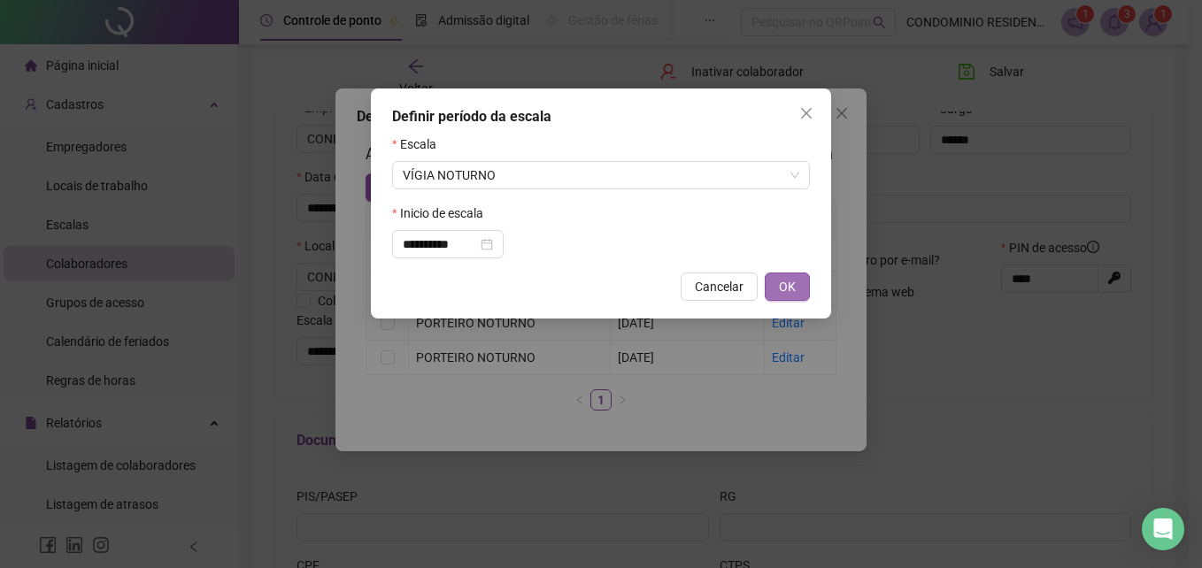
click at [788, 287] on span "OK" at bounding box center [787, 286] width 17 height 19
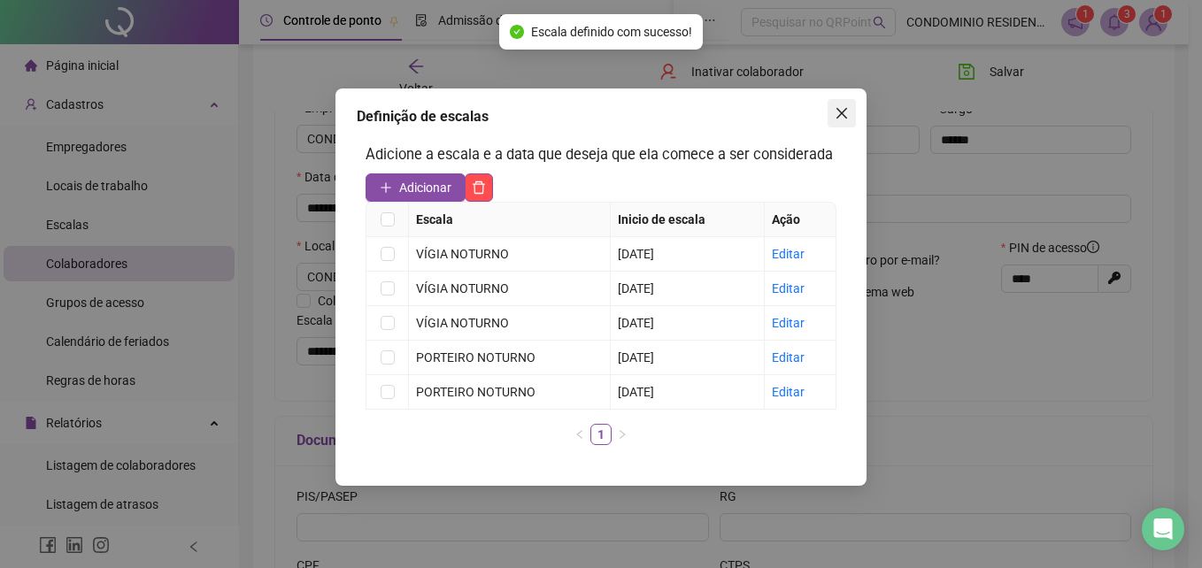
click at [839, 114] on icon "close" at bounding box center [842, 113] width 14 height 14
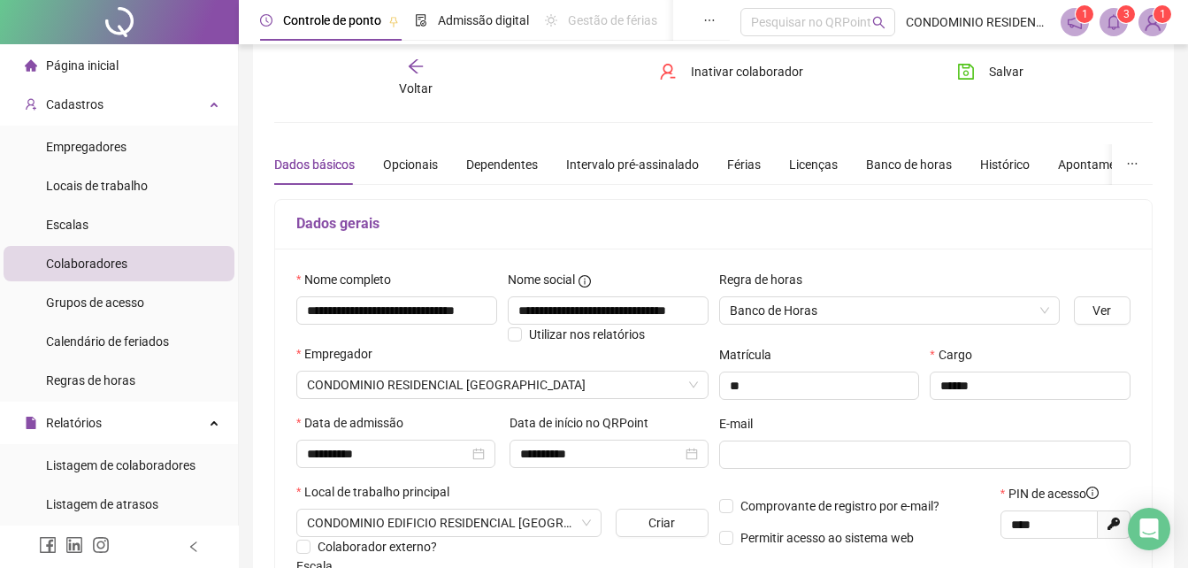
scroll to position [0, 0]
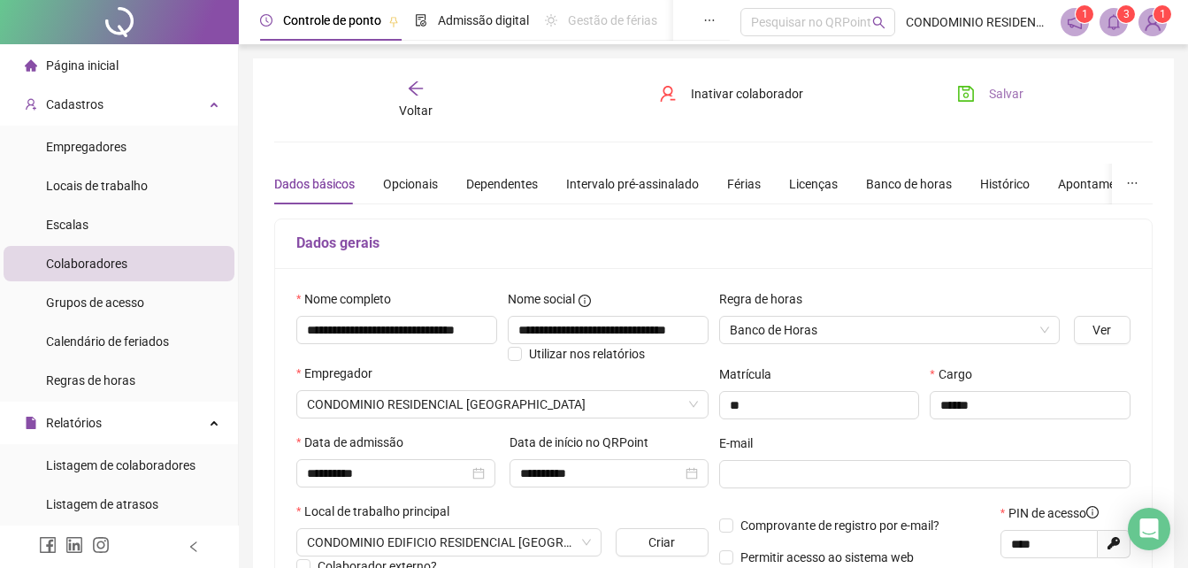
click at [989, 91] on span "Salvar" at bounding box center [1006, 93] width 35 height 19
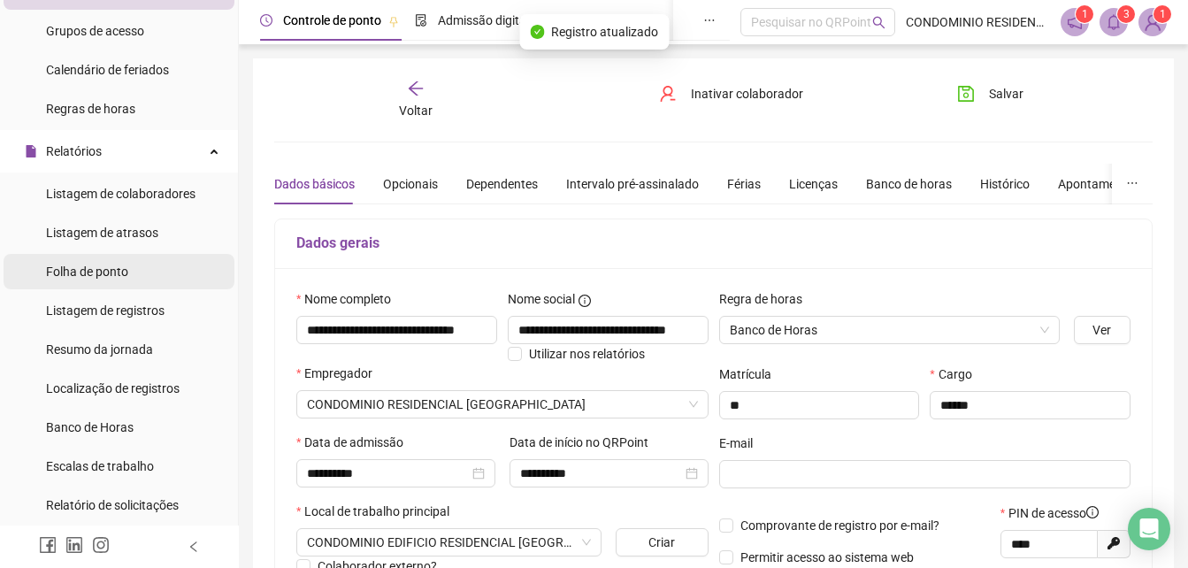
scroll to position [265, 0]
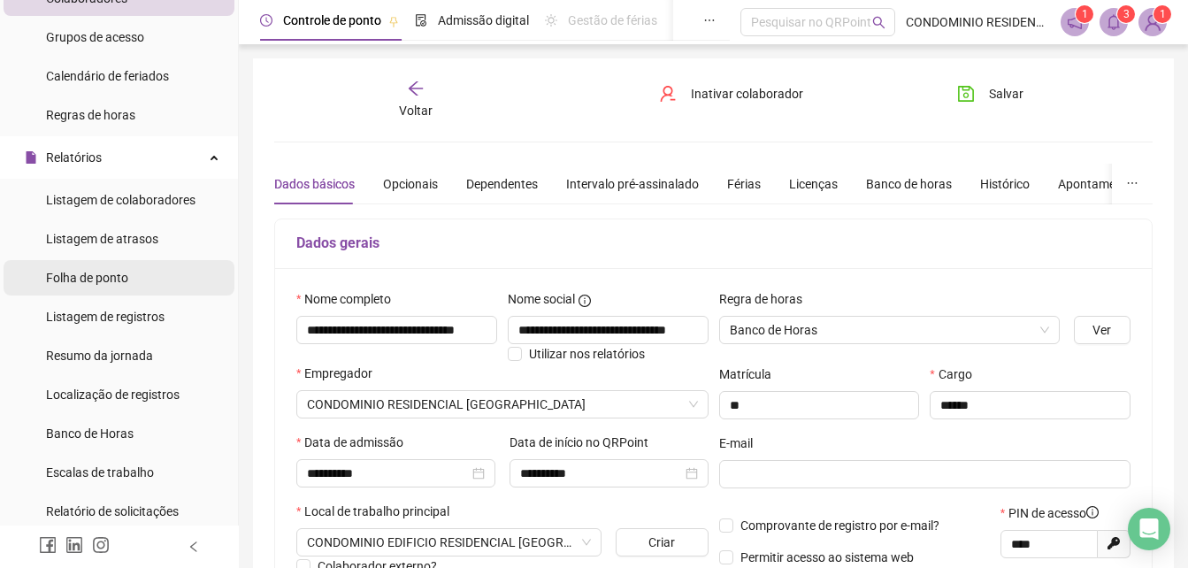
click at [83, 276] on span "Folha de ponto" at bounding box center [87, 278] width 82 height 14
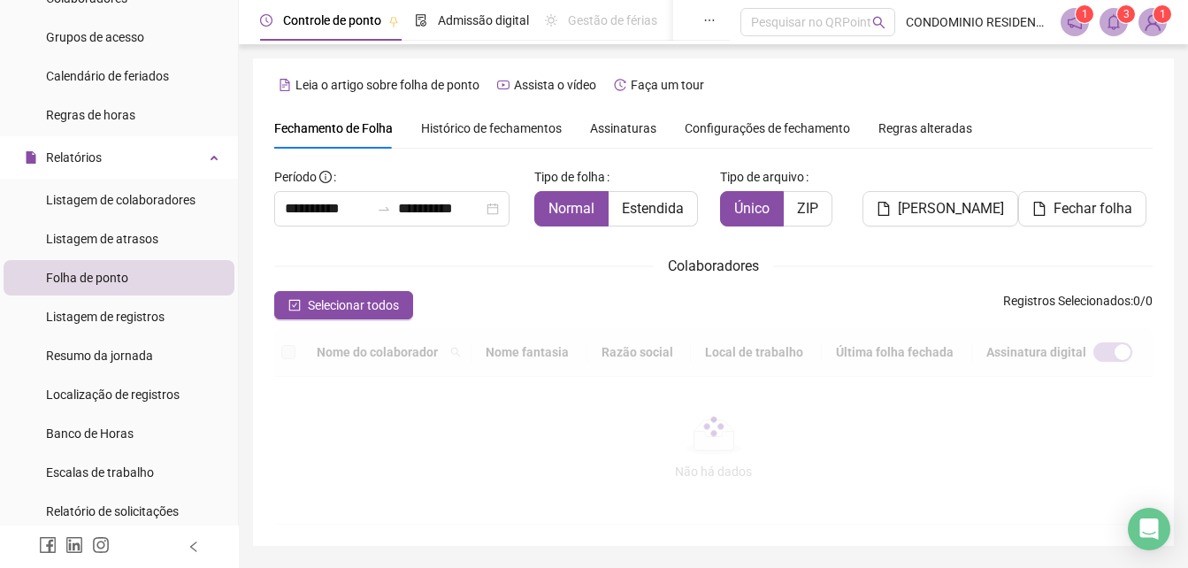
type input "**********"
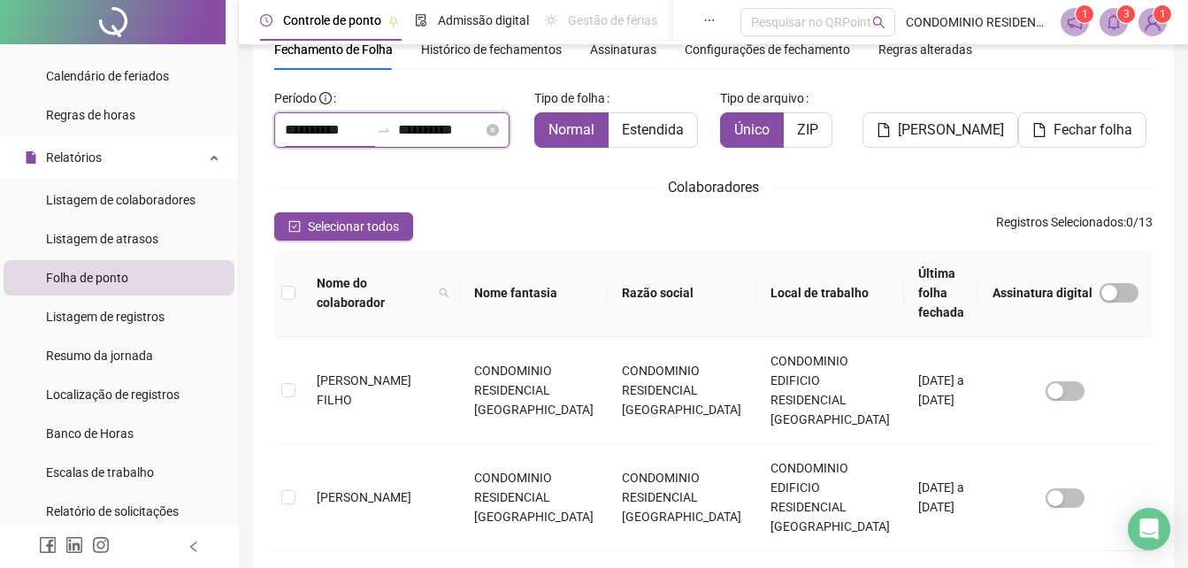
click at [343, 136] on input "**********" at bounding box center [327, 129] width 85 height 21
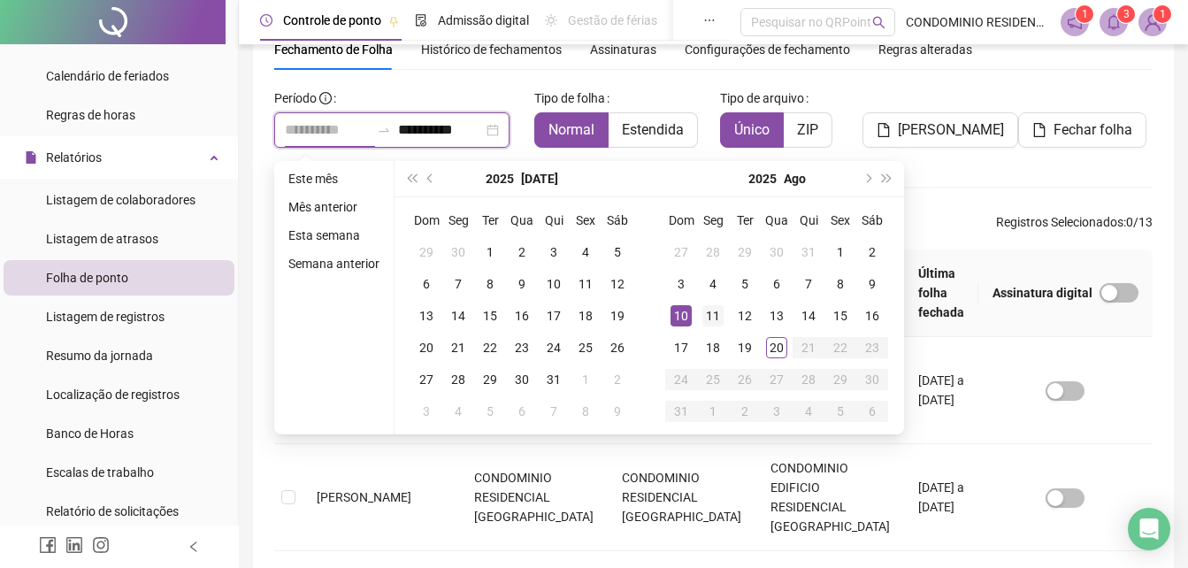
type input "**********"
click at [715, 312] on div "11" at bounding box center [713, 315] width 21 height 21
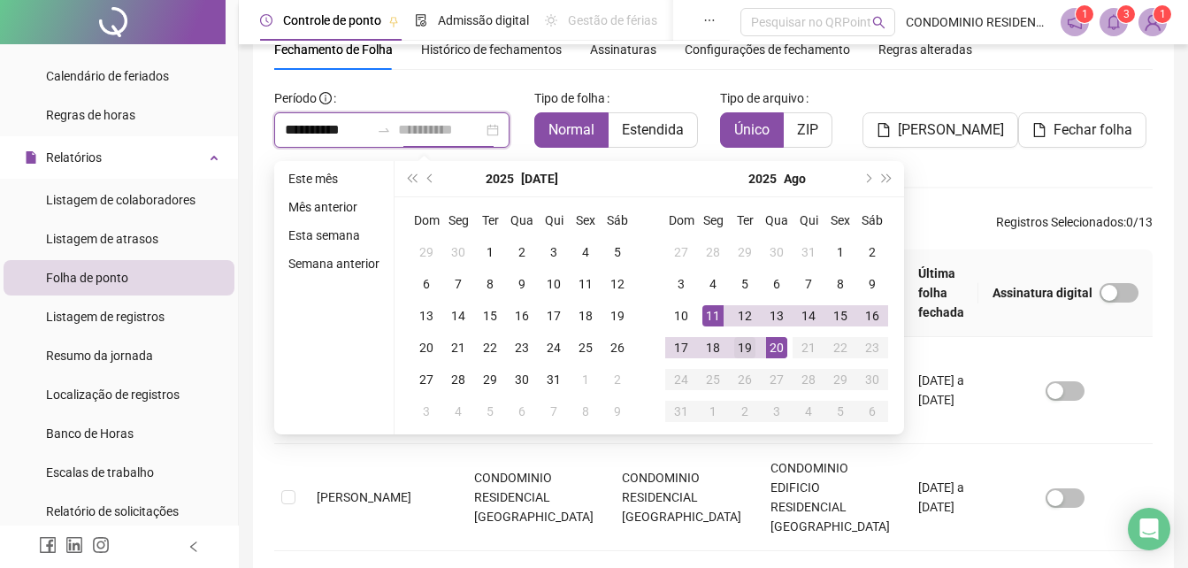
type input "**********"
click at [740, 347] on div "19" at bounding box center [745, 347] width 21 height 21
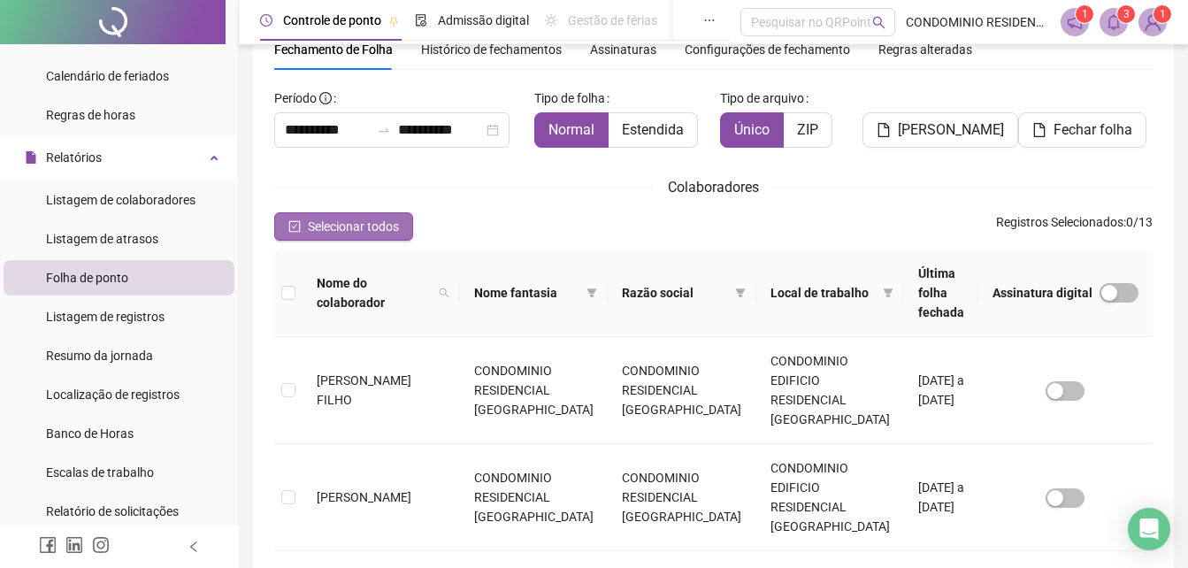
click at [326, 232] on span "Selecionar todos" at bounding box center [353, 226] width 91 height 19
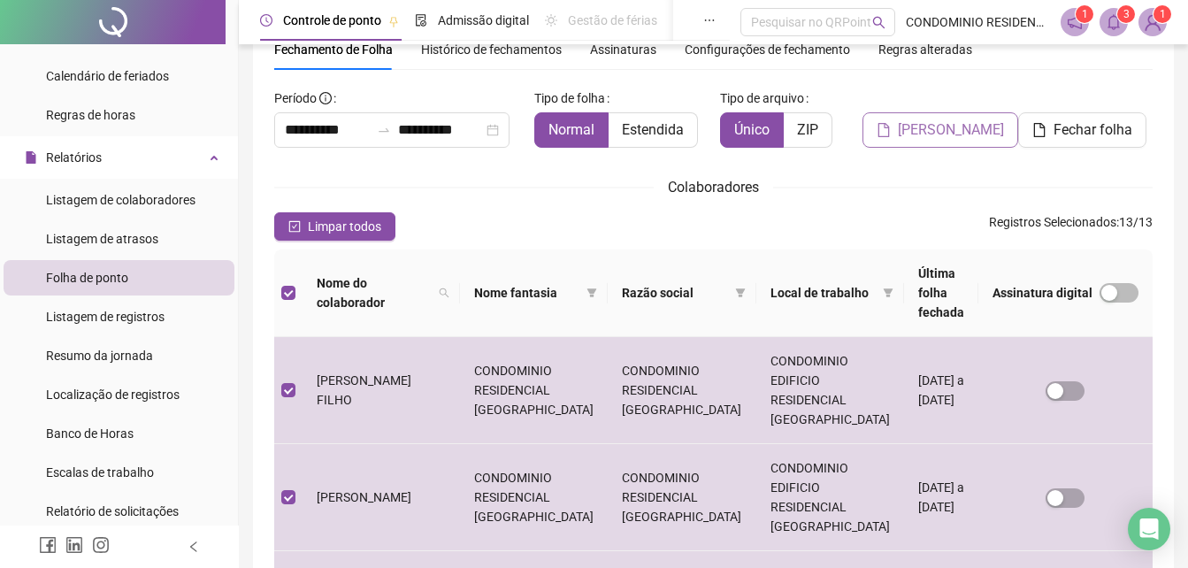
click at [943, 124] on span "[PERSON_NAME]" at bounding box center [951, 129] width 106 height 21
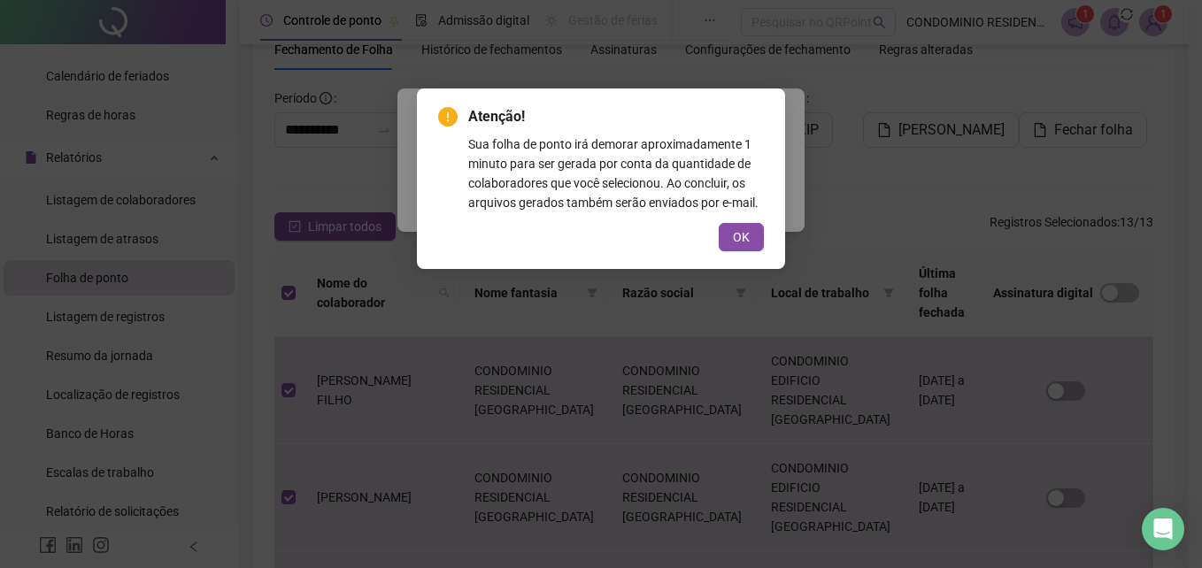
drag, startPoint x: 735, startPoint y: 234, endPoint x: 750, endPoint y: 232, distance: 16.0
click at [735, 235] on span "OK" at bounding box center [741, 236] width 17 height 19
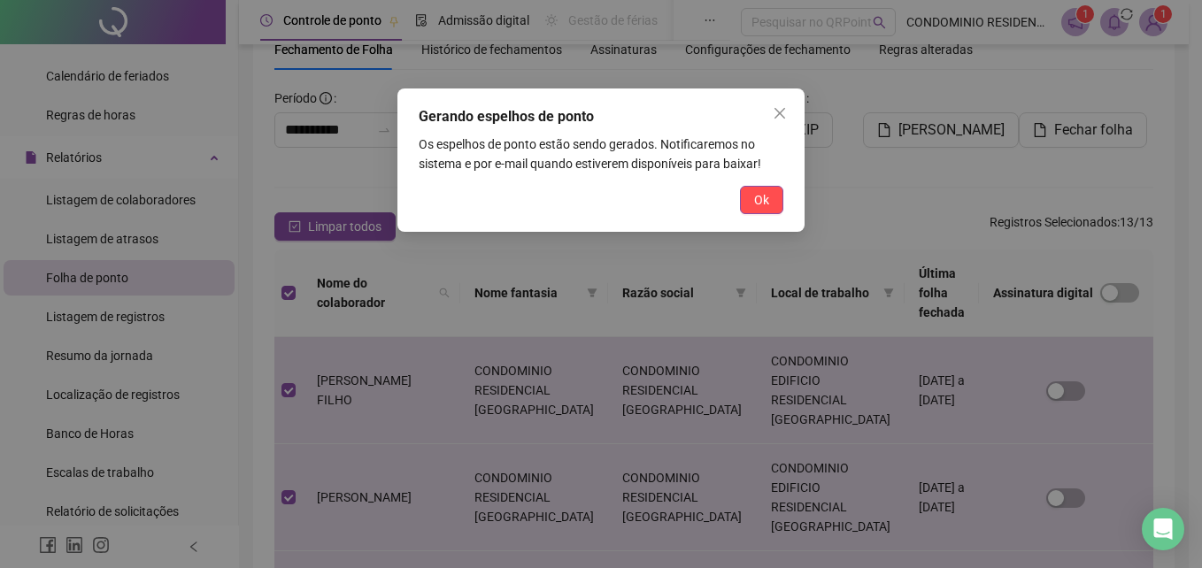
drag, startPoint x: 765, startPoint y: 211, endPoint x: 782, endPoint y: 205, distance: 18.5
click at [765, 210] on button "Ok" at bounding box center [761, 200] width 43 height 28
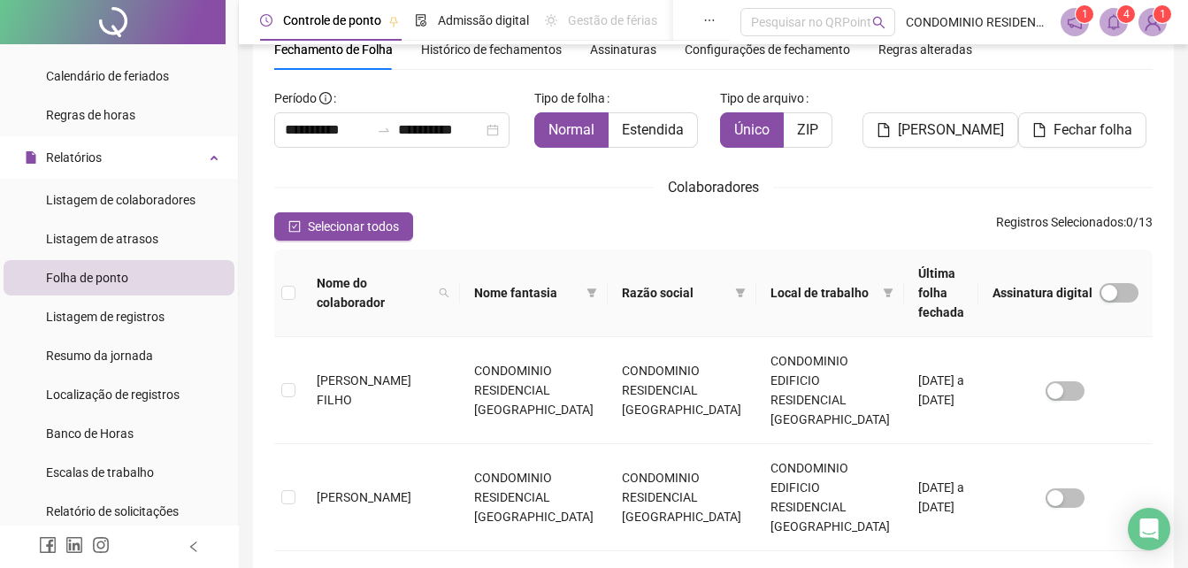
click at [1116, 25] on icon "bell" at bounding box center [1114, 22] width 16 height 16
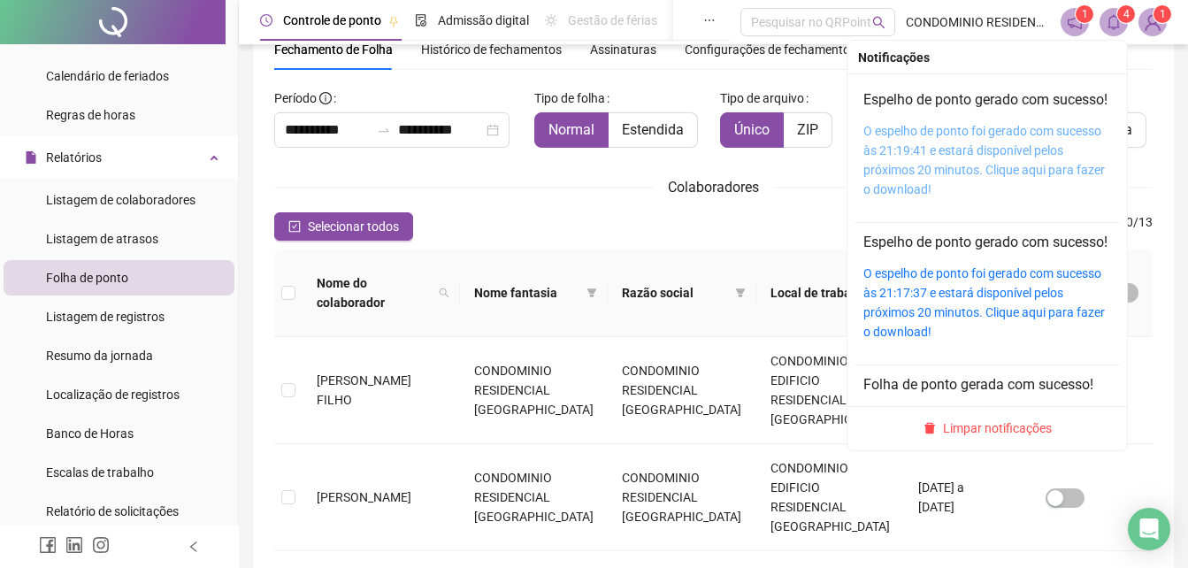
click at [1040, 150] on link "O espelho de ponto foi gerado com sucesso às 21:19:41 e estará disponível pelos…" at bounding box center [985, 160] width 242 height 73
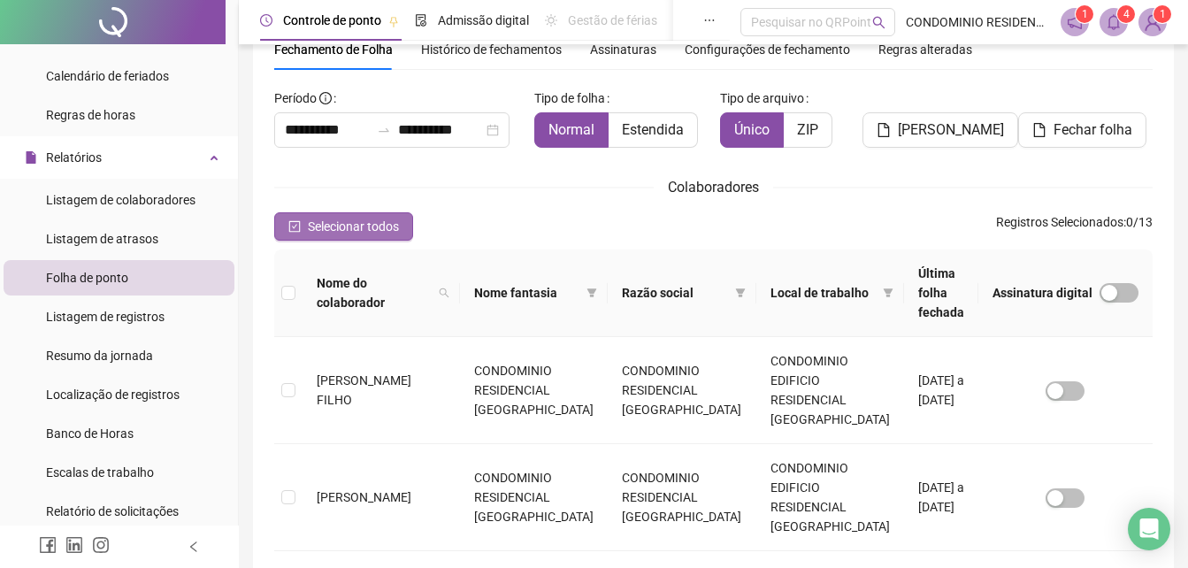
click at [325, 230] on span "Selecionar todos" at bounding box center [353, 226] width 91 height 19
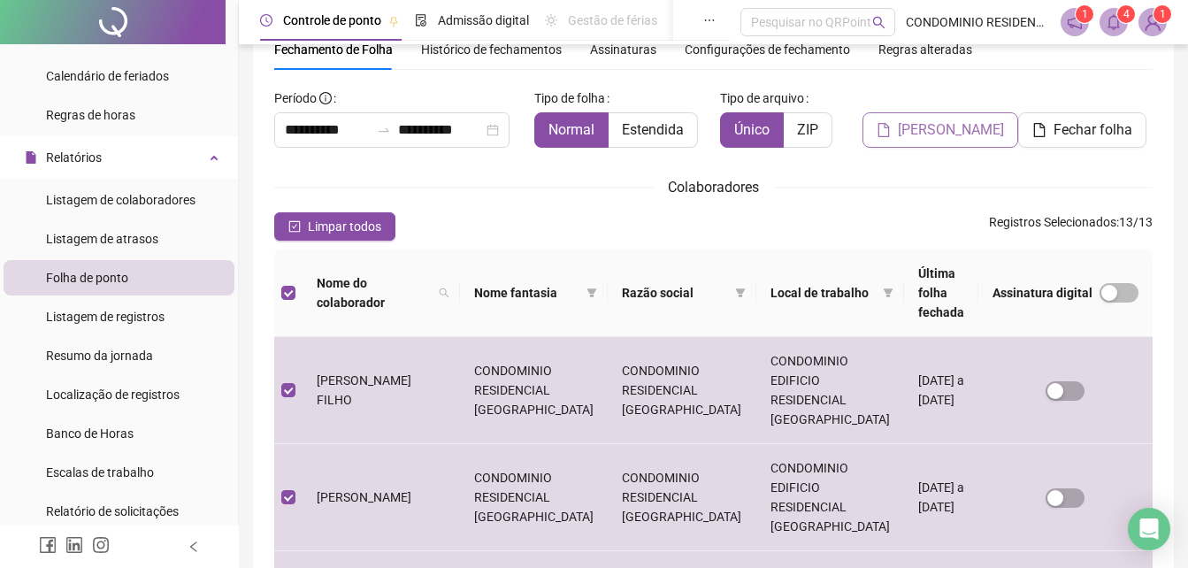
click at [917, 137] on span "[PERSON_NAME]" at bounding box center [951, 129] width 106 height 21
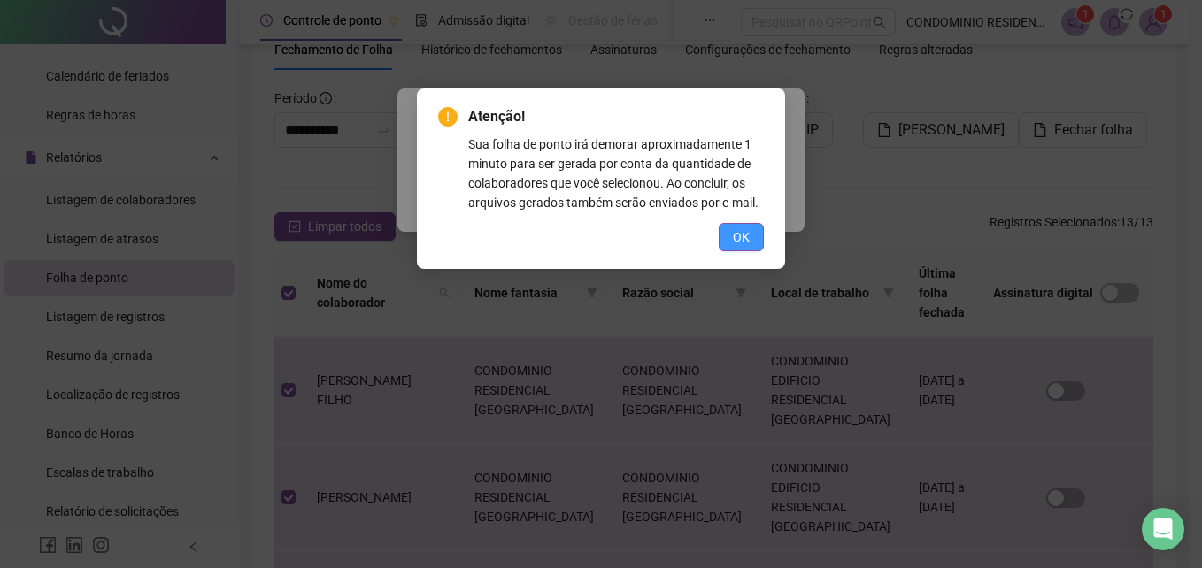
click at [721, 242] on button "OK" at bounding box center [741, 237] width 45 height 28
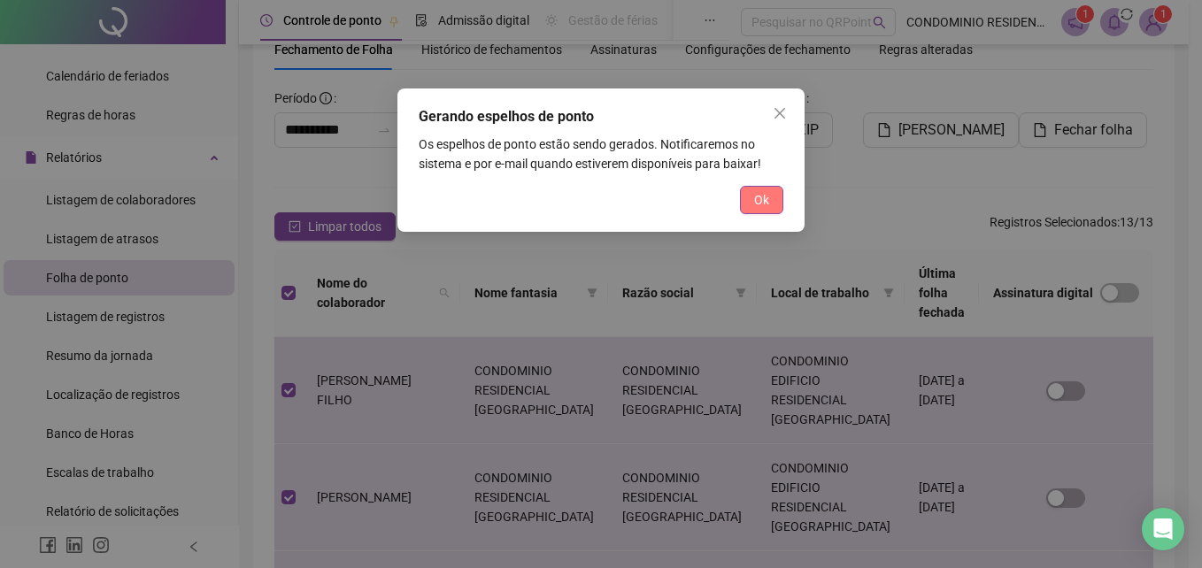
click at [754, 199] on span "Ok" at bounding box center [761, 199] width 15 height 19
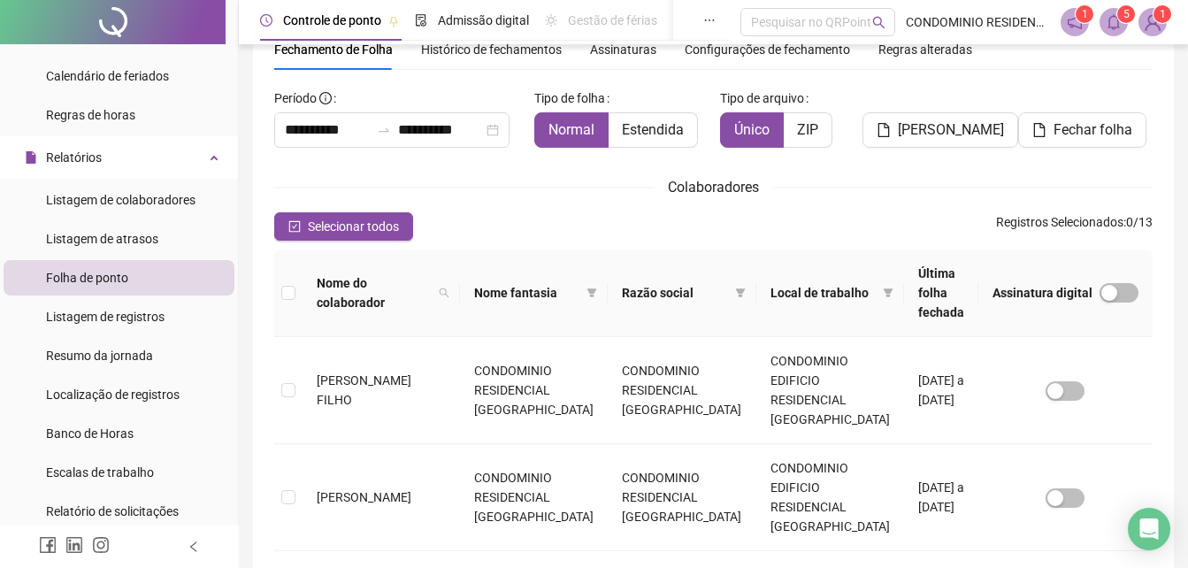
click at [1109, 28] on icon "bell" at bounding box center [1114, 22] width 16 height 16
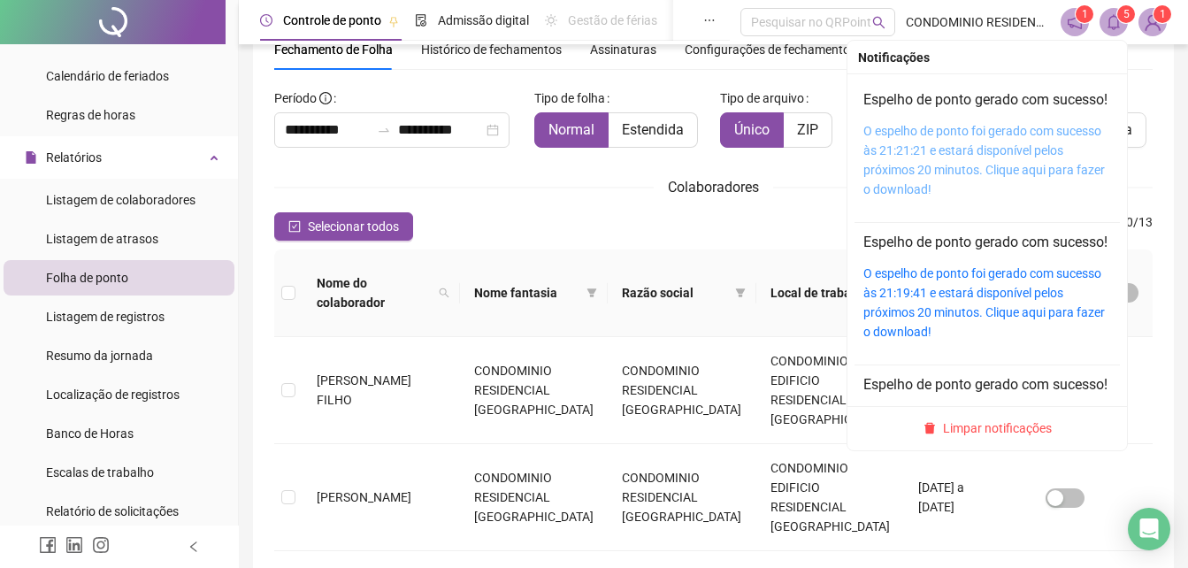
click at [1009, 151] on link "O espelho de ponto foi gerado com sucesso às 21:21:21 e estará disponível pelos…" at bounding box center [985, 160] width 242 height 73
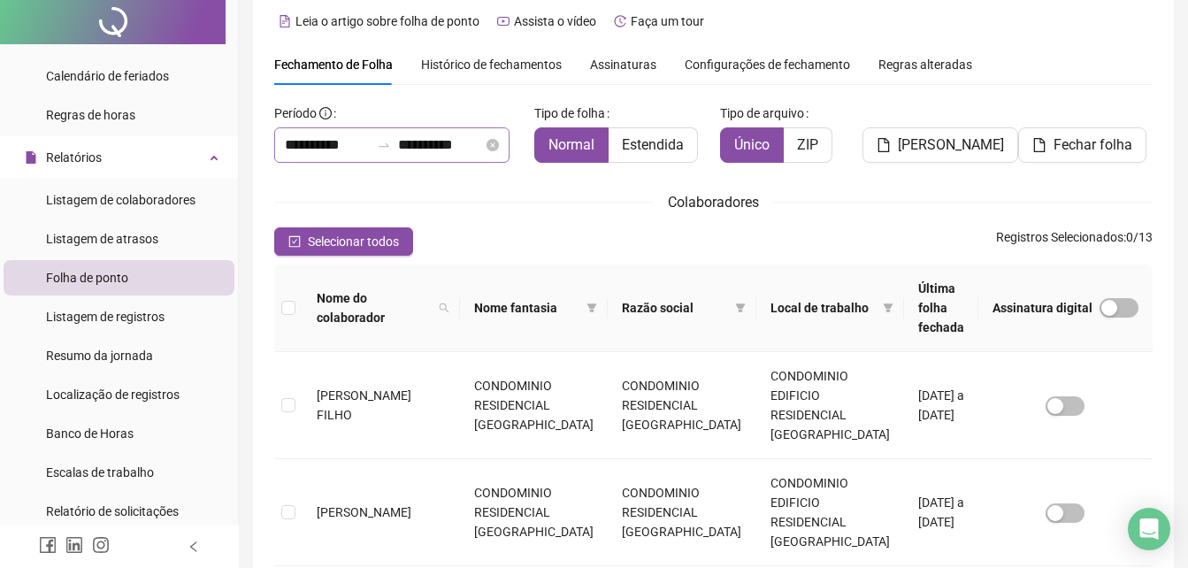
scroll to position [0, 0]
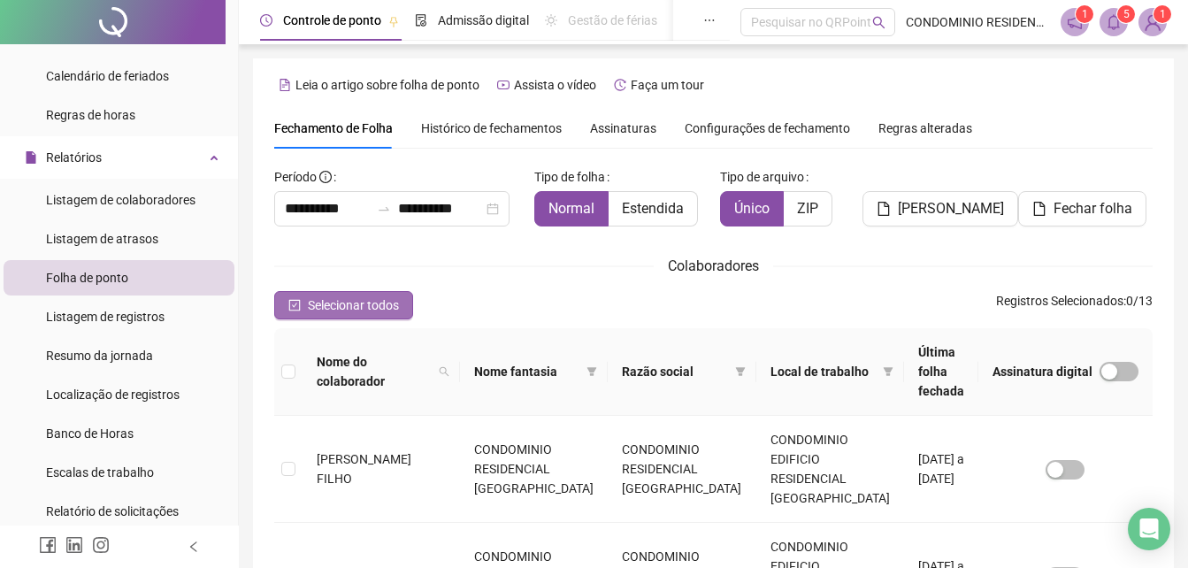
click at [342, 297] on span "Selecionar todos" at bounding box center [353, 305] width 91 height 19
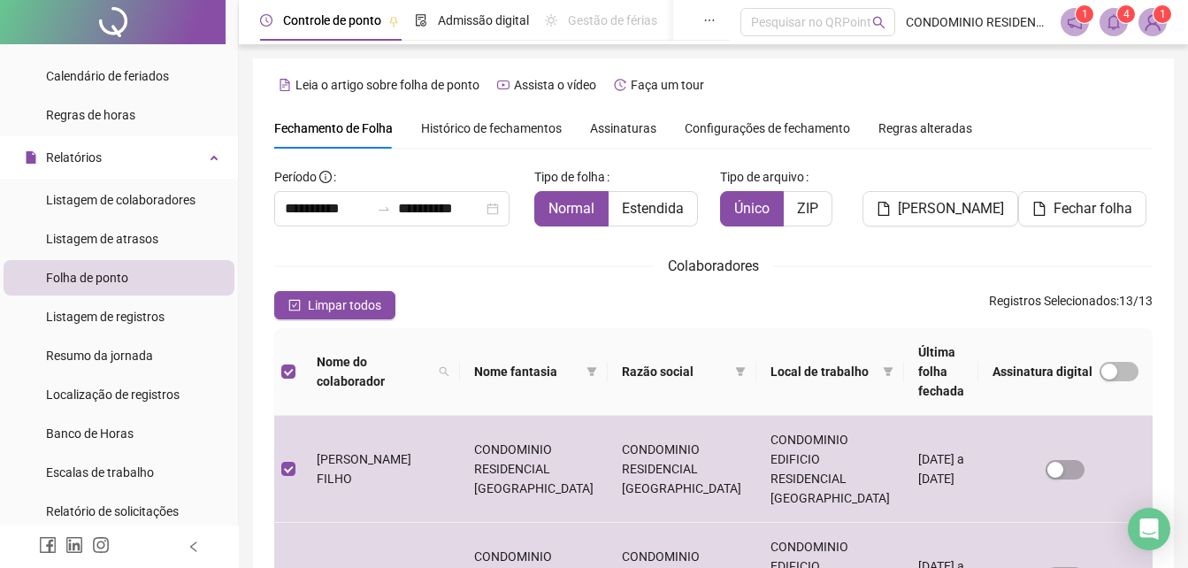
scroll to position [79, 0]
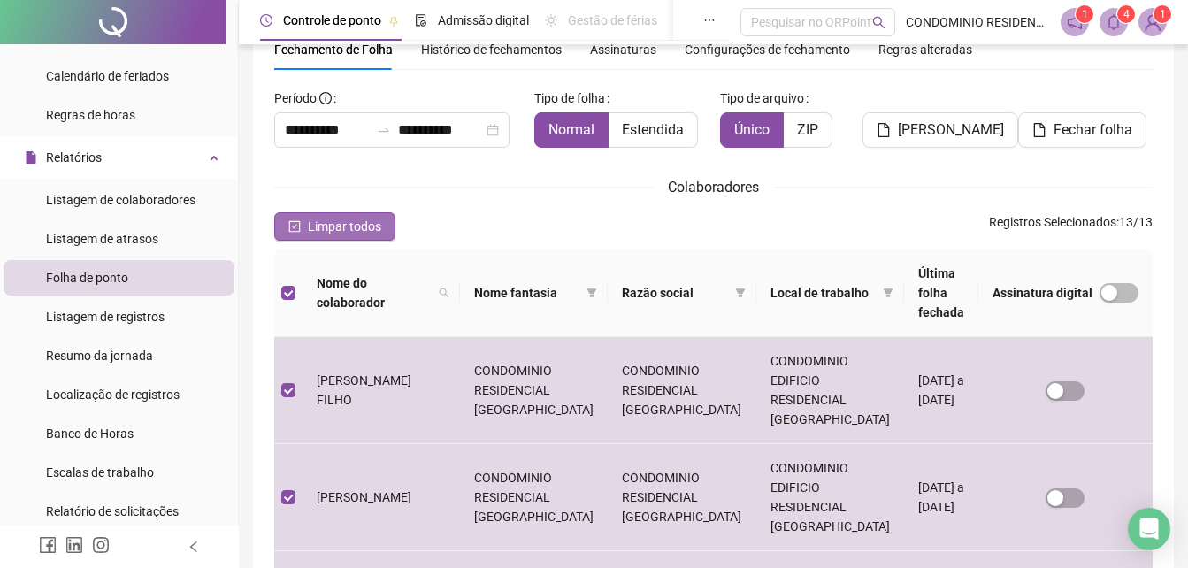
click at [319, 227] on span "Limpar todos" at bounding box center [344, 226] width 73 height 19
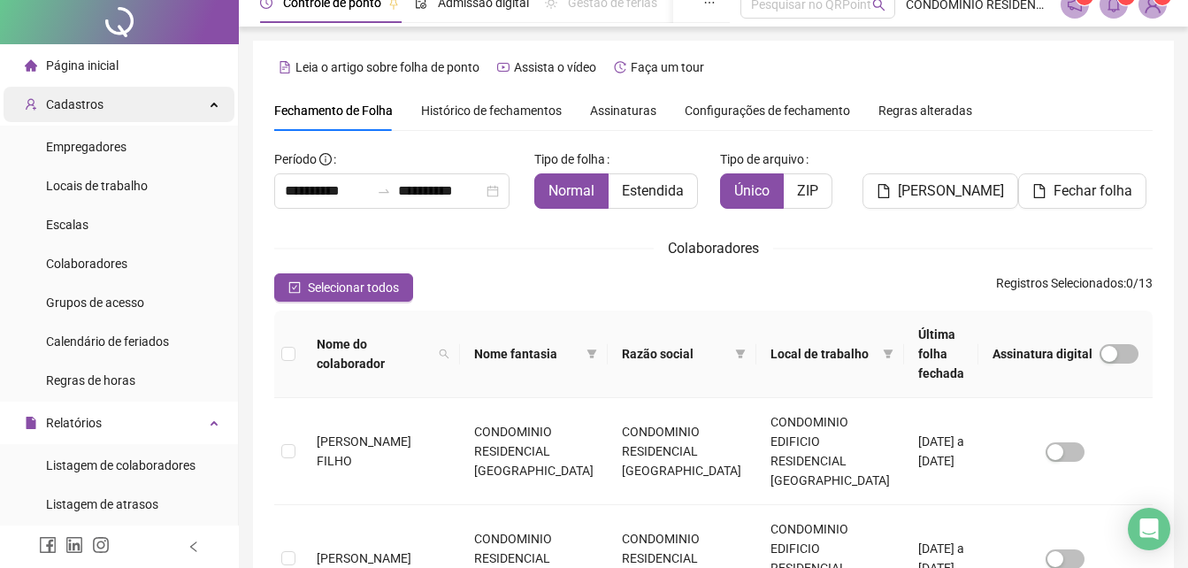
scroll to position [0, 0]
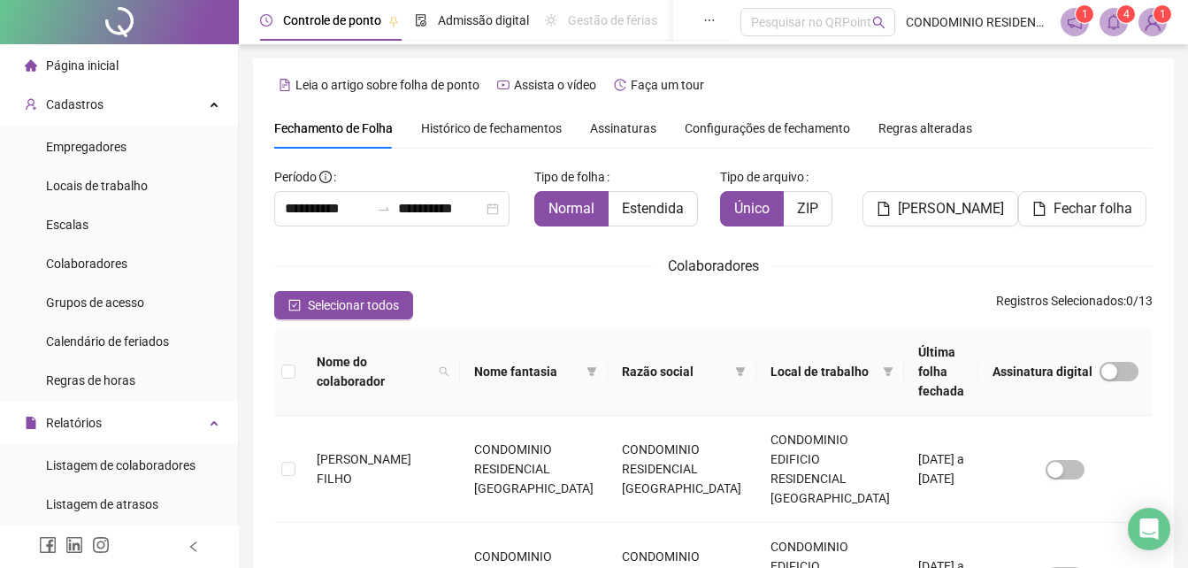
click at [100, 69] on span "Página inicial" at bounding box center [82, 65] width 73 height 14
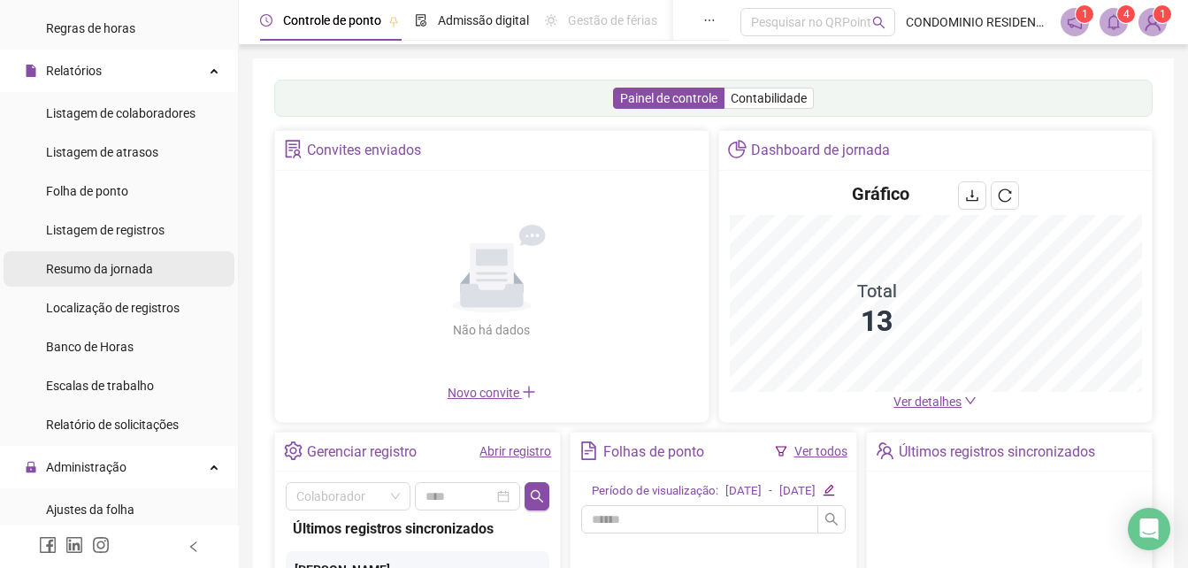
scroll to position [354, 0]
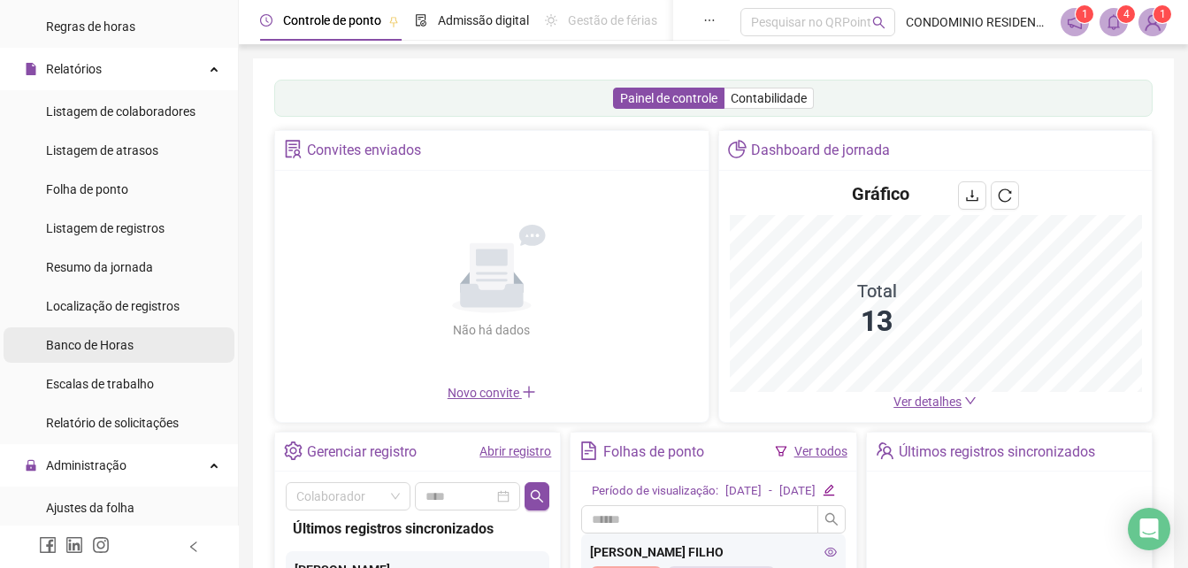
click at [104, 345] on span "Banco de Horas" at bounding box center [90, 345] width 88 height 14
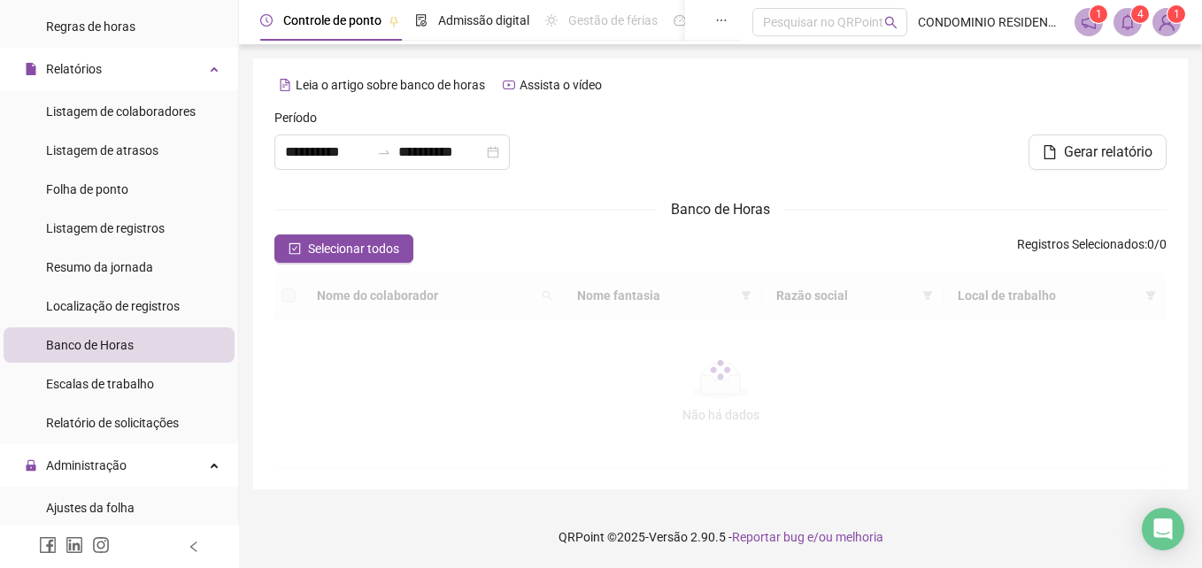
type input "**********"
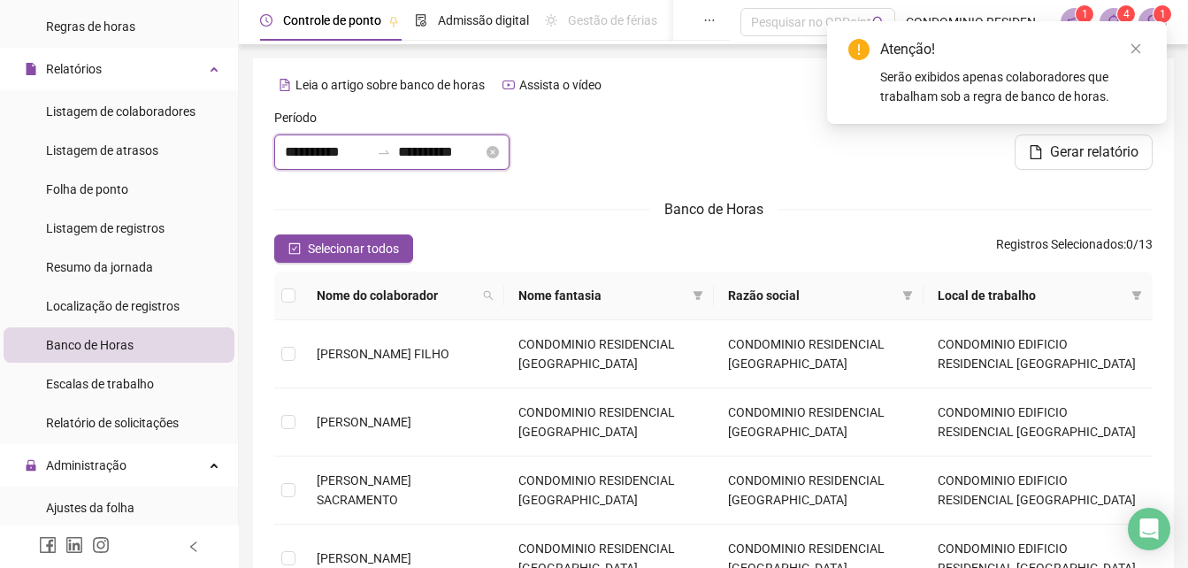
click at [370, 153] on input "**********" at bounding box center [327, 152] width 85 height 21
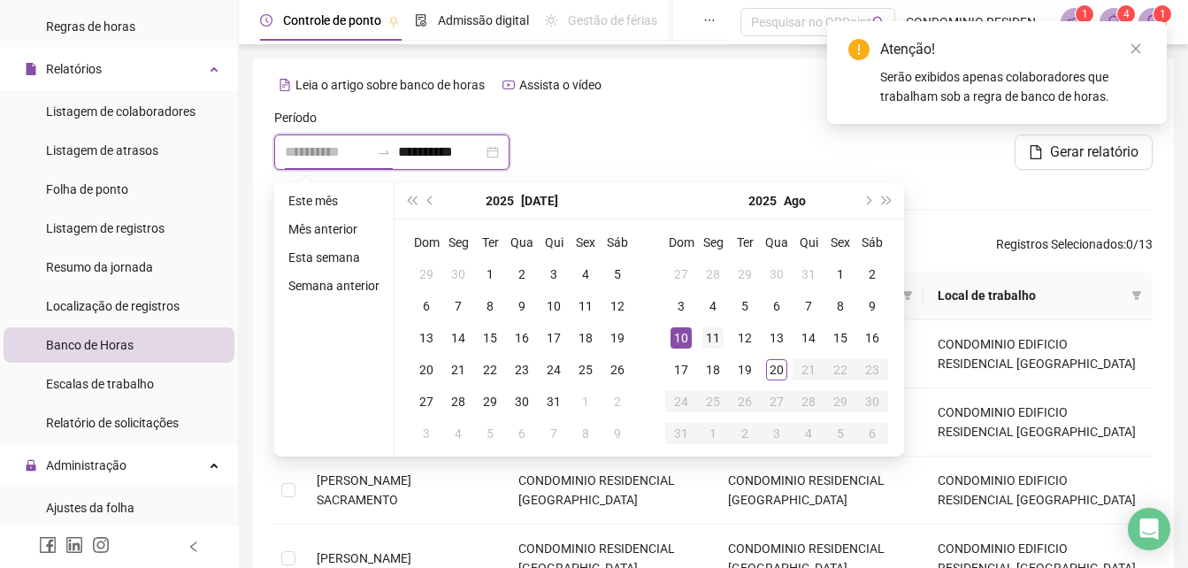
type input "**********"
click at [710, 335] on div "11" at bounding box center [713, 337] width 21 height 21
type input "**********"
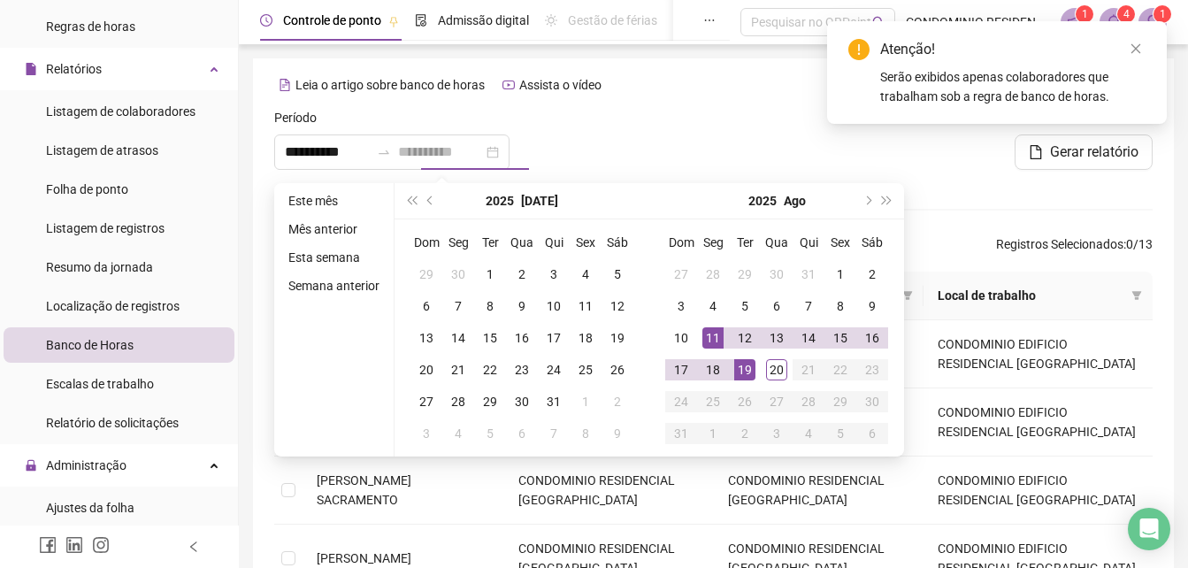
click at [749, 369] on div "19" at bounding box center [745, 369] width 21 height 21
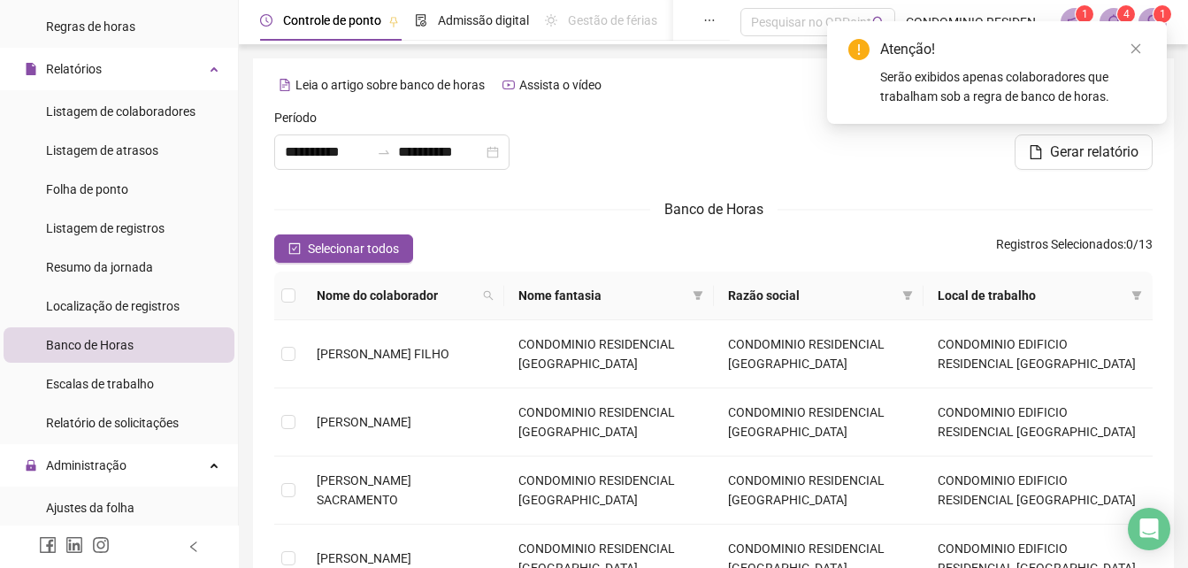
click at [641, 135] on div at bounding box center [713, 146] width 297 height 76
click at [362, 248] on span "Selecionar todos" at bounding box center [353, 248] width 91 height 19
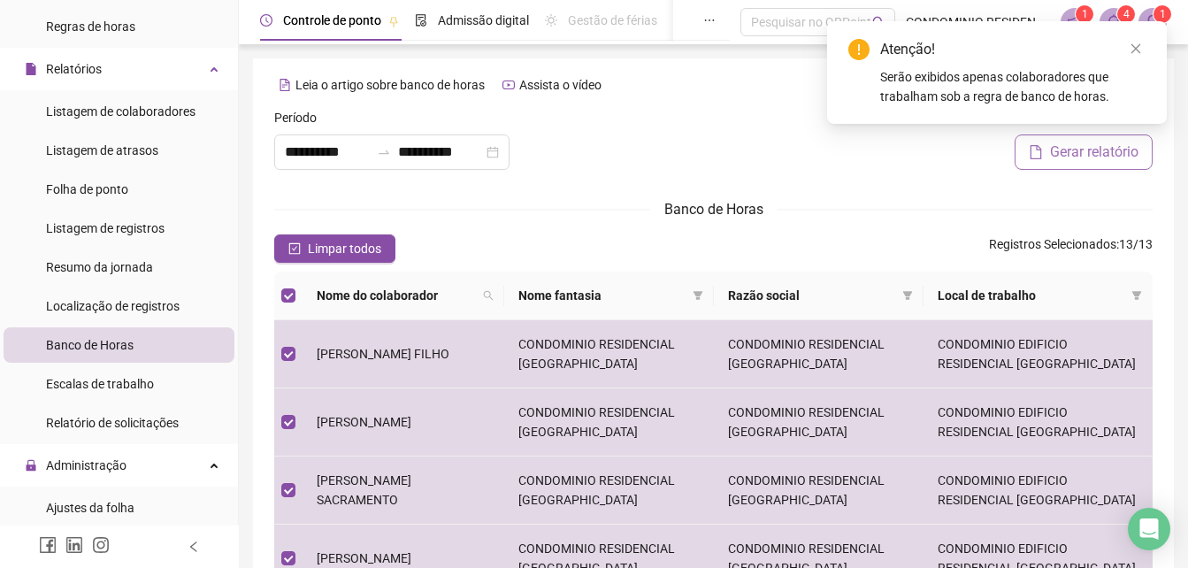
click at [1109, 150] on span "Gerar relatório" at bounding box center [1094, 152] width 88 height 21
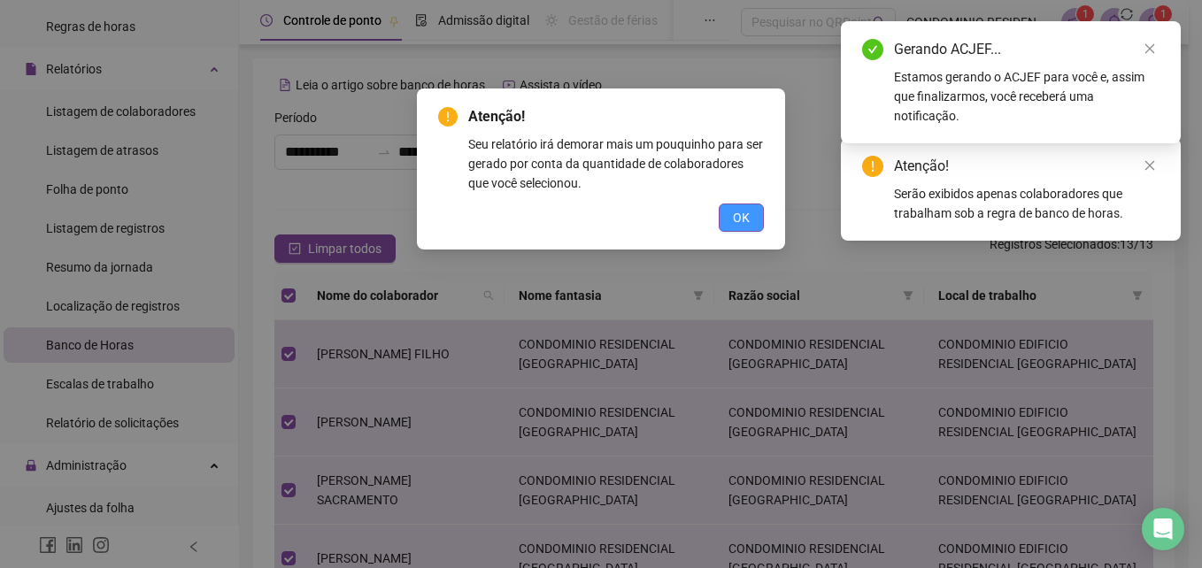
click at [744, 219] on span "OK" at bounding box center [741, 217] width 17 height 19
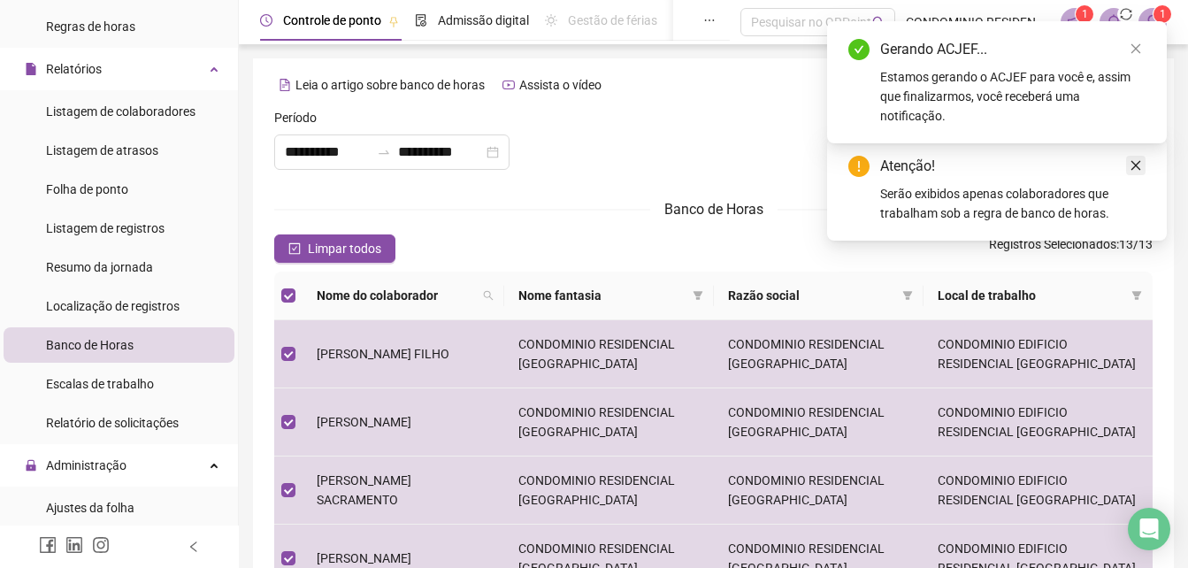
click at [1131, 169] on icon "close" at bounding box center [1136, 165] width 12 height 12
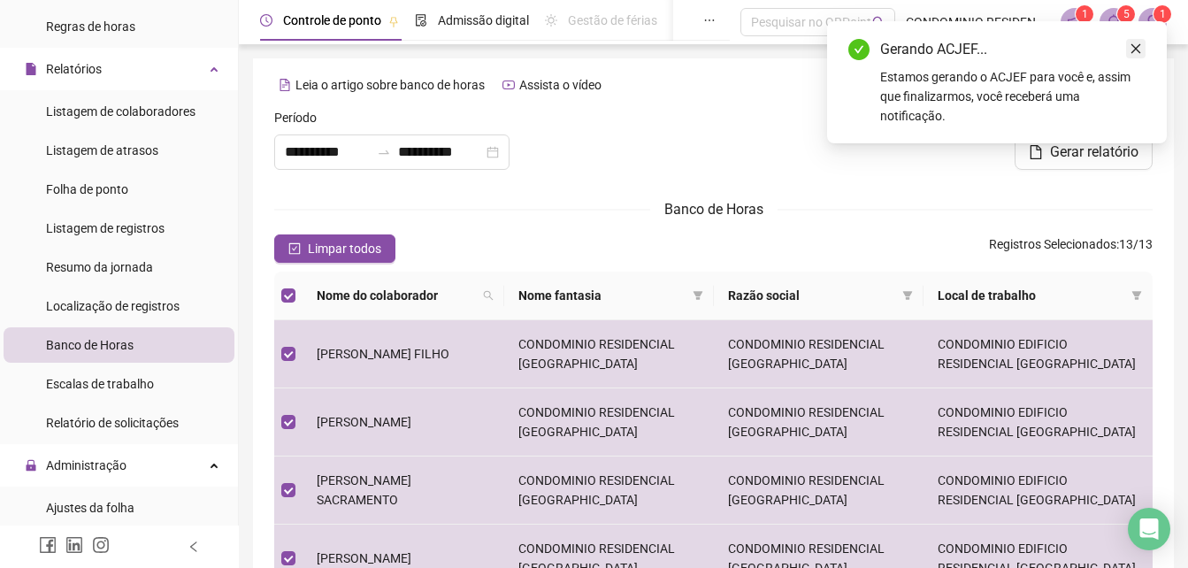
click at [1135, 51] on icon "close" at bounding box center [1136, 48] width 12 height 12
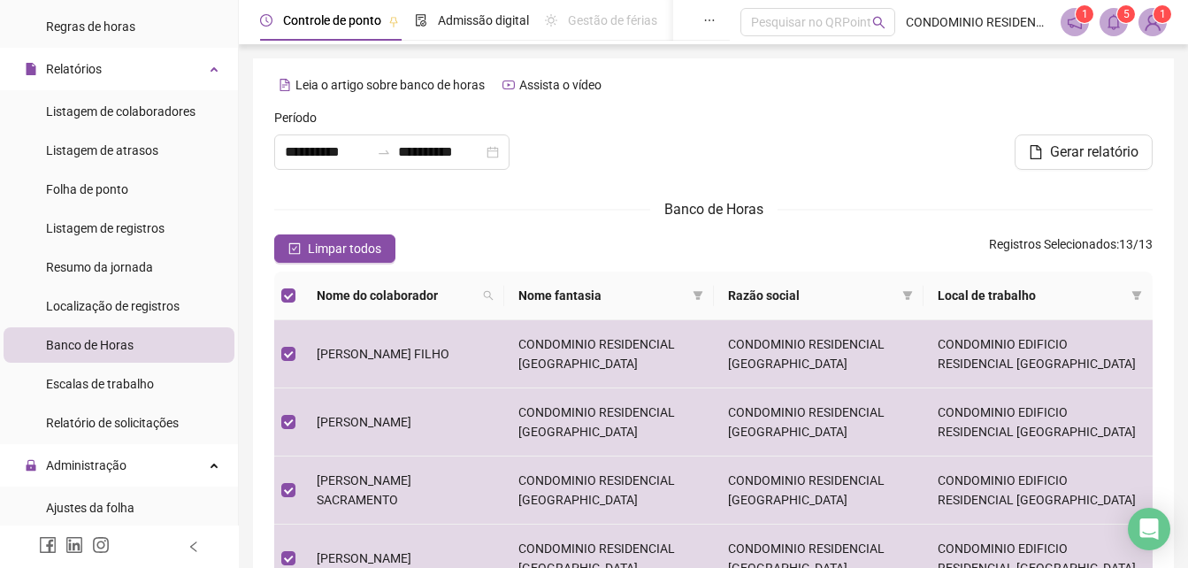
click at [1121, 15] on sup "5" at bounding box center [1127, 14] width 18 height 18
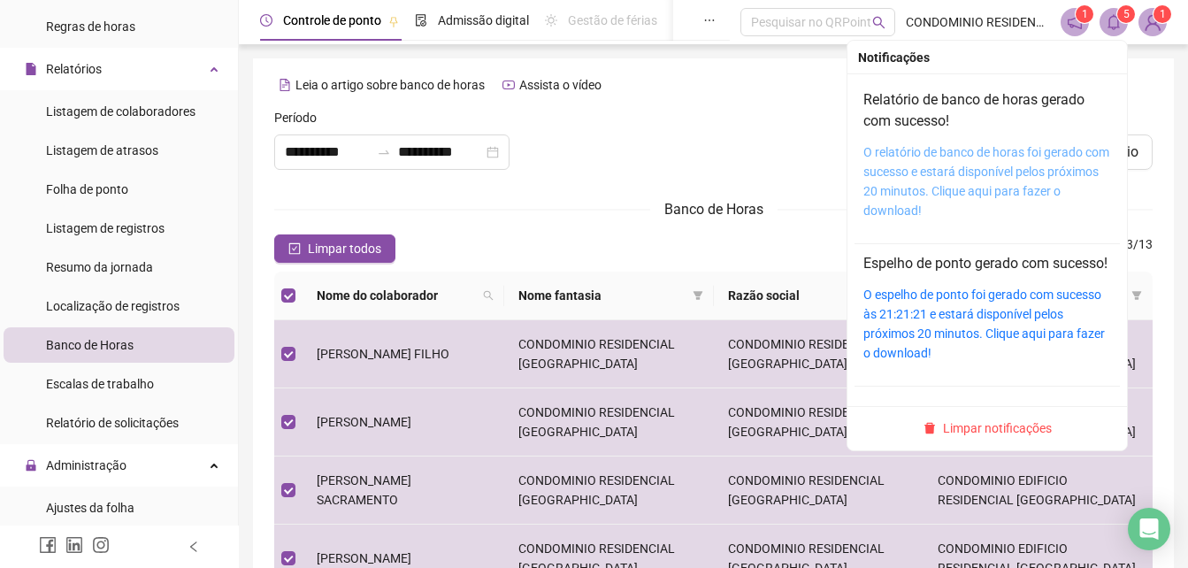
click at [992, 156] on link "O relatório de banco de horas foi gerado com sucesso e estará disponível pelos …" at bounding box center [987, 181] width 246 height 73
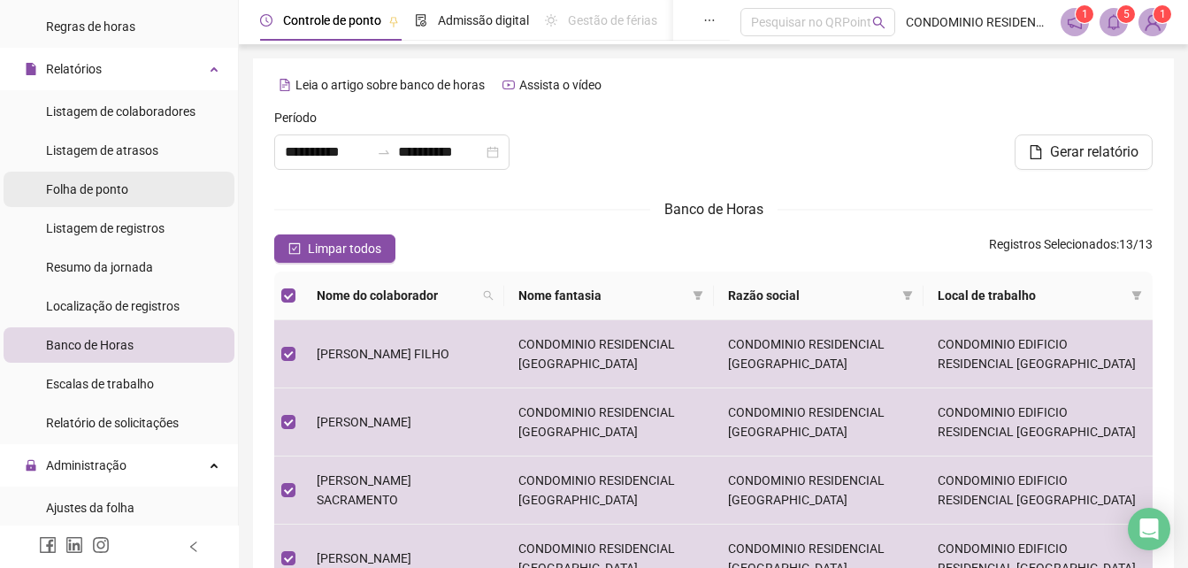
click at [99, 178] on div "Folha de ponto" at bounding box center [87, 189] width 82 height 35
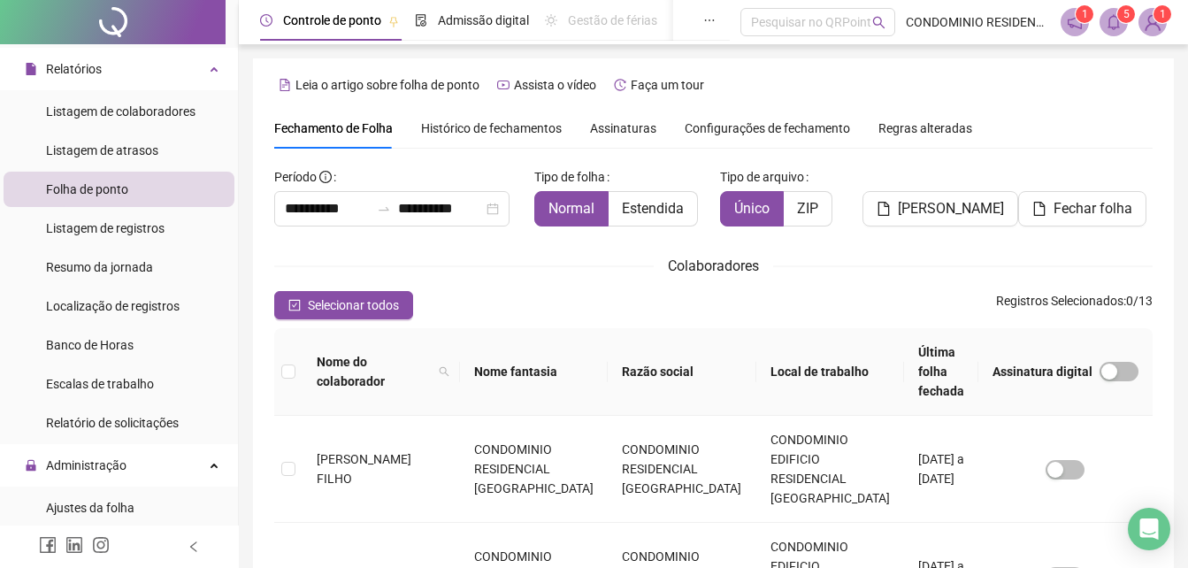
type input "**********"
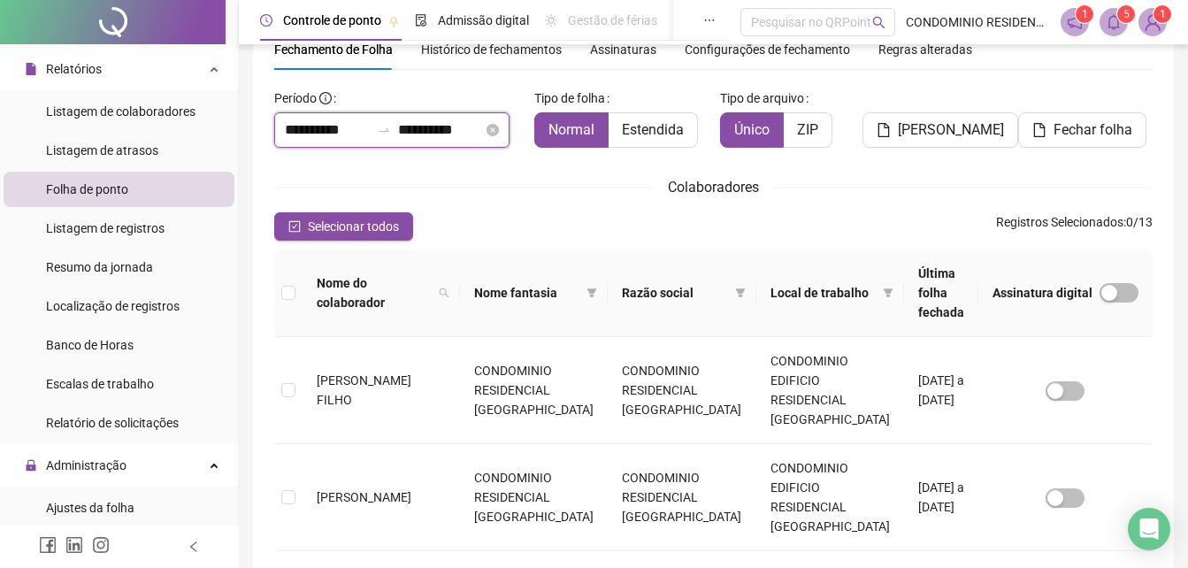
click at [296, 126] on input "**********" at bounding box center [327, 129] width 85 height 21
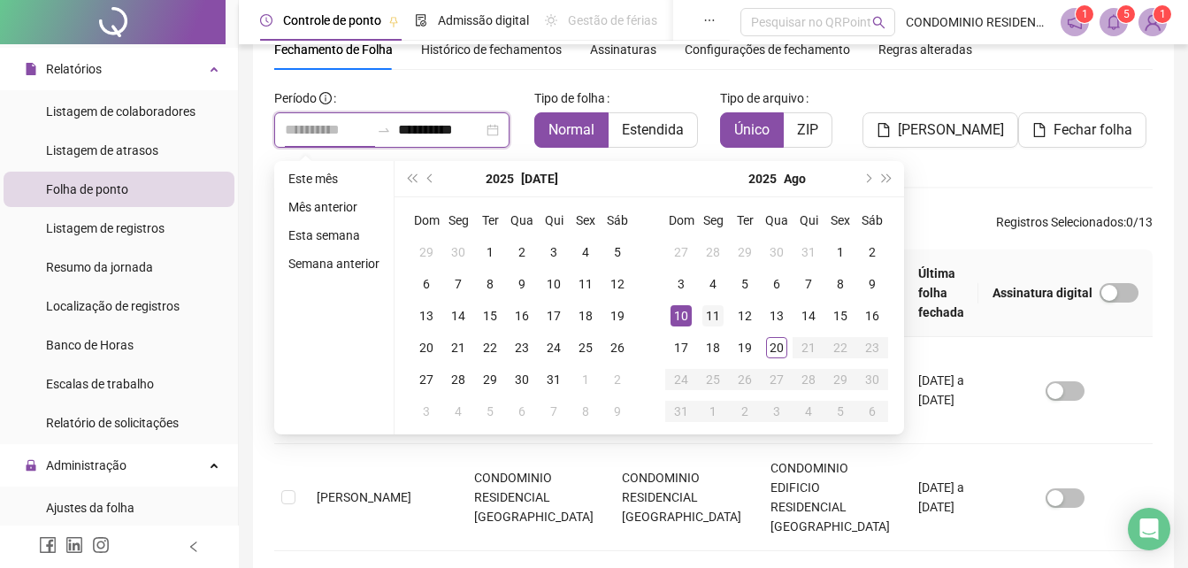
type input "**********"
click at [711, 312] on div "11" at bounding box center [713, 315] width 21 height 21
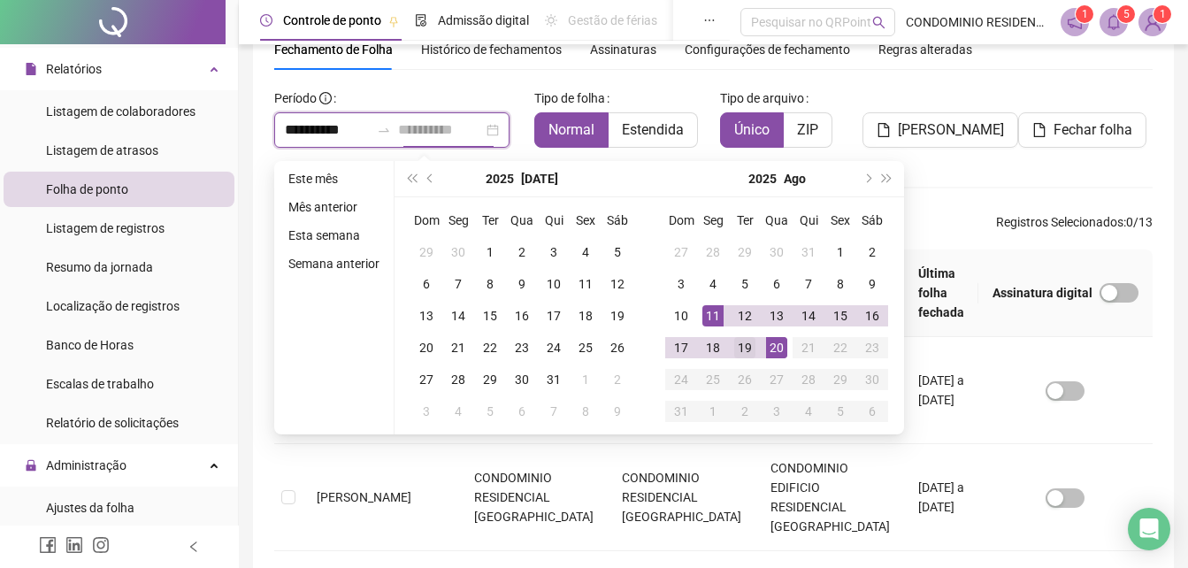
type input "**********"
click at [749, 348] on div "19" at bounding box center [745, 347] width 21 height 21
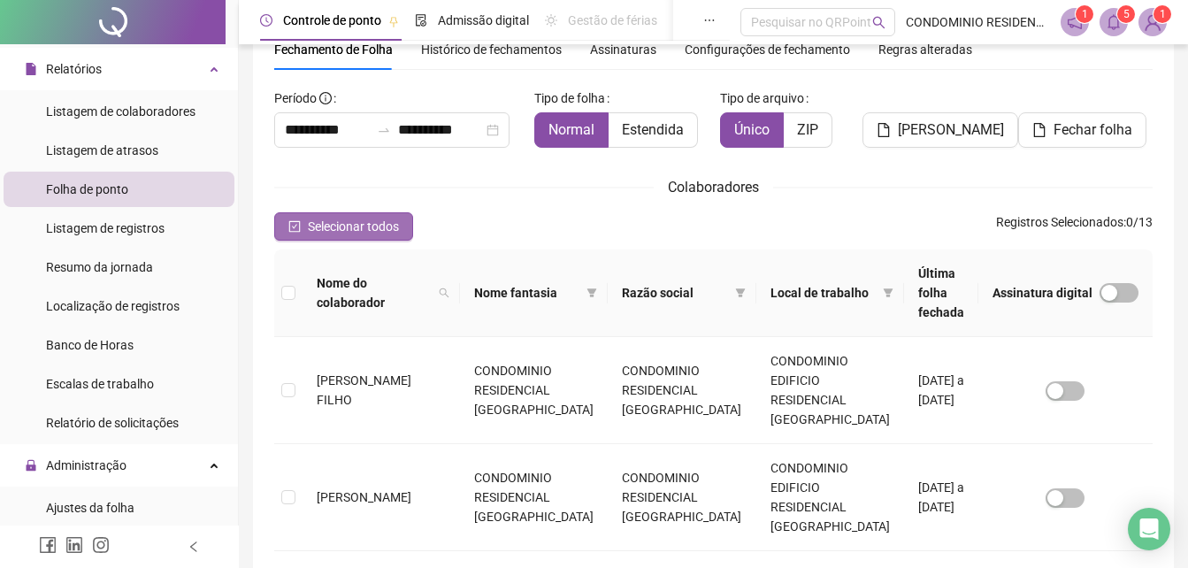
click at [330, 233] on span "Selecionar todos" at bounding box center [353, 226] width 91 height 19
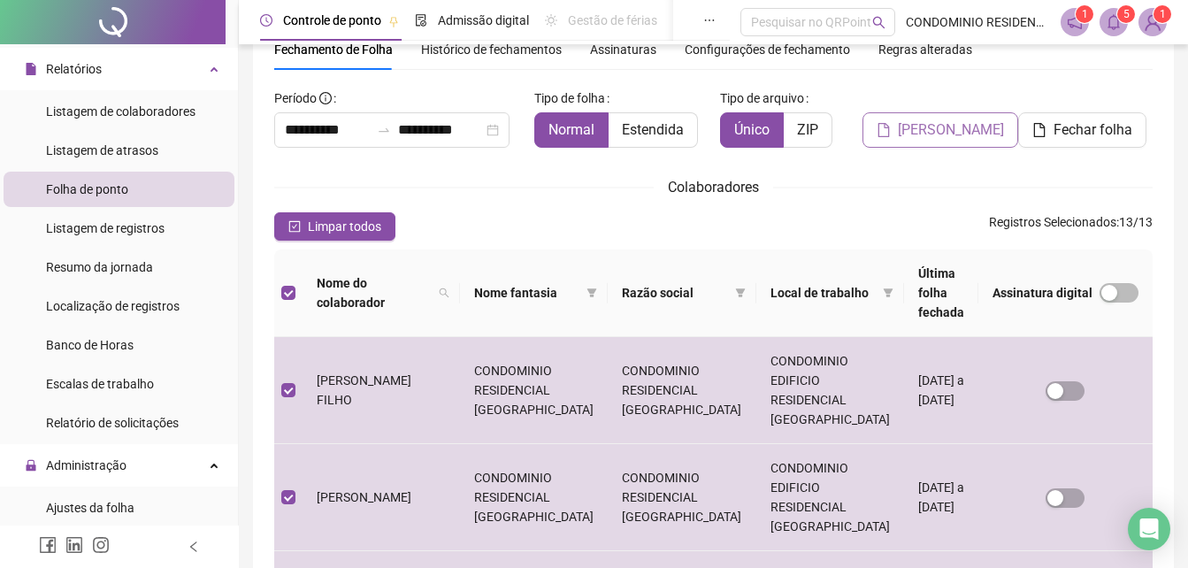
click at [950, 135] on span "[PERSON_NAME]" at bounding box center [951, 129] width 106 height 21
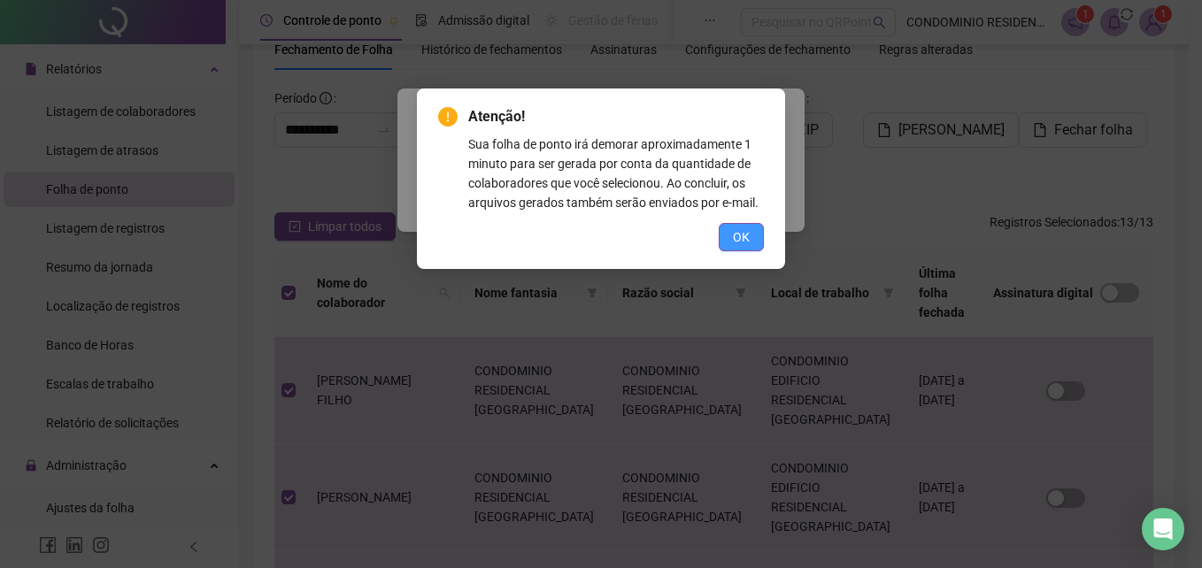
click at [743, 242] on span "OK" at bounding box center [741, 236] width 17 height 19
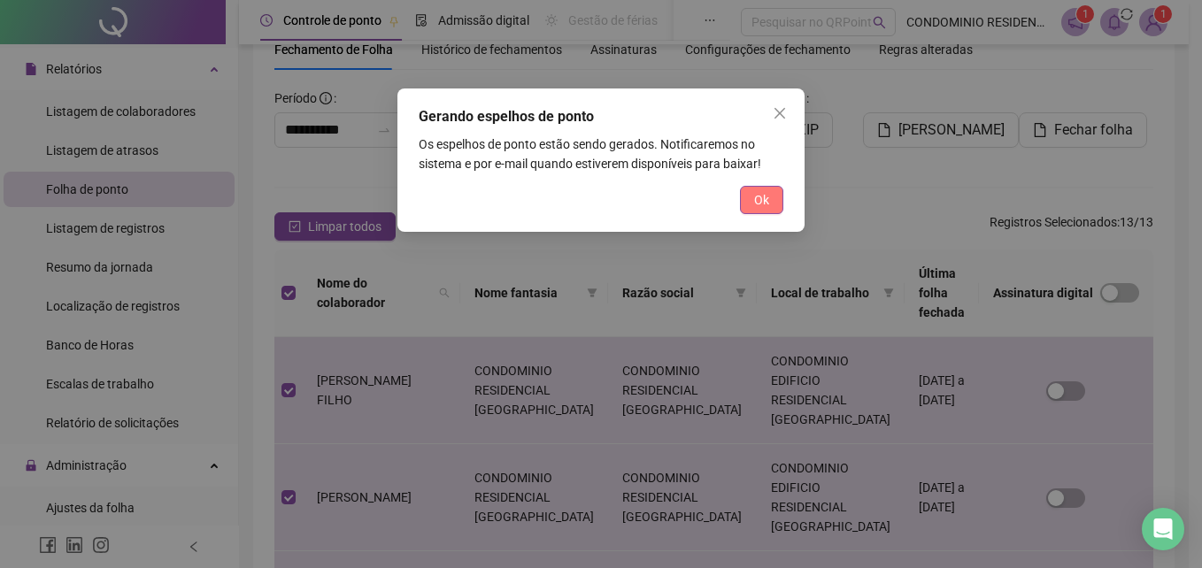
click at [754, 204] on span "Ok" at bounding box center [761, 199] width 15 height 19
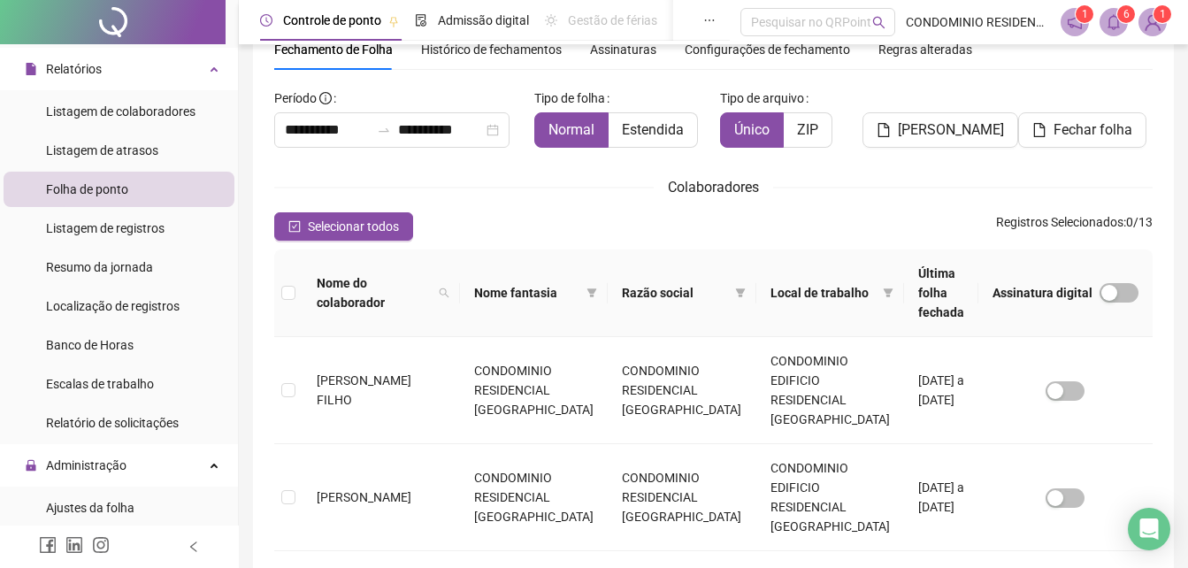
click at [1118, 28] on icon "bell" at bounding box center [1114, 22] width 16 height 16
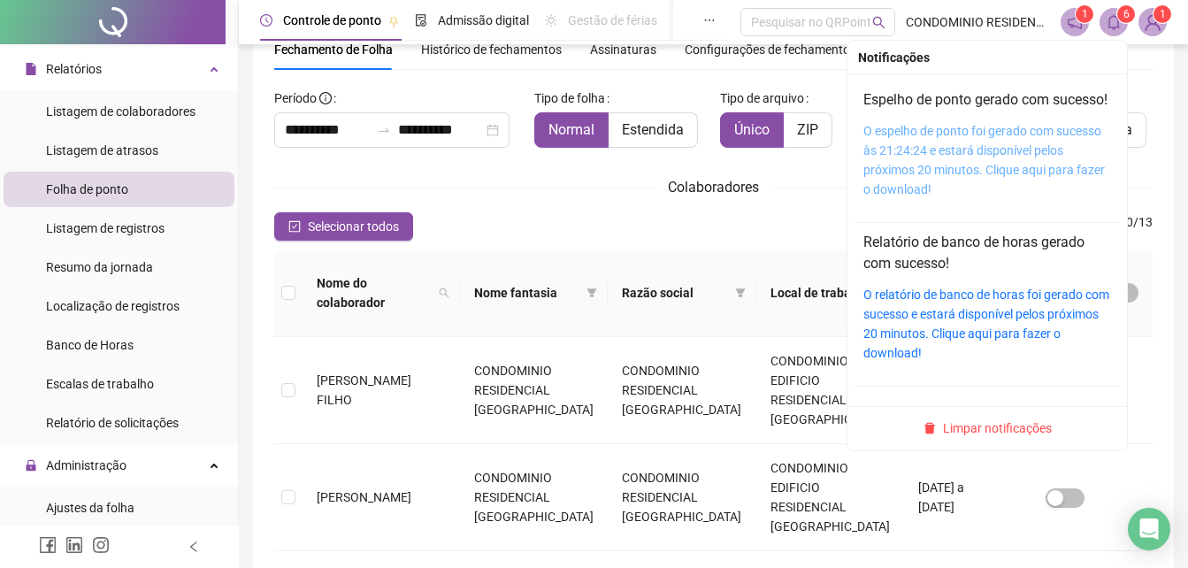
click at [1016, 157] on link "O espelho de ponto foi gerado com sucesso às 21:24:24 e estará disponível pelos…" at bounding box center [985, 160] width 242 height 73
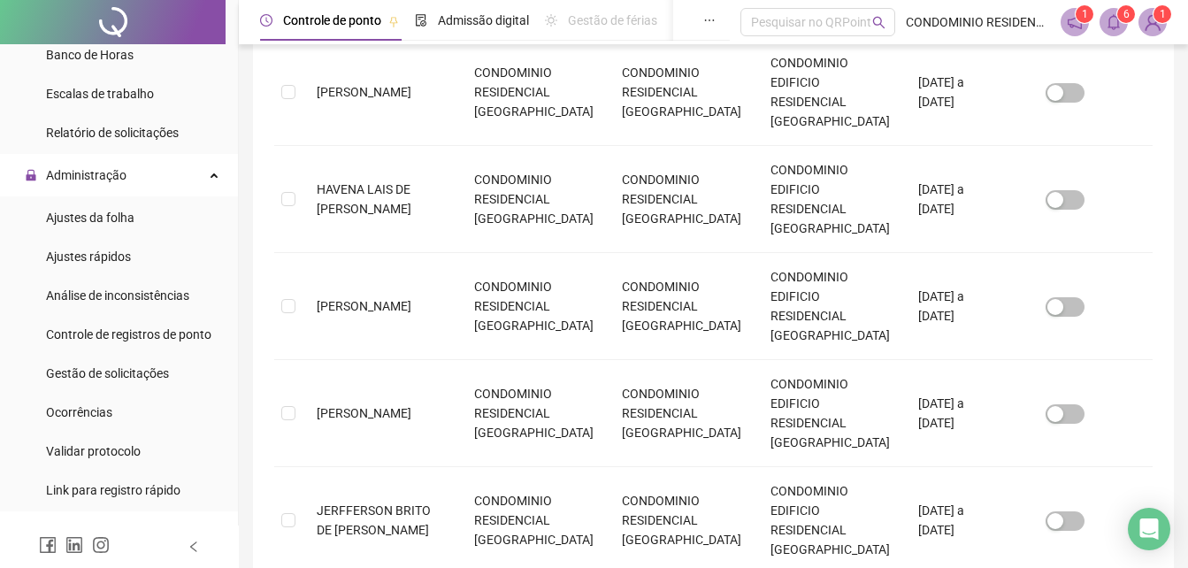
scroll to position [708, 0]
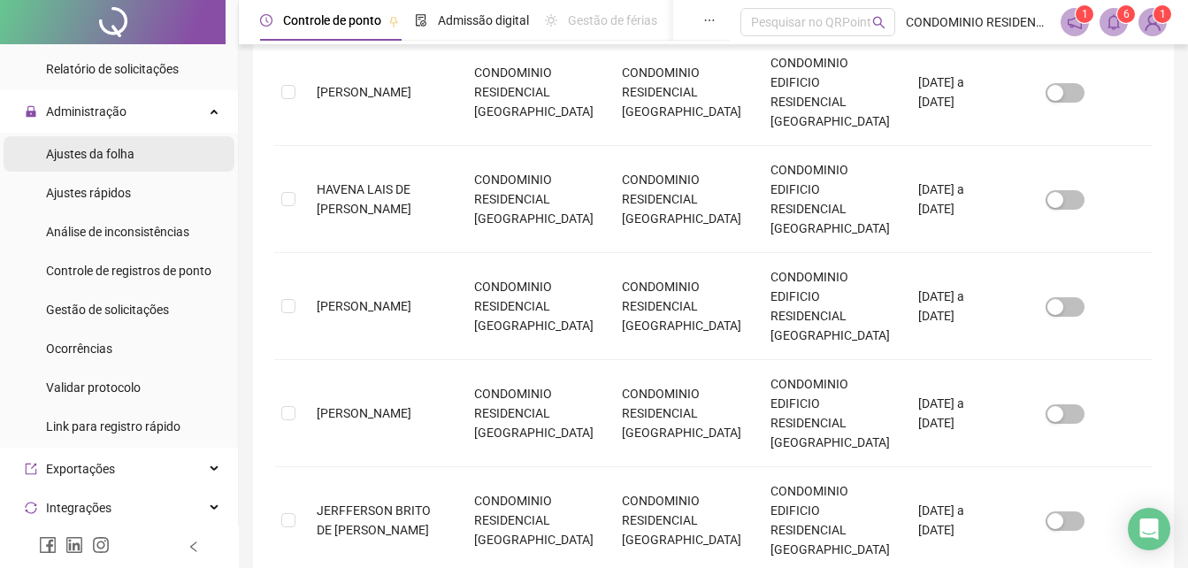
click at [94, 142] on div "Ajustes da folha" at bounding box center [90, 153] width 88 height 35
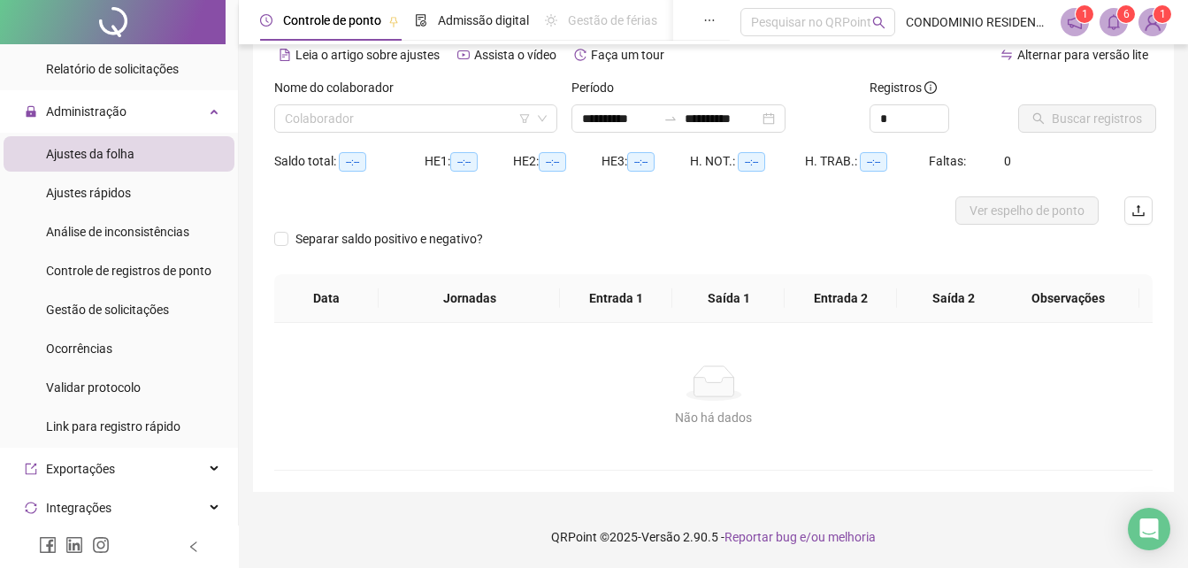
scroll to position [85, 0]
type input "**********"
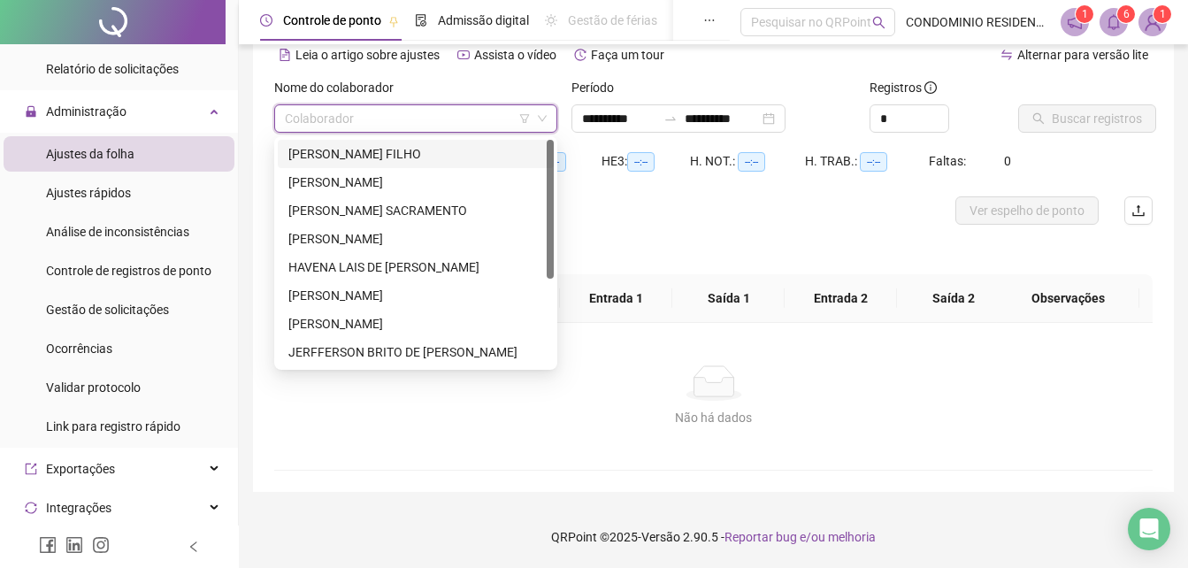
click at [395, 122] on input "search" at bounding box center [408, 118] width 246 height 27
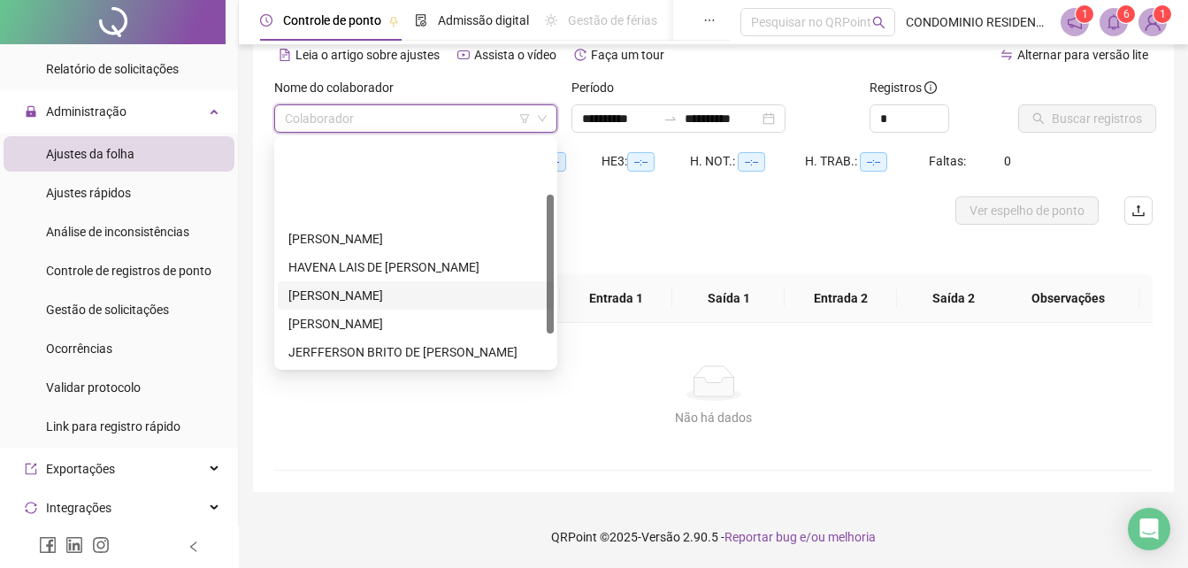
scroll to position [88, 0]
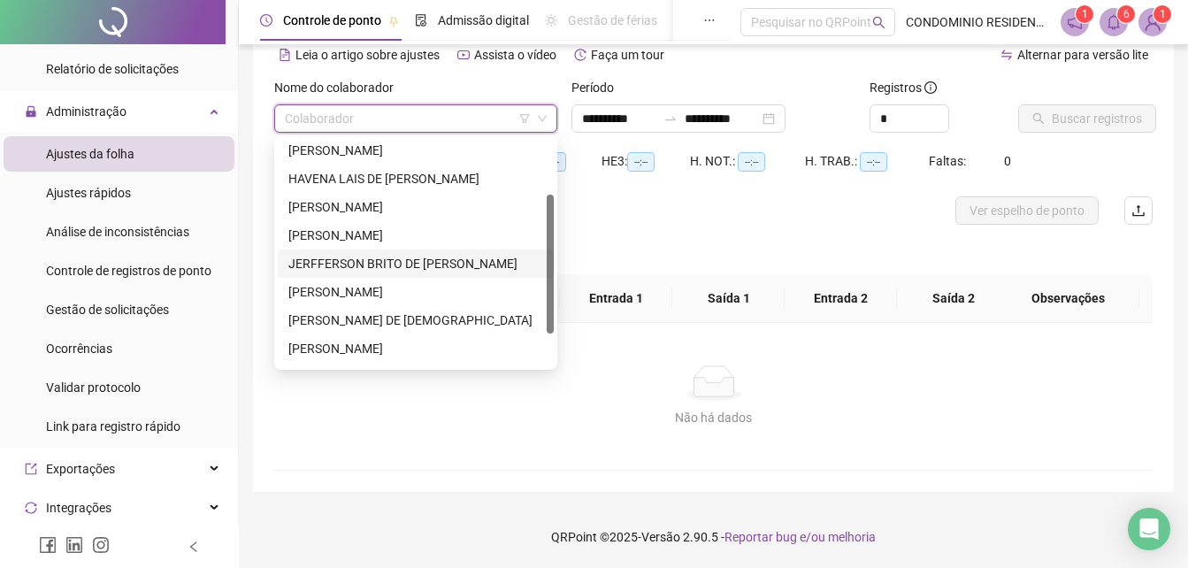
click at [359, 264] on div "JERFFERSON BRITO DE [PERSON_NAME]" at bounding box center [415, 263] width 255 height 19
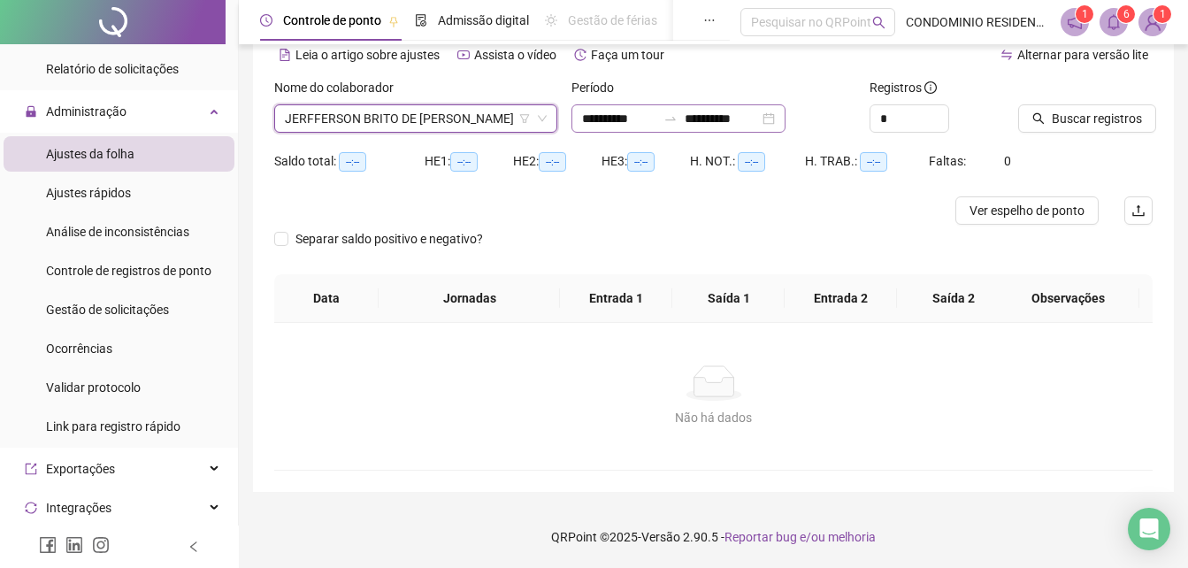
click at [618, 108] on div "**********" at bounding box center [679, 118] width 214 height 28
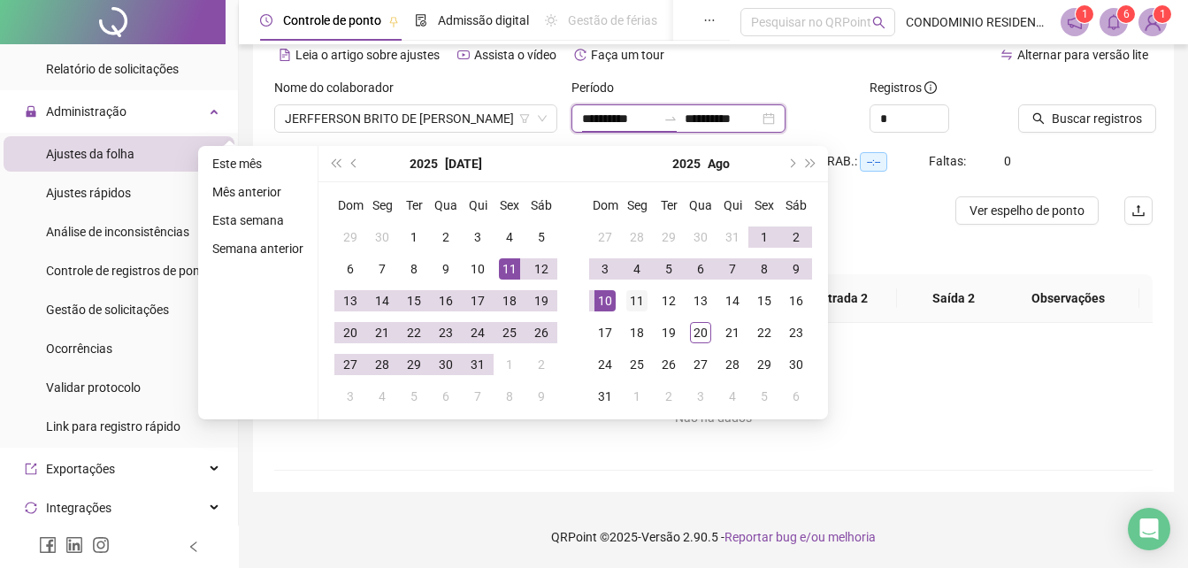
type input "**********"
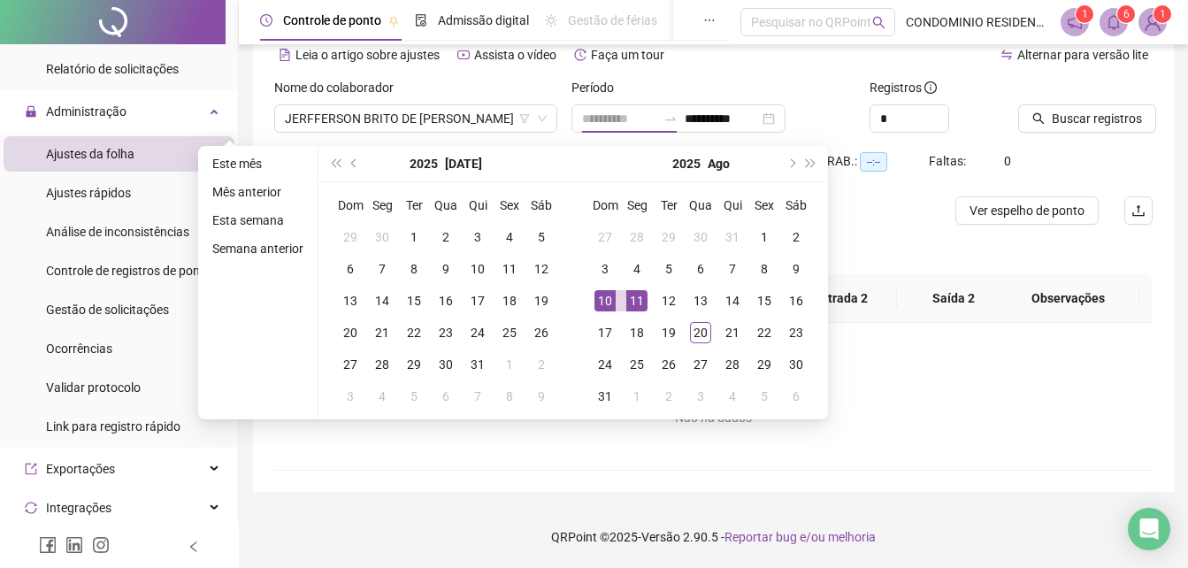
click at [639, 296] on div "11" at bounding box center [637, 300] width 21 height 21
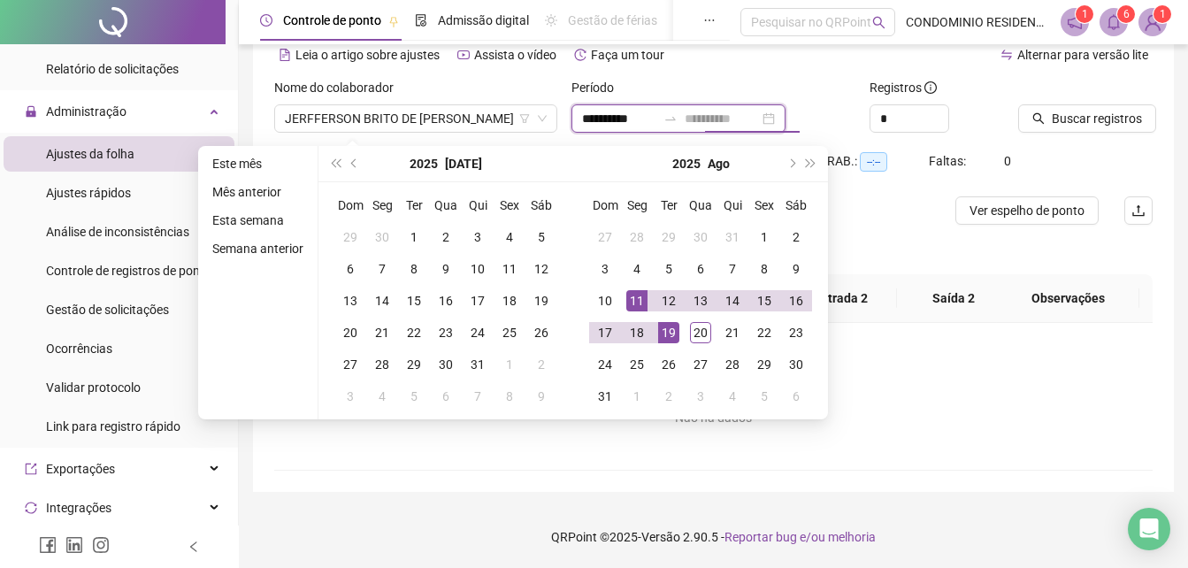
type input "**********"
click at [669, 333] on div "19" at bounding box center [668, 332] width 21 height 21
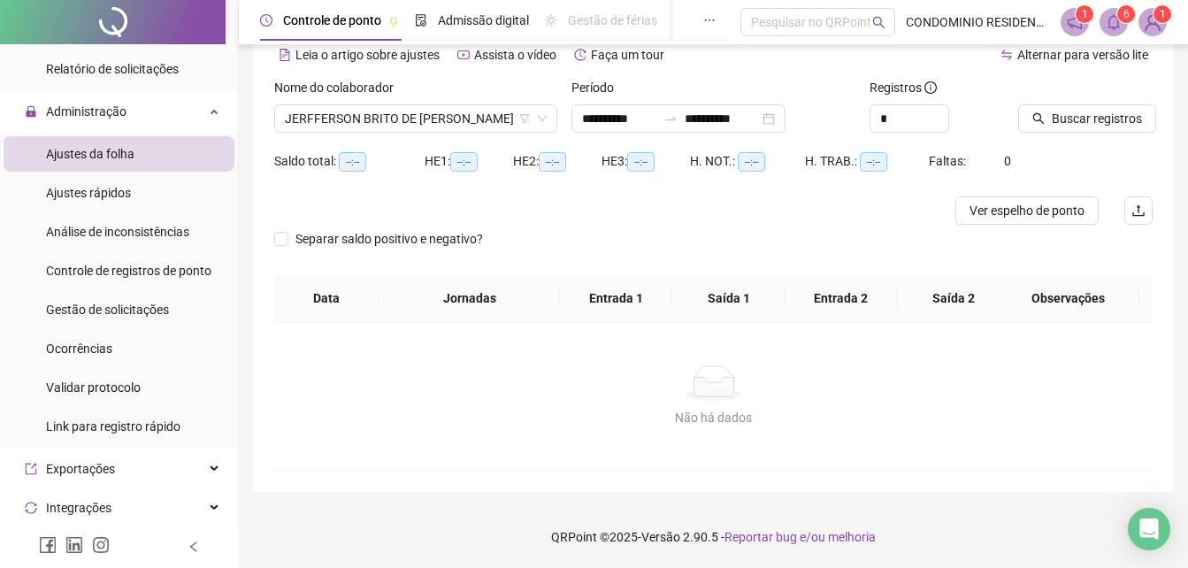
click at [1065, 103] on div at bounding box center [1064, 91] width 90 height 27
click at [1065, 118] on span "Buscar registros" at bounding box center [1097, 118] width 90 height 19
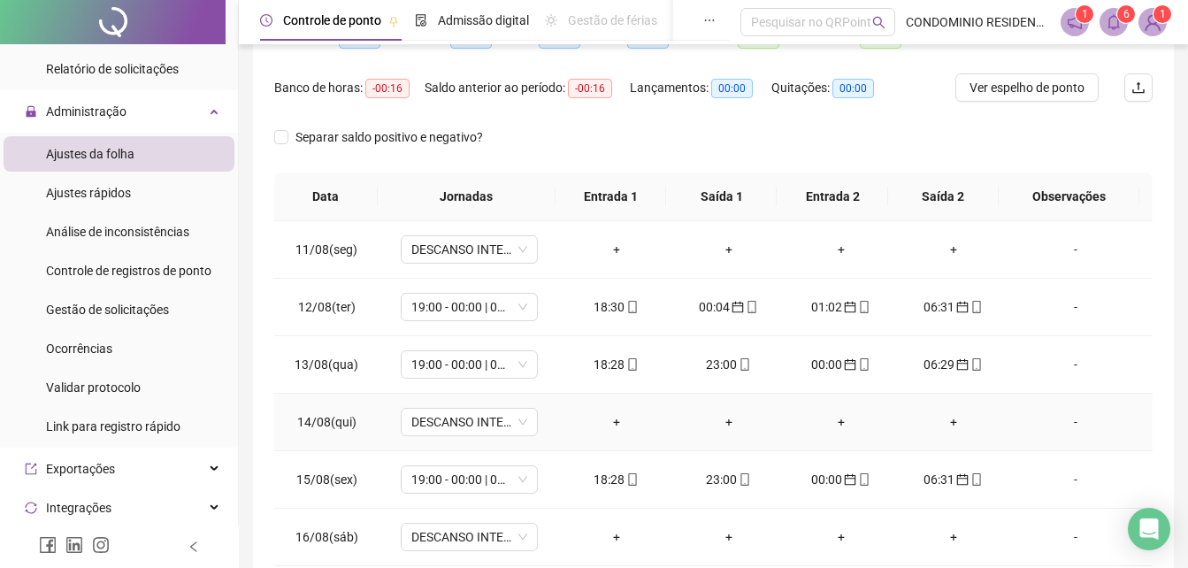
scroll to position [0, 0]
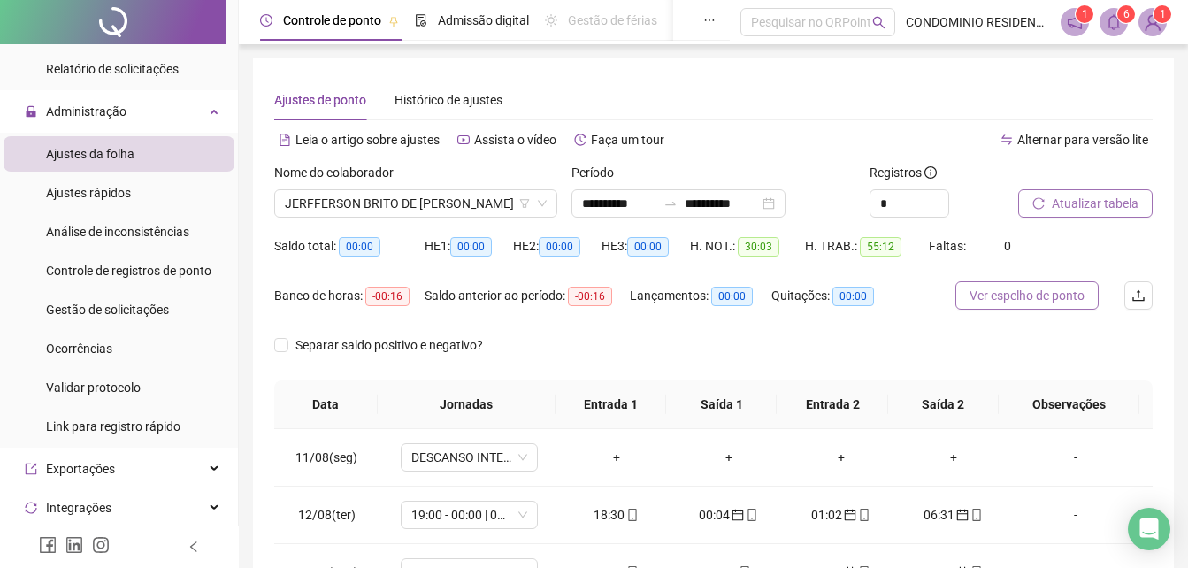
click at [1035, 301] on span "Ver espelho de ponto" at bounding box center [1027, 295] width 115 height 19
